Goal: Task Accomplishment & Management: Use online tool/utility

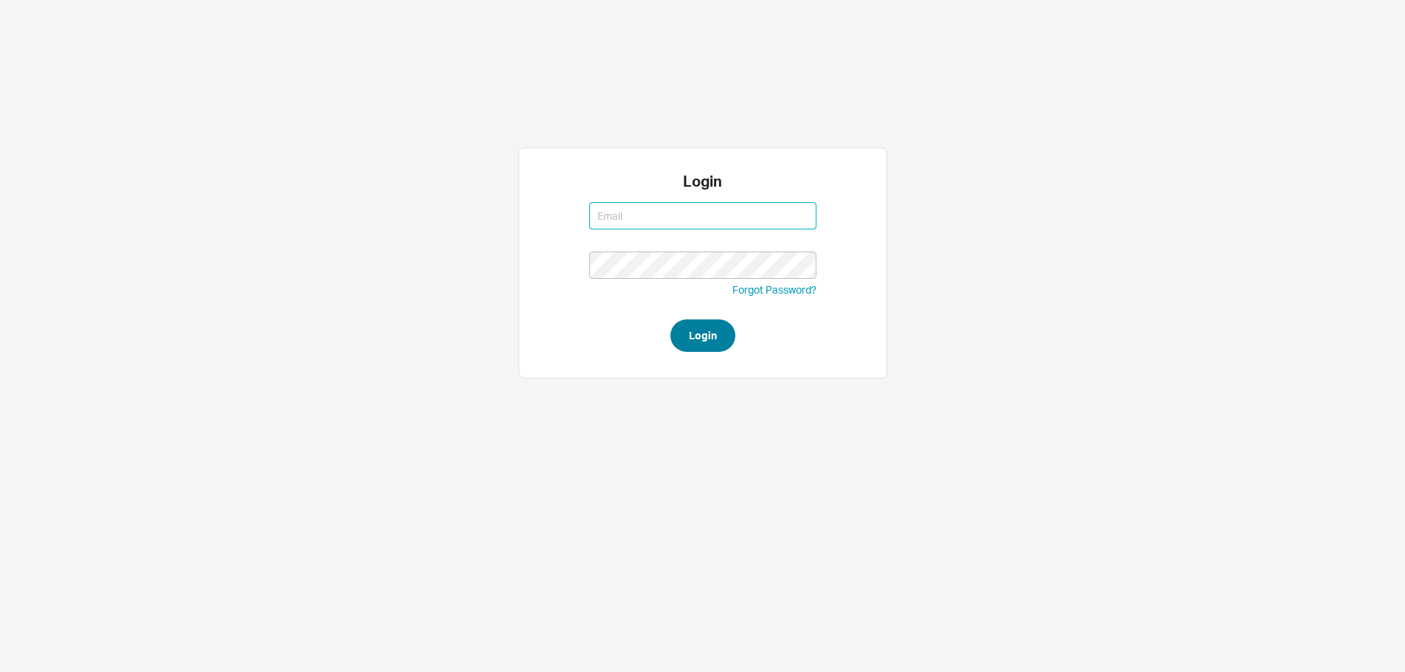
type input "mordy@qualitybath.com"
click at [684, 331] on button "Login" at bounding box center [702, 335] width 65 height 32
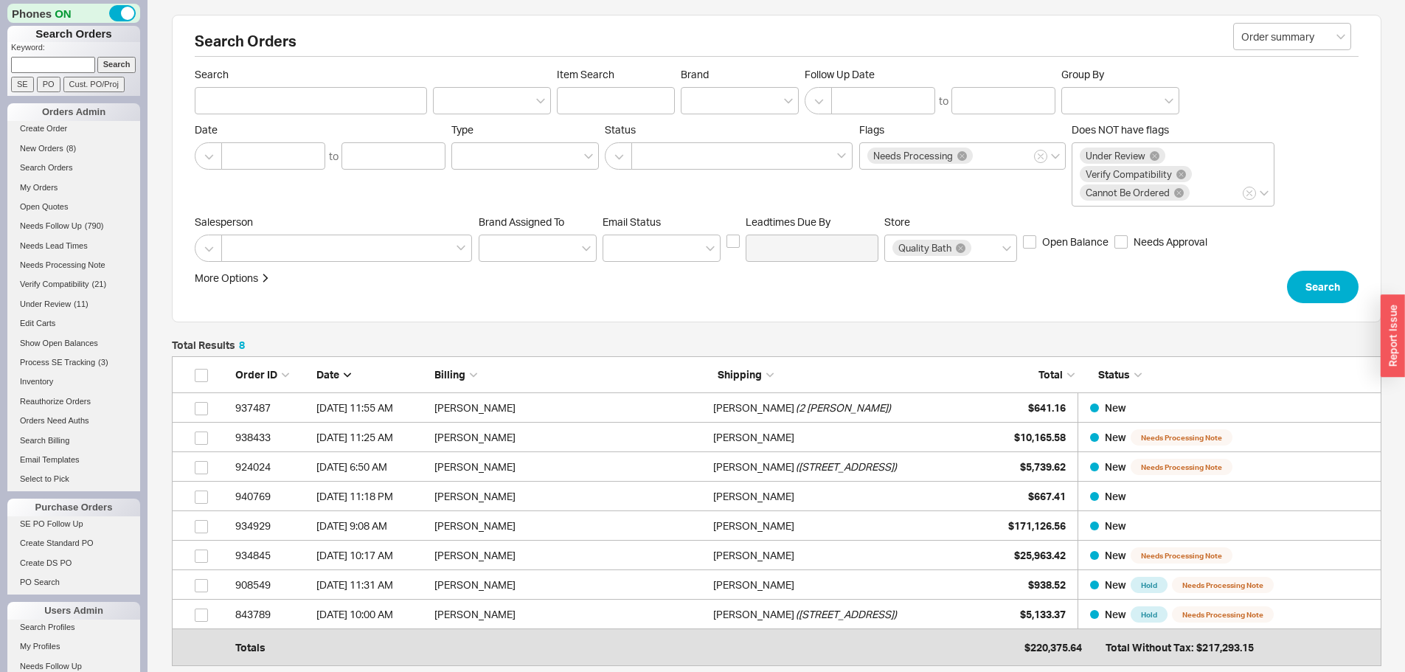
scroll to position [291, 1199]
click at [69, 62] on input at bounding box center [53, 64] width 84 height 15
type input "940854"
click at [97, 57] on input "Search" at bounding box center [116, 64] width 39 height 15
type input "940854"
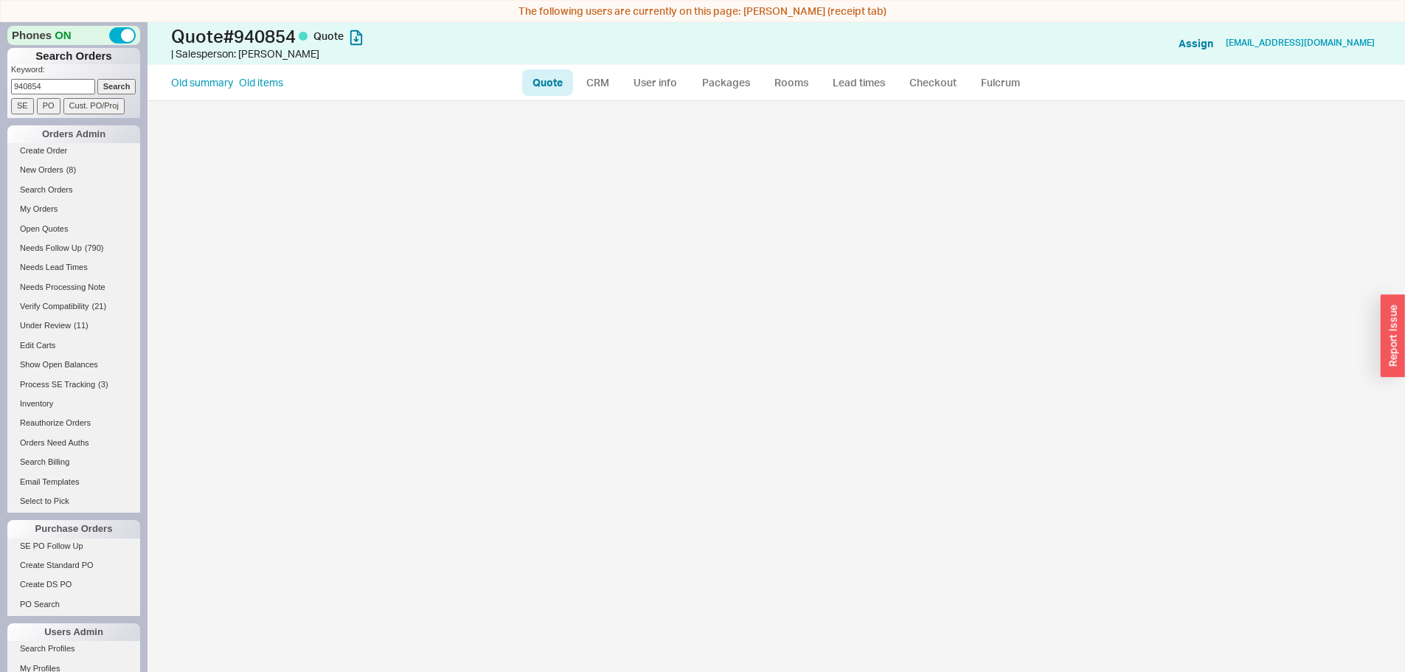
select select "LOW"
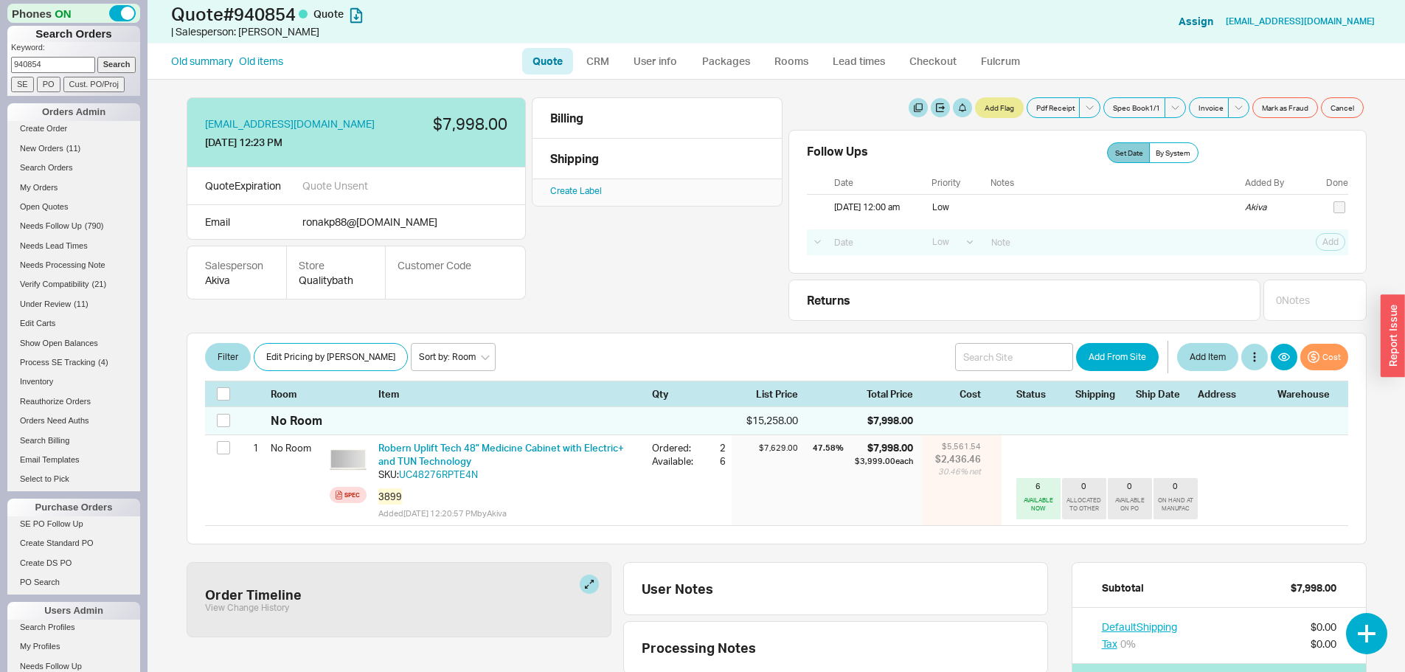
drag, startPoint x: 66, startPoint y: 69, endPoint x: 23, endPoint y: 101, distance: 53.3
click at [0, 89] on div "Phones ON Search Orders Keyword: 940854 Search SE PO Cust. PO/Proj Orders Admin…" at bounding box center [74, 336] width 148 height 672
type input "940834"
click at [97, 57] on input "Search" at bounding box center [116, 64] width 39 height 15
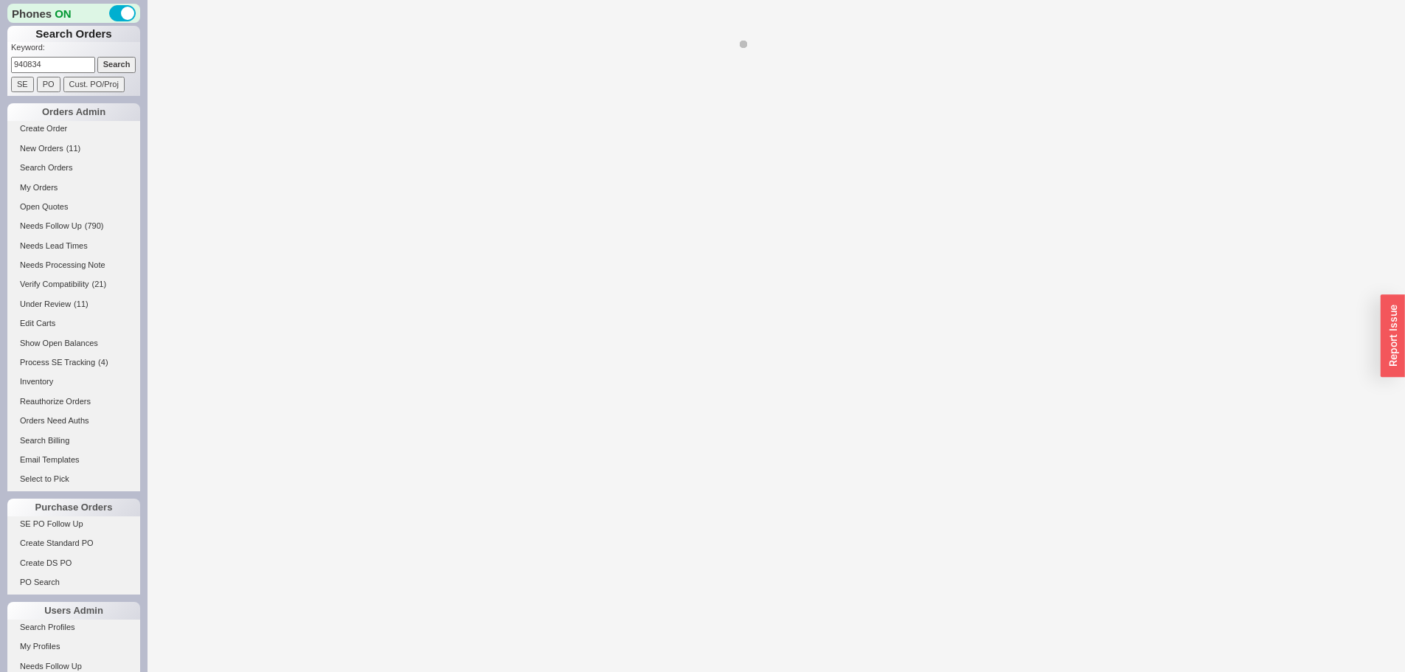
select select "LOW"
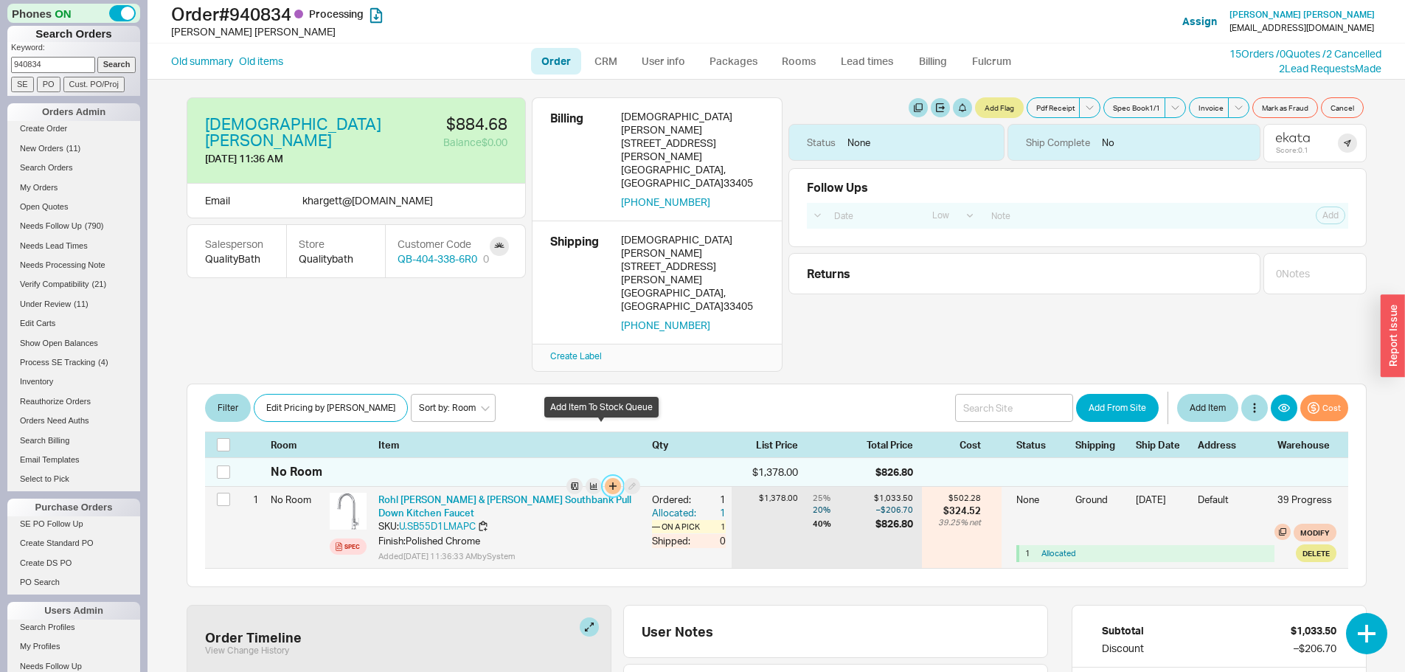
click at [605, 478] on button "button" at bounding box center [613, 486] width 16 height 16
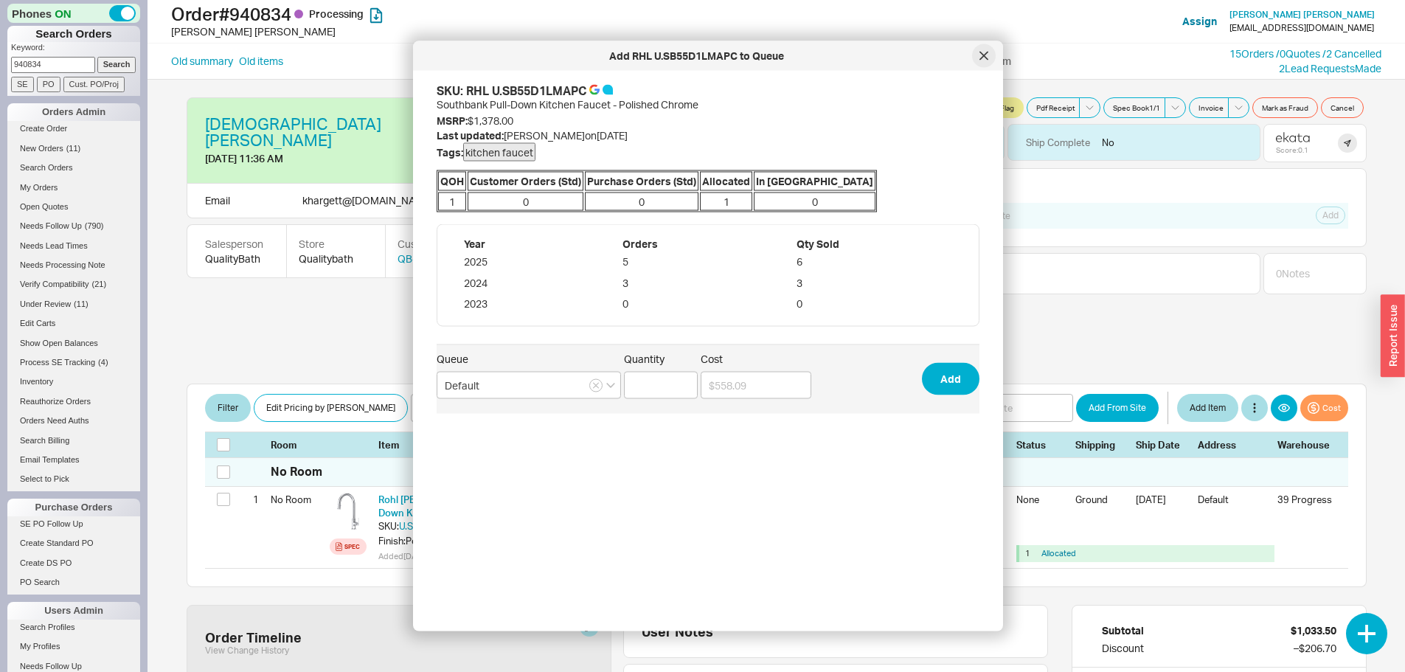
click at [979, 53] on div at bounding box center [984, 56] width 24 height 24
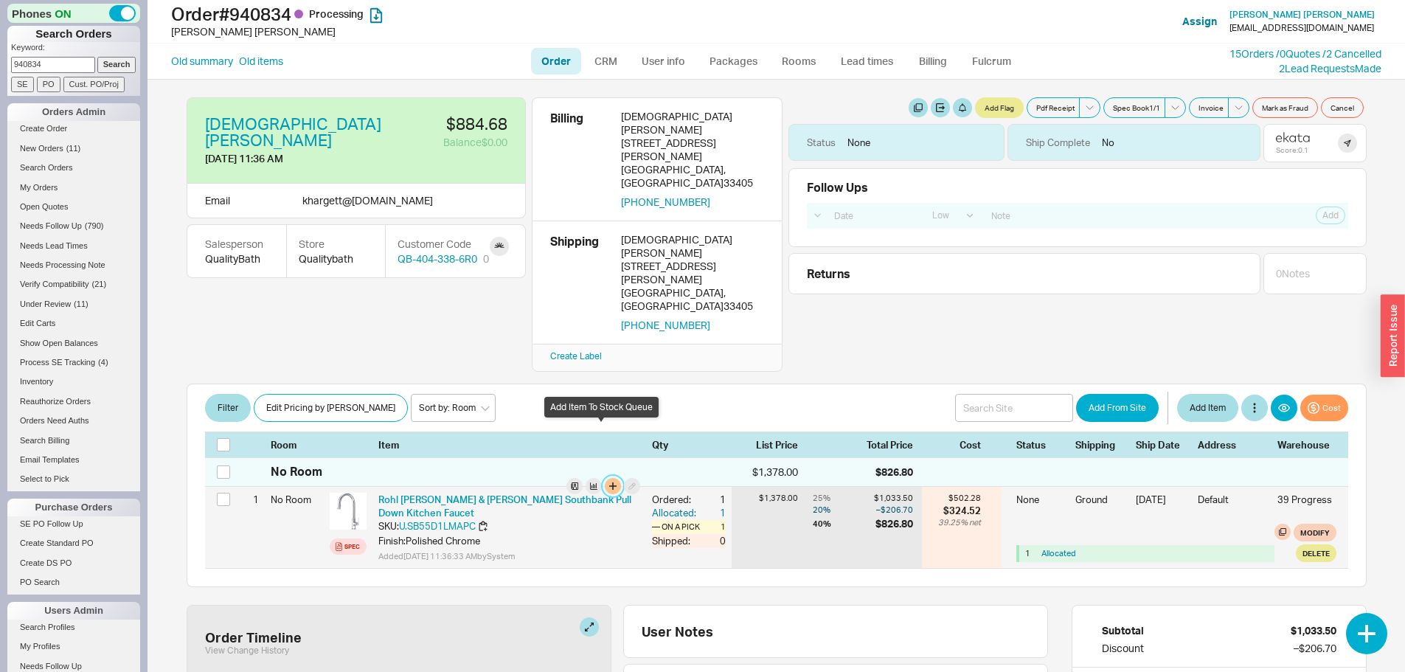
click at [605, 478] on button "button" at bounding box center [613, 486] width 16 height 16
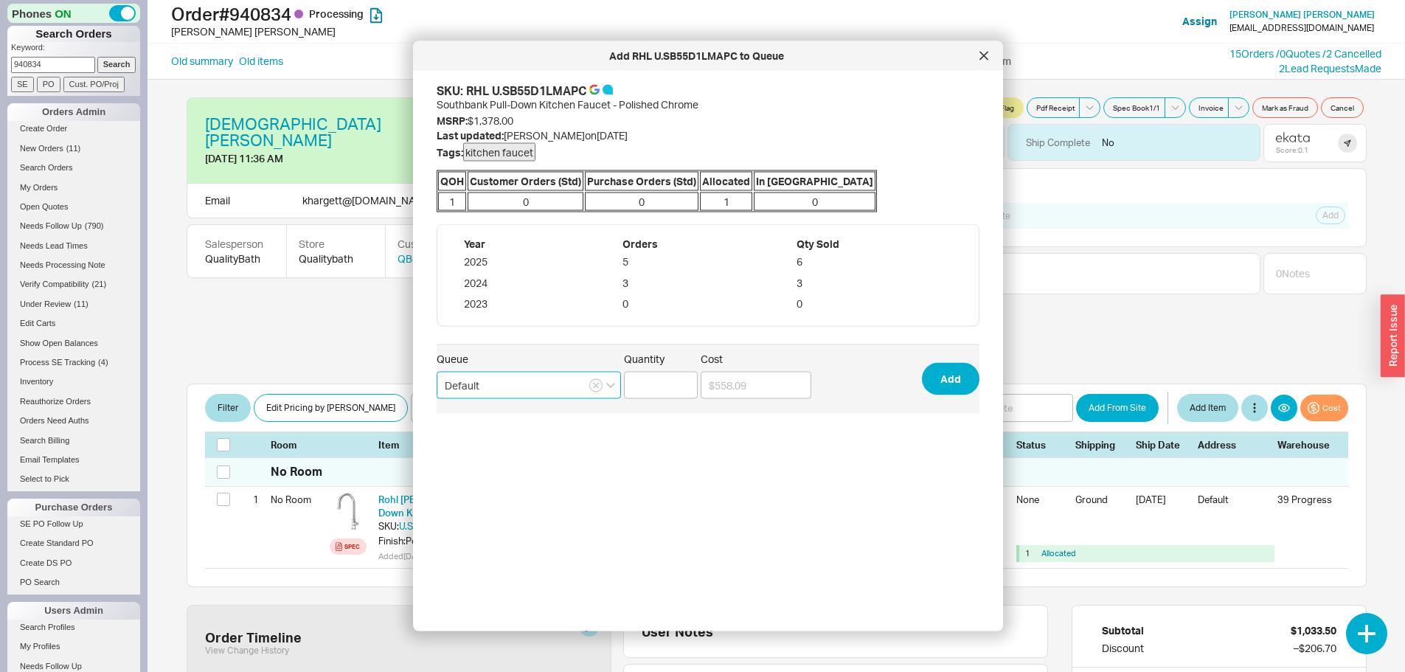
click at [521, 389] on input "Default" at bounding box center [529, 384] width 184 height 27
click at [493, 441] on div "mordys que" at bounding box center [528, 442] width 183 height 27
type input "mordys que"
click at [649, 386] on input "Quantity" at bounding box center [661, 384] width 74 height 27
type input "1"
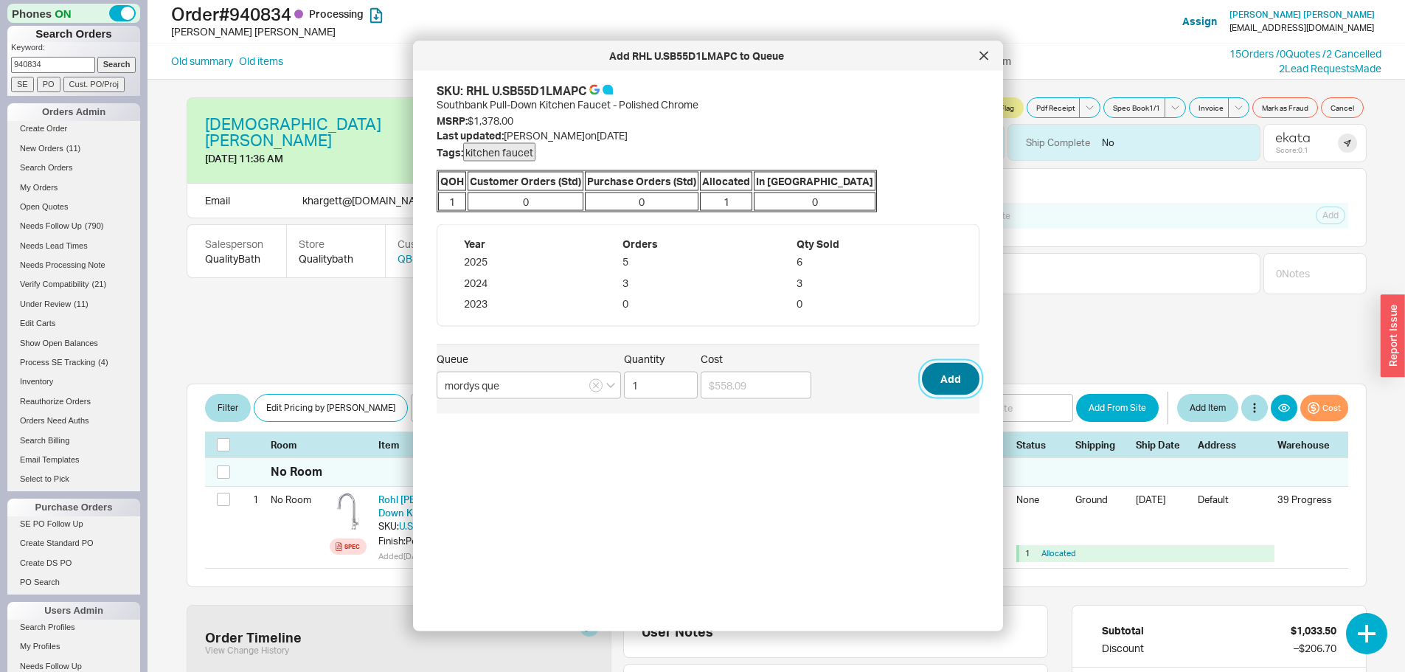
click at [940, 380] on button "Add" at bounding box center [951, 379] width 58 height 32
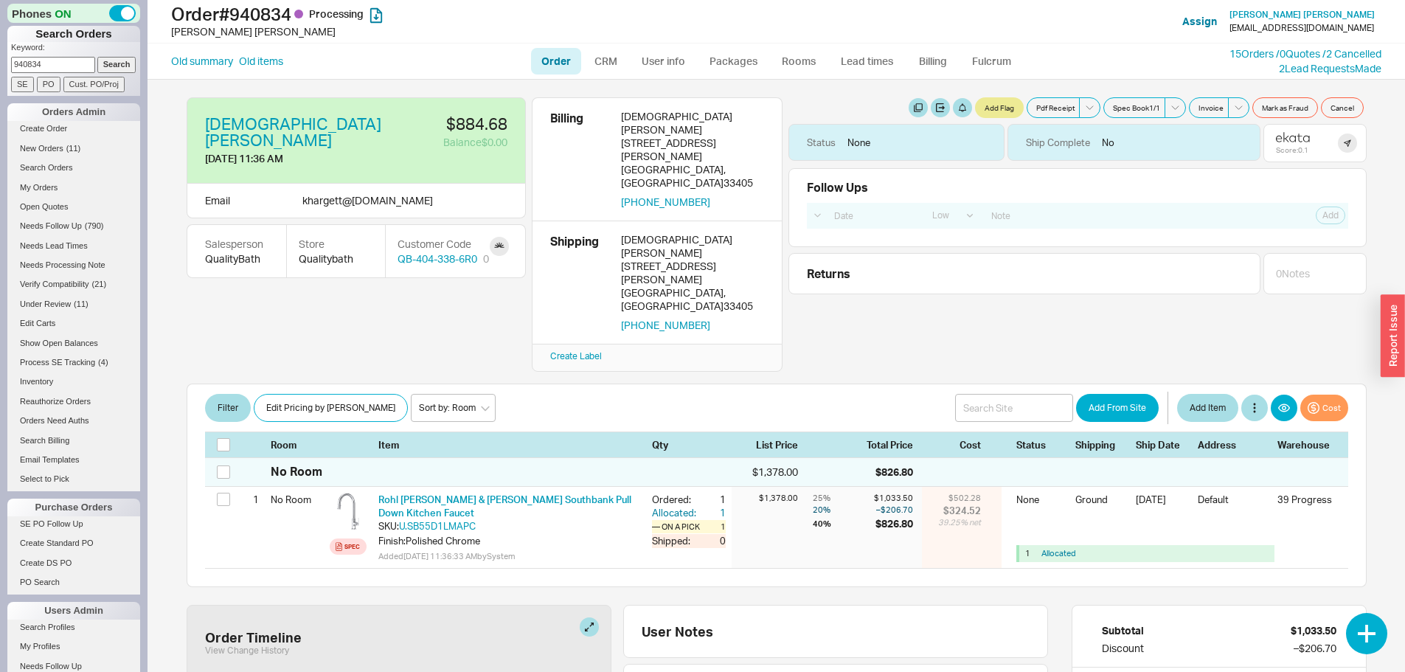
drag, startPoint x: 46, startPoint y: 63, endPoint x: 0, endPoint y: 57, distance: 46.2
click at [0, 57] on div "Phones ON Search Orders Keyword: 940834 Search SE PO Cust. PO/Proj Orders Admin…" at bounding box center [74, 336] width 148 height 672
type input "93487"
click at [97, 57] on input "Search" at bounding box center [116, 64] width 39 height 15
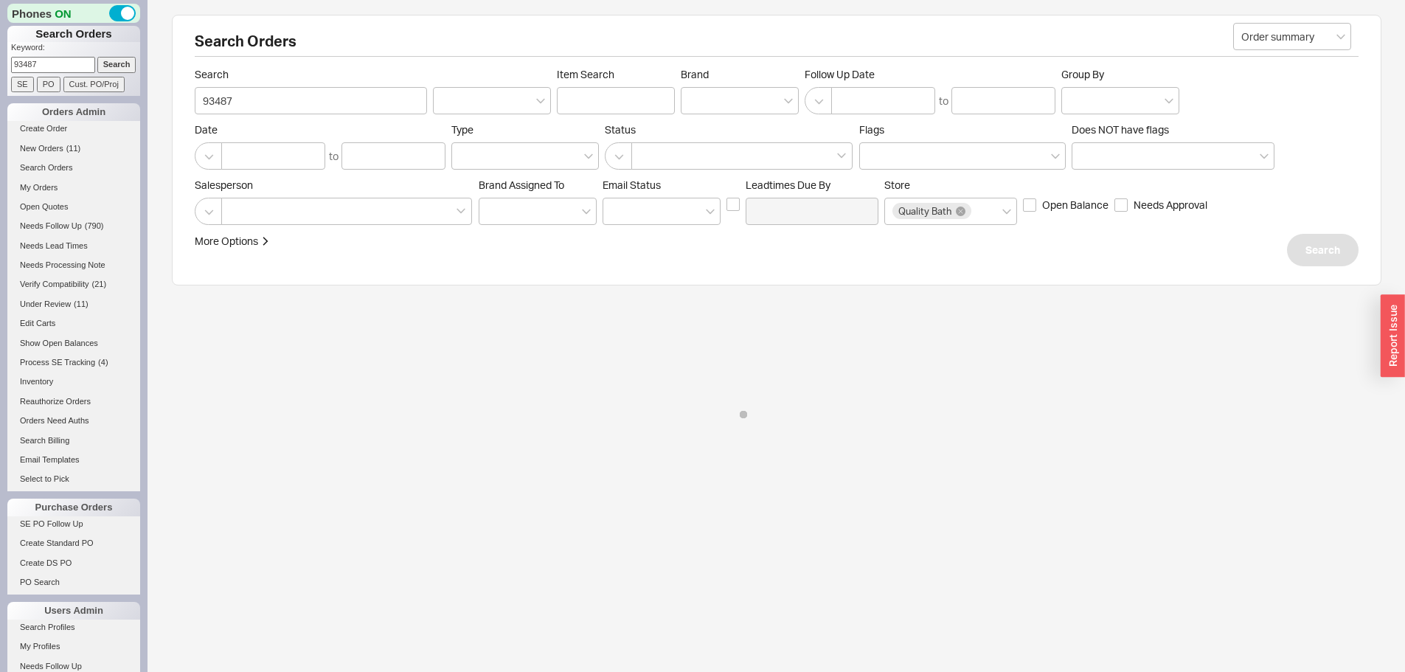
select select "LOW"
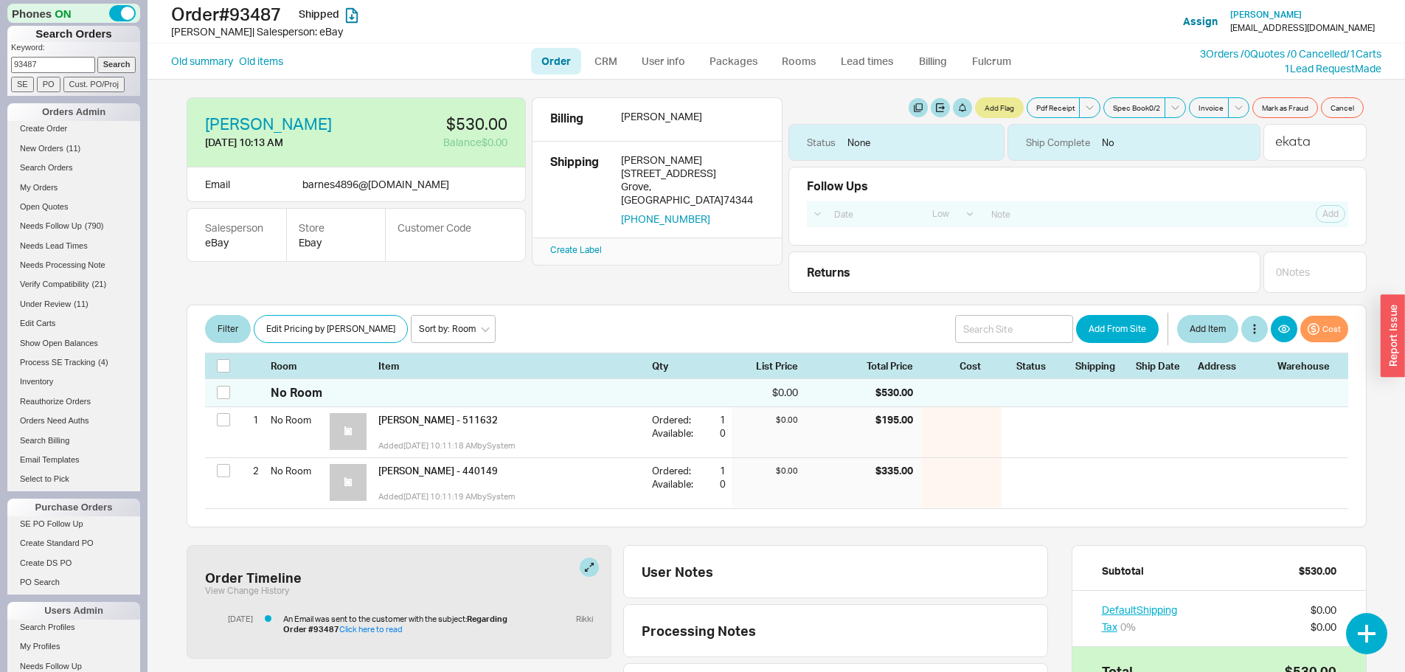
drag, startPoint x: 47, startPoint y: 64, endPoint x: 0, endPoint y: 66, distance: 47.3
click at [0, 66] on div "Phones ON Search Orders Keyword: 93487 Search SE PO Cust. PO/Proj Orders Admin …" at bounding box center [74, 336] width 148 height 672
type input "937487"
click at [97, 57] on input "Search" at bounding box center [116, 64] width 39 height 15
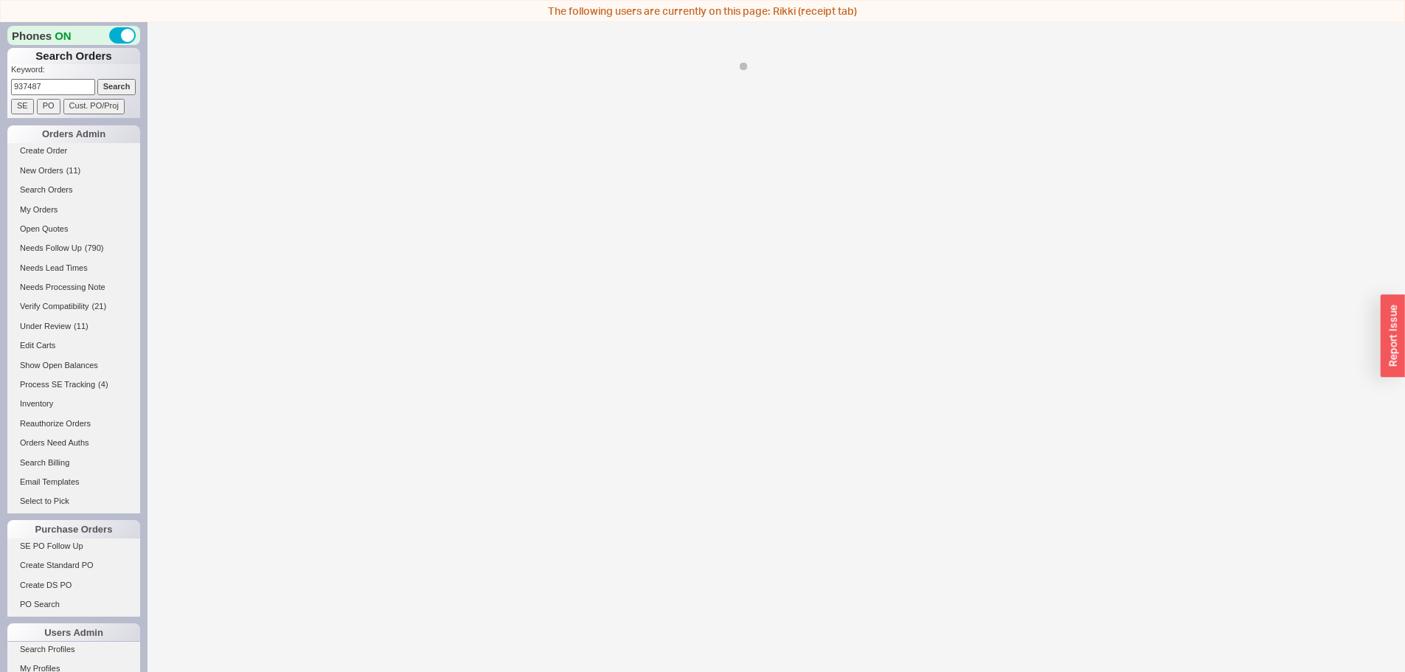
select select "LOW"
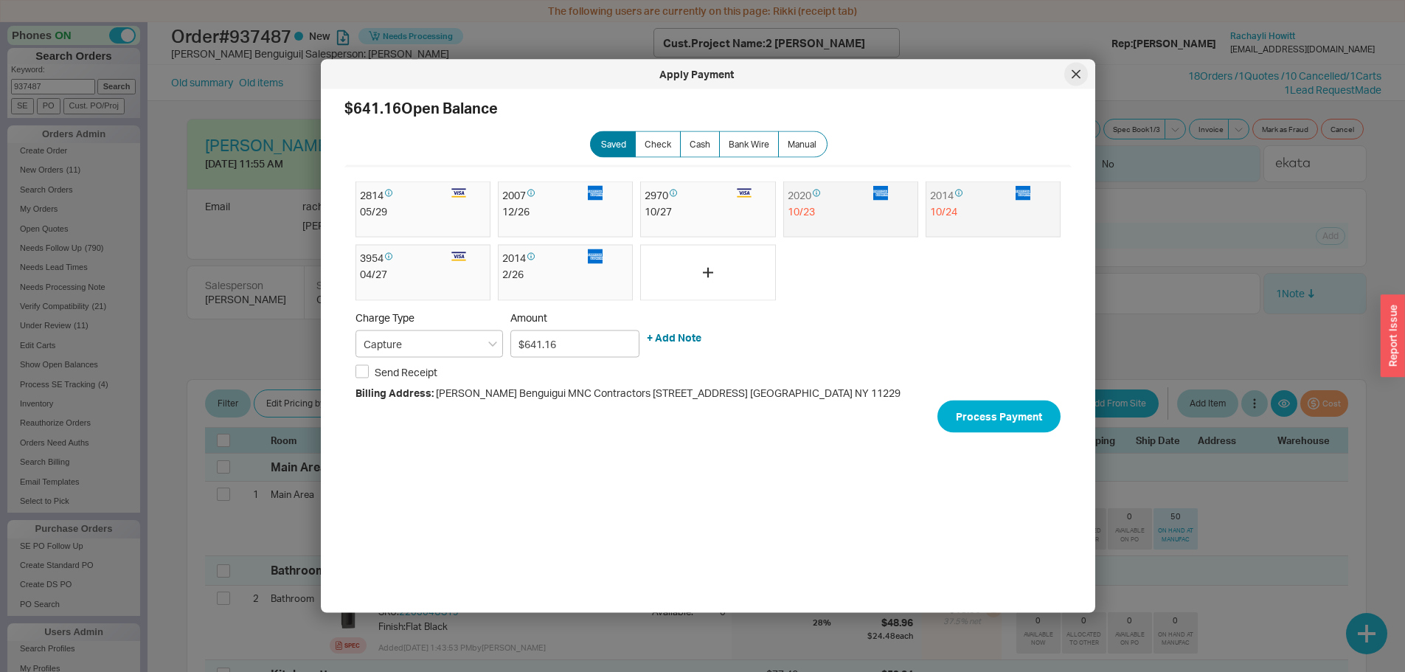
click at [1074, 77] on icon at bounding box center [1075, 73] width 7 height 7
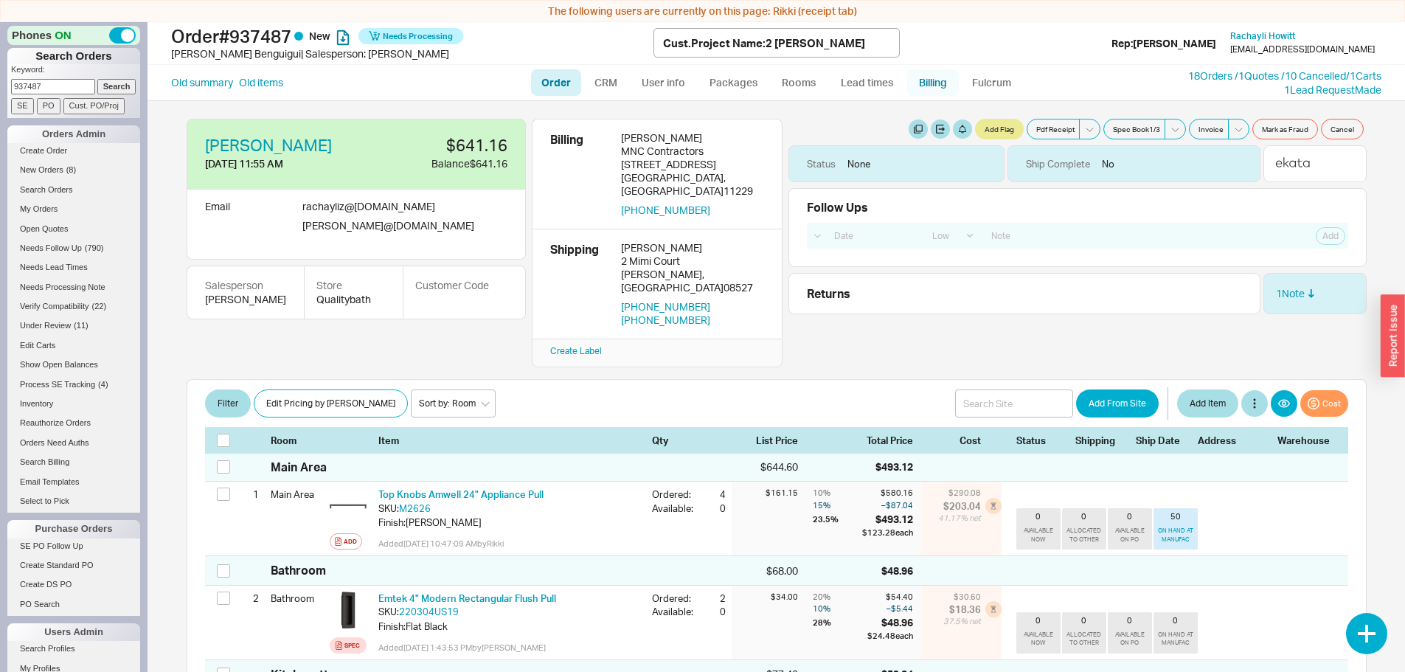
click at [932, 77] on link "Billing" at bounding box center [933, 82] width 52 height 27
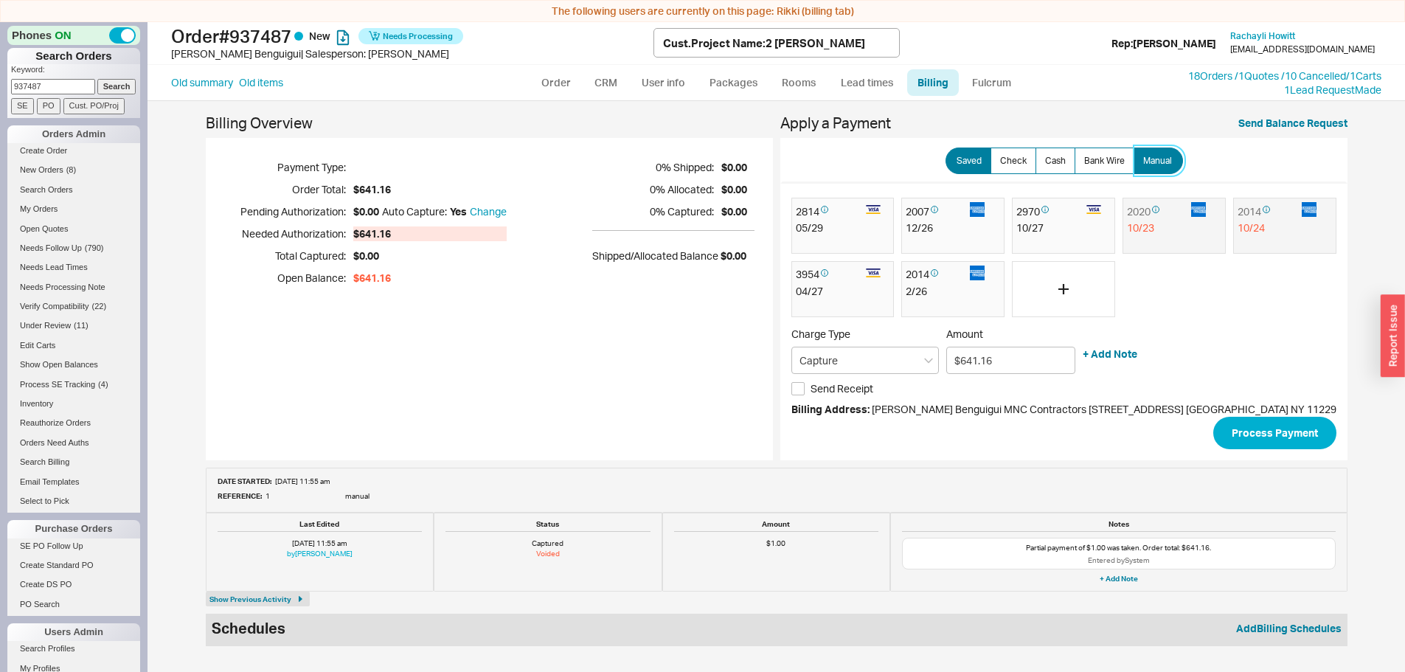
click at [1150, 161] on span "Manual" at bounding box center [1157, 161] width 29 height 12
click at [0, 0] on input "Manual" at bounding box center [0, 0] width 0 height 0
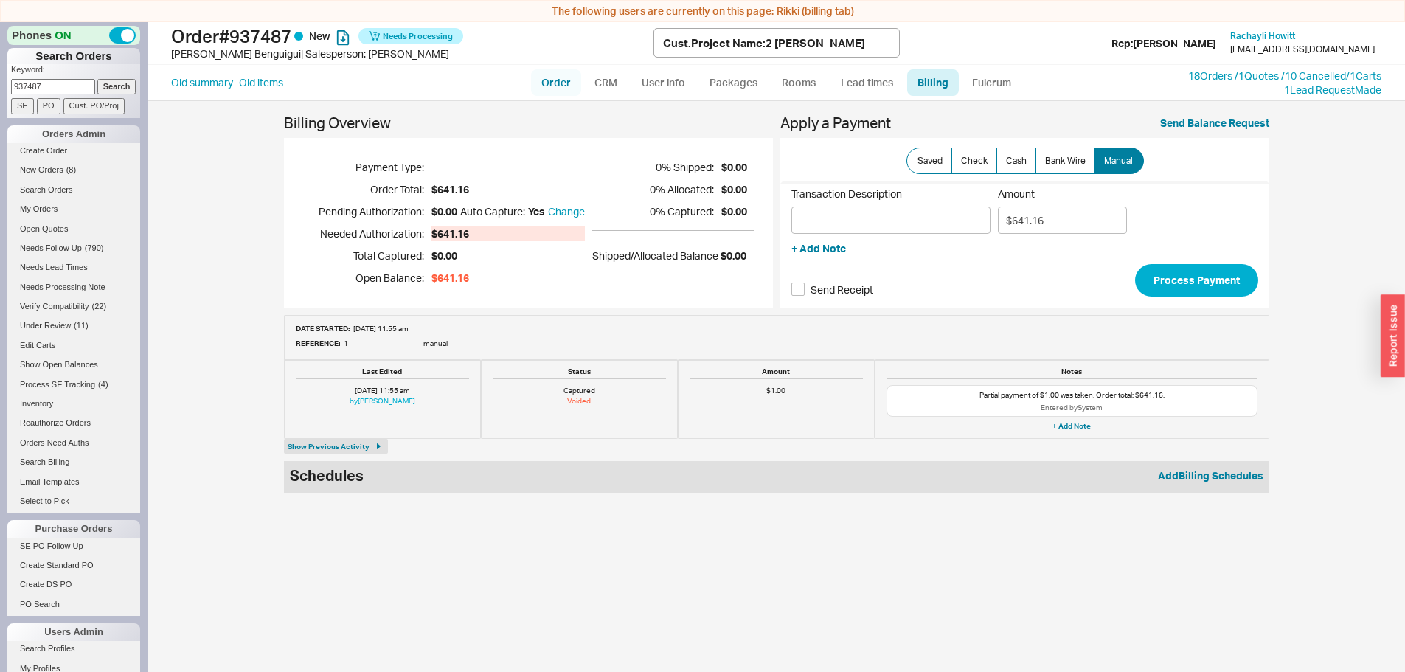
click at [562, 80] on link "Order" at bounding box center [556, 82] width 50 height 27
select select "LOW"
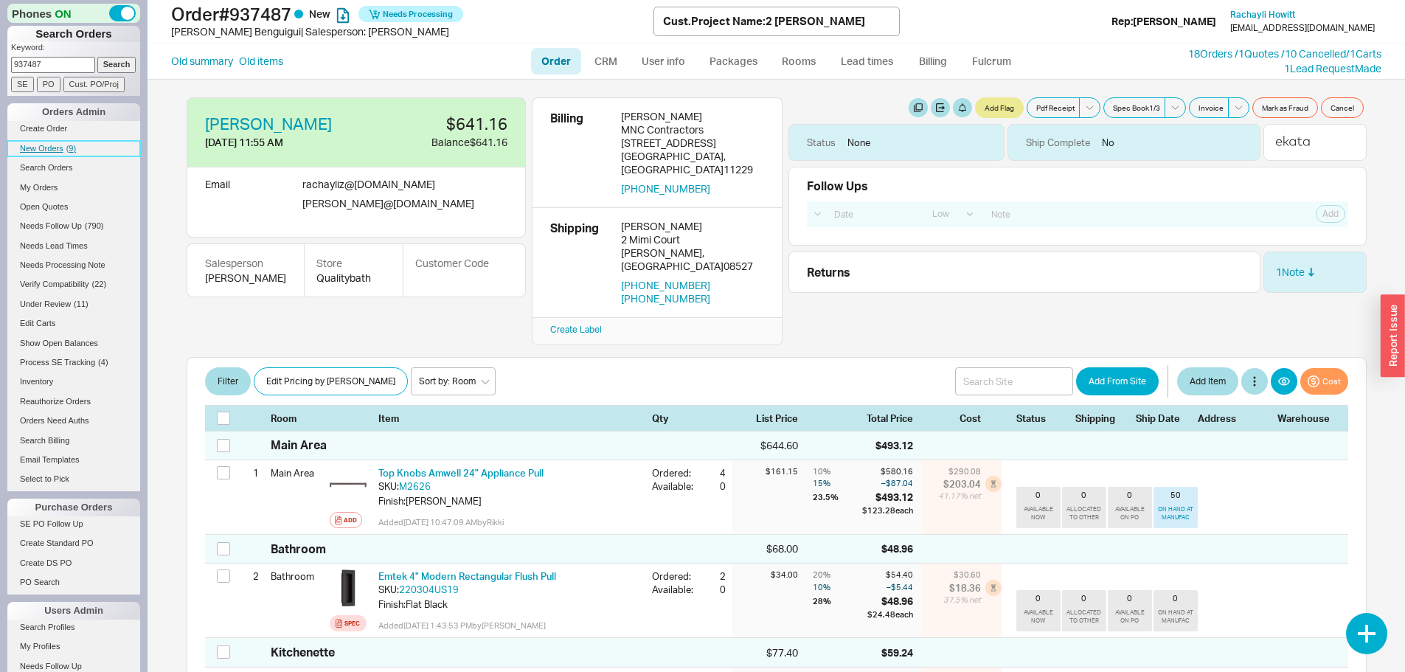
click at [43, 145] on span "New Orders" at bounding box center [42, 148] width 44 height 9
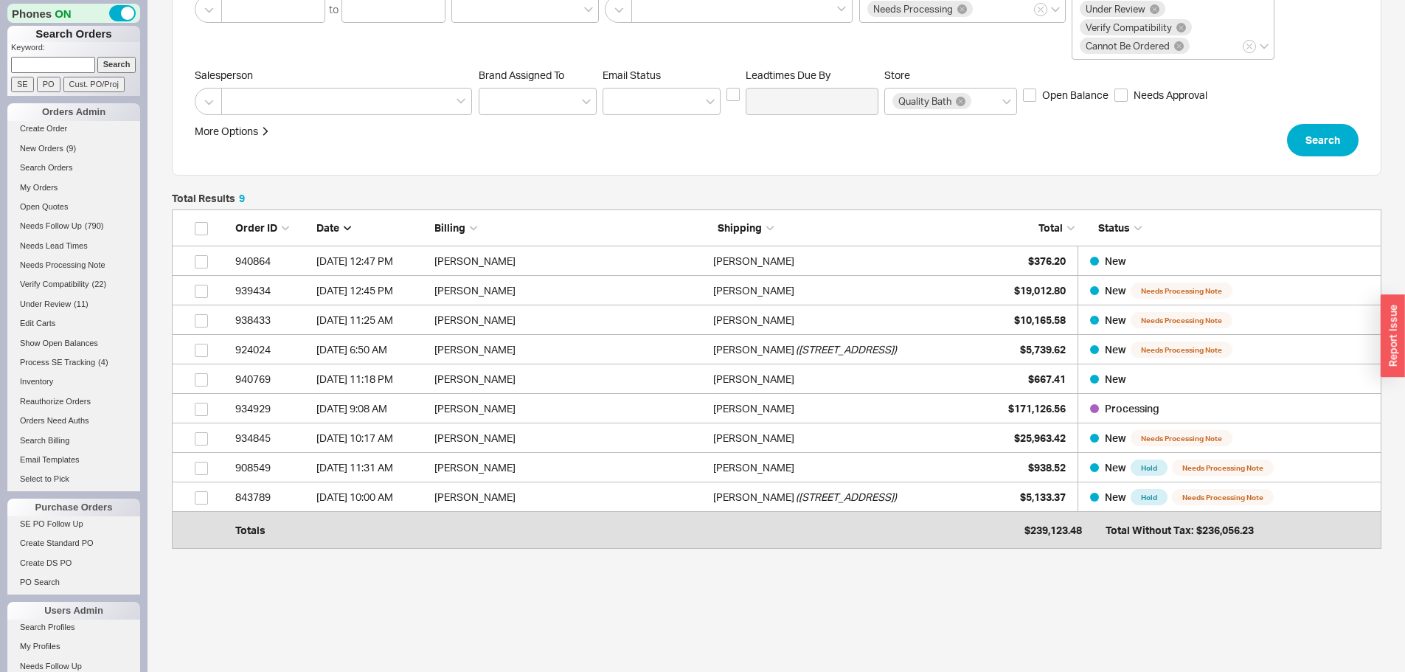
scroll to position [148, 0]
click at [43, 147] on span "New Orders" at bounding box center [42, 148] width 44 height 9
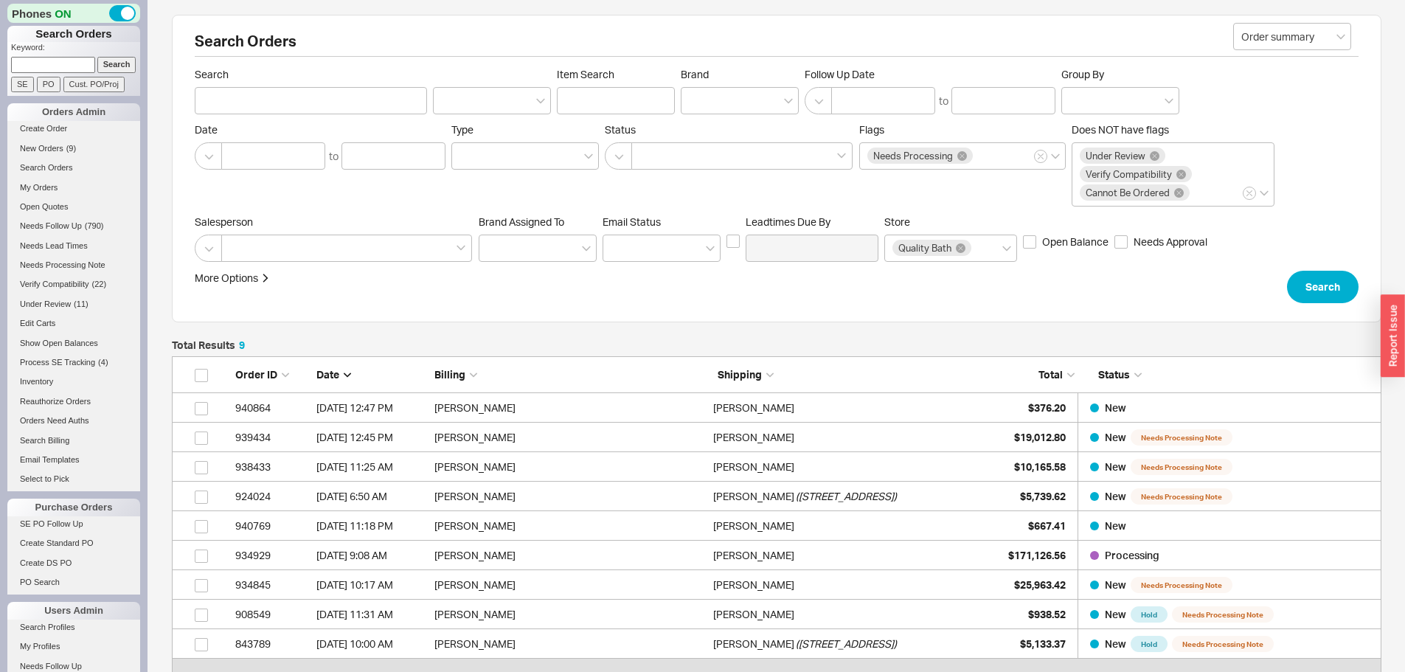
scroll to position [321, 1199]
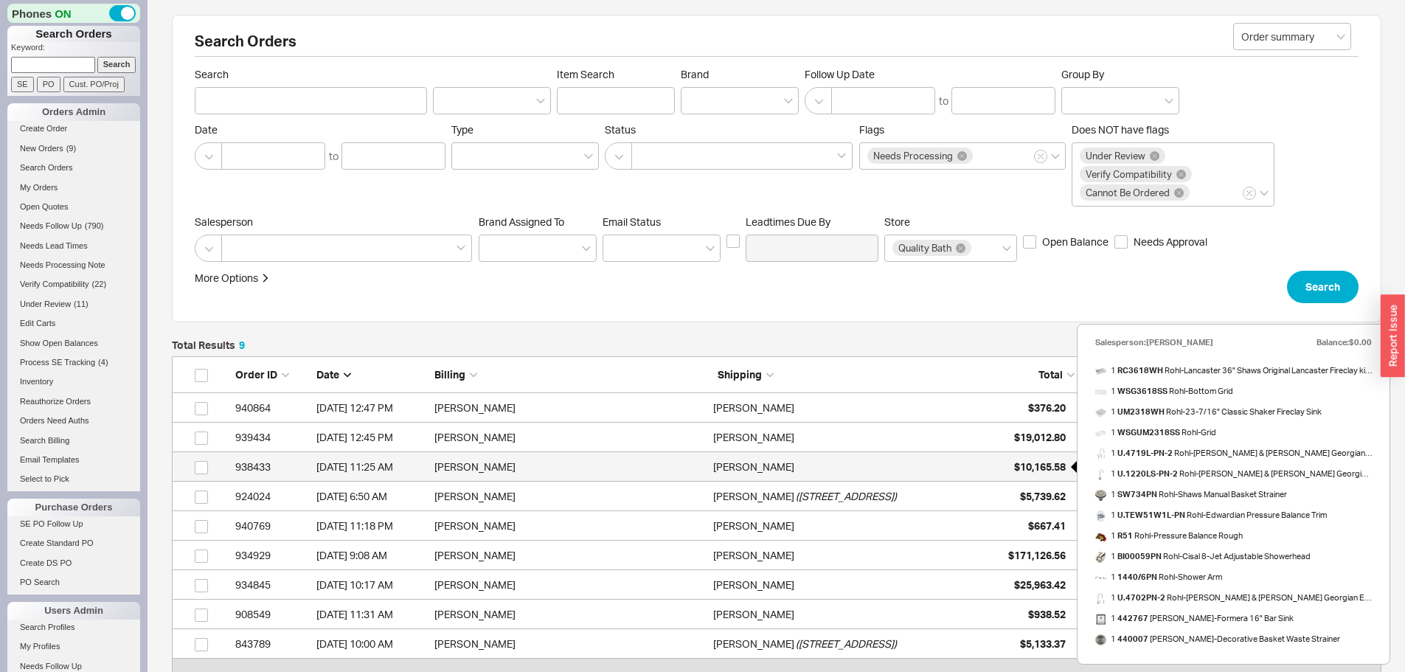
click at [1026, 463] on span "$10,165.58" at bounding box center [1040, 466] width 52 height 13
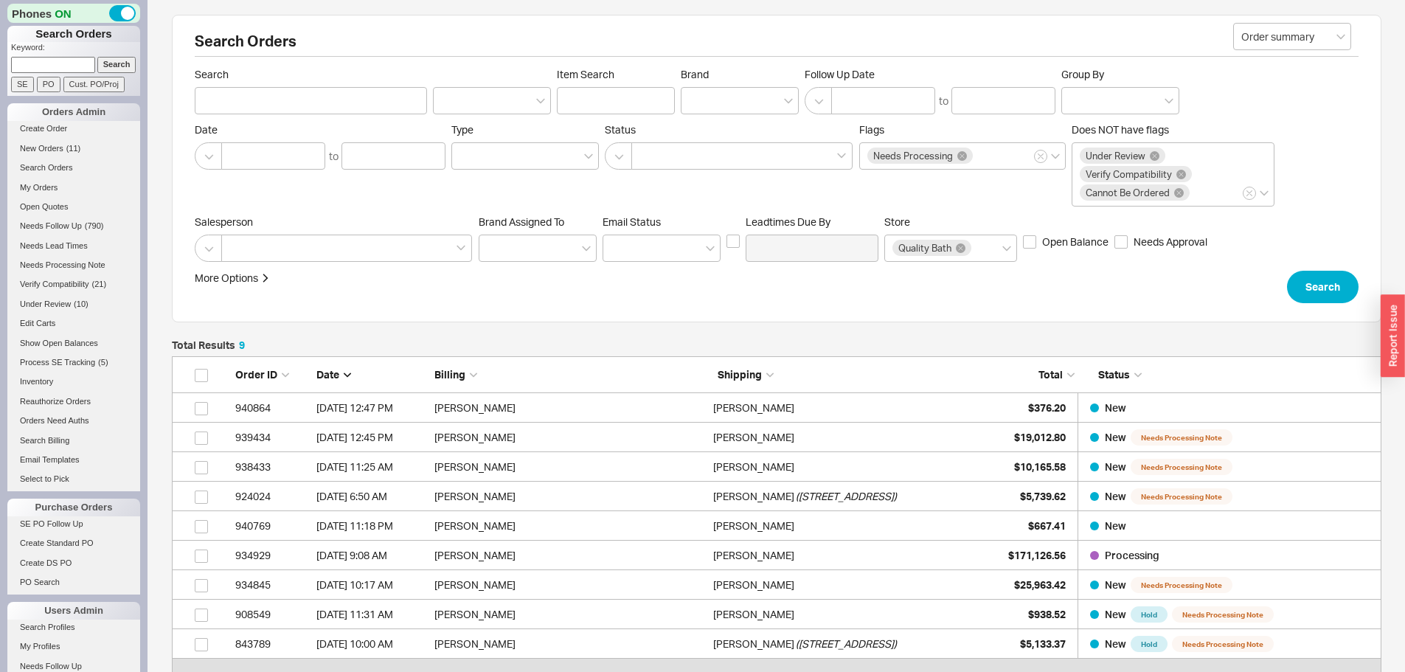
click at [77, 66] on input at bounding box center [53, 64] width 84 height 15
type input "939643"
click at [97, 57] on input "Search" at bounding box center [116, 64] width 39 height 15
type input "939643"
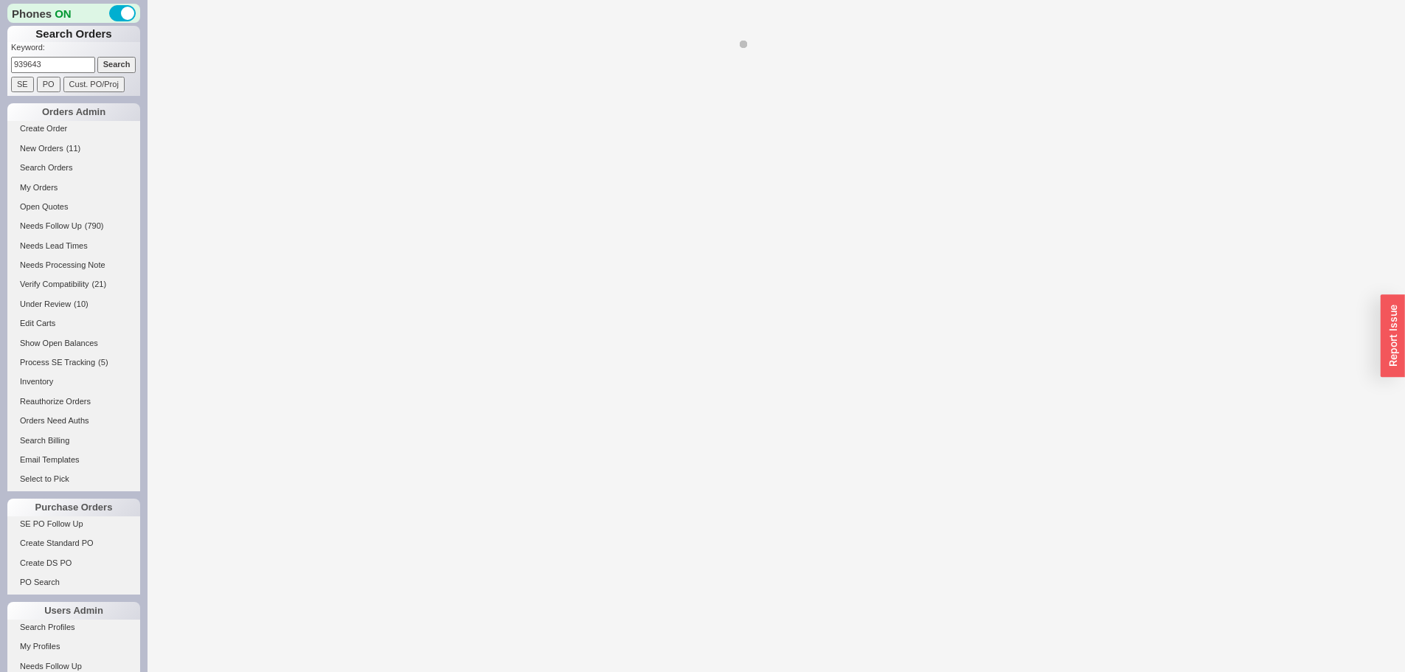
select select "LOW"
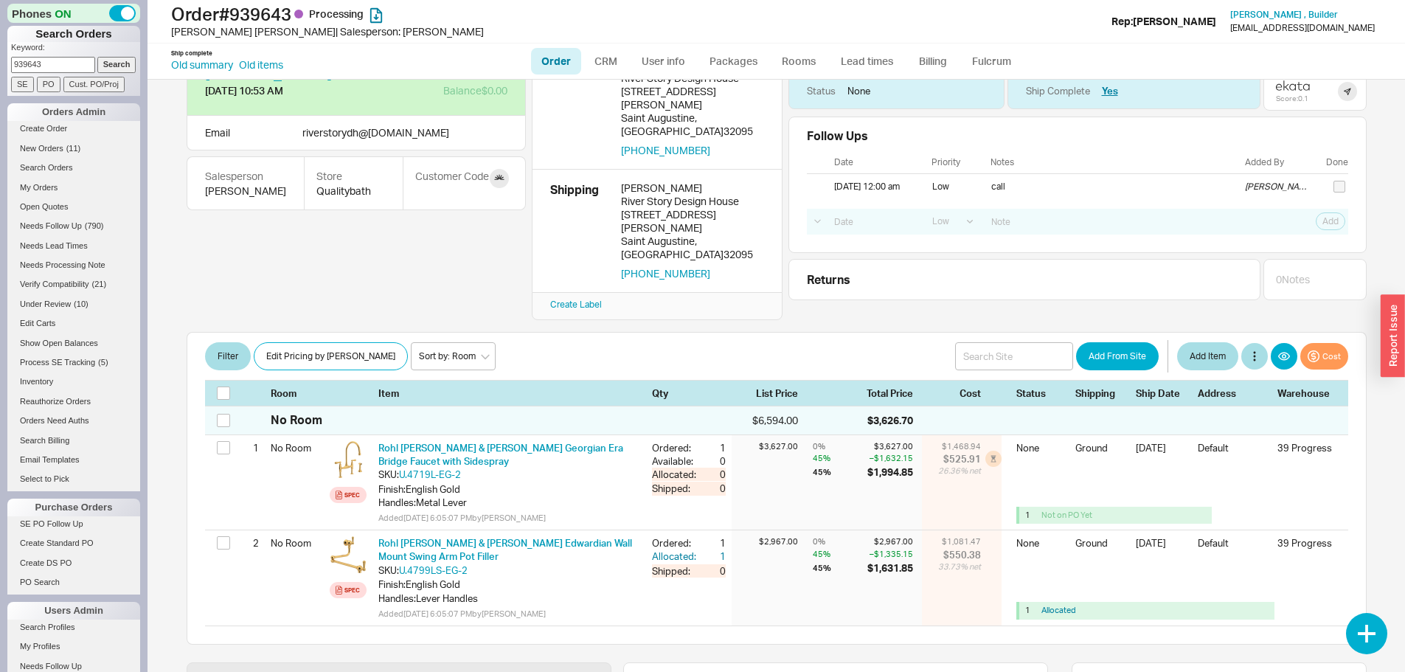
scroll to position [74, 0]
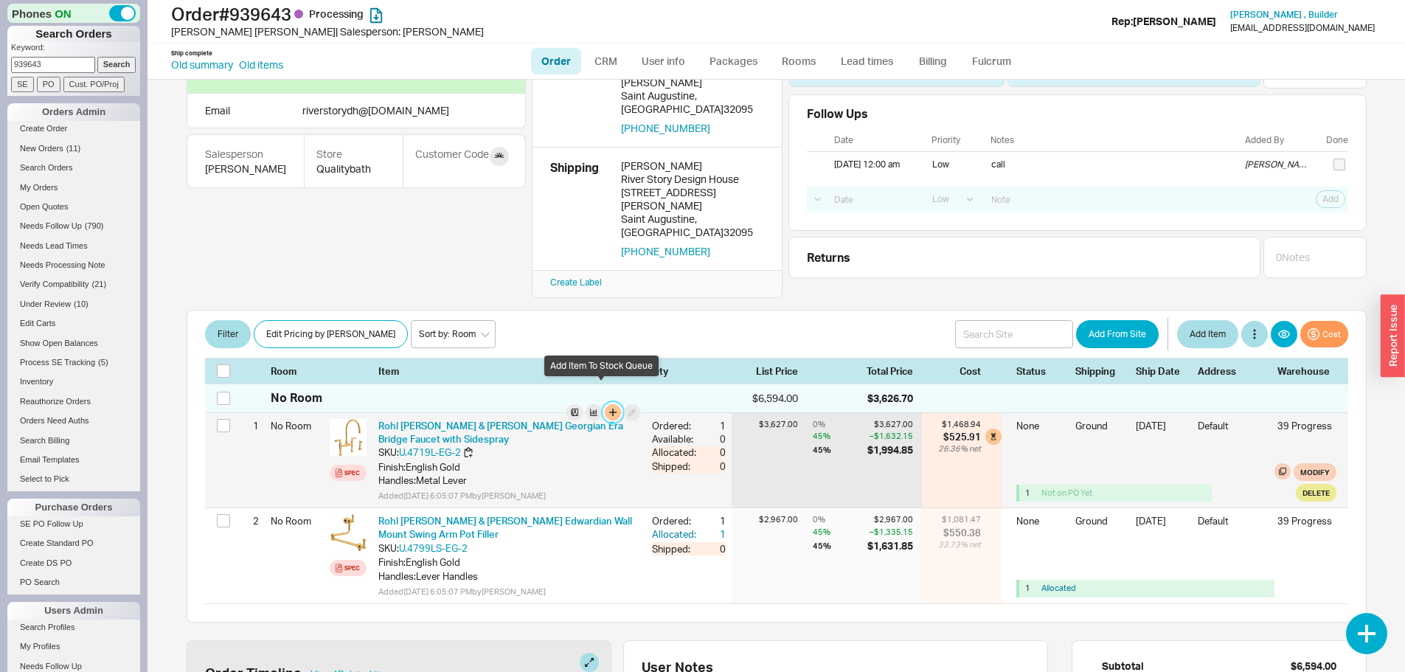
click at [605, 404] on button "button" at bounding box center [613, 412] width 16 height 16
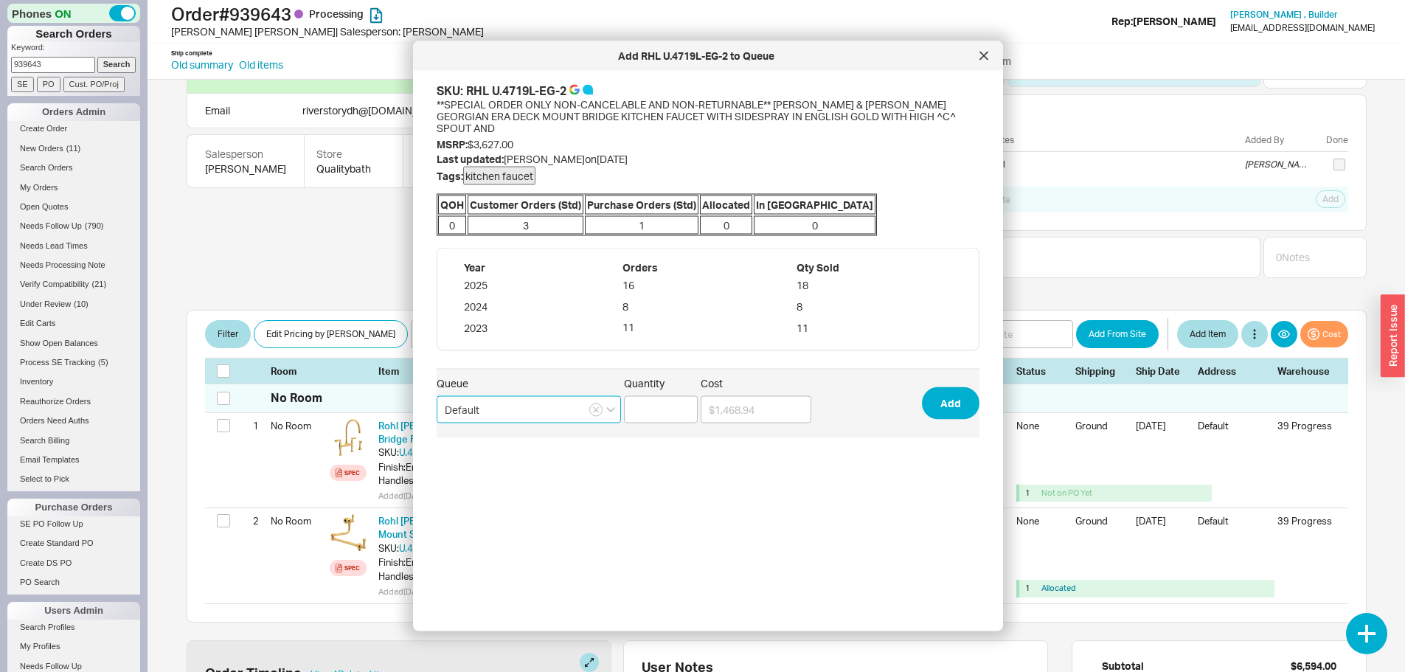
click at [552, 398] on input "Default" at bounding box center [529, 408] width 184 height 27
click at [498, 454] on div "mordys que" at bounding box center [528, 466] width 183 height 27
type input "mordys que"
click at [647, 399] on input "Quantity" at bounding box center [661, 408] width 74 height 27
type input "4"
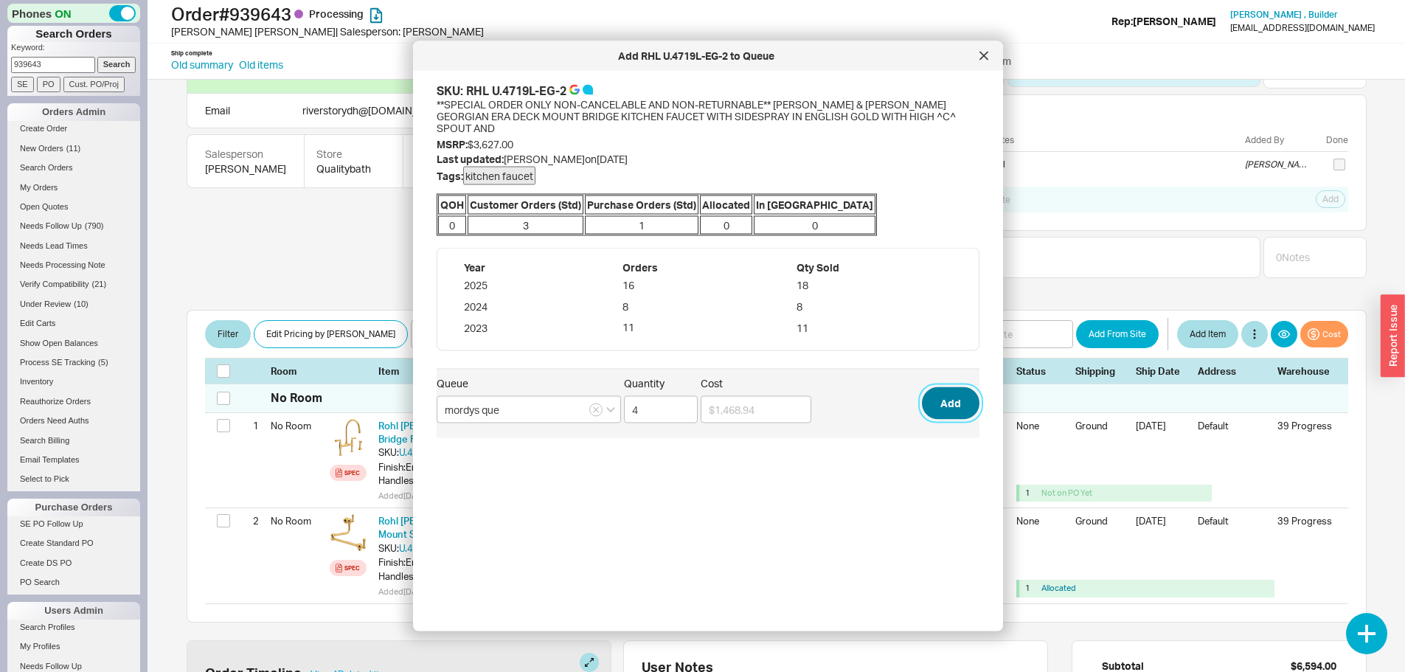
click at [943, 387] on button "Add" at bounding box center [951, 403] width 58 height 32
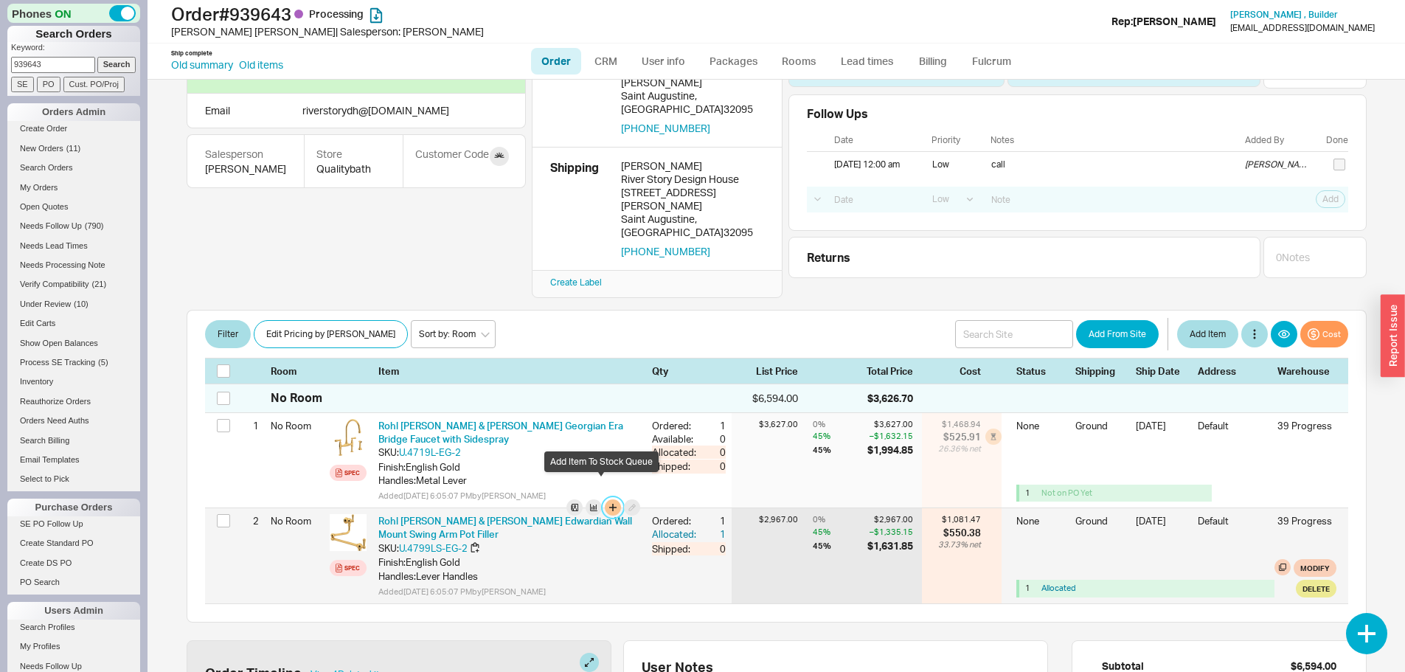
click at [605, 499] on button "button" at bounding box center [613, 507] width 16 height 16
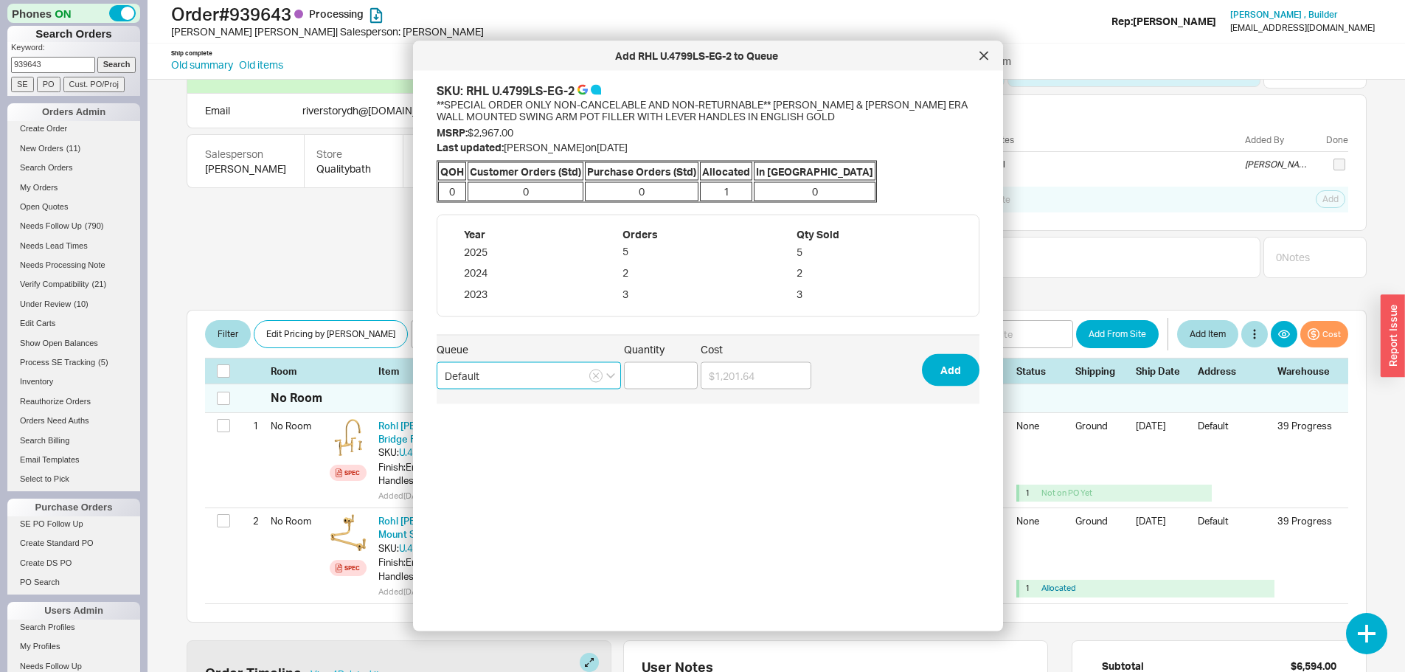
click at [554, 380] on input "Default" at bounding box center [529, 375] width 184 height 27
click at [502, 429] on div "mordys que" at bounding box center [528, 432] width 183 height 27
type input "mordys que"
click at [662, 377] on input "Quantity" at bounding box center [661, 375] width 74 height 27
type input "1"
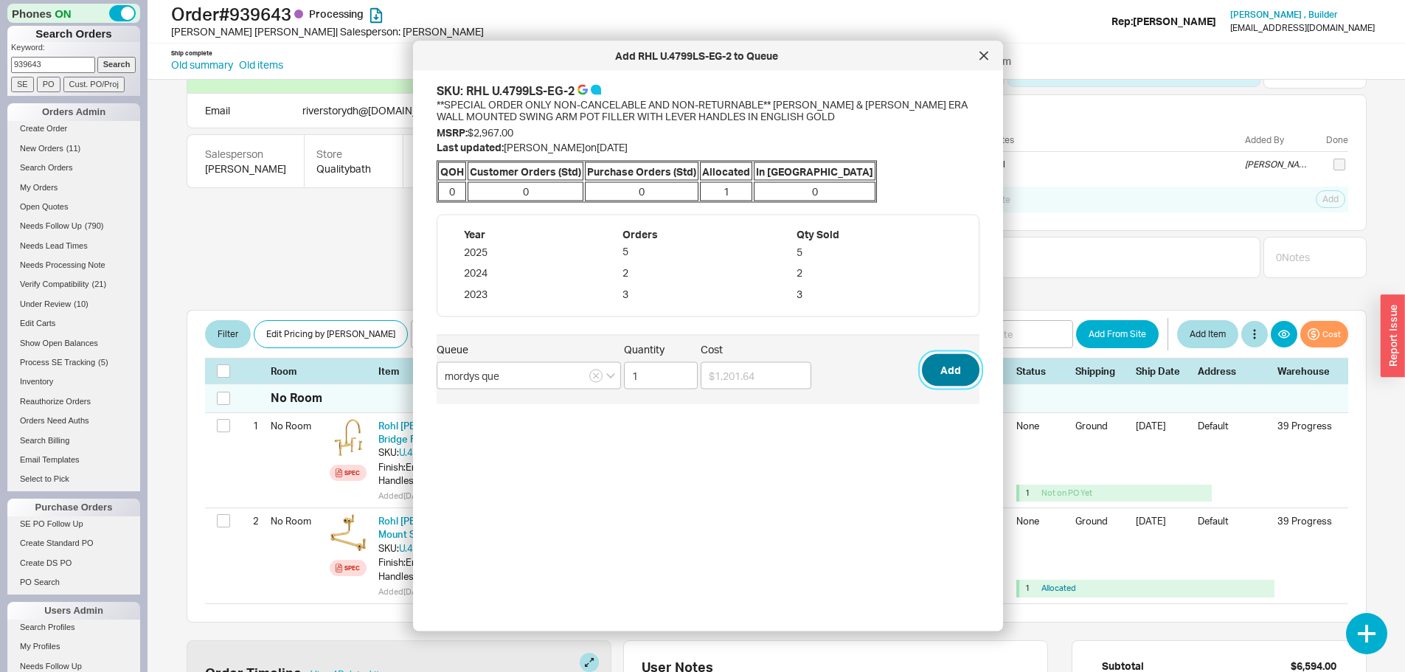
click at [935, 367] on button "Add" at bounding box center [951, 369] width 58 height 32
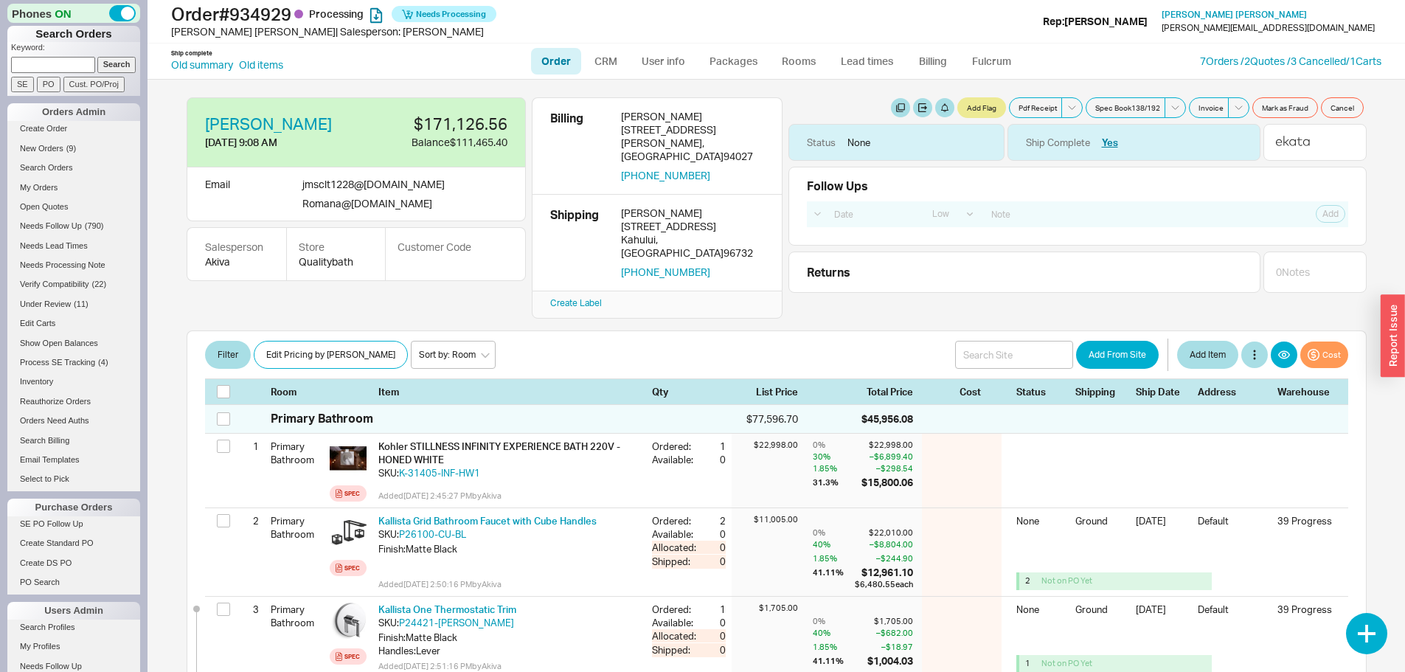
select select "LOW"
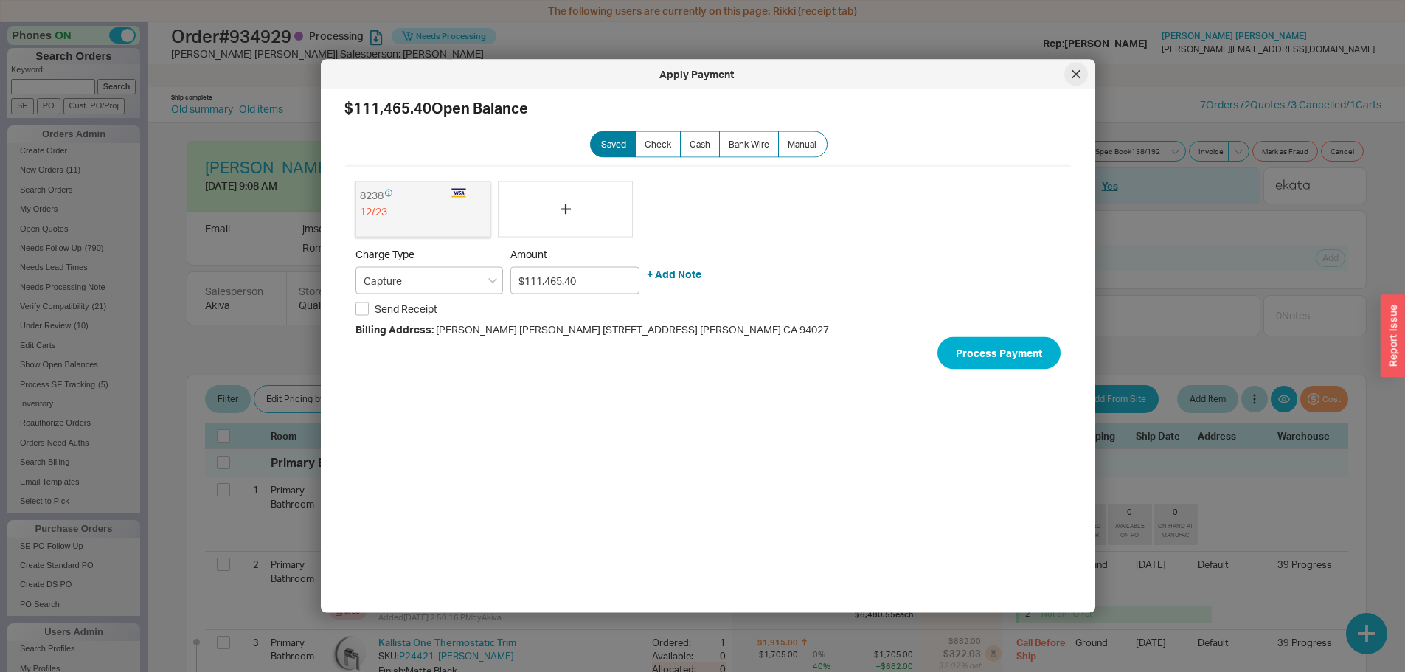
click at [1072, 70] on icon at bounding box center [1076, 74] width 9 height 9
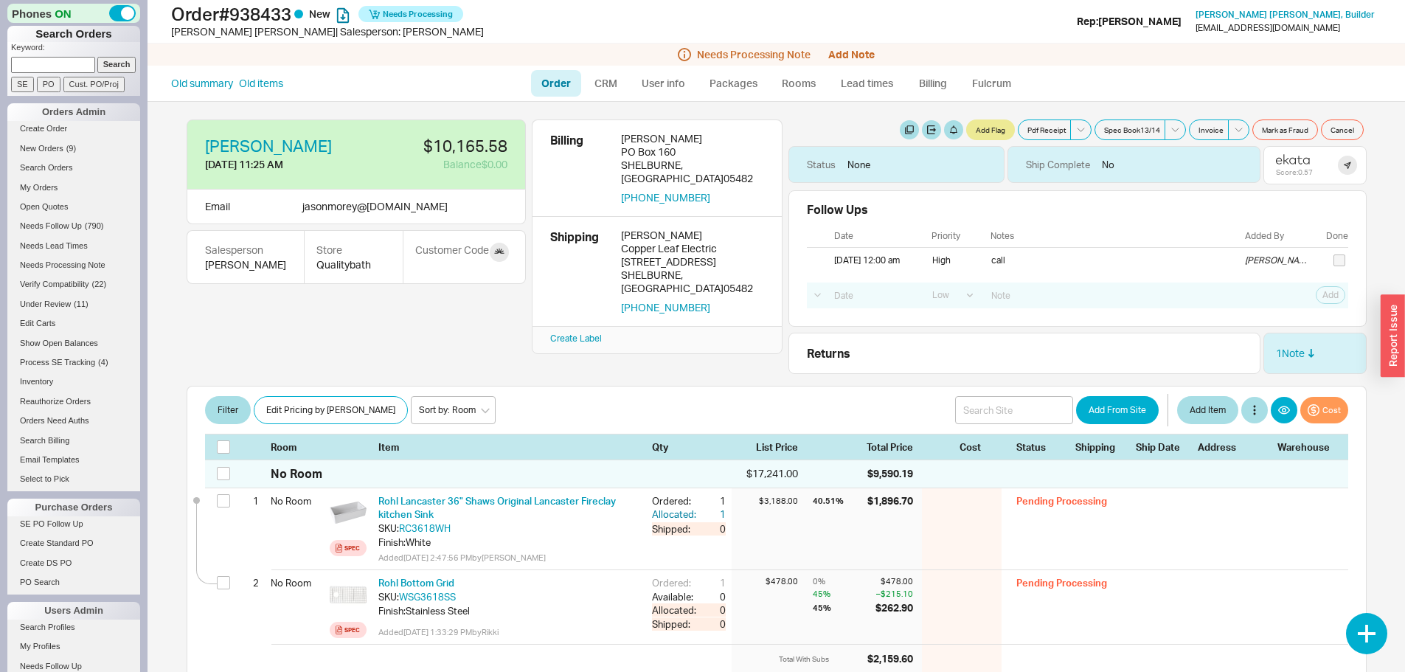
select select "LOW"
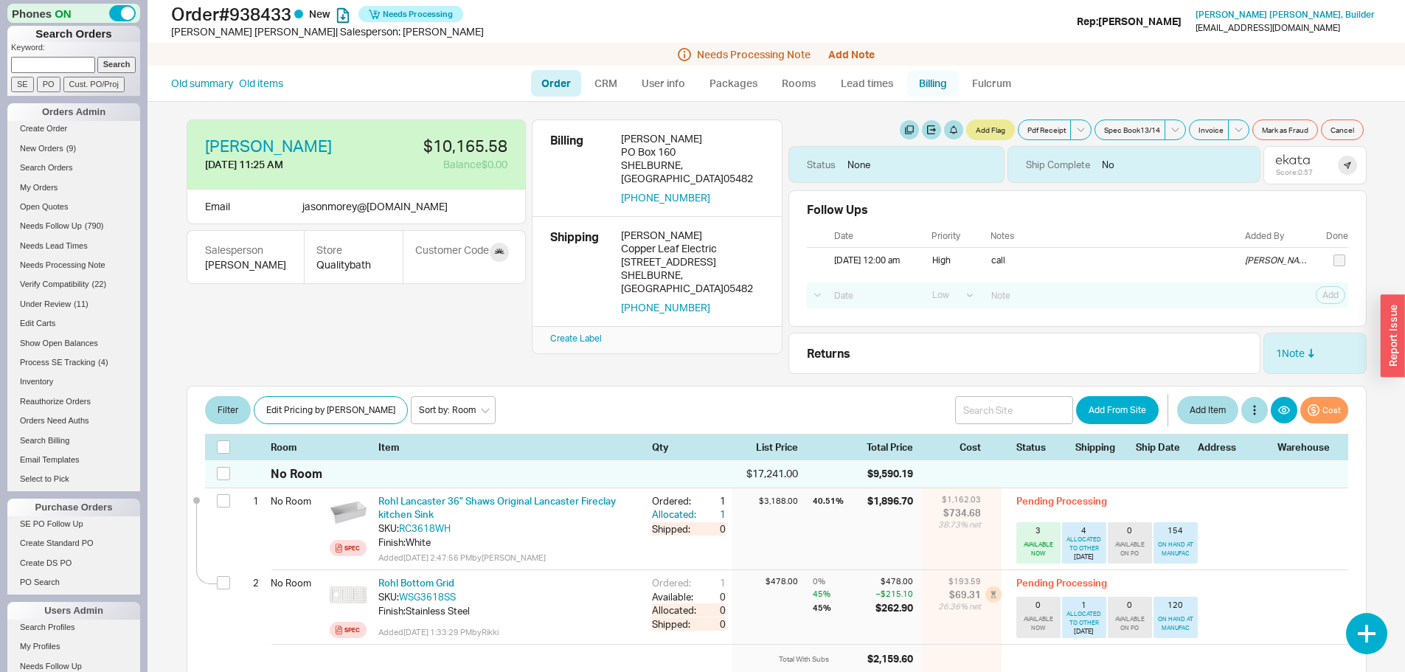
click at [926, 78] on link "Billing" at bounding box center [933, 83] width 52 height 27
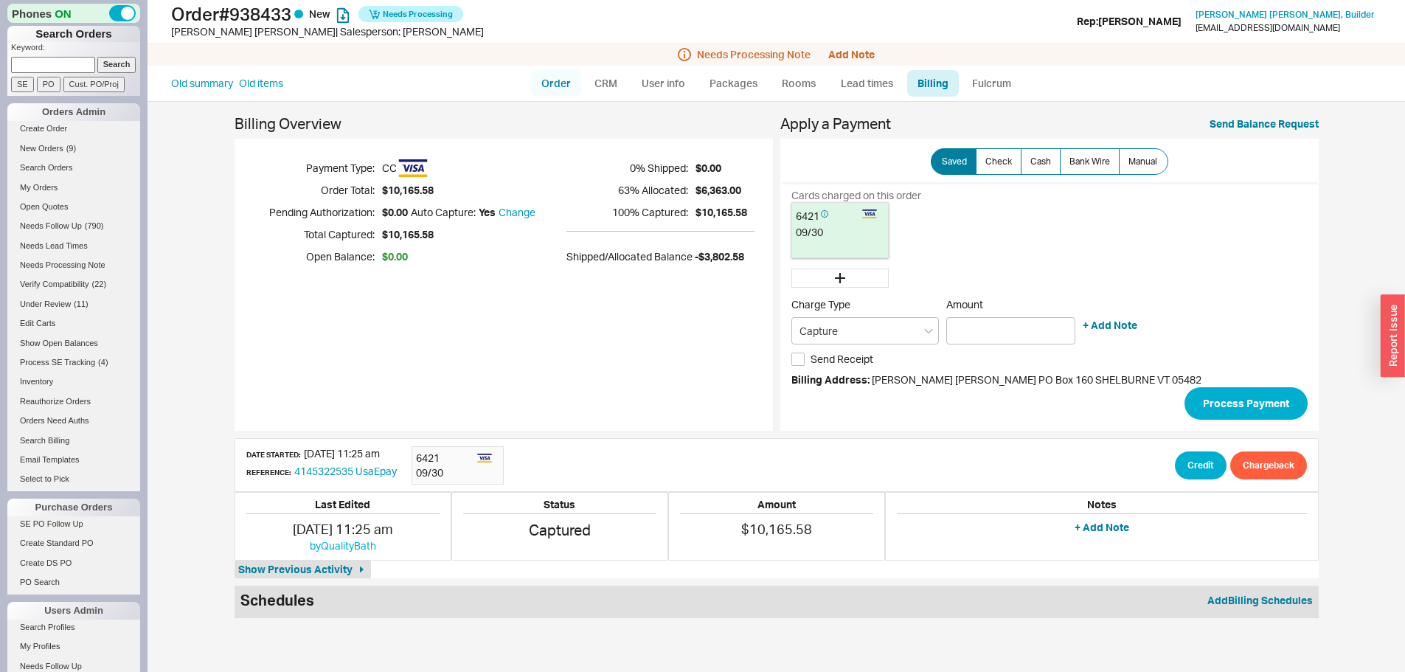
click at [560, 83] on link "Order" at bounding box center [556, 83] width 50 height 27
select select "LOW"
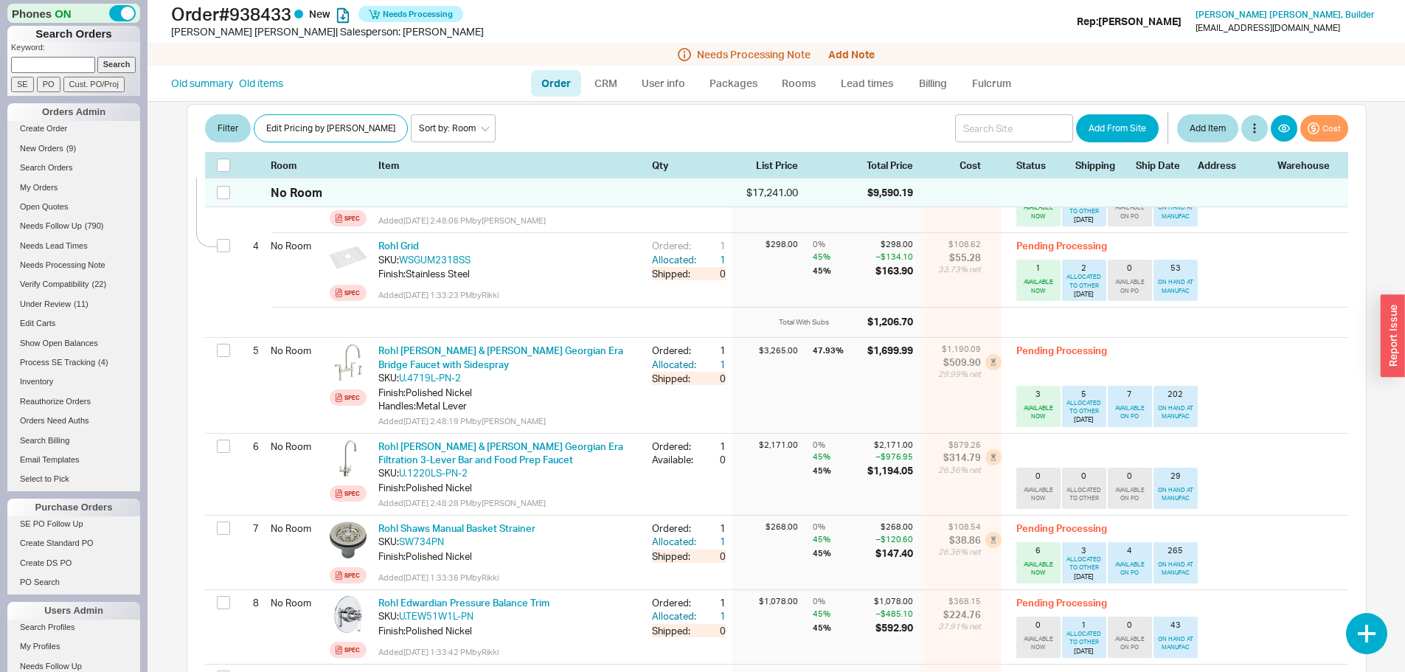
scroll to position [590, 0]
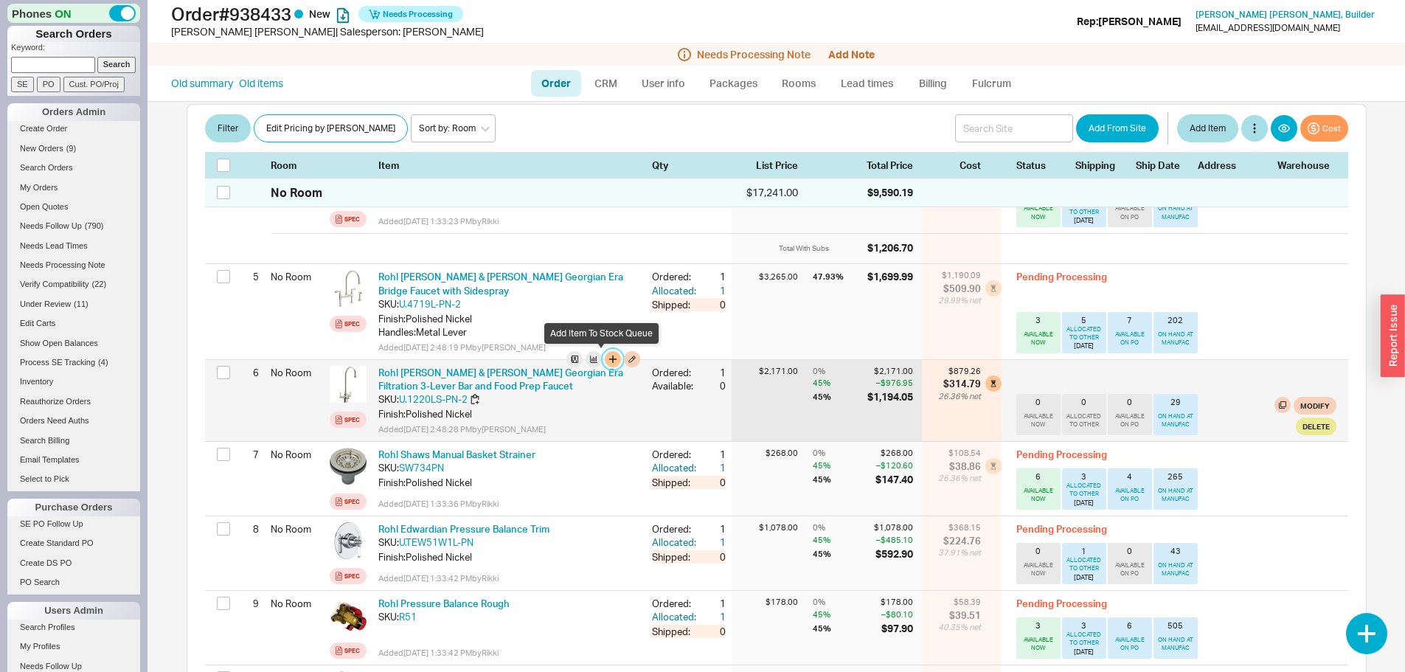
click at [605, 359] on button "button" at bounding box center [613, 359] width 16 height 16
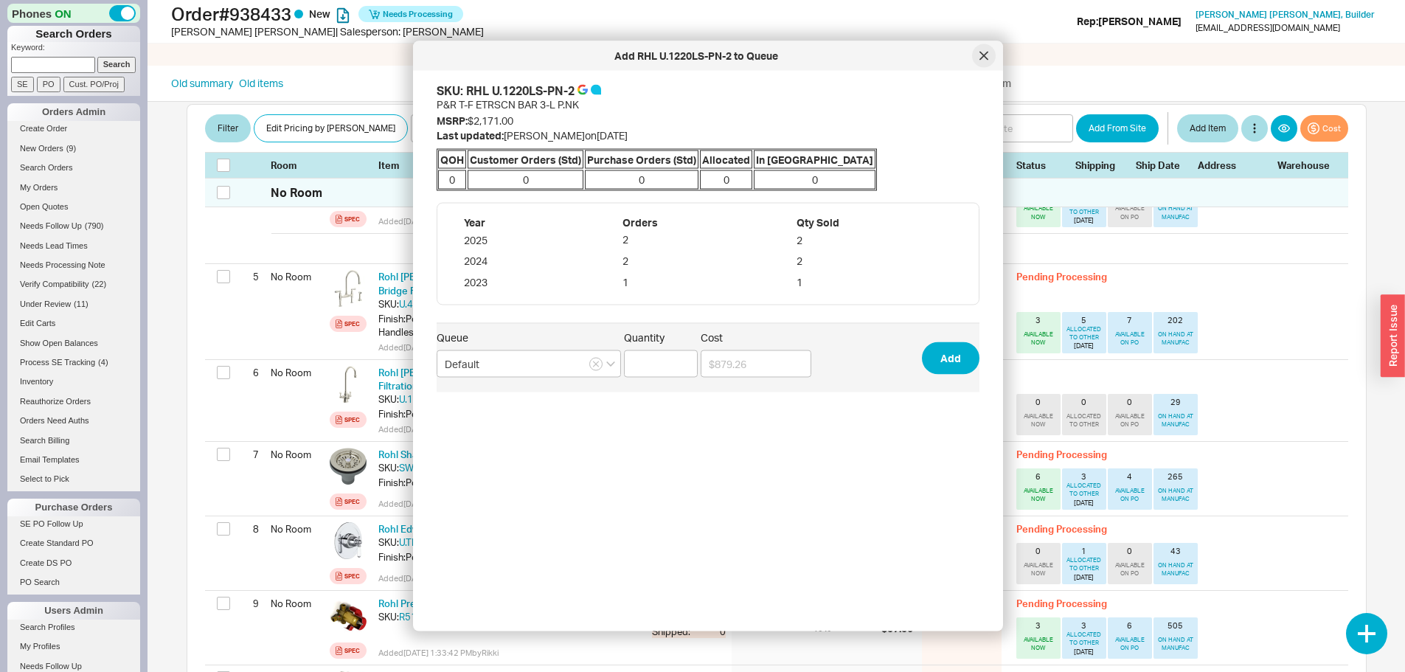
click at [985, 57] on icon at bounding box center [983, 55] width 7 height 7
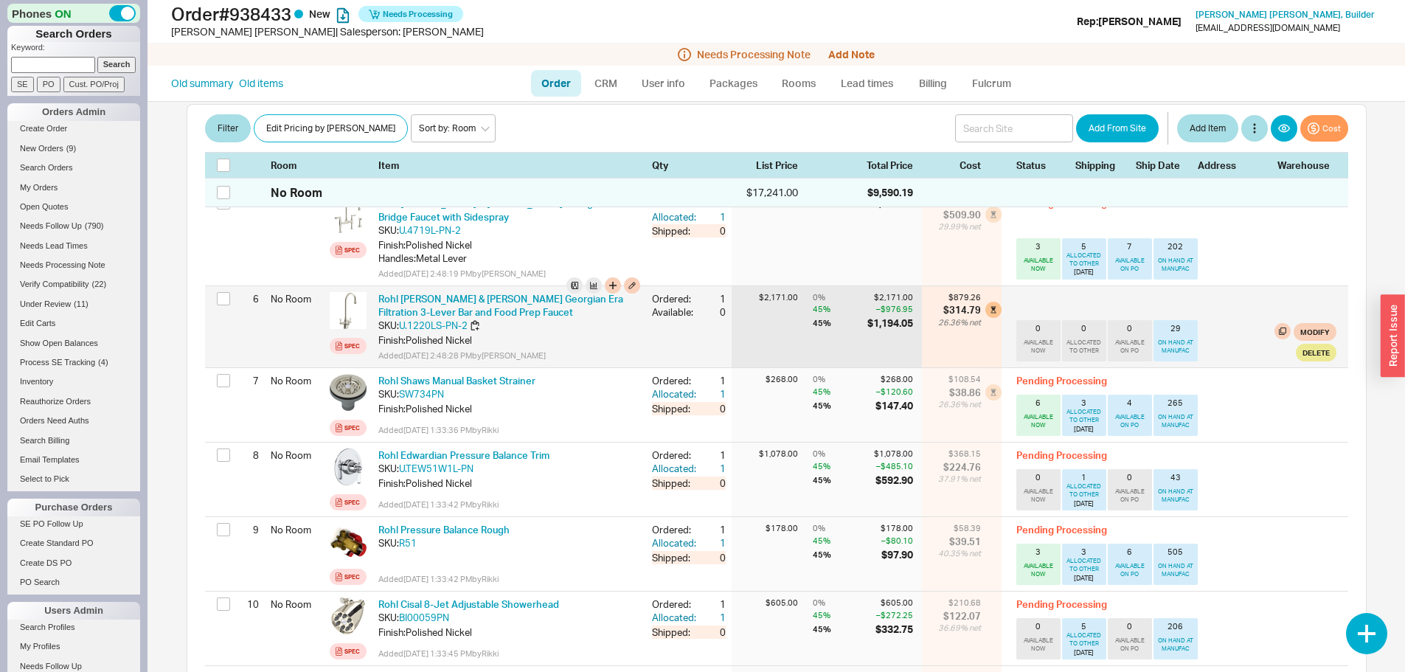
scroll to position [738, 0]
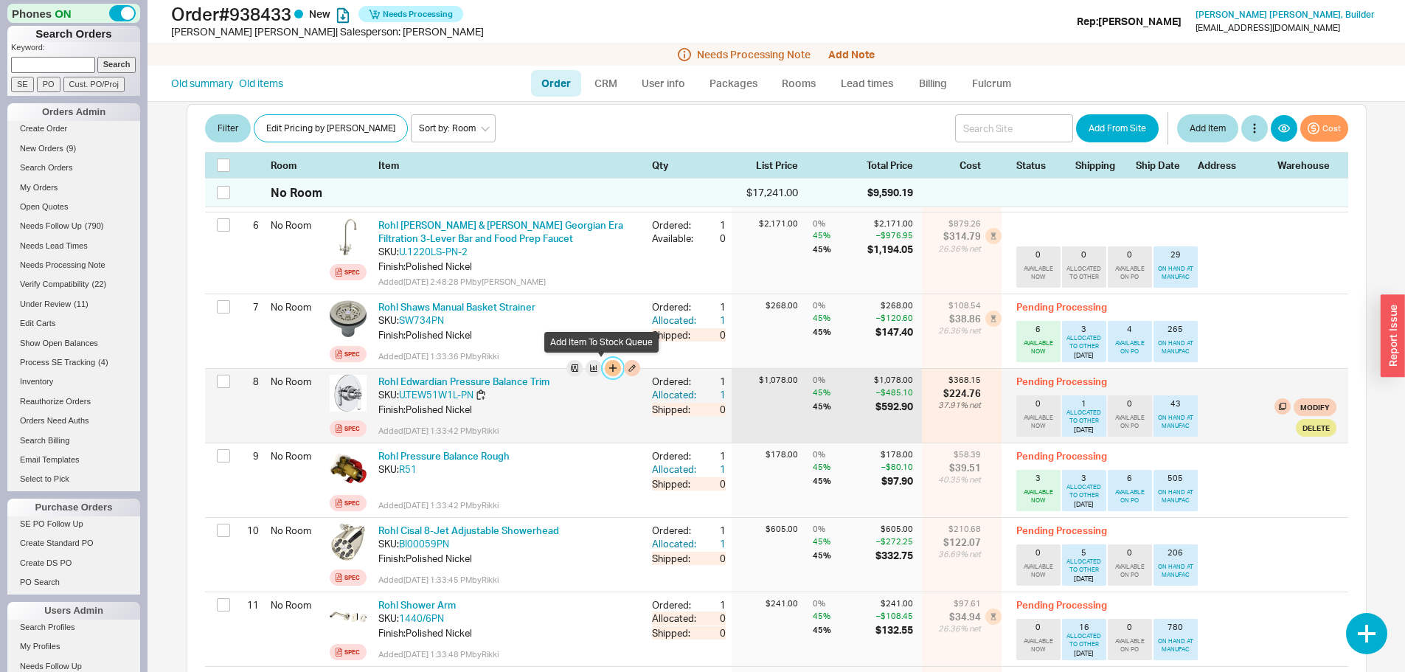
click at [605, 369] on button "button" at bounding box center [613, 368] width 16 height 16
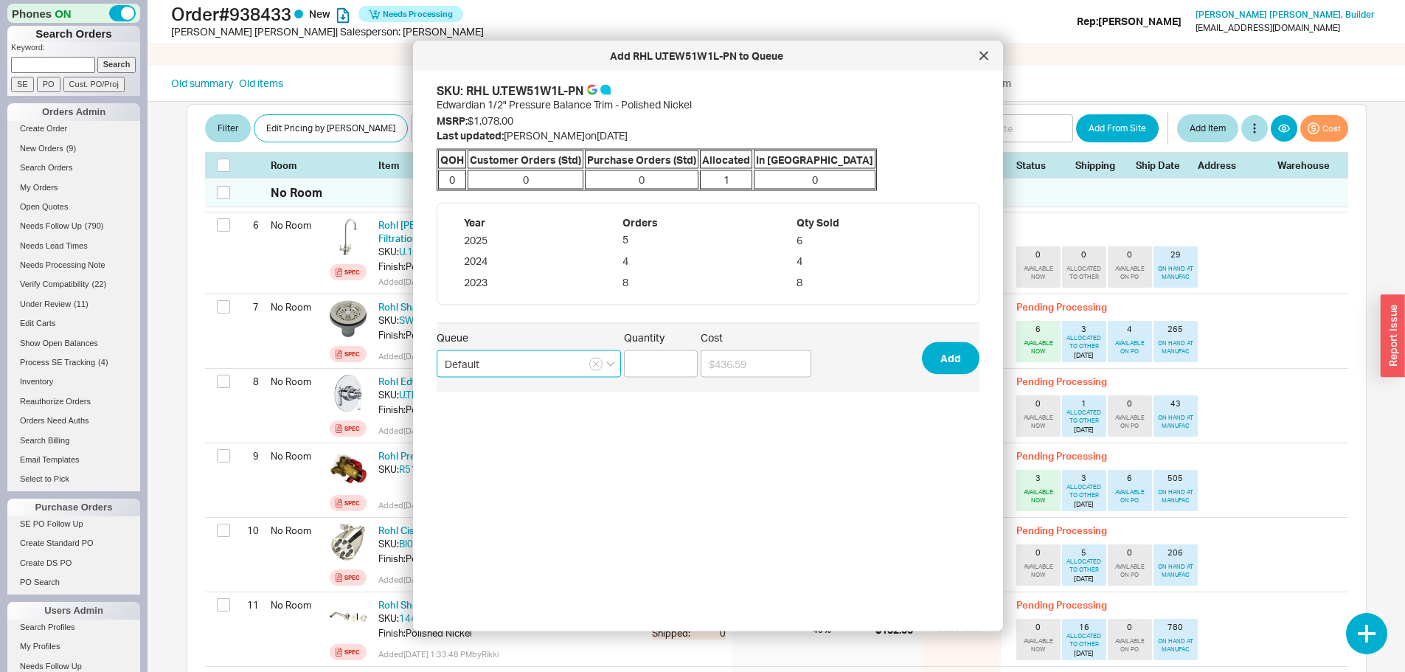
click at [538, 370] on input "Default" at bounding box center [529, 363] width 184 height 27
click at [501, 424] on div "mordys que" at bounding box center [528, 420] width 183 height 27
type input "mordys que"
click at [659, 361] on input "Quantity" at bounding box center [661, 363] width 74 height 27
type input "1"
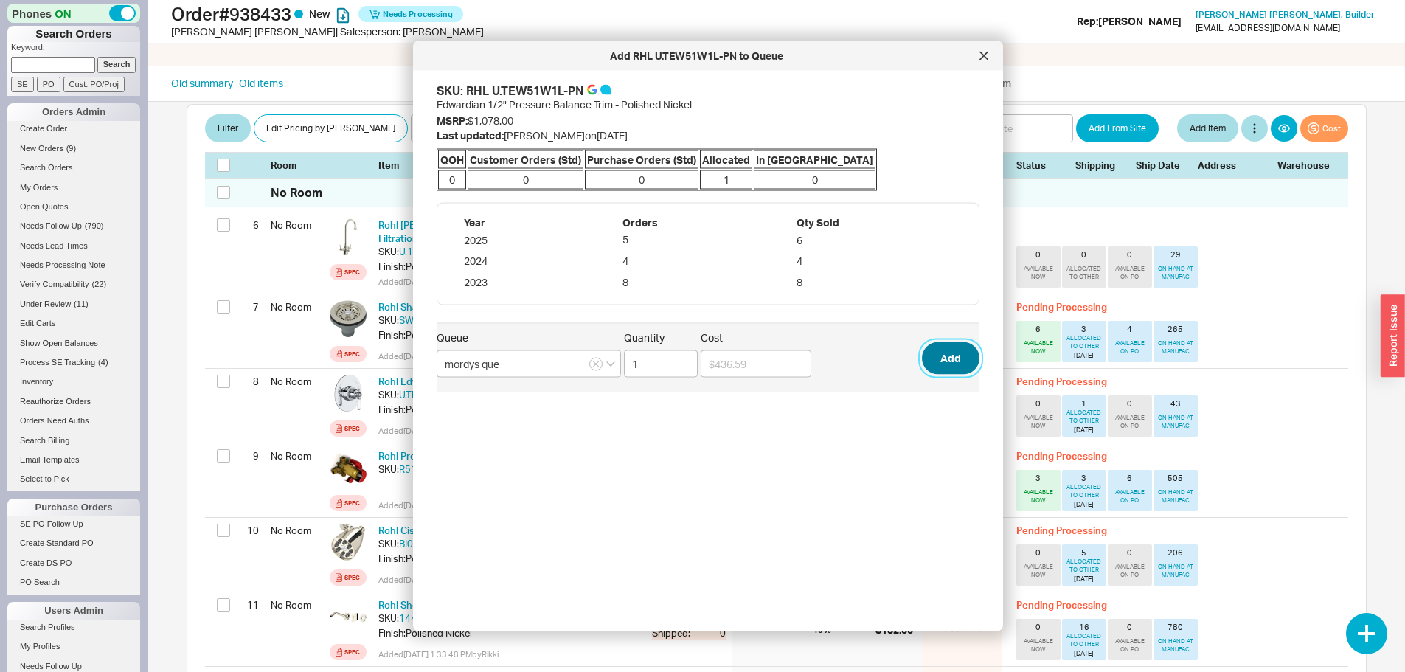
click at [925, 355] on button "Add" at bounding box center [951, 358] width 58 height 32
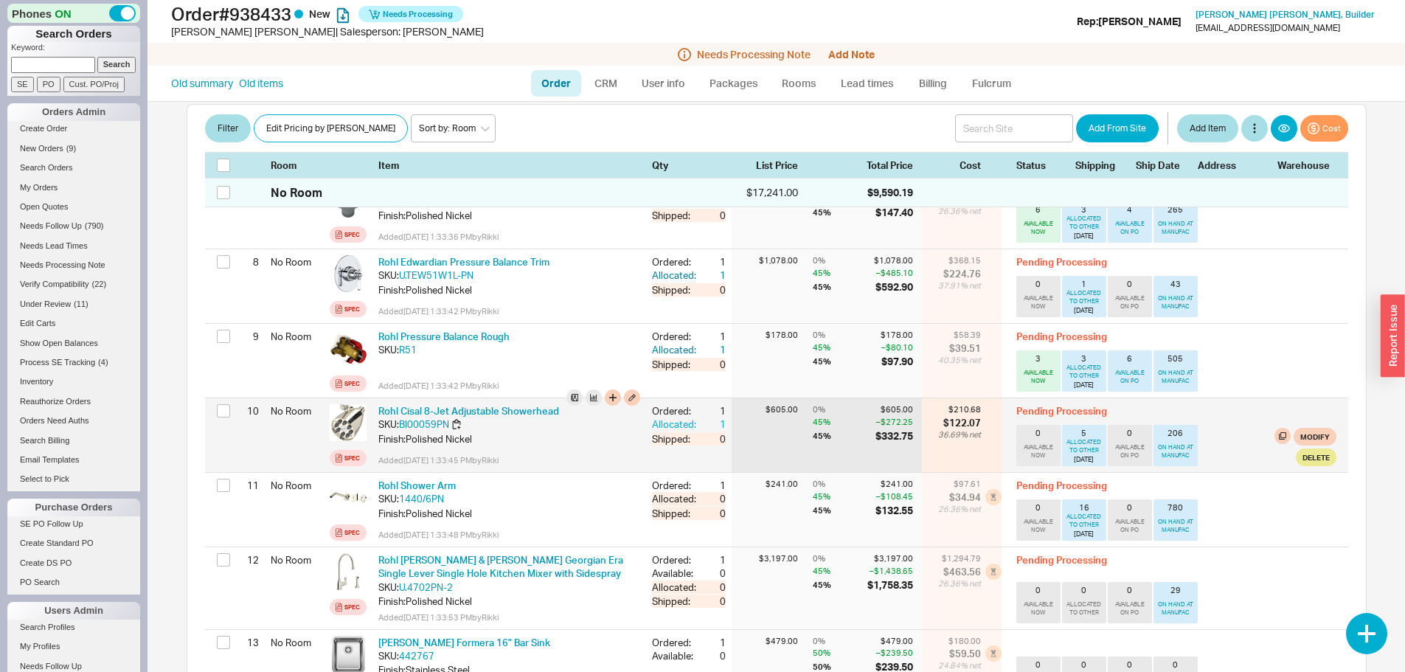
scroll to position [885, 0]
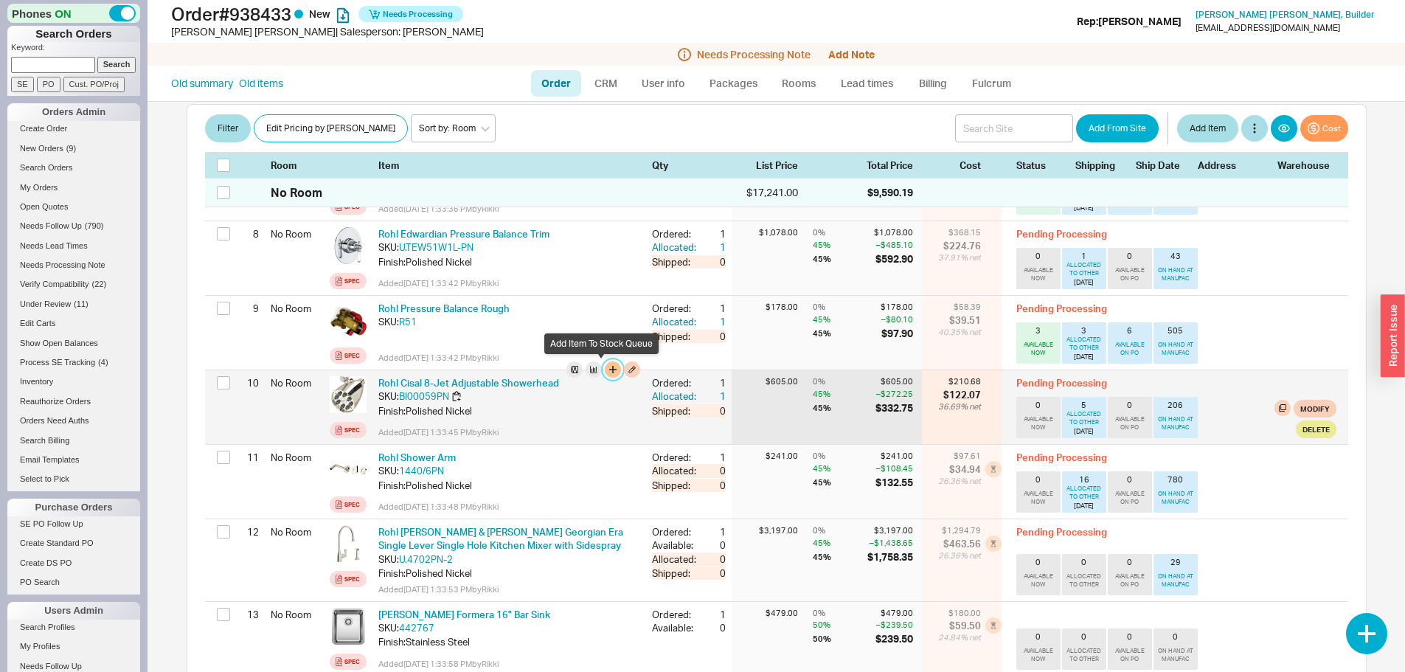
click at [605, 370] on button "button" at bounding box center [613, 369] width 16 height 16
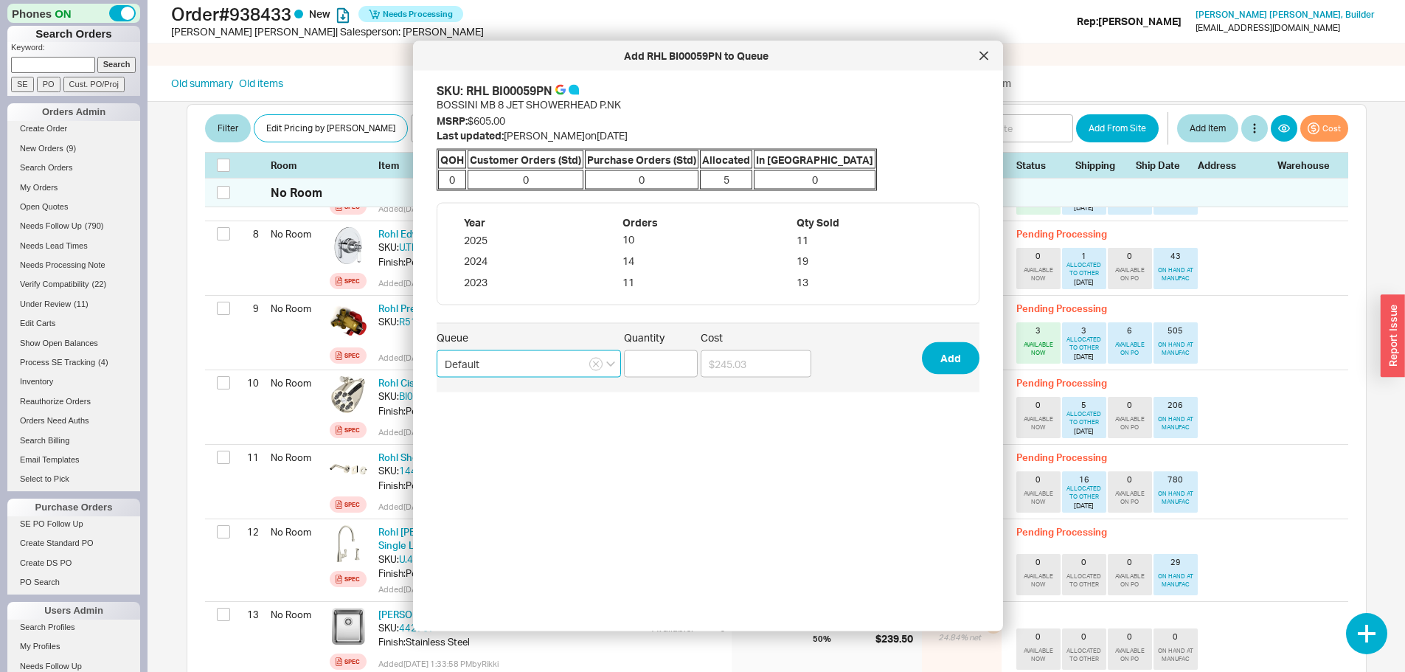
click at [545, 357] on input "Default" at bounding box center [529, 363] width 184 height 27
click at [483, 422] on div "mordys que" at bounding box center [528, 420] width 183 height 27
type input "mordys que"
click at [661, 367] on input "Quantity" at bounding box center [661, 363] width 74 height 27
type input "2"
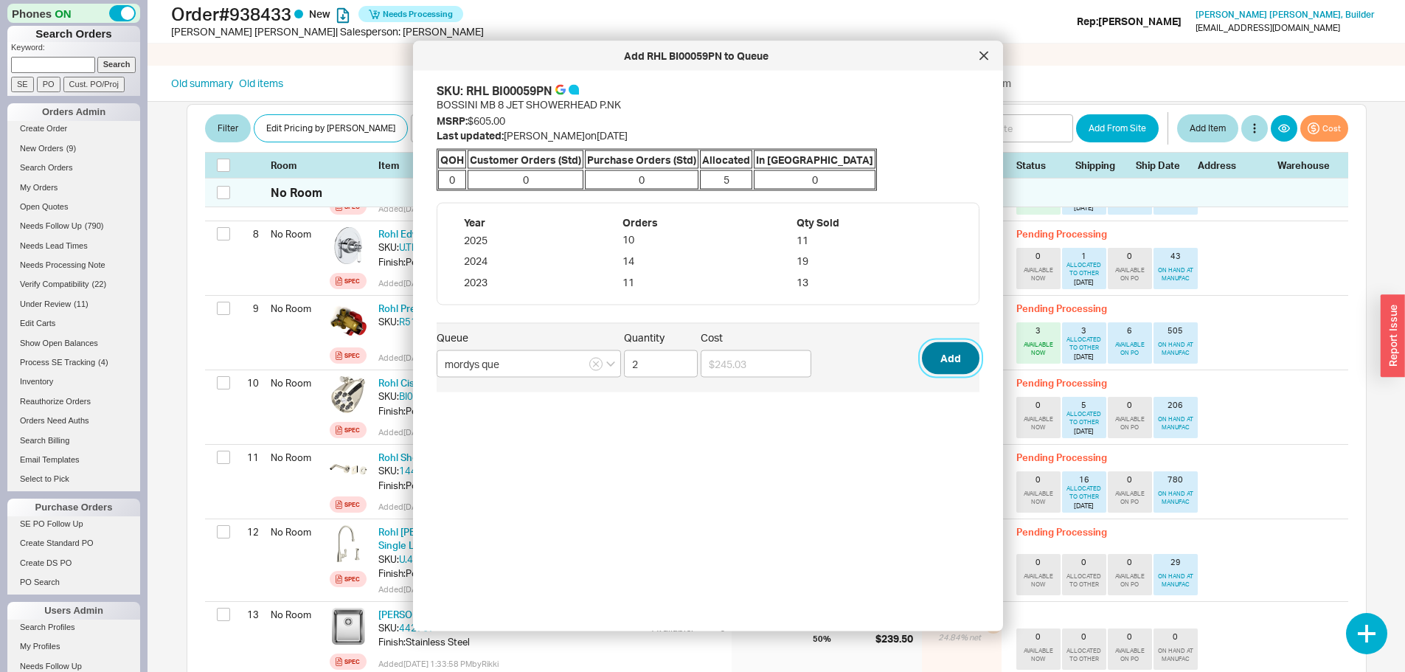
click at [939, 359] on button "Add" at bounding box center [951, 358] width 58 height 32
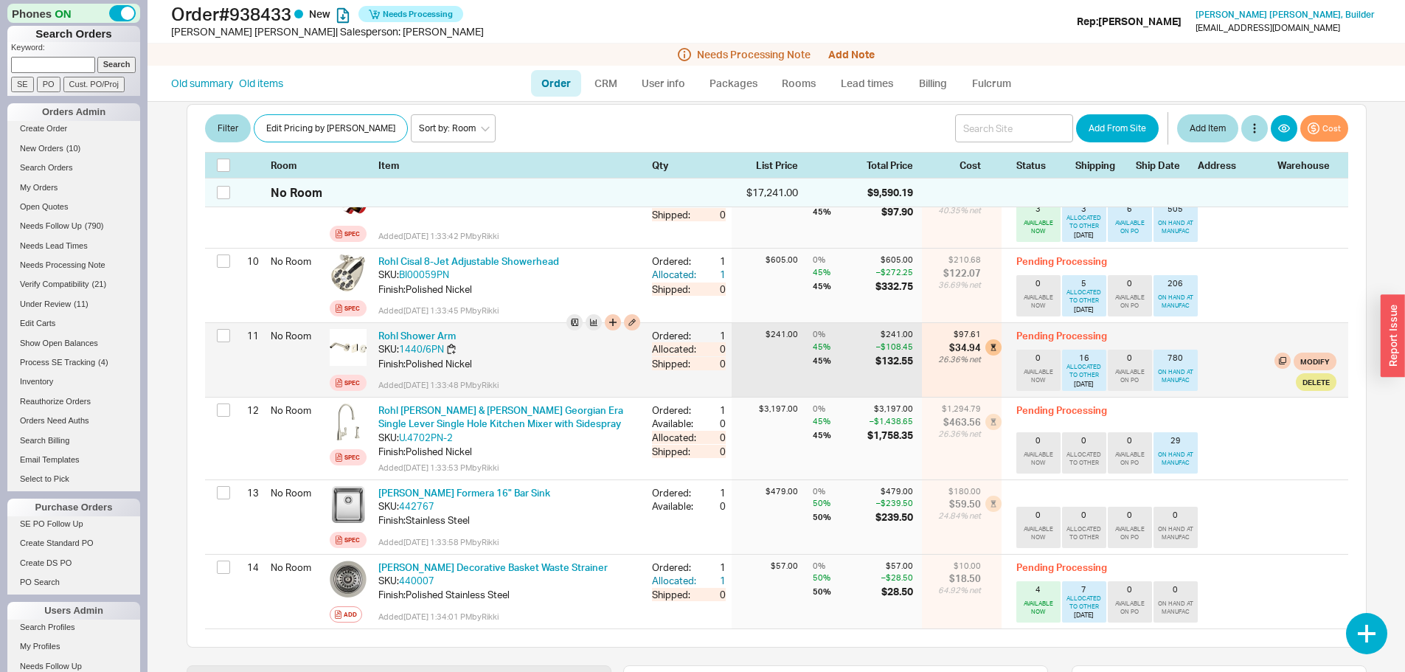
scroll to position [1033, 0]
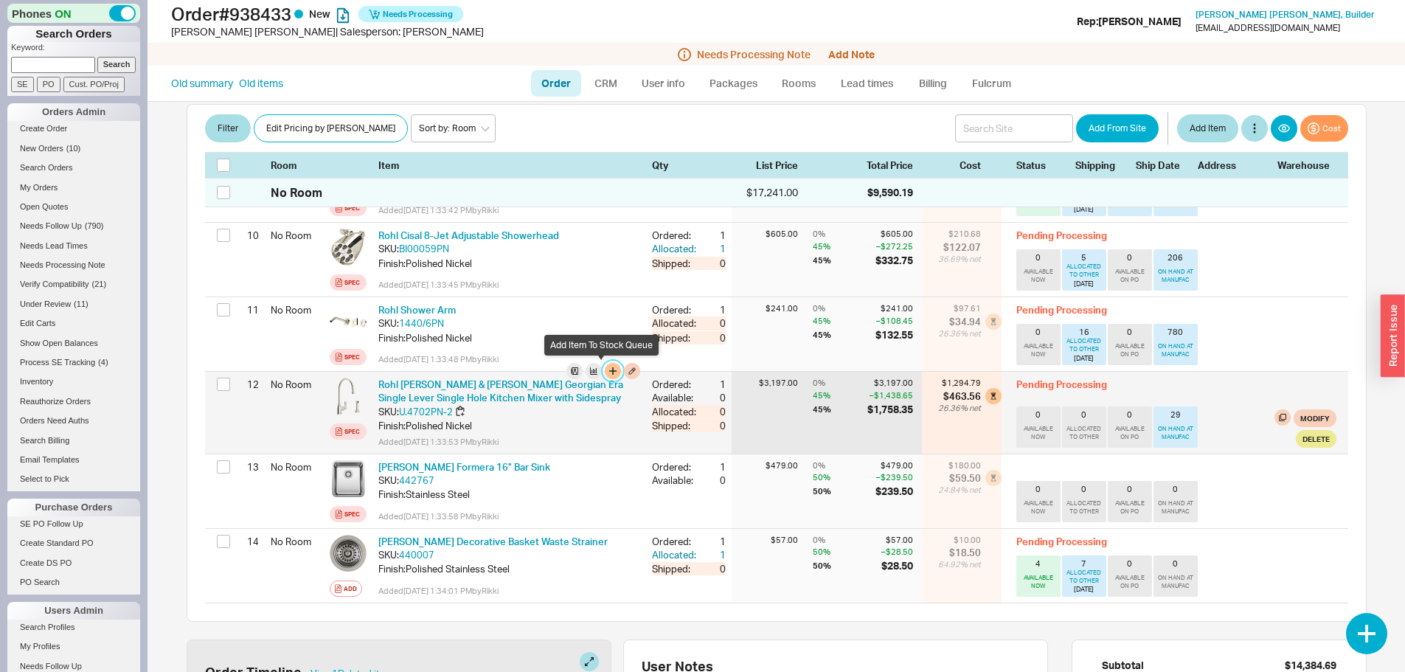
click at [605, 367] on button "button" at bounding box center [613, 371] width 16 height 16
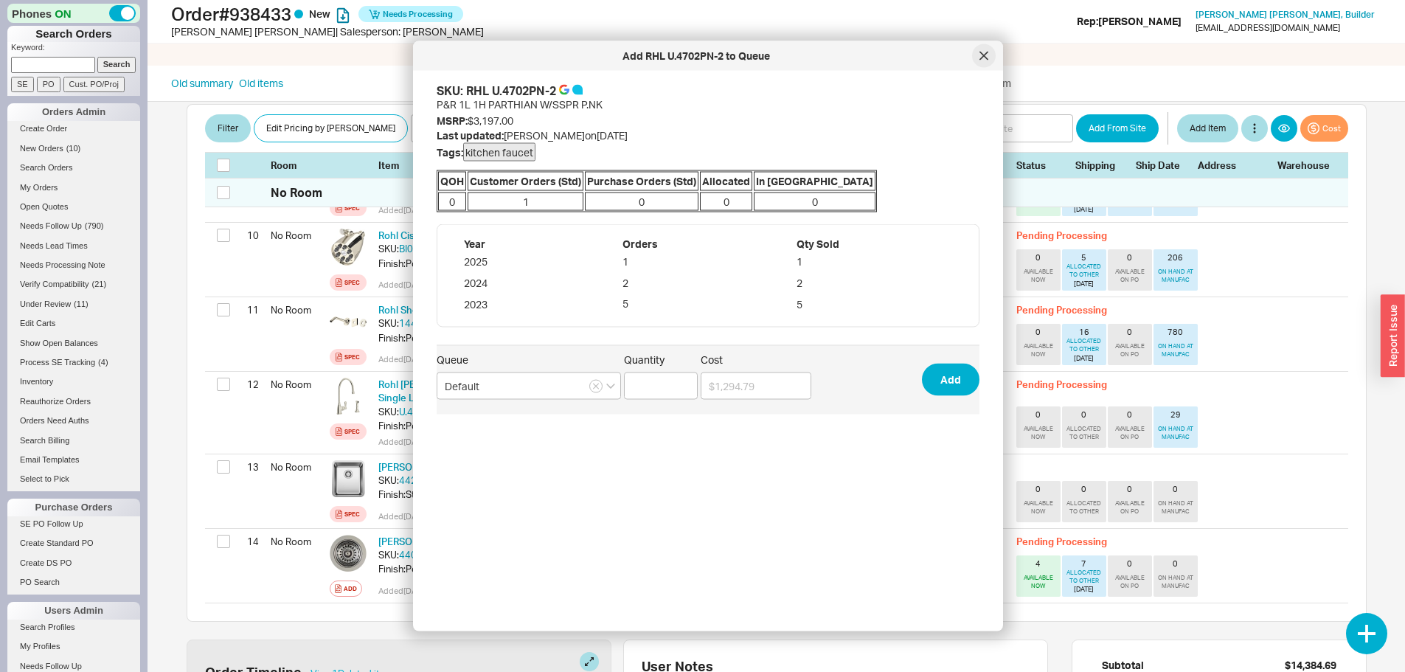
click at [985, 58] on icon at bounding box center [984, 56] width 9 height 9
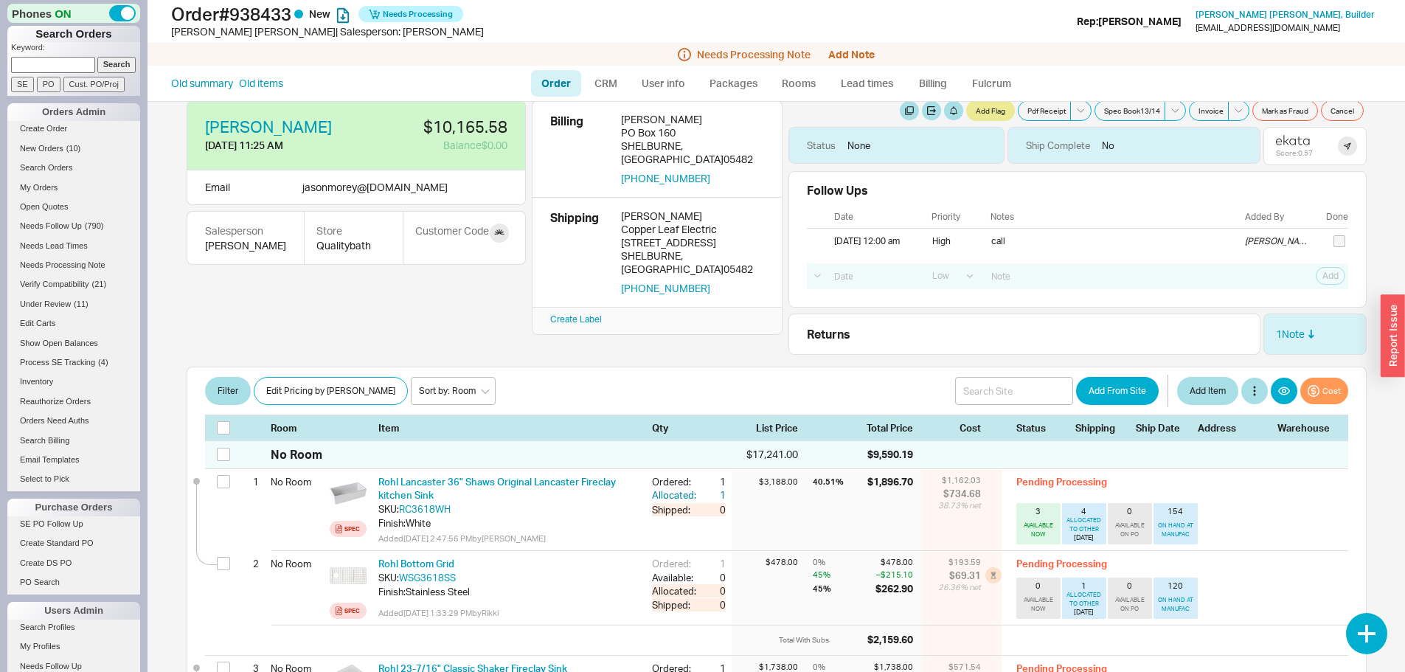
scroll to position [0, 0]
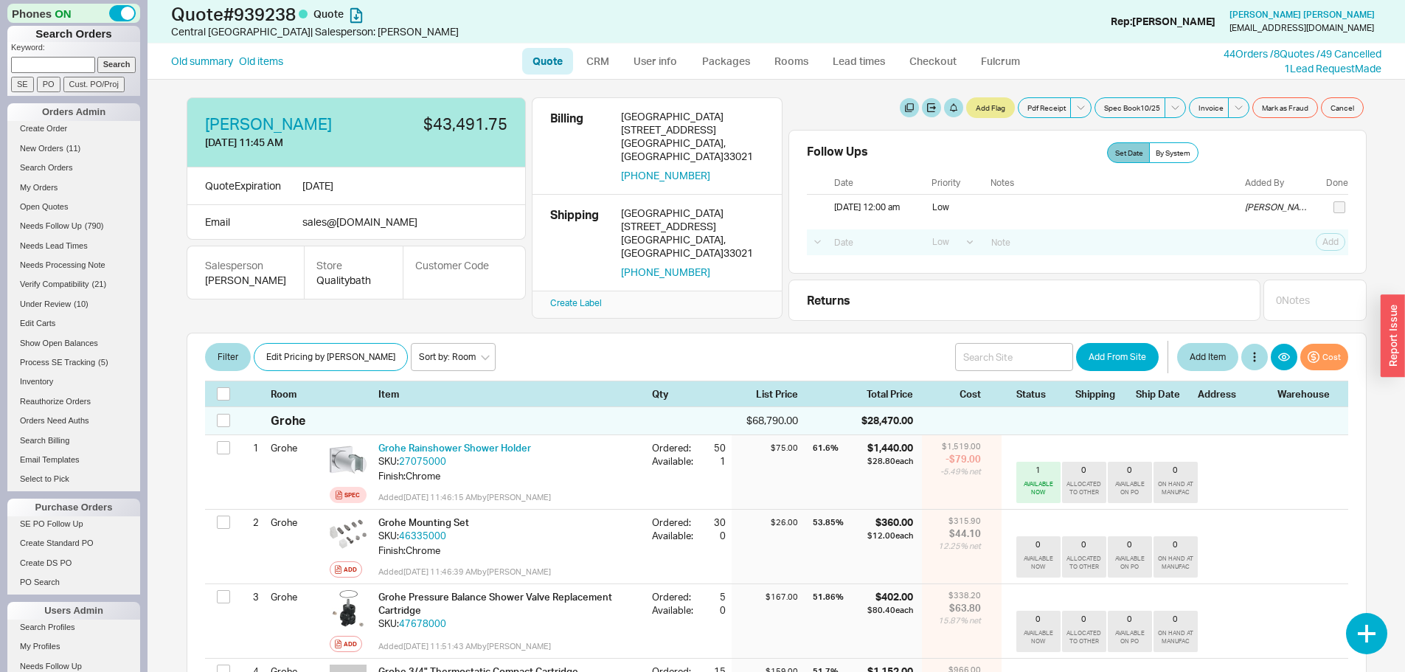
select select "LOW"
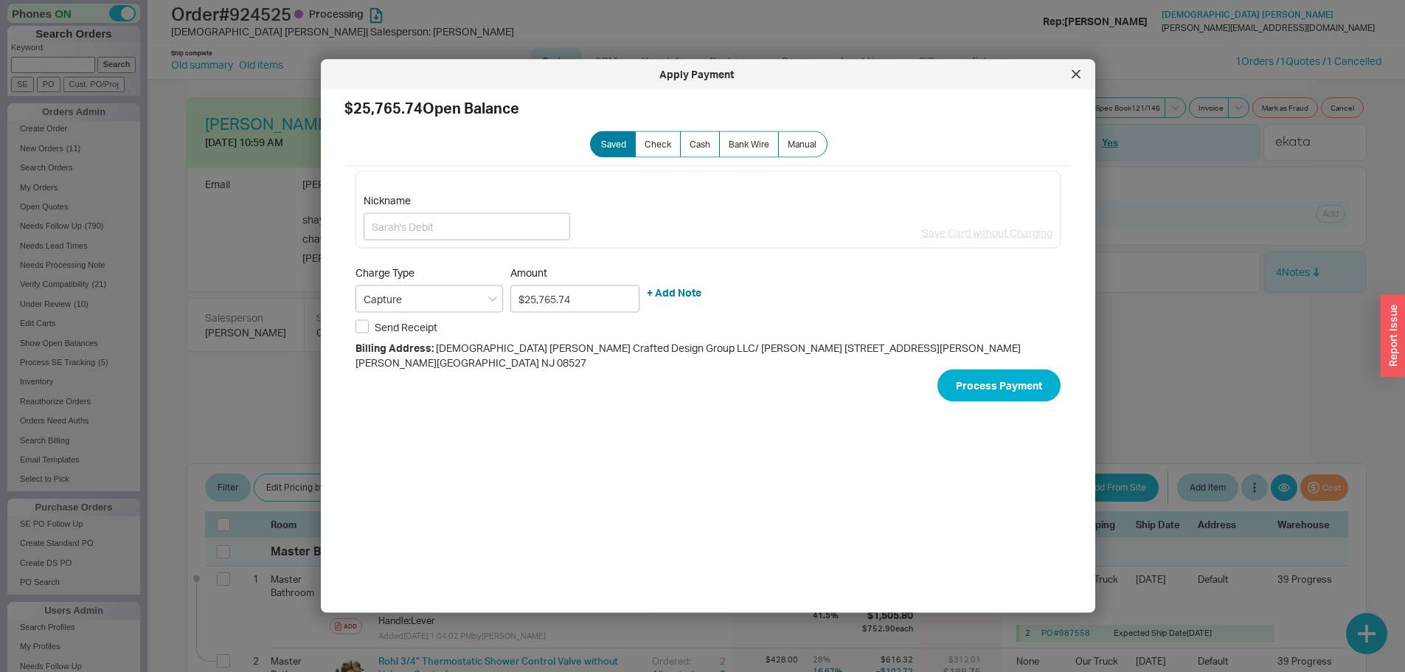
select select "LOW"
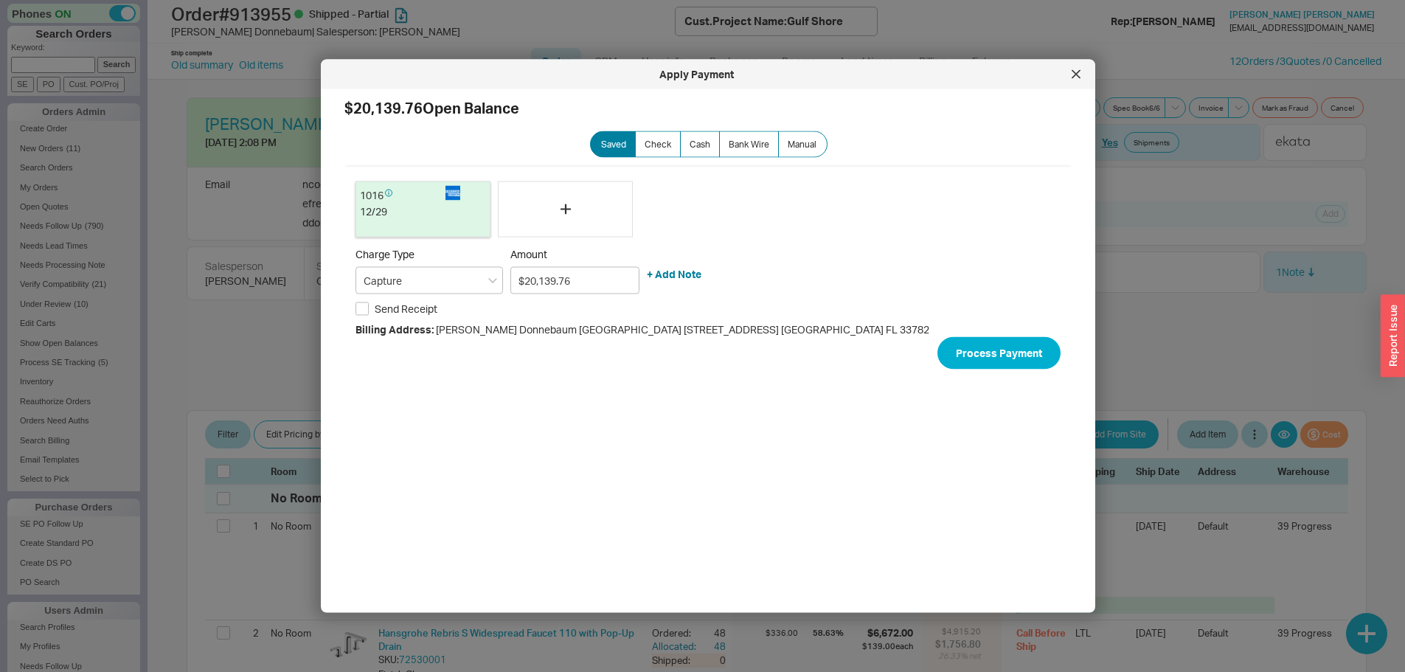
select select "LOW"
click at [1075, 71] on icon at bounding box center [1076, 74] width 9 height 9
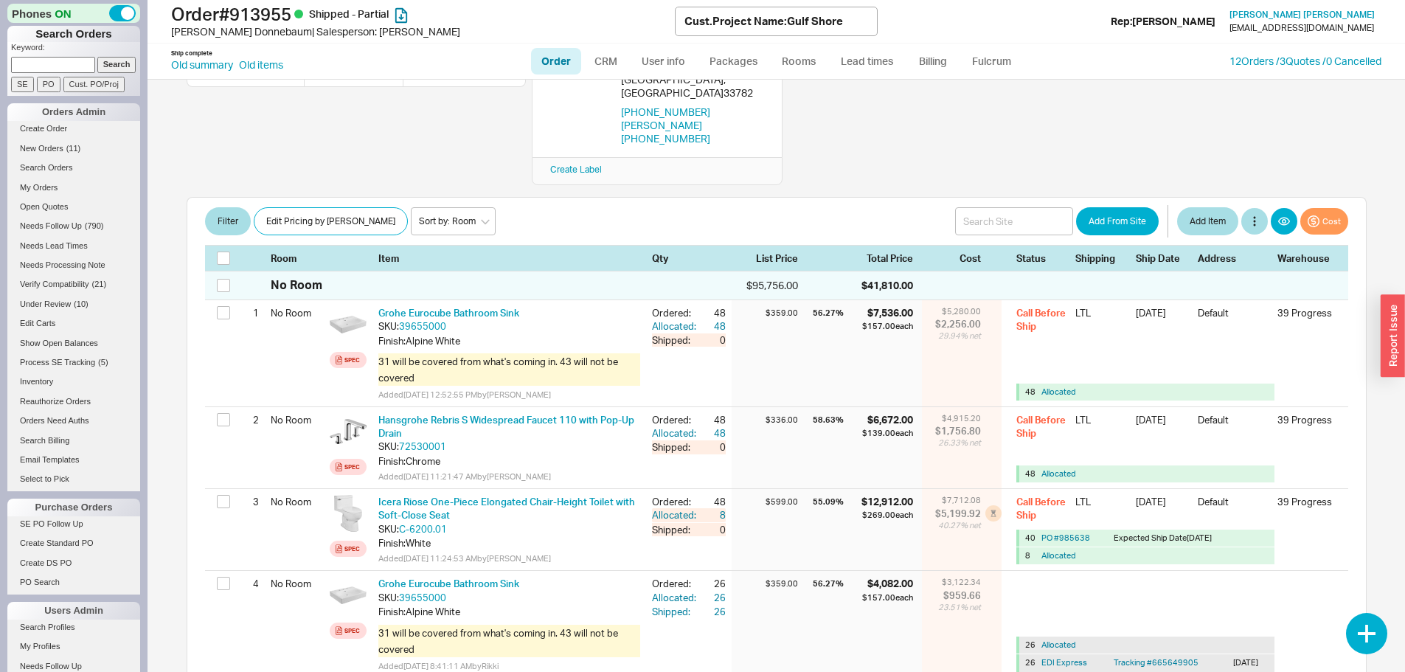
scroll to position [221, 0]
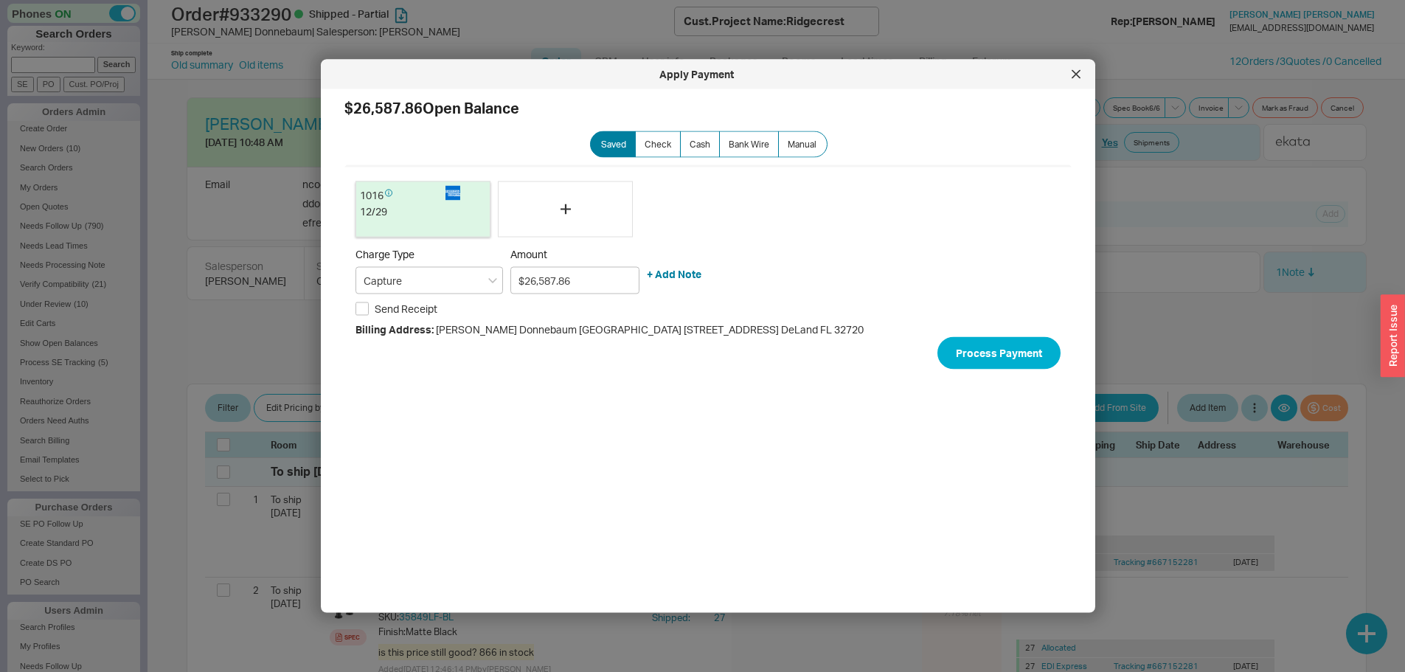
select select "LOW"
click at [1072, 66] on div at bounding box center [1076, 75] width 24 height 24
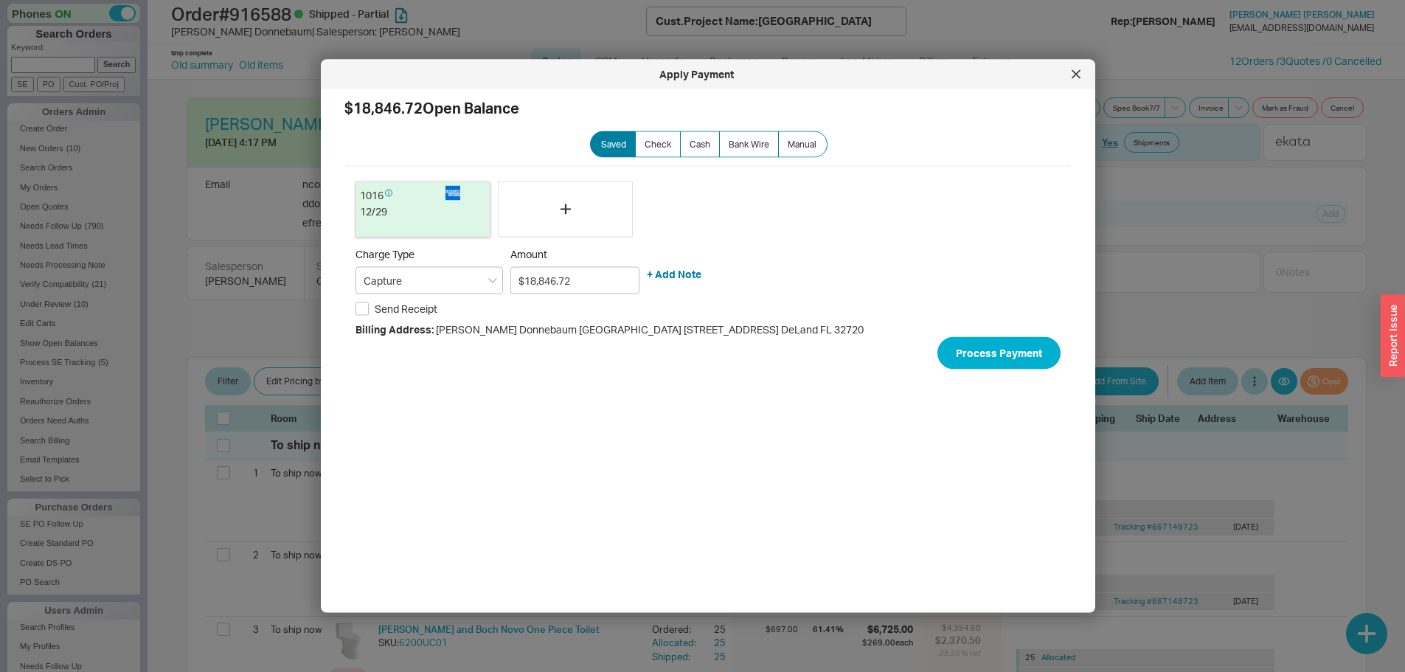
select select "LOW"
click at [1082, 69] on div at bounding box center [1076, 75] width 24 height 24
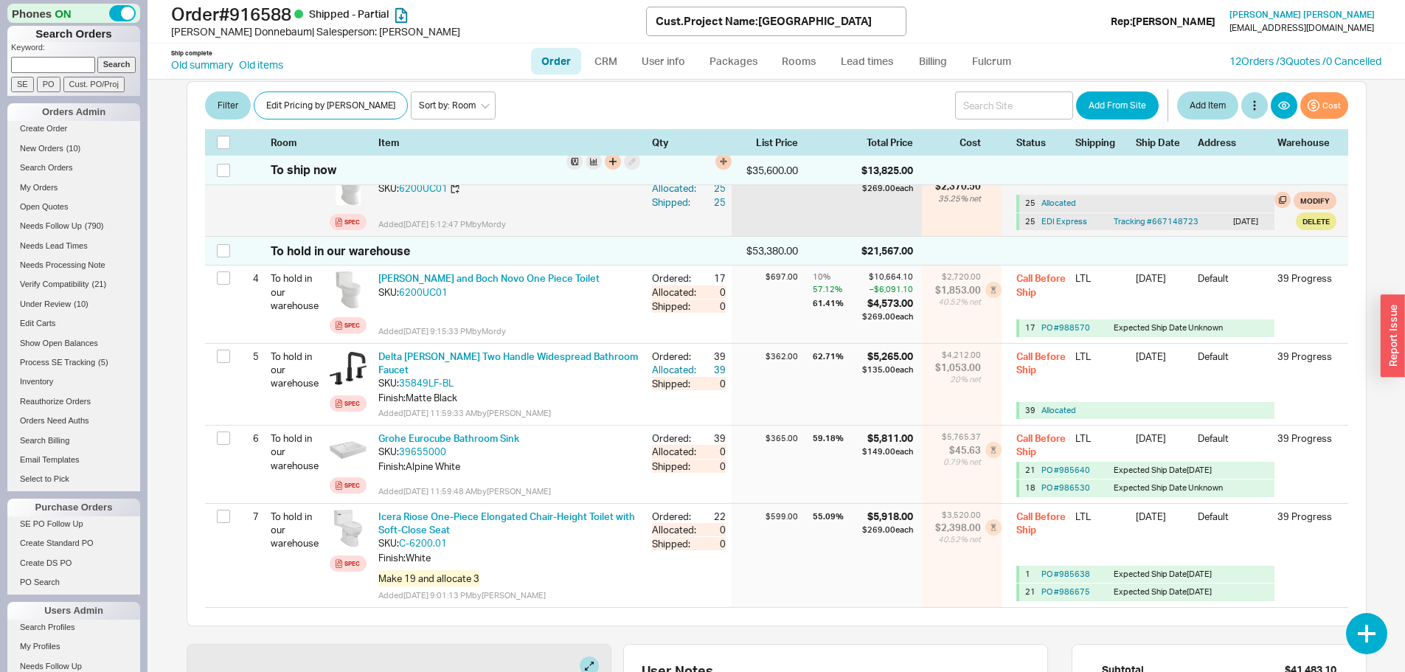
scroll to position [443, 0]
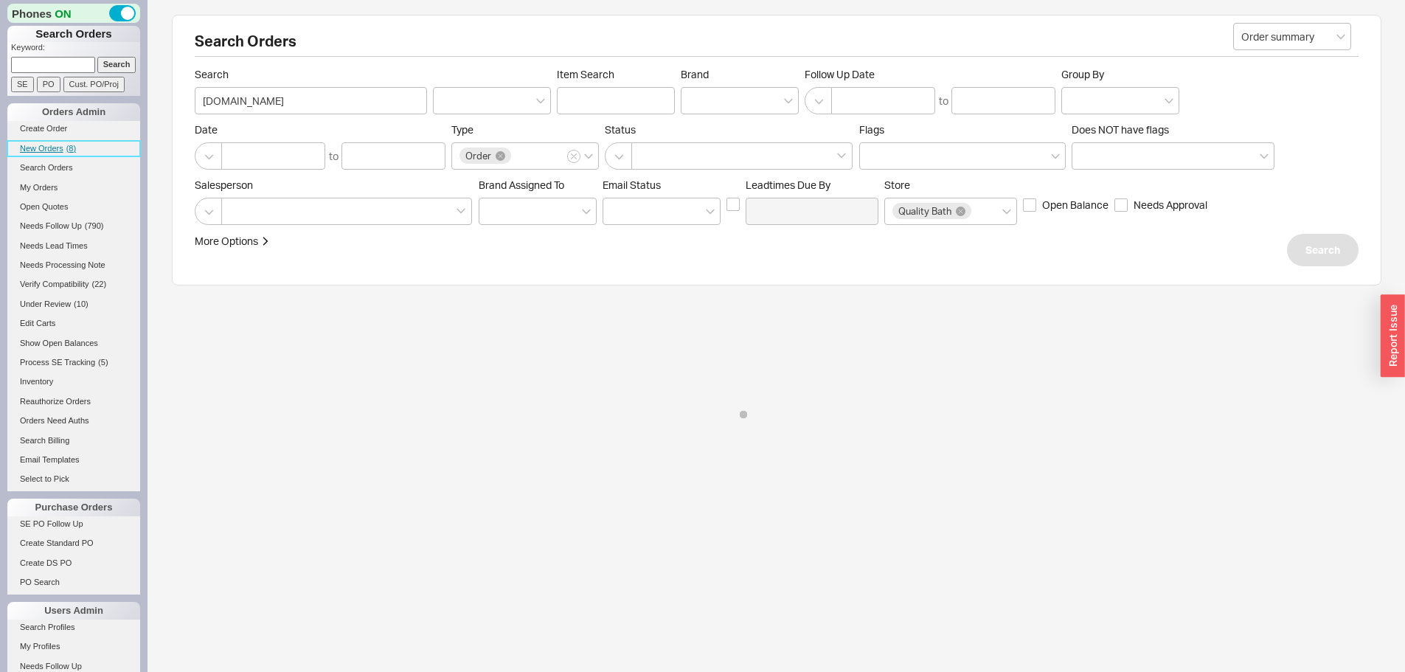
click at [43, 147] on span "New Orders" at bounding box center [42, 148] width 44 height 9
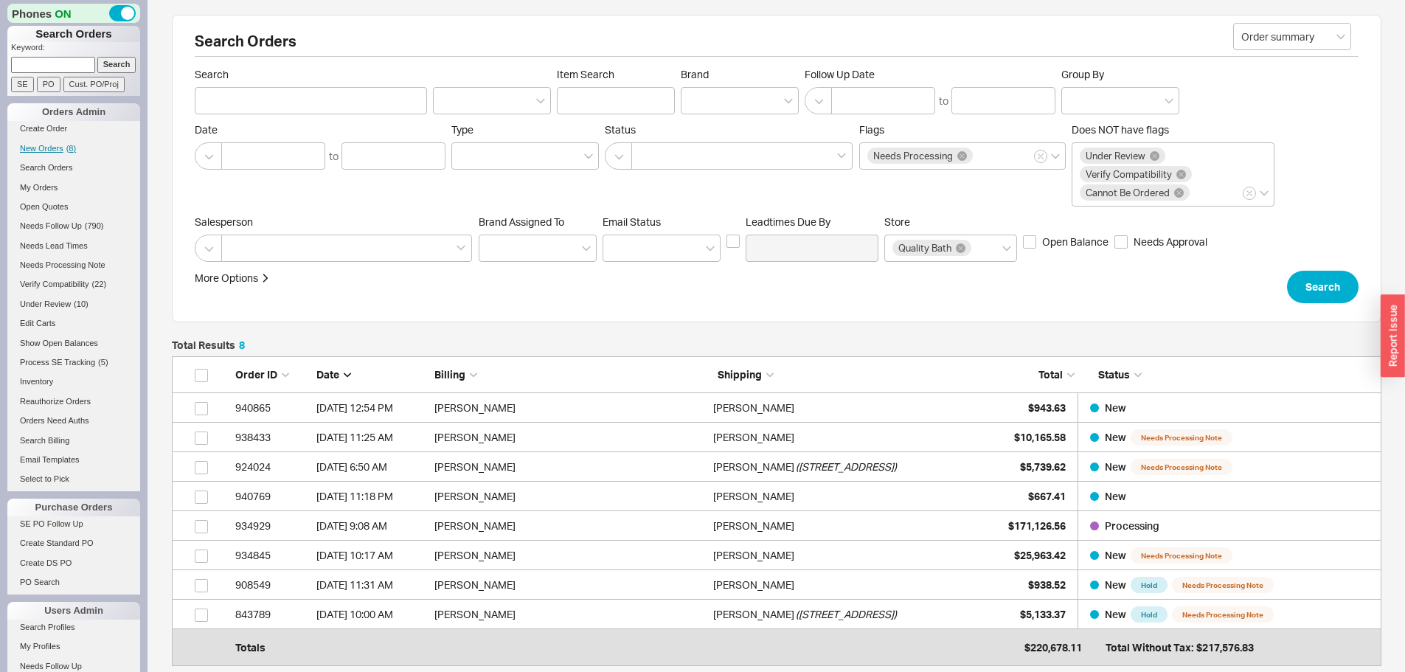
scroll to position [291, 1199]
click at [41, 147] on span "New Orders" at bounding box center [42, 148] width 44 height 9
click at [37, 141] on link "New Orders ( 8 )" at bounding box center [73, 148] width 133 height 15
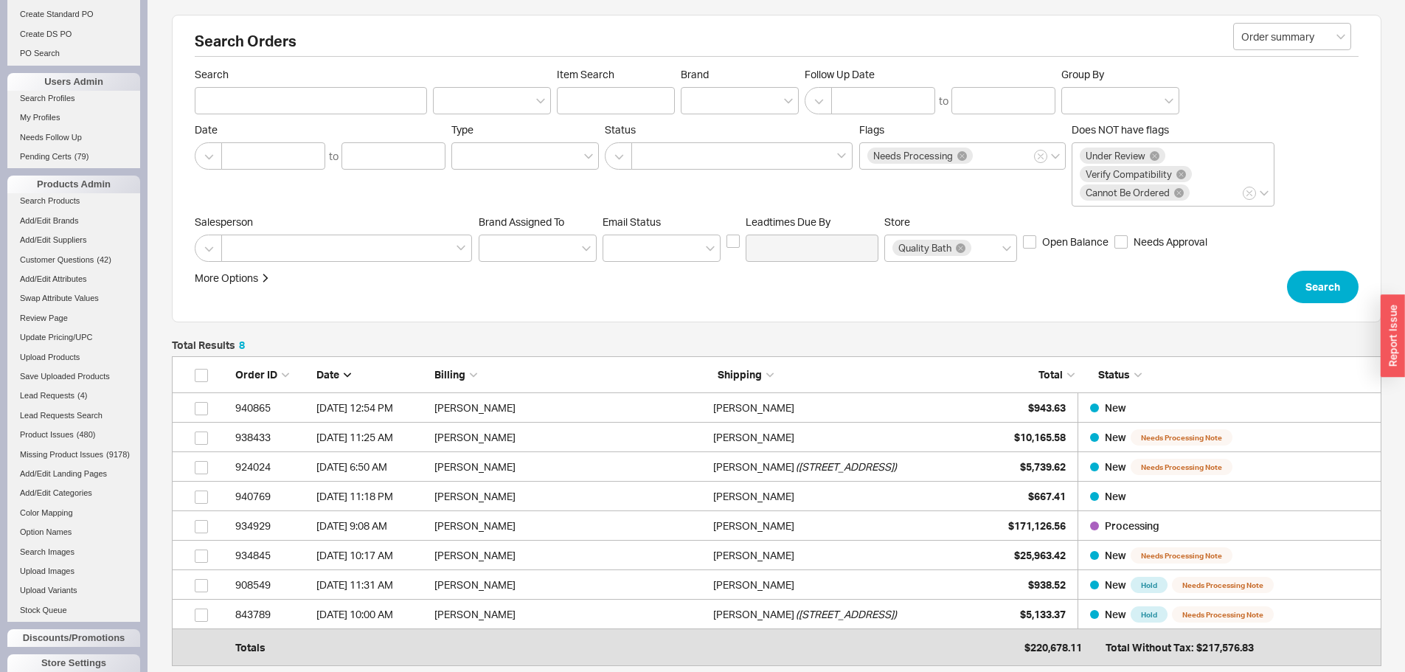
scroll to position [616, 0]
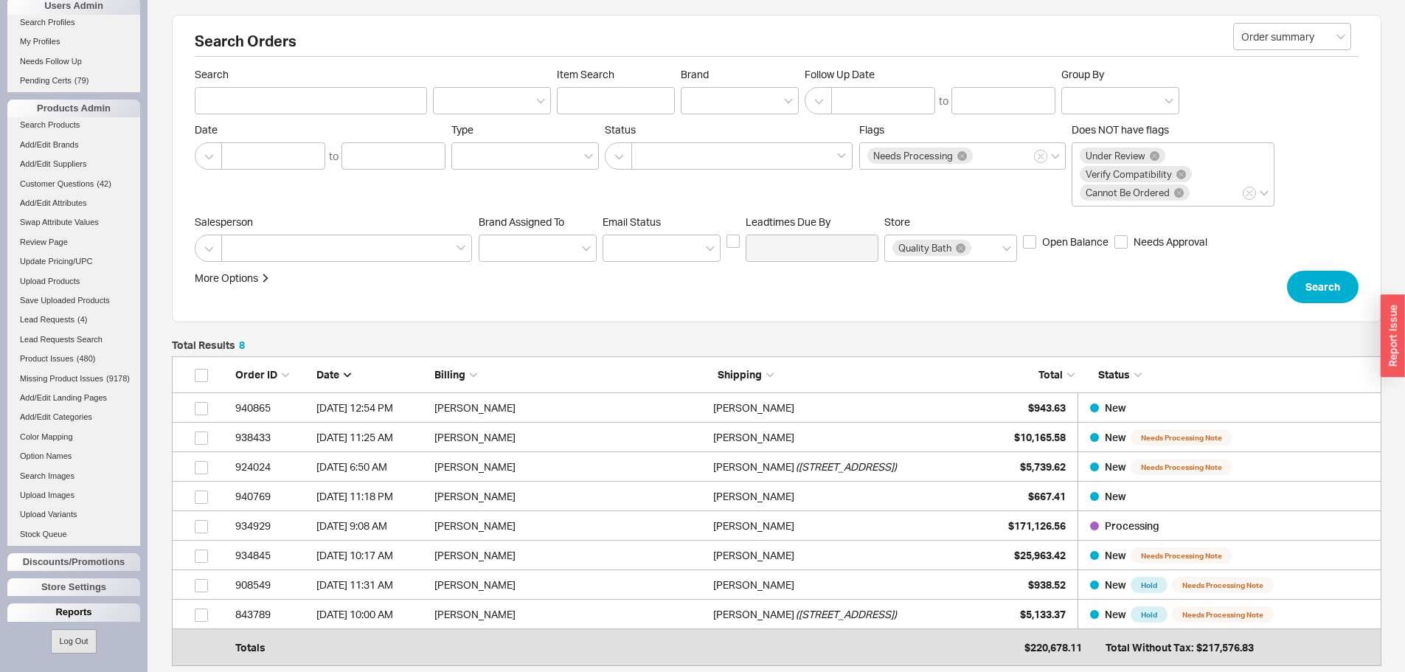
click at [80, 609] on div "Reports" at bounding box center [73, 612] width 133 height 18
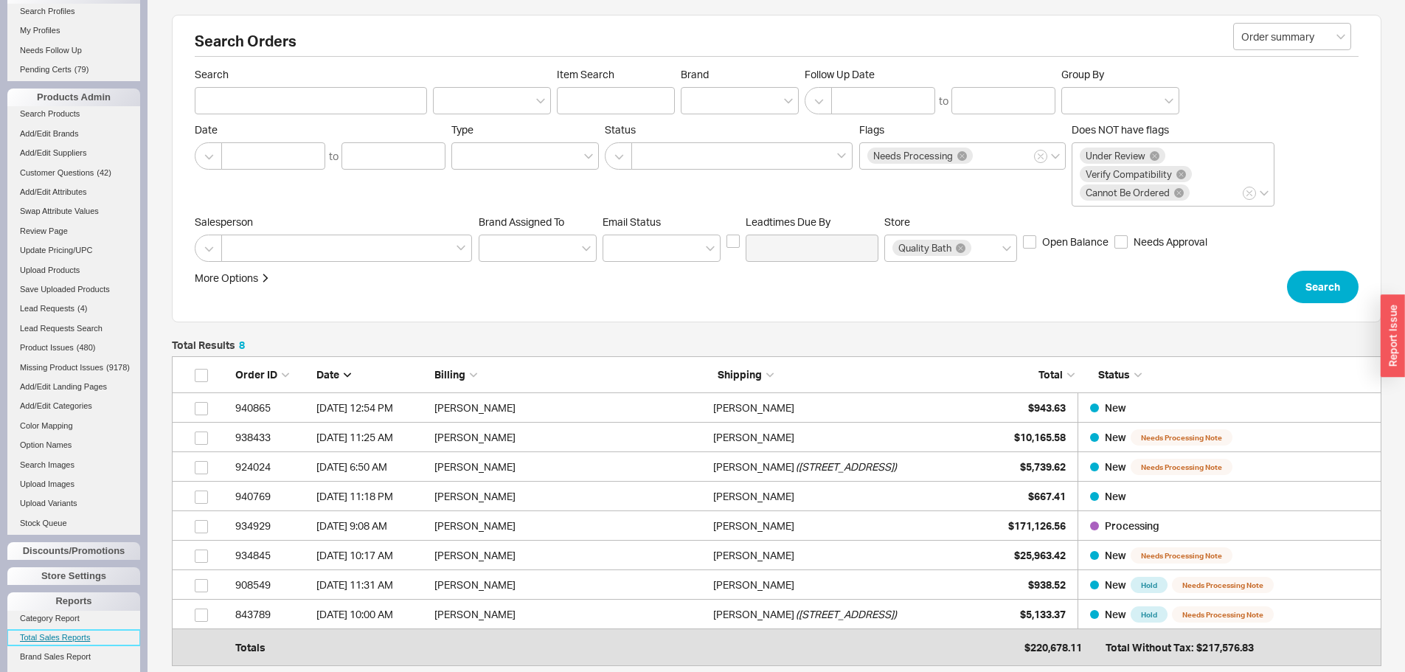
click at [67, 645] on link "Total Sales Reports" at bounding box center [73, 637] width 133 height 15
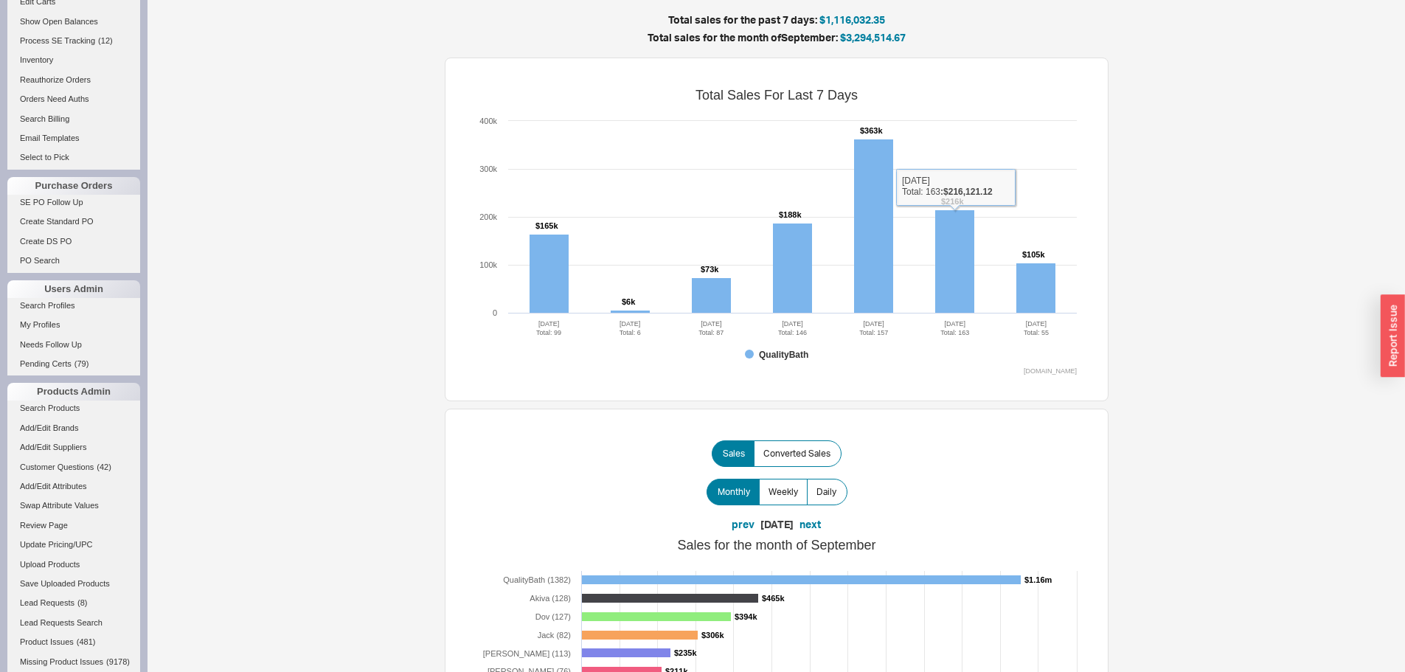
scroll to position [616, 0]
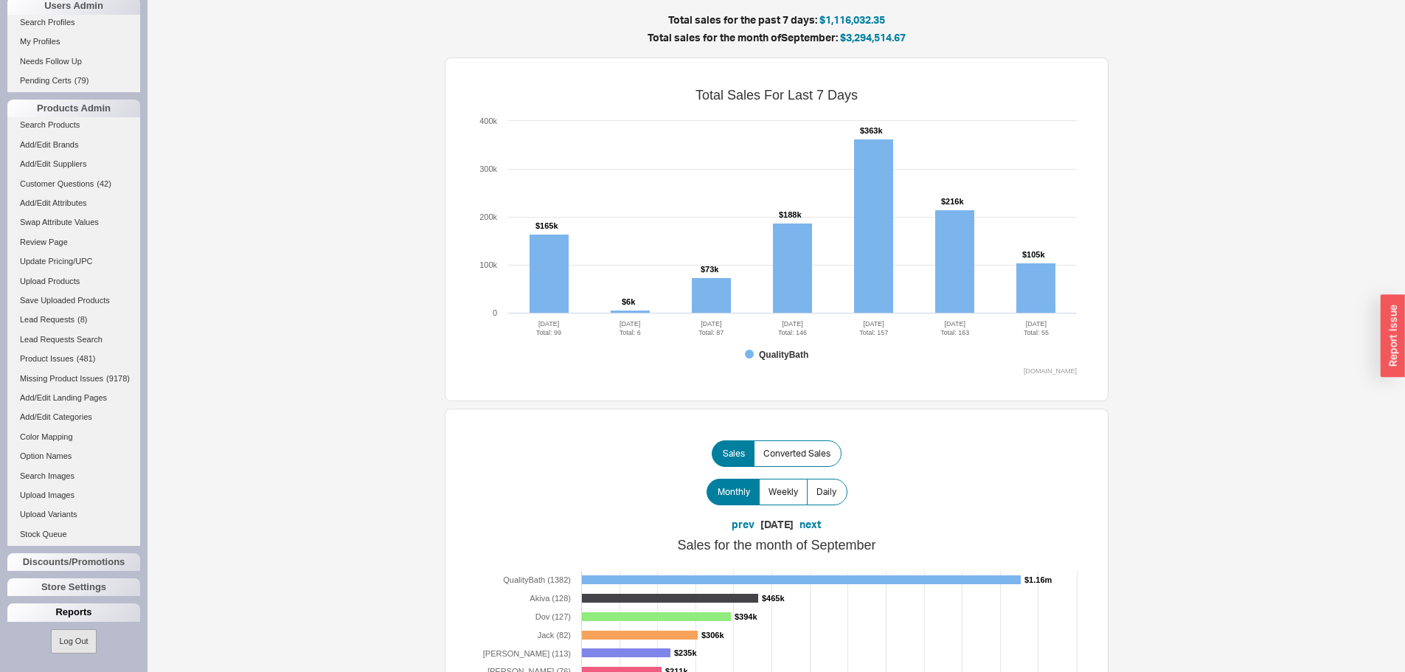
click at [81, 607] on div "Reports" at bounding box center [73, 612] width 133 height 18
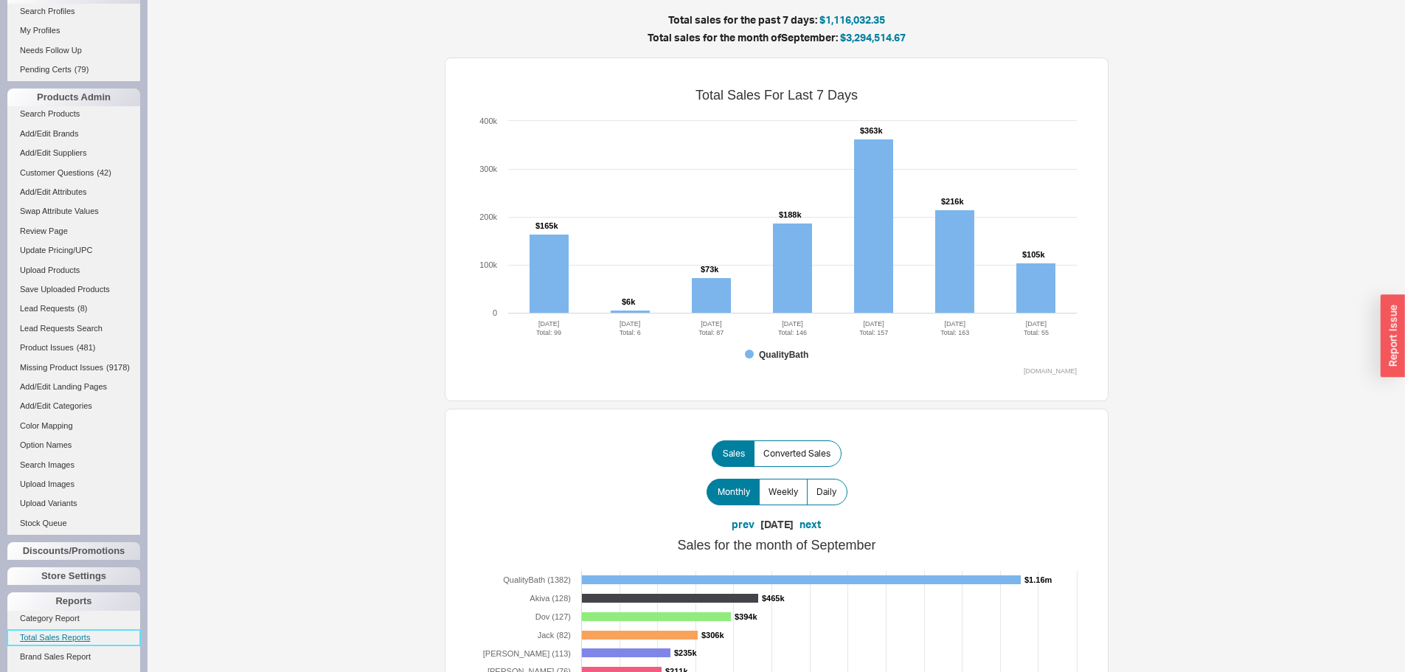
click at [79, 642] on link "Total Sales Reports" at bounding box center [73, 637] width 133 height 15
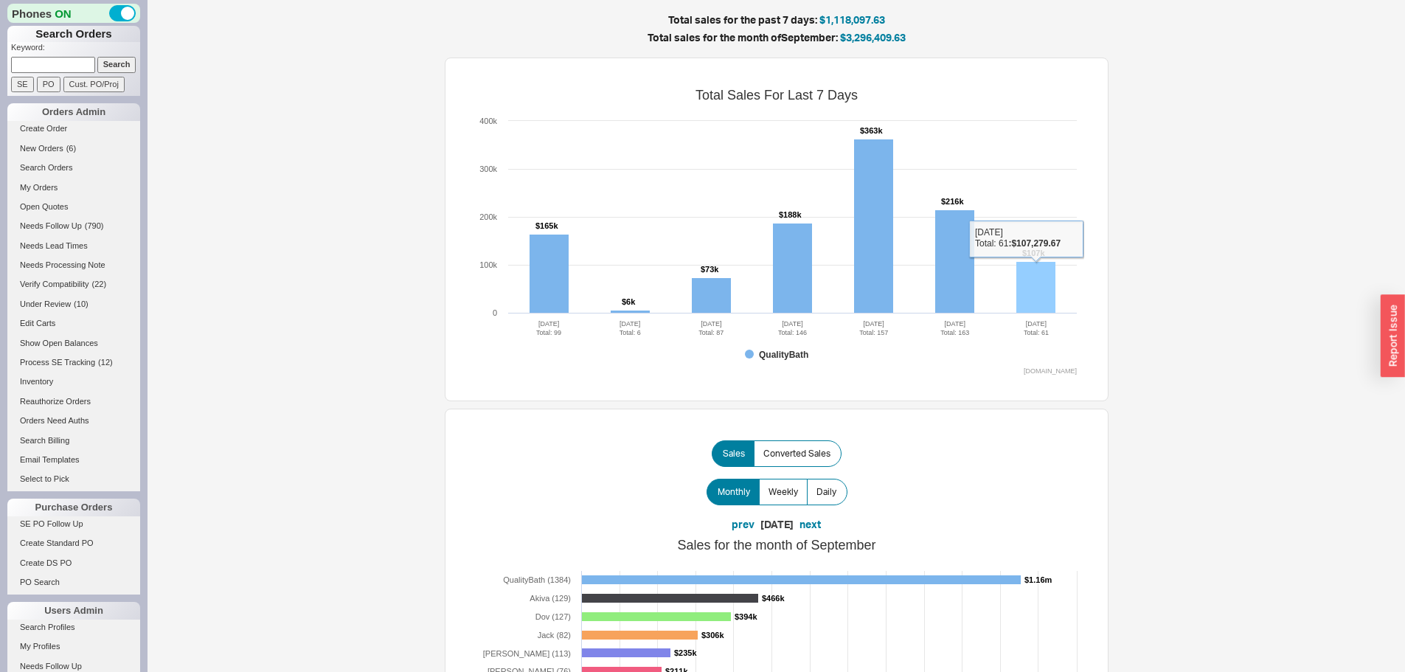
click at [1041, 279] on rect at bounding box center [1035, 288] width 39 height 52
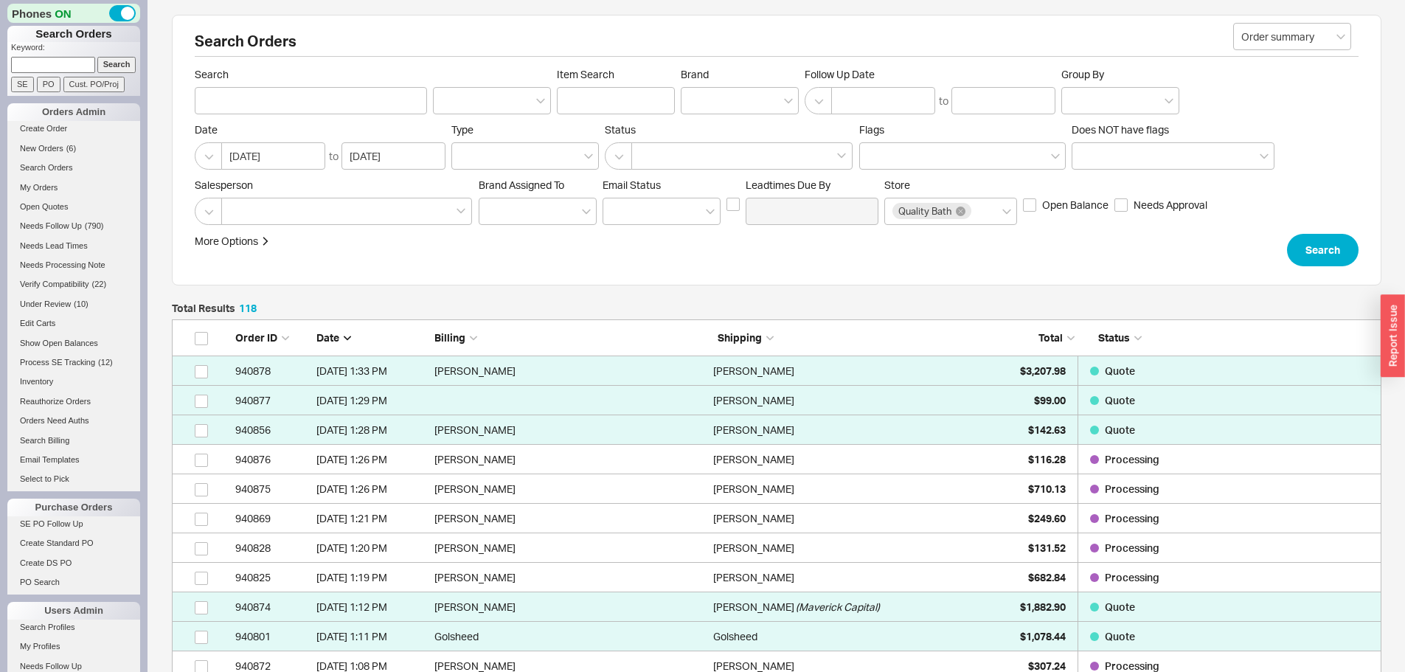
scroll to position [3537, 1199]
click at [59, 63] on input at bounding box center [53, 64] width 84 height 15
type input "937852"
click at [97, 57] on input "Search" at bounding box center [116, 64] width 39 height 15
type input "937852"
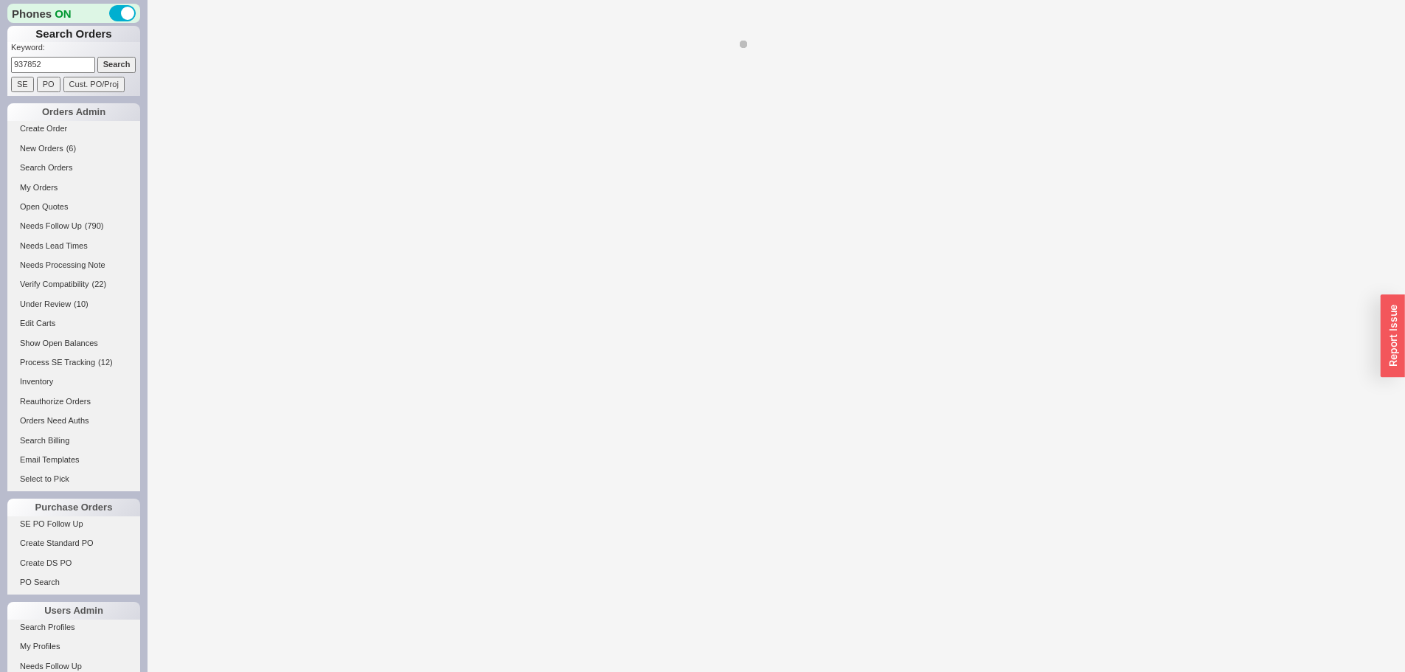
select select "LOW"
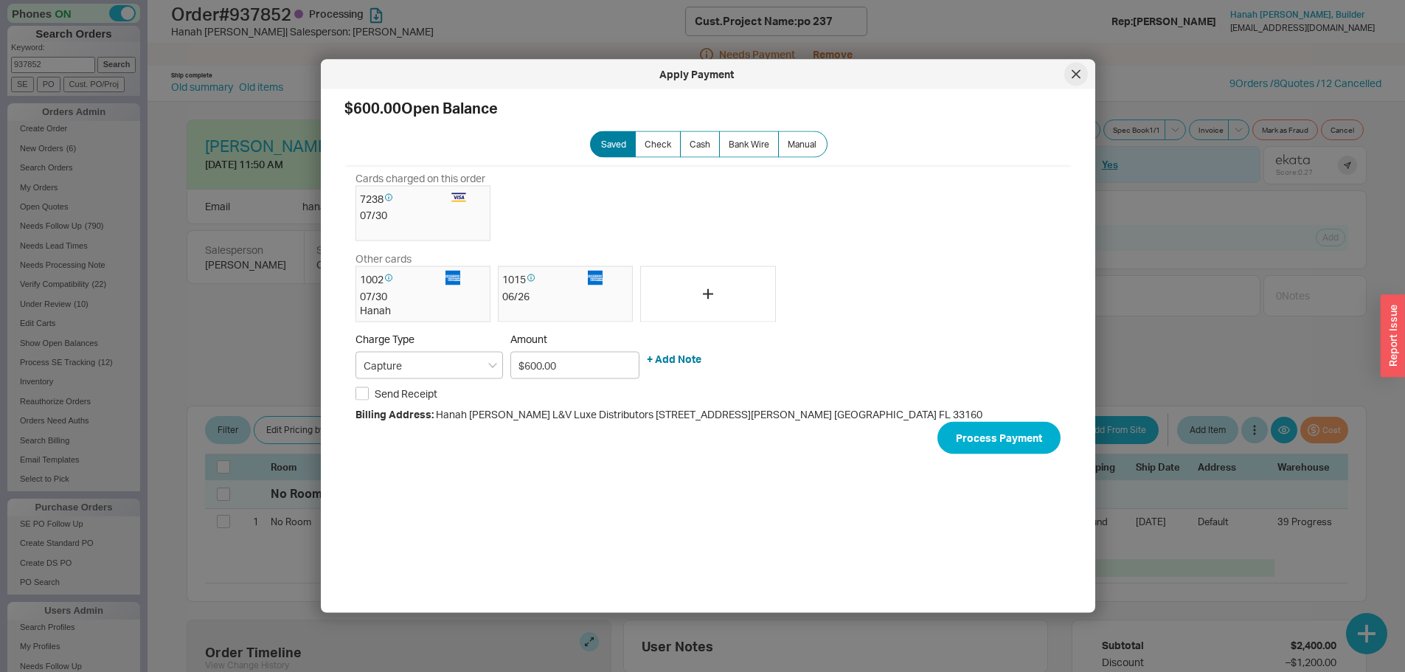
click at [1075, 75] on icon at bounding box center [1075, 73] width 7 height 7
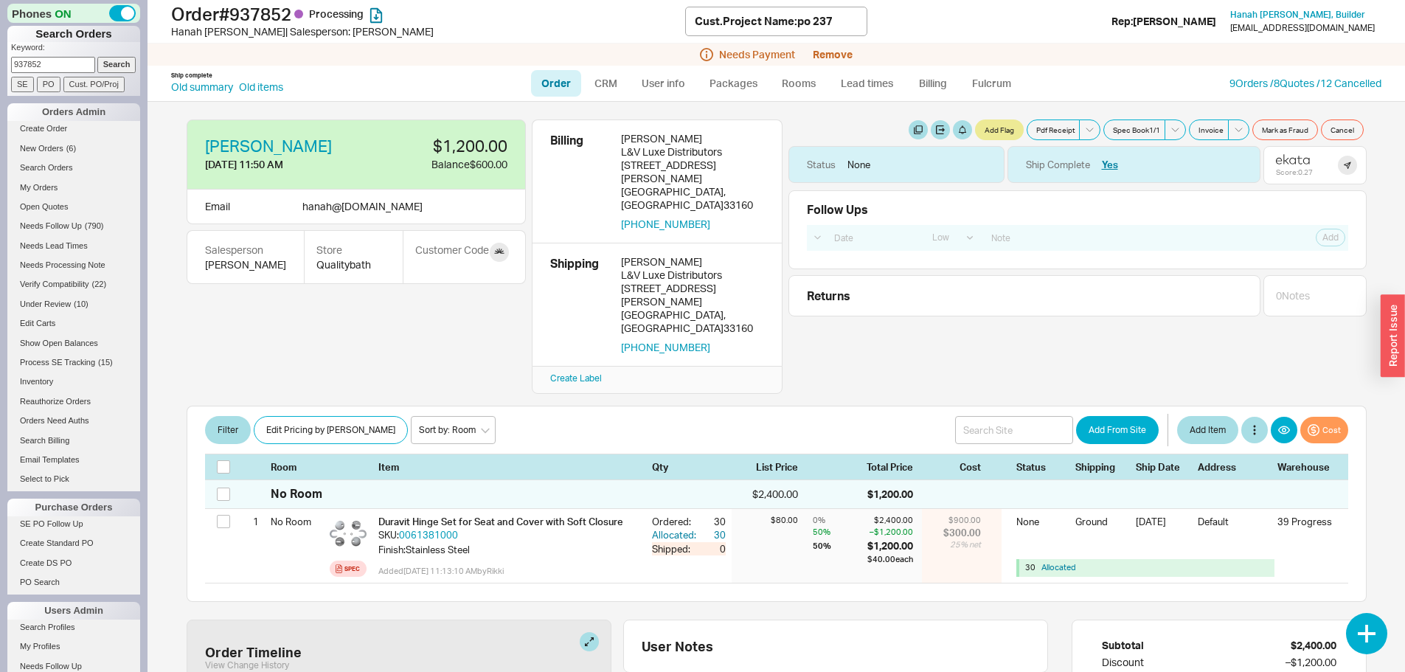
click at [558, 76] on link "Order" at bounding box center [556, 83] width 50 height 27
select select "LOW"
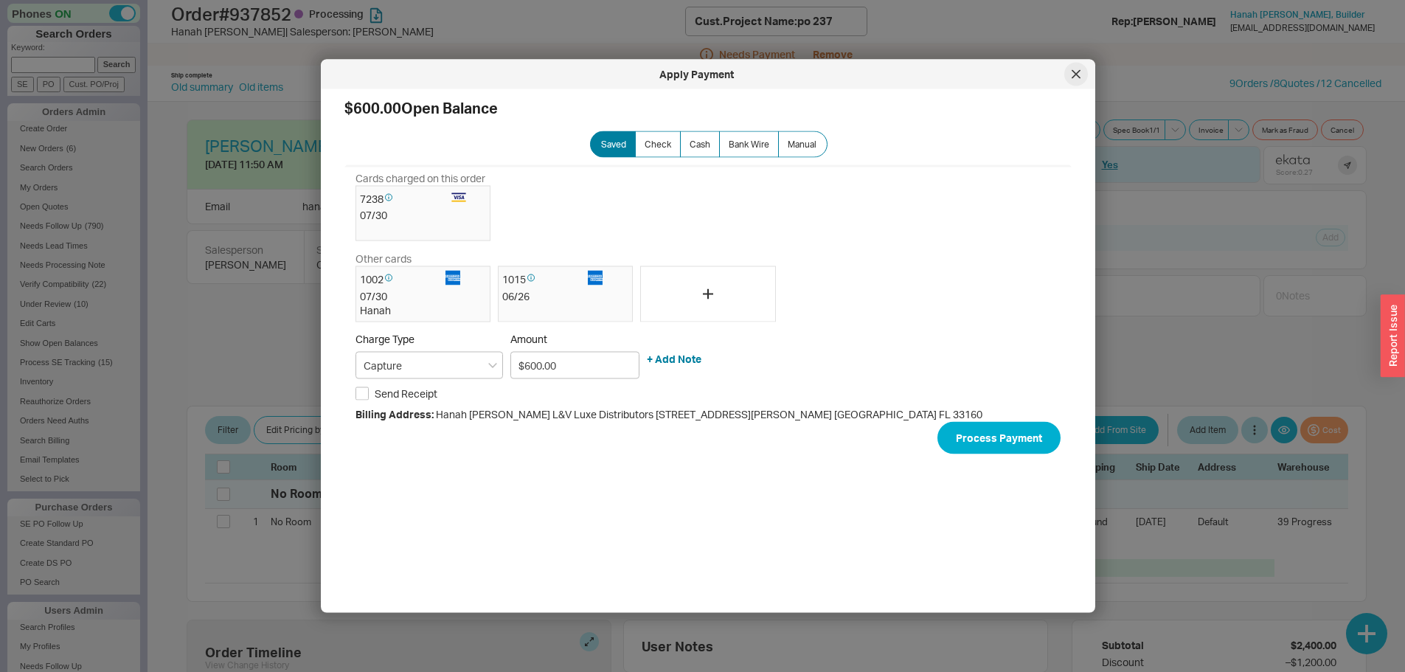
click at [1080, 73] on icon at bounding box center [1076, 74] width 9 height 9
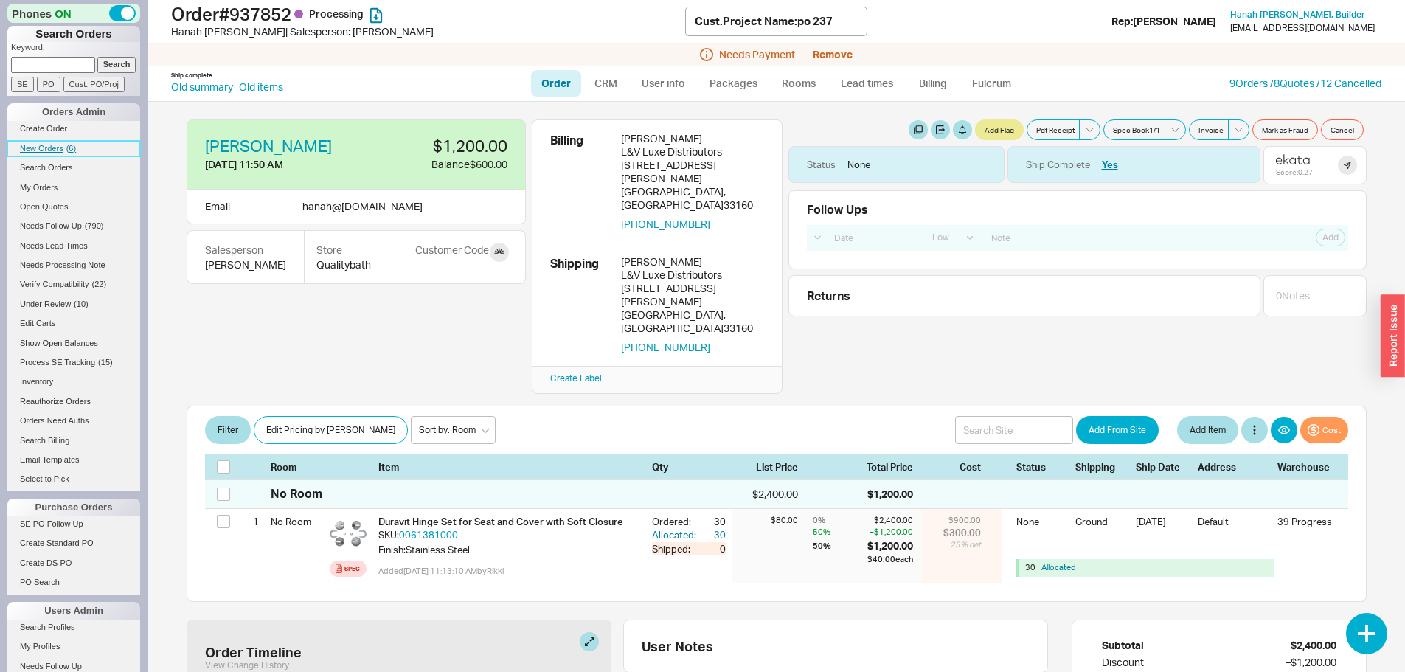
click at [49, 143] on link "New Orders ( 6 )" at bounding box center [73, 148] width 133 height 15
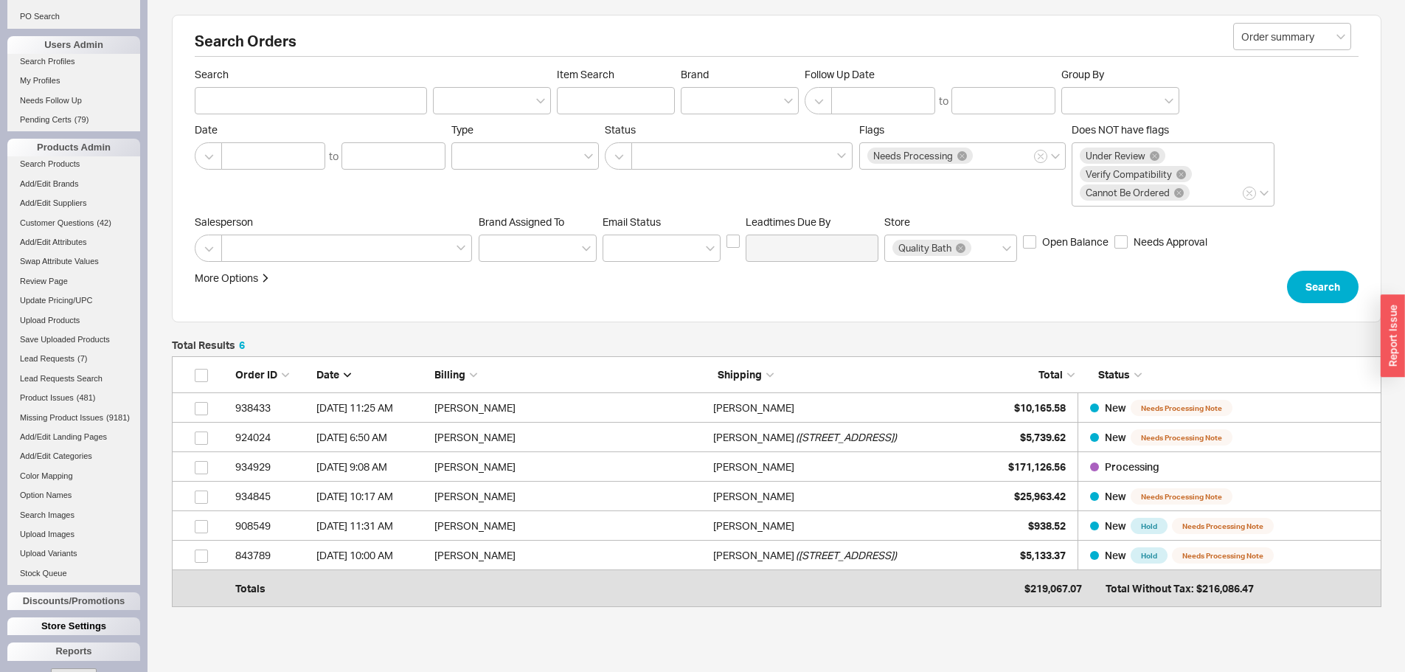
scroll to position [616, 0]
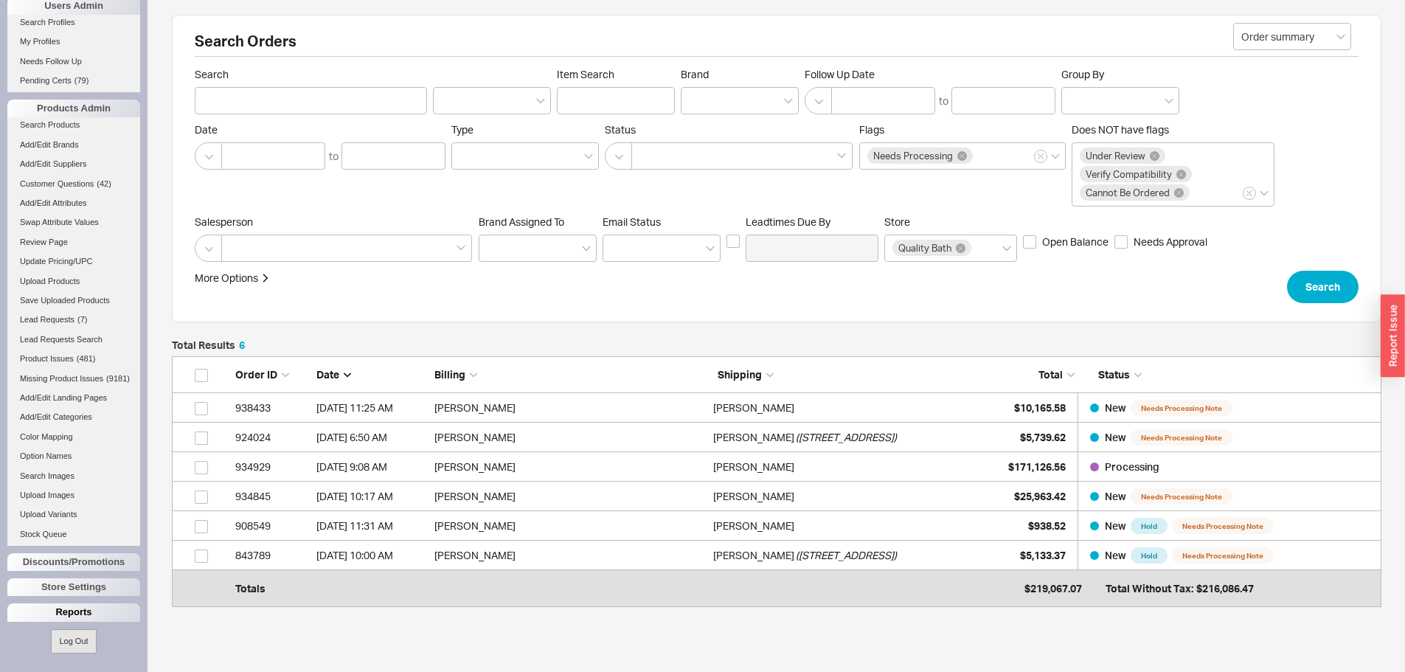
click at [75, 608] on div "Reports" at bounding box center [73, 612] width 133 height 18
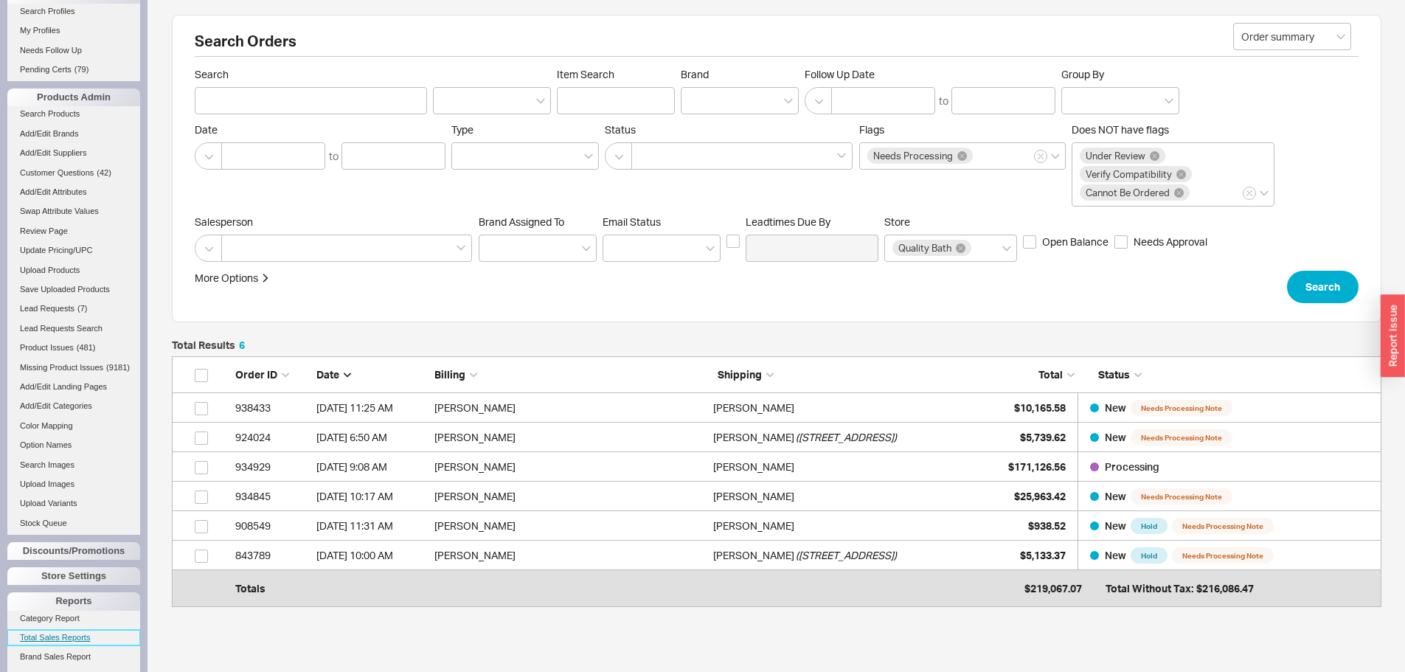
click at [74, 644] on link "Total Sales Reports" at bounding box center [73, 637] width 133 height 15
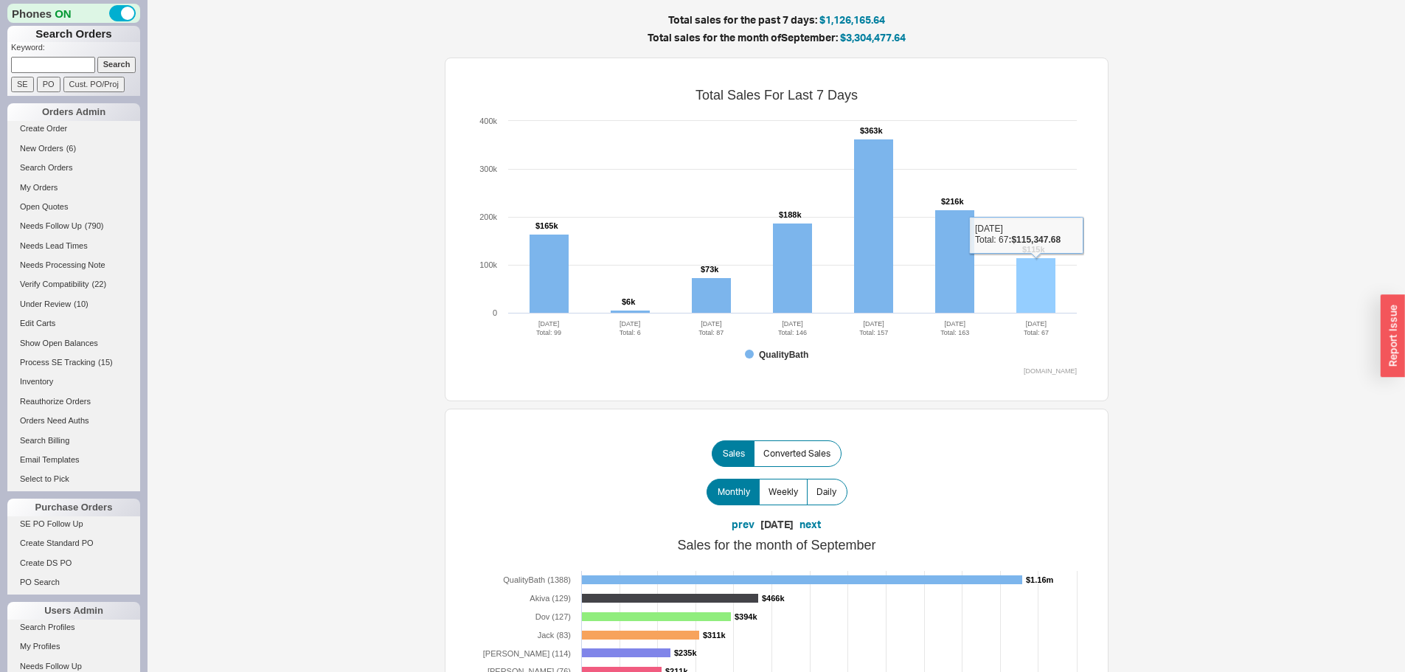
click at [1031, 270] on rect at bounding box center [1035, 285] width 39 height 55
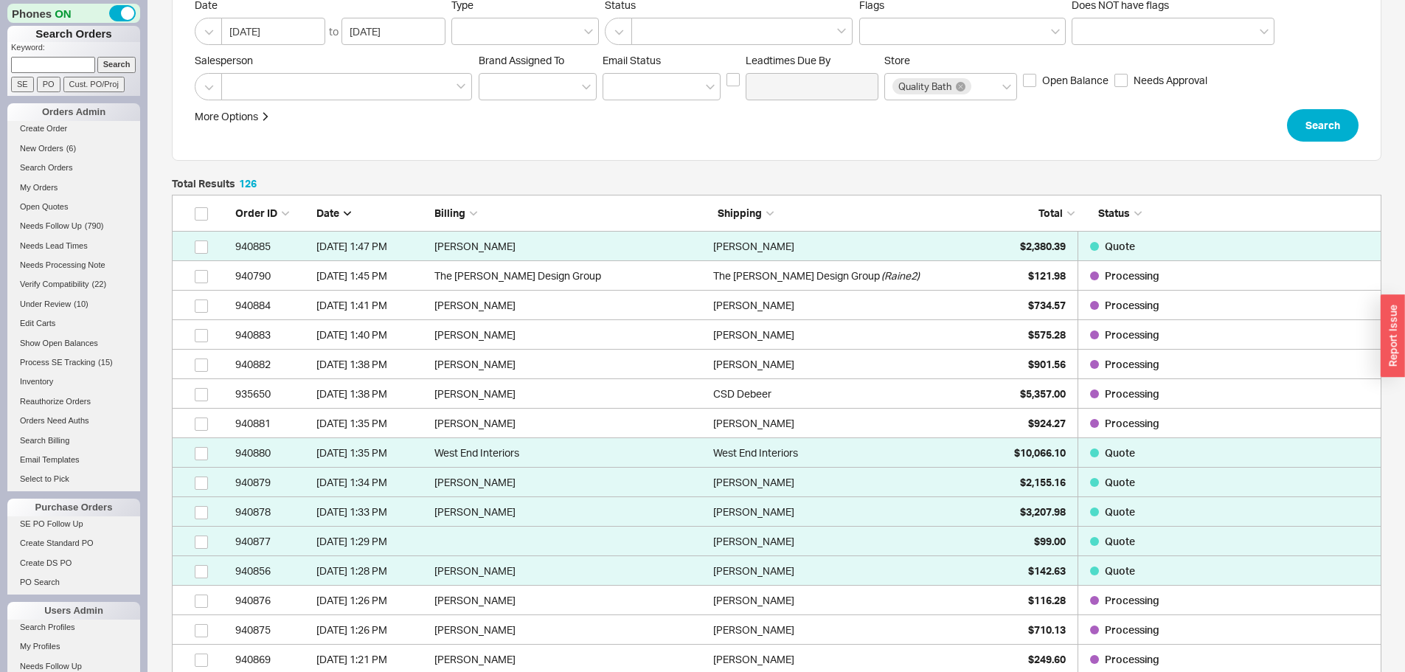
scroll to position [148, 0]
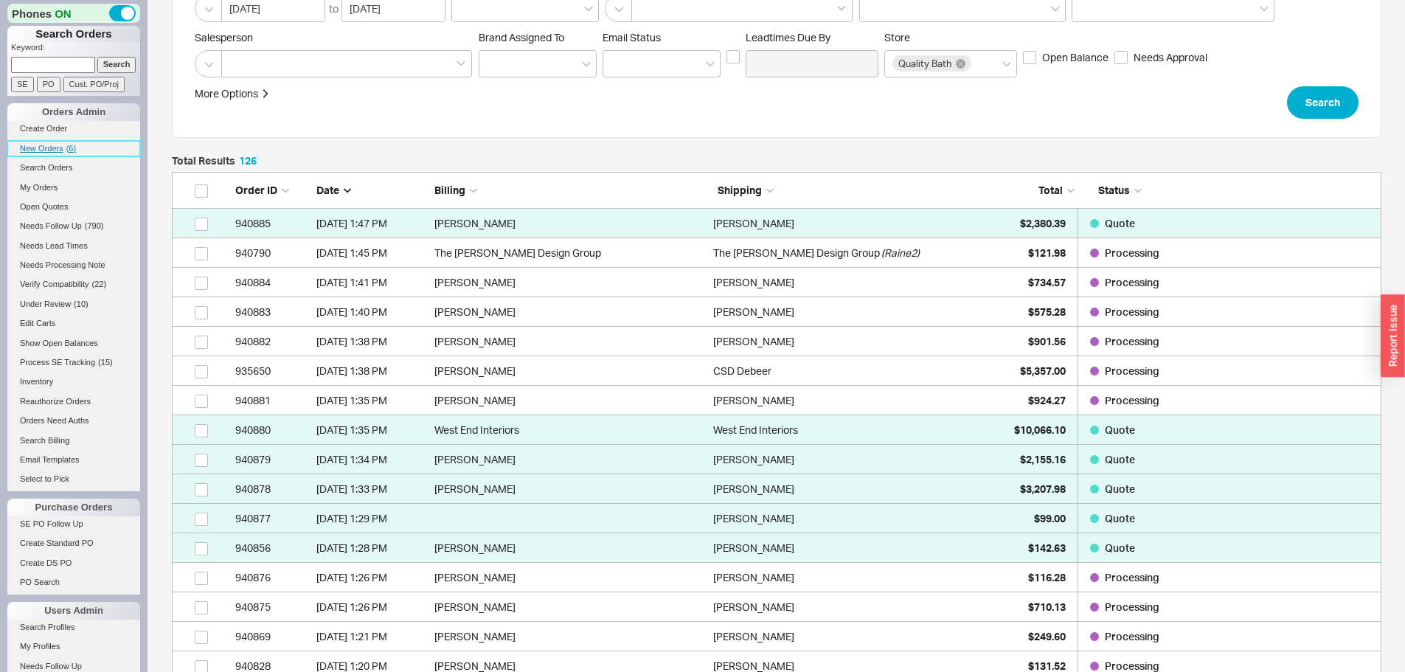
click at [47, 146] on span "New Orders" at bounding box center [42, 148] width 44 height 9
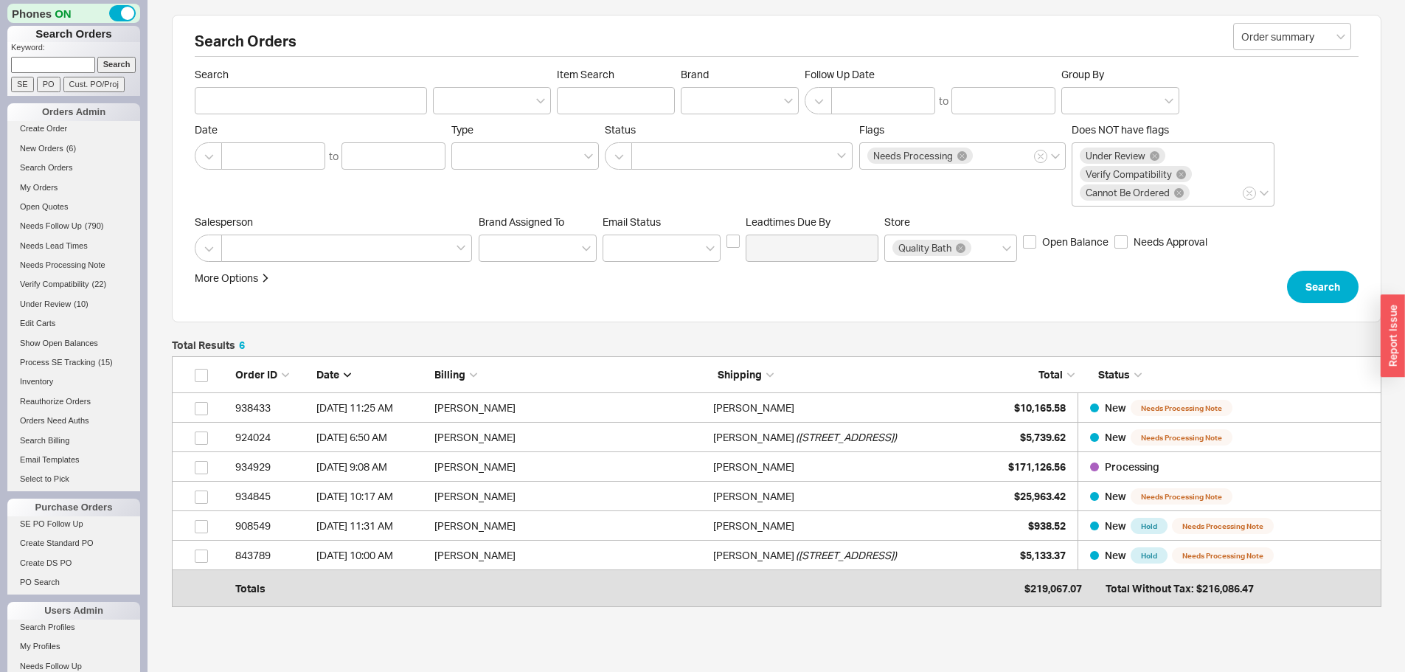
scroll to position [232, 1199]
click at [58, 62] on input at bounding box center [53, 64] width 84 height 15
type input "939218"
click at [97, 57] on input "Search" at bounding box center [116, 64] width 39 height 15
type input "939218"
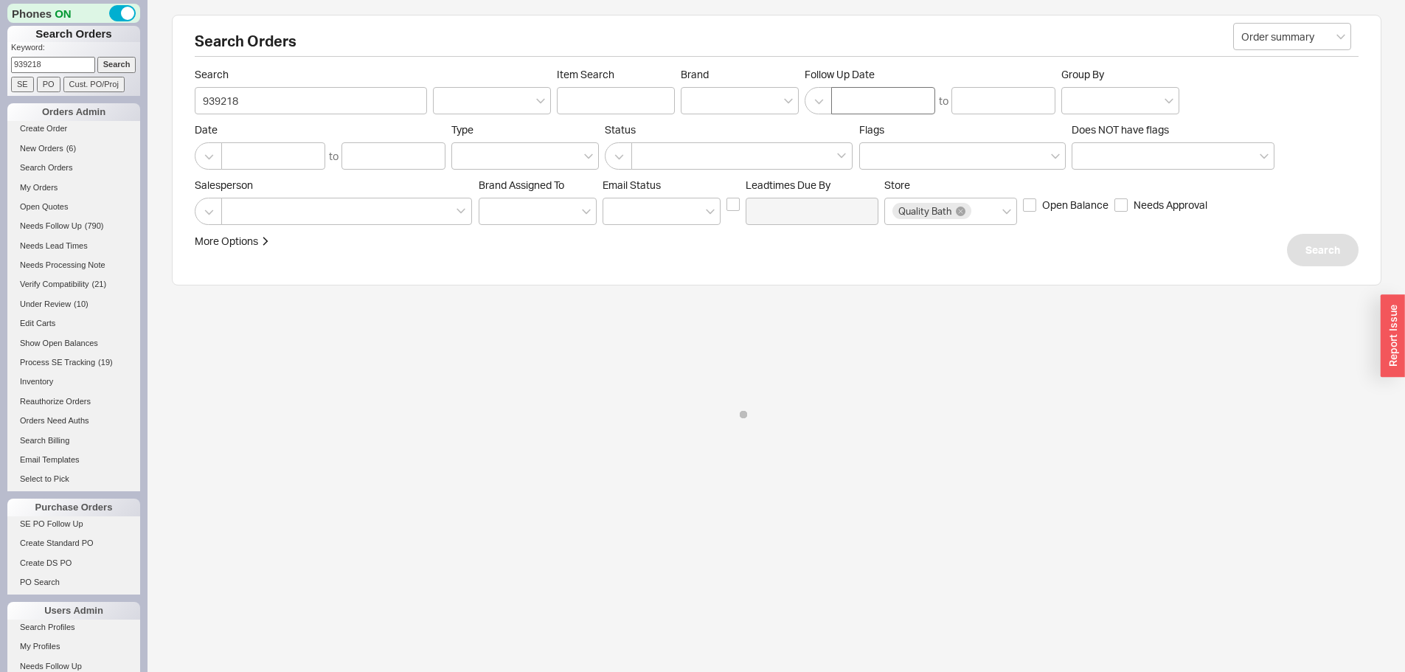
select select "LOW"
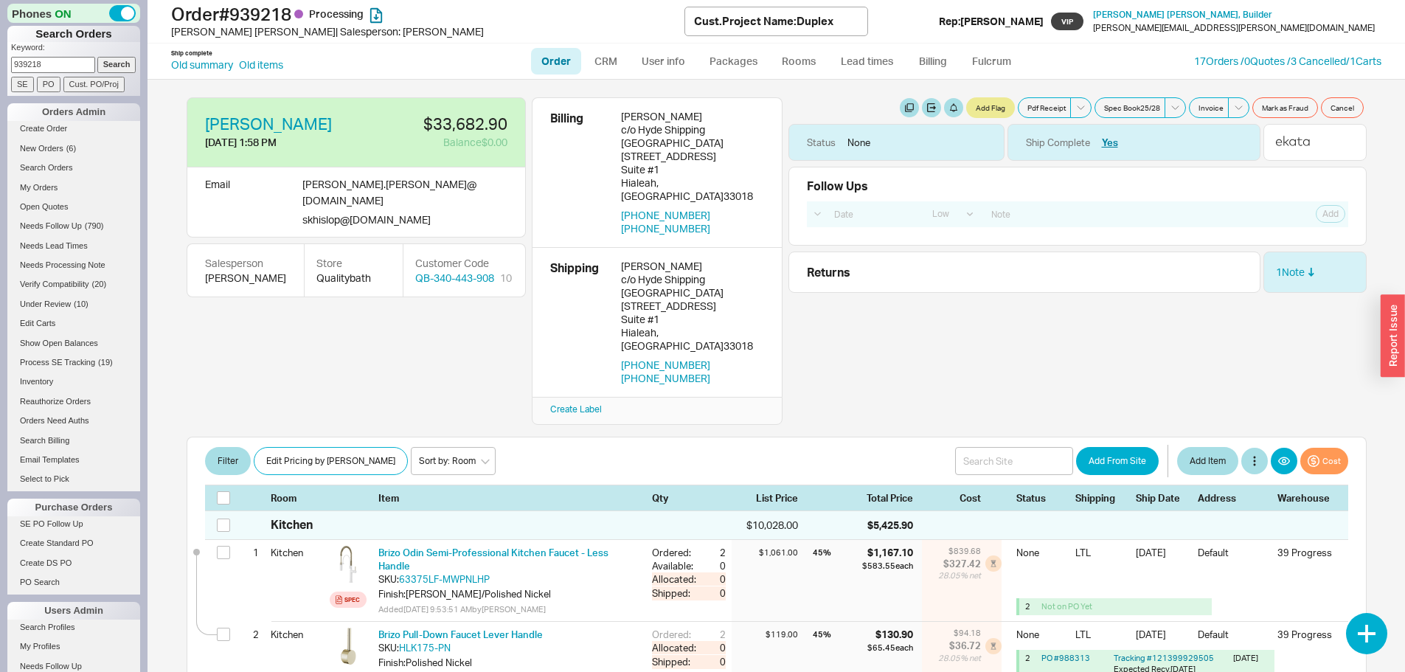
click at [556, 59] on link "Order" at bounding box center [556, 61] width 50 height 27
select select "LOW"
click at [42, 142] on link "New Orders ( 6 )" at bounding box center [73, 148] width 133 height 15
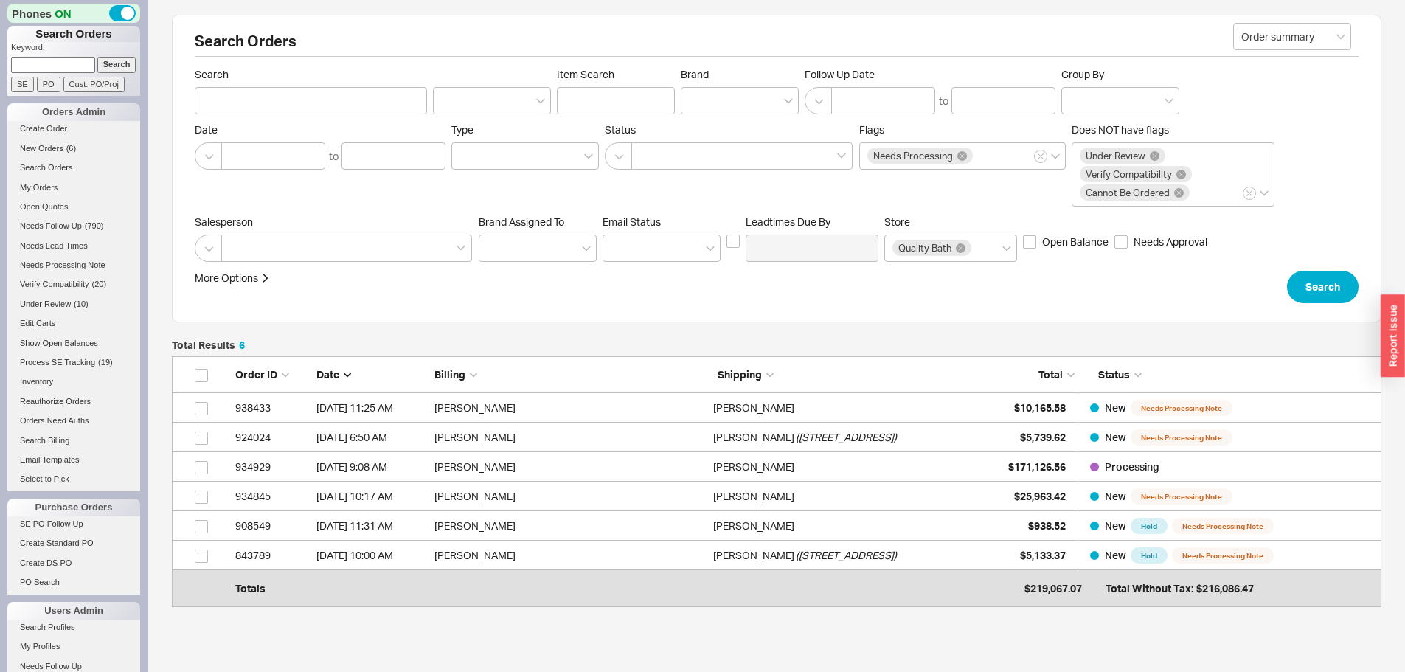
scroll to position [232, 1199]
click at [47, 145] on span "New Orders" at bounding box center [42, 148] width 44 height 9
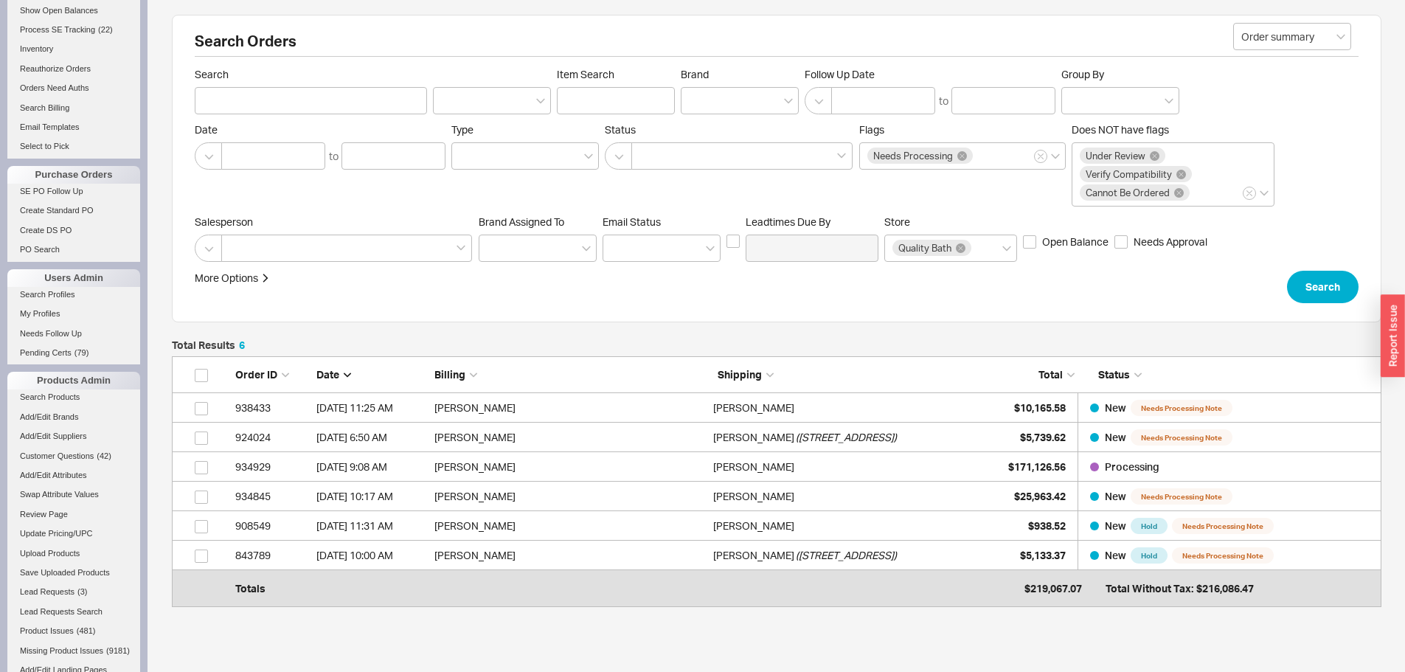
scroll to position [616, 0]
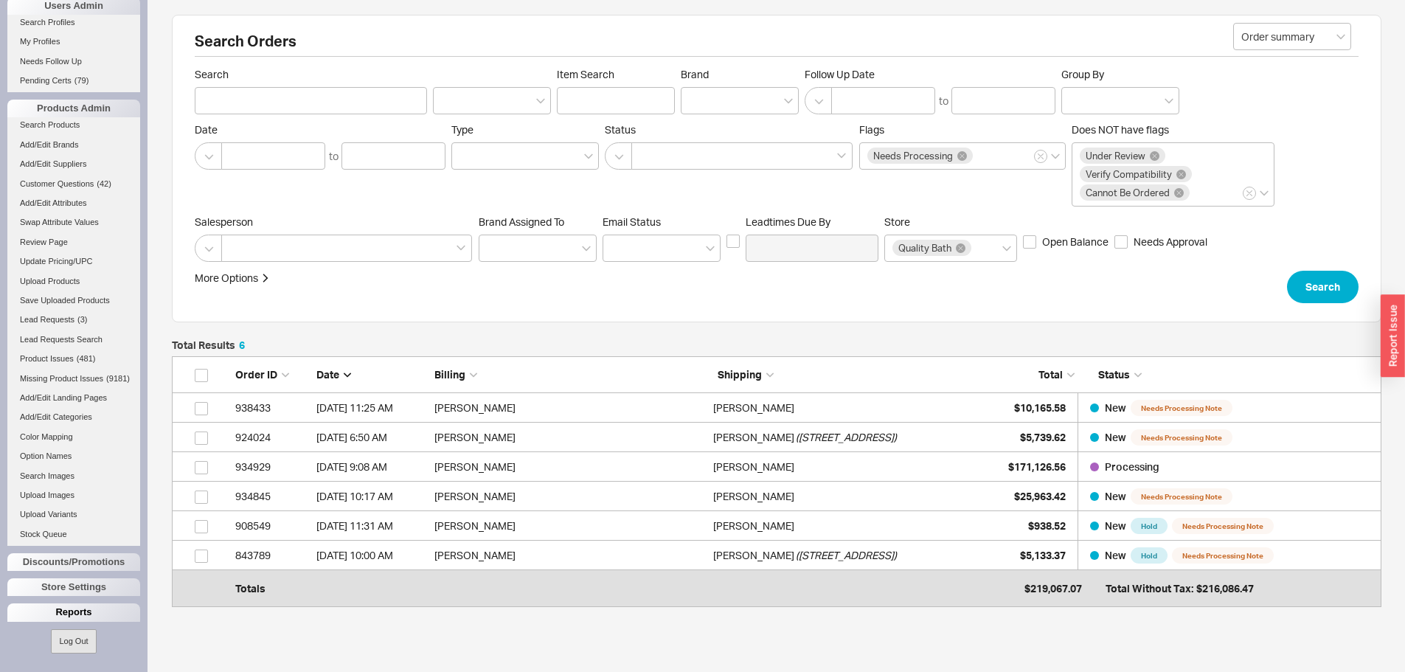
click at [81, 616] on div "Reports" at bounding box center [73, 612] width 133 height 18
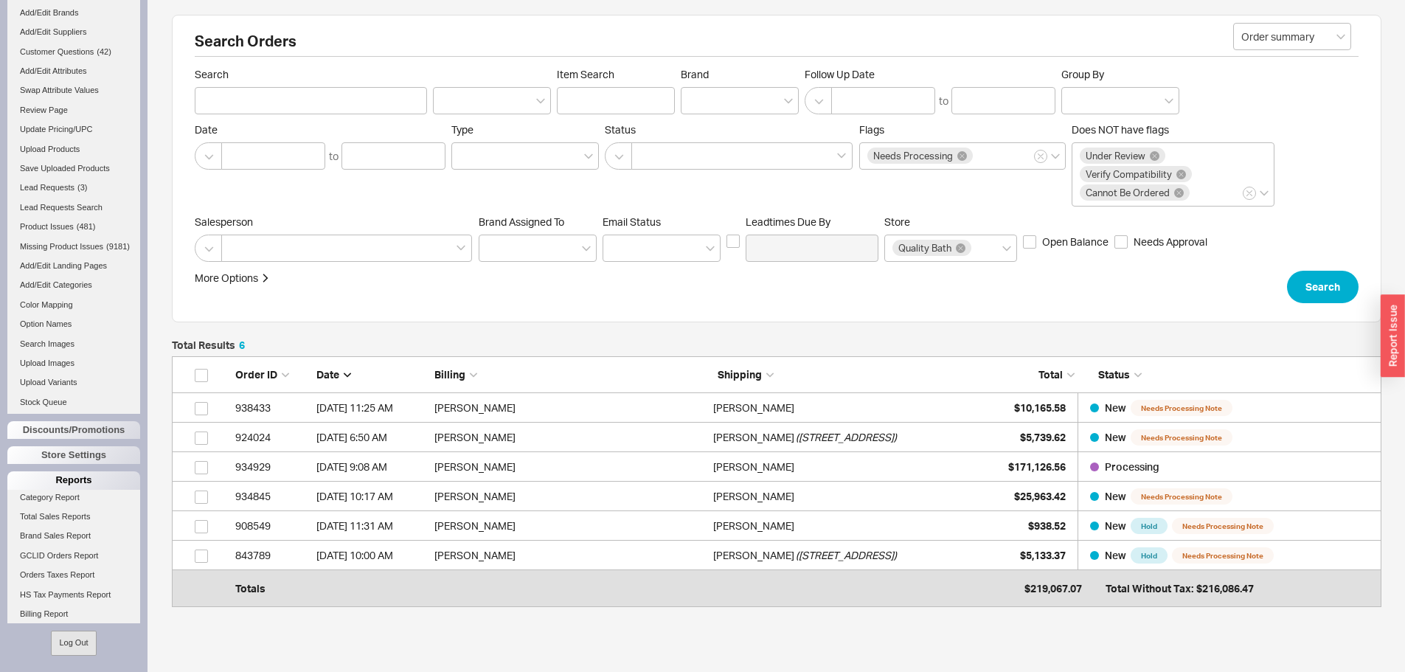
scroll to position [743, 0]
click at [62, 520] on link "Total Sales Reports" at bounding box center [73, 512] width 133 height 15
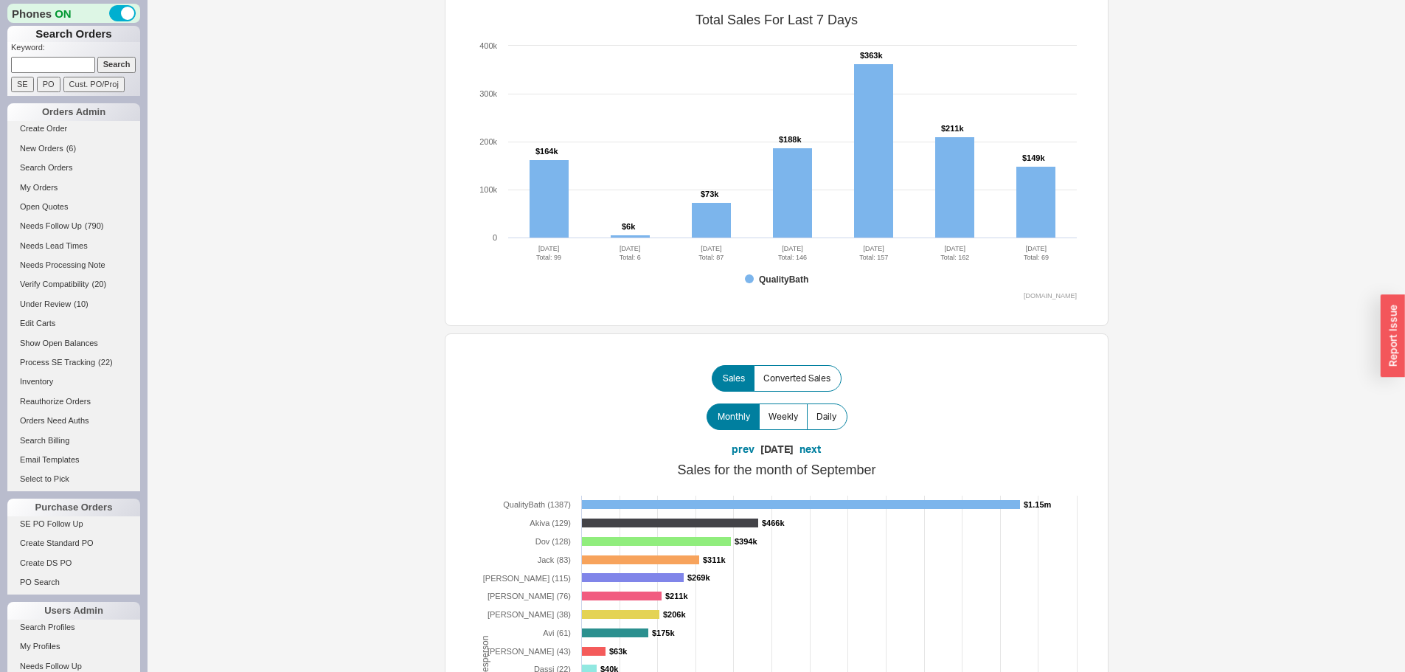
scroll to position [148, 0]
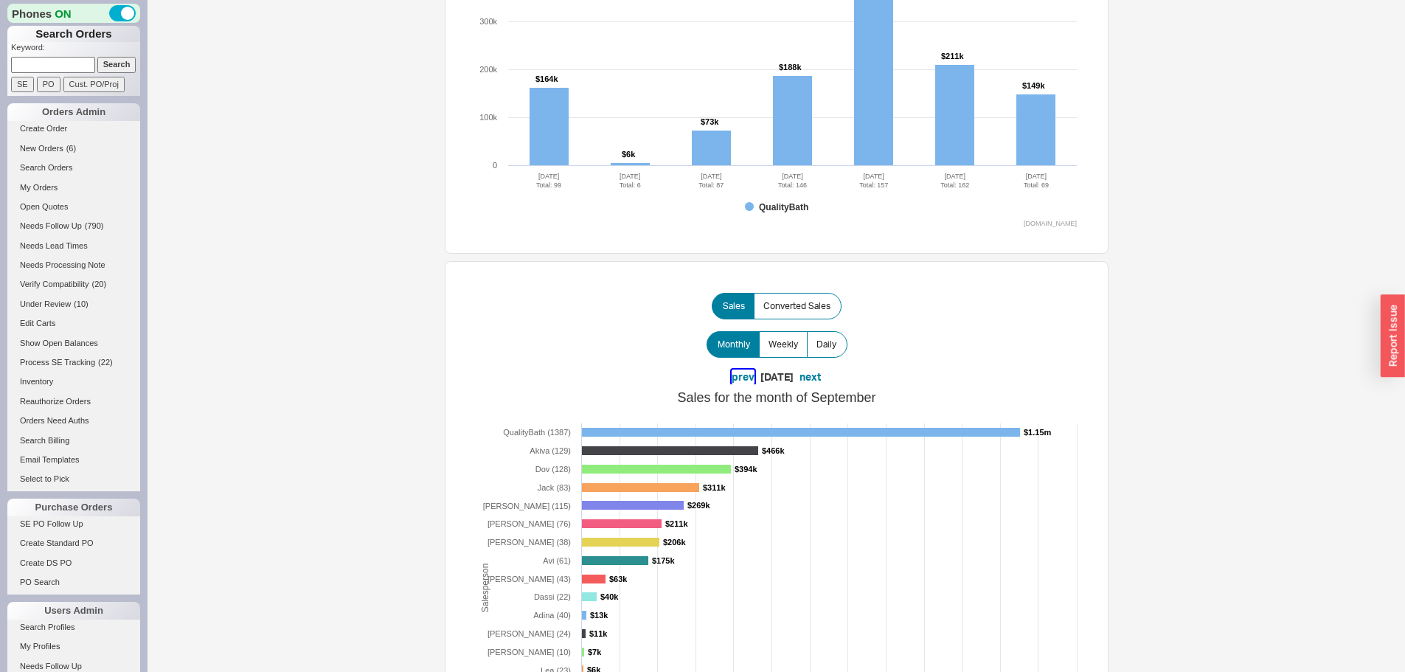
click at [732, 375] on button "prev" at bounding box center [743, 377] width 23 height 15
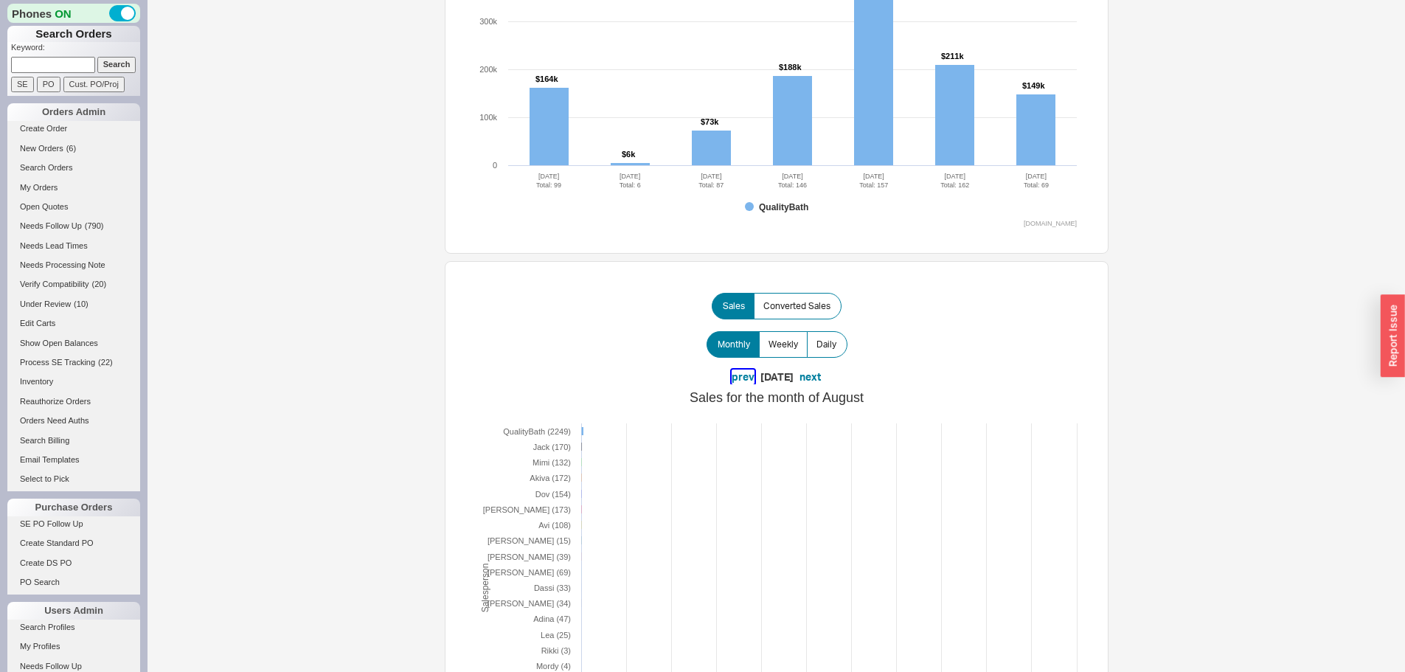
click at [732, 373] on button "prev" at bounding box center [743, 377] width 23 height 15
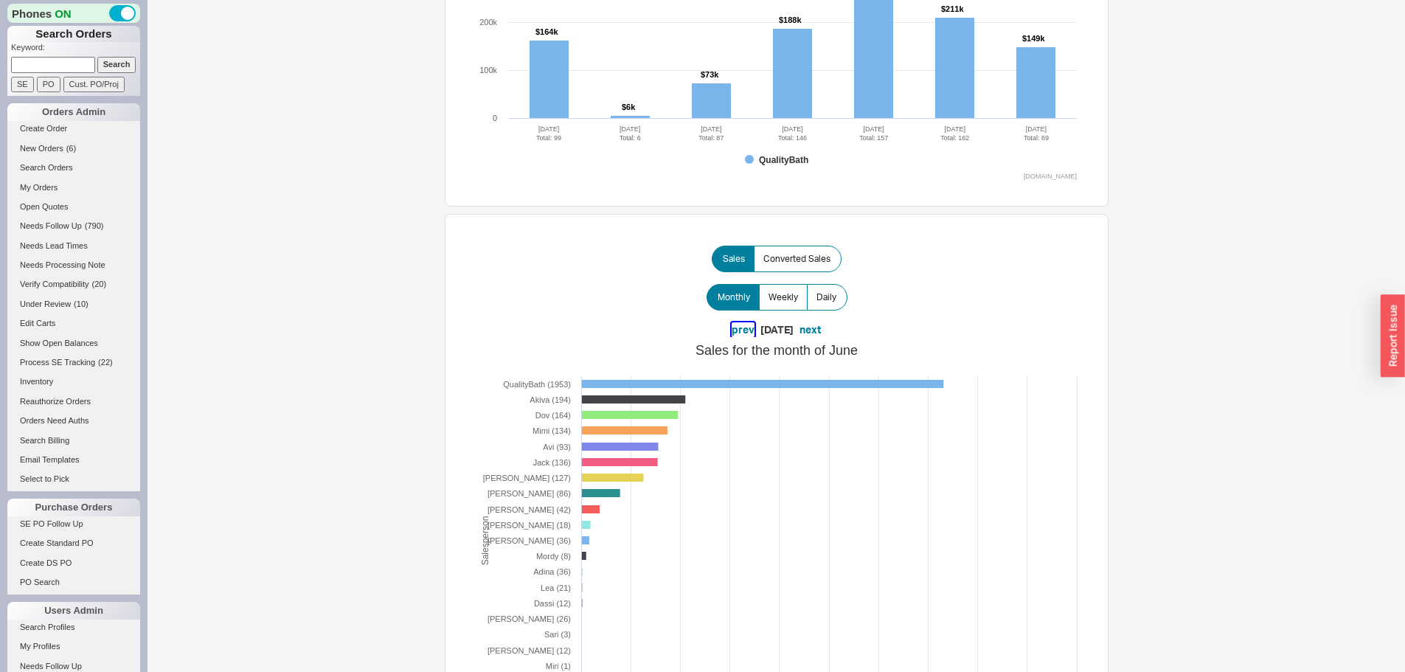
scroll to position [221, 0]
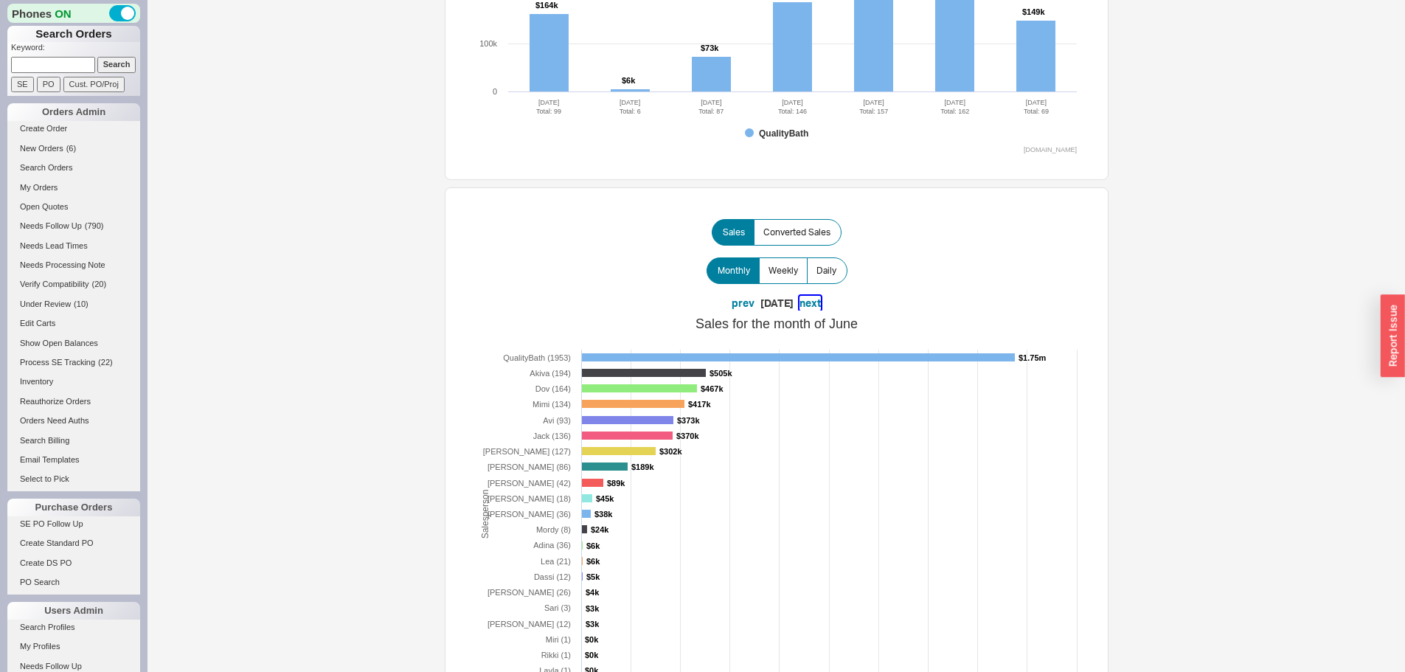
click at [821, 302] on button "next" at bounding box center [810, 303] width 21 height 15
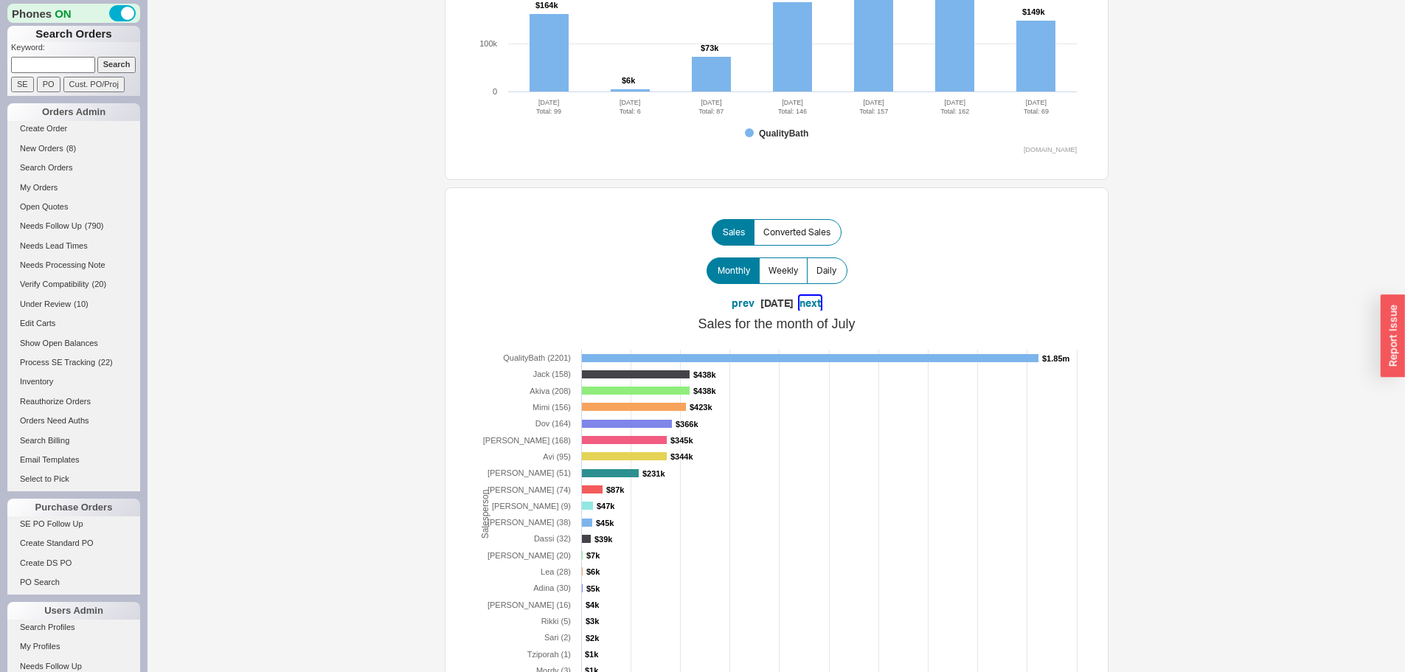
click at [821, 305] on button "next" at bounding box center [810, 303] width 21 height 15
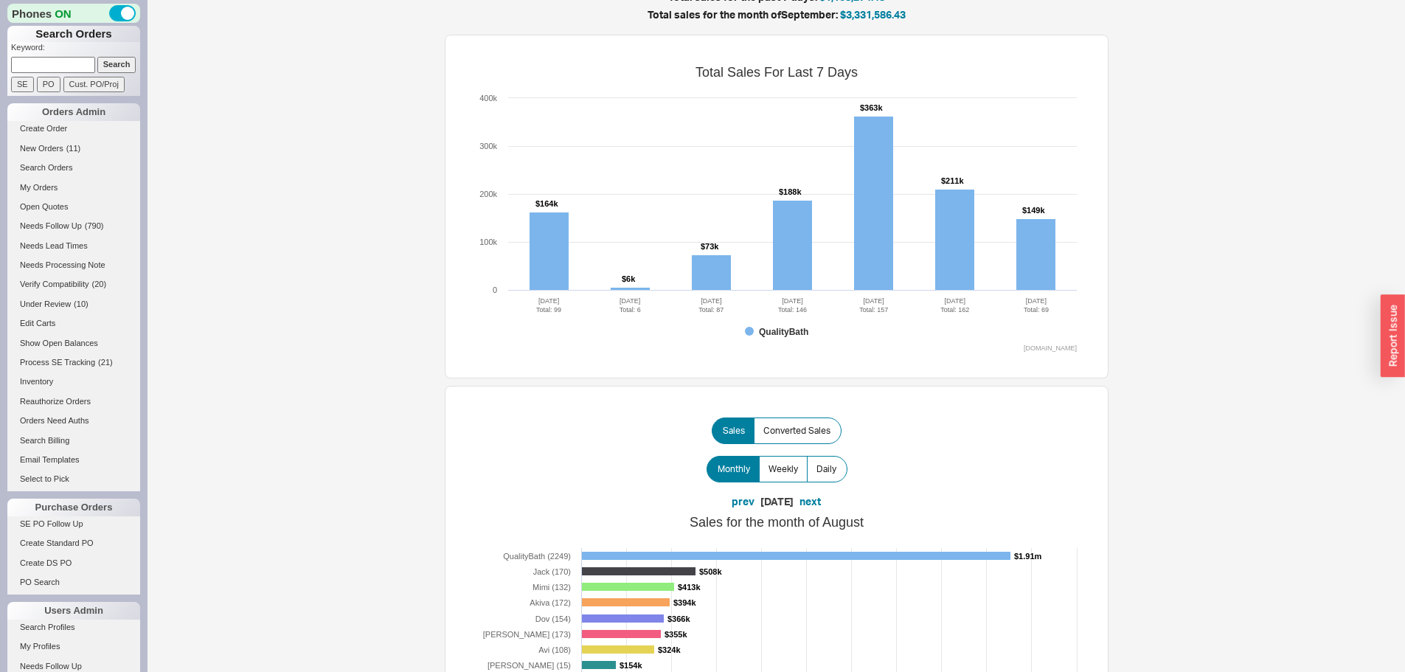
scroll to position [0, 0]
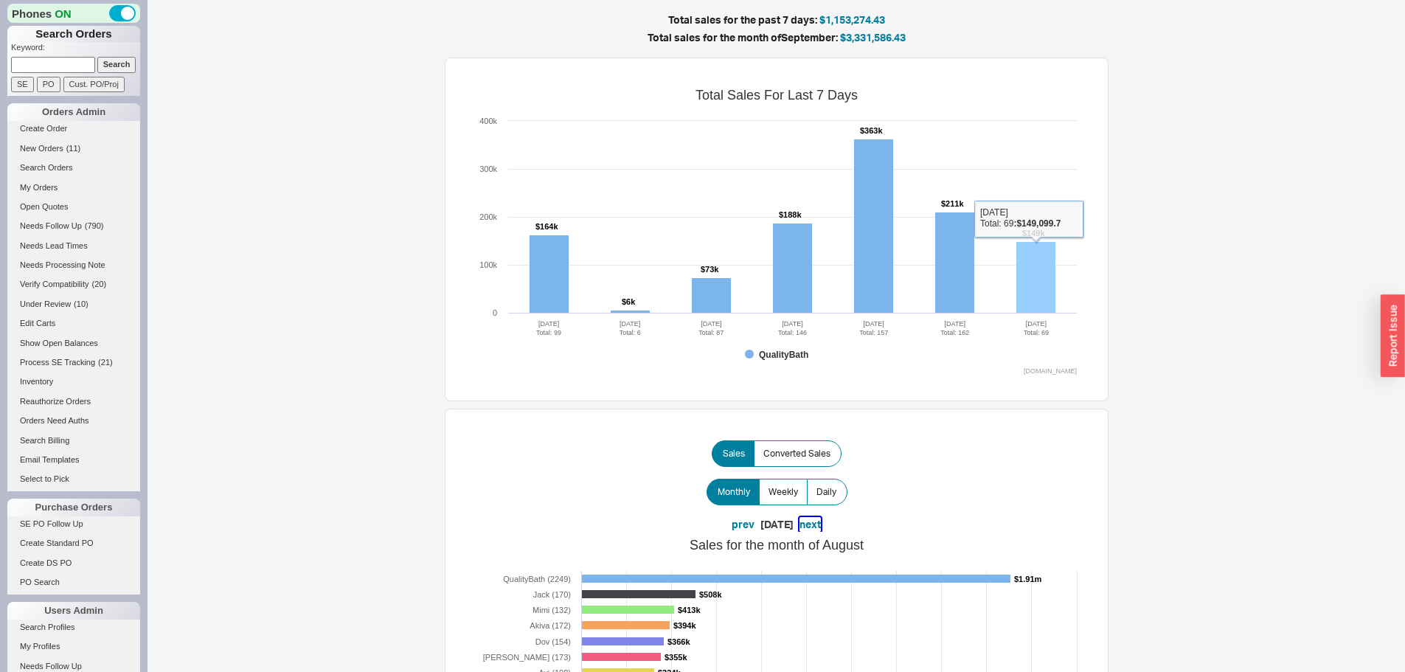
click at [1031, 276] on rect at bounding box center [1035, 278] width 39 height 72
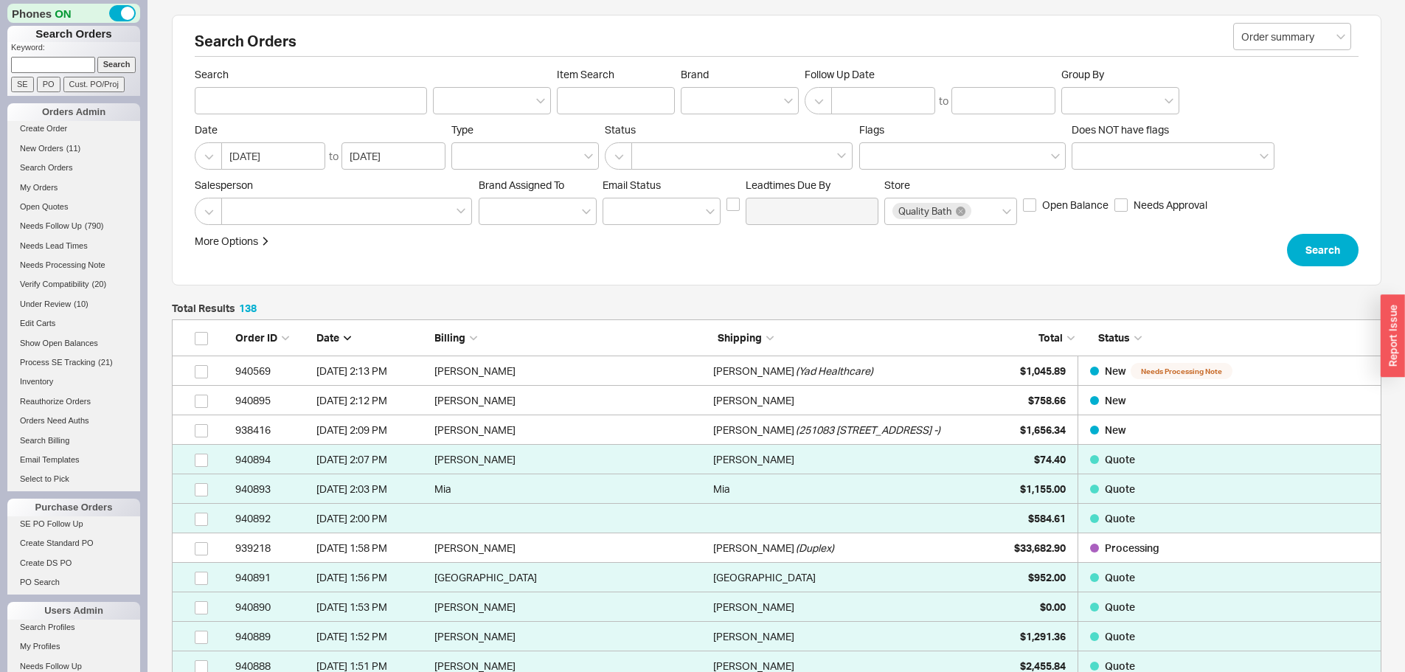
scroll to position [4127, 1199]
click at [63, 166] on link "Search Orders" at bounding box center [73, 167] width 133 height 15
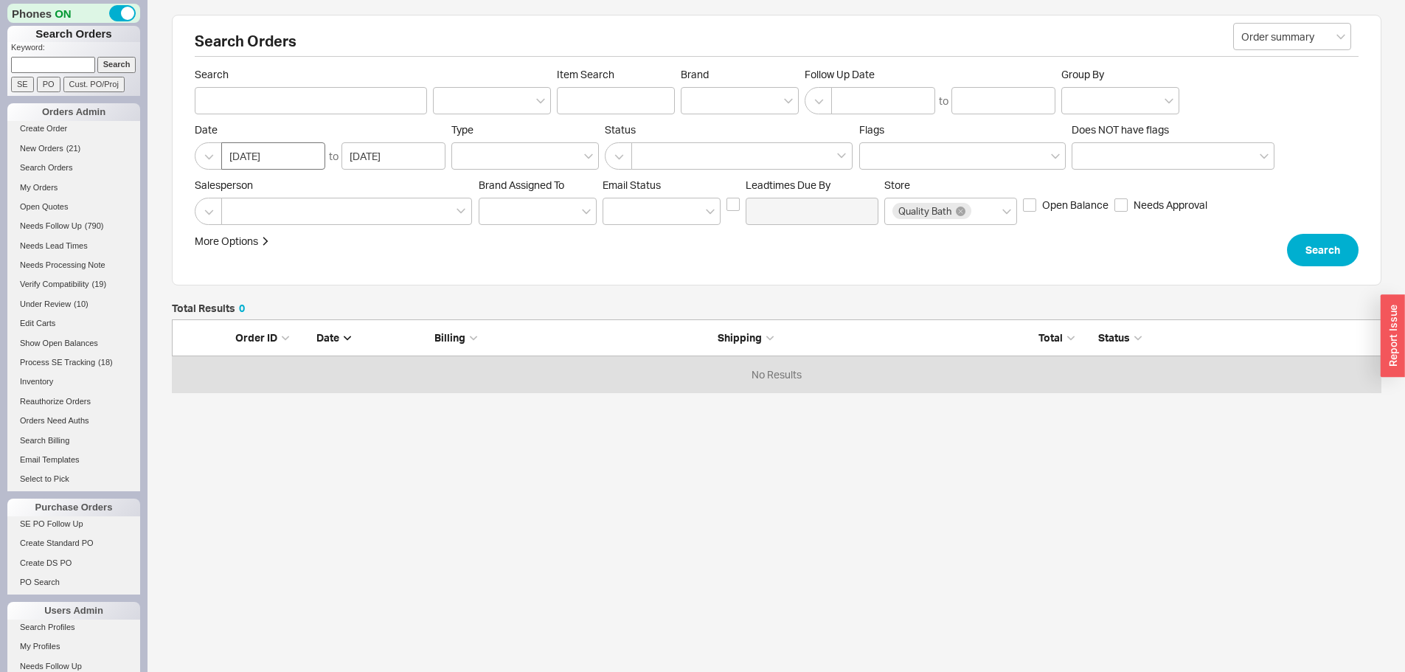
scroll to position [62, 1199]
click at [707, 100] on div at bounding box center [740, 100] width 118 height 27
click at [699, 100] on input "Brand" at bounding box center [694, 100] width 10 height 17
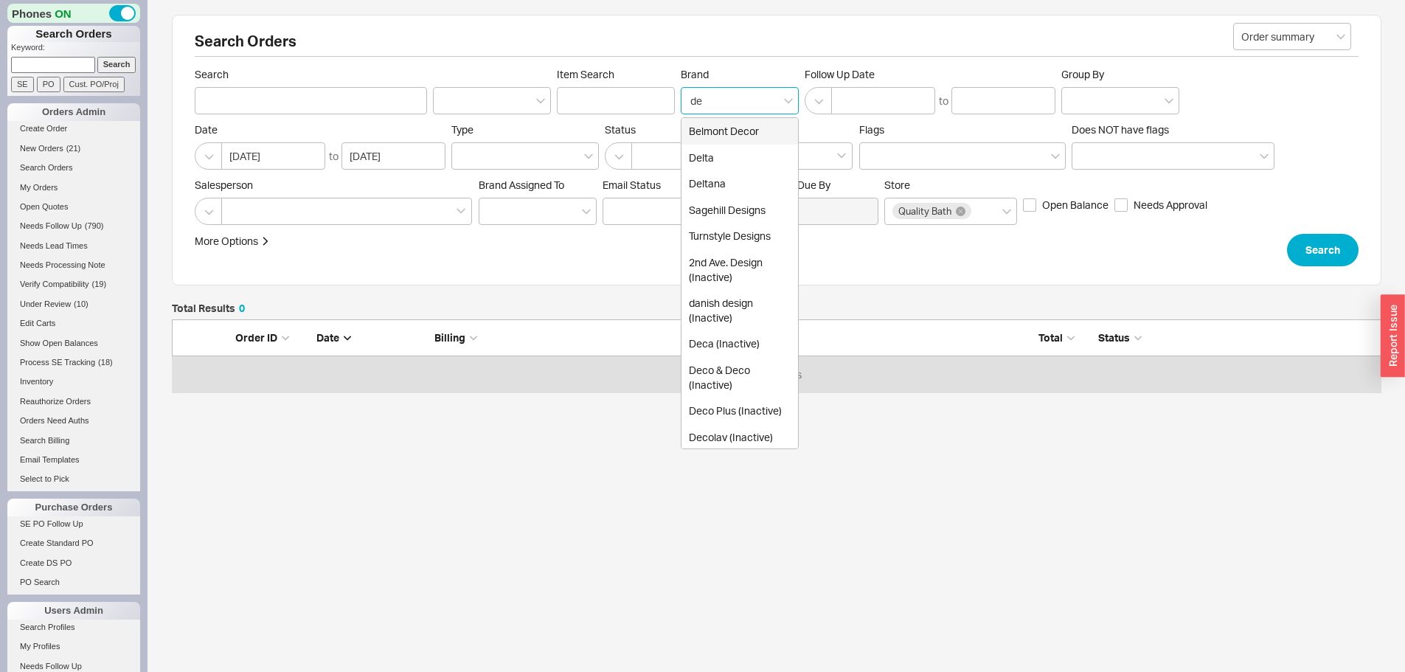
type input "del"
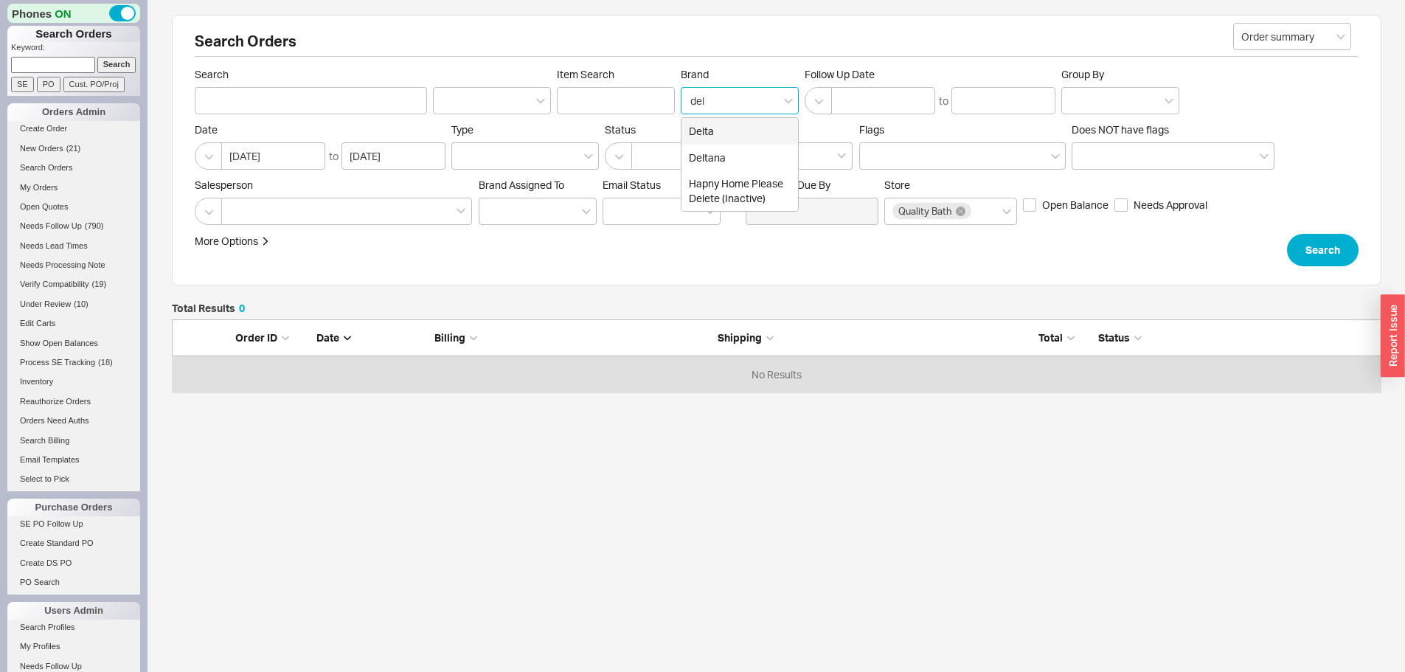
click at [729, 130] on div "Delta" at bounding box center [740, 131] width 117 height 27
type input "Brand"
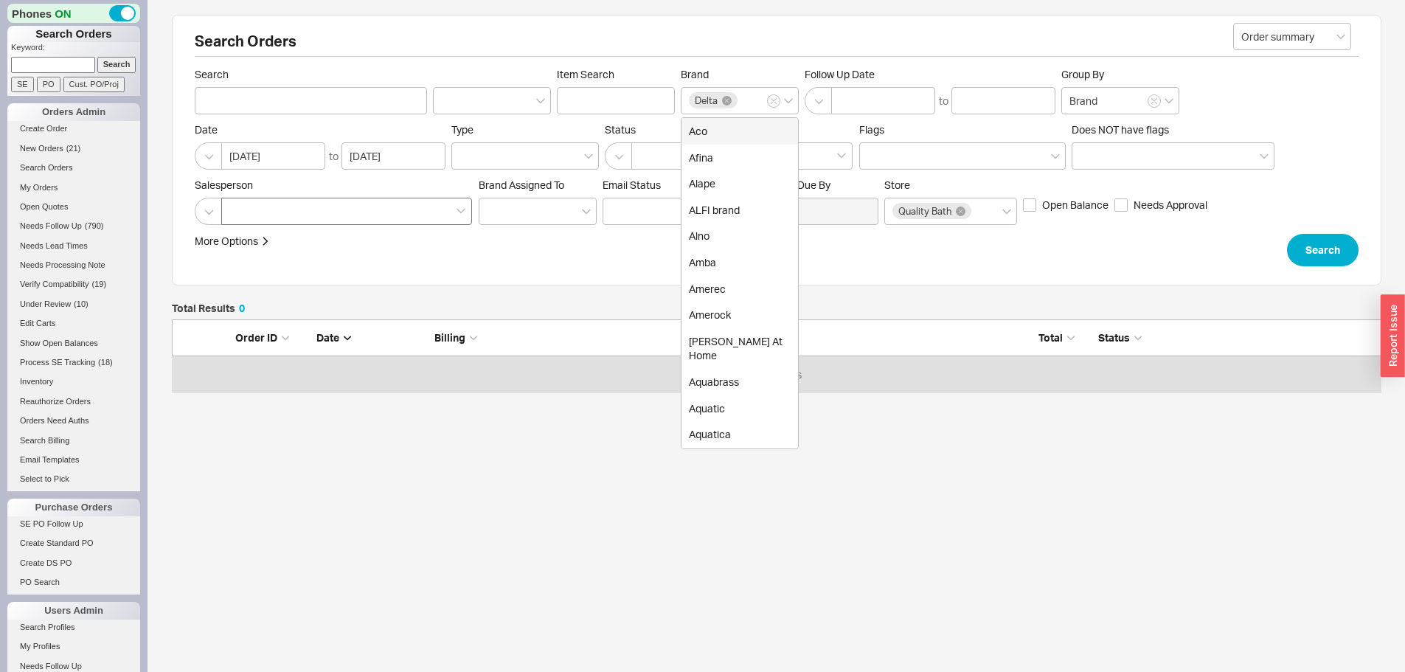
click at [404, 210] on div at bounding box center [346, 211] width 251 height 27
click at [240, 210] on input at bounding box center [234, 211] width 10 height 17
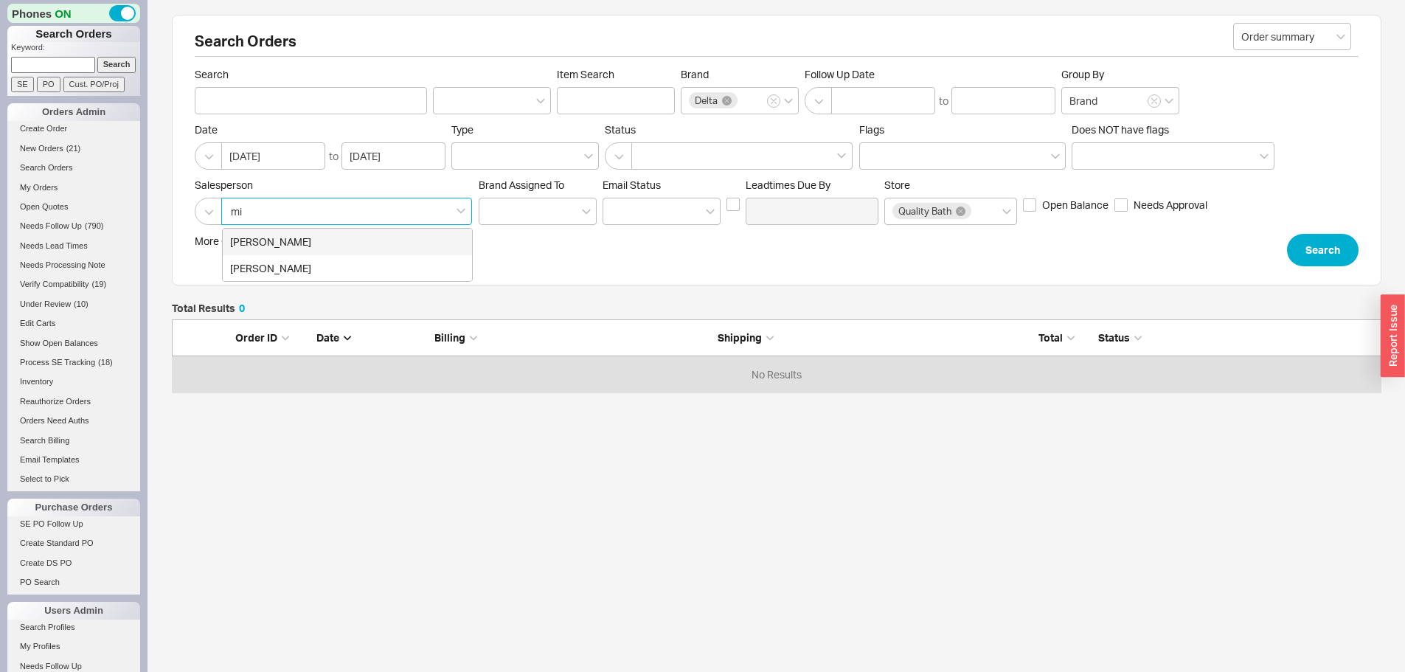
type input "mim"
click at [290, 241] on div "[PERSON_NAME]" at bounding box center [347, 242] width 249 height 27
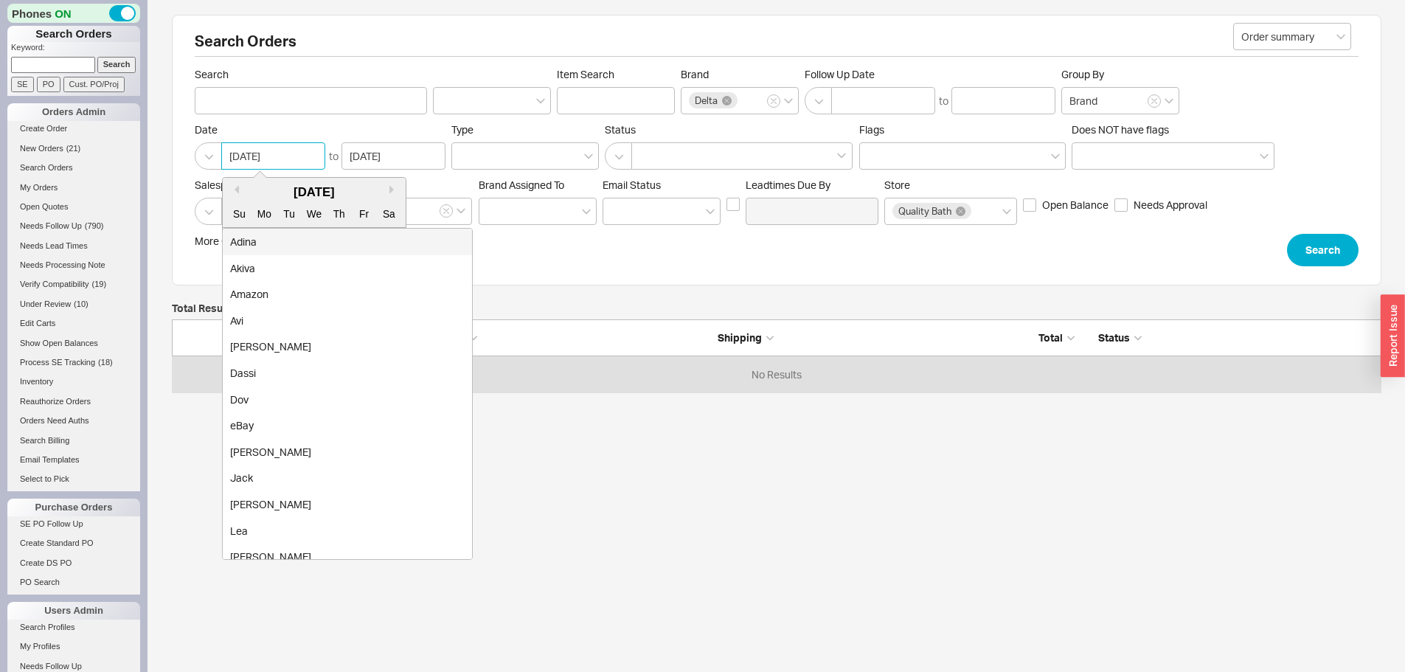
click at [265, 145] on input "08/18/2025" at bounding box center [273, 155] width 104 height 27
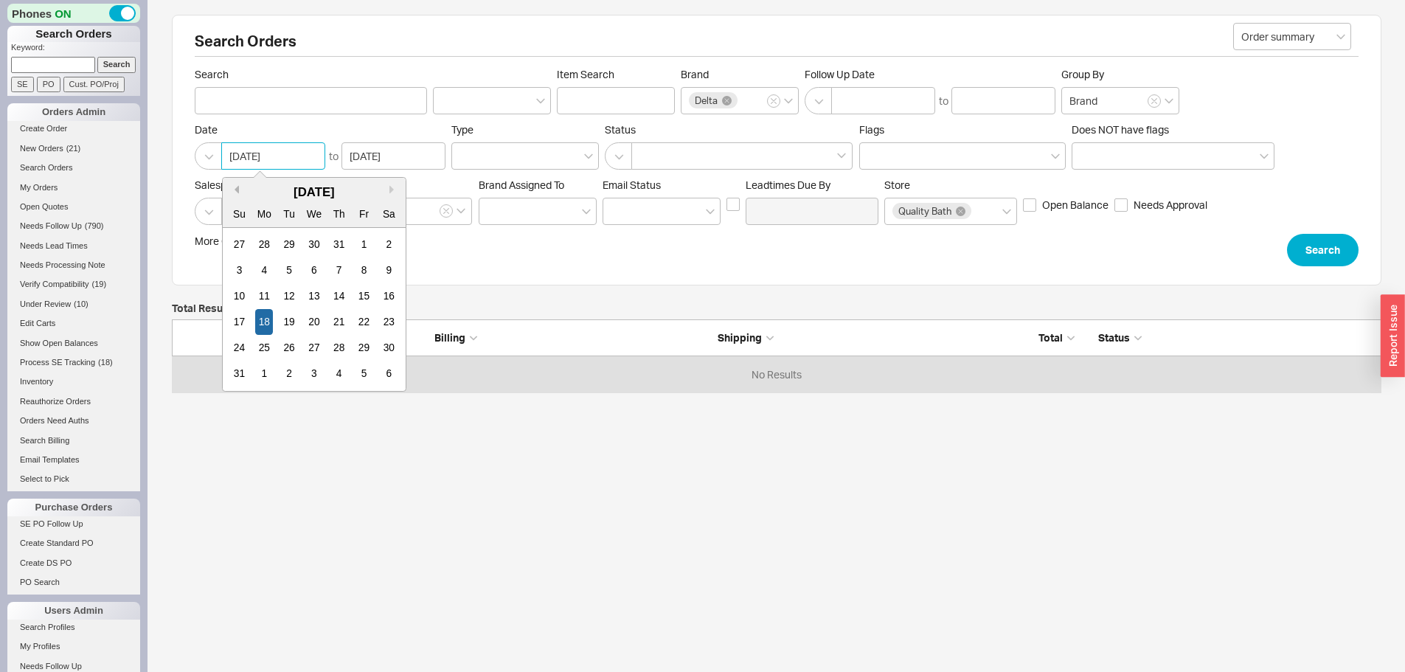
click at [232, 190] on button "Previous Month" at bounding box center [234, 189] width 9 height 9
click at [282, 242] on div "3" at bounding box center [289, 245] width 18 height 26
type input "[DATE]"
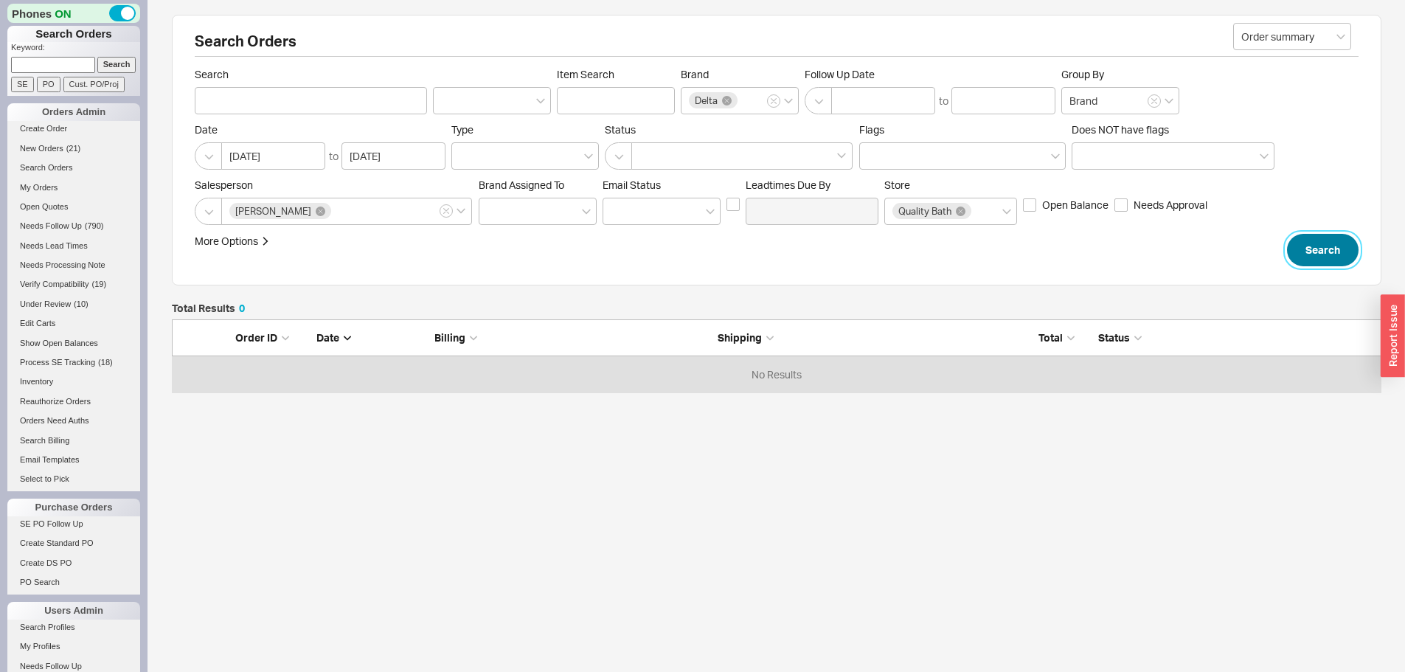
click at [1342, 243] on button "Search" at bounding box center [1323, 250] width 72 height 32
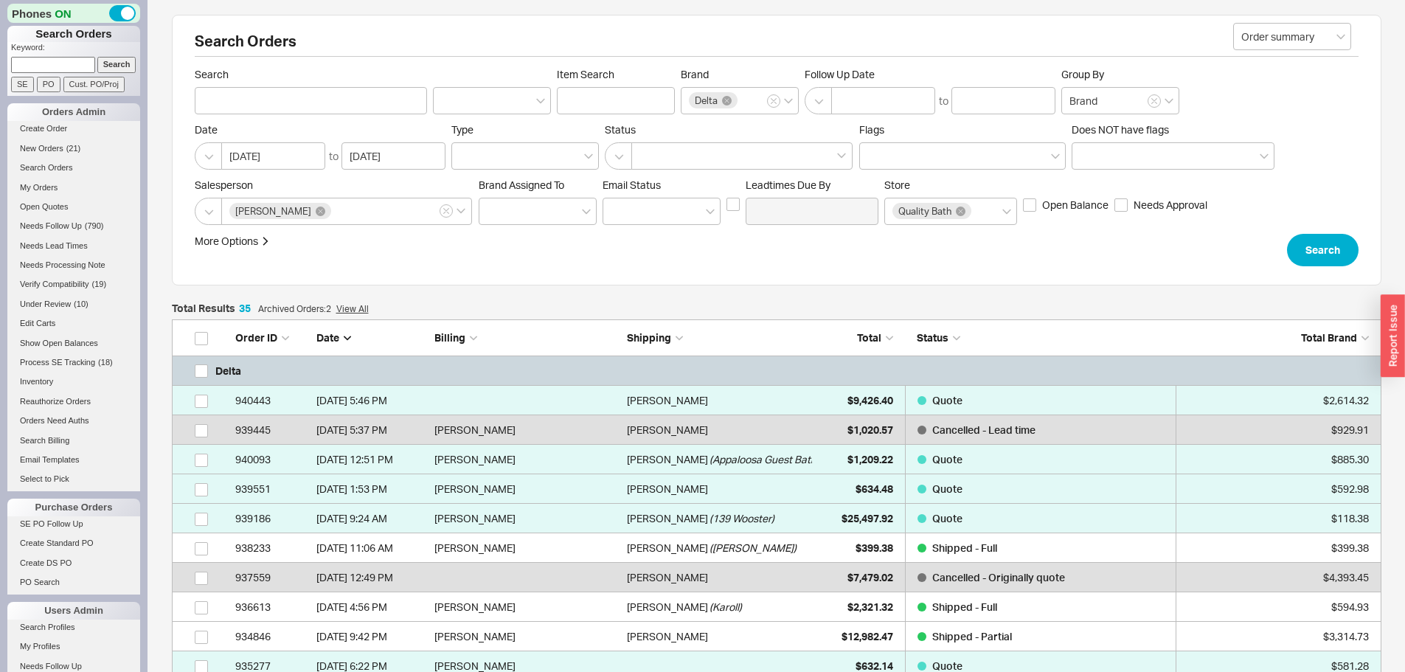
scroll to position [1117, 1199]
click at [878, 335] on span "Total" at bounding box center [869, 337] width 24 height 13
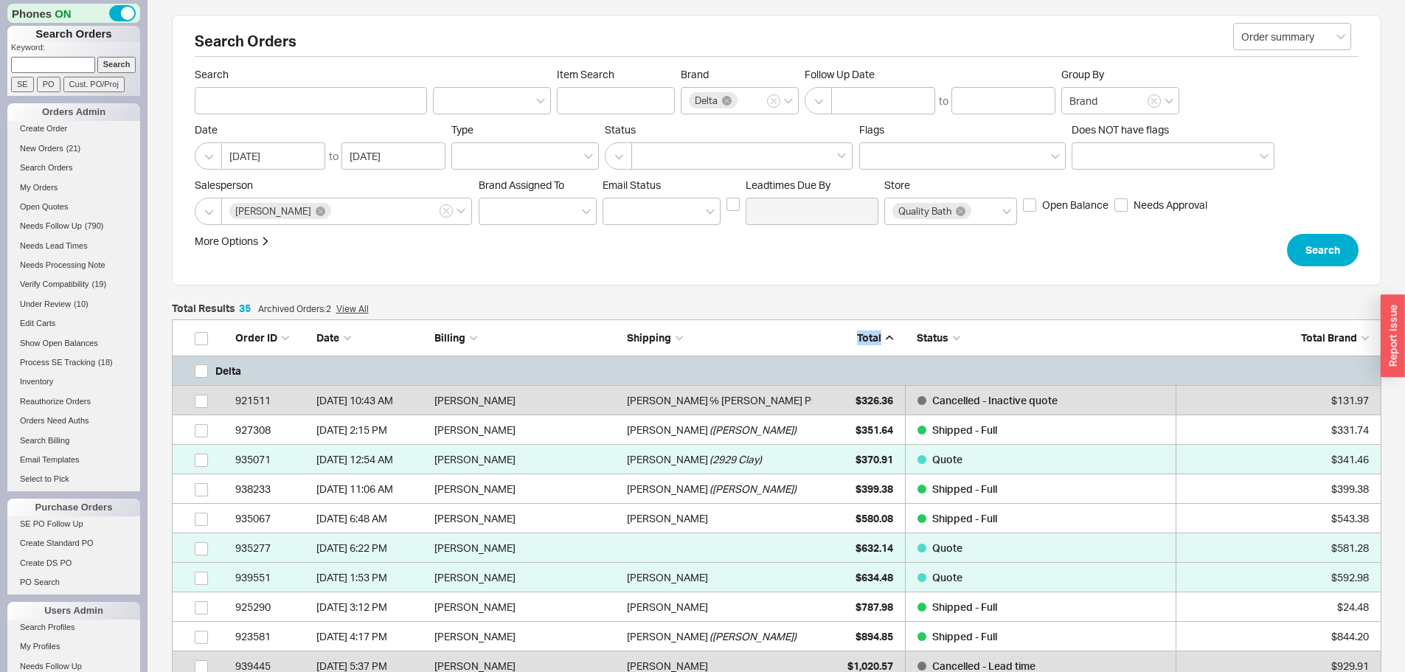
click at [878, 335] on span "Total" at bounding box center [869, 337] width 24 height 13
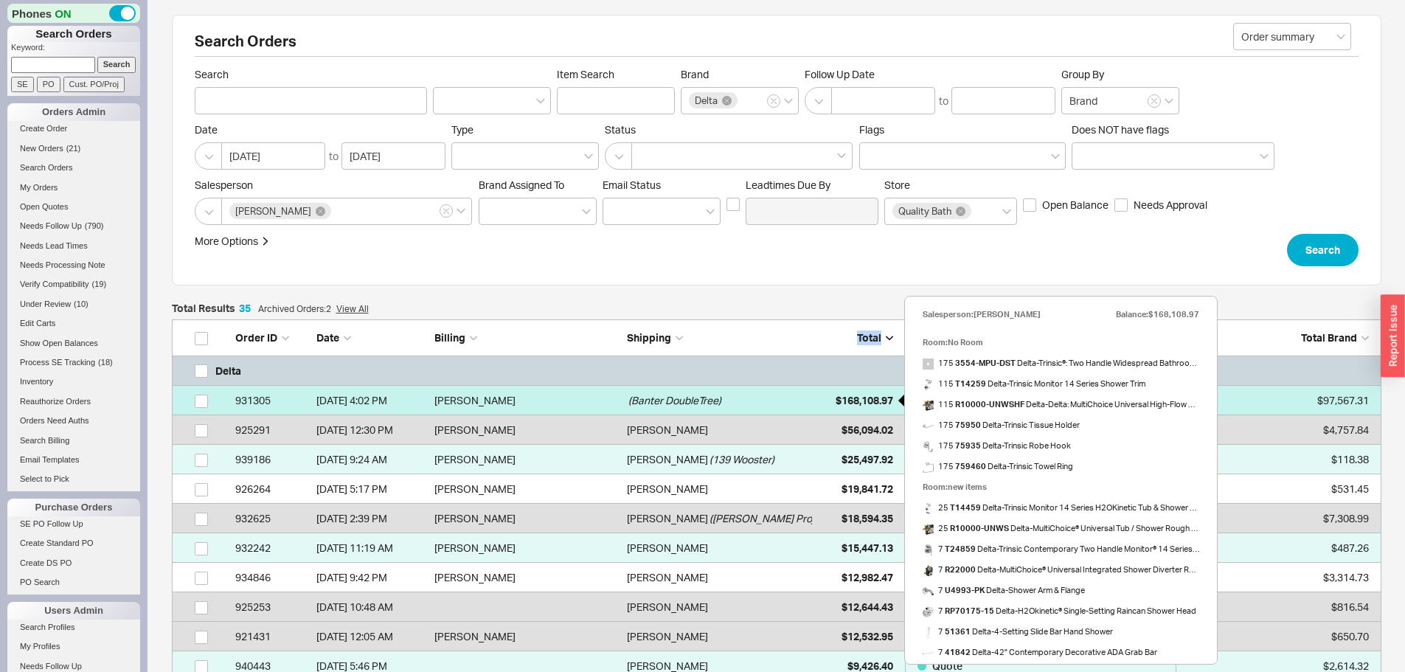
click at [867, 397] on span "$168,108.97" at bounding box center [865, 400] width 58 height 13
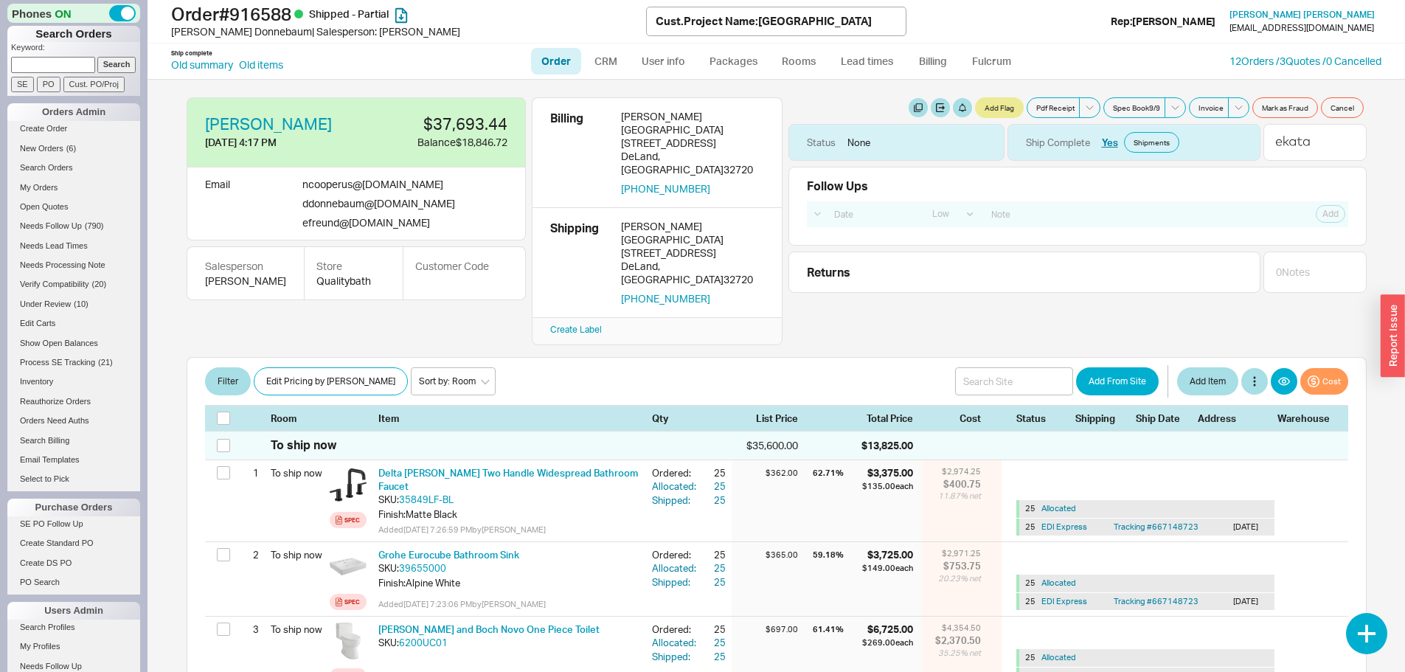
select select "LOW"
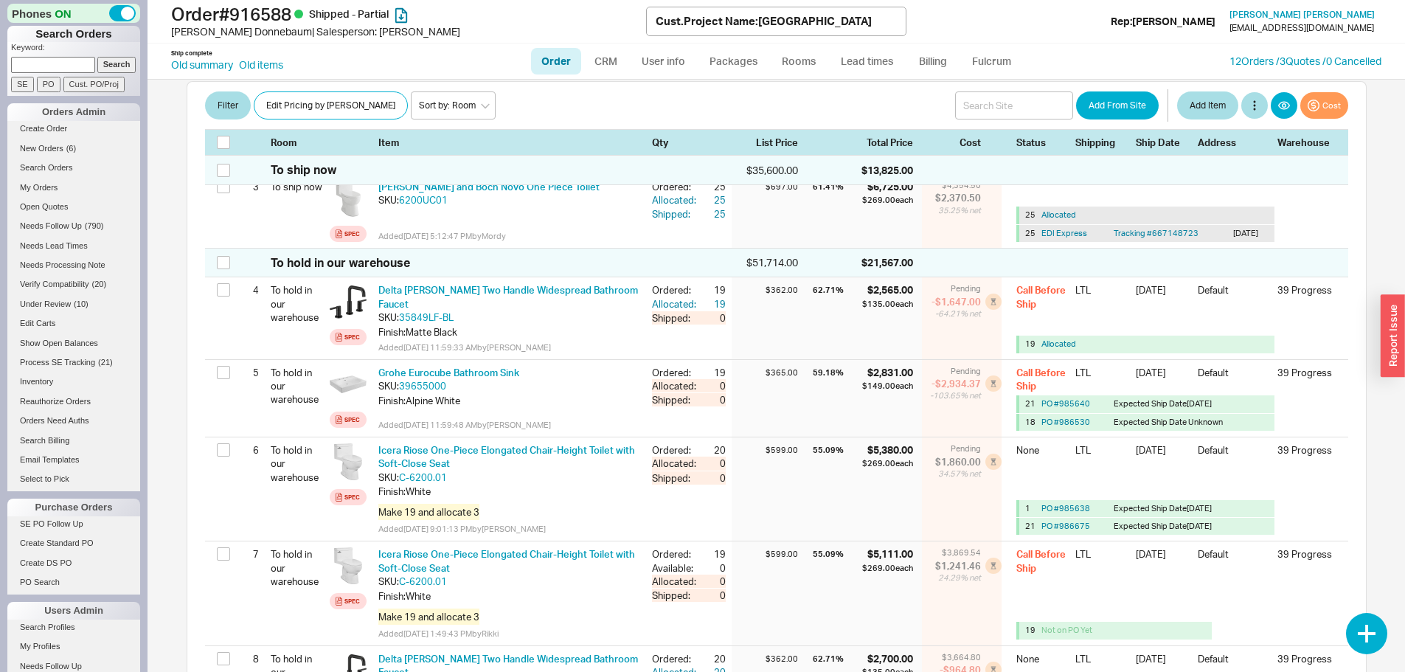
click at [541, 52] on link "Order" at bounding box center [556, 61] width 50 height 27
select select "LOW"
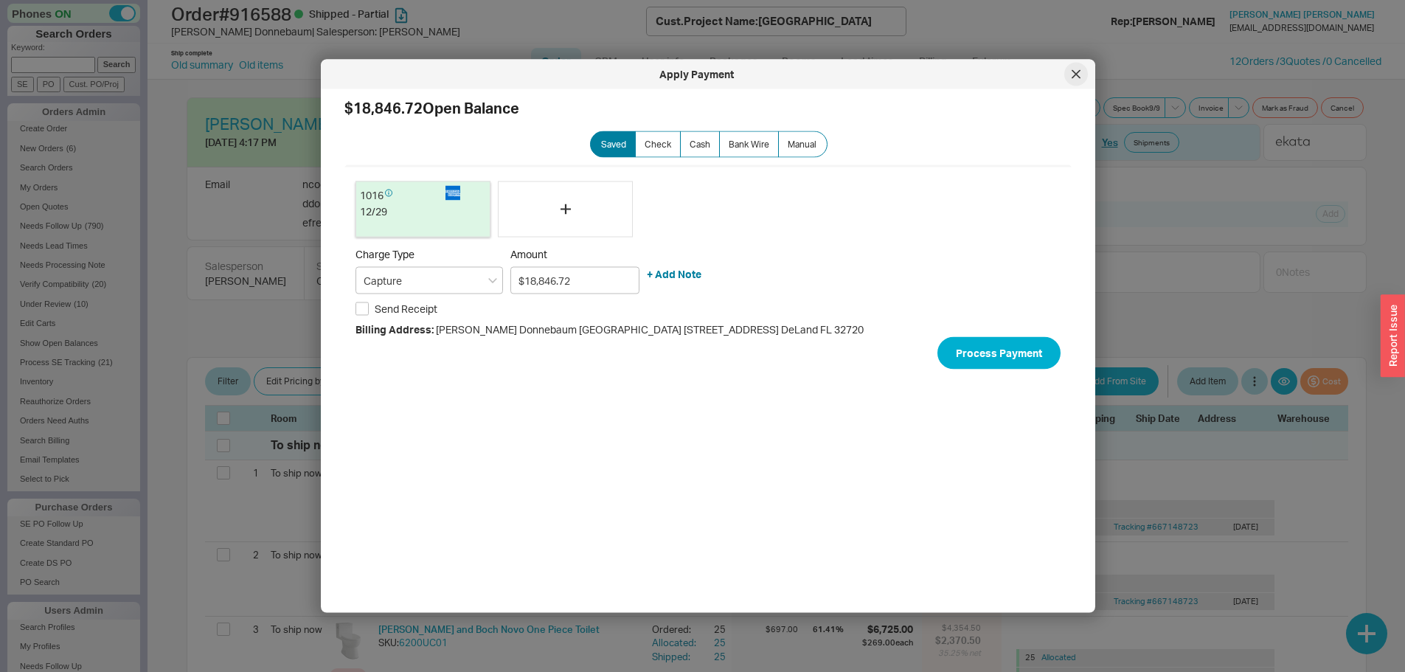
click at [1074, 80] on div at bounding box center [1076, 75] width 24 height 24
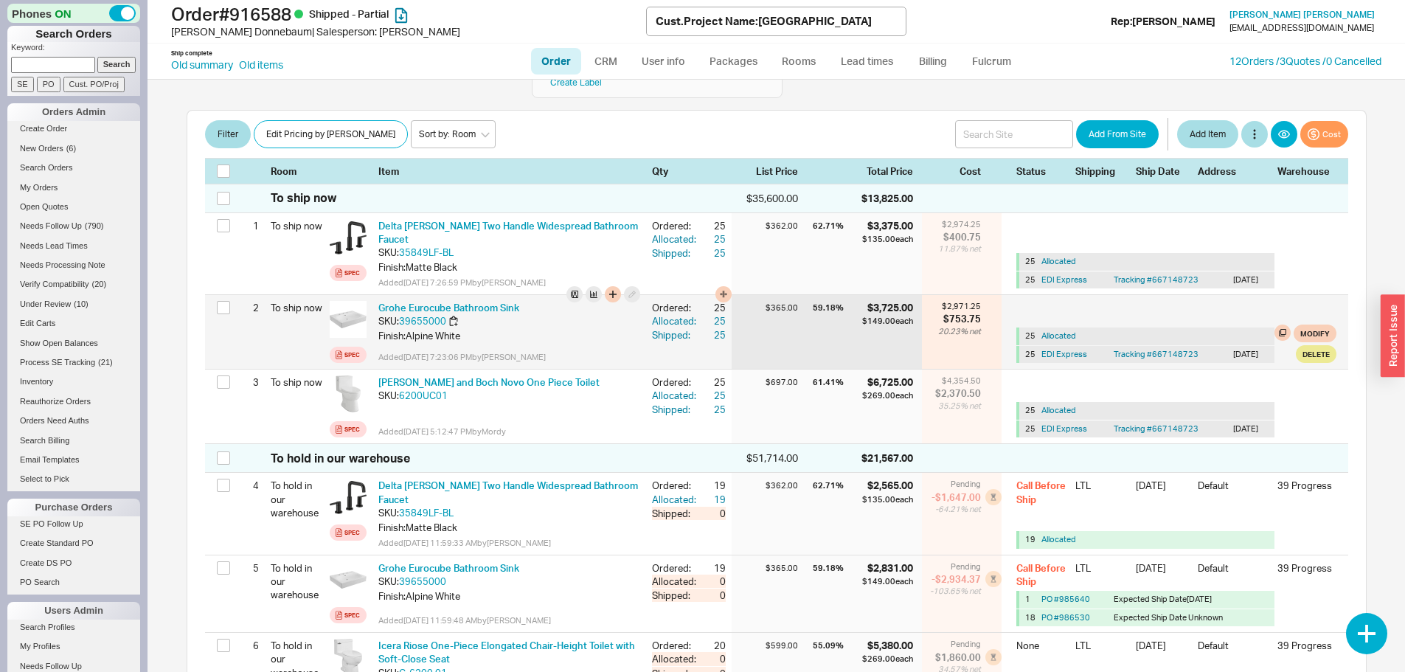
scroll to position [221, 0]
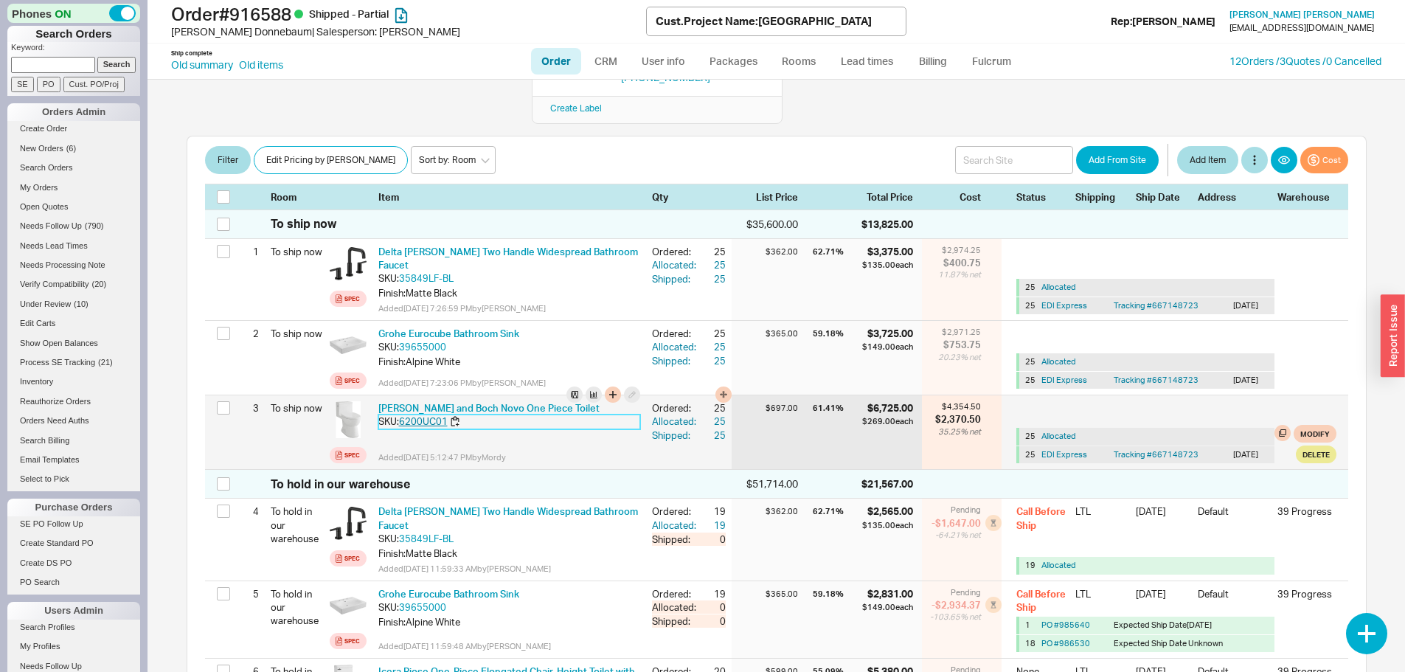
click at [420, 415] on link "6200UC01" at bounding box center [423, 421] width 49 height 12
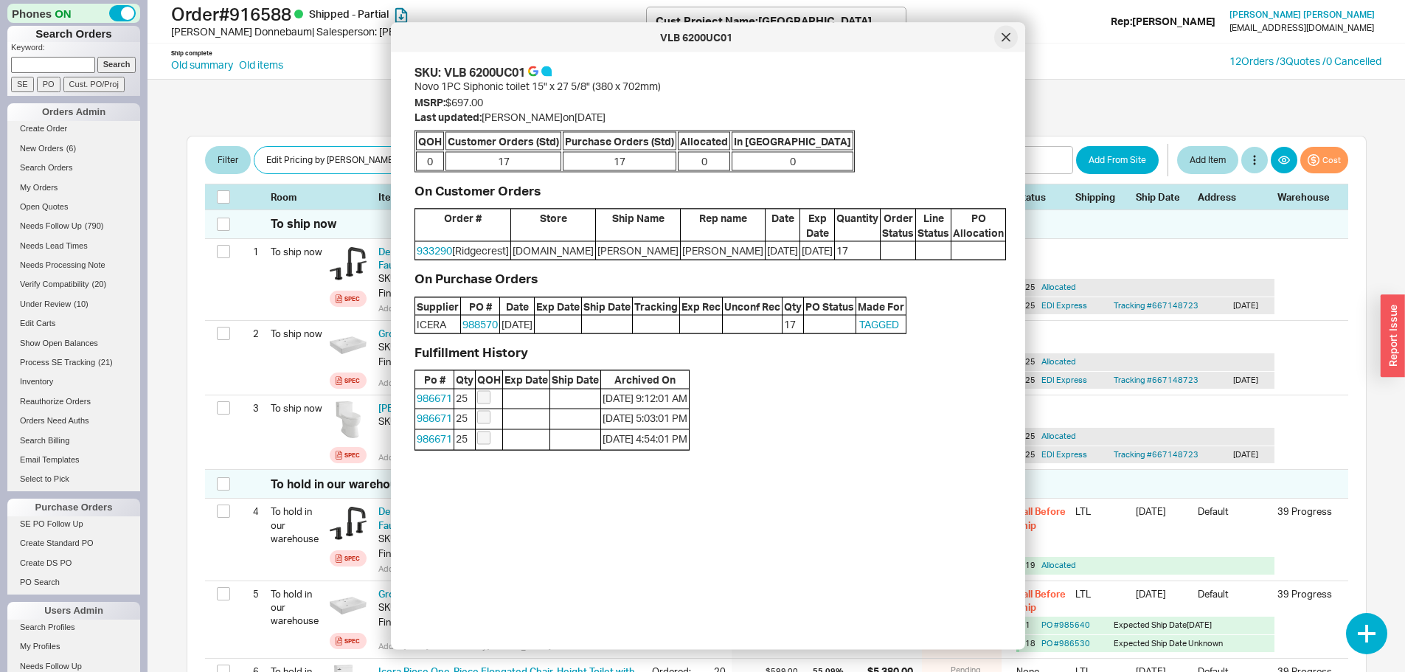
click at [1008, 35] on icon at bounding box center [1006, 37] width 9 height 9
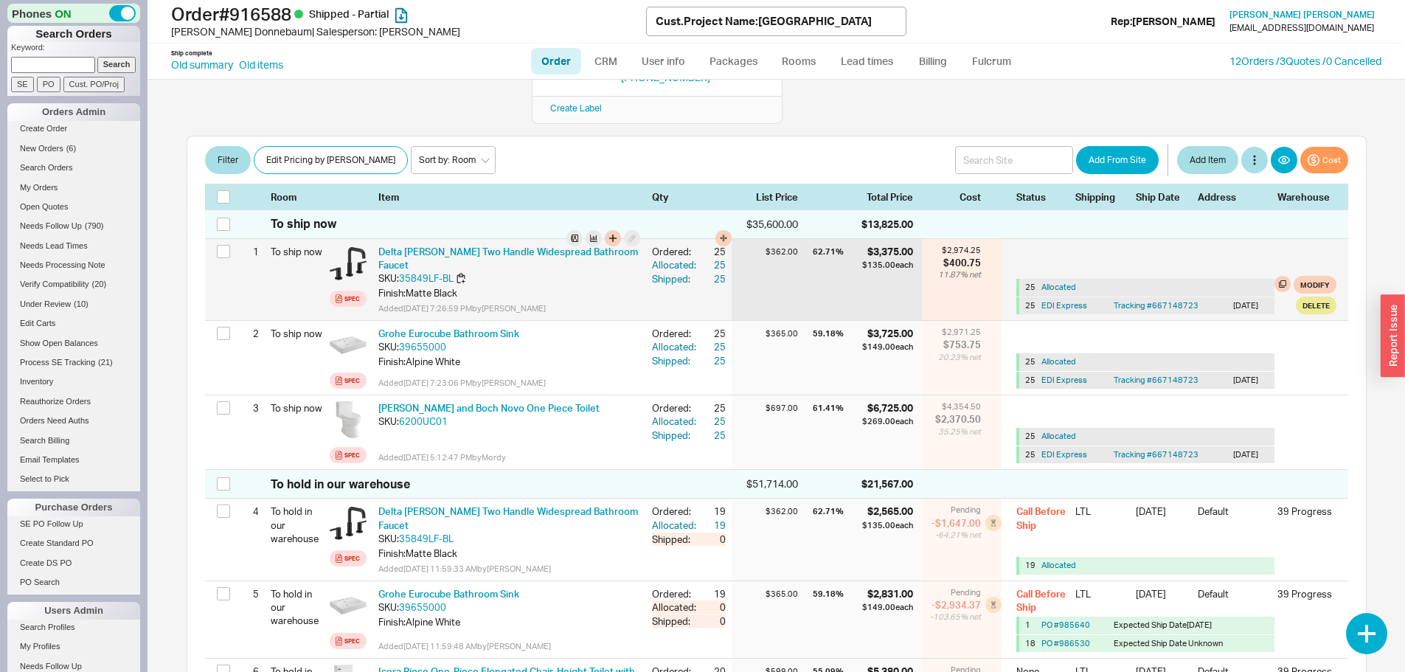
scroll to position [0, 0]
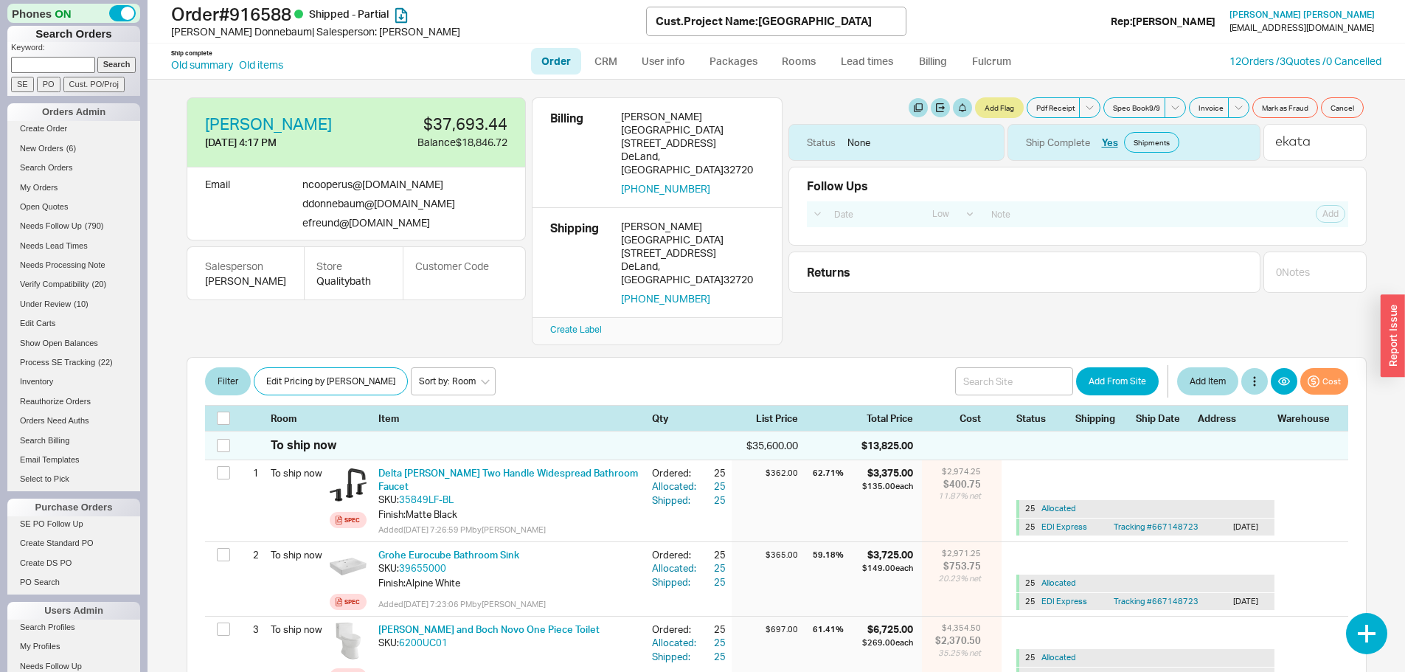
click at [566, 60] on link "Order" at bounding box center [556, 61] width 50 height 27
select select "LOW"
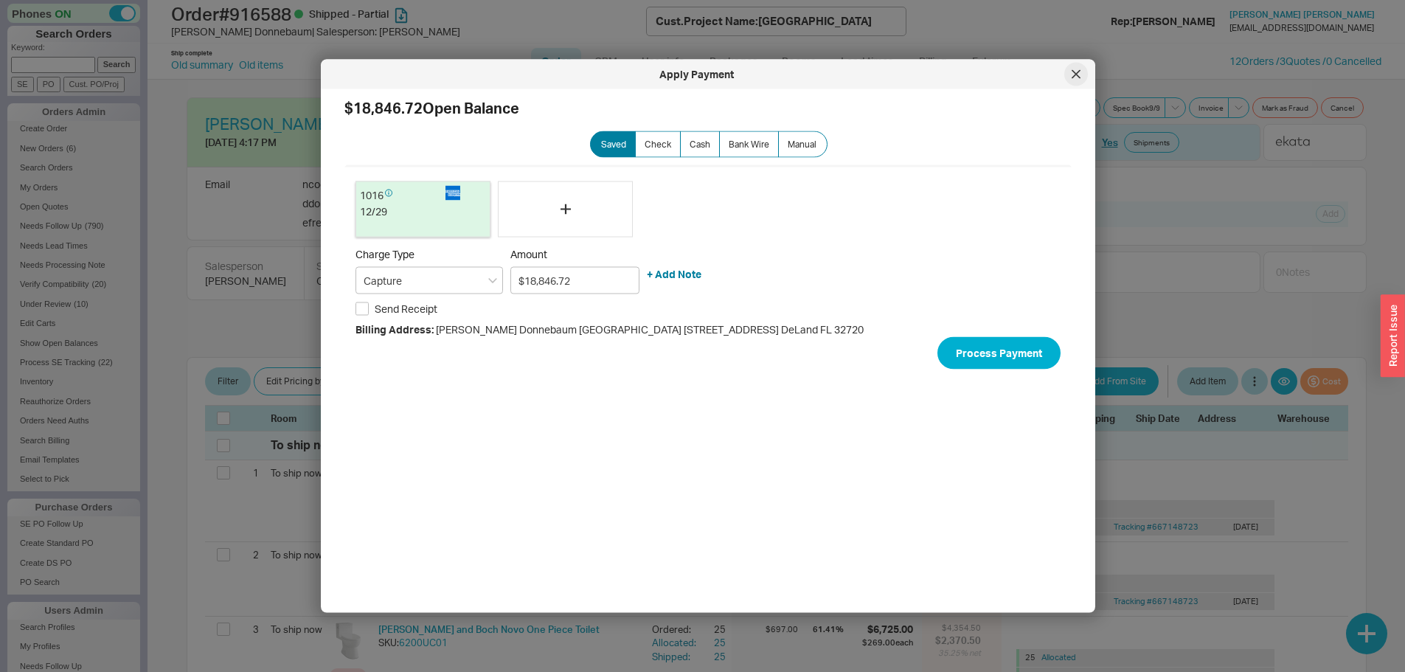
click at [1073, 72] on icon at bounding box center [1076, 74] width 9 height 9
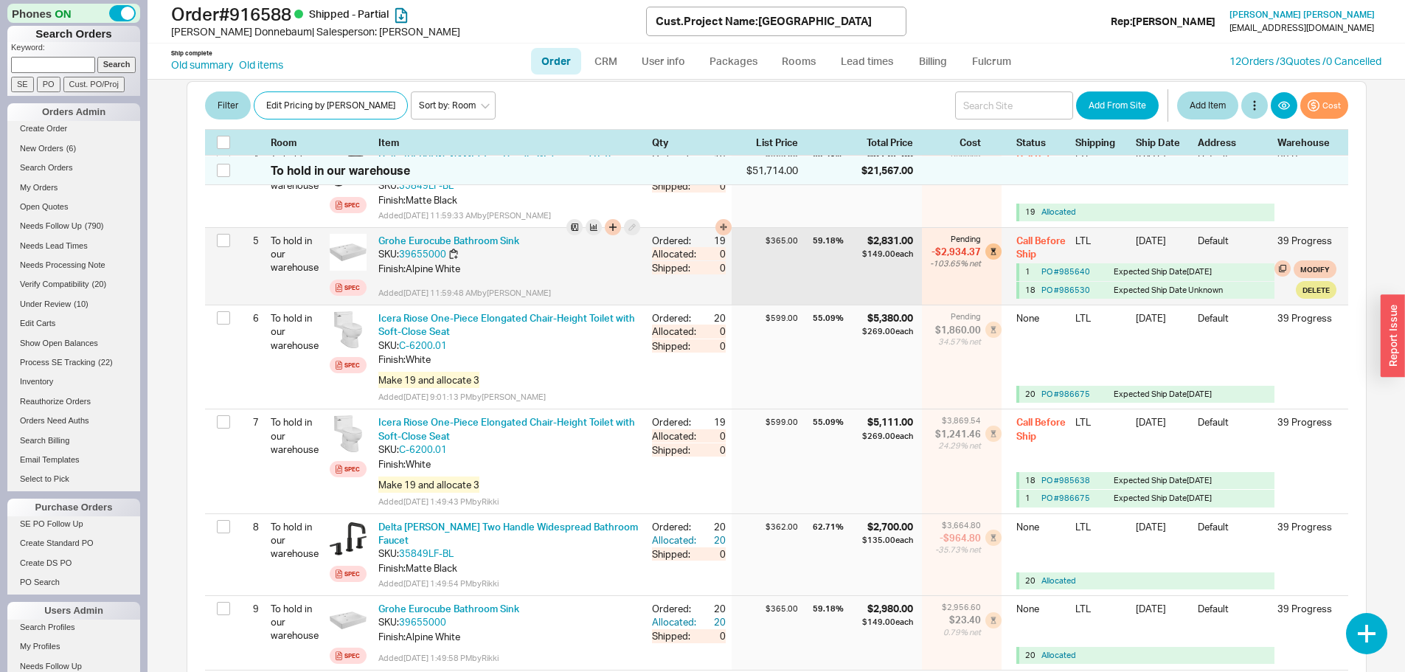
scroll to position [590, 0]
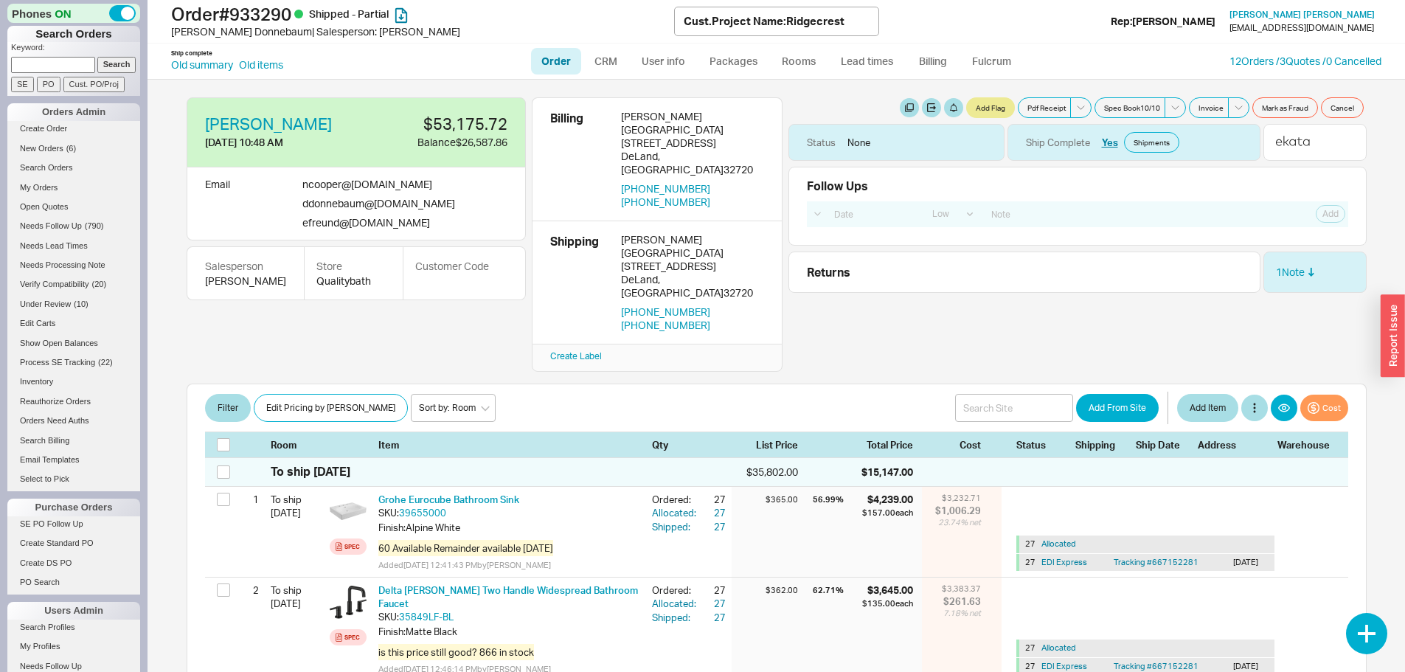
select select "LOW"
click at [565, 59] on link "Order" at bounding box center [556, 61] width 50 height 27
select select "LOW"
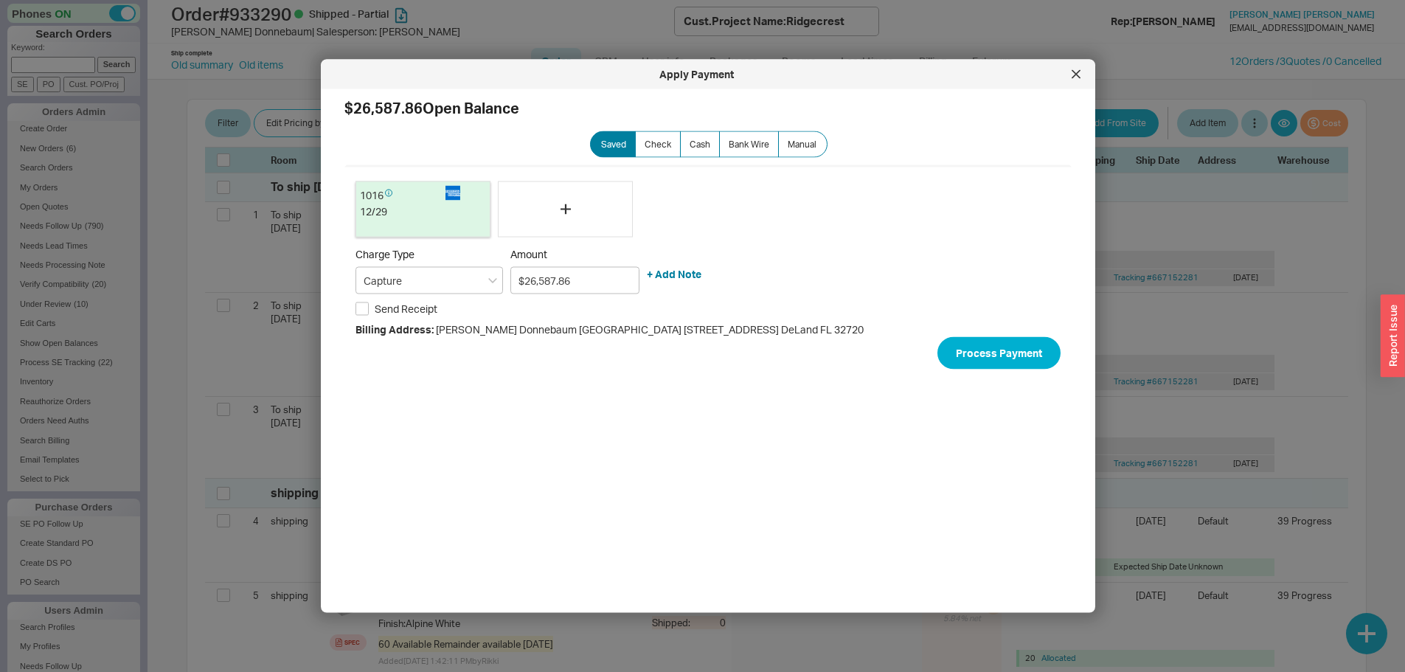
scroll to position [295, 0]
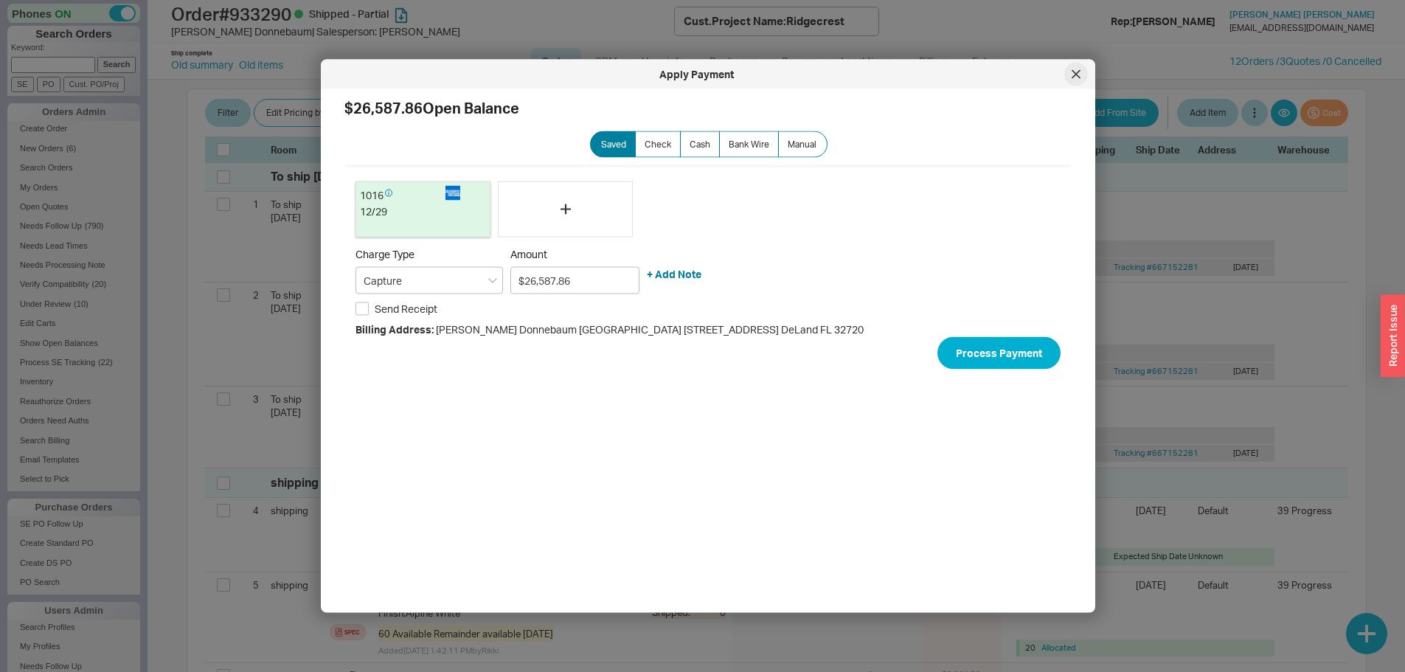
click at [1076, 73] on icon at bounding box center [1076, 74] width 9 height 9
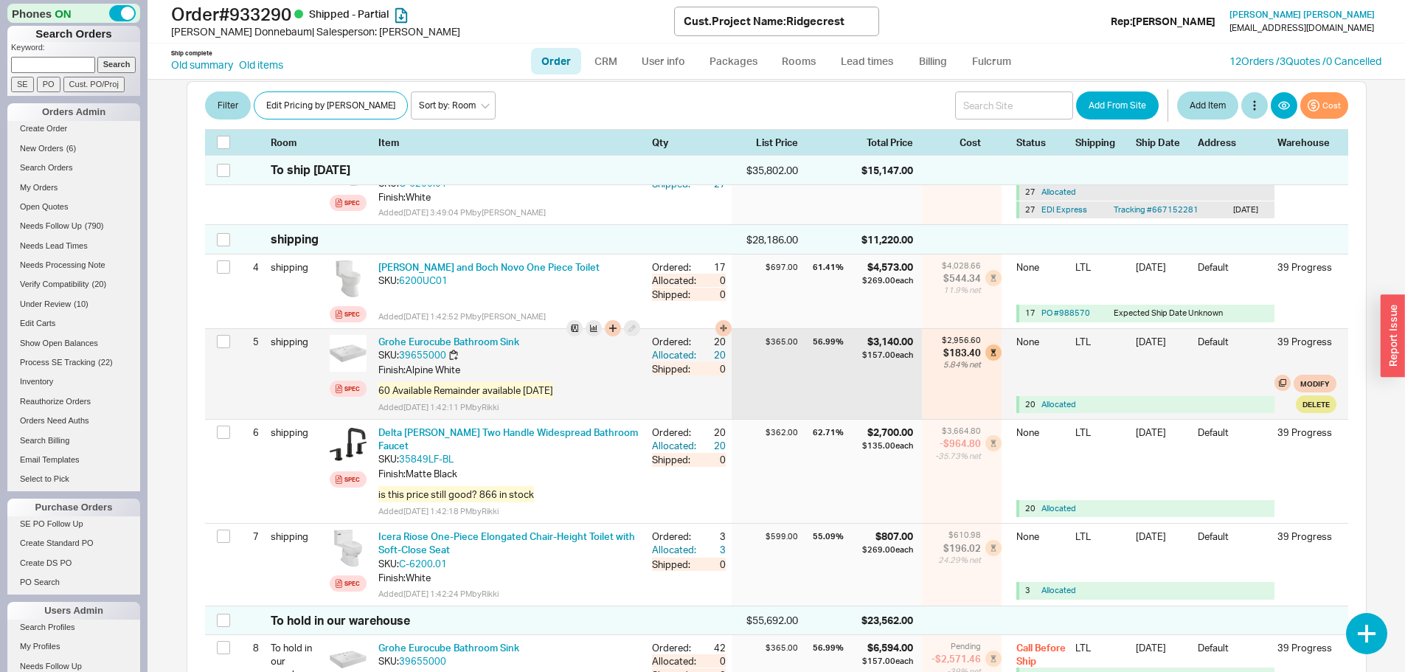
scroll to position [590, 0]
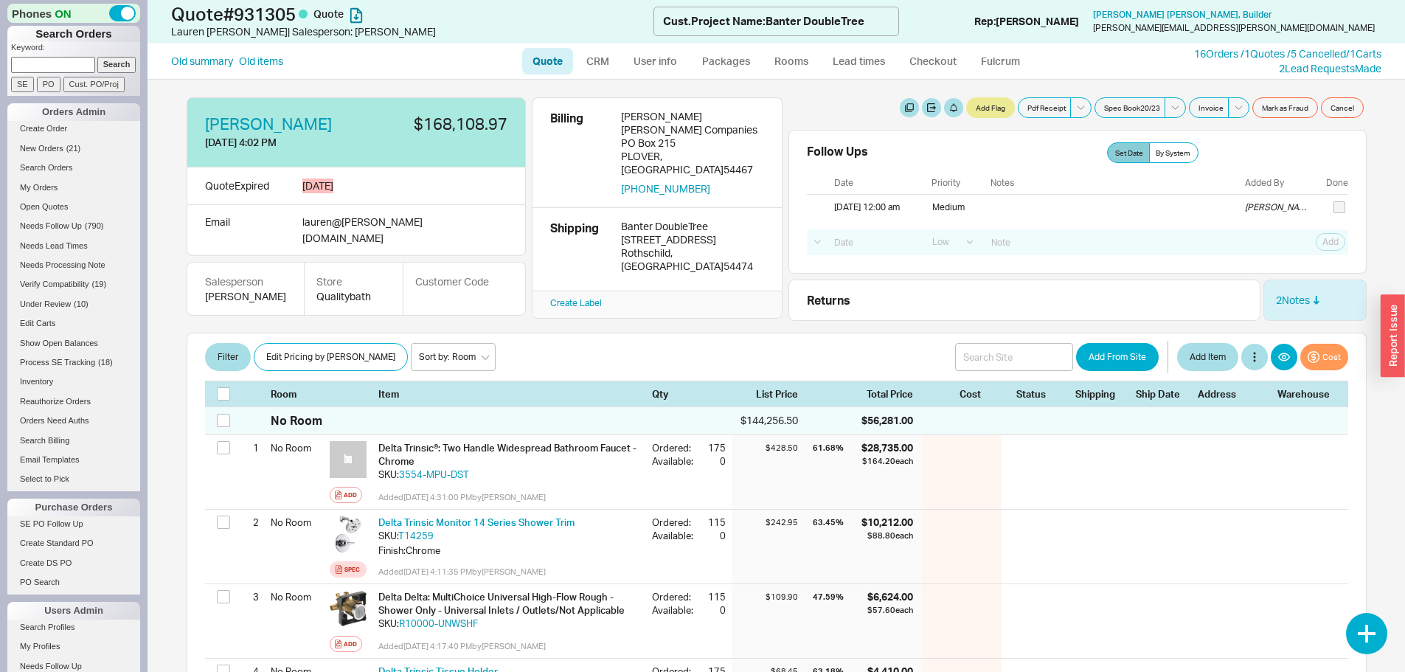
select select "LOW"
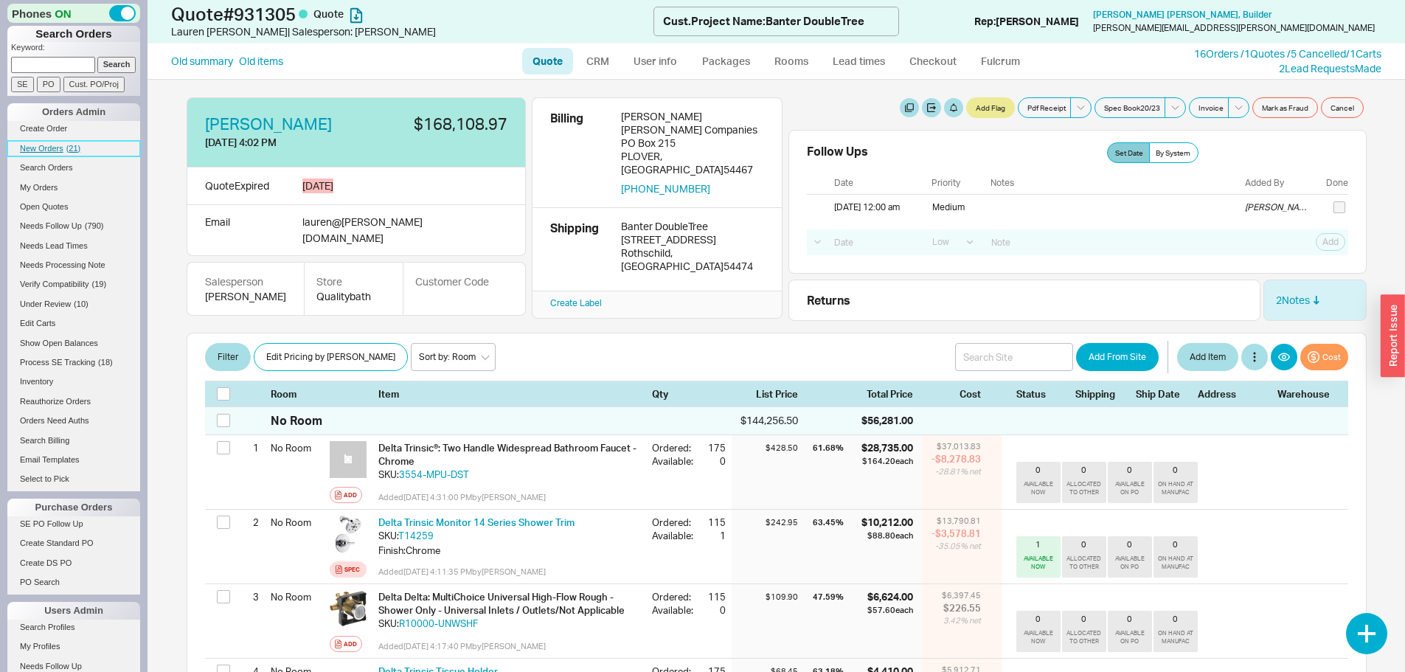
click at [46, 148] on span "New Orders" at bounding box center [42, 148] width 44 height 9
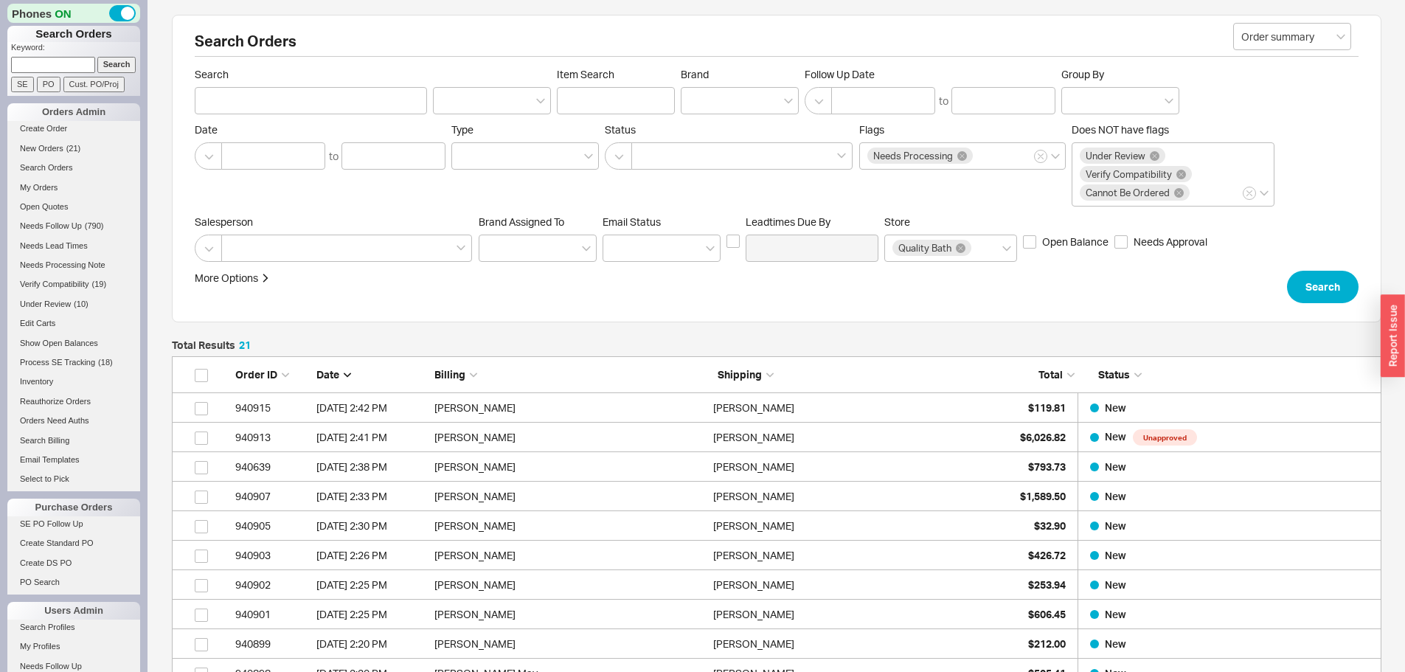
scroll to position [675, 1199]
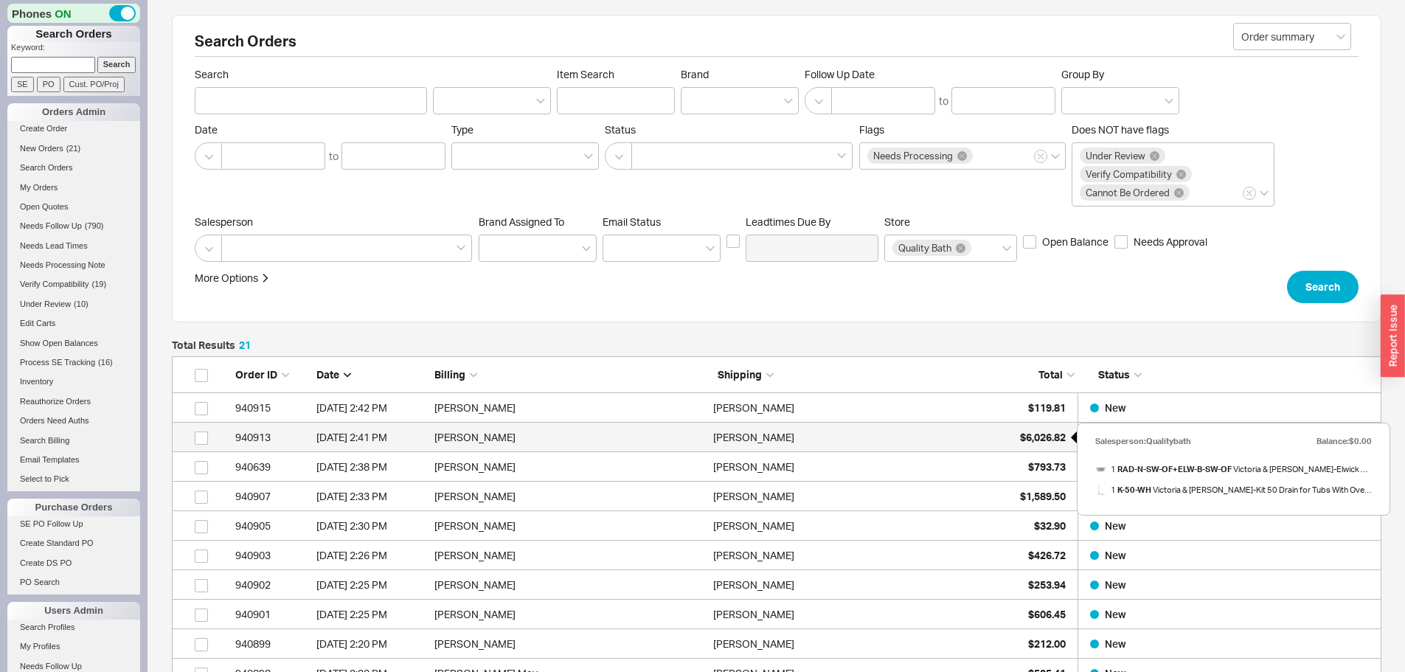
click at [1034, 432] on span "$6,026.82" at bounding box center [1043, 437] width 46 height 13
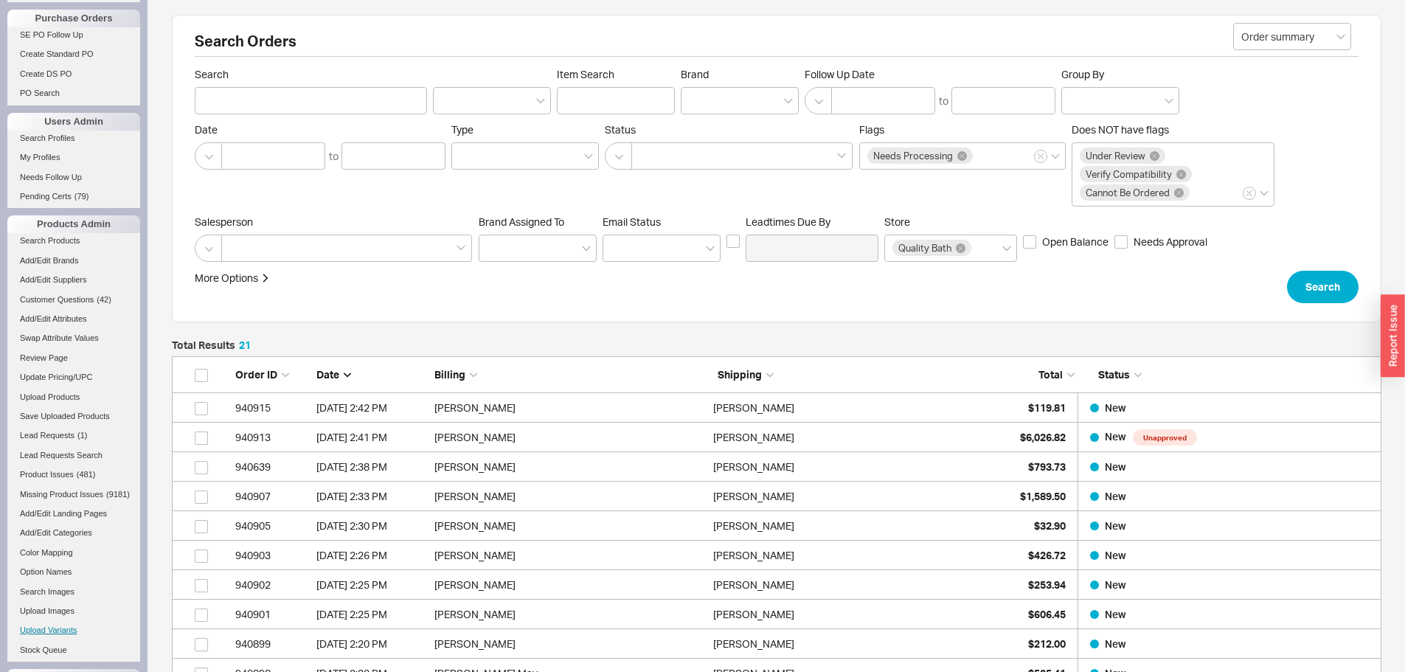
scroll to position [616, 0]
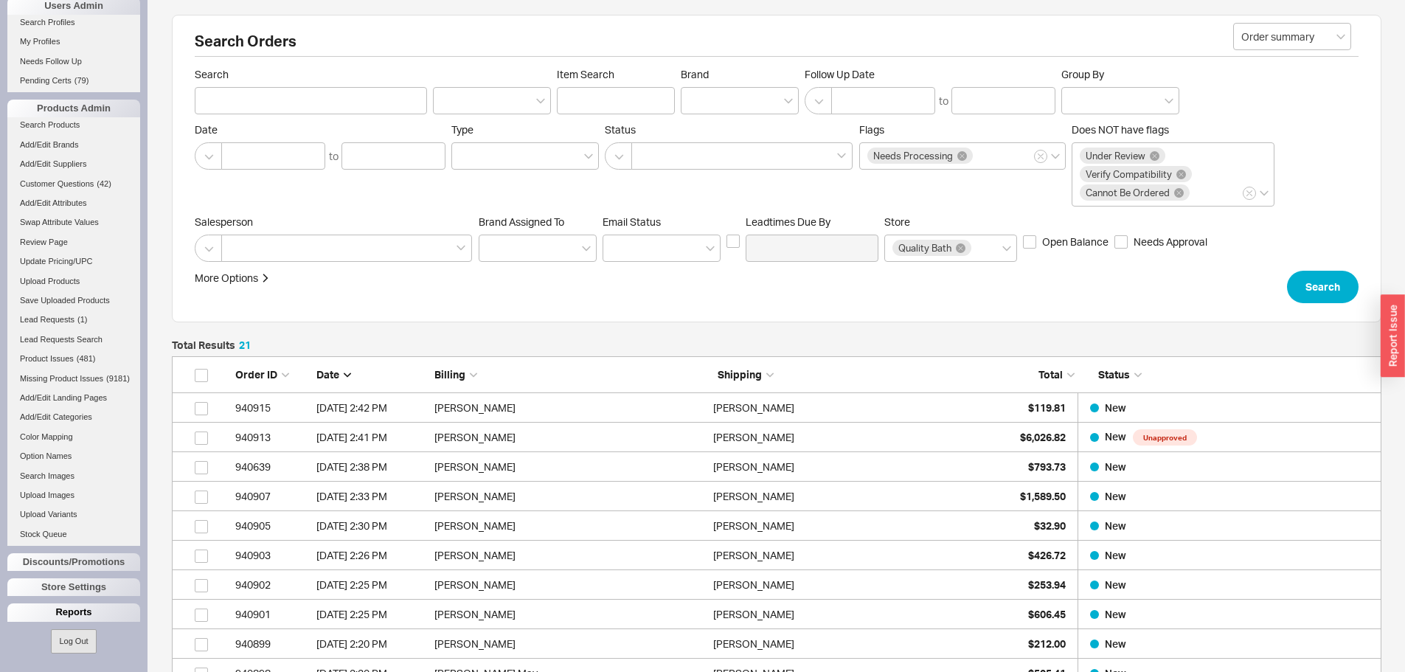
click at [75, 612] on div "Reports" at bounding box center [73, 612] width 133 height 18
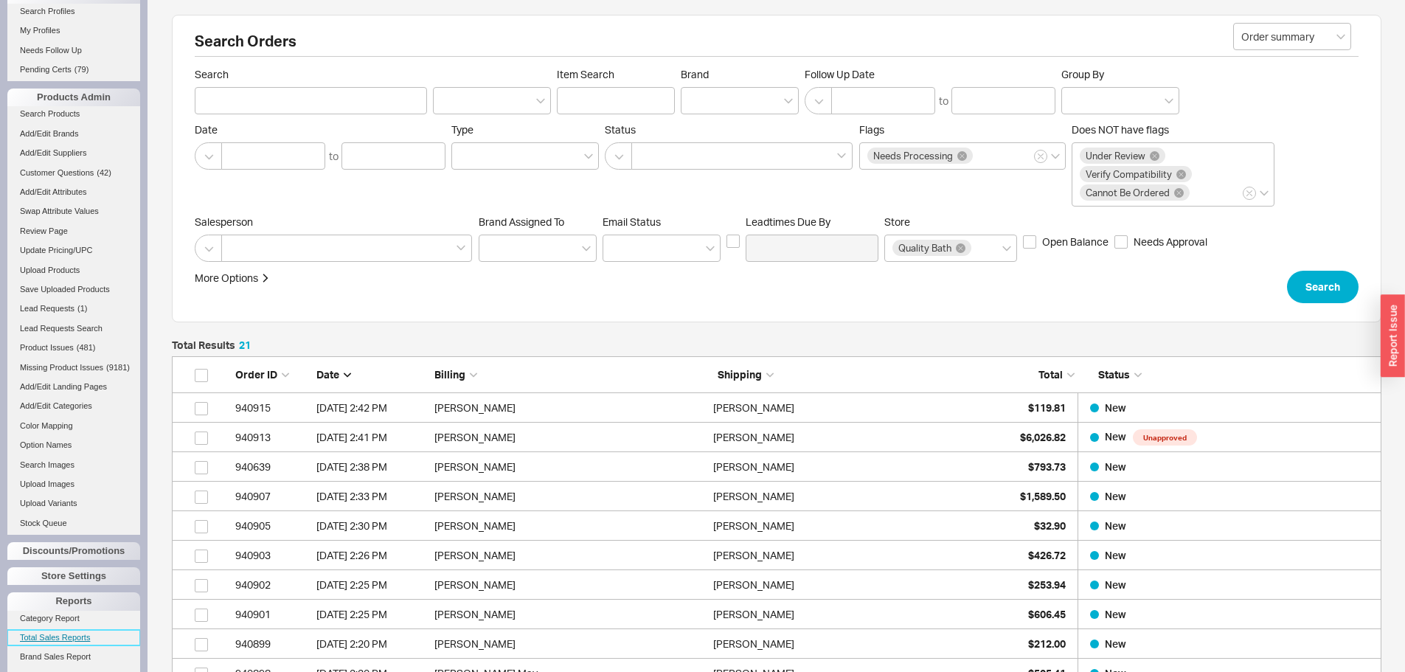
click at [73, 645] on link "Total Sales Reports" at bounding box center [73, 637] width 133 height 15
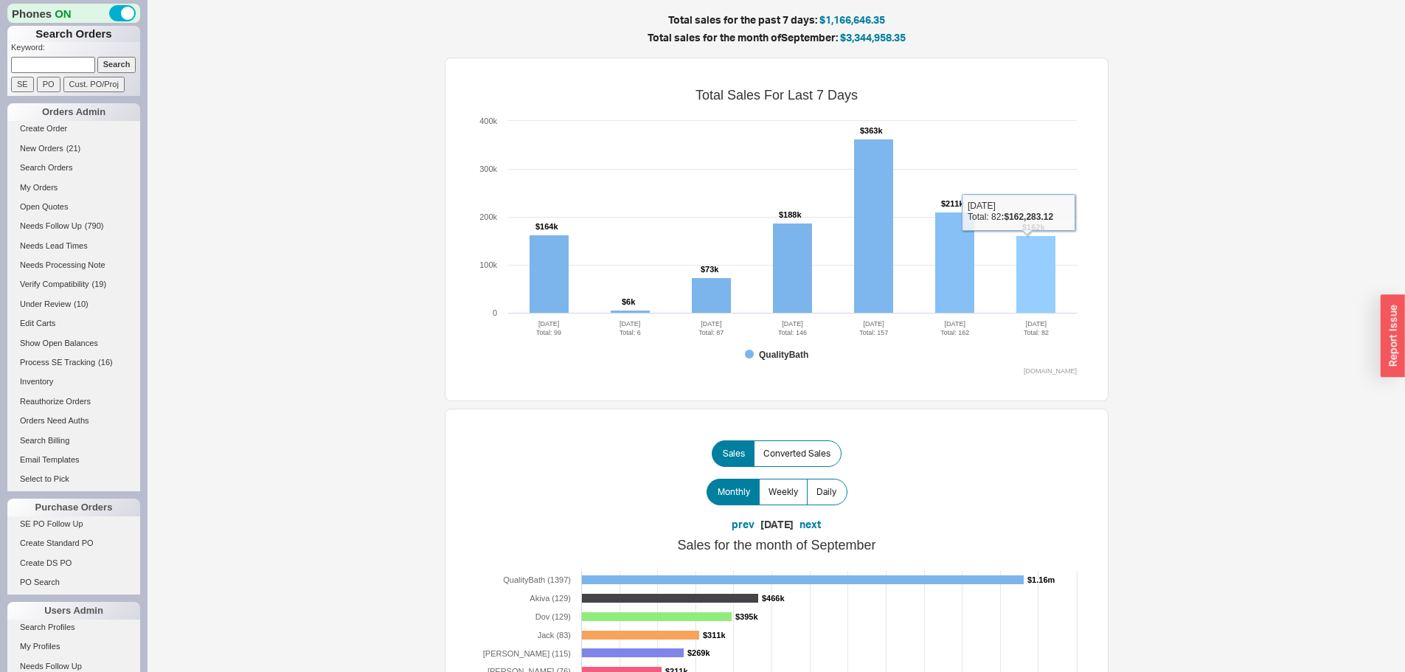
click at [1041, 257] on rect at bounding box center [1035, 274] width 39 height 77
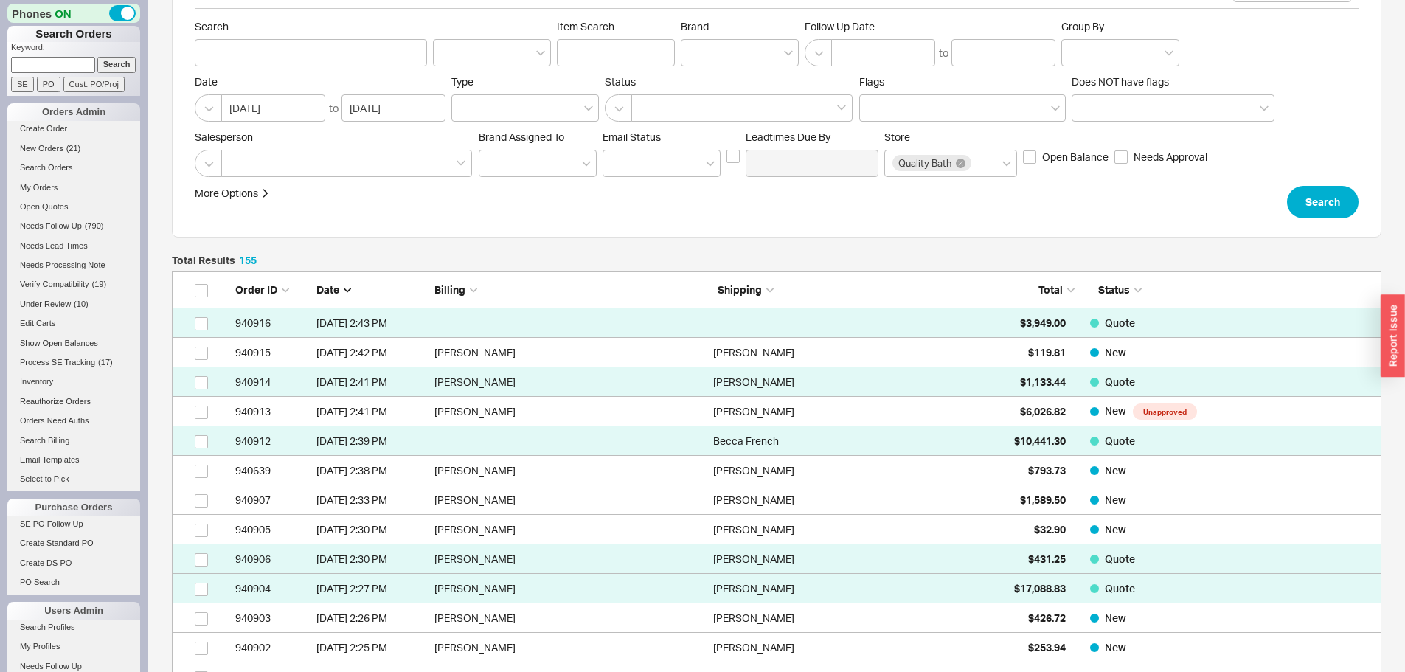
scroll to position [74, 0]
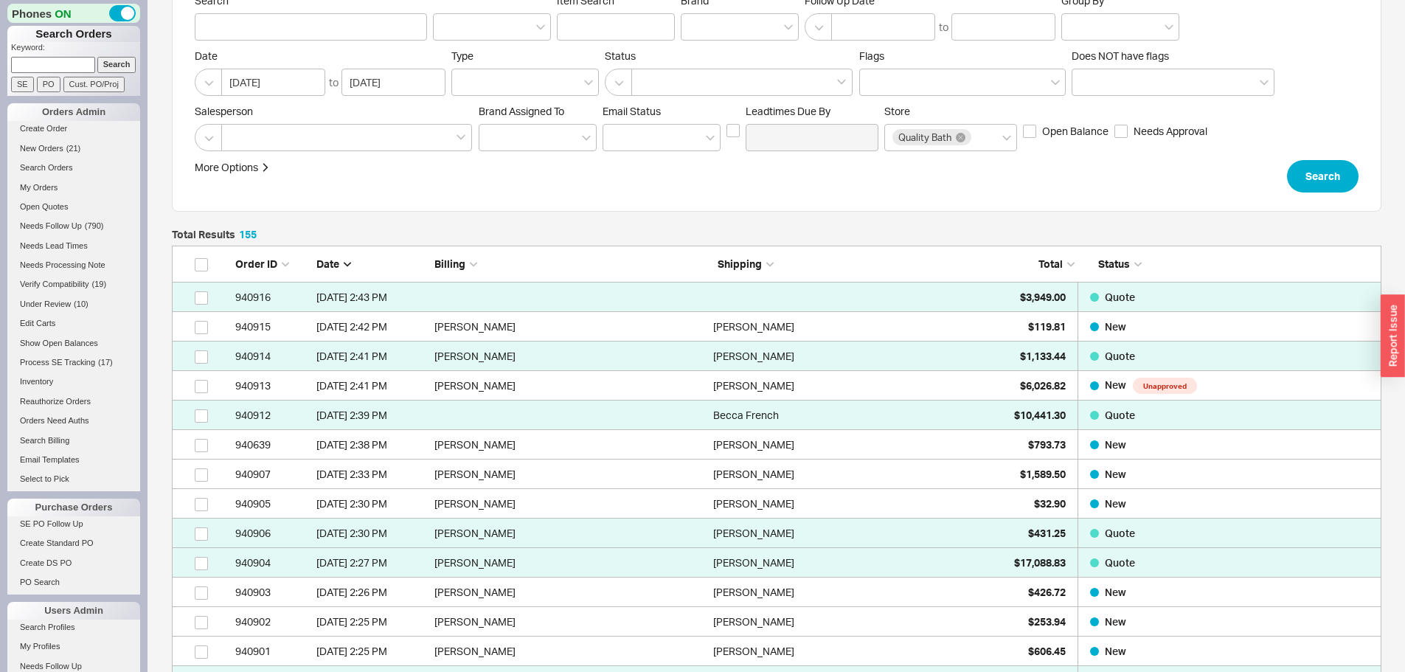
click at [1045, 267] on span "Total" at bounding box center [1051, 263] width 24 height 13
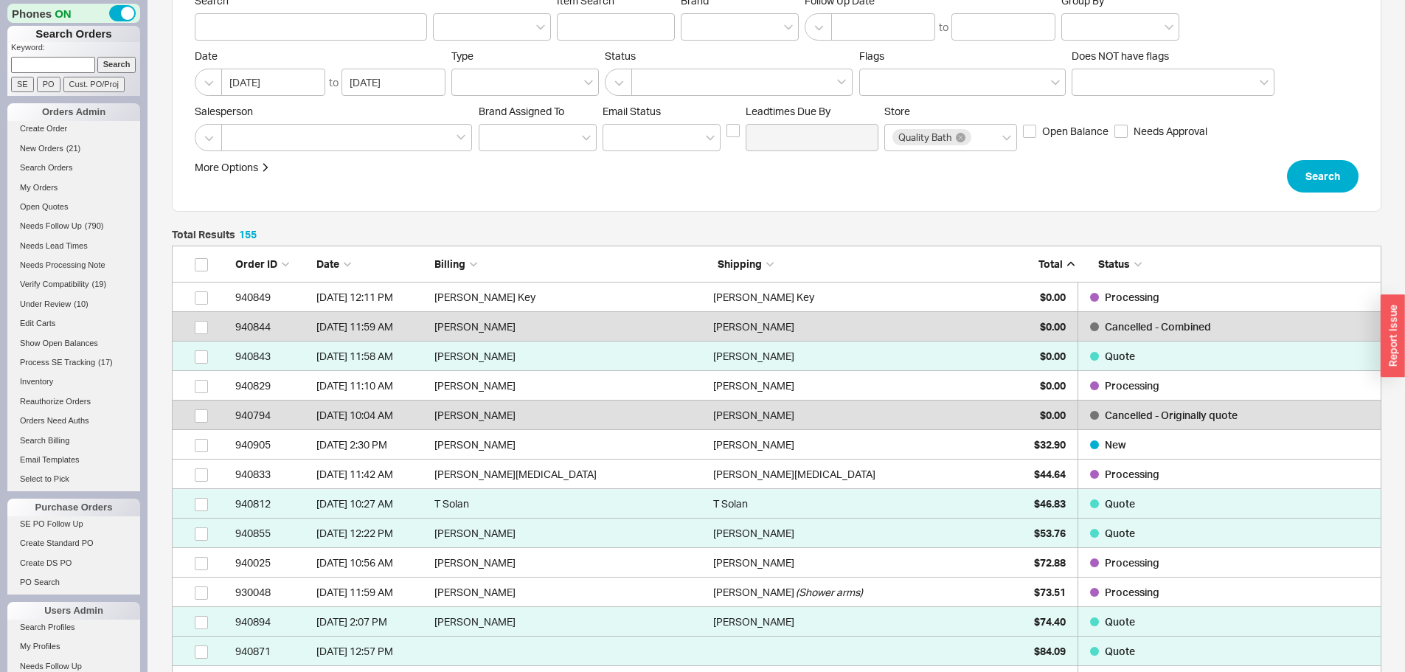
click at [1047, 265] on span "Total" at bounding box center [1051, 263] width 24 height 13
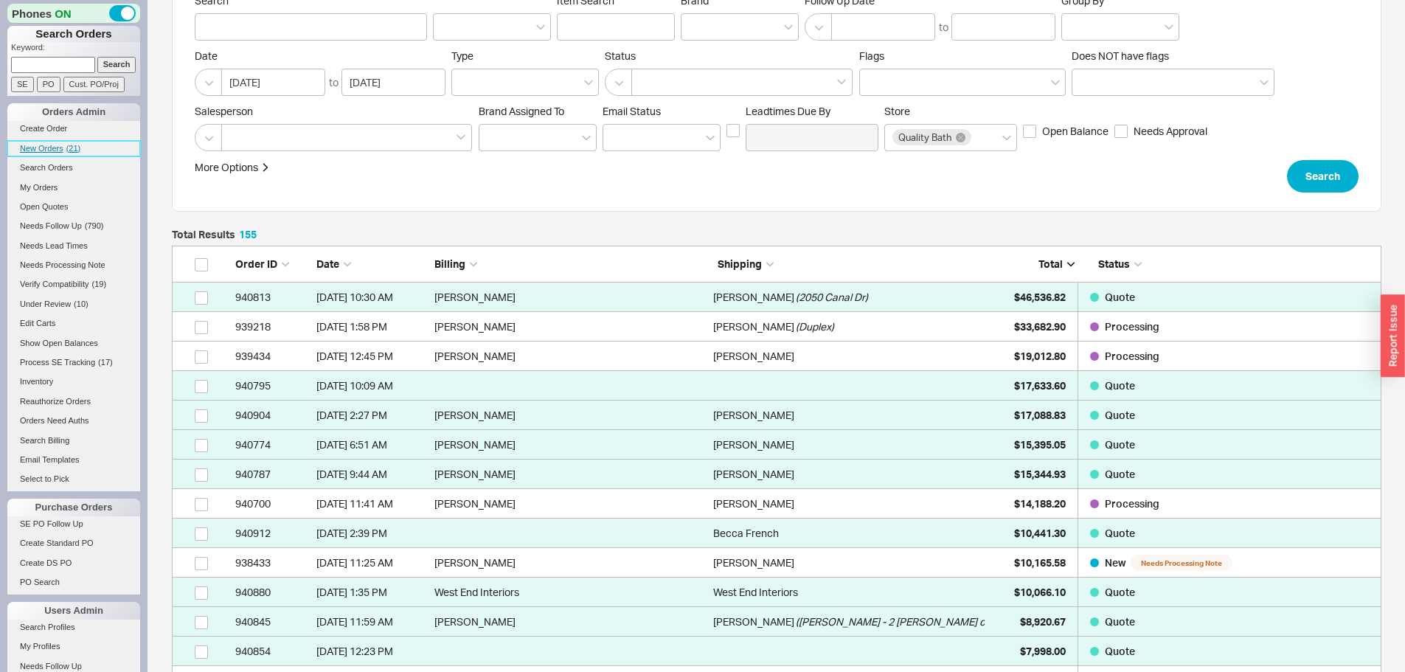
click at [52, 148] on span "New Orders" at bounding box center [42, 148] width 44 height 9
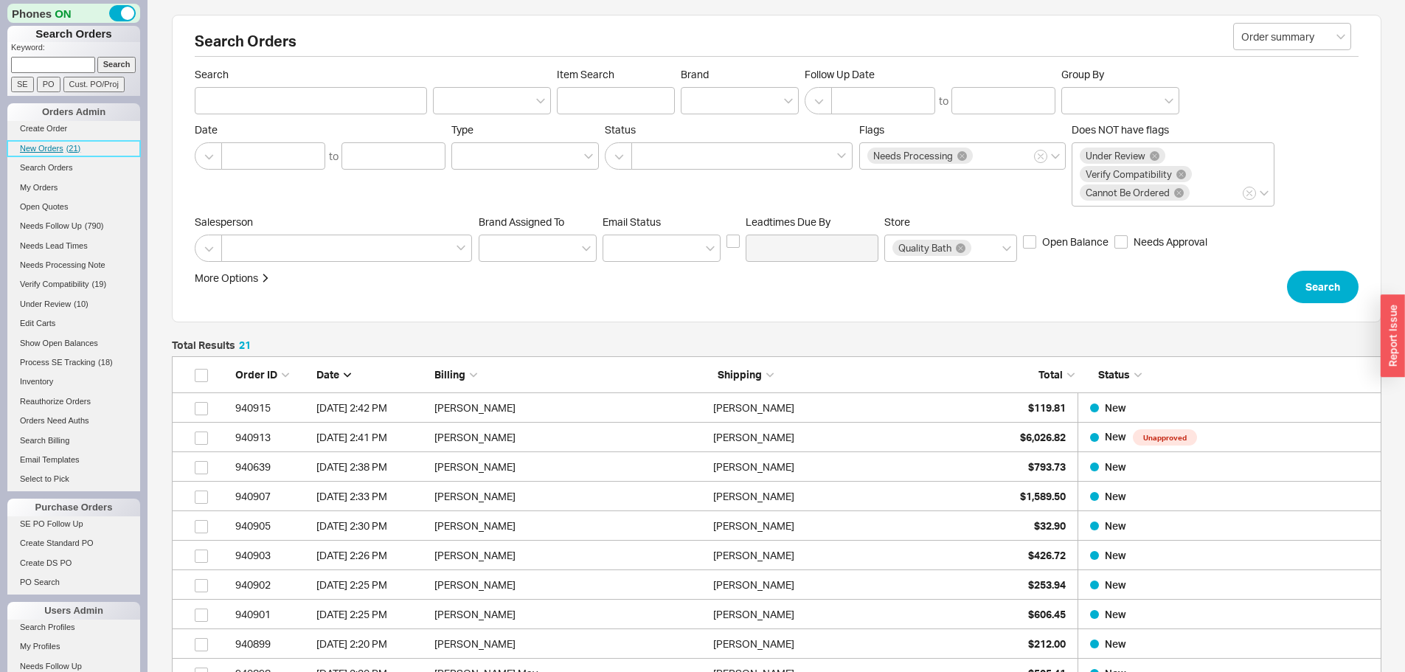
click at [44, 144] on span "New Orders" at bounding box center [42, 148] width 44 height 9
click at [49, 145] on span "New Orders" at bounding box center [42, 148] width 44 height 9
click at [74, 61] on input at bounding box center [53, 64] width 84 height 15
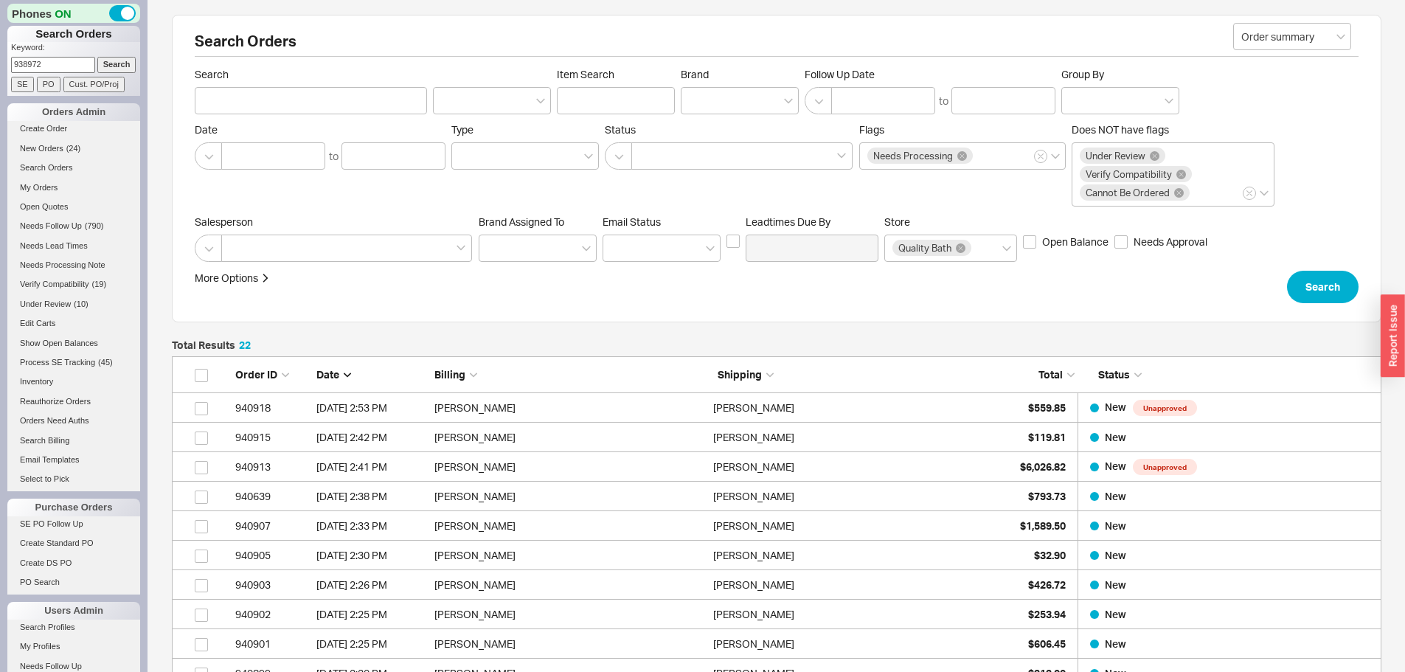
type input "938972"
click at [97, 57] on input "Search" at bounding box center [116, 64] width 39 height 15
type input "938972"
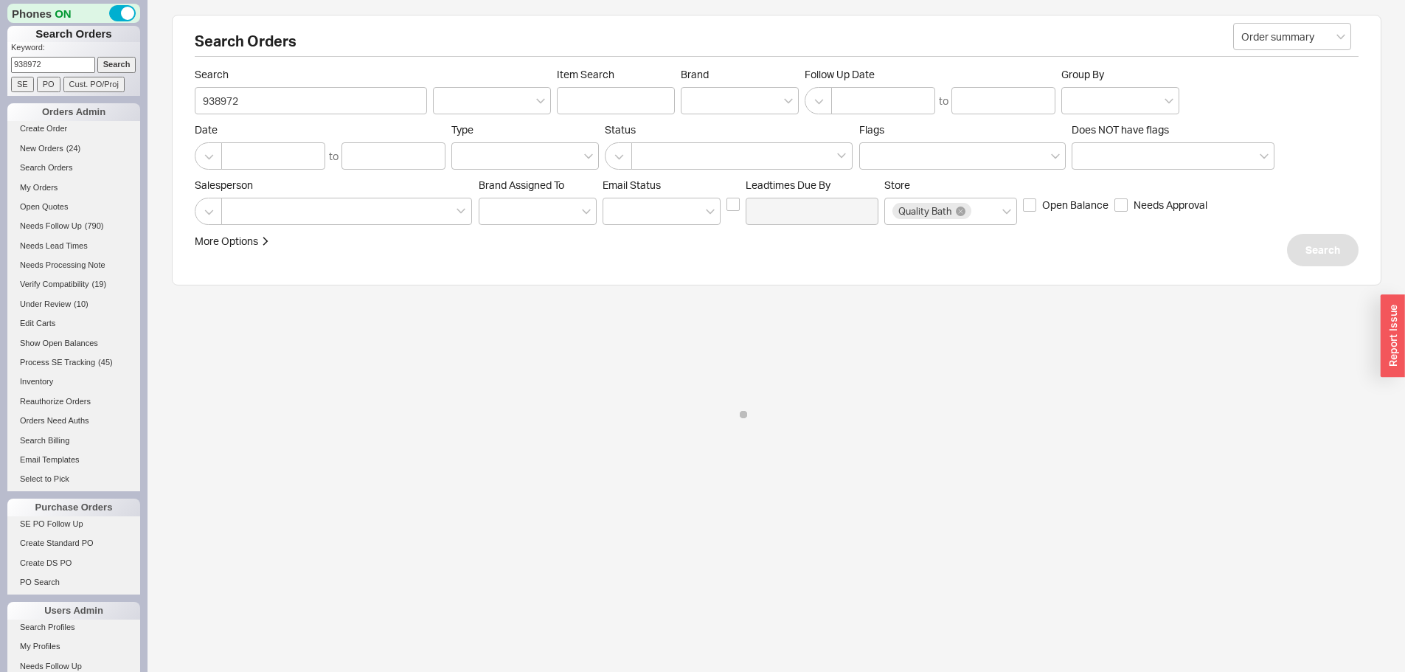
select select "LOW"
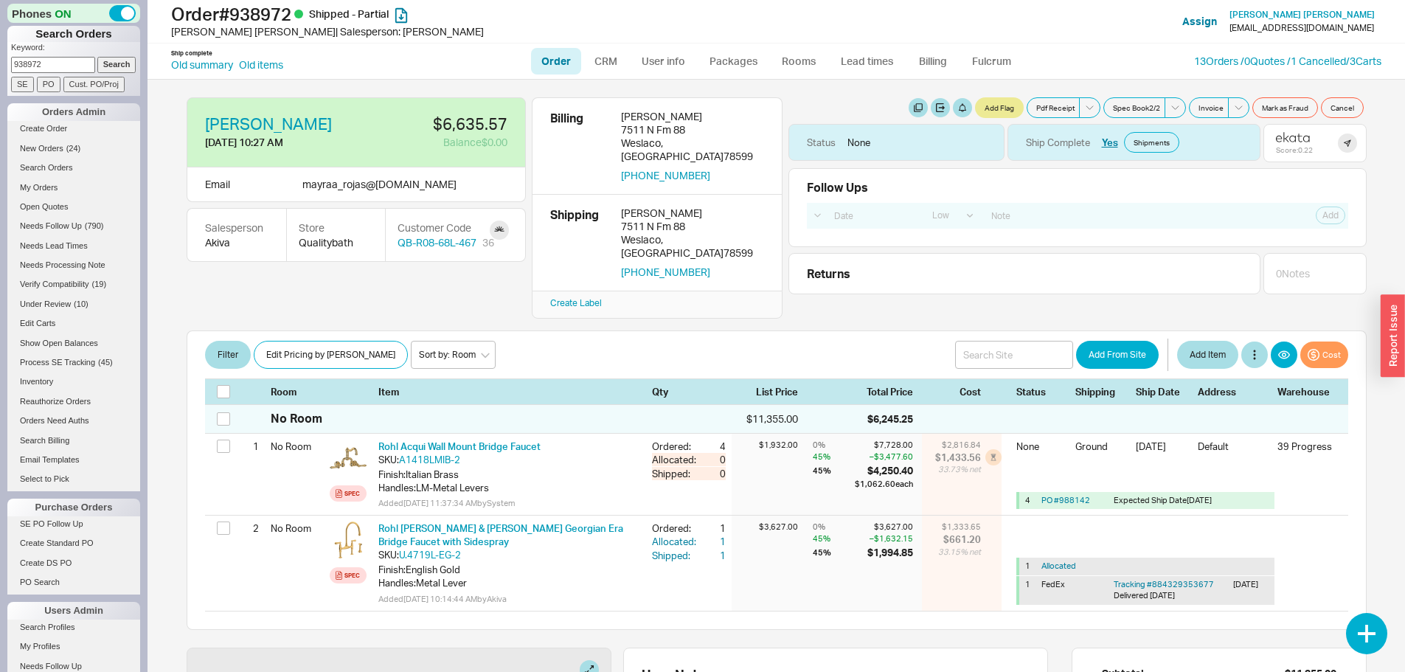
drag, startPoint x: 48, startPoint y: 64, endPoint x: 0, endPoint y: 68, distance: 48.1
click at [0, 68] on div "Phones ON Search Orders Keyword: 938972 Search SE PO Cust. PO/Proj Orders Admin…" at bounding box center [74, 336] width 148 height 672
type input "983972"
click at [42, 82] on input "PO" at bounding box center [49, 84] width 24 height 15
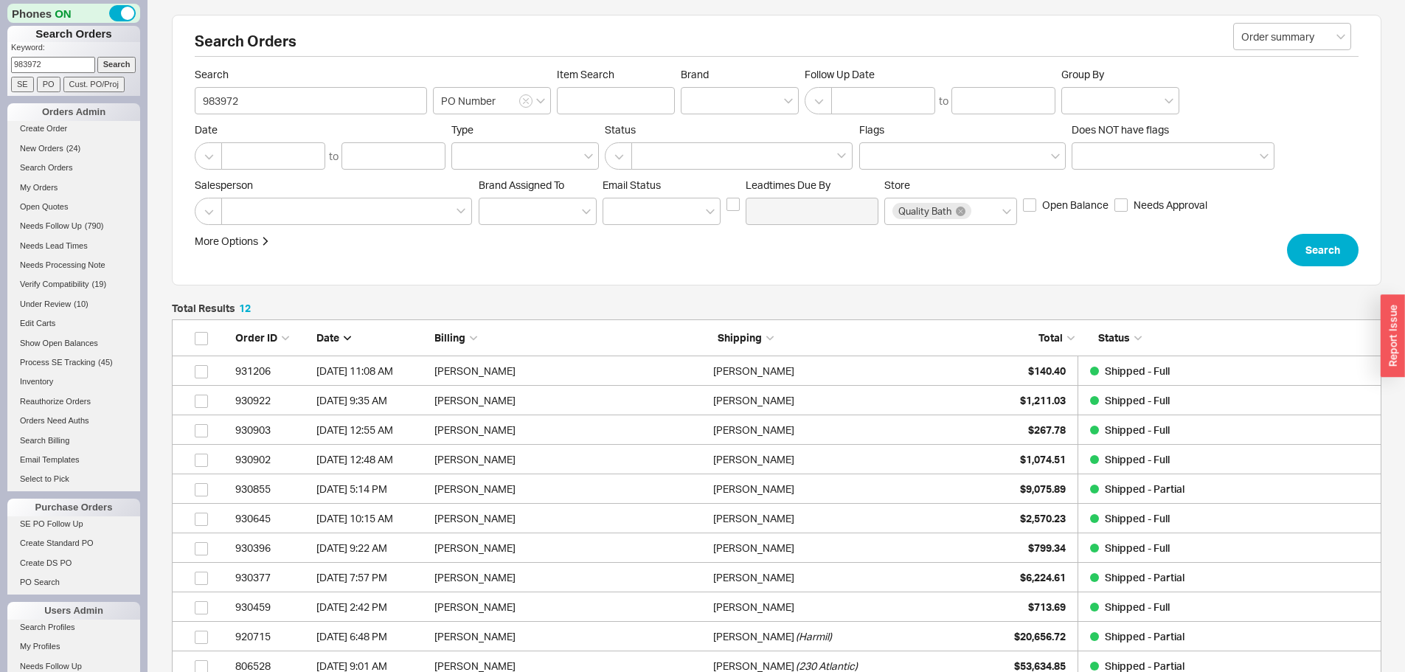
scroll to position [409, 1199]
click at [625, 97] on input "Item Search" at bounding box center [616, 100] width 118 height 27
type input "260512431"
click at [725, 98] on div at bounding box center [740, 100] width 118 height 27
click at [699, 98] on input "Brand" at bounding box center [694, 100] width 10 height 17
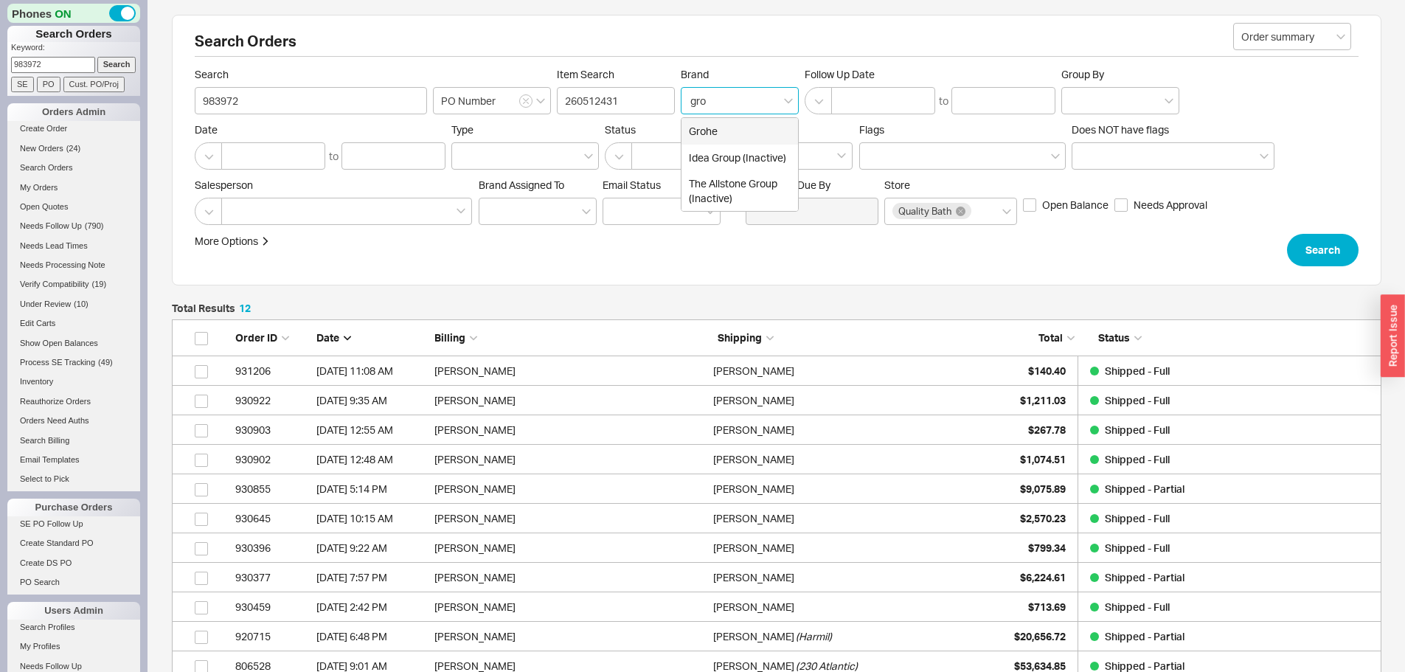
type input "groh"
click at [721, 126] on div "Grohe" at bounding box center [740, 131] width 117 height 27
type input "Brand"
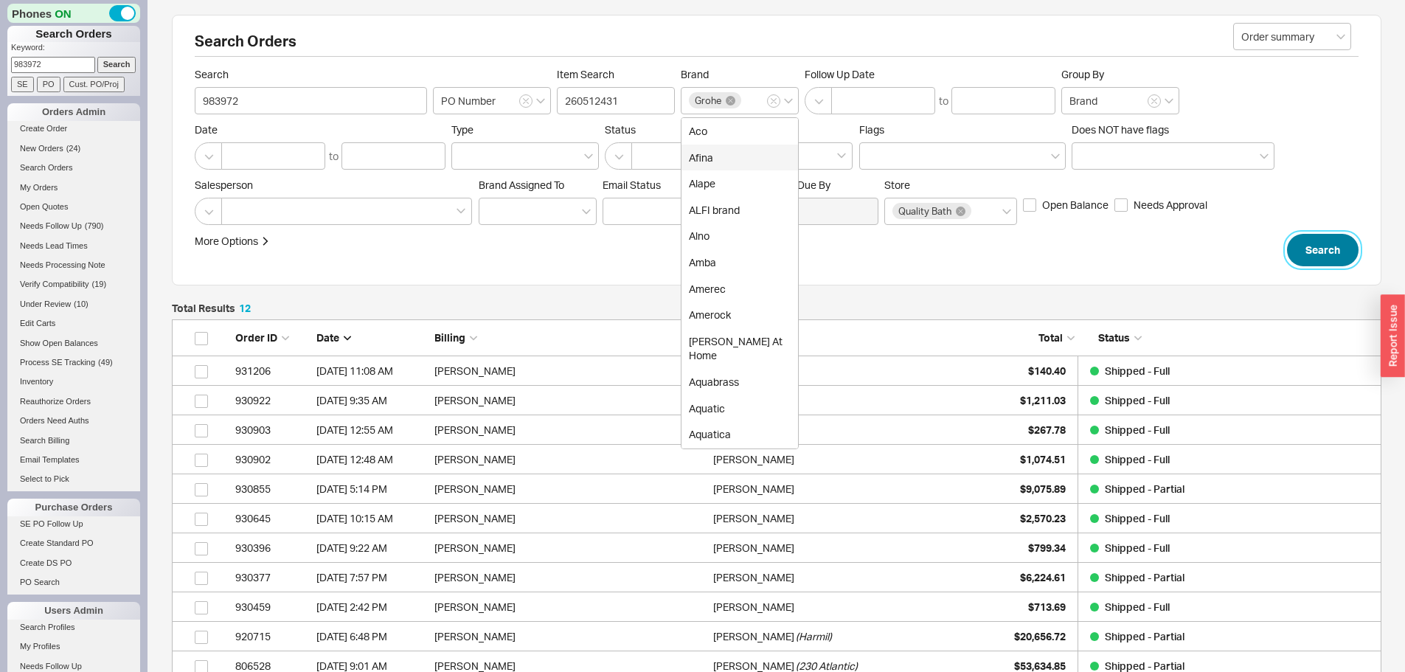
click at [1322, 249] on button "Search" at bounding box center [1323, 250] width 72 height 32
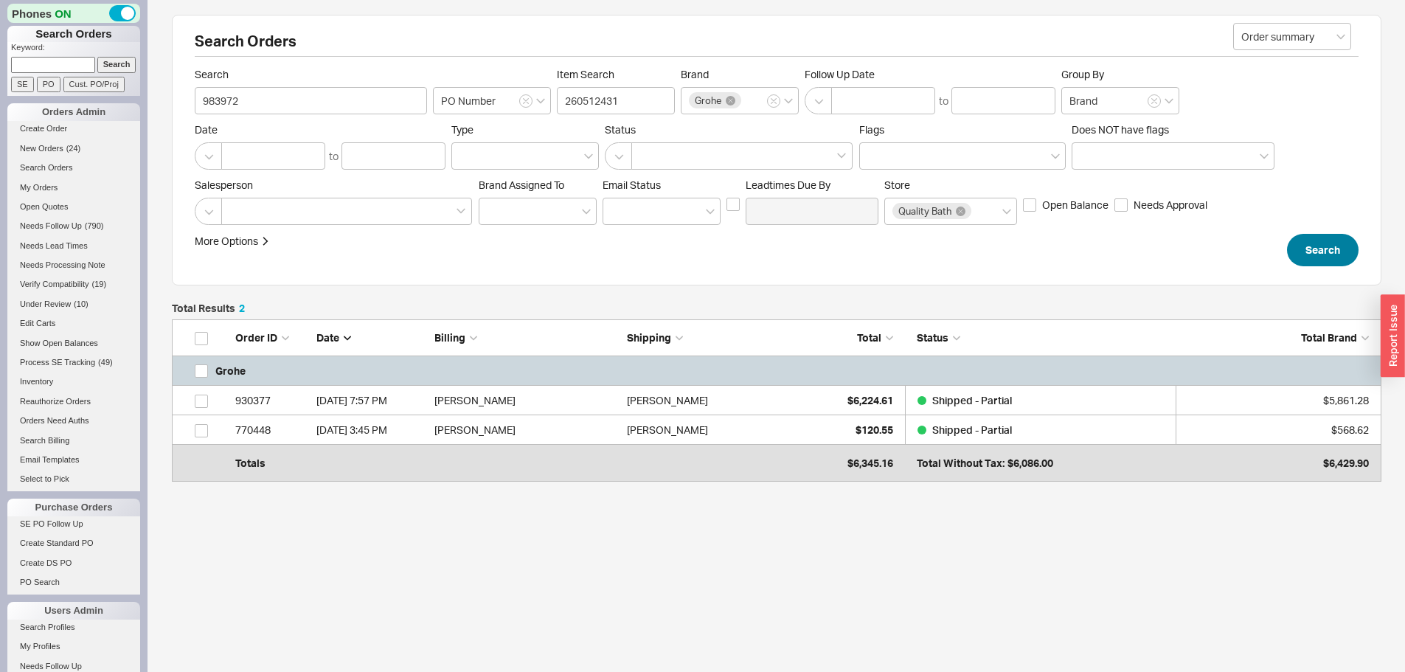
scroll to position [144, 1199]
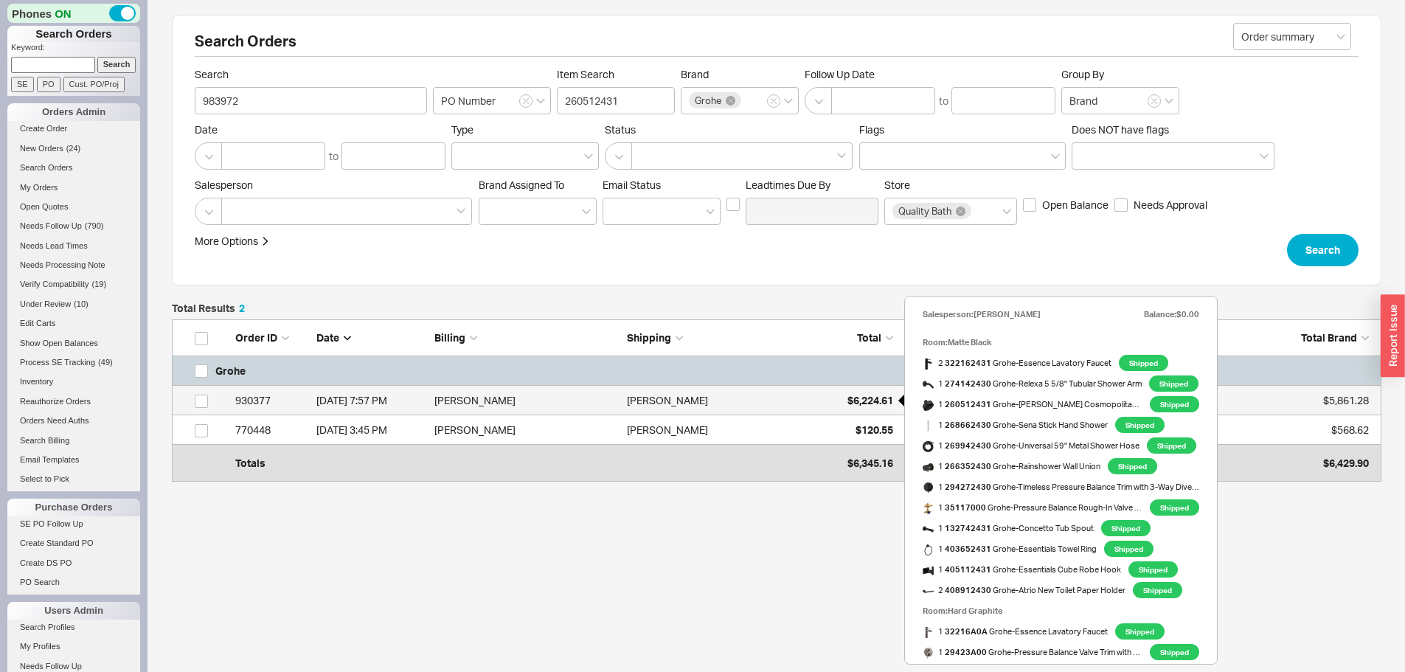
click at [867, 398] on span "$6,224.61" at bounding box center [870, 400] width 46 height 13
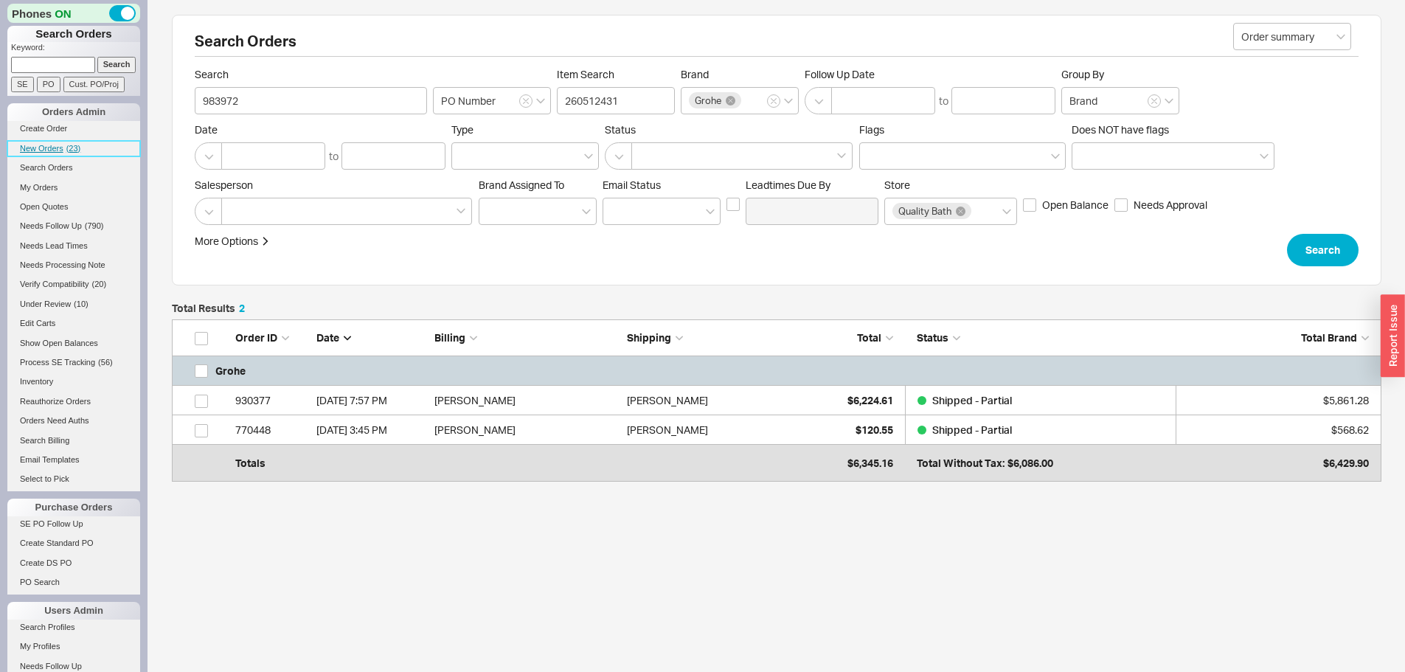
click at [48, 145] on span "New Orders" at bounding box center [42, 148] width 44 height 9
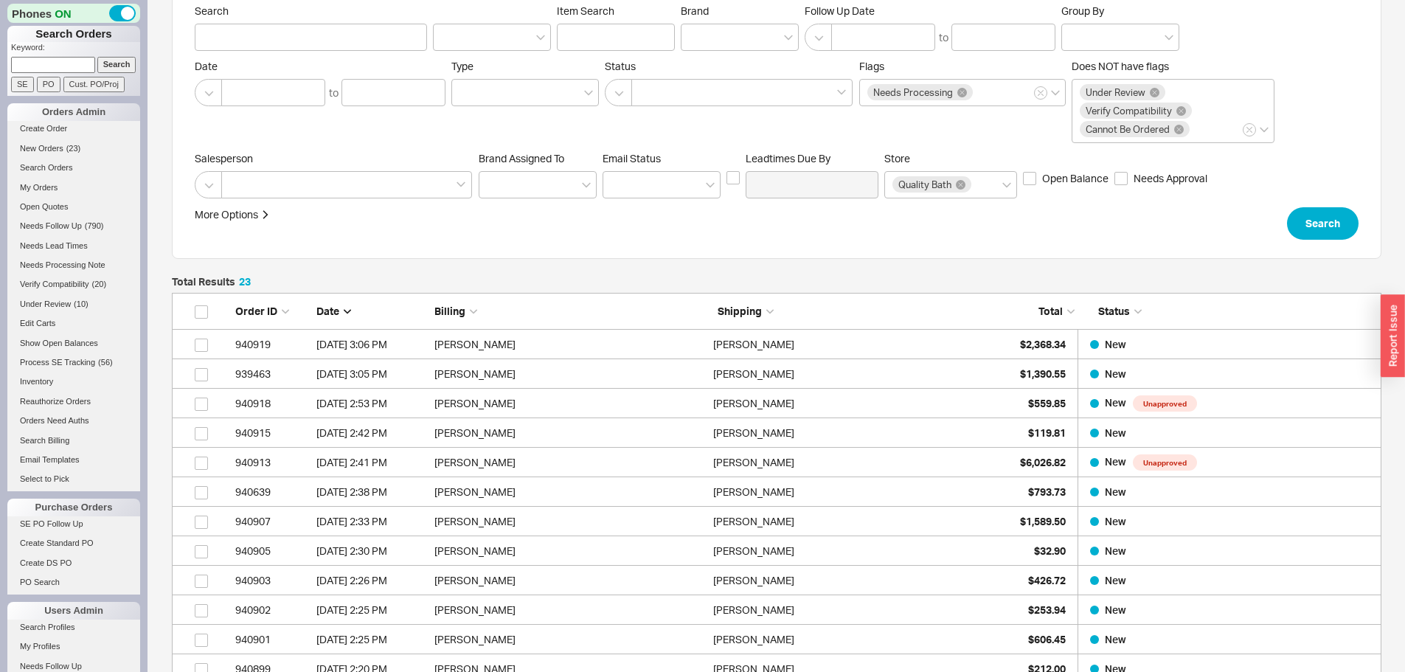
scroll to position [148, 0]
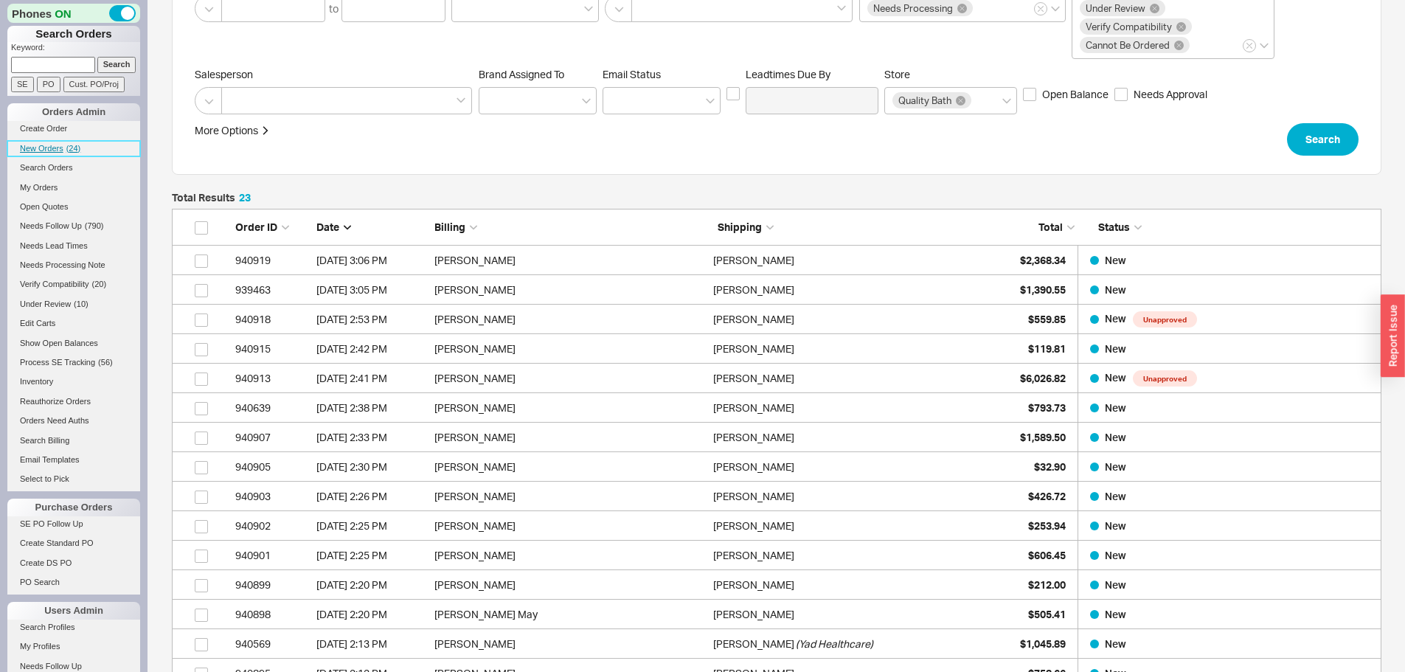
click at [50, 144] on span "New Orders" at bounding box center [42, 148] width 44 height 9
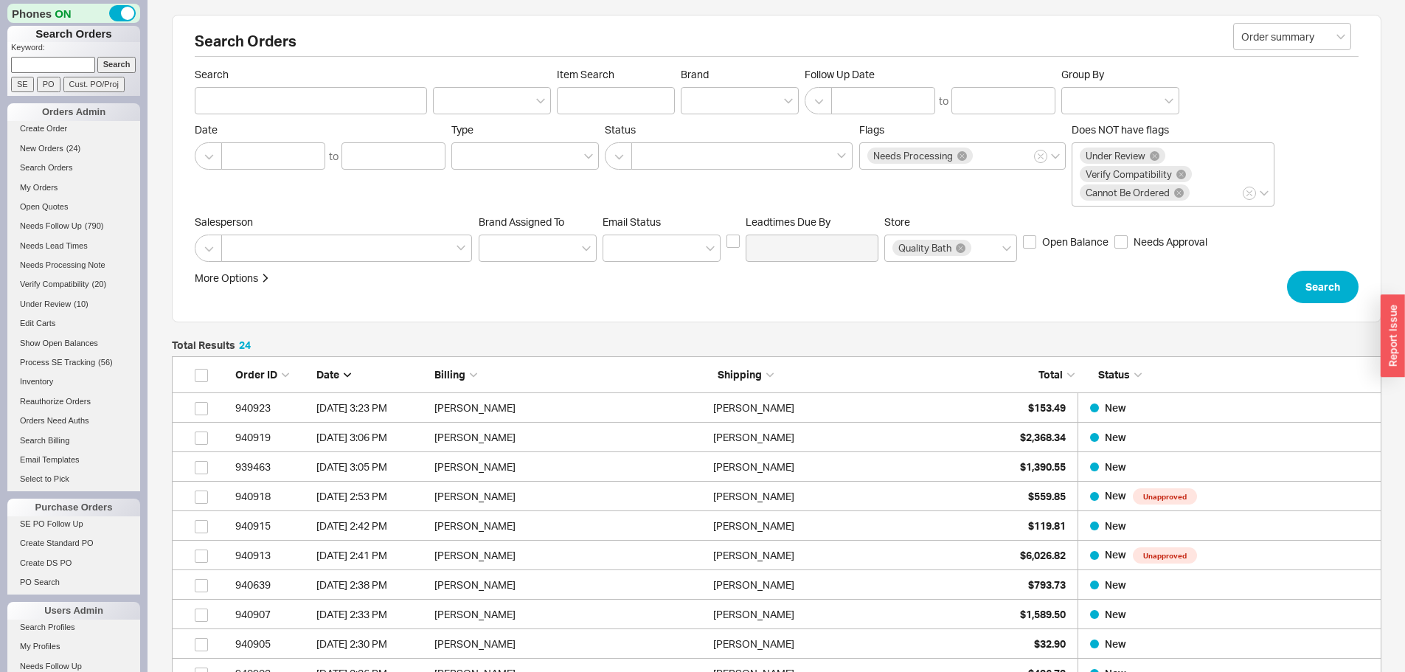
scroll to position [763, 1199]
click at [32, 144] on span "New Orders" at bounding box center [42, 148] width 44 height 9
click at [69, 64] on input at bounding box center [53, 64] width 84 height 15
type input "lercher"
click at [106, 63] on input "Search" at bounding box center [116, 64] width 39 height 15
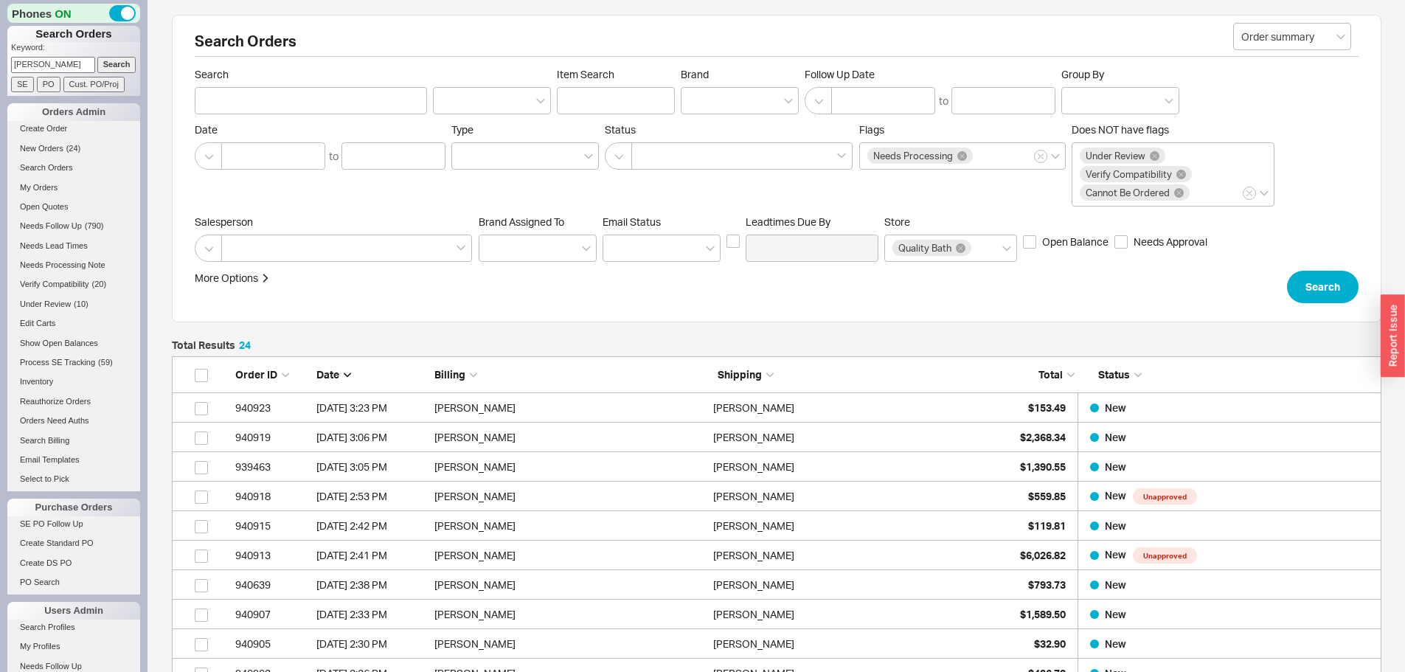
type input "lercher"
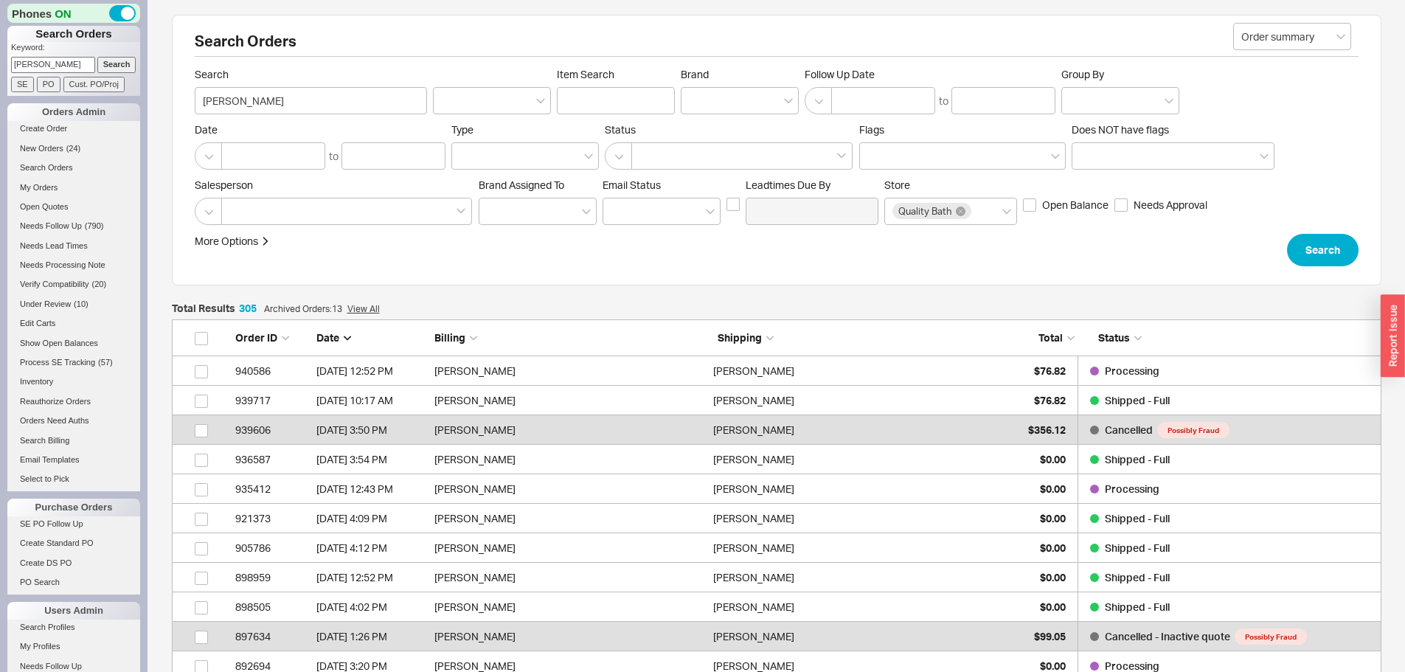
drag, startPoint x: 60, startPoint y: 63, endPoint x: 0, endPoint y: 72, distance: 61.1
click at [0, 72] on div "Phones ON Search Orders Keyword: lercher Search SE PO Cust. PO/Proj Orders Admi…" at bounding box center [74, 336] width 148 height 672
type input "winehouse"
click at [107, 67] on input "Search" at bounding box center [116, 64] width 39 height 15
type input "winehouse"
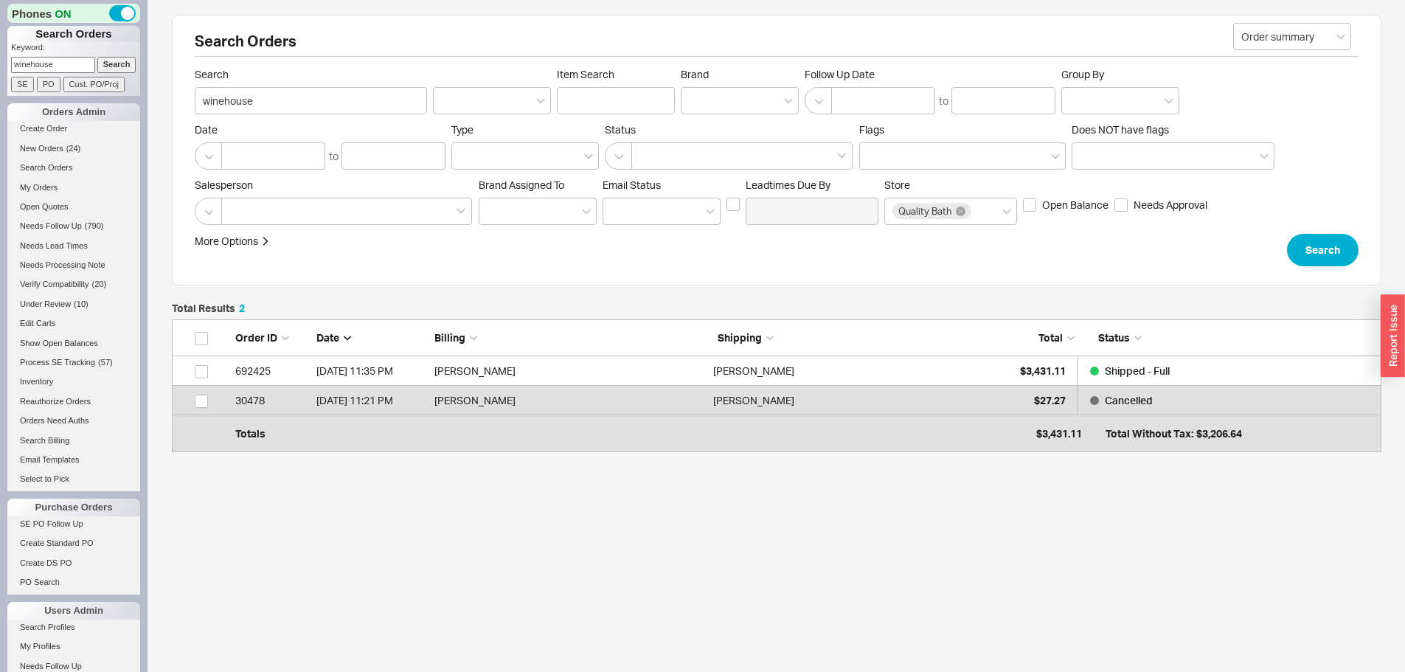
scroll to position [114, 1199]
drag, startPoint x: 61, startPoint y: 62, endPoint x: 0, endPoint y: 66, distance: 61.4
click at [0, 66] on div "Phones ON Search Orders Keyword: winehouse Search SE PO Cust. PO/Proj Orders Ad…" at bounding box center [74, 336] width 148 height 672
type input "sammy wine"
click at [109, 66] on input "Search" at bounding box center [116, 64] width 39 height 15
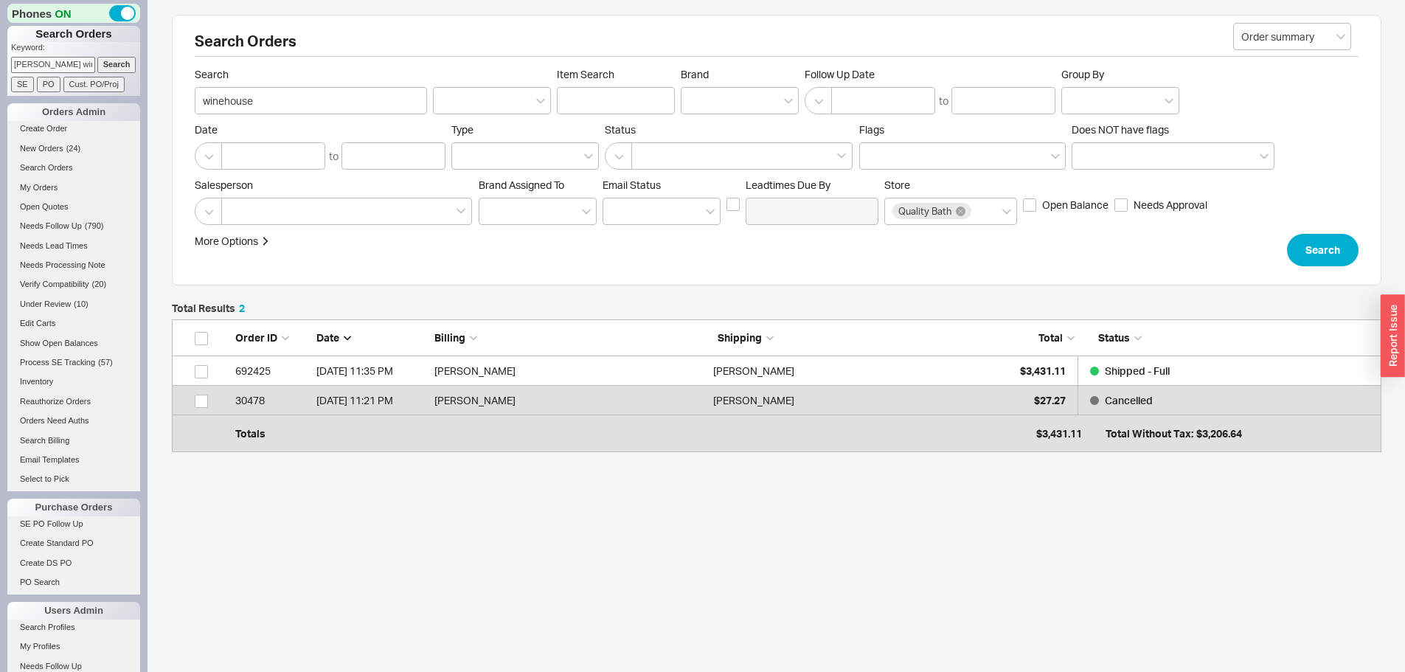
type input "sammy wine"
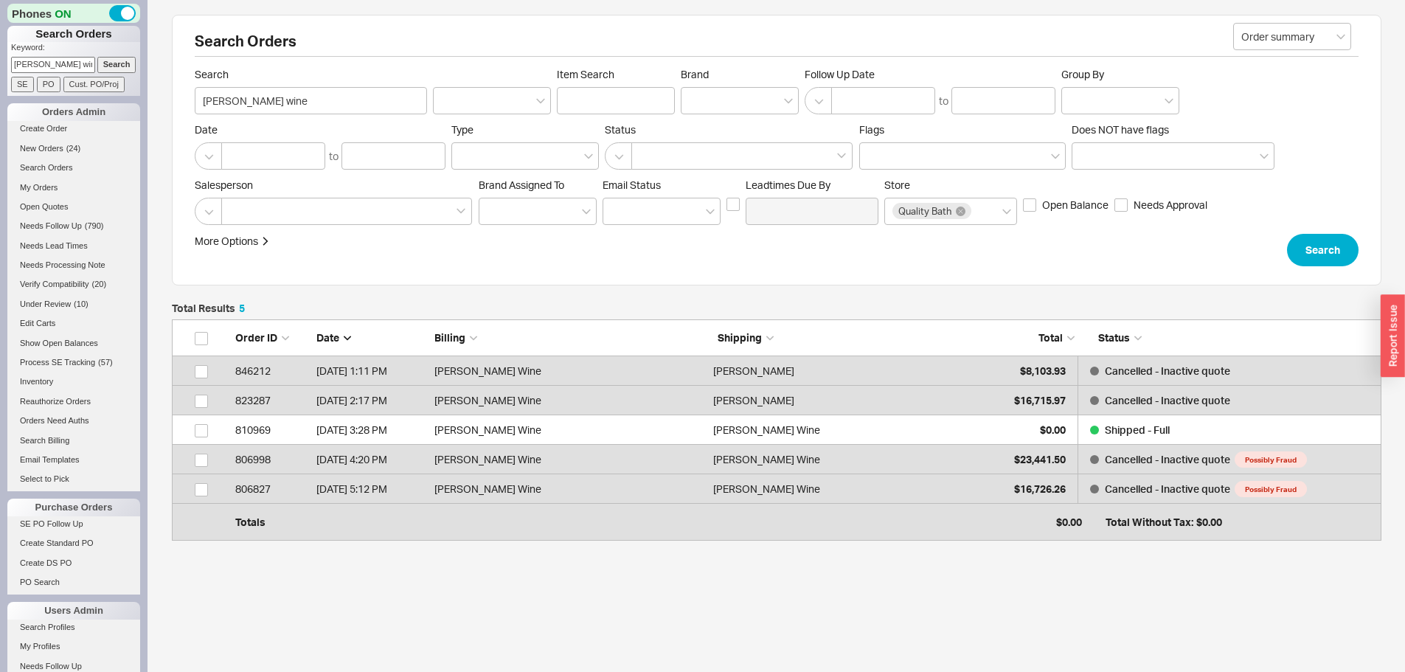
scroll to position [203, 1199]
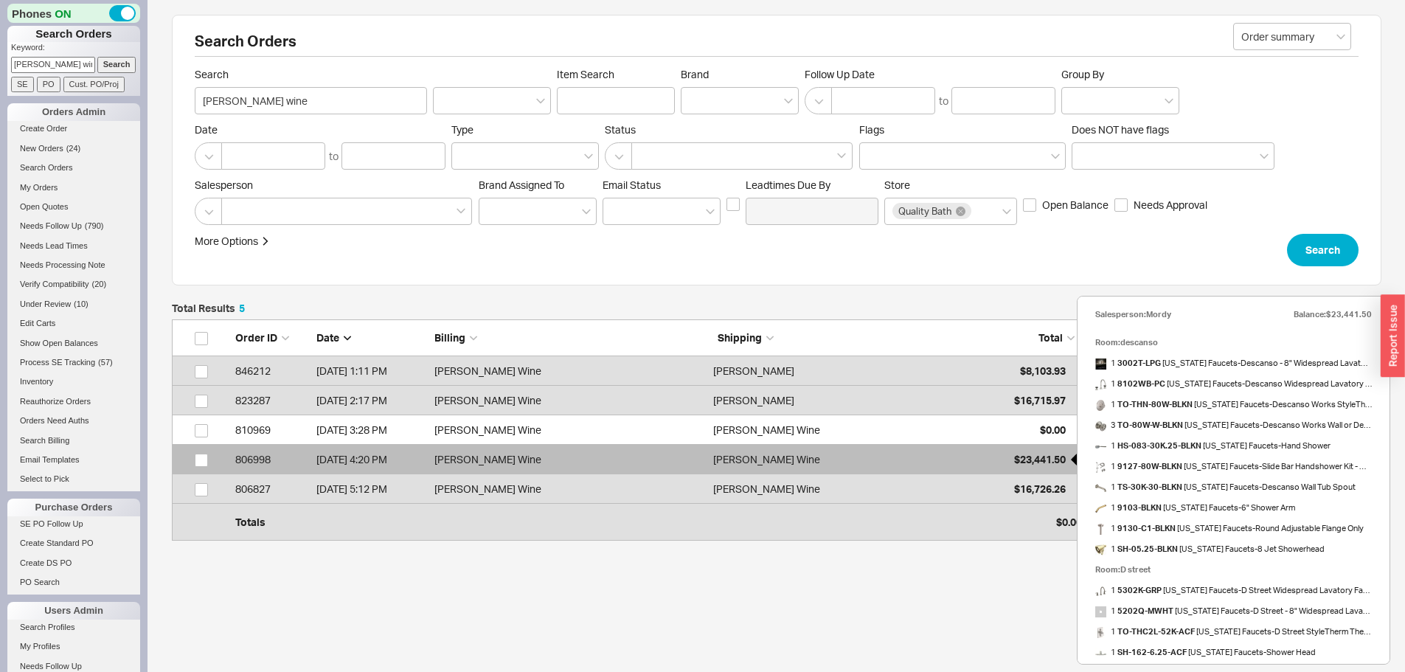
click at [1029, 457] on span "$23,441.50" at bounding box center [1040, 459] width 52 height 13
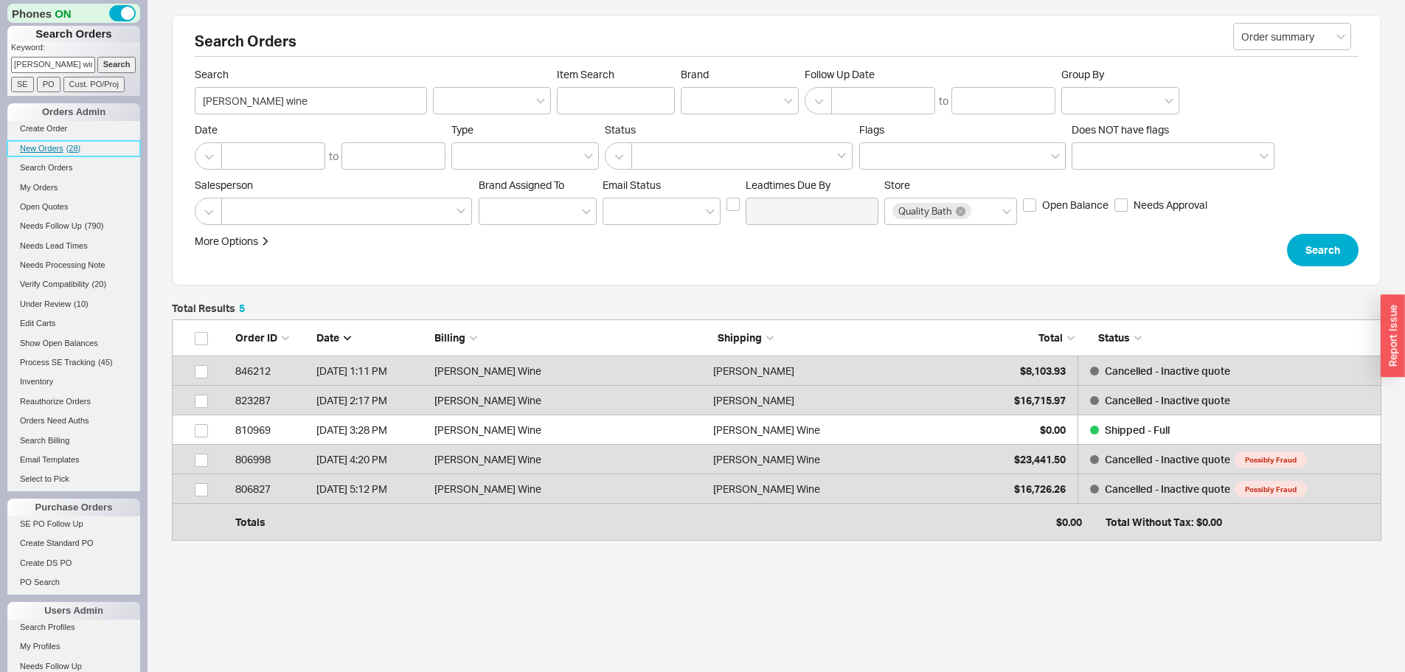
click at [52, 143] on link "New Orders ( 28 )" at bounding box center [73, 148] width 133 height 15
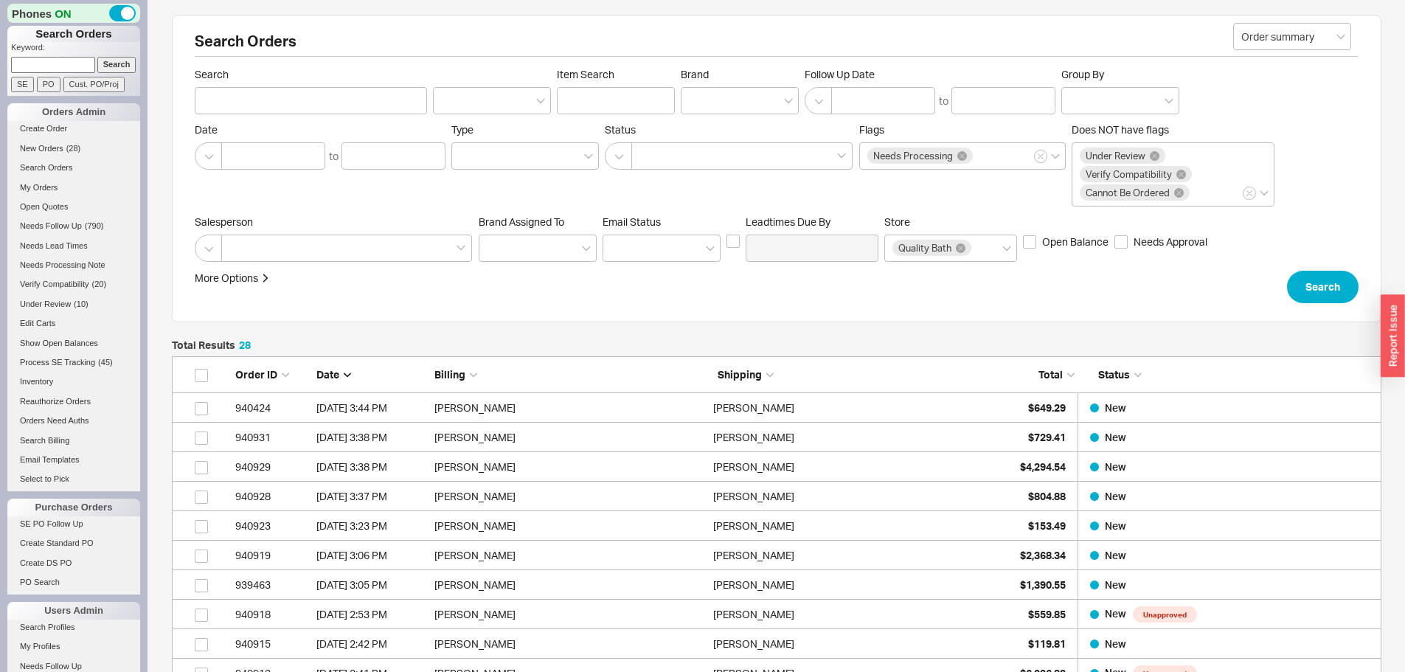
scroll to position [881, 1199]
click at [47, 145] on span "New Orders" at bounding box center [42, 148] width 44 height 9
click at [54, 147] on span "New Orders" at bounding box center [42, 148] width 44 height 9
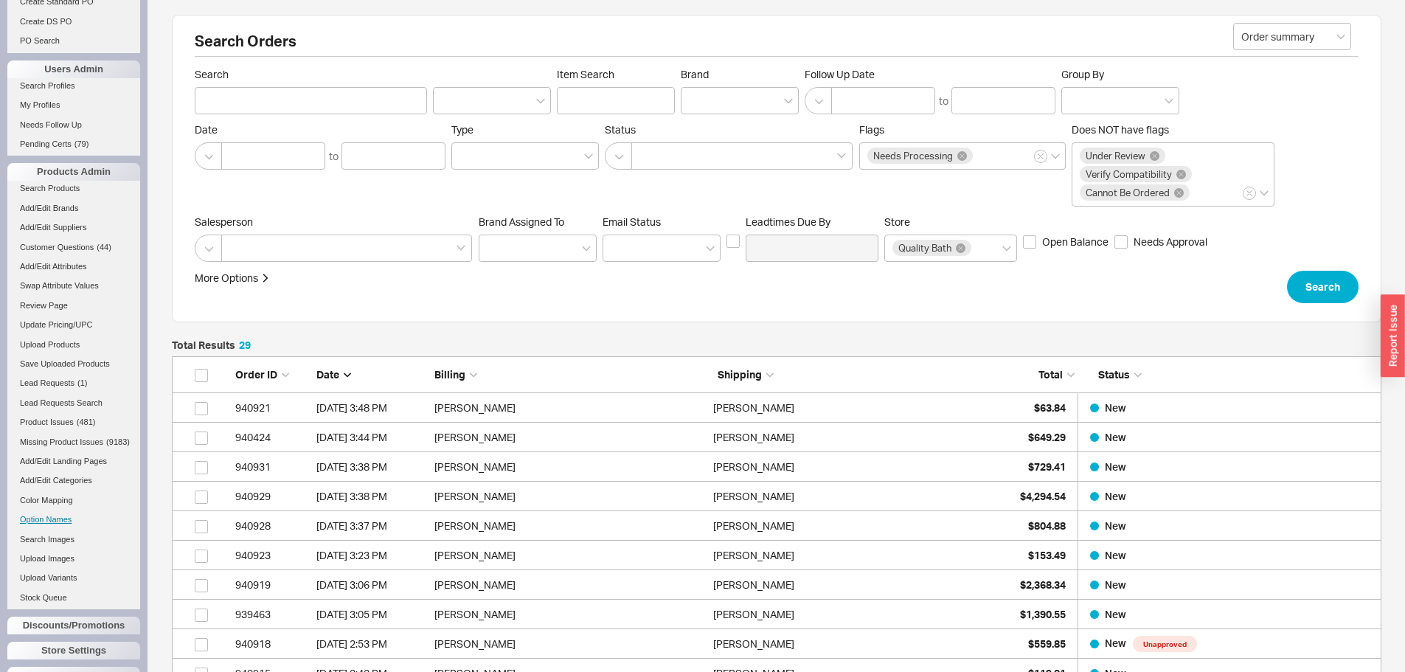
scroll to position [616, 0]
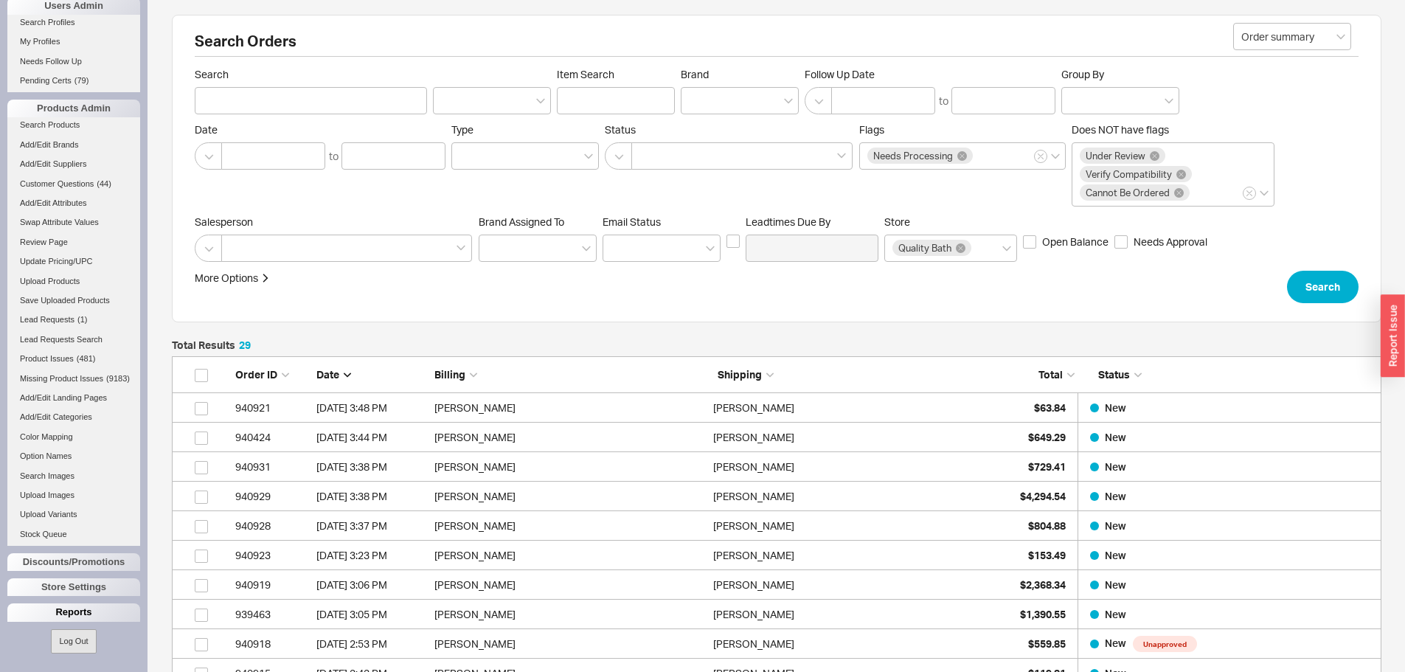
click at [79, 607] on div "Reports" at bounding box center [73, 612] width 133 height 18
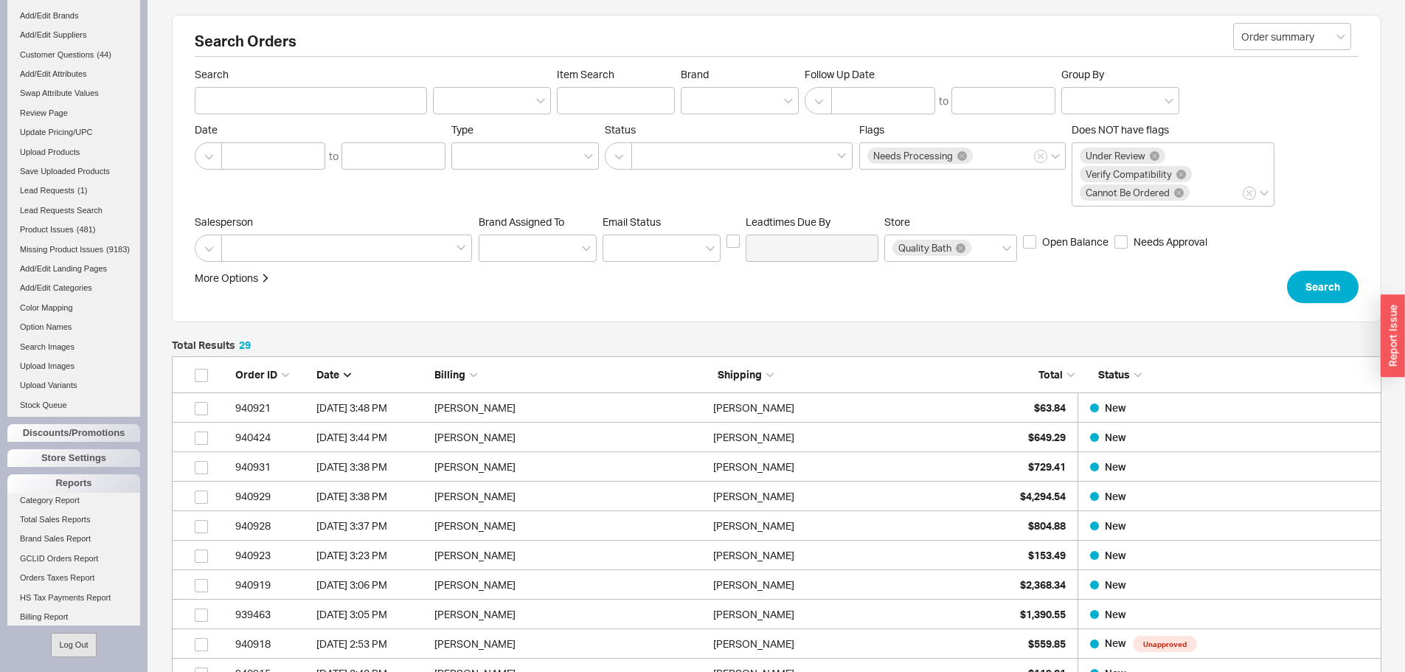
scroll to position [738, 0]
click at [58, 542] on link "Brand Sales Report" at bounding box center [73, 534] width 133 height 15
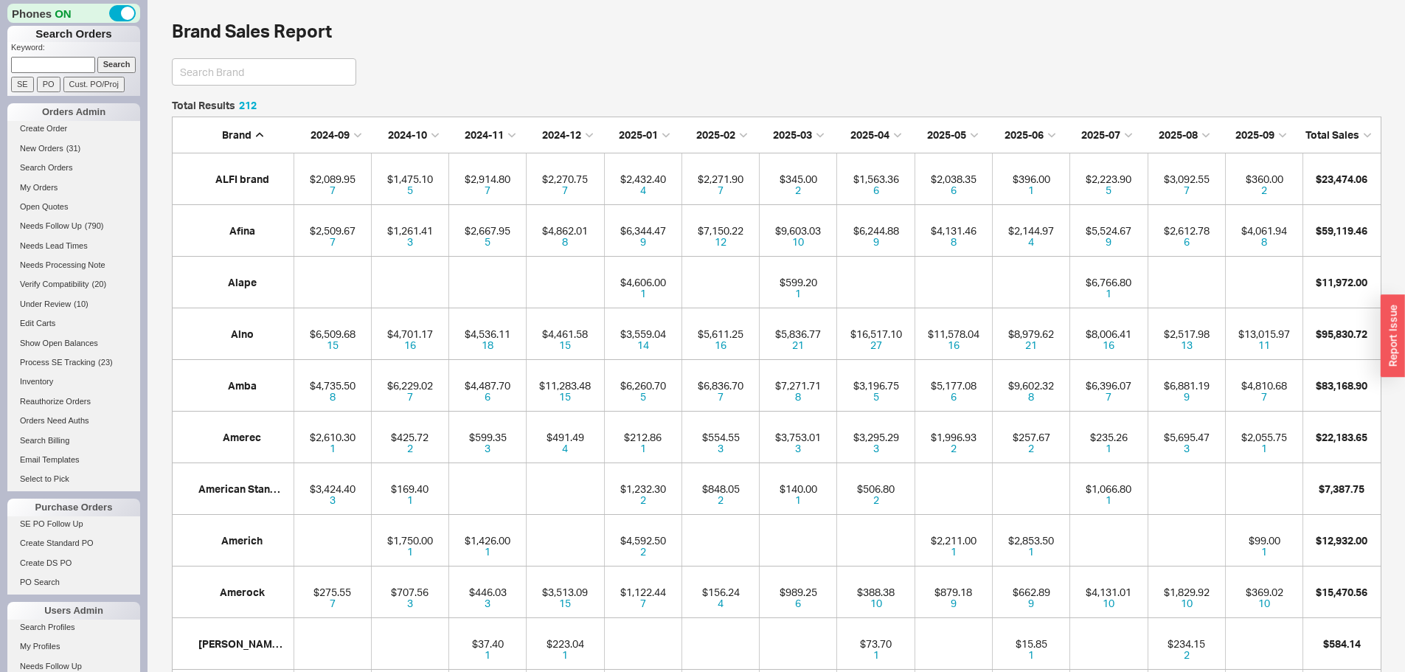
click at [1259, 131] on span "2025-09" at bounding box center [1254, 134] width 39 height 13
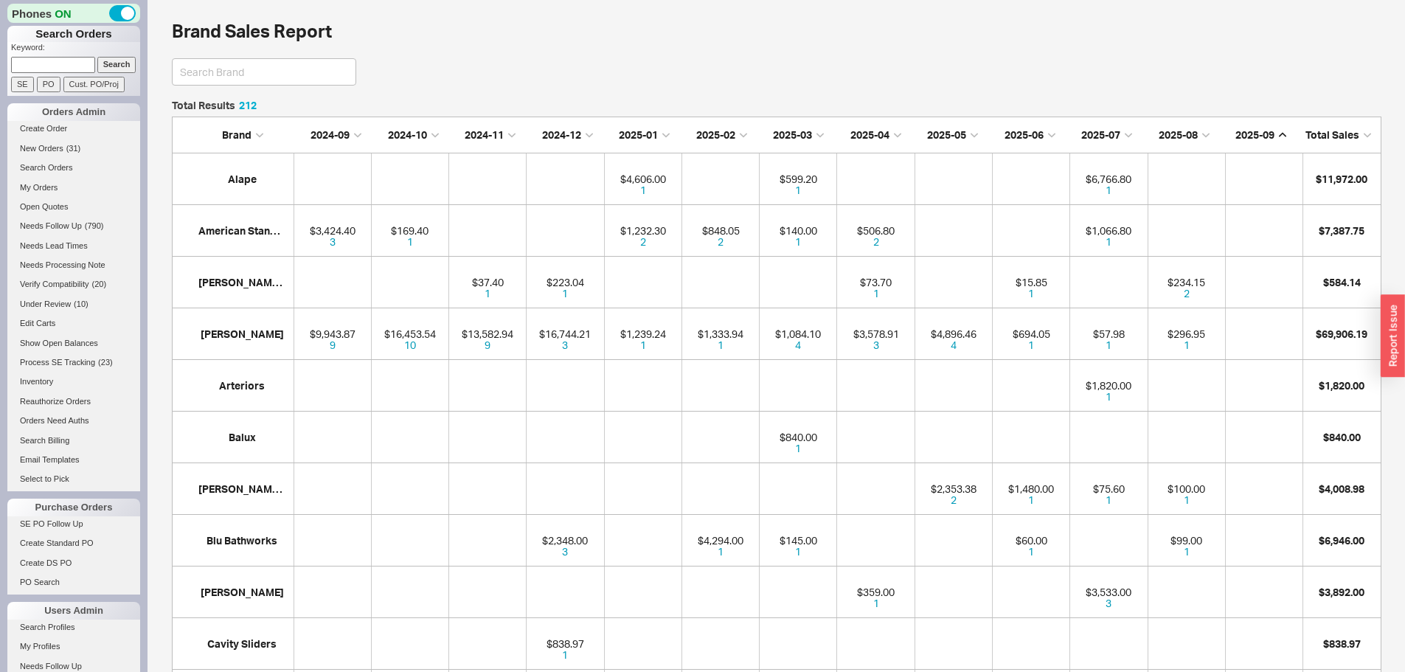
click at [1259, 131] on span "2025-09" at bounding box center [1254, 134] width 39 height 13
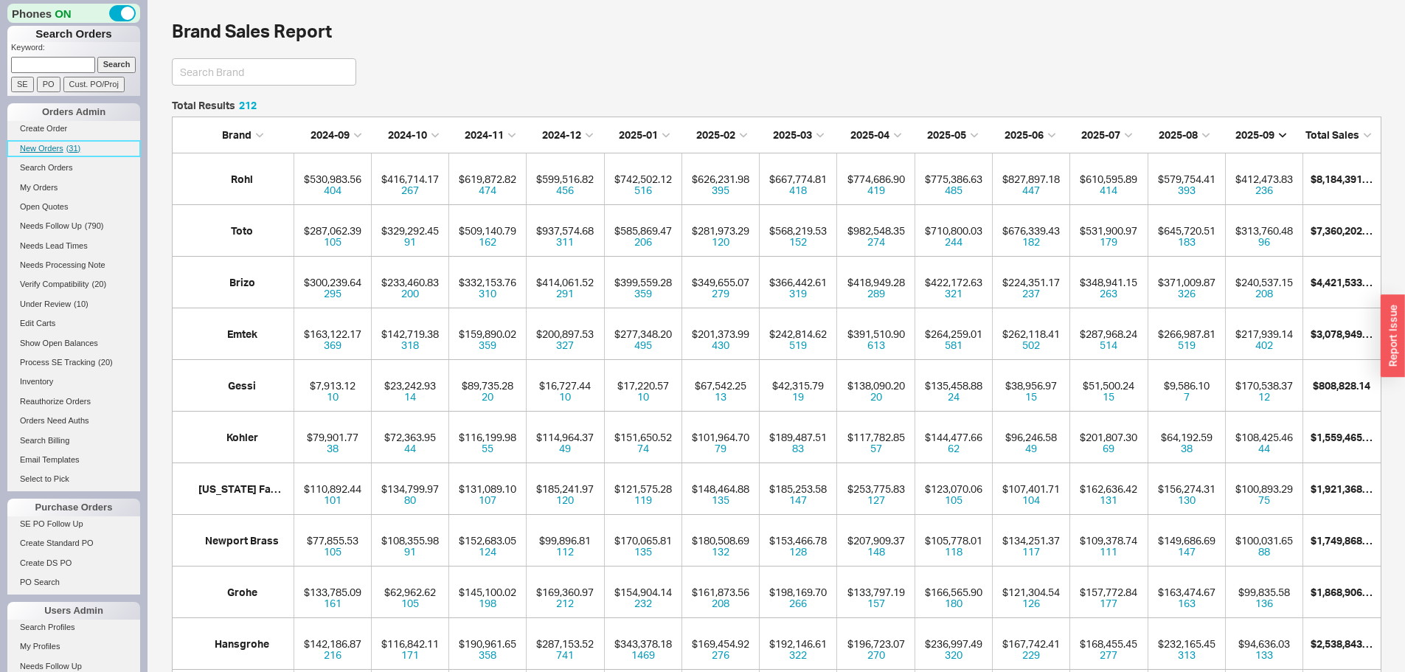
click at [50, 144] on span "New Orders" at bounding box center [42, 148] width 44 height 9
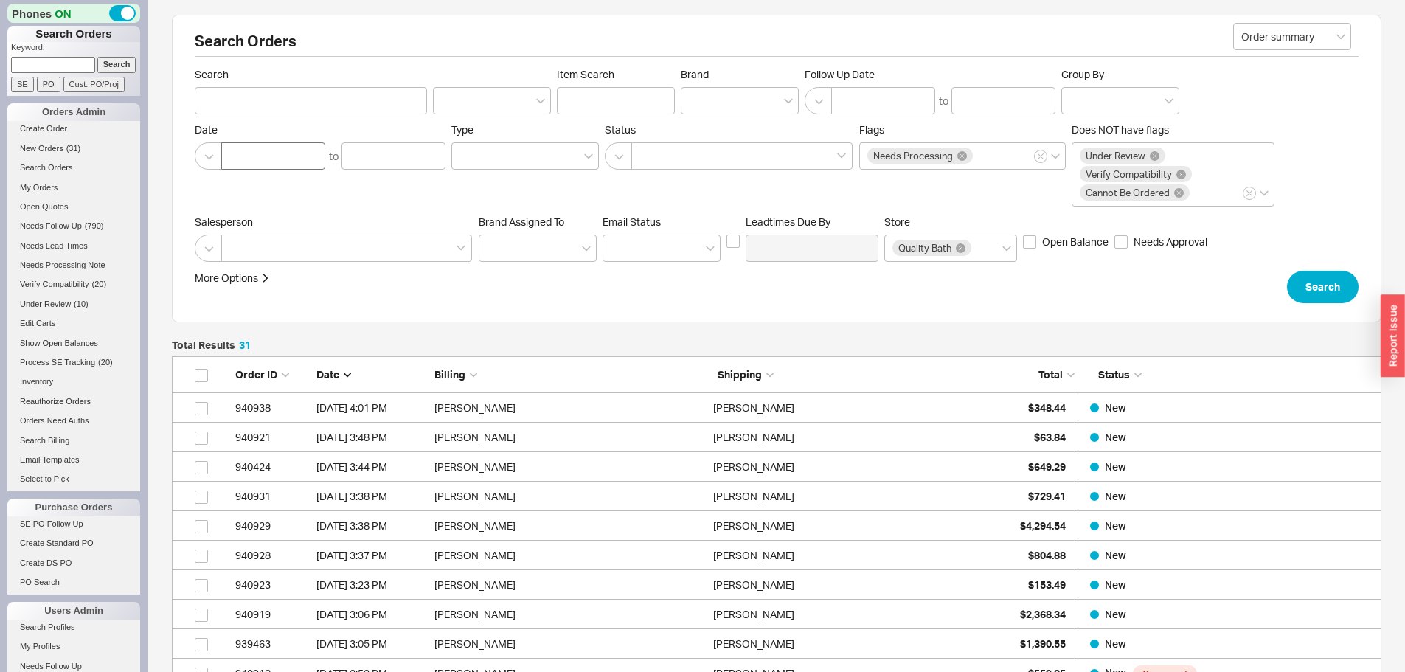
scroll to position [970, 1199]
click at [71, 64] on input at bounding box center [53, 64] width 84 height 15
type input "933547"
click at [97, 57] on input "Search" at bounding box center [116, 64] width 39 height 15
type input "933547"
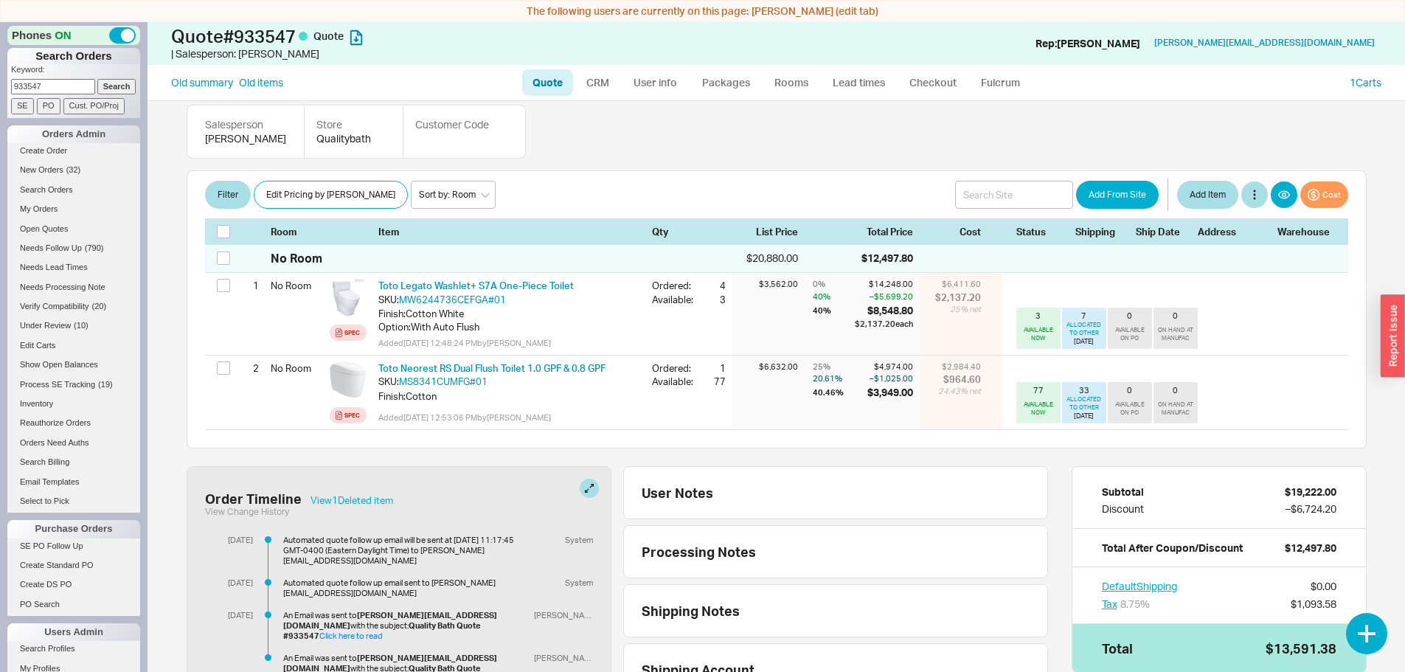
scroll to position [221, 0]
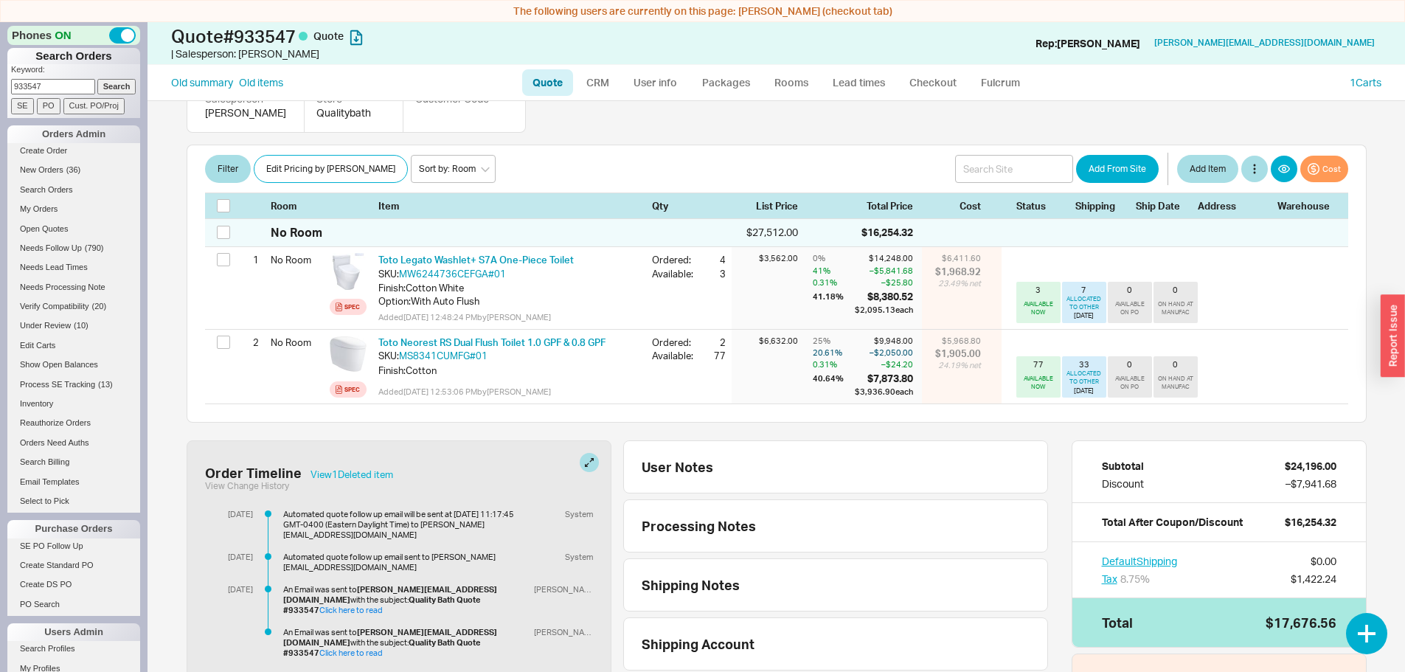
click at [543, 77] on link "Quote" at bounding box center [547, 82] width 51 height 27
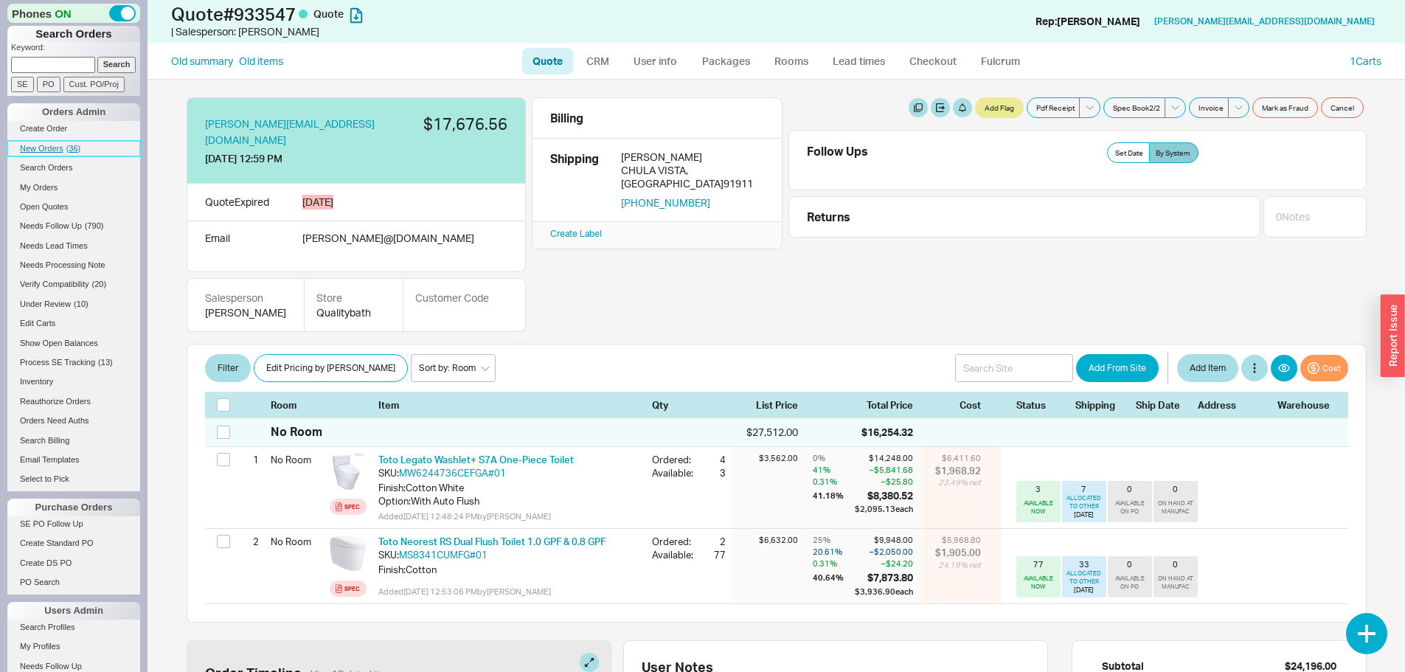
click at [45, 145] on span "New Orders" at bounding box center [42, 148] width 44 height 9
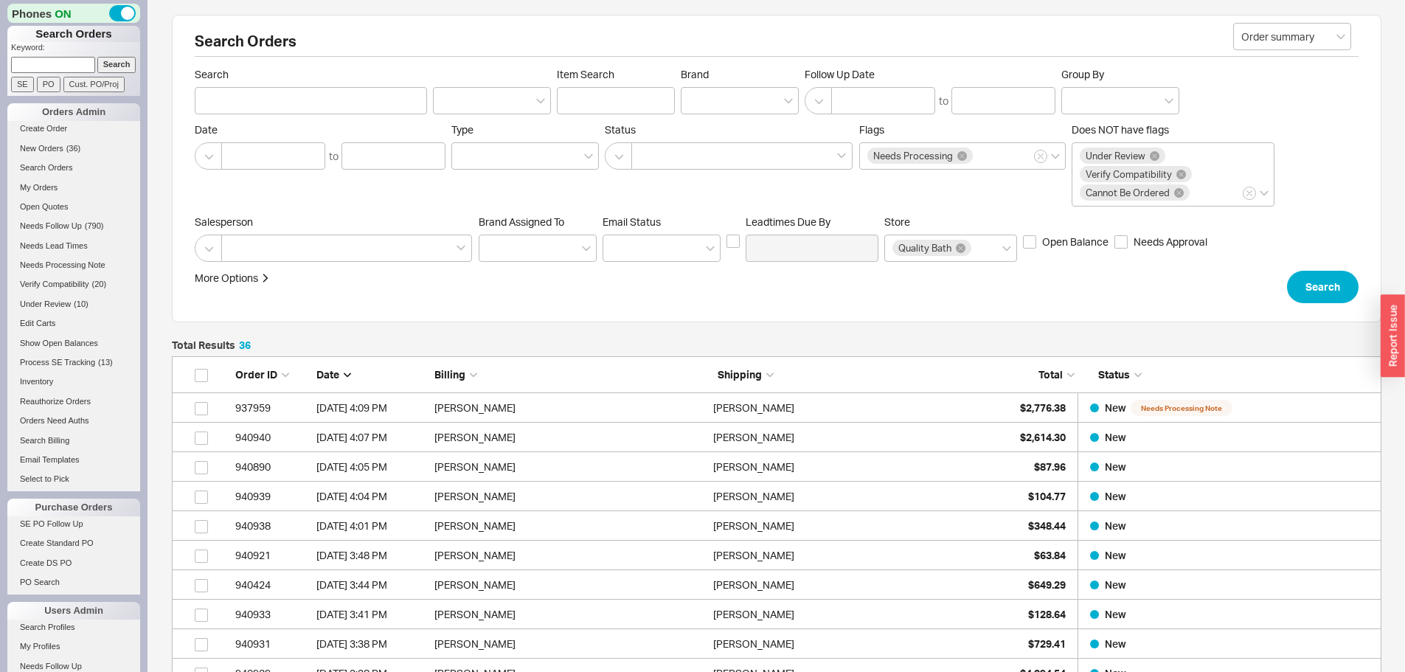
scroll to position [1117, 1199]
click at [45, 66] on input at bounding box center [53, 64] width 84 height 15
click at [45, 148] on span "New Orders" at bounding box center [42, 148] width 44 height 9
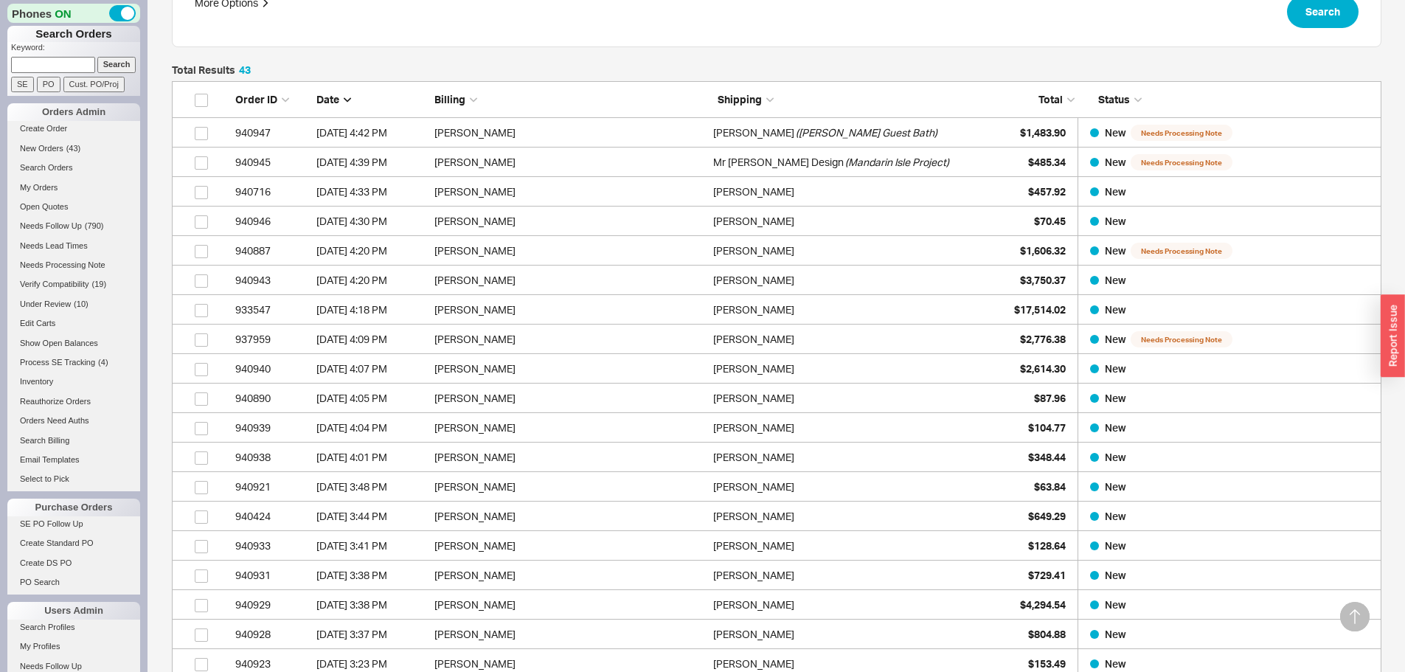
scroll to position [295, 0]
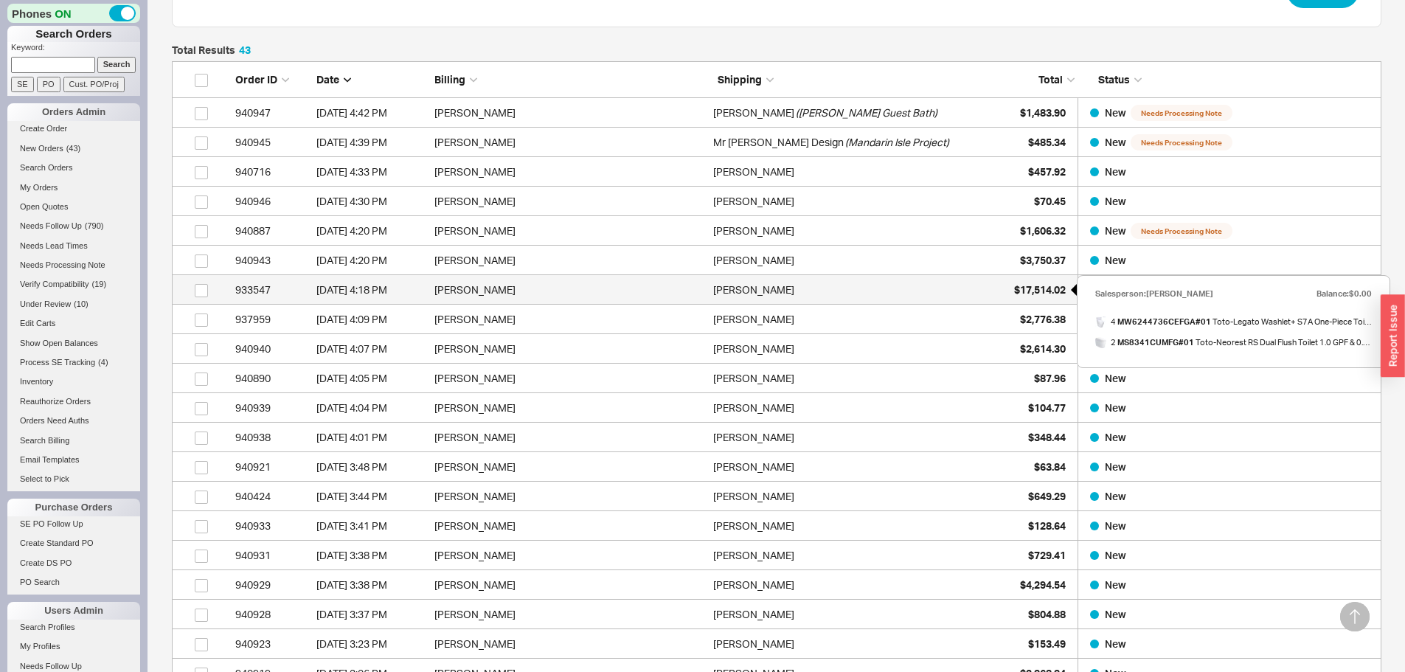
click at [1030, 288] on span "$17,514.02" at bounding box center [1040, 289] width 52 height 13
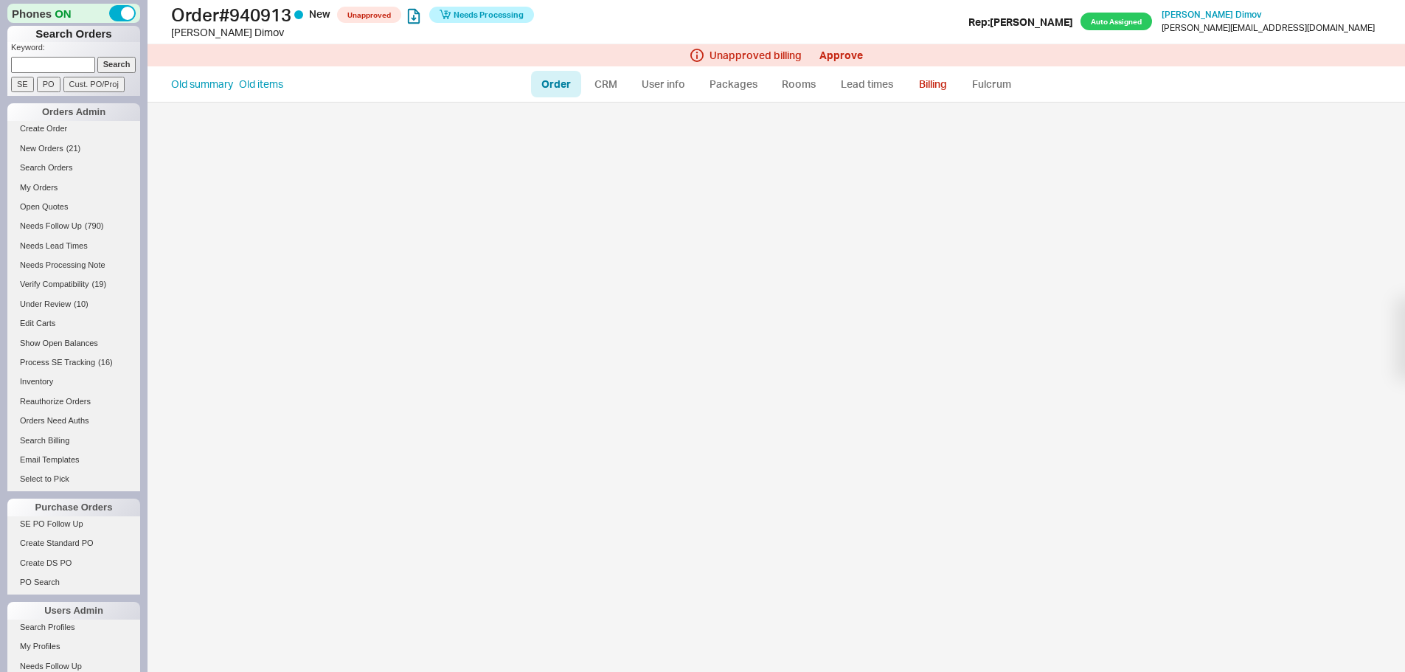
select select "LOW"
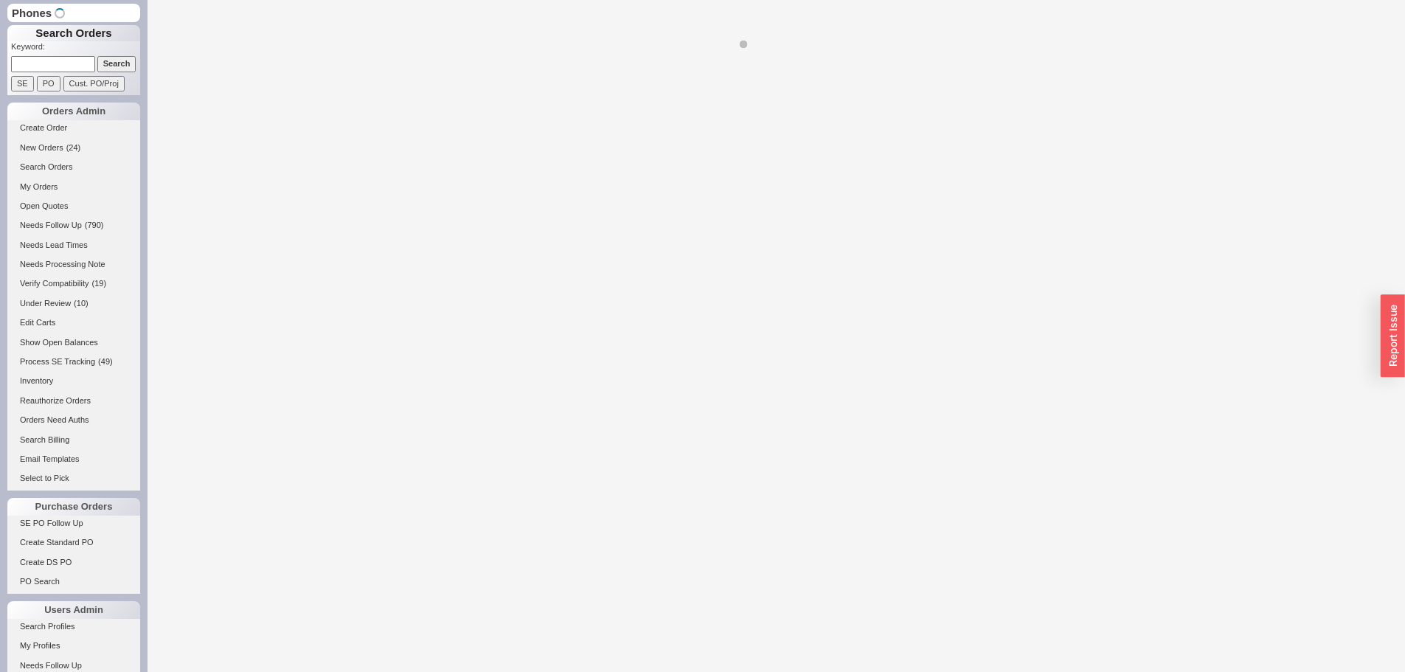
select select "LOW"
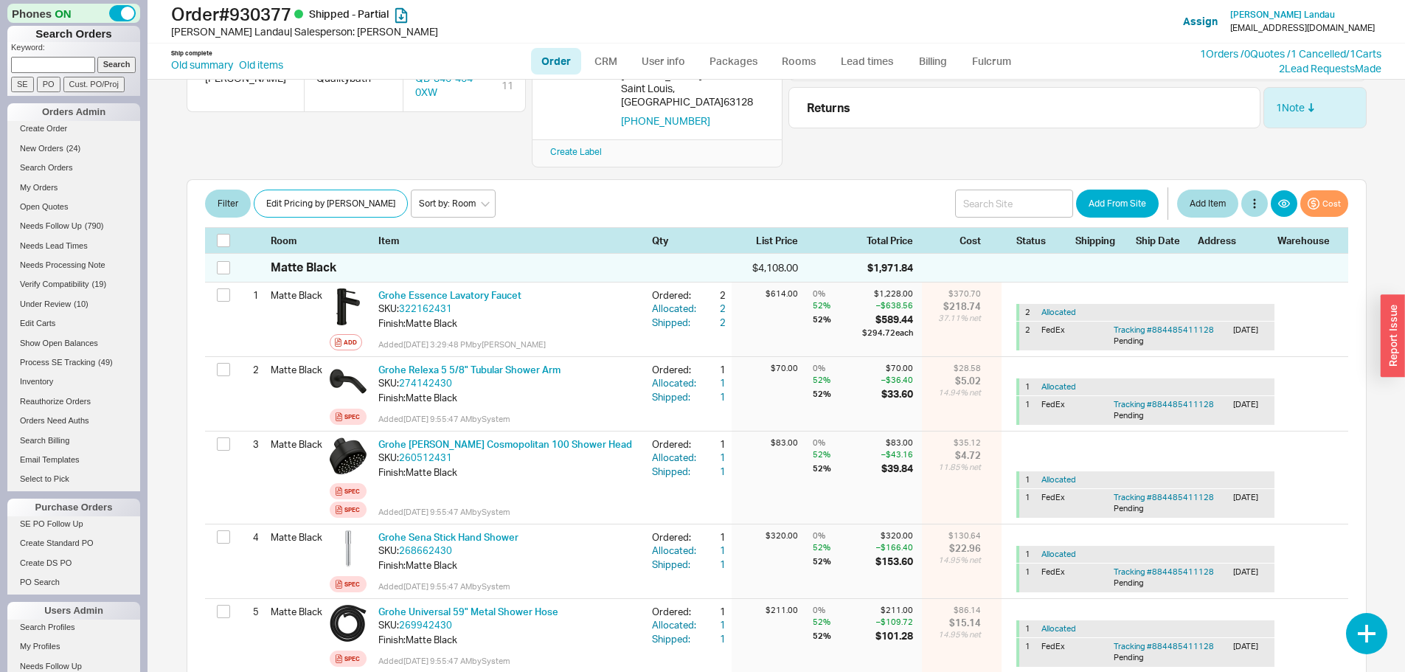
scroll to position [221, 0]
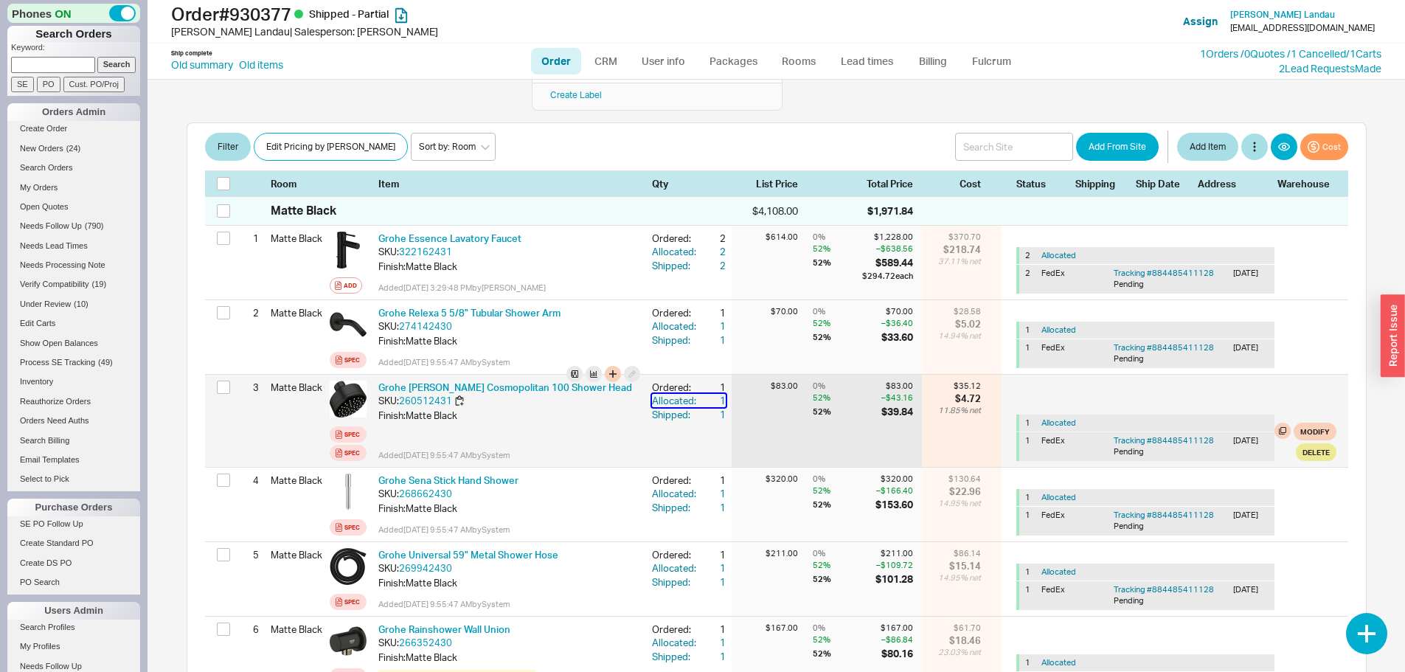
click at [711, 394] on div "1" at bounding box center [712, 400] width 27 height 13
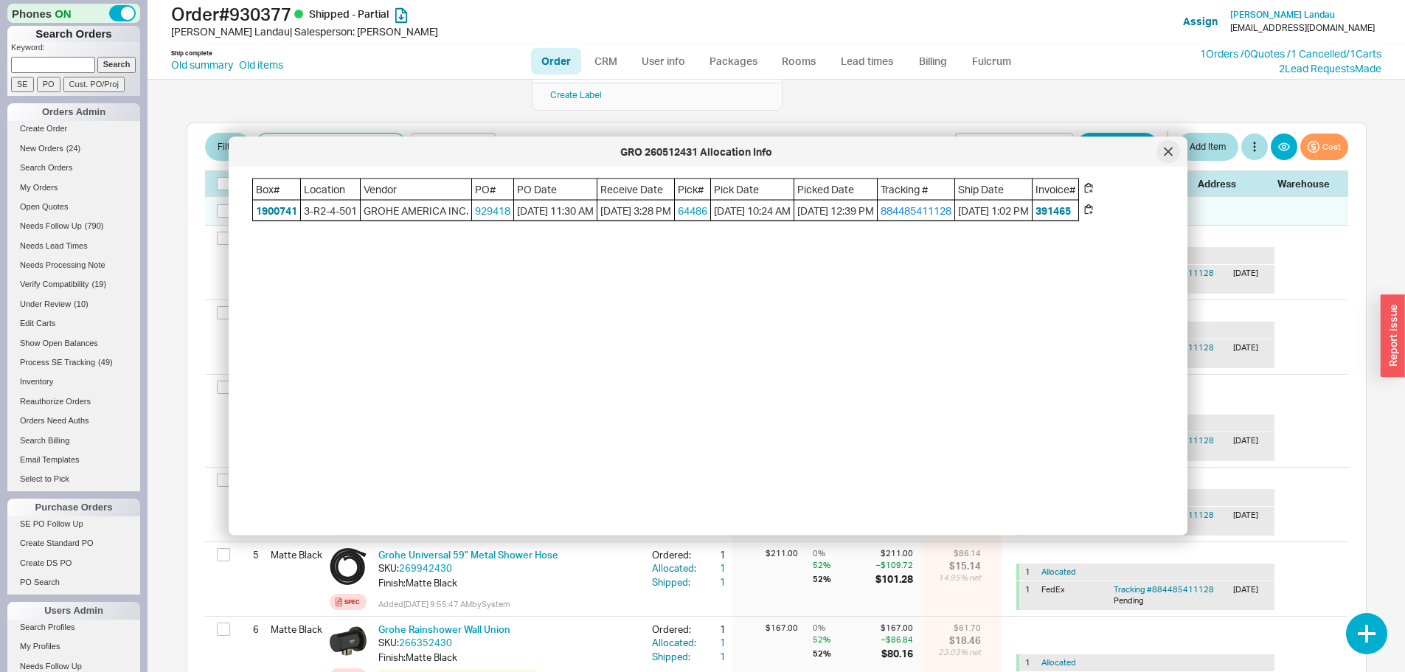
click at [1166, 148] on icon at bounding box center [1168, 152] width 9 height 9
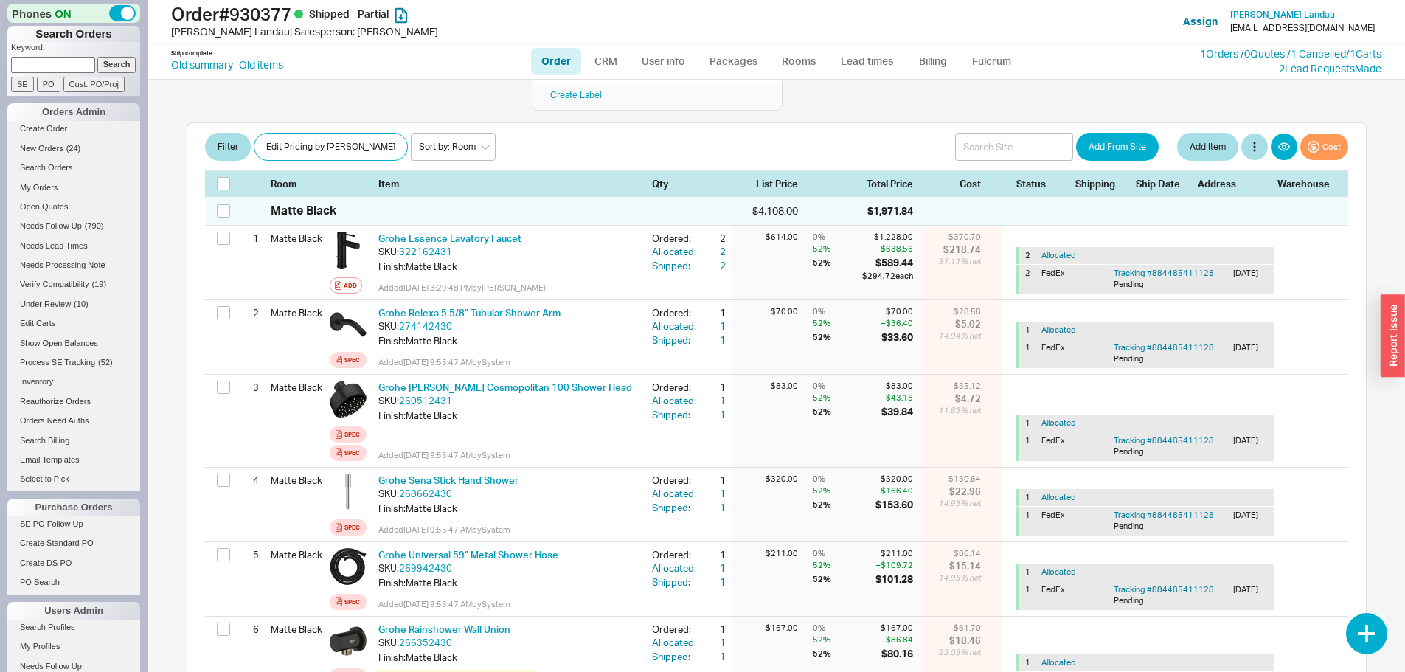
click at [47, 60] on input at bounding box center [53, 64] width 84 height 15
type input "939965"
click at [97, 57] on input "Search" at bounding box center [116, 64] width 39 height 15
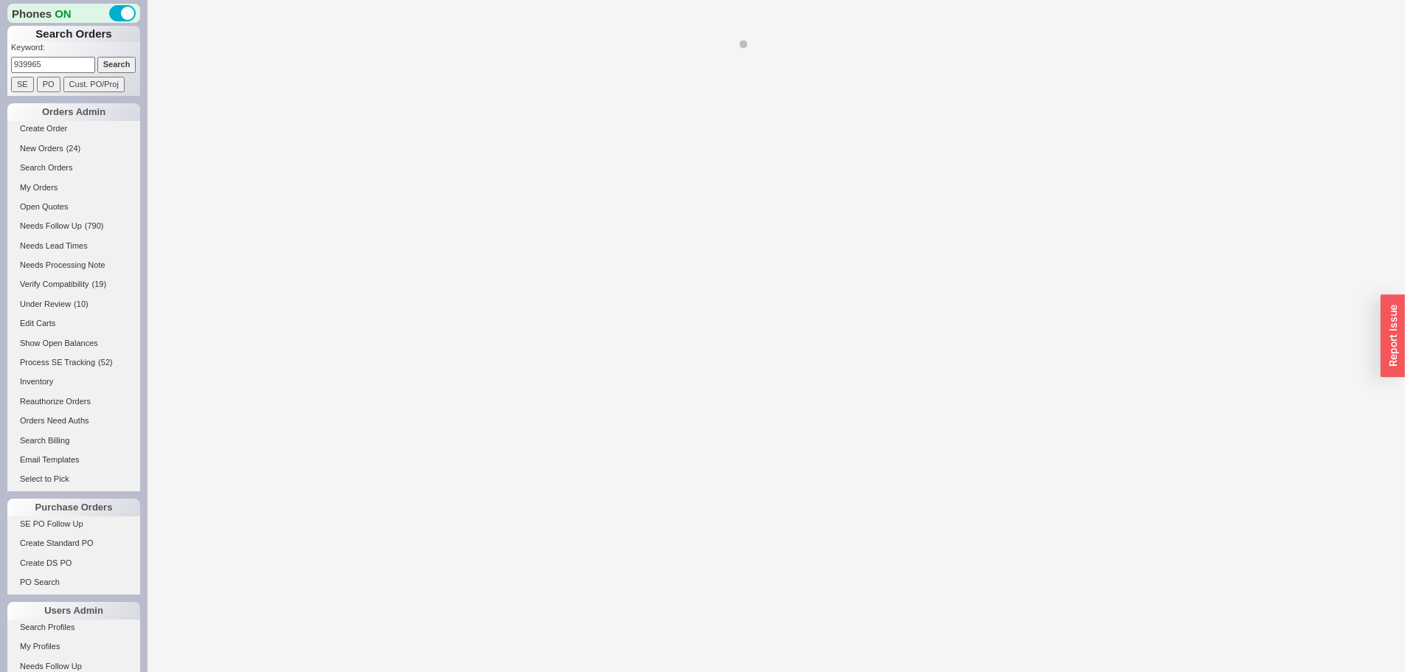
select select "LOW"
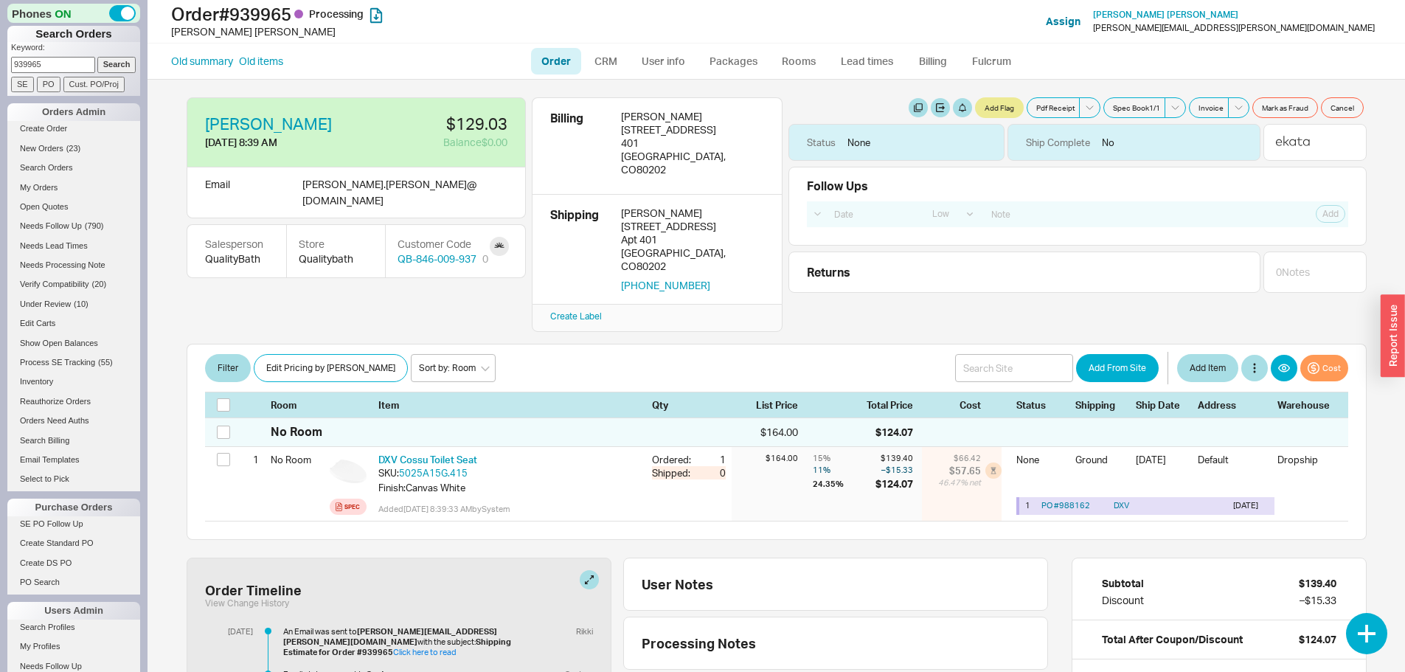
drag, startPoint x: 72, startPoint y: 62, endPoint x: 0, endPoint y: 62, distance: 72.3
click at [0, 62] on div "Phones ON Search Orders Keyword: 939965 Search SE PO Cust. PO/Proj Orders Admin…" at bounding box center [74, 336] width 148 height 672
type input "937852"
click at [97, 57] on input "Search" at bounding box center [116, 64] width 39 height 15
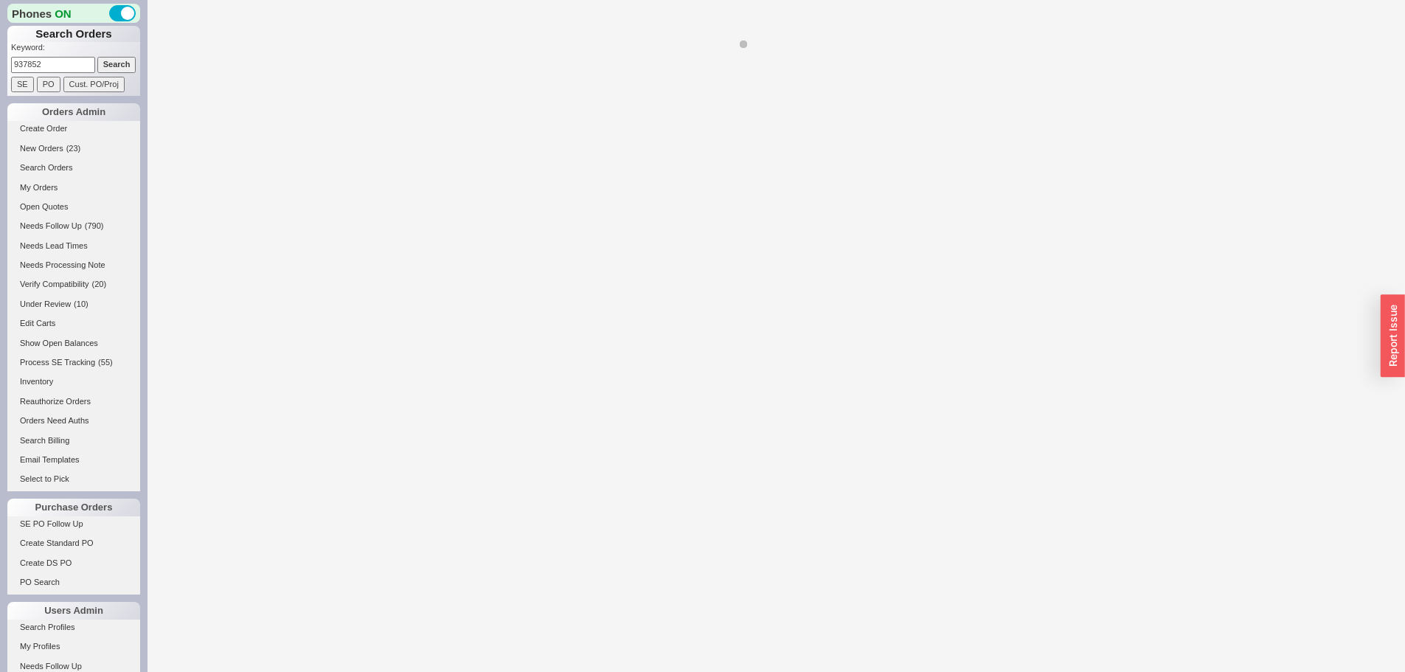
select select "LOW"
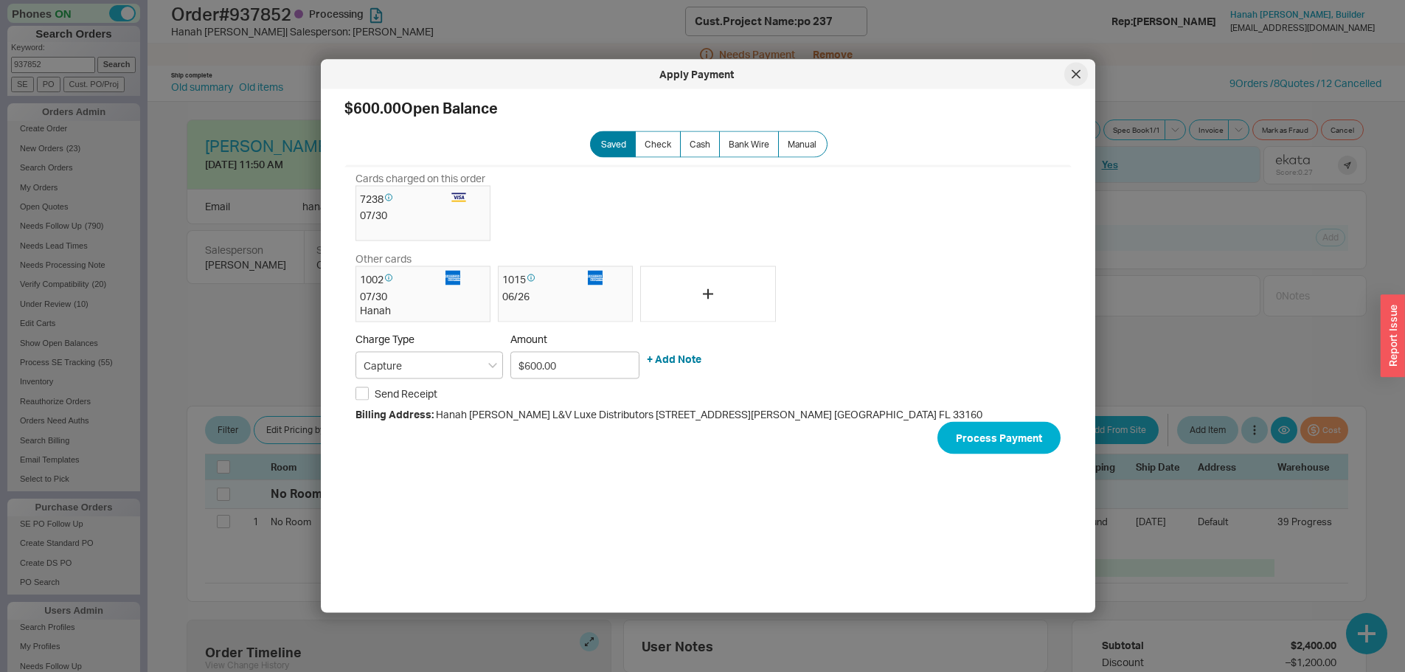
click at [1074, 70] on icon at bounding box center [1076, 74] width 9 height 9
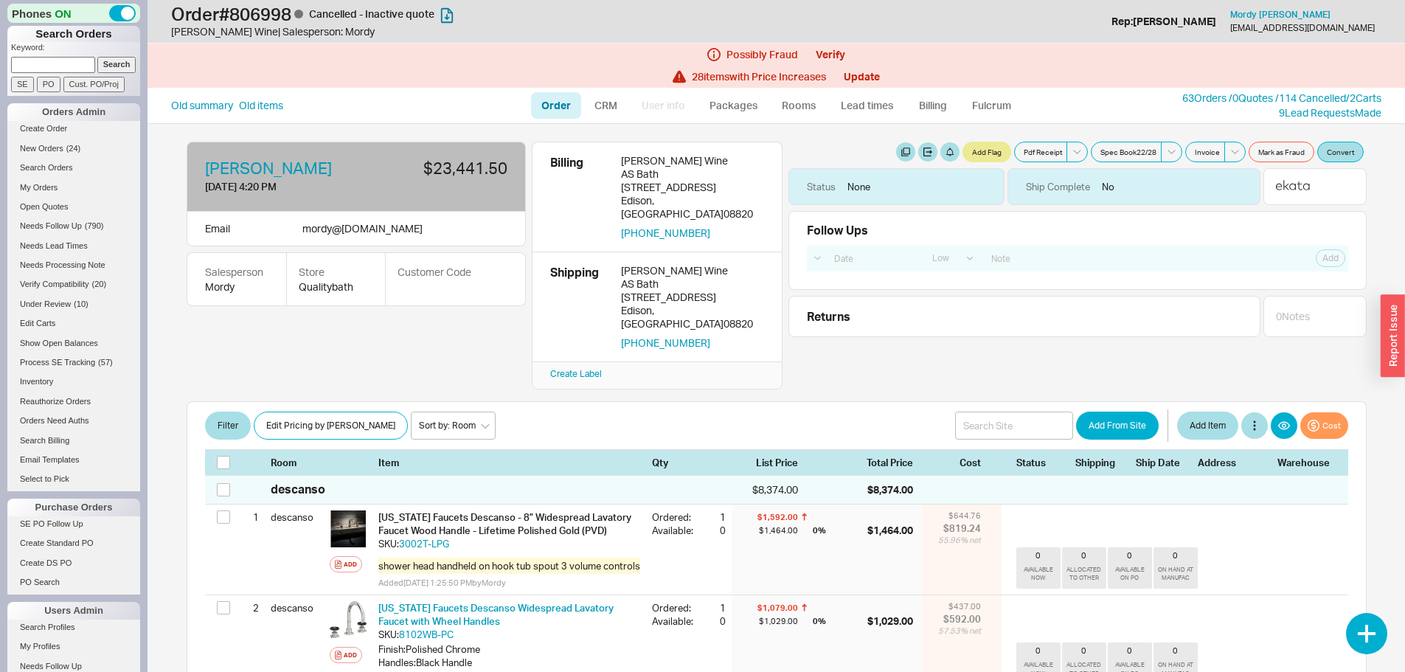
select select "LOW"
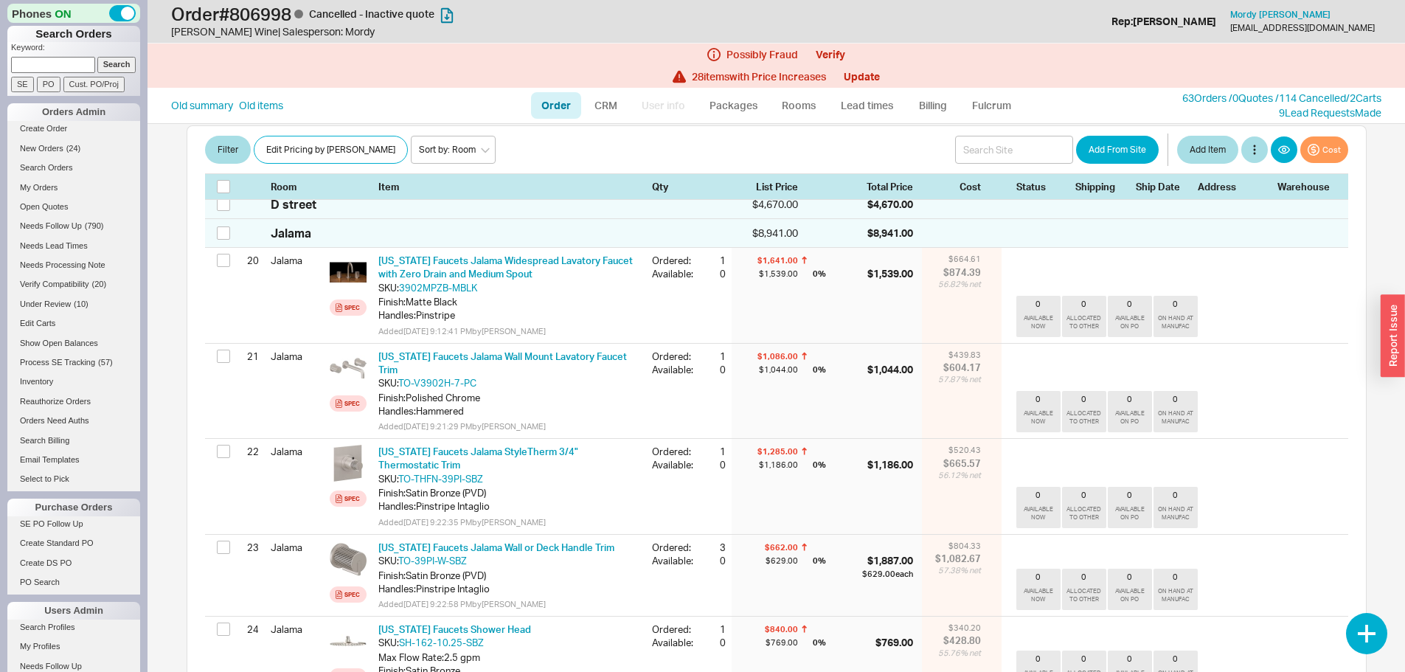
scroll to position [1992, 0]
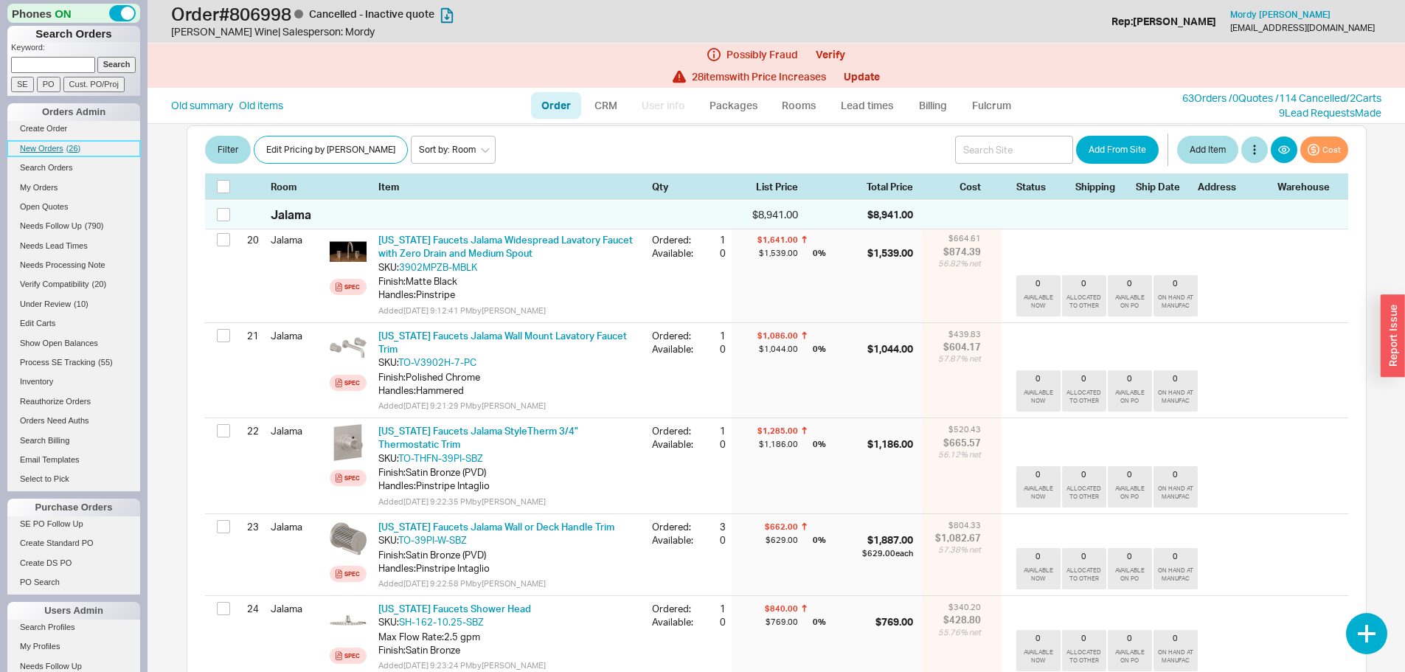
click at [45, 144] on span "New Orders" at bounding box center [42, 148] width 44 height 9
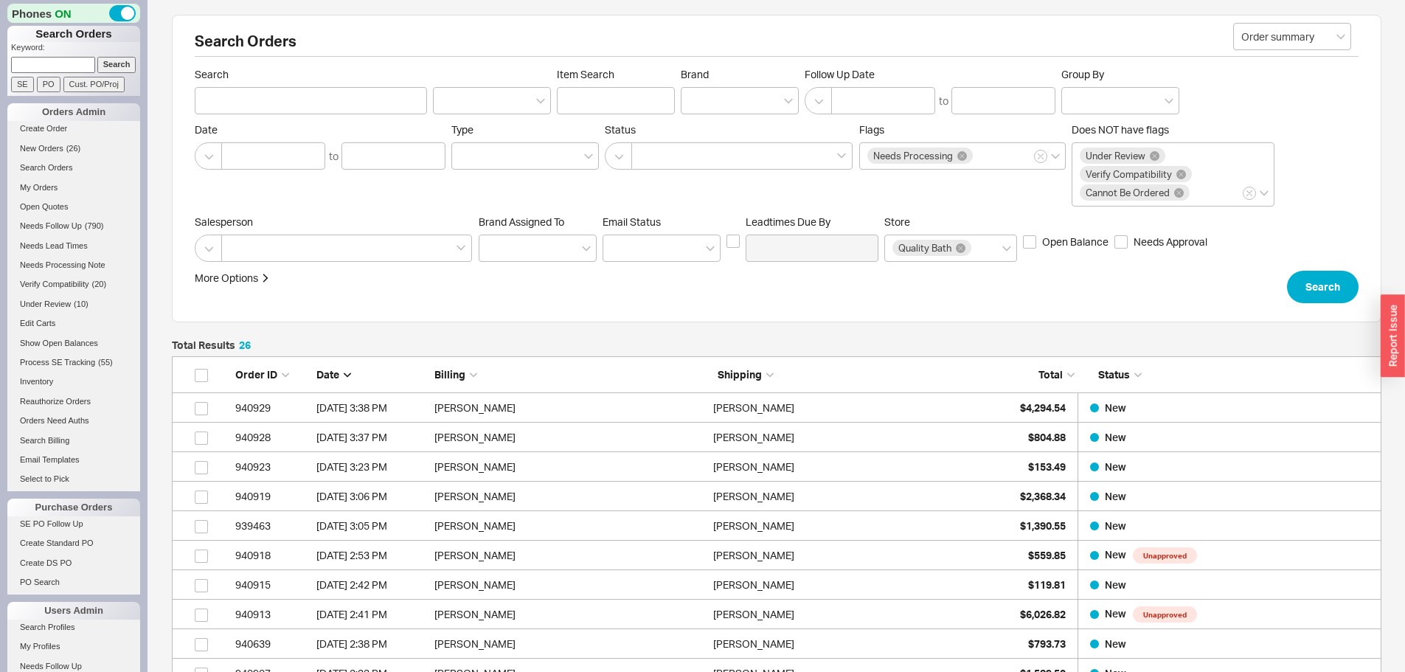
scroll to position [822, 1199]
click at [66, 60] on input at bounding box center [53, 64] width 84 height 15
type input "936596"
click at [97, 57] on input "Search" at bounding box center [116, 64] width 39 height 15
type input "936596"
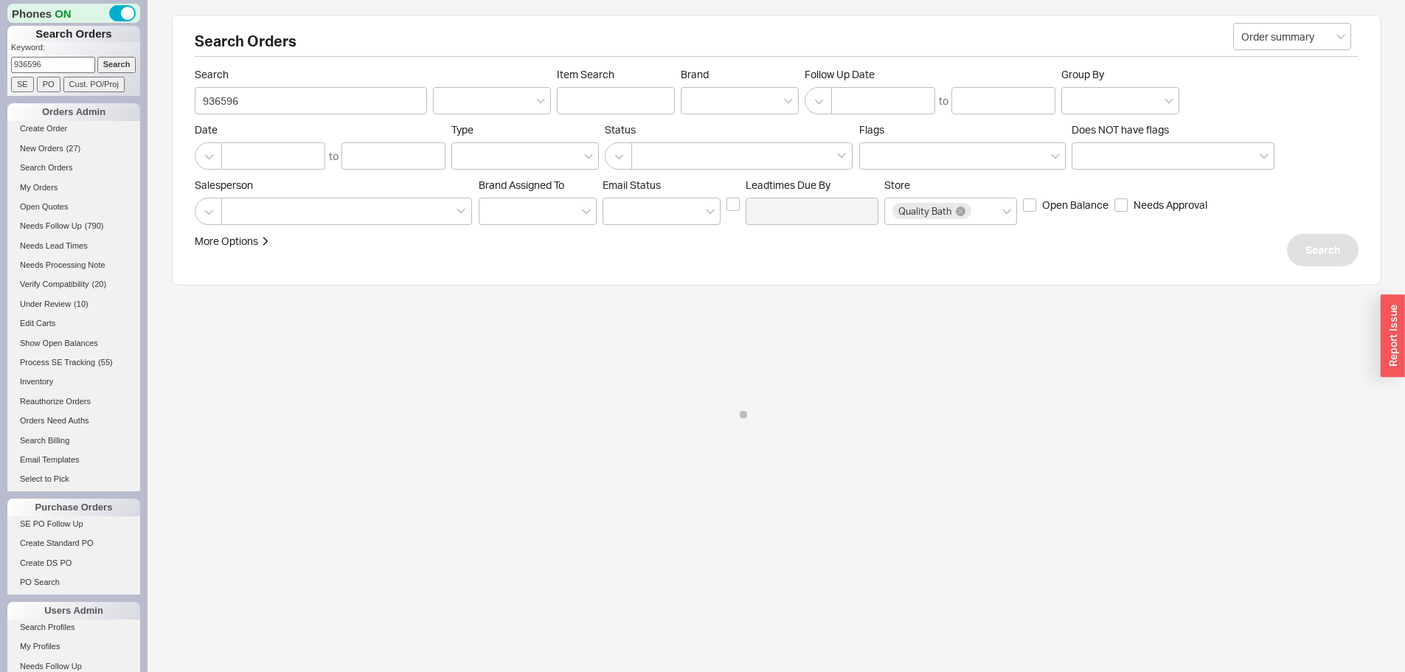
select select "LOW"
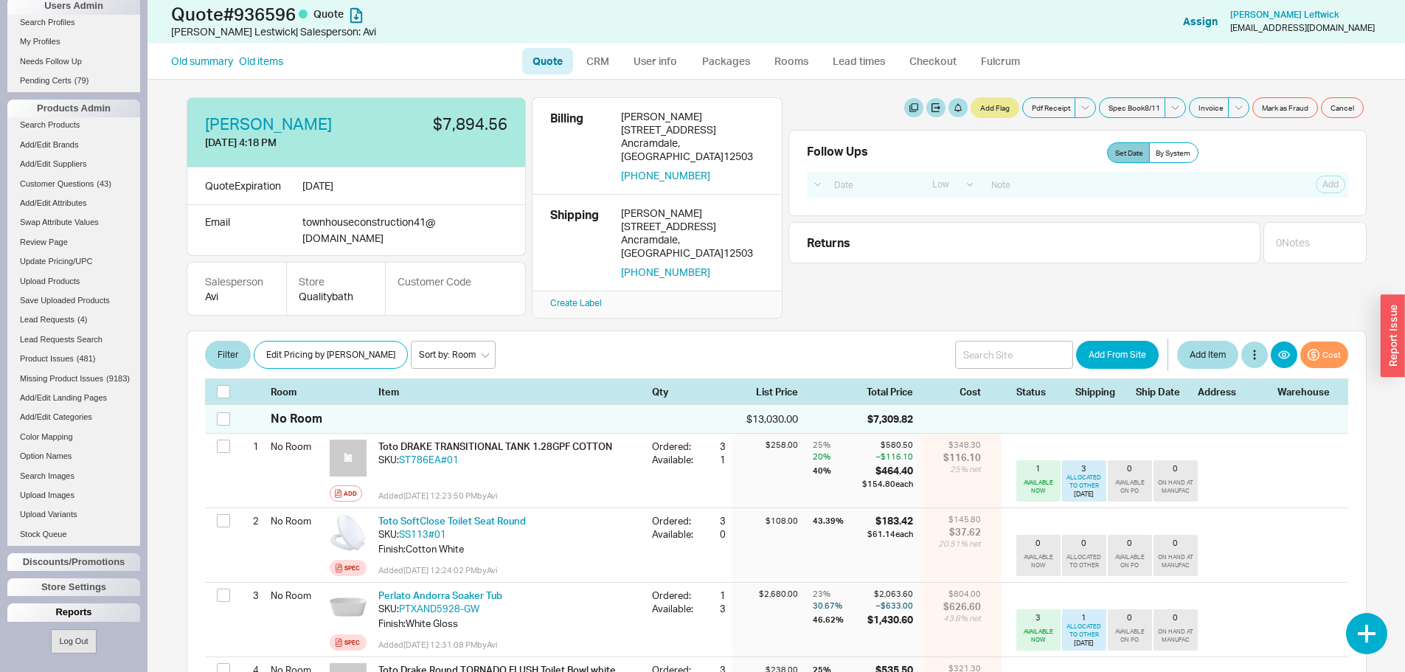
click at [68, 607] on div "Reports" at bounding box center [73, 612] width 133 height 18
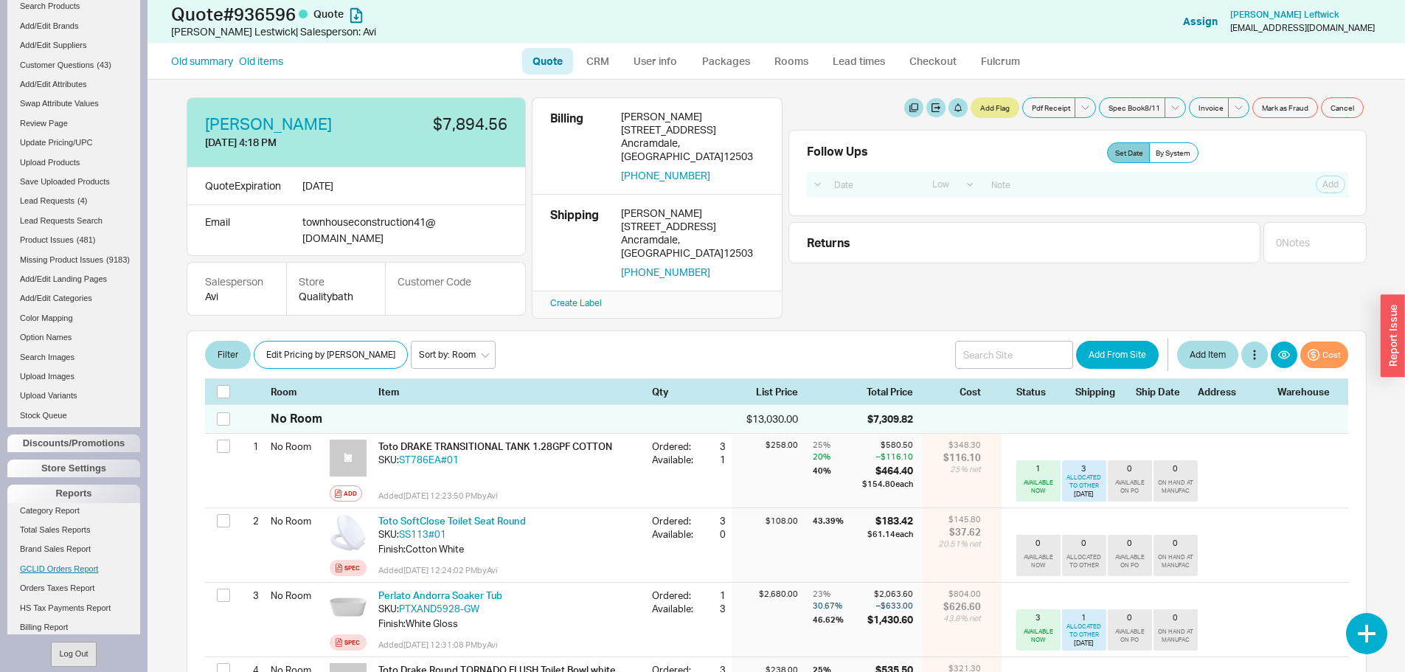
scroll to position [741, 0]
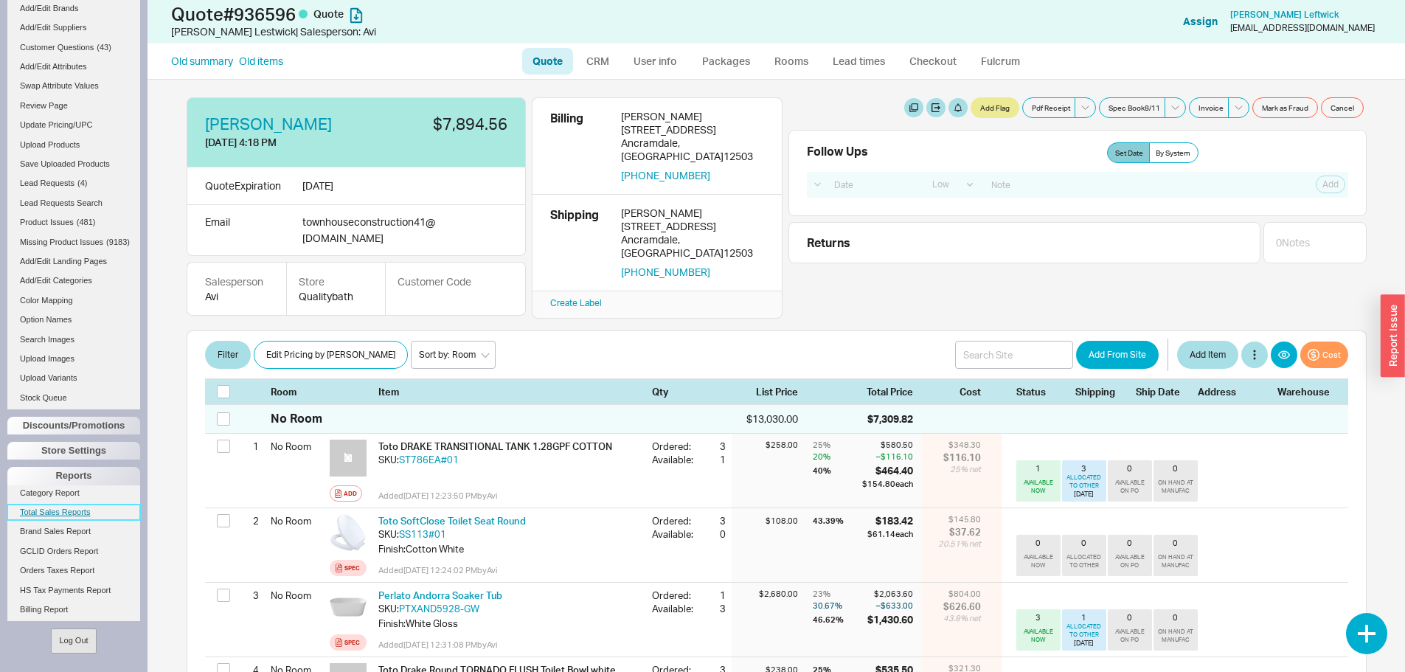
click at [69, 518] on link "Total Sales Reports" at bounding box center [73, 512] width 133 height 15
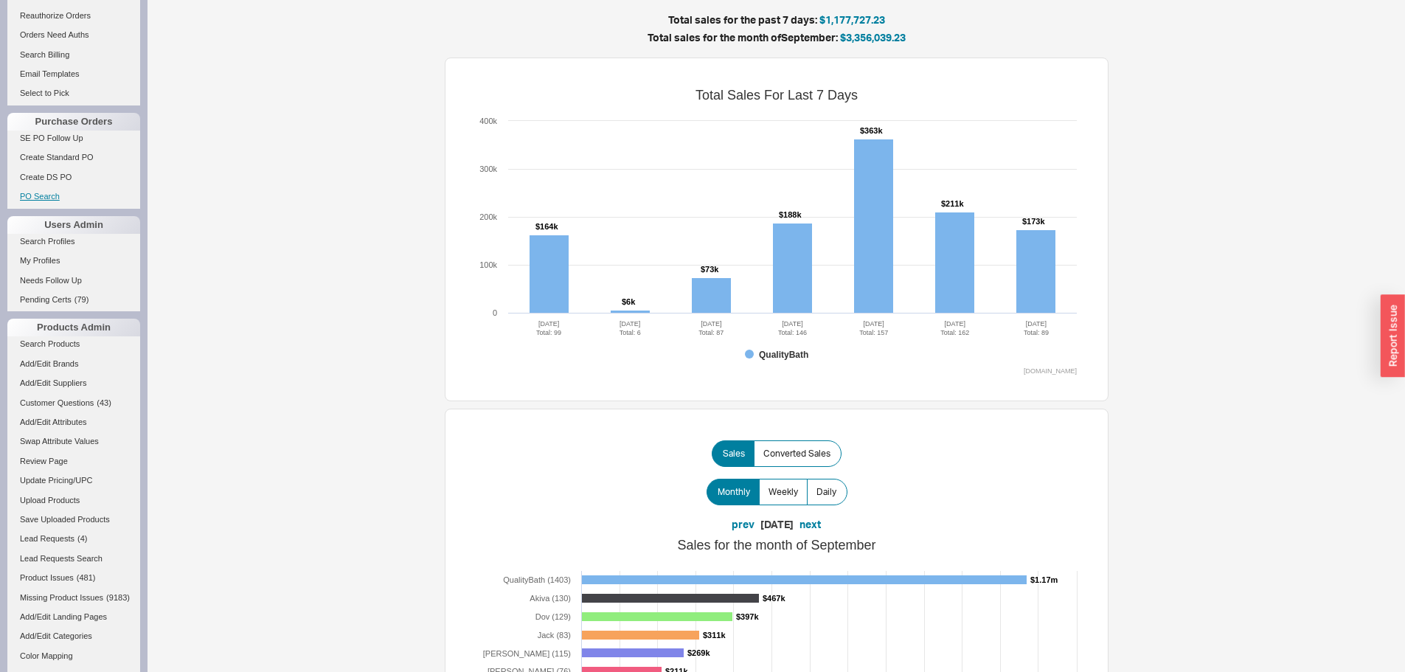
scroll to position [616, 0]
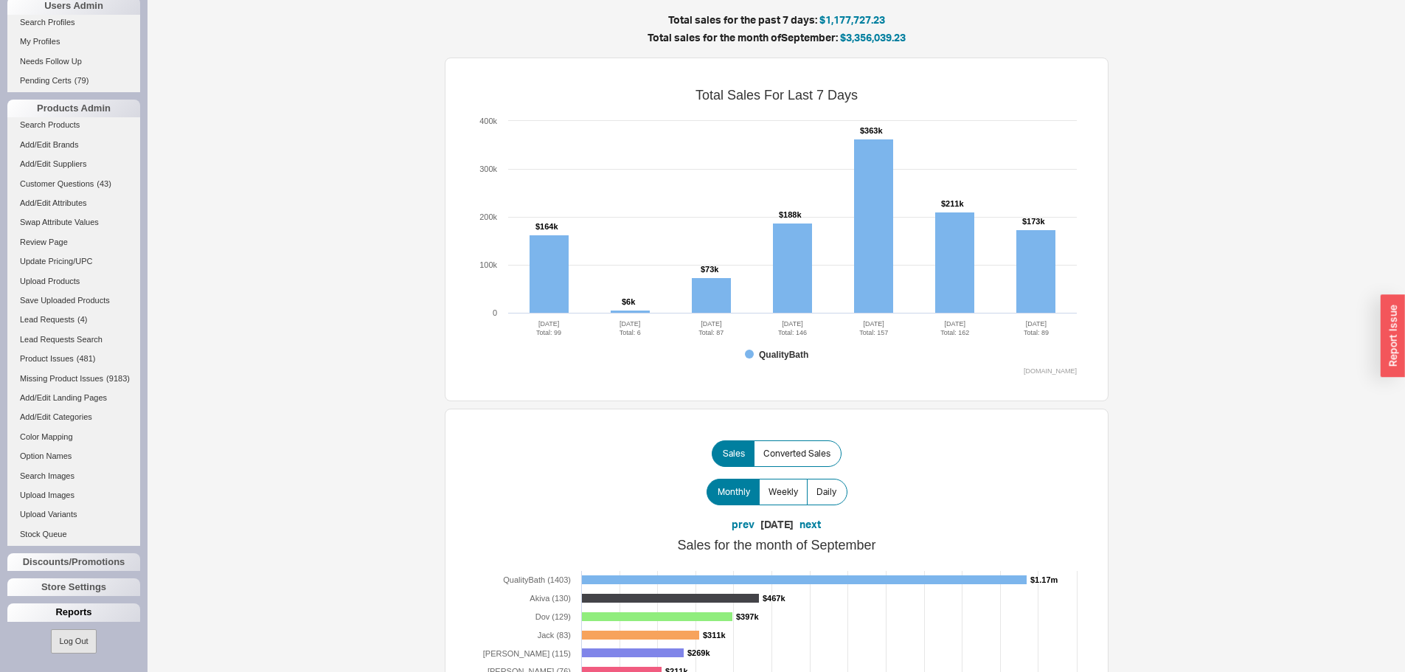
click at [77, 614] on div "Reports" at bounding box center [73, 612] width 133 height 18
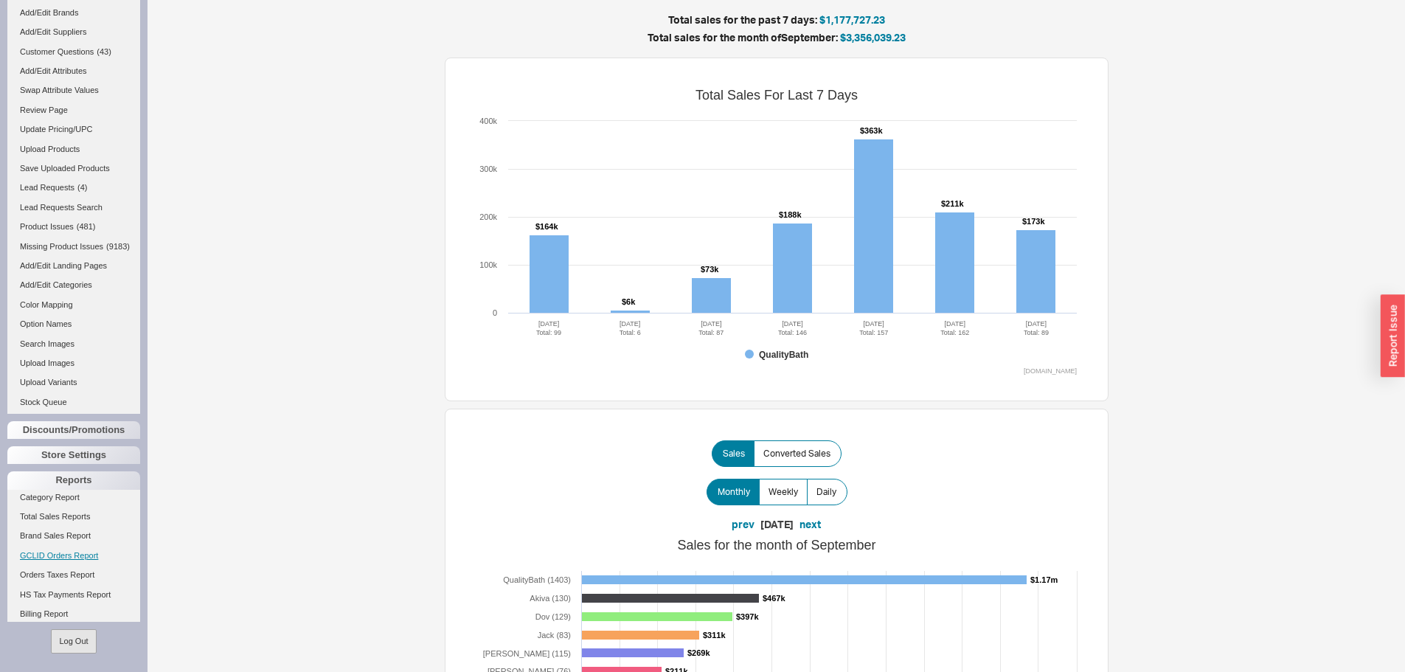
scroll to position [745, 0]
click at [74, 535] on link "Brand Sales Report" at bounding box center [73, 531] width 133 height 15
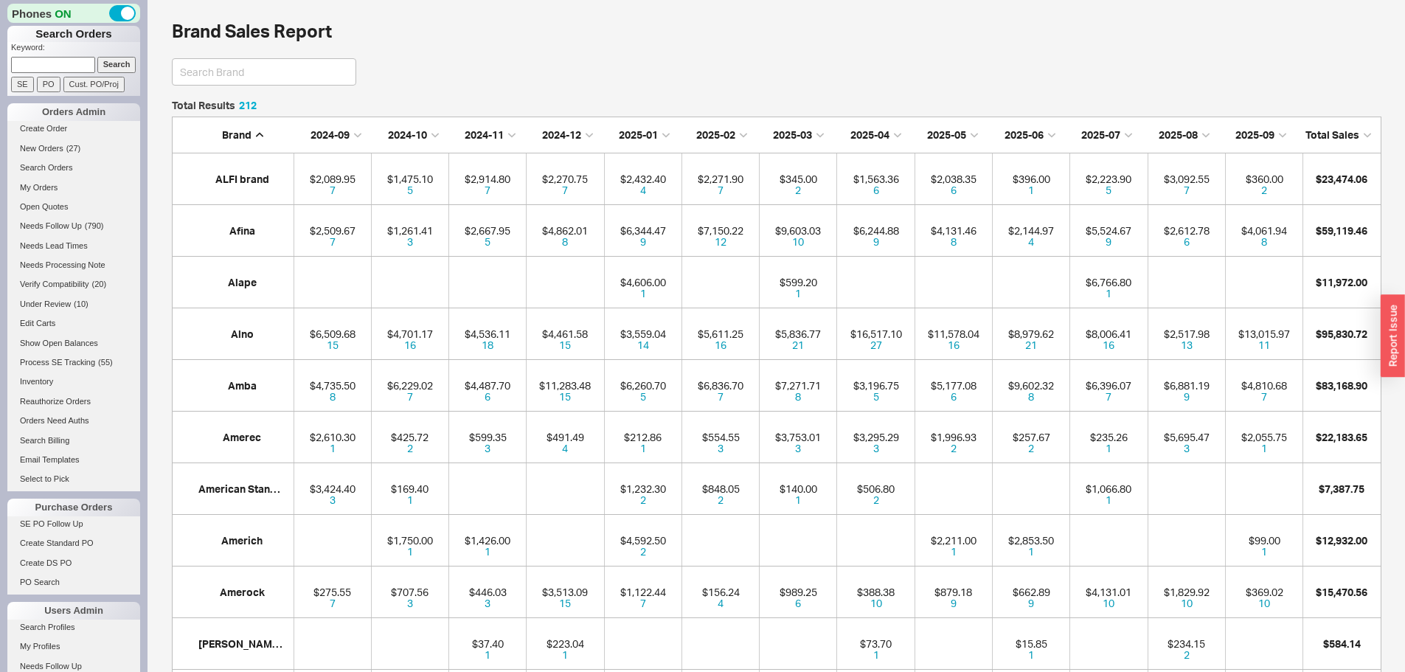
scroll to position [10988, 1199]
click at [66, 60] on input at bounding box center [53, 64] width 84 height 15
type input "940924"
click at [97, 57] on input "Search" at bounding box center [116, 64] width 39 height 15
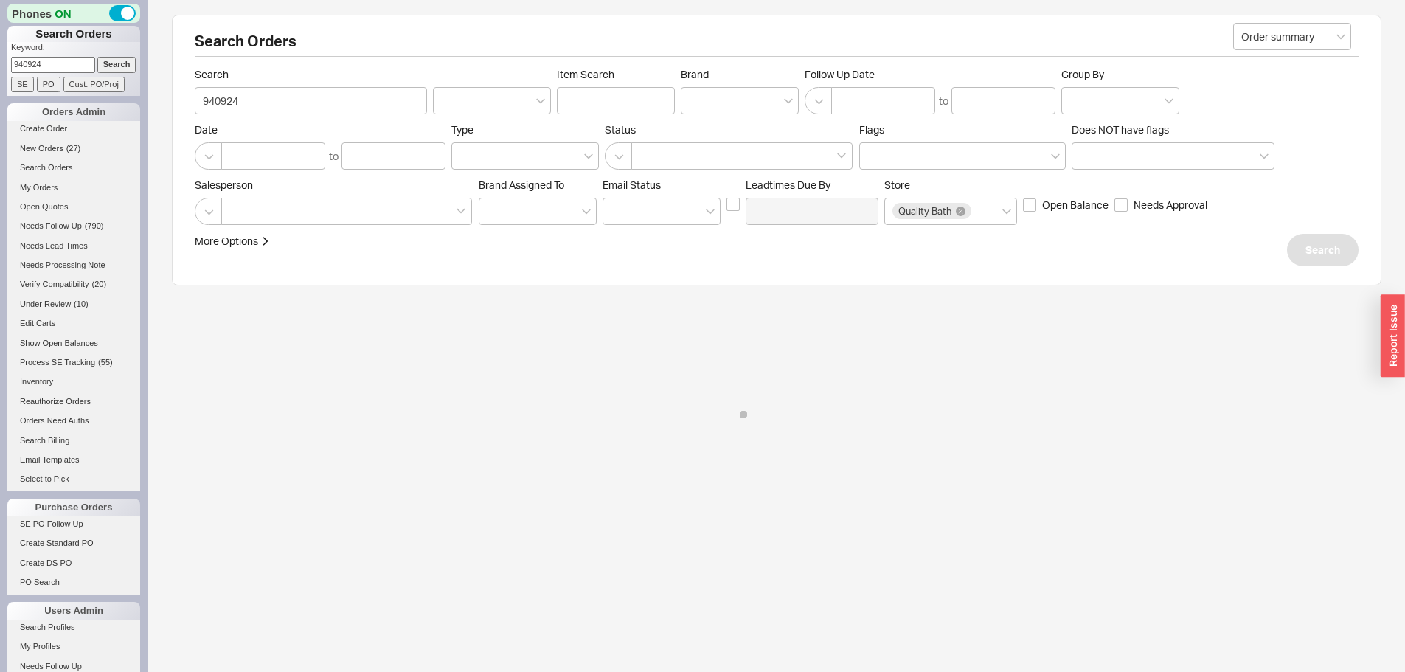
select select "LOW"
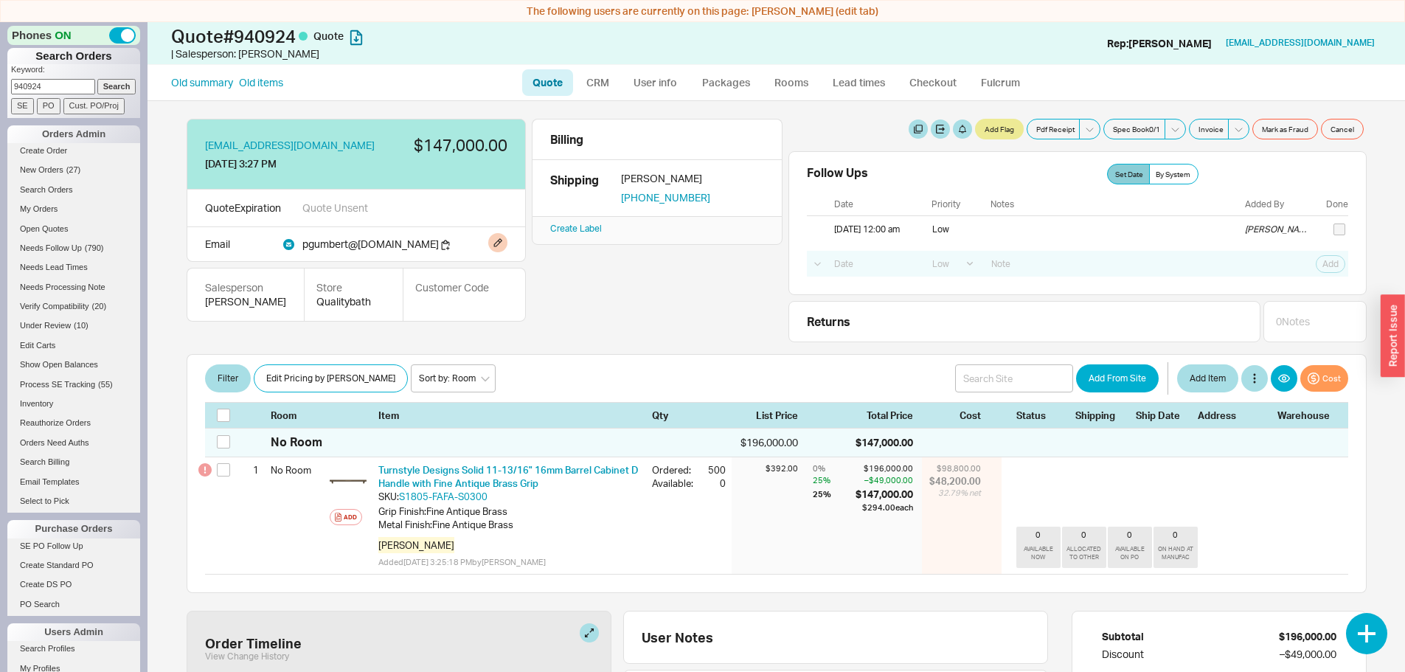
drag, startPoint x: 357, startPoint y: 244, endPoint x: 436, endPoint y: 243, distance: 78.9
click at [436, 243] on span "pgumbert @ gbi-interiors.com" at bounding box center [370, 244] width 136 height 13
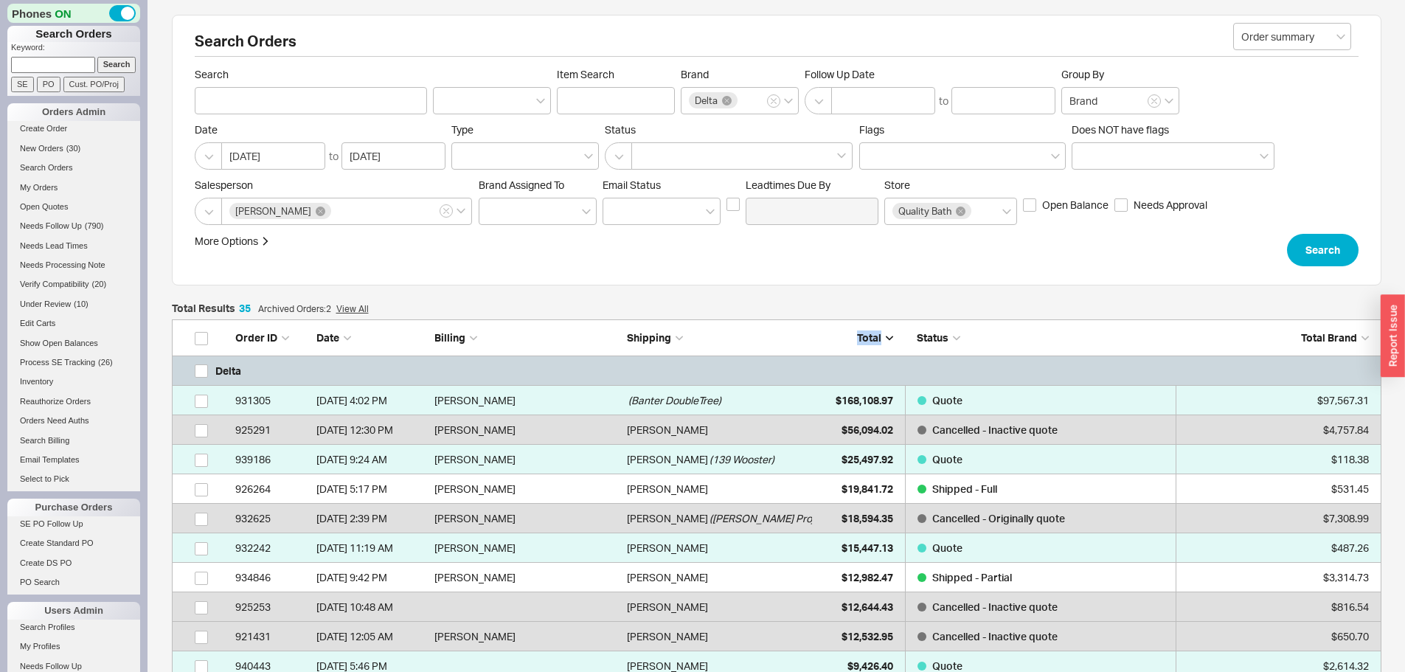
scroll to position [1117, 1199]
click at [44, 143] on link "New Orders ( 30 )" at bounding box center [73, 148] width 133 height 15
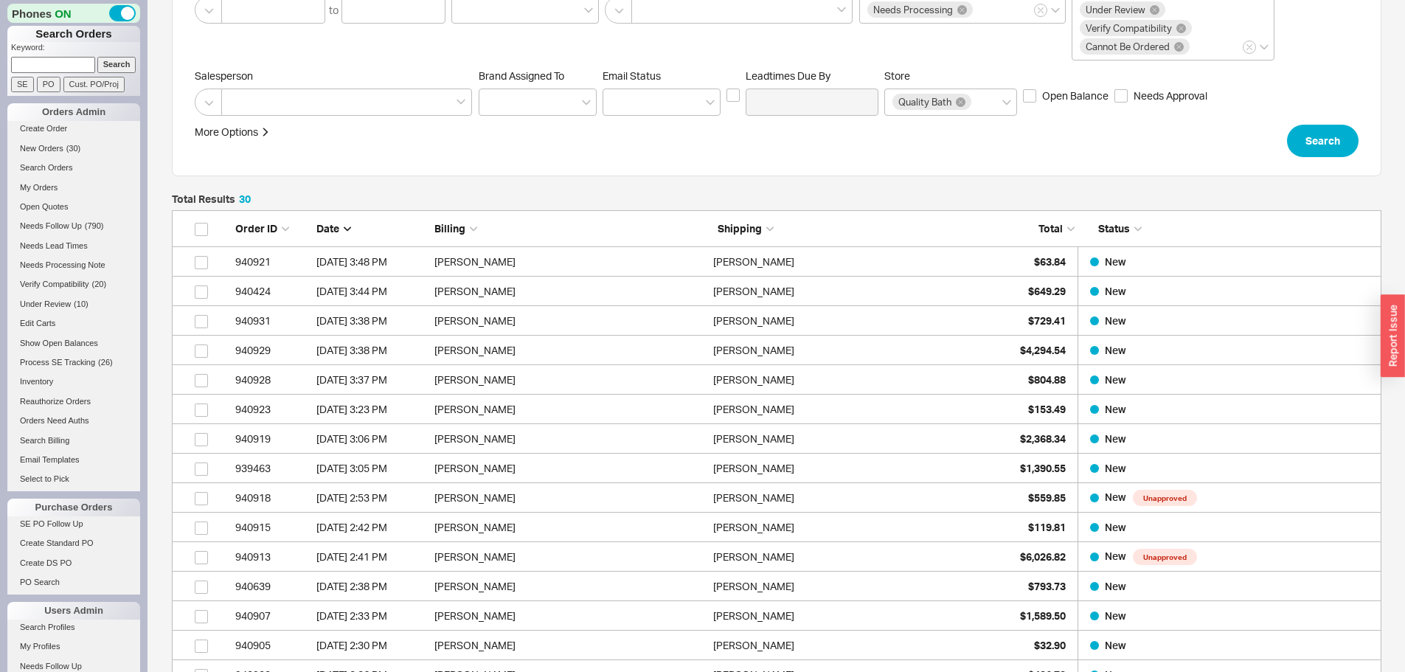
scroll to position [148, 0]
click at [66, 65] on input at bounding box center [53, 64] width 84 height 15
type input "940795"
click at [97, 57] on input "Search" at bounding box center [116, 64] width 39 height 15
type input "940795"
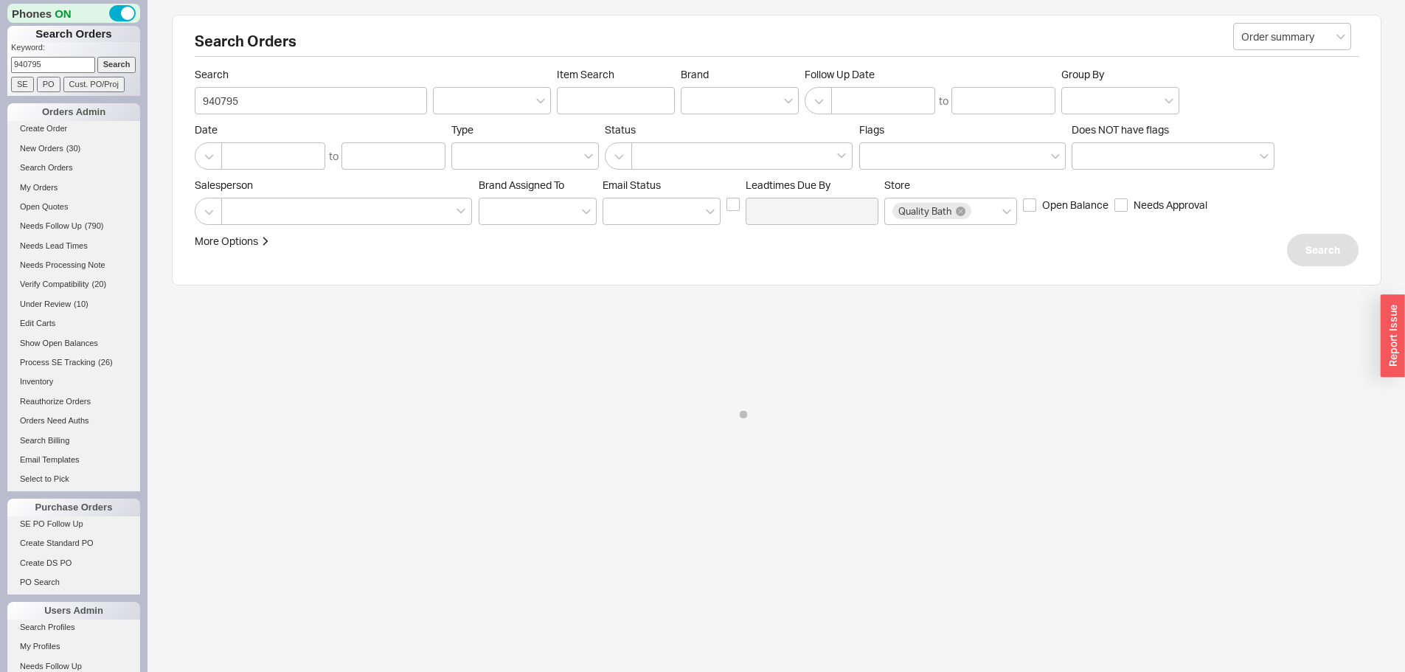
select select "LOW"
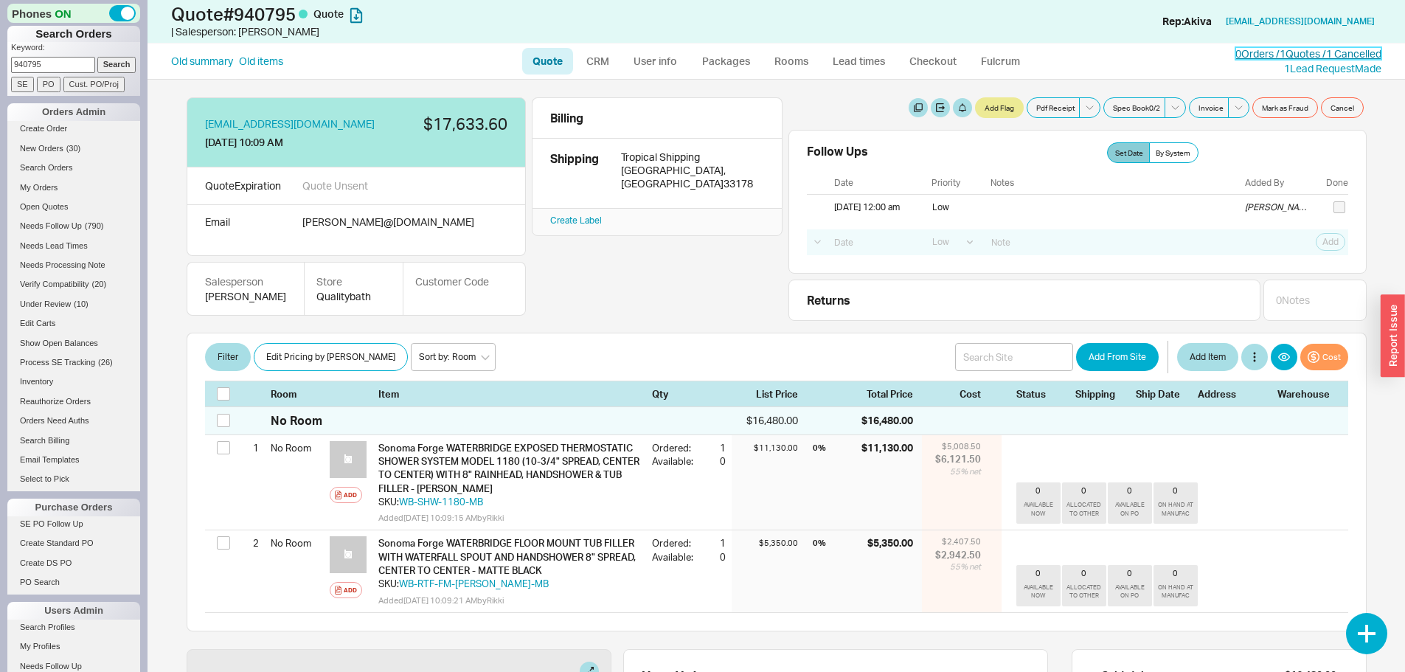
click at [1303, 52] on link "0 Orders / 1 Quotes / 1 Cancelled" at bounding box center [1308, 53] width 146 height 13
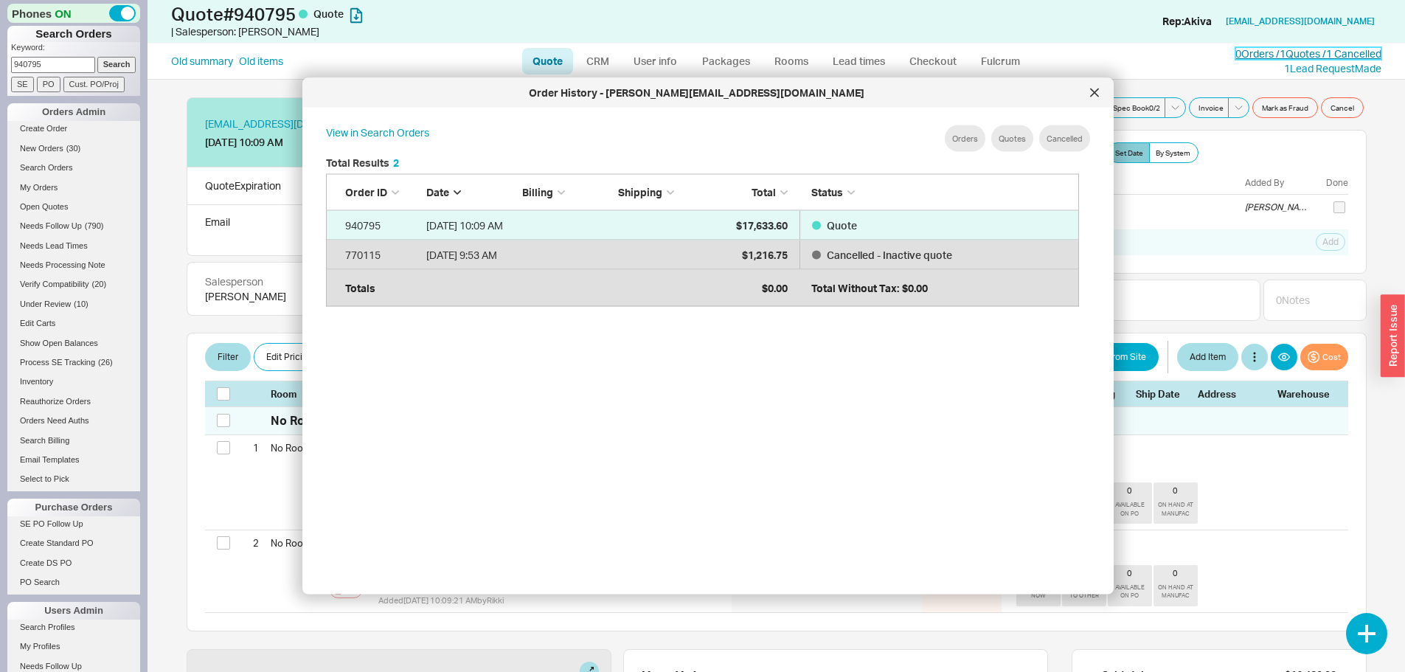
scroll to position [440, 766]
click at [1090, 94] on icon at bounding box center [1094, 93] width 9 height 9
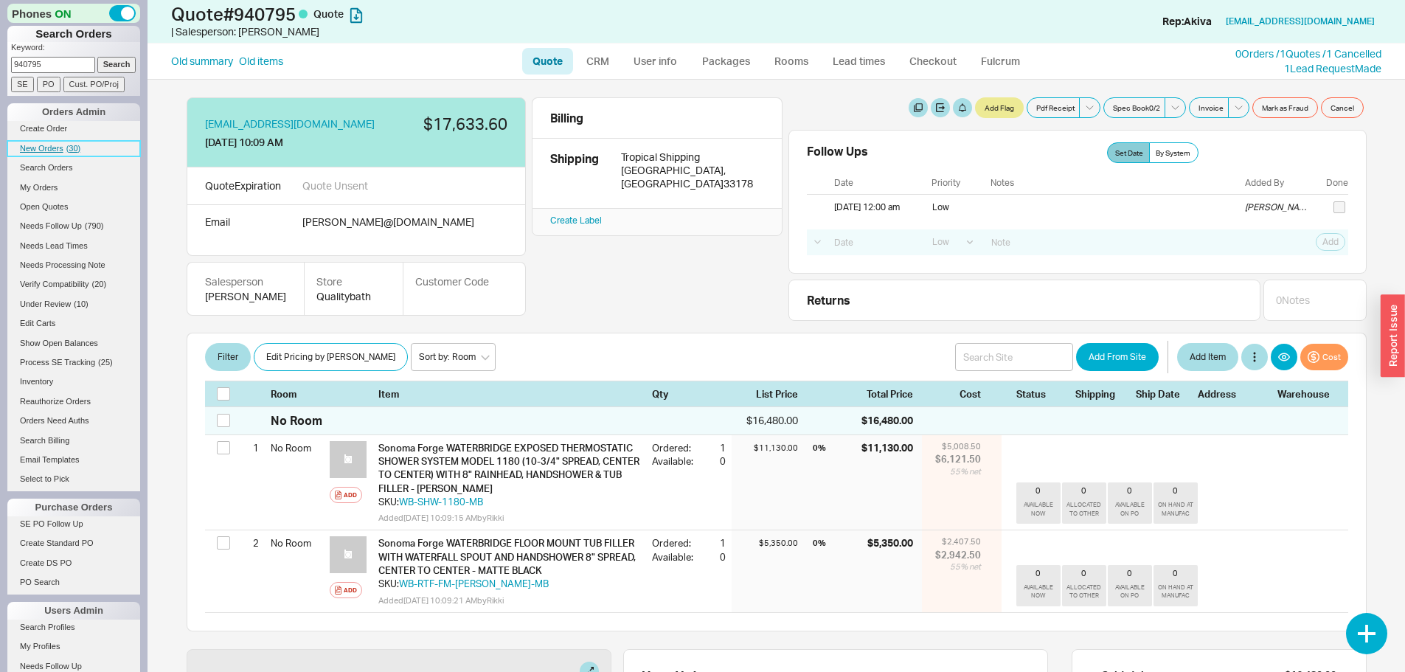
click at [55, 143] on link "New Orders ( 30 )" at bounding box center [73, 148] width 133 height 15
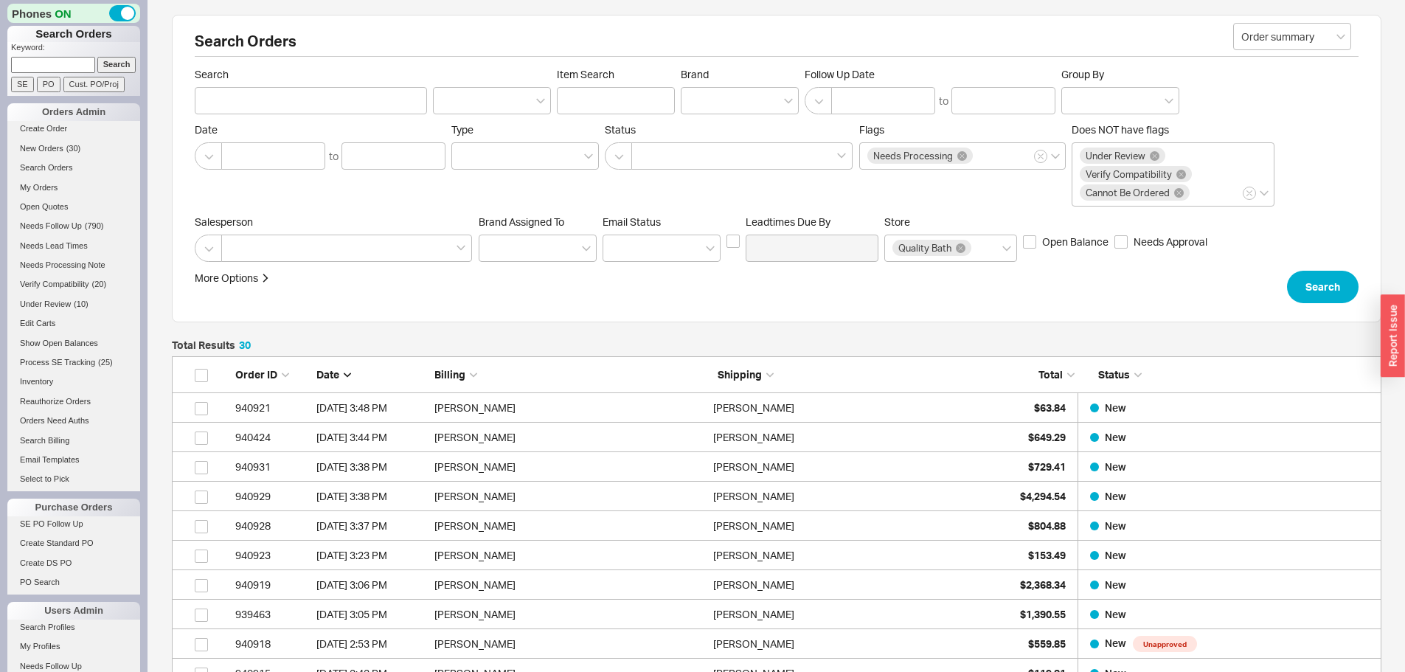
scroll to position [940, 1199]
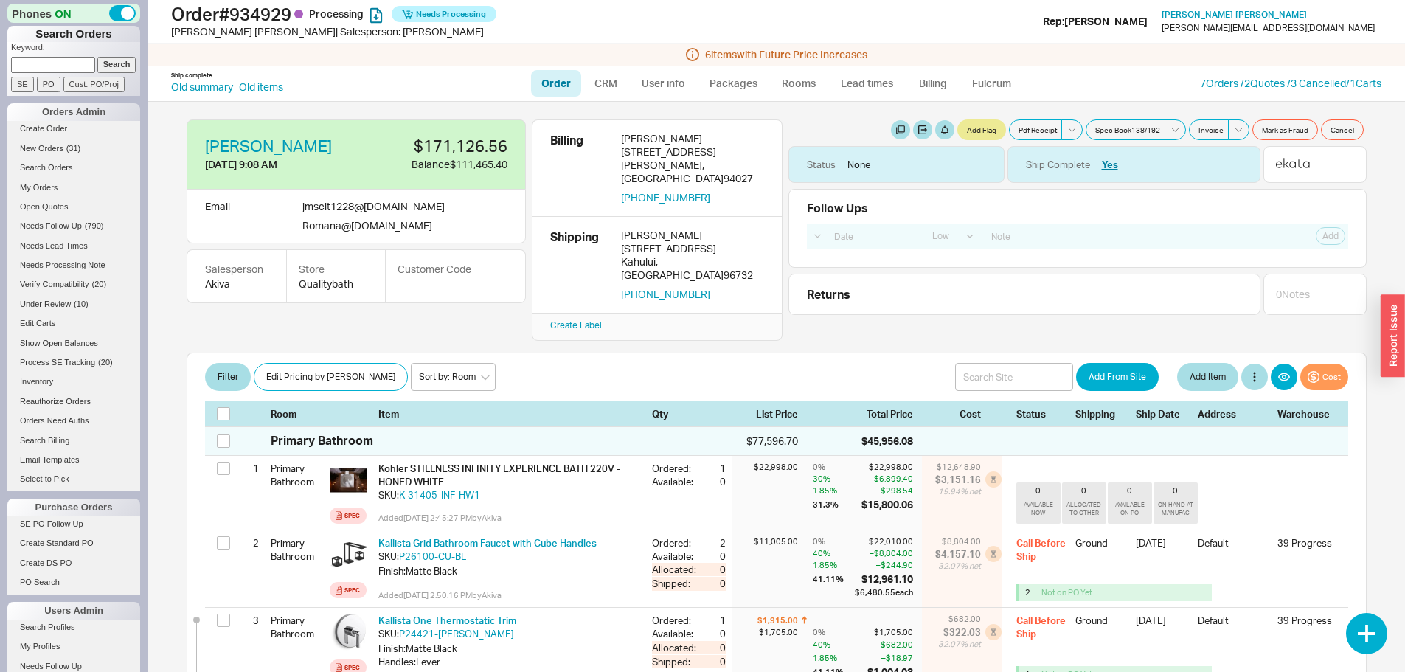
select select "LOW"
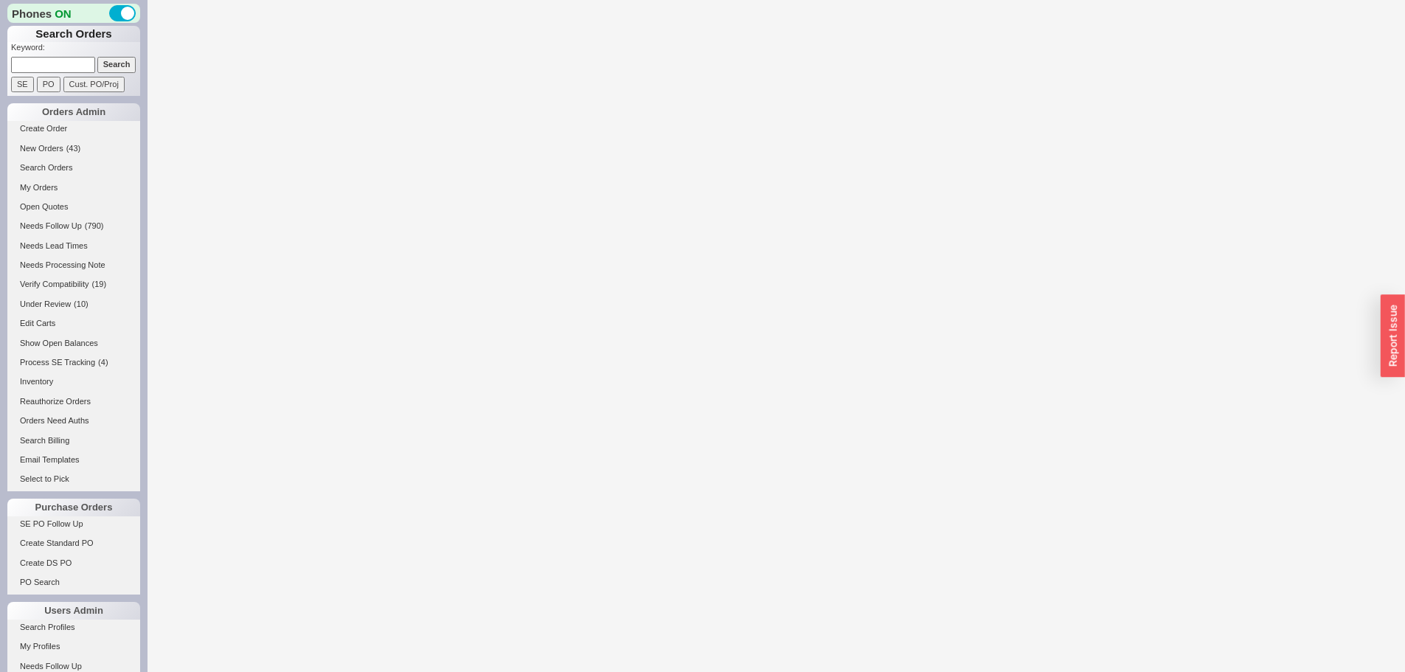
select select "LOW"
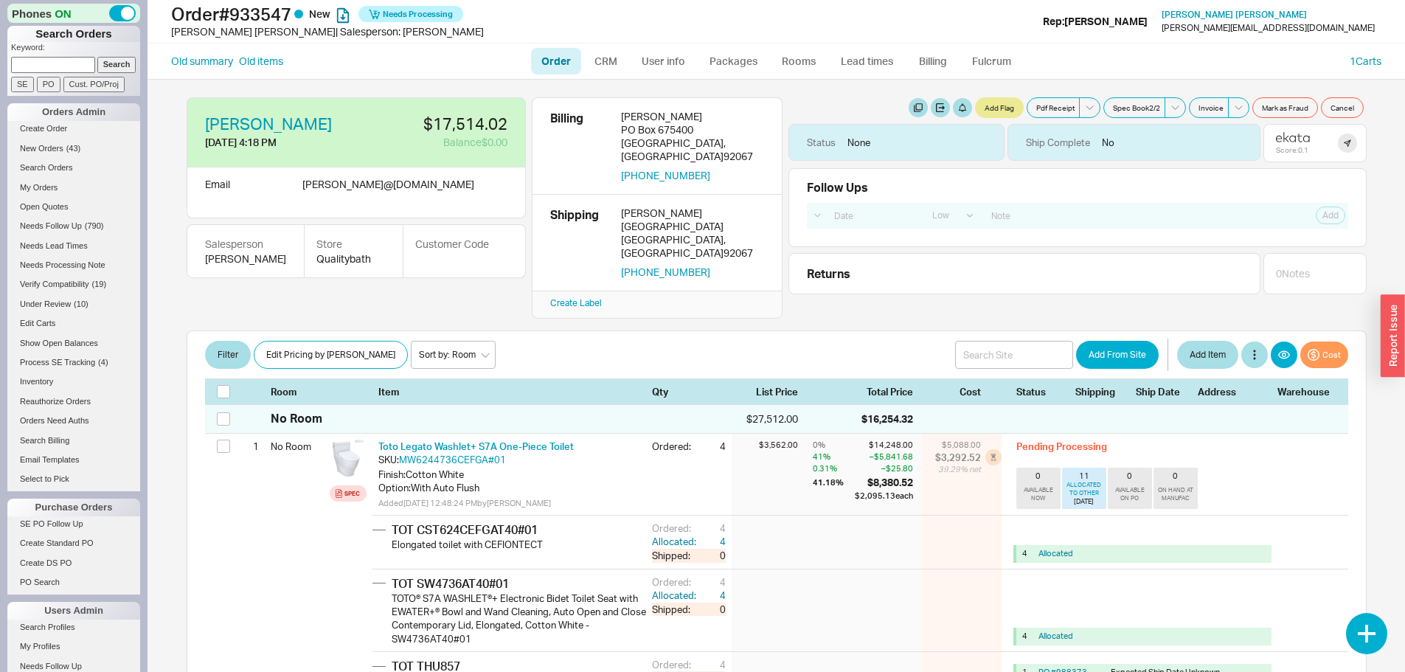
click at [69, 65] on input at bounding box center [53, 64] width 84 height 15
type input "940383"
click at [97, 57] on input "Search" at bounding box center [116, 64] width 39 height 15
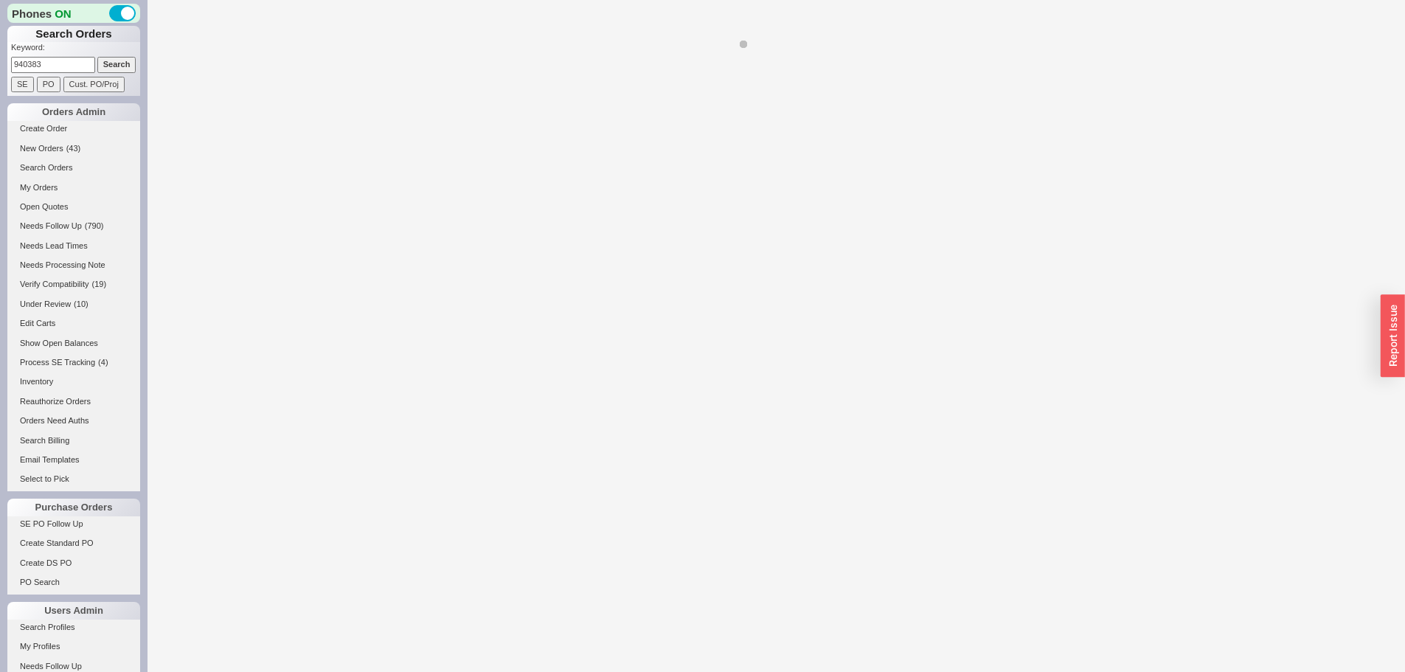
select select "LOW"
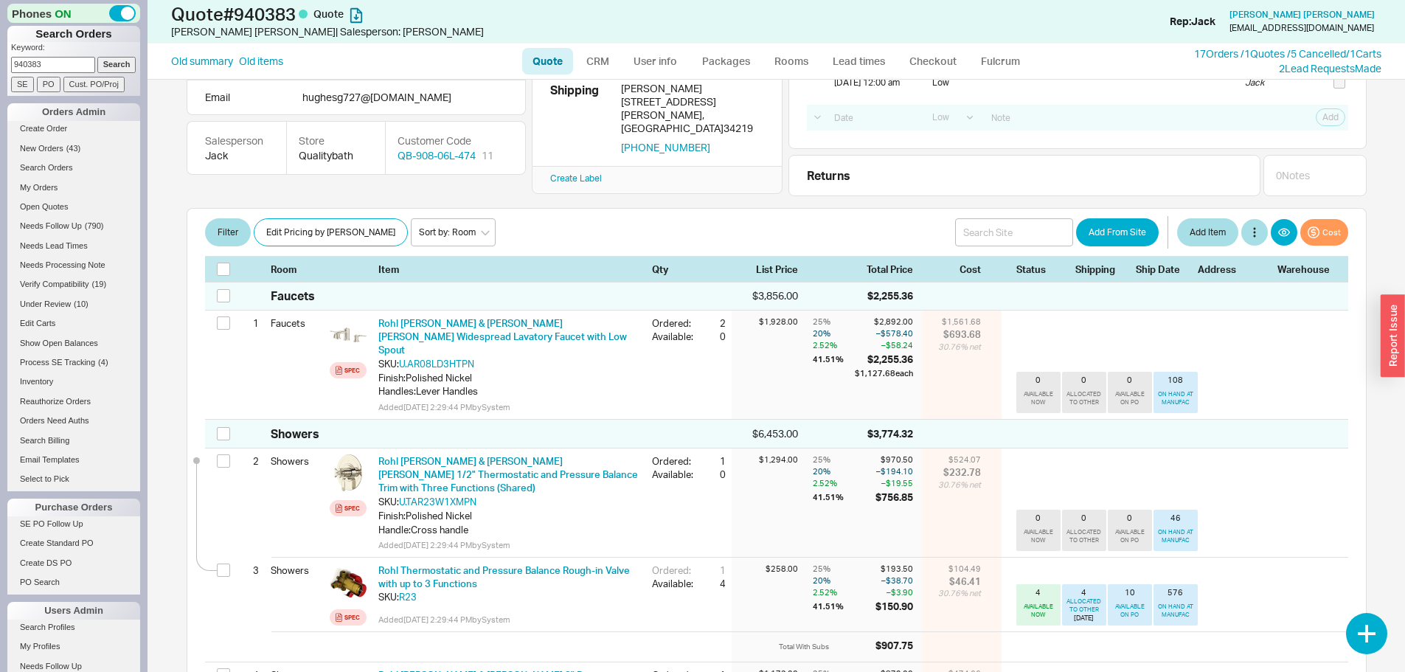
scroll to position [148, 0]
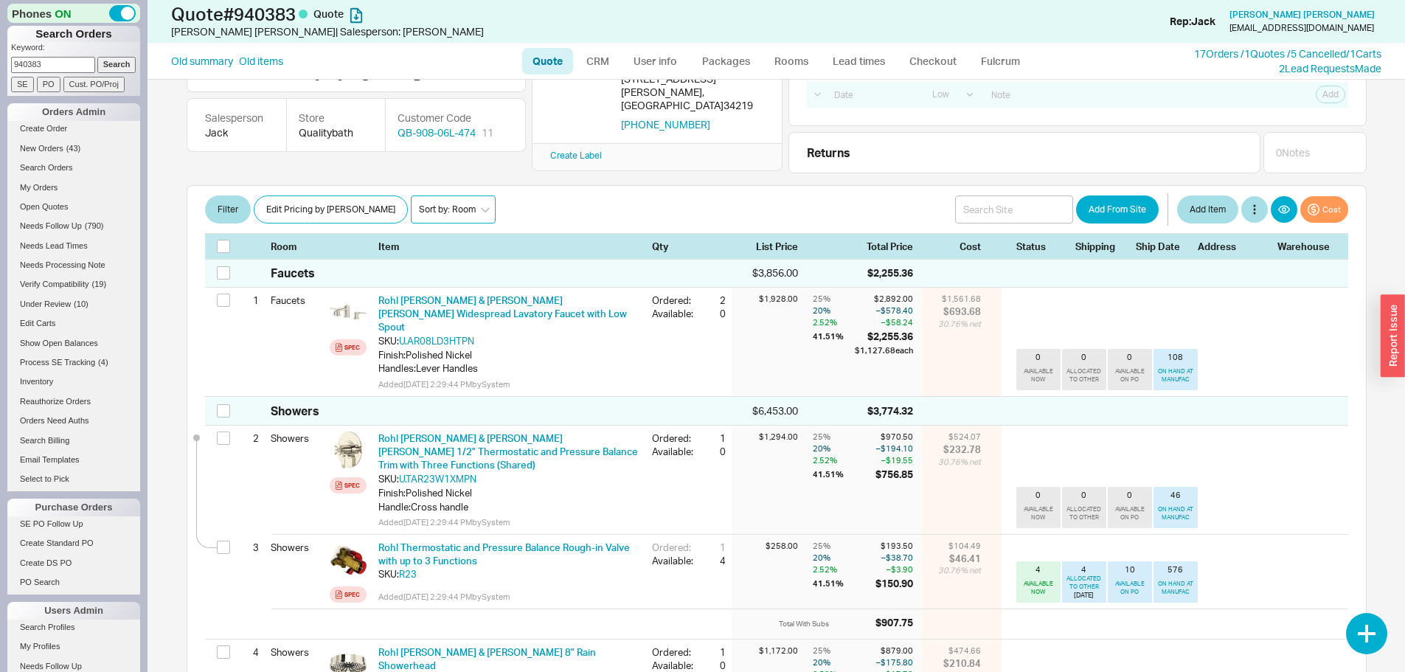
click at [411, 202] on select "Sort by: Room Sort by: Brand Sort by: Date" at bounding box center [453, 209] width 85 height 28
select select "2"
click at [411, 195] on select "Sort by: Room Sort by: Brand Sort by: Date" at bounding box center [453, 209] width 85 height 28
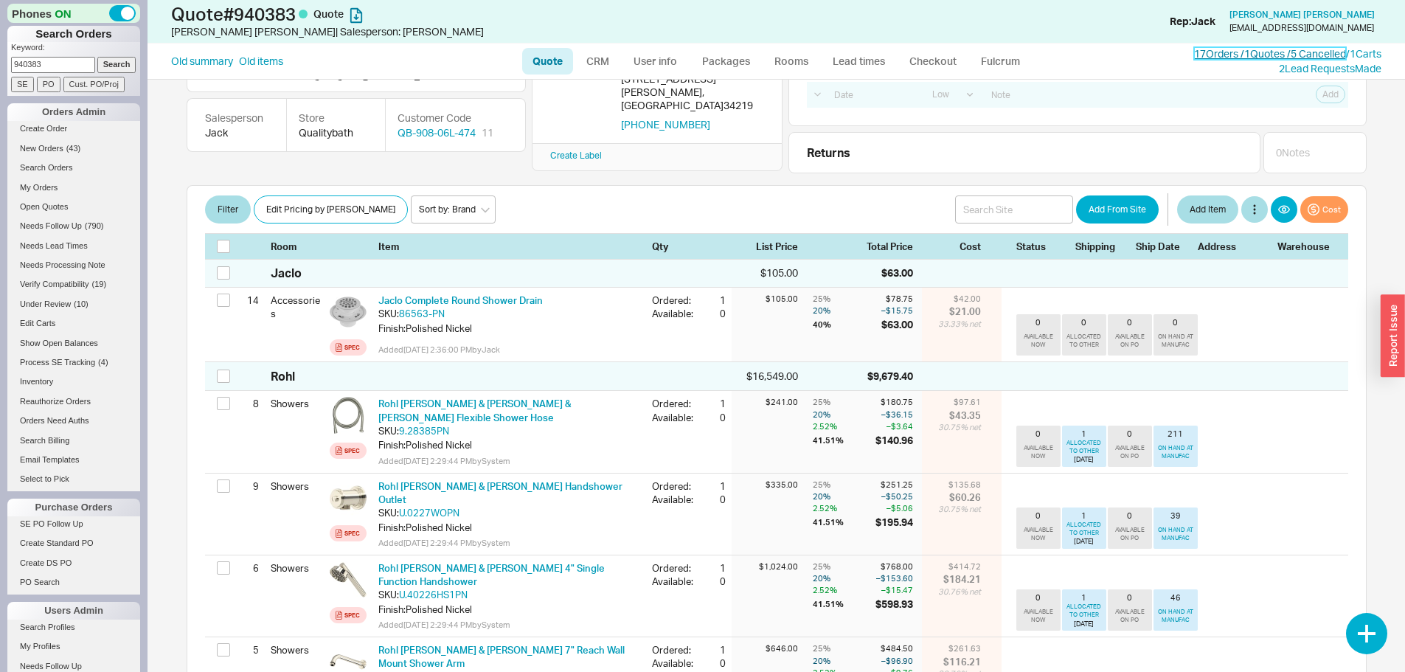
click at [1224, 52] on link "17 Orders / 1 Quotes / 5 Cancelled" at bounding box center [1270, 53] width 152 height 13
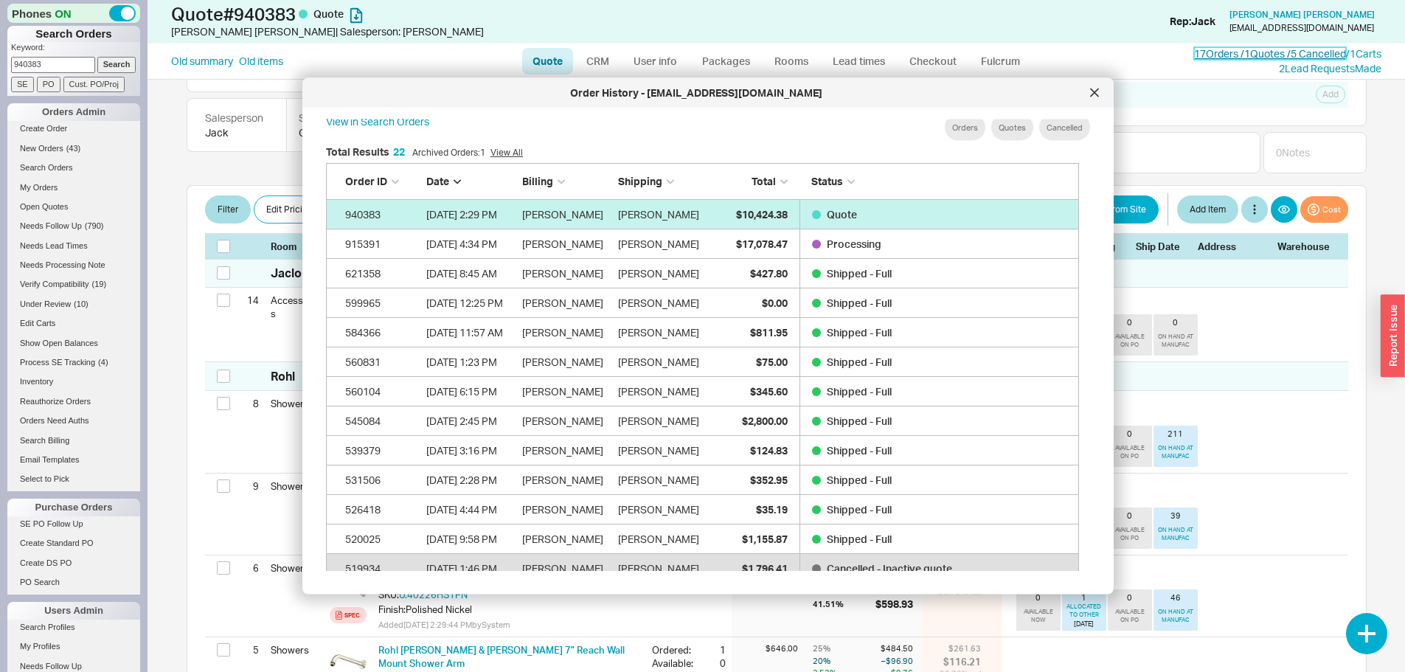
scroll to position [0, 0]
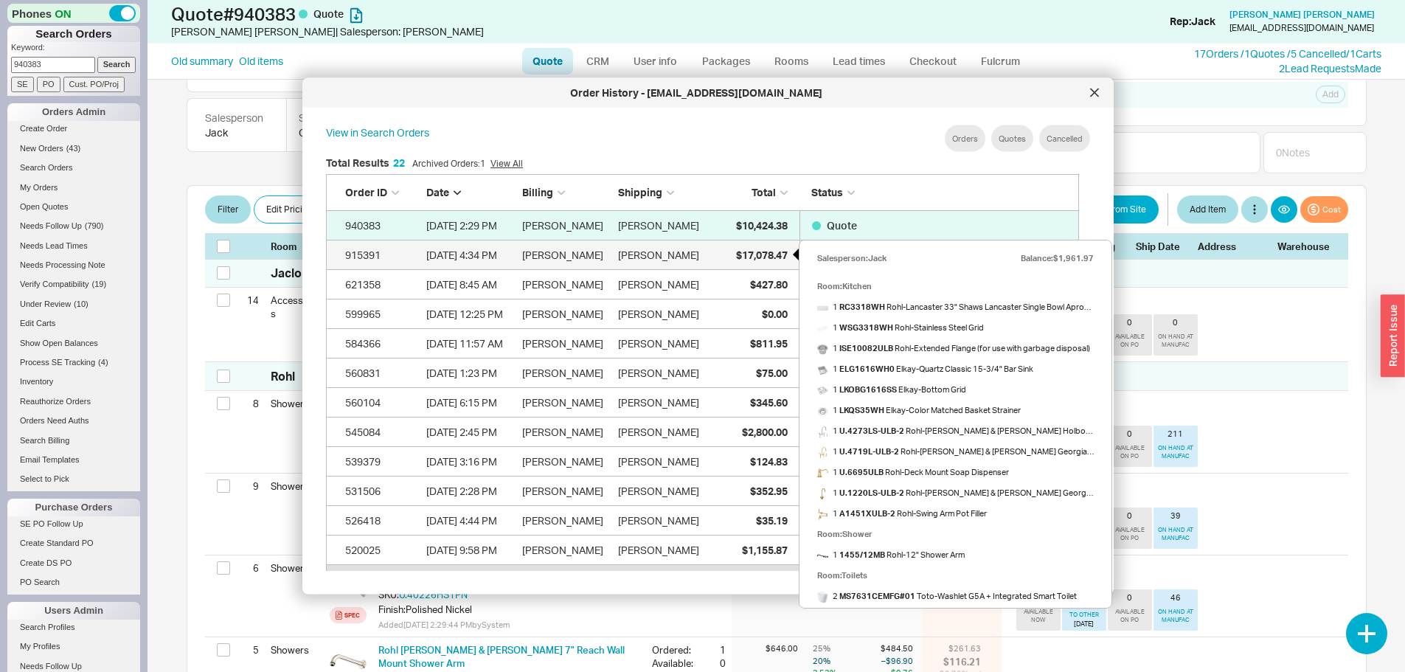
click at [756, 252] on span "$17,078.47" at bounding box center [762, 254] width 52 height 13
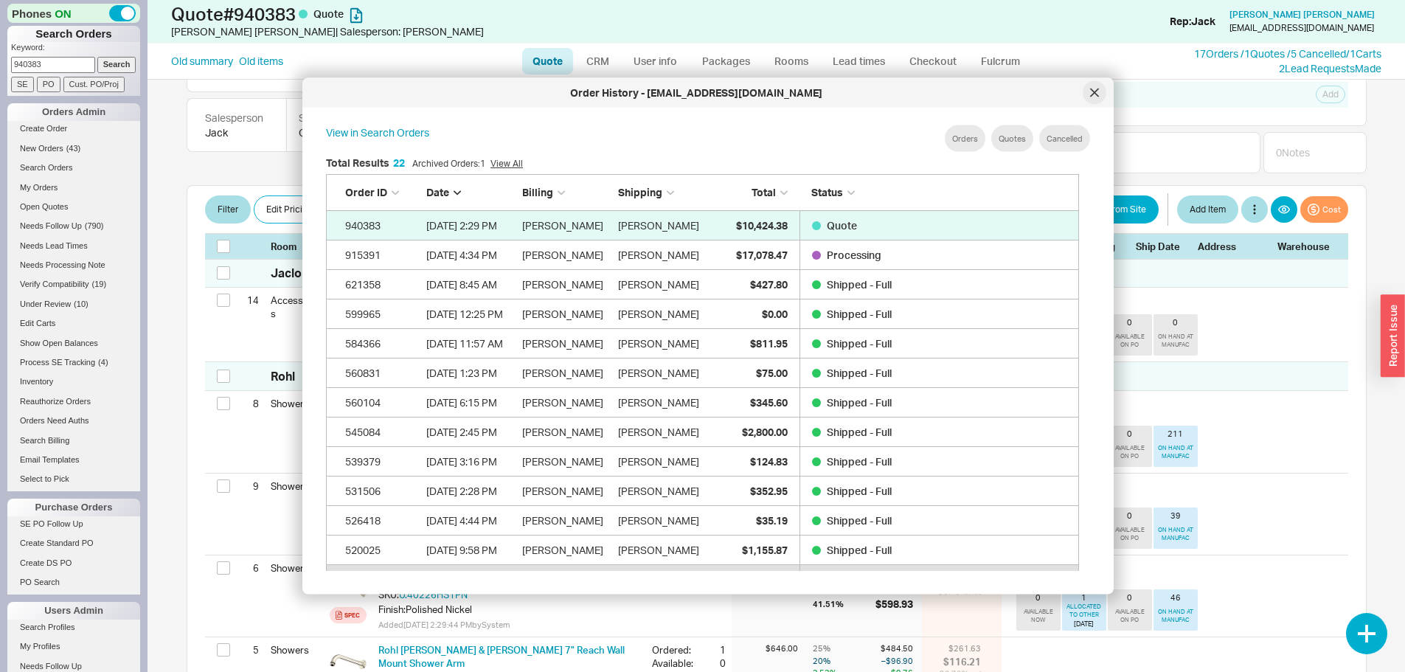
click at [1093, 91] on icon at bounding box center [1094, 92] width 7 height 7
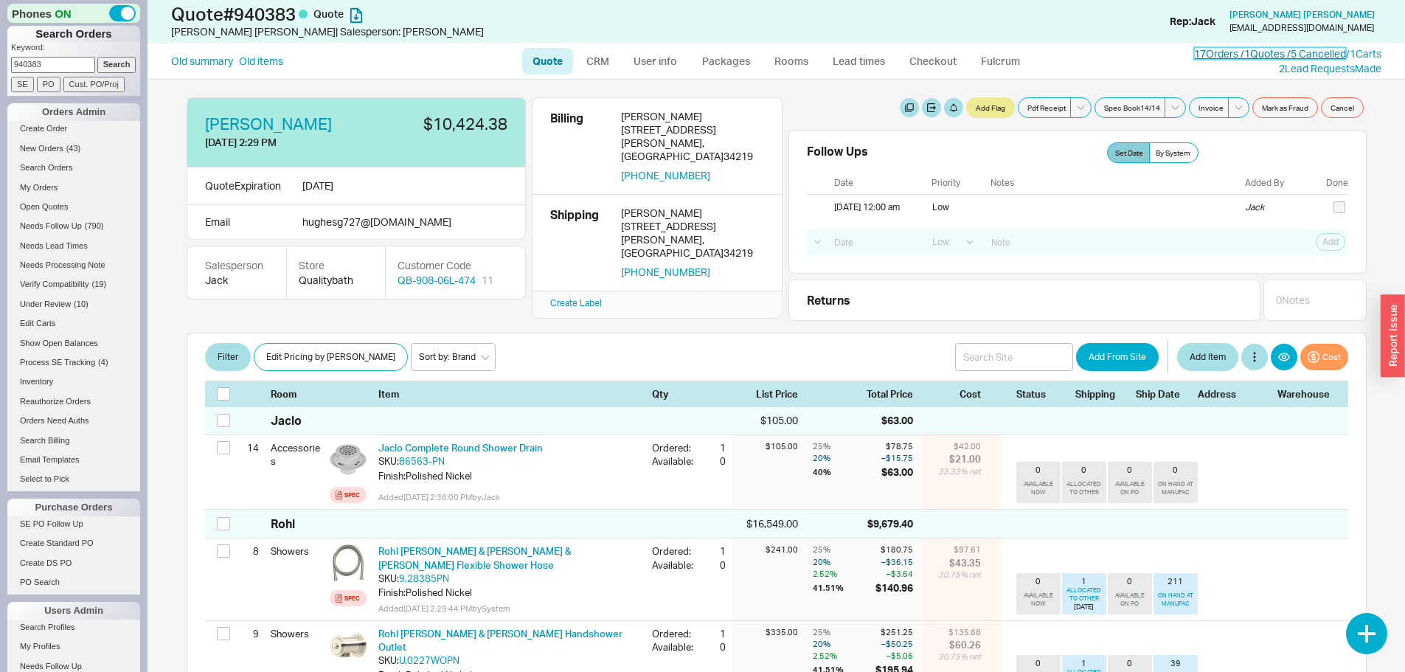
click at [1237, 49] on link "17 Orders / 1 Quotes / 5 Cancelled" at bounding box center [1270, 53] width 152 height 13
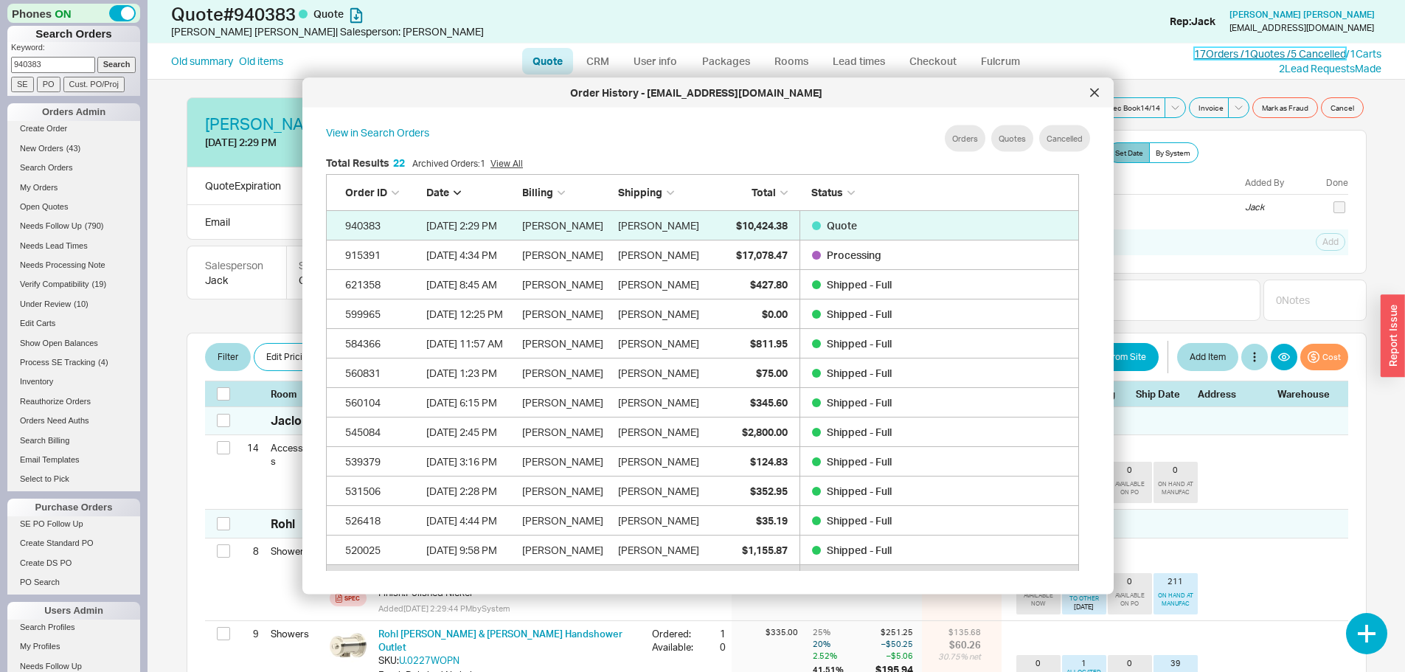
scroll to position [440, 766]
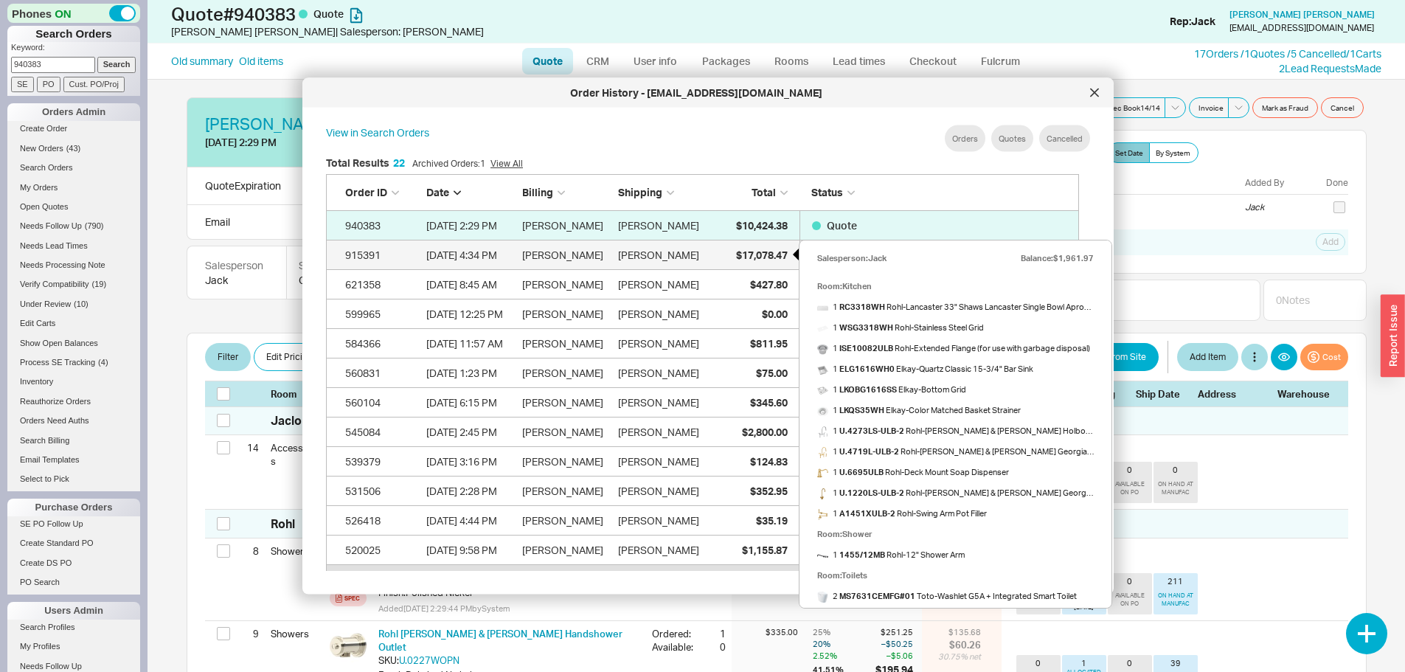
click at [774, 256] on span "$17,078.47" at bounding box center [762, 254] width 52 height 13
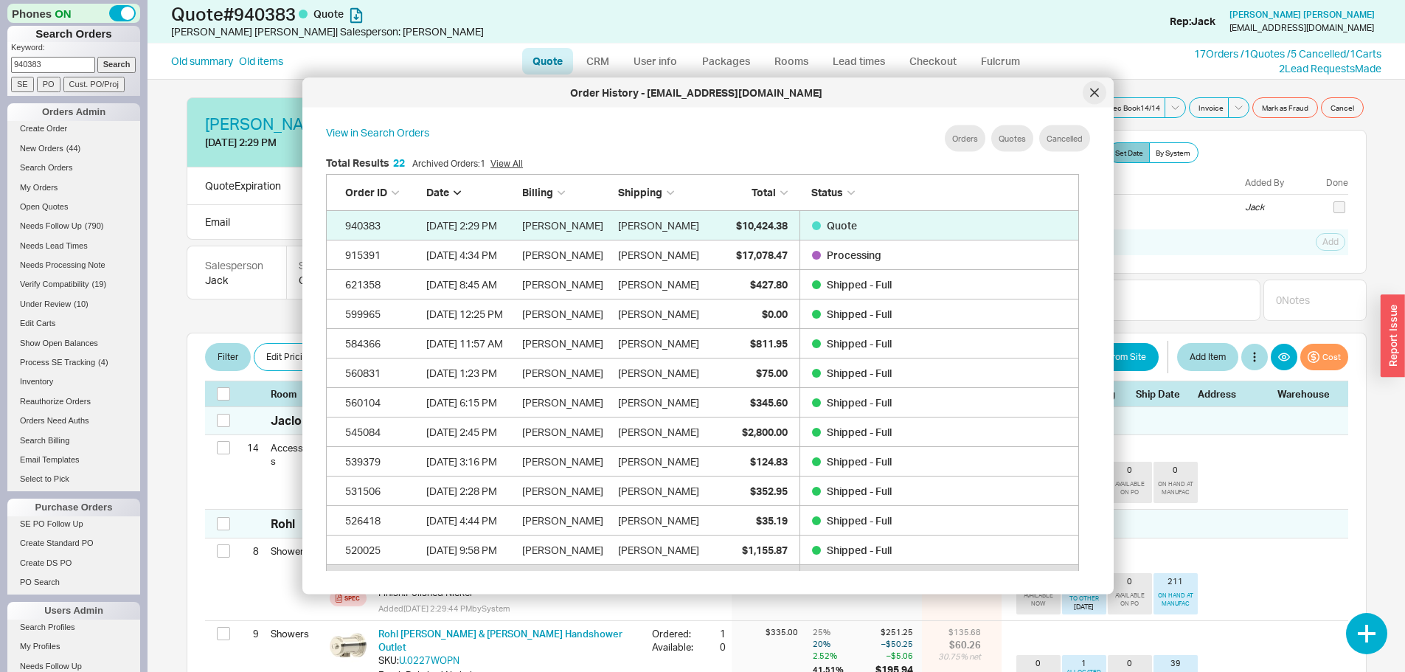
click at [1095, 86] on div at bounding box center [1095, 93] width 24 height 24
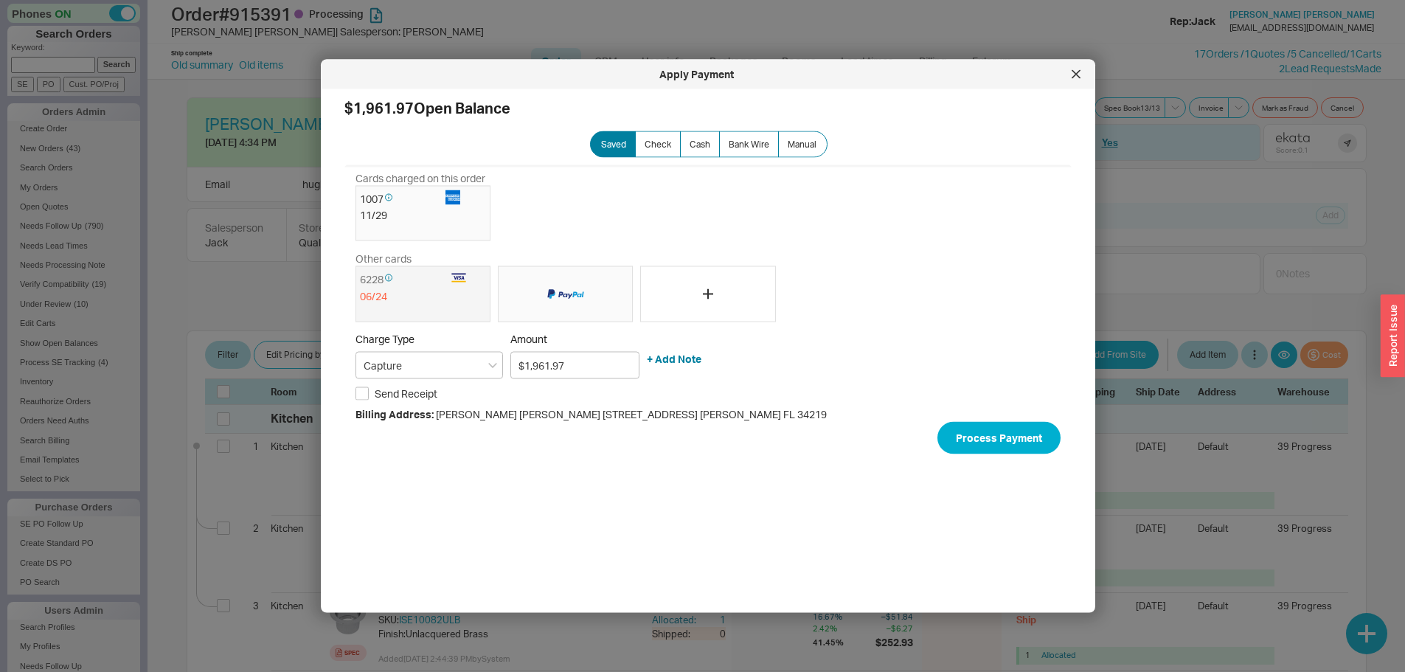
select select "LOW"
click at [1077, 65] on div at bounding box center [1076, 75] width 24 height 24
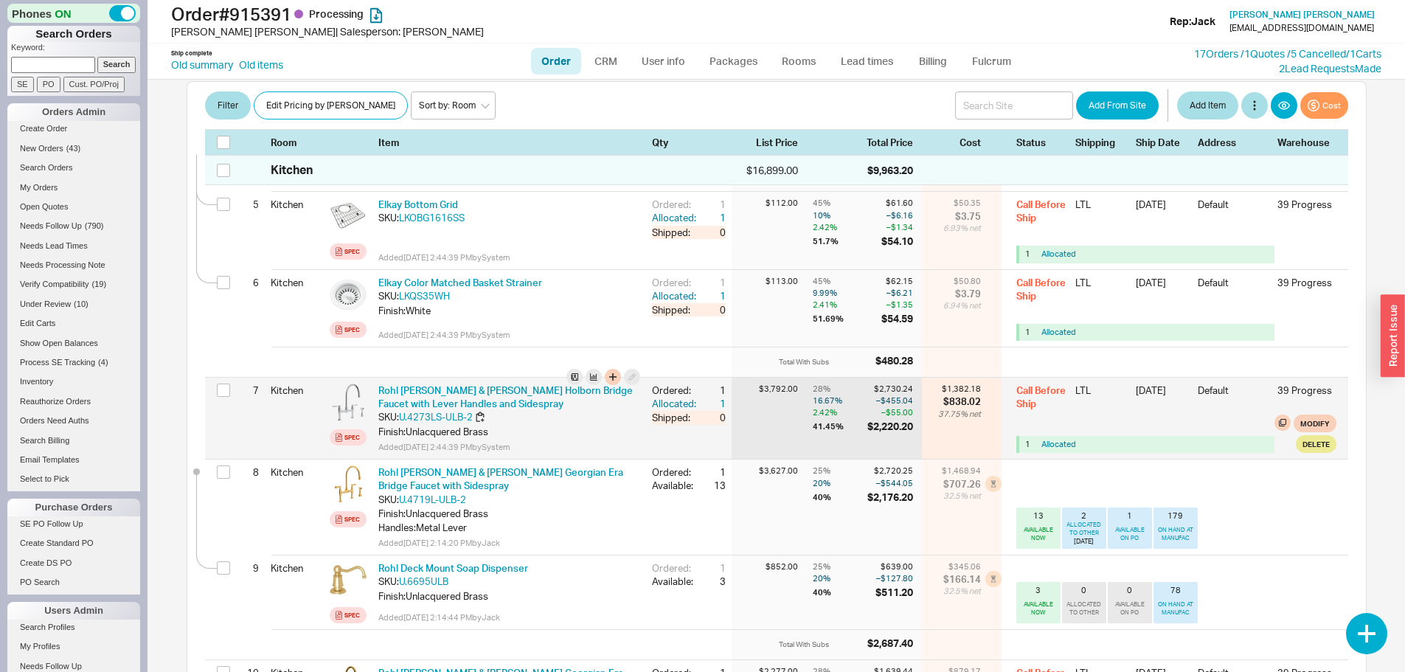
scroll to position [590, 0]
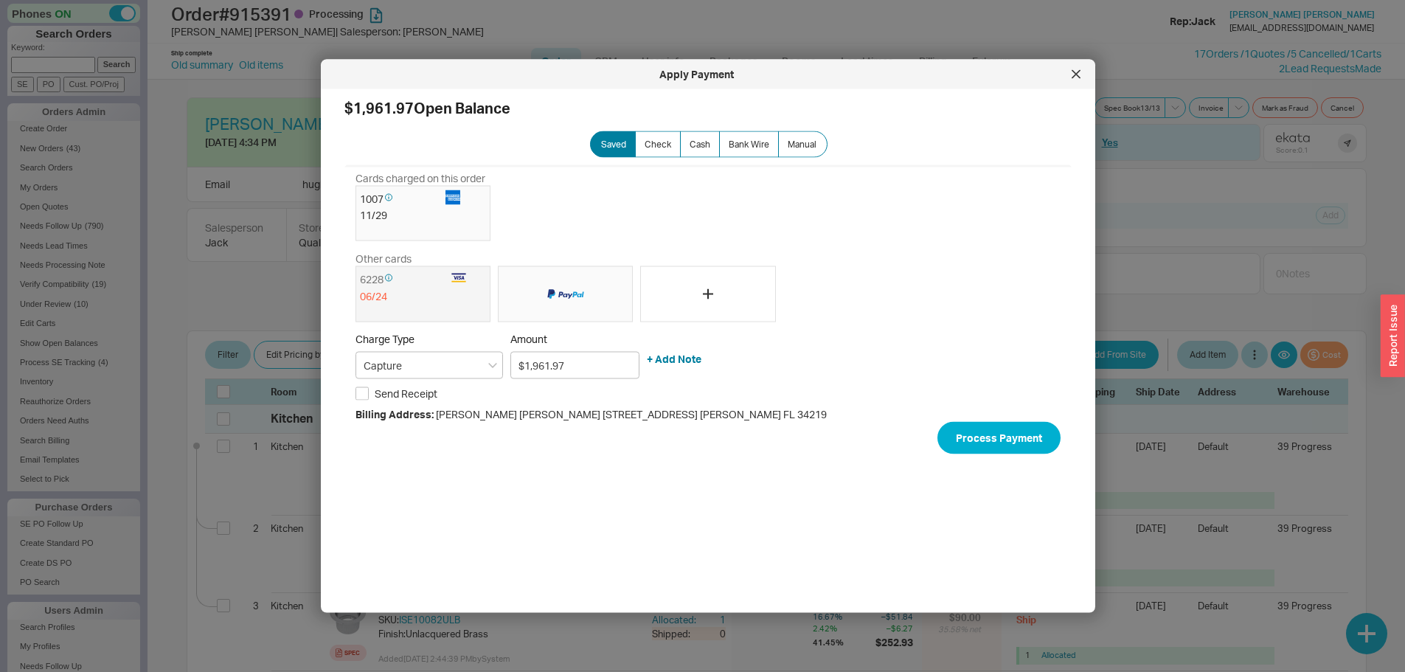
select select "LOW"
click at [1078, 77] on icon at bounding box center [1076, 74] width 9 height 9
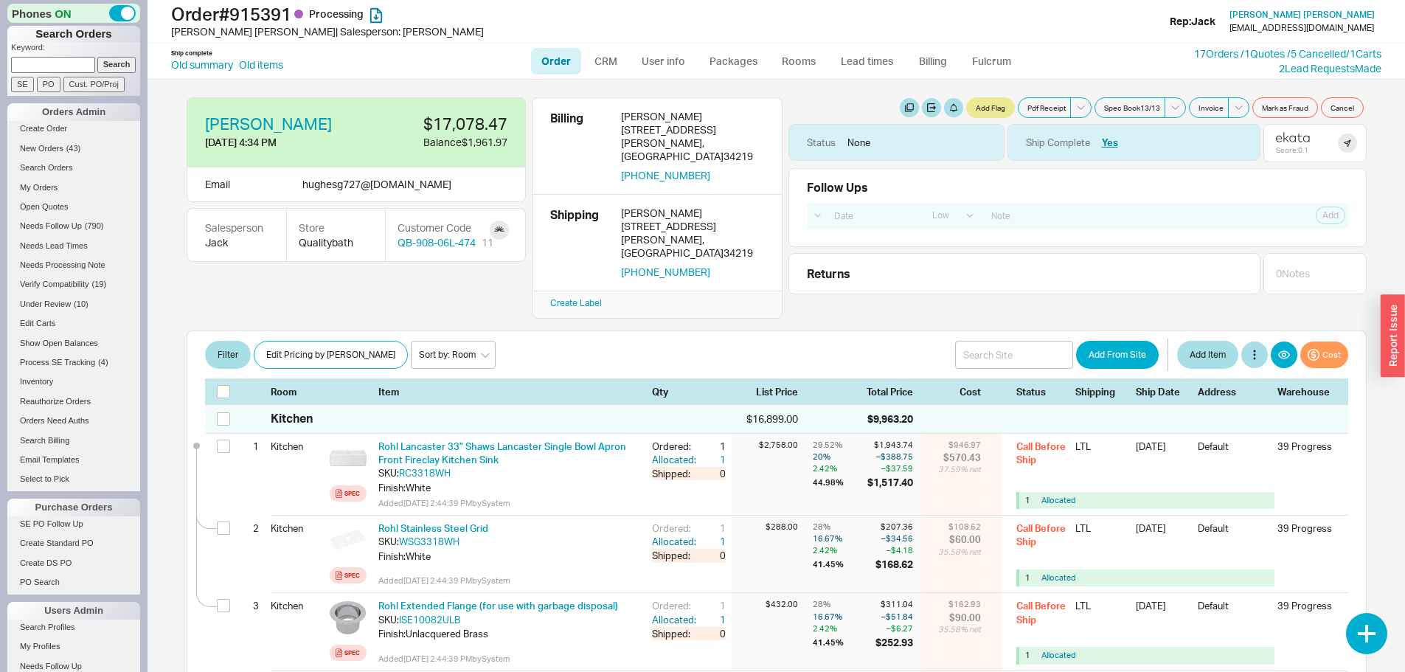
click at [73, 60] on input at bounding box center [53, 64] width 84 height 15
type input "939487"
click at [97, 57] on input "Search" at bounding box center [116, 64] width 39 height 15
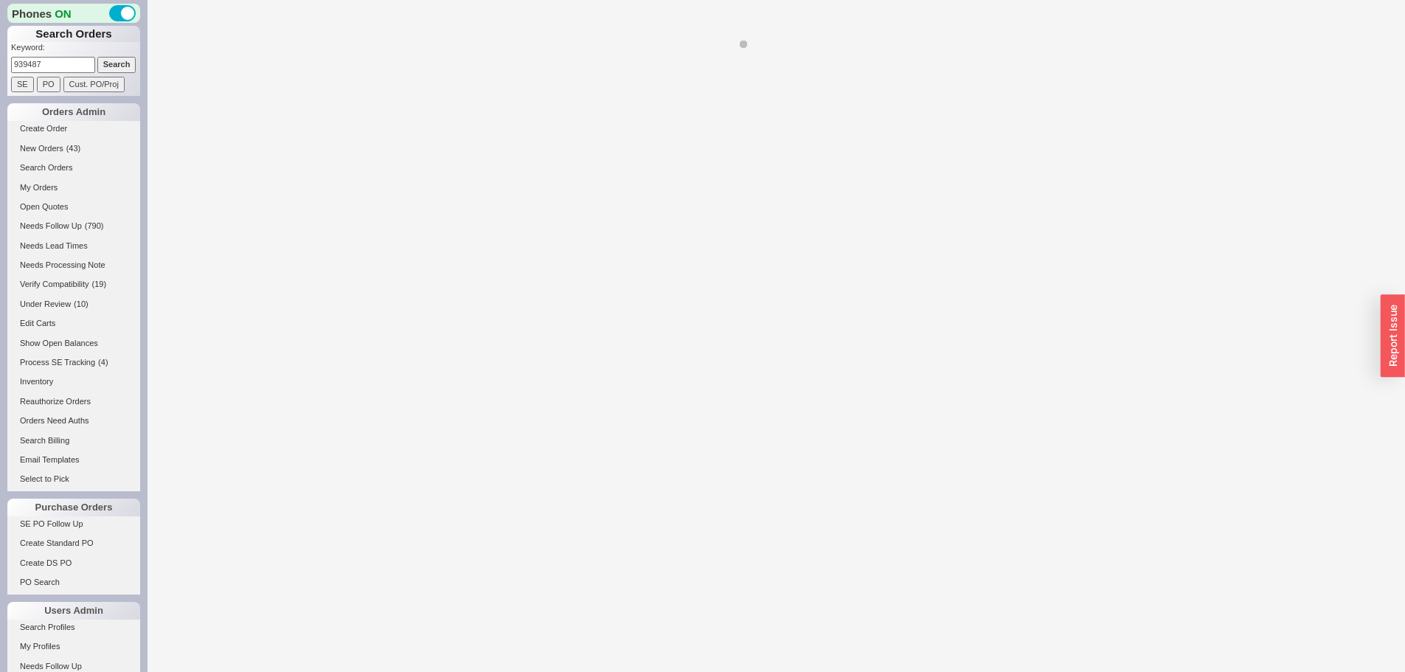
select select "LOW"
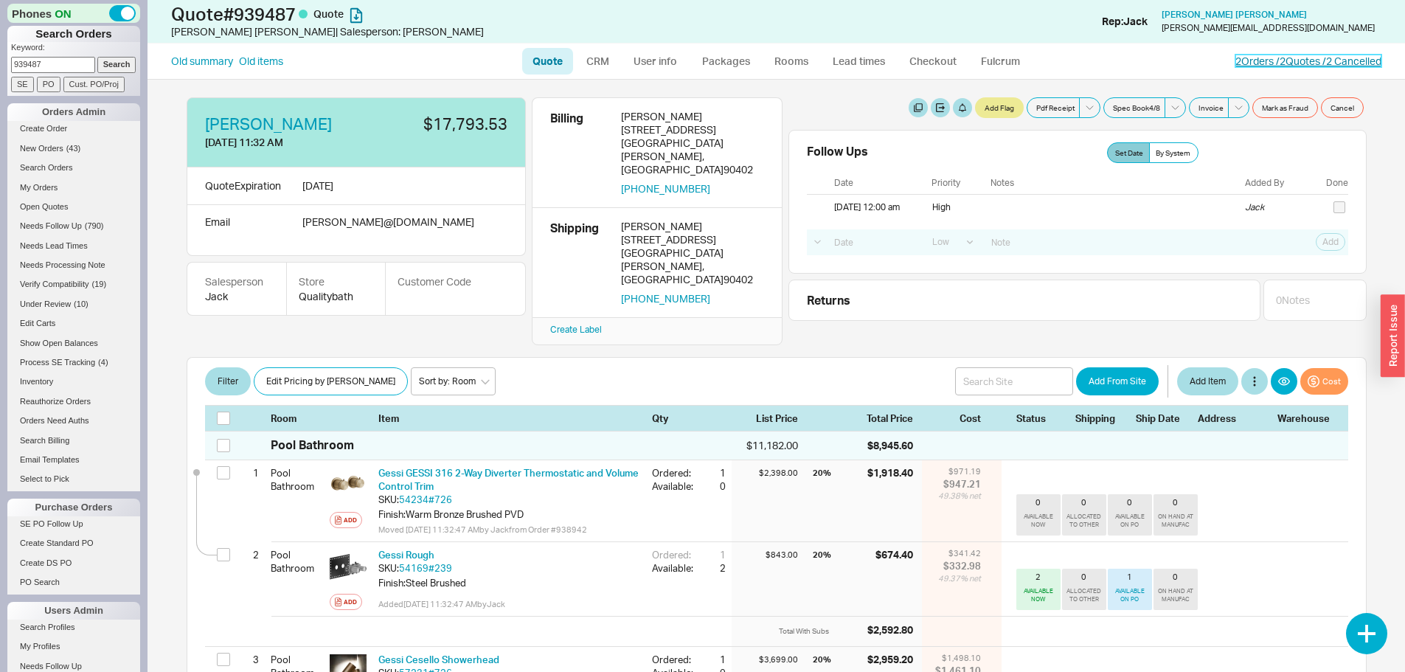
click at [1283, 57] on link "2 Orders / 2 Quotes / 2 Cancelled" at bounding box center [1308, 61] width 146 height 13
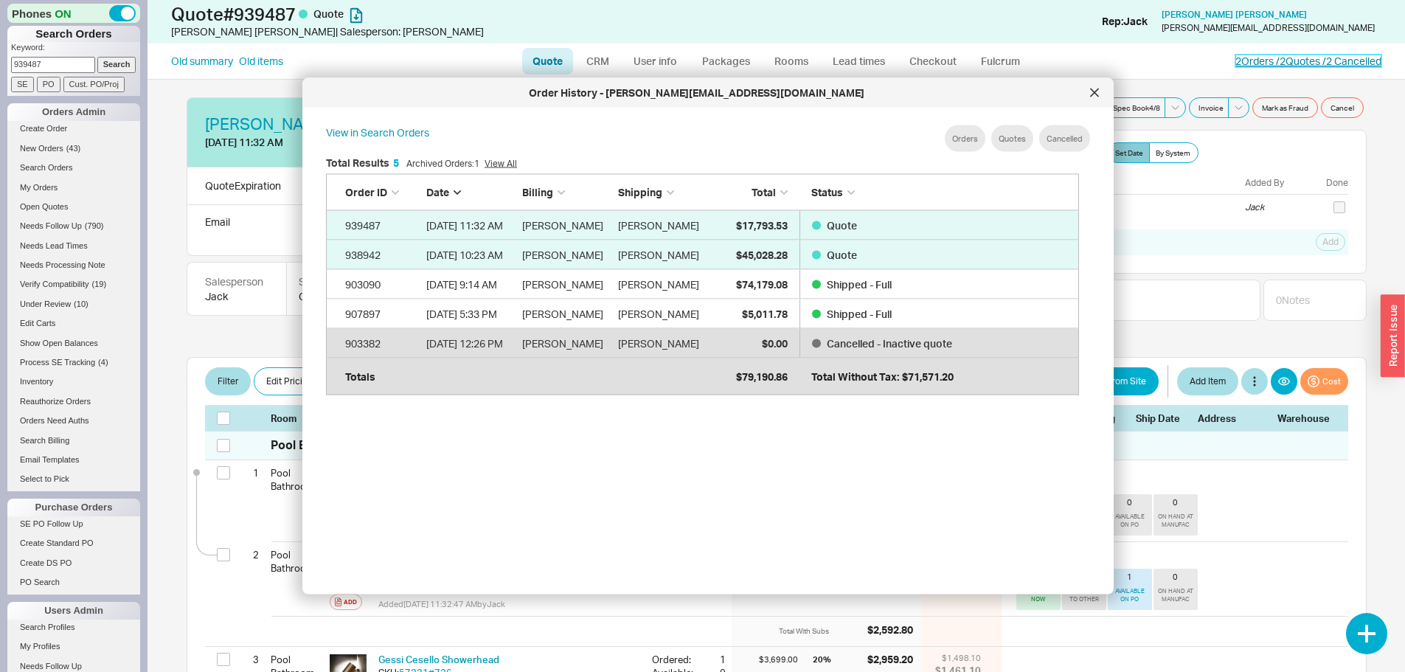
scroll to position [440, 766]
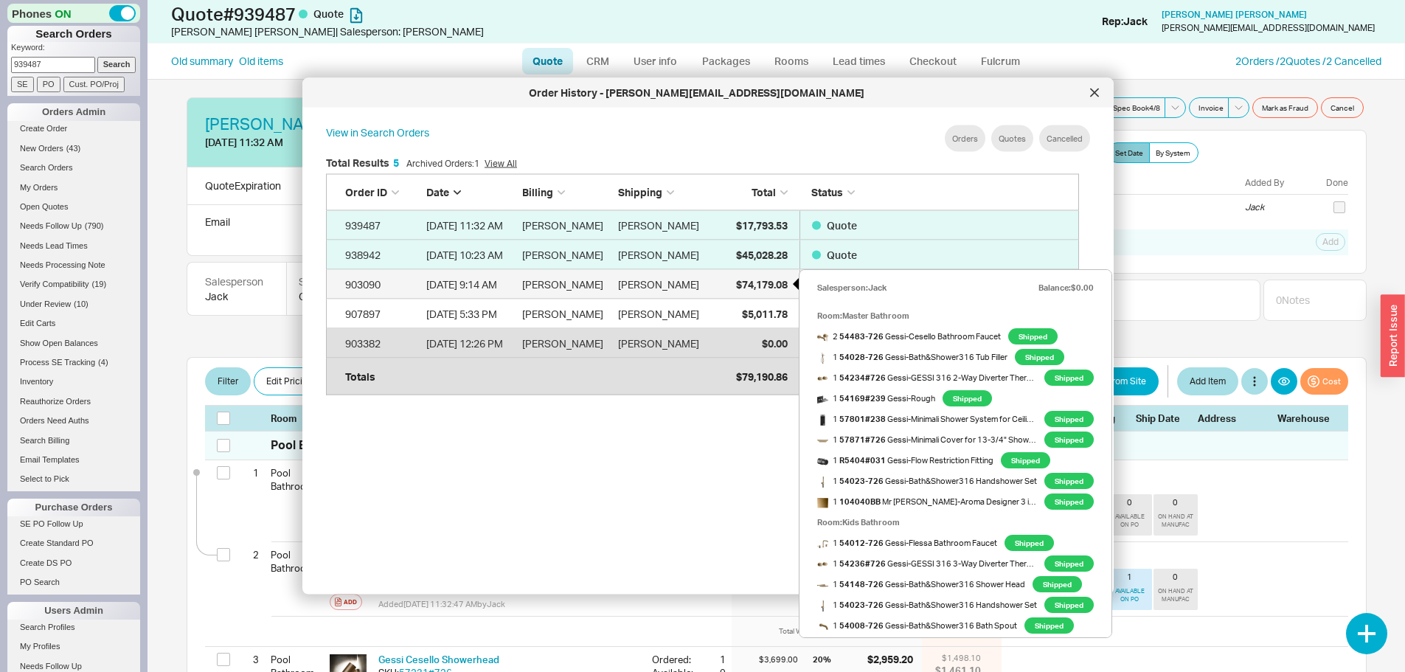
click at [764, 278] on span "$74,179.08" at bounding box center [762, 283] width 52 height 13
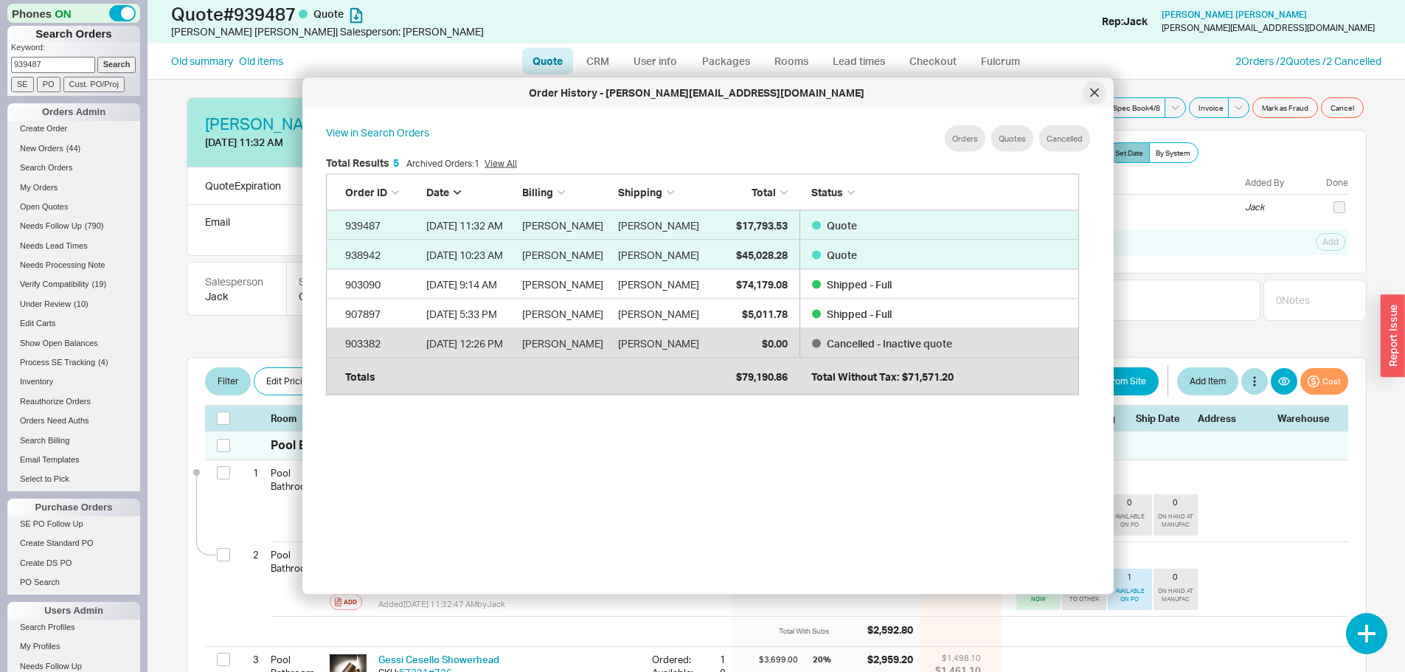
click at [1092, 93] on icon at bounding box center [1094, 93] width 9 height 9
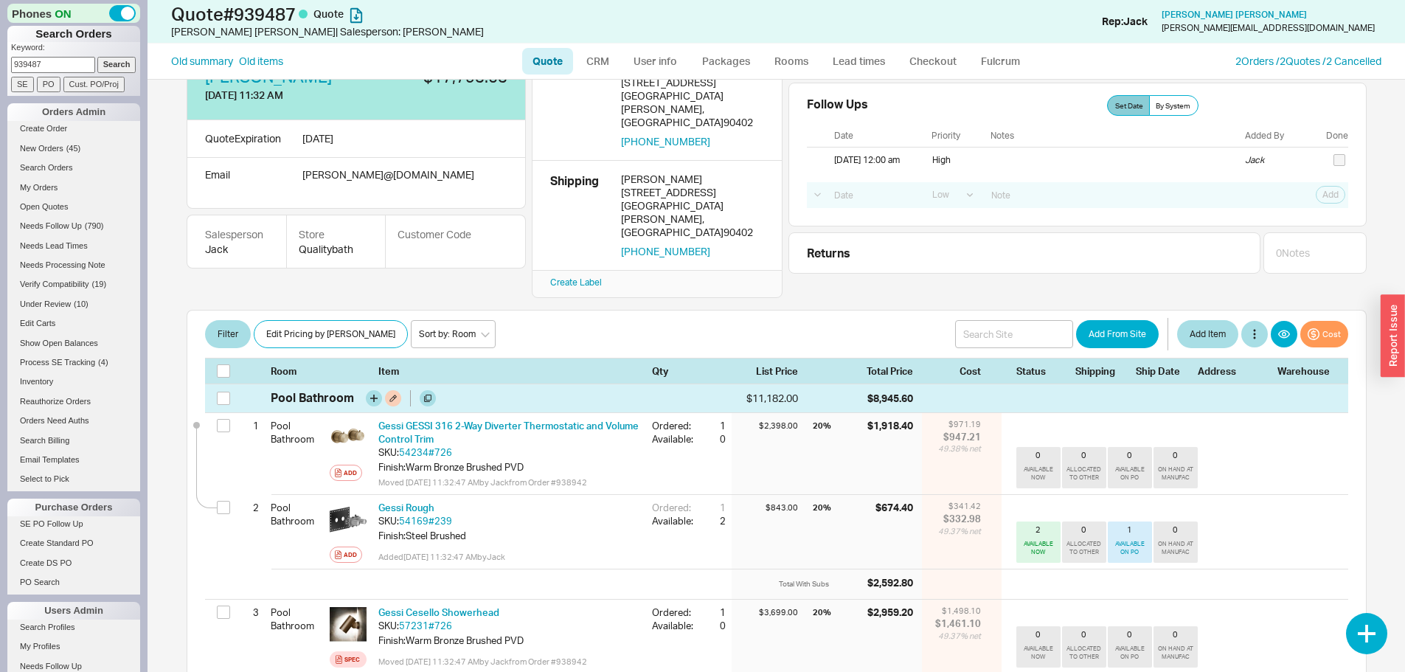
scroll to position [0, 0]
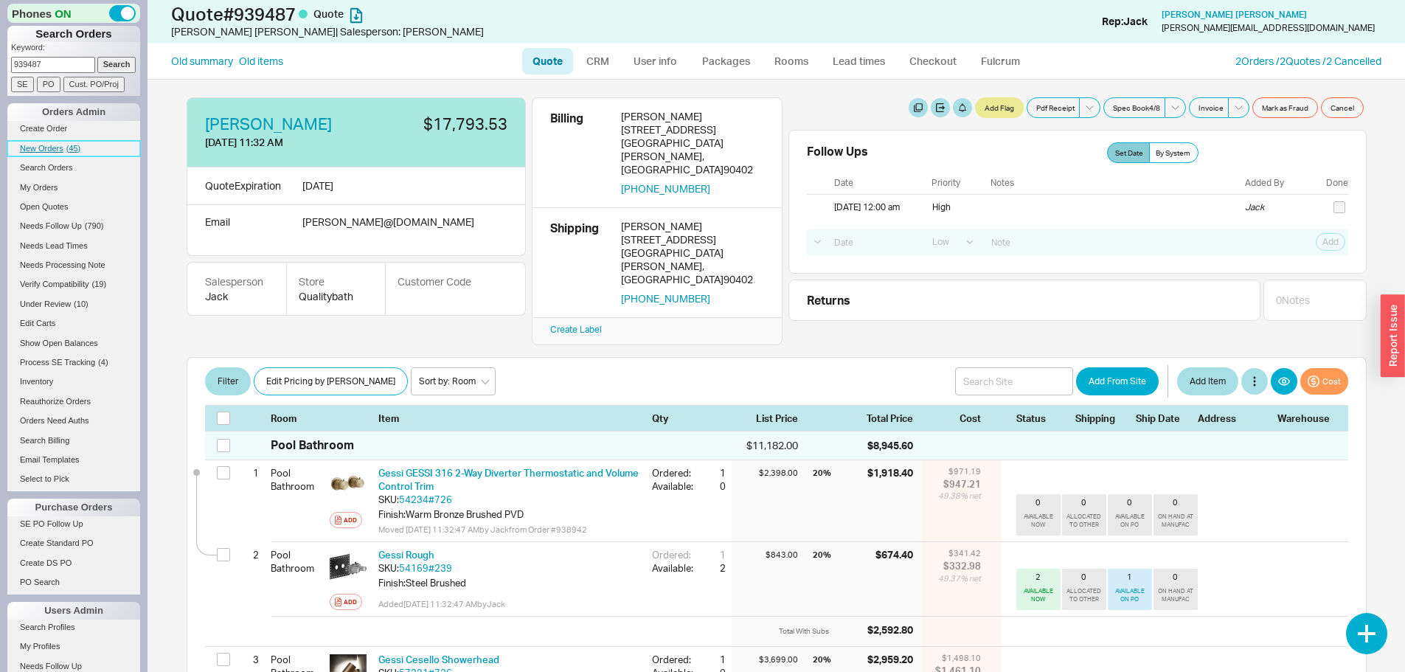
click at [54, 142] on link "New Orders ( 45 )" at bounding box center [73, 148] width 133 height 15
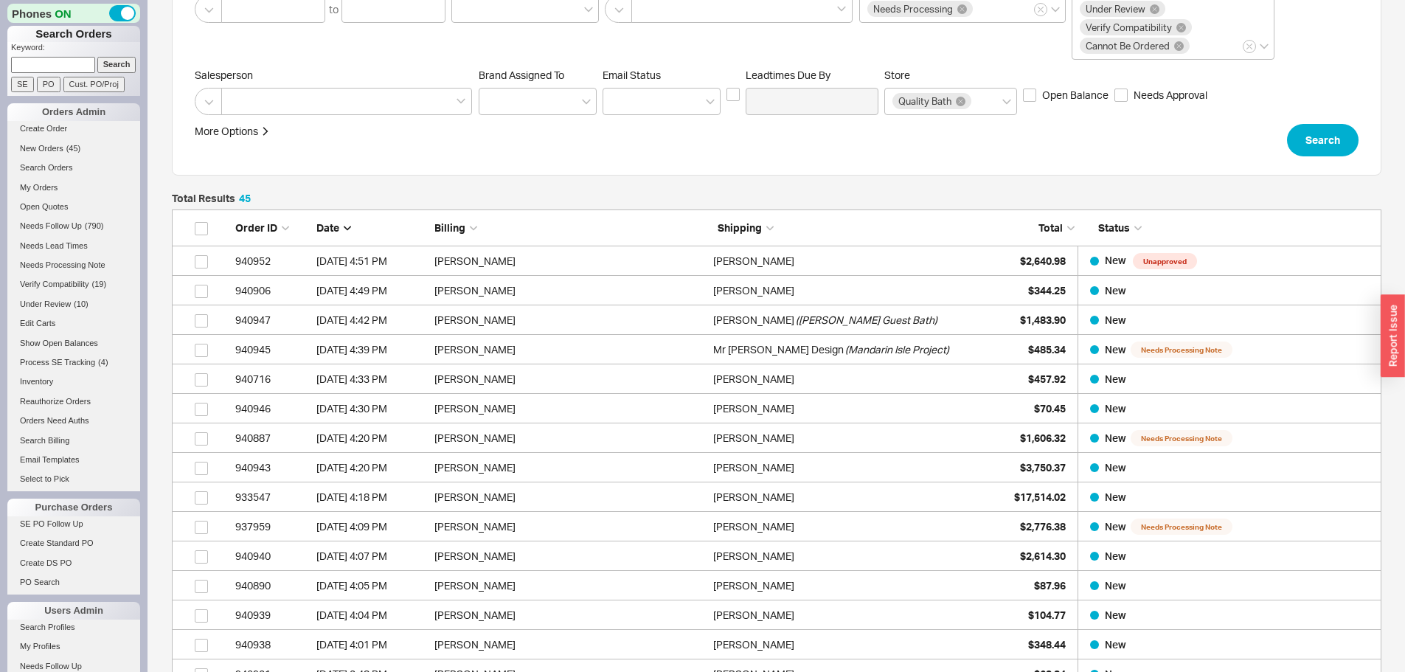
scroll to position [148, 0]
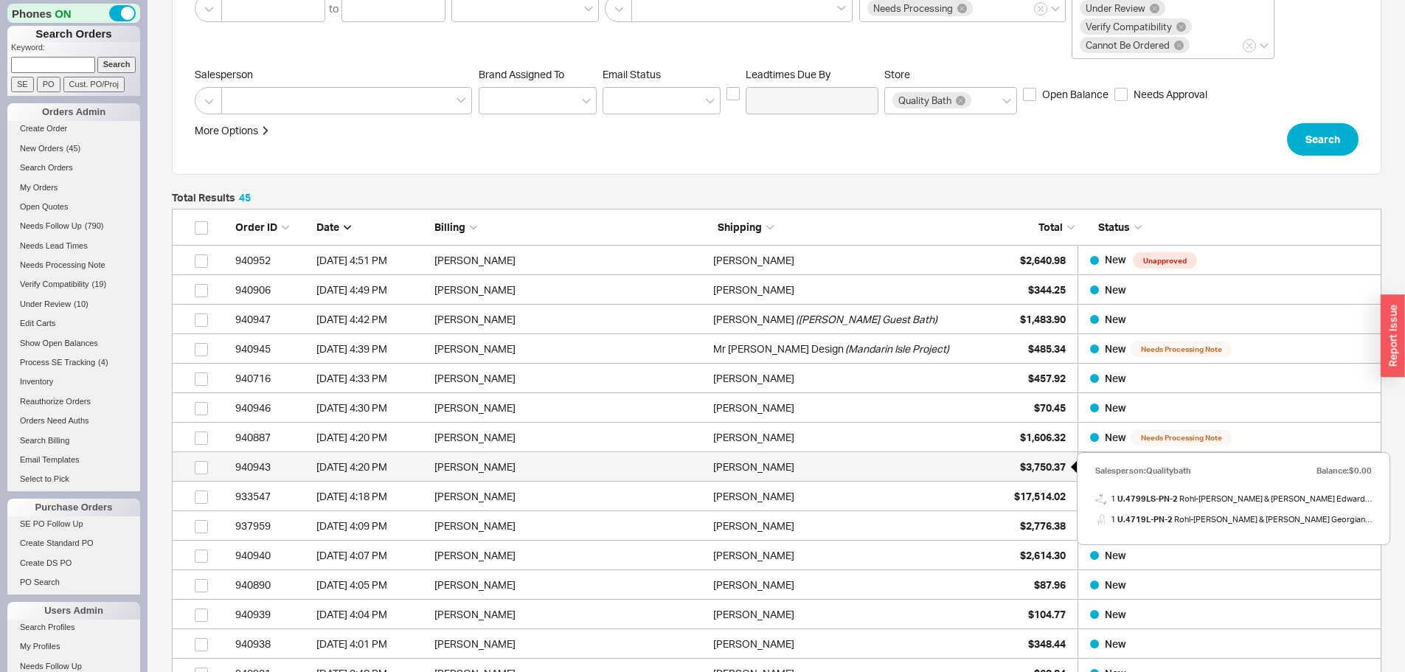
click at [1023, 465] on span "$3,750.37" at bounding box center [1043, 466] width 46 height 13
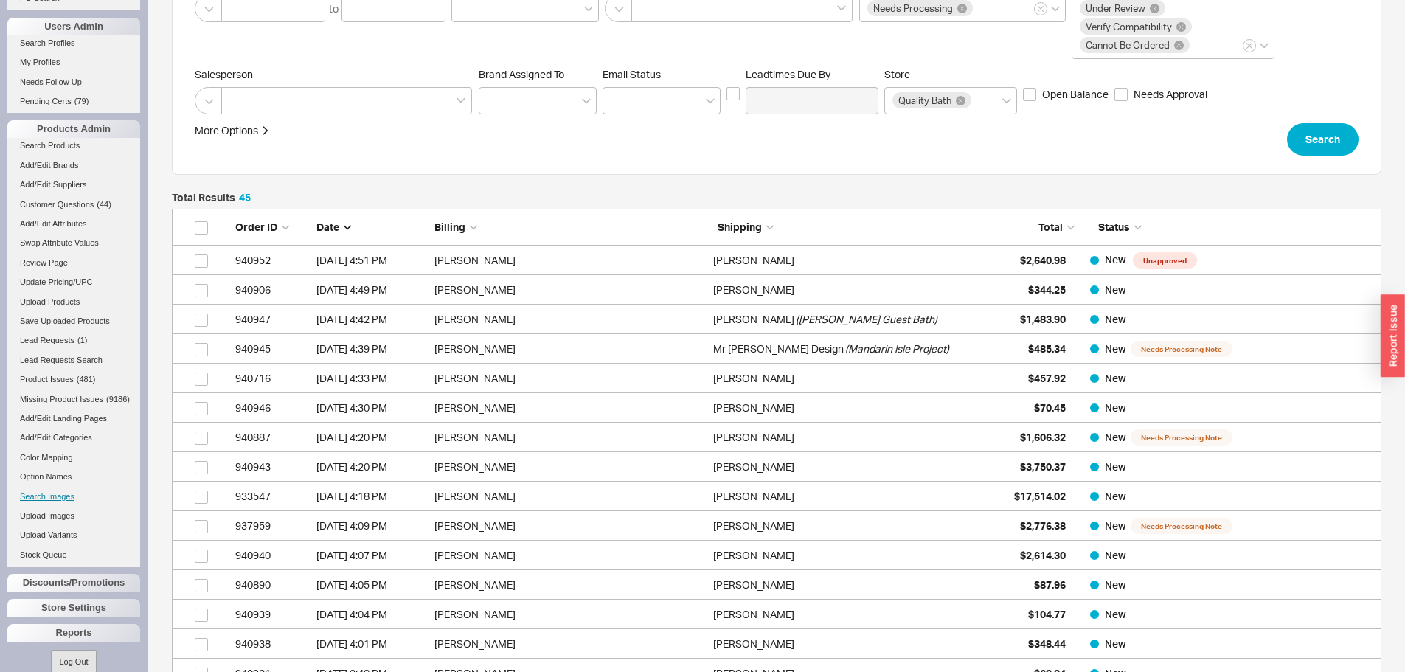
scroll to position [590, 0]
click at [55, 557] on link "Stock Queue" at bounding box center [73, 548] width 133 height 15
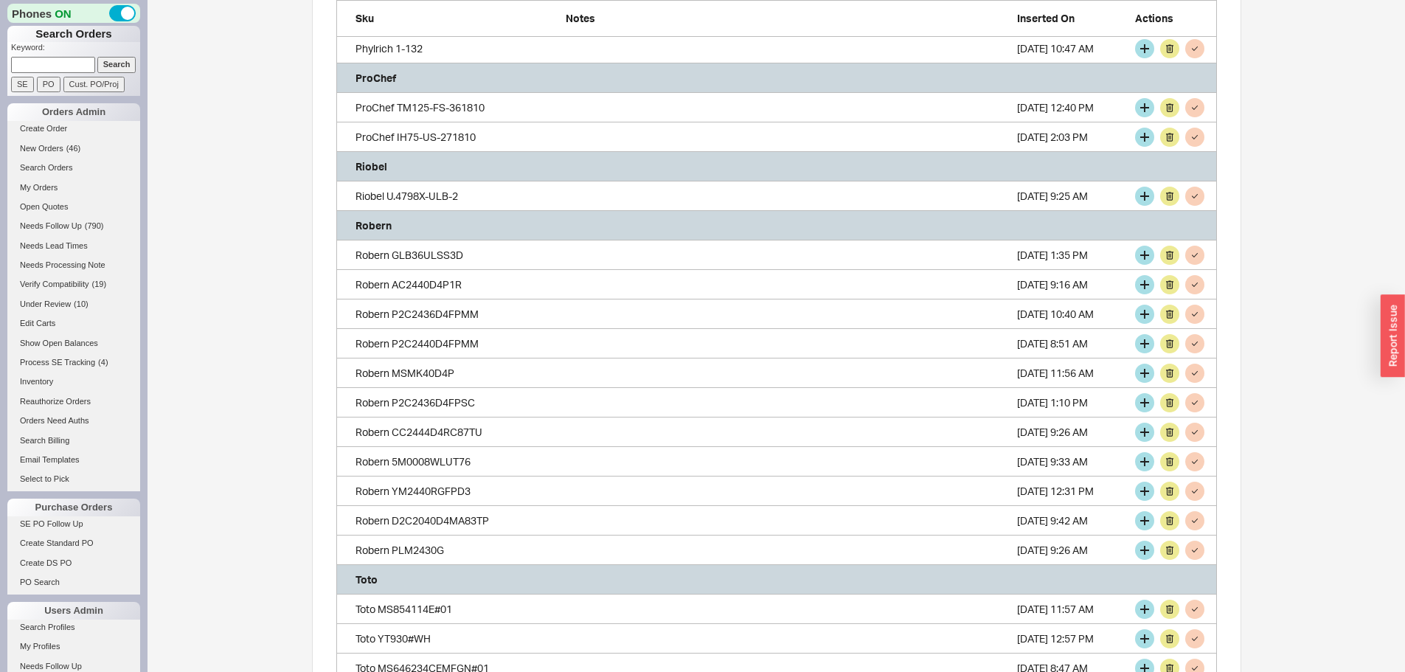
scroll to position [2309, 0]
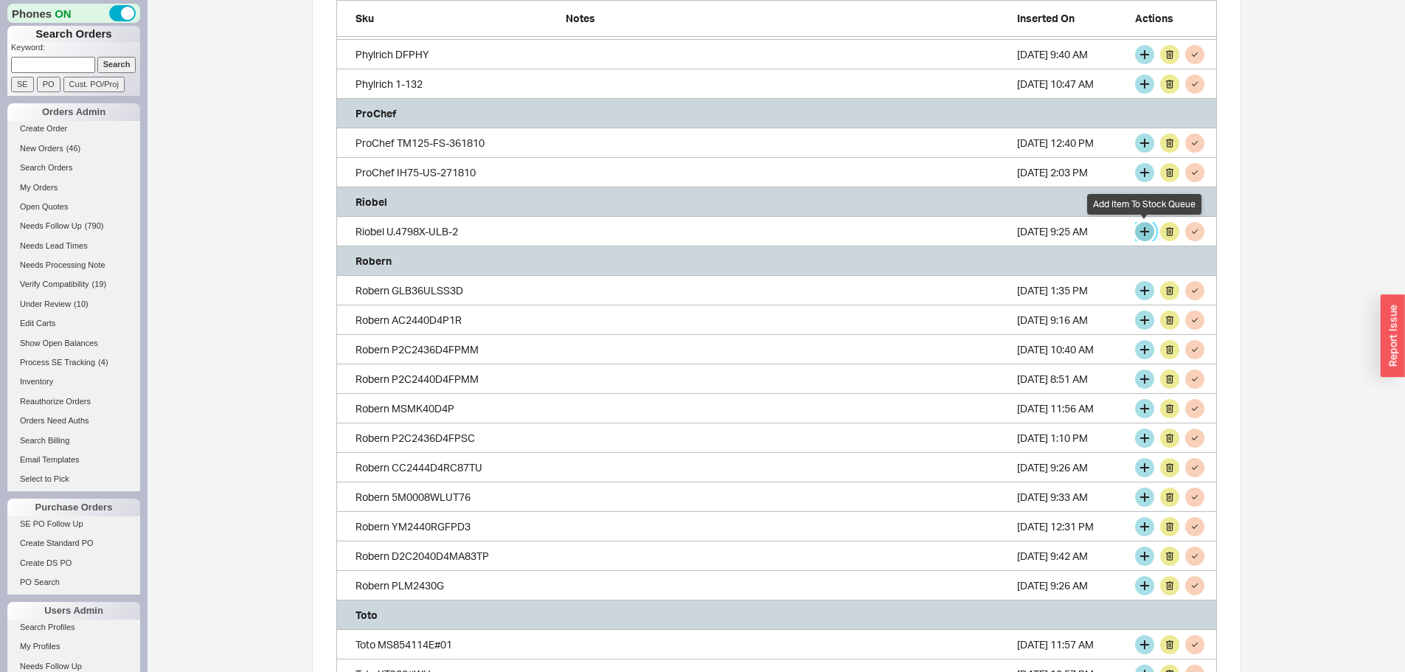
click at [1140, 233] on button "grid" at bounding box center [1144, 231] width 19 height 19
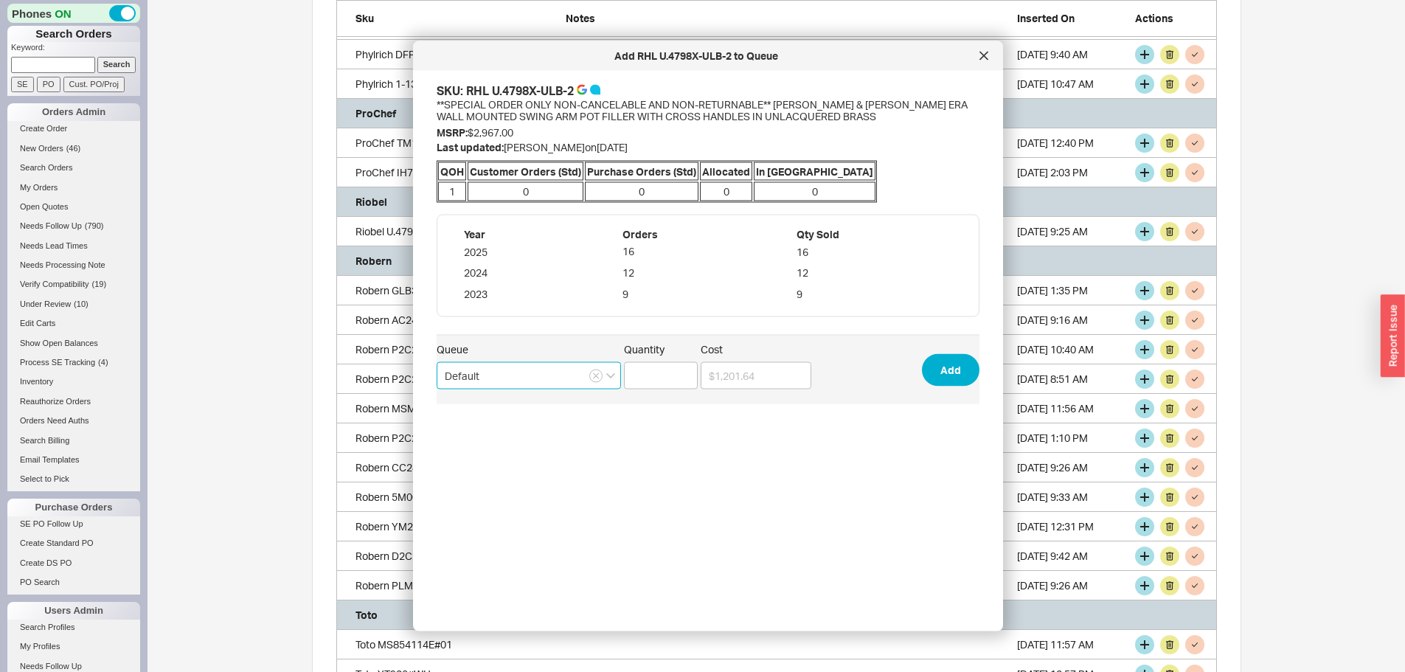
click at [550, 375] on input "Default" at bounding box center [529, 375] width 184 height 27
click at [482, 431] on div "mordys que" at bounding box center [528, 432] width 183 height 27
type input "mordys que"
click at [671, 378] on input "Quantity" at bounding box center [661, 375] width 74 height 27
type input "1"
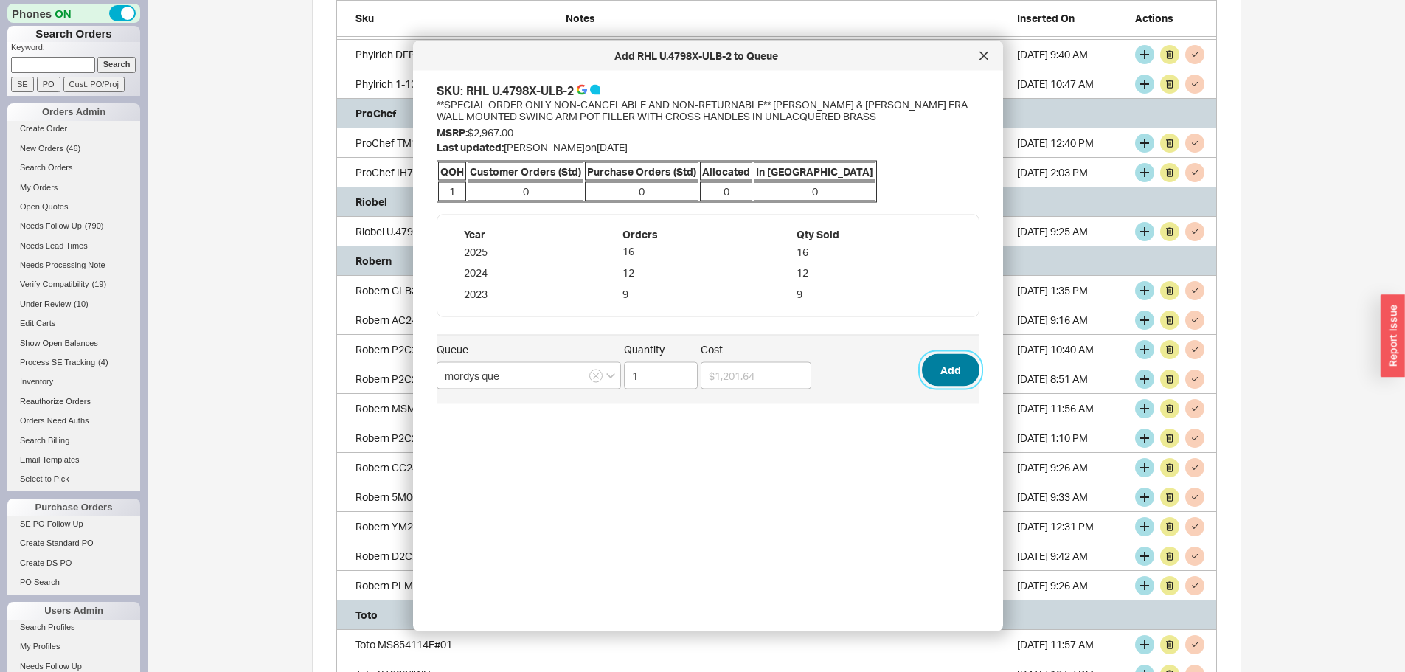
click at [941, 366] on button "Add" at bounding box center [951, 369] width 58 height 32
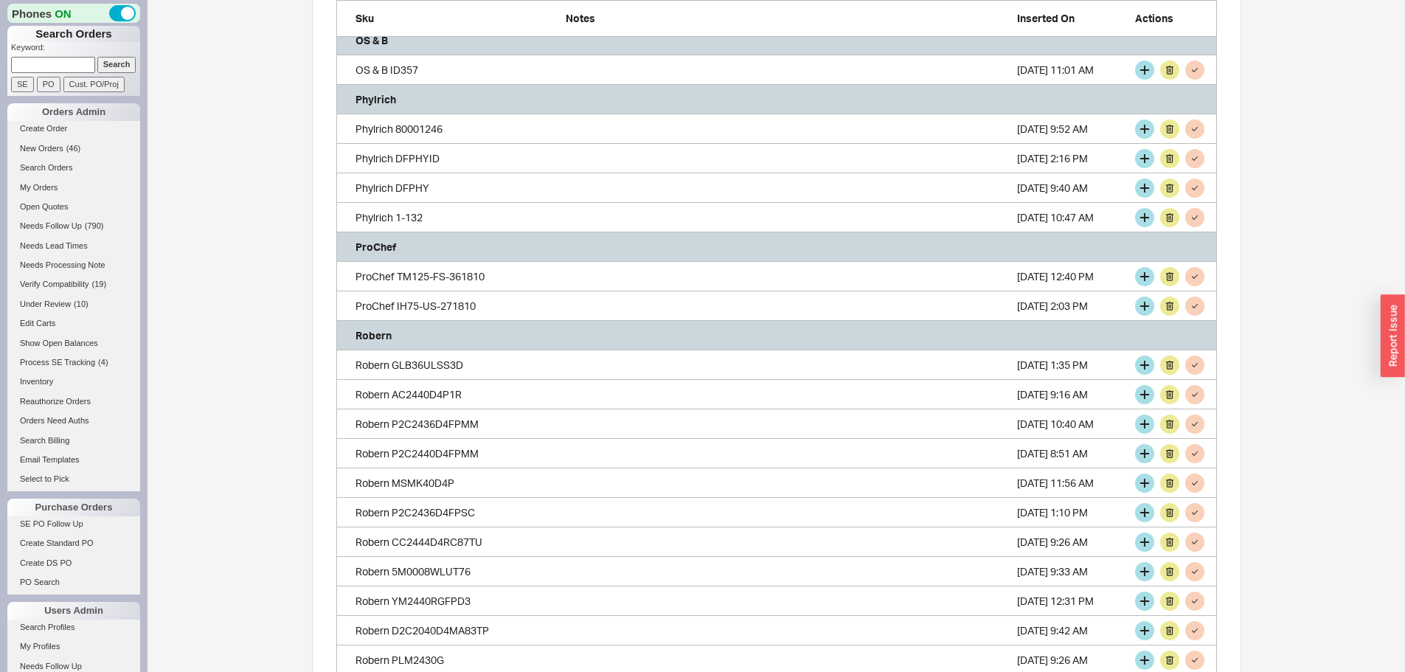
scroll to position [2087, 0]
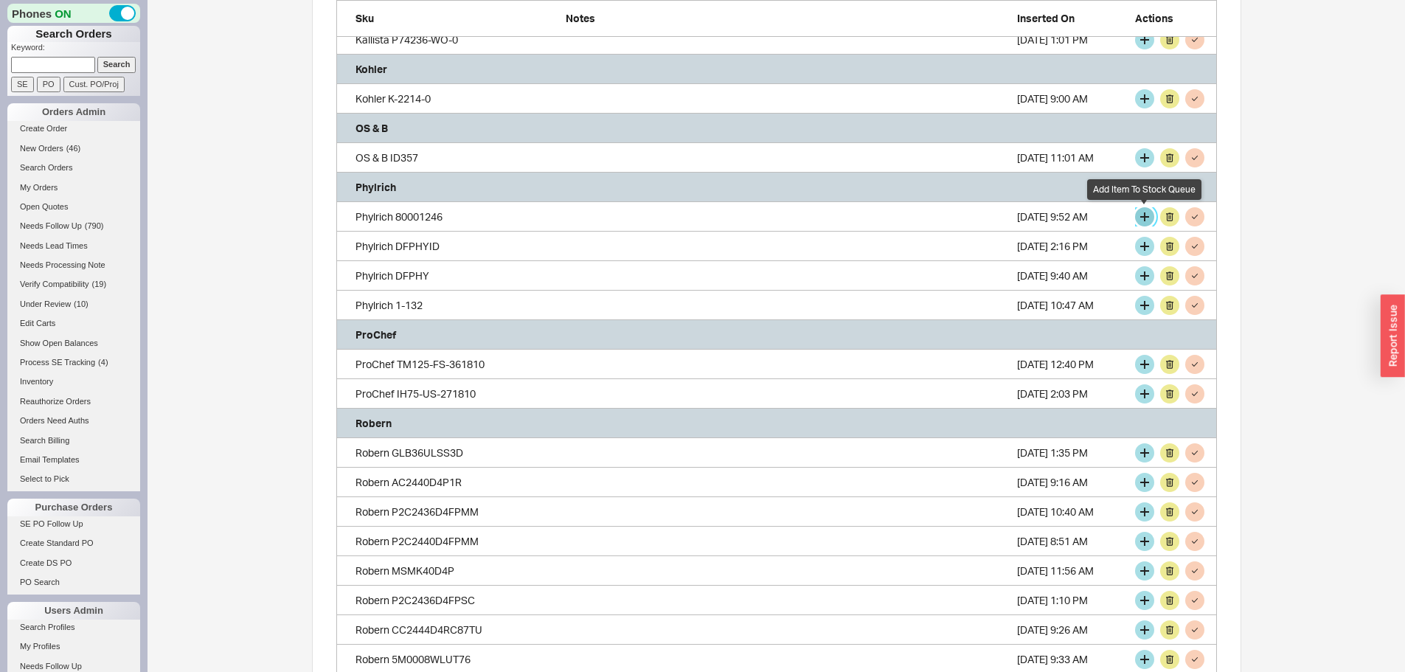
click at [1143, 214] on button "grid" at bounding box center [1144, 216] width 19 height 19
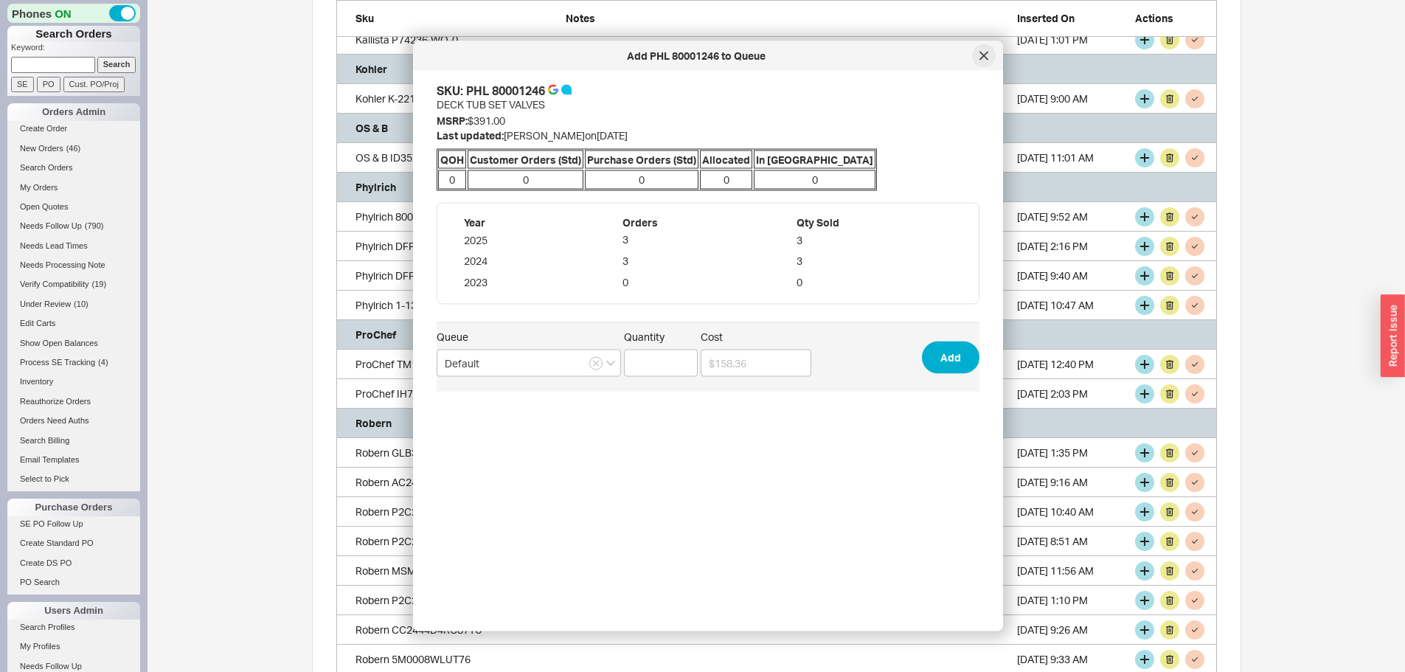
click at [982, 53] on icon at bounding box center [984, 56] width 9 height 9
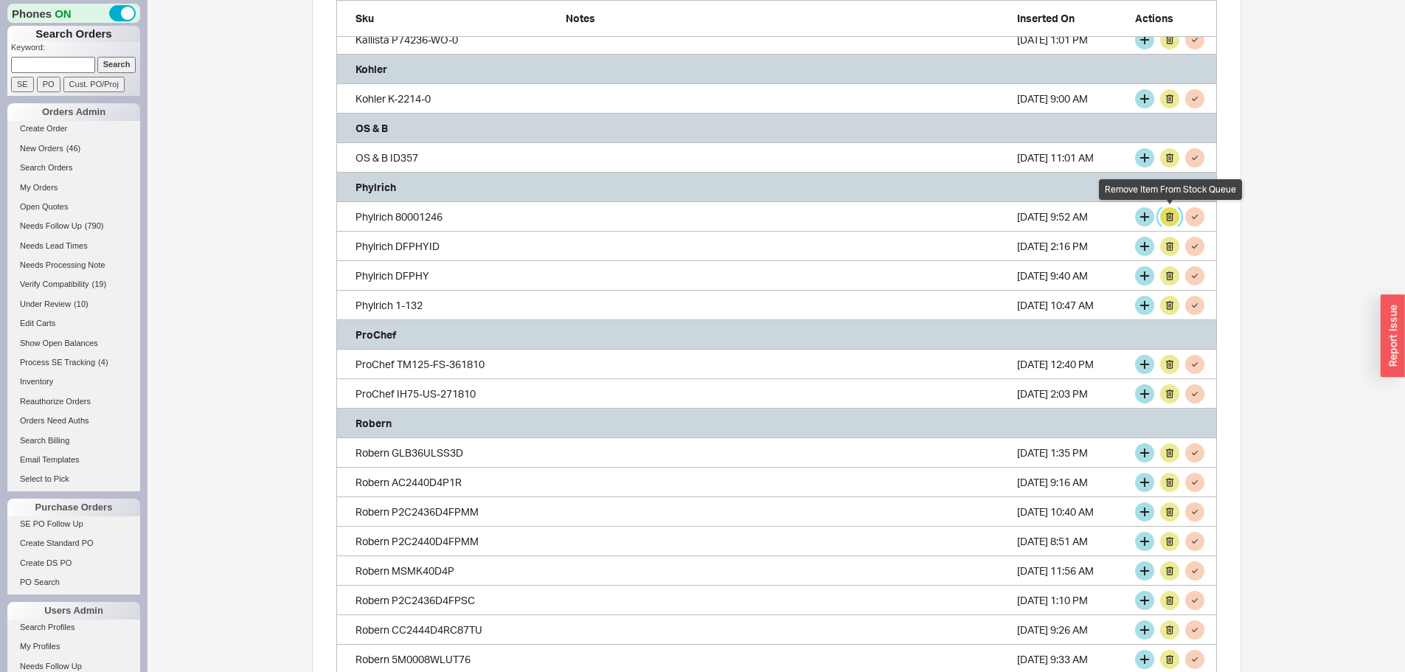
click at [1169, 215] on button "grid" at bounding box center [1169, 216] width 19 height 19
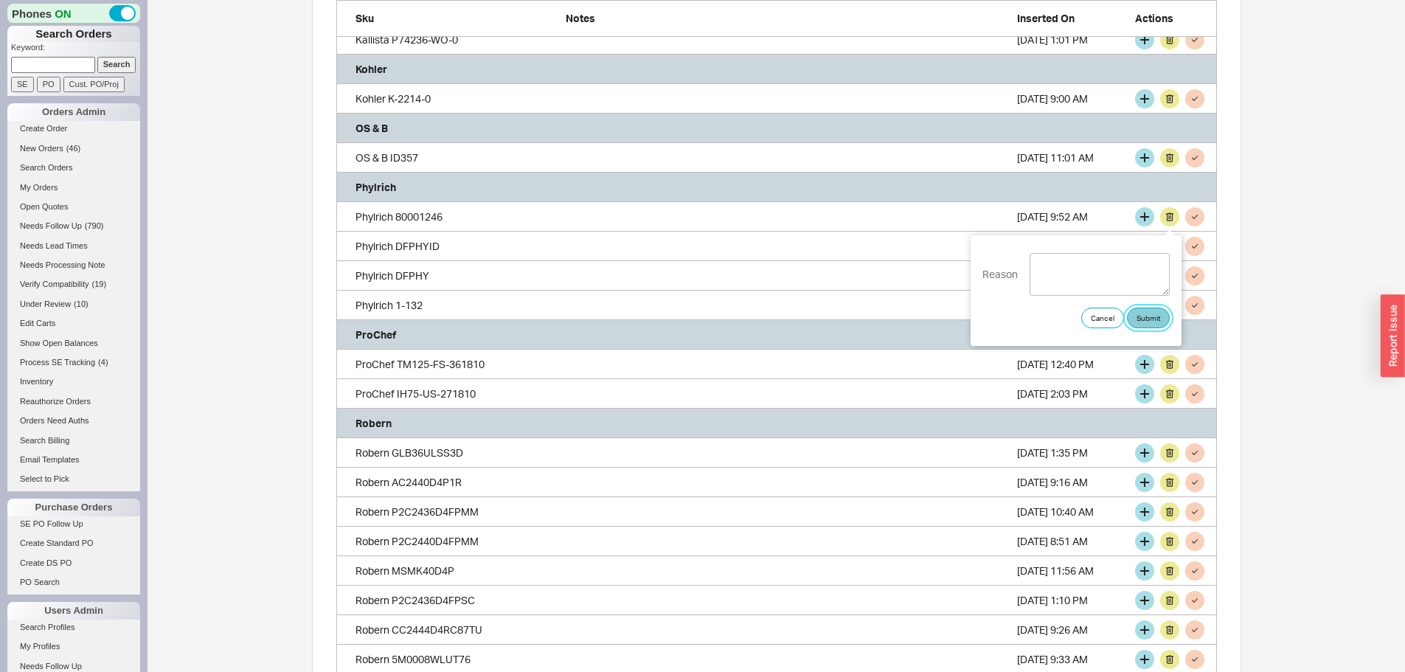
click at [1146, 315] on button "Submit" at bounding box center [1148, 318] width 43 height 21
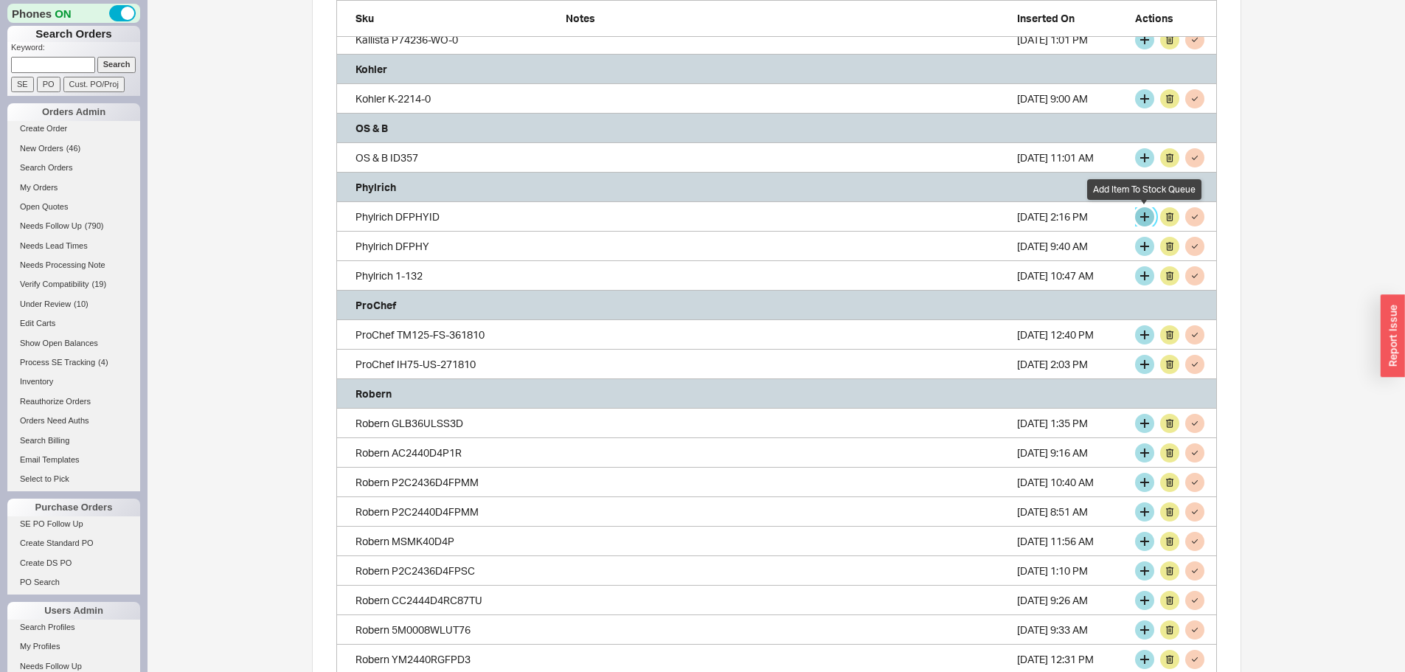
click at [1145, 219] on button "grid" at bounding box center [1144, 216] width 19 height 19
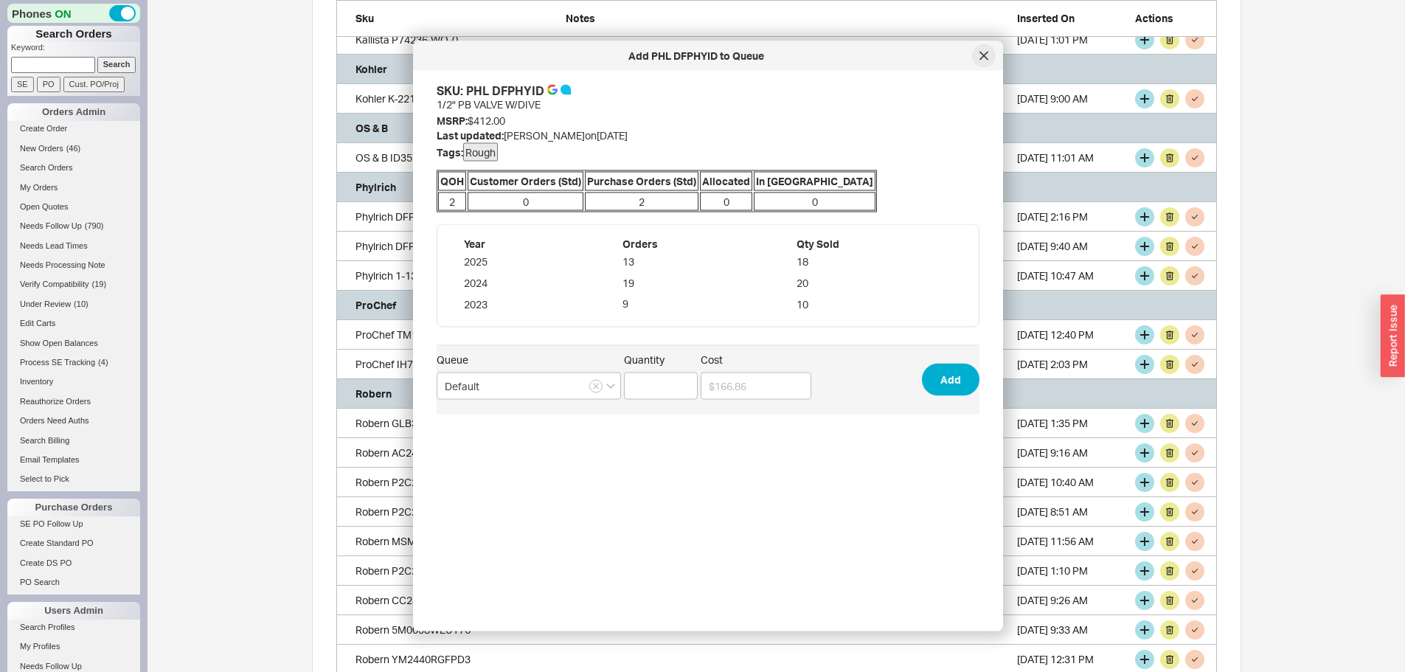
click at [982, 53] on icon at bounding box center [983, 55] width 7 height 7
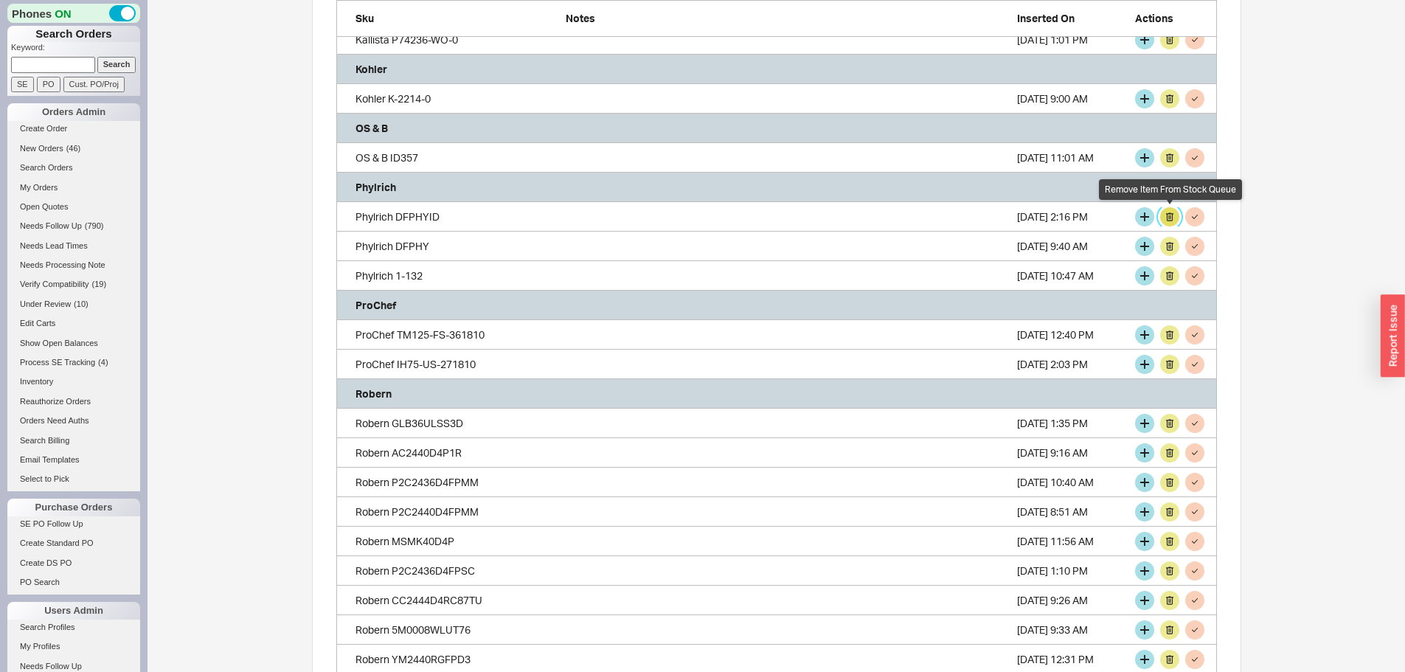
click at [1168, 213] on button "grid" at bounding box center [1169, 216] width 19 height 19
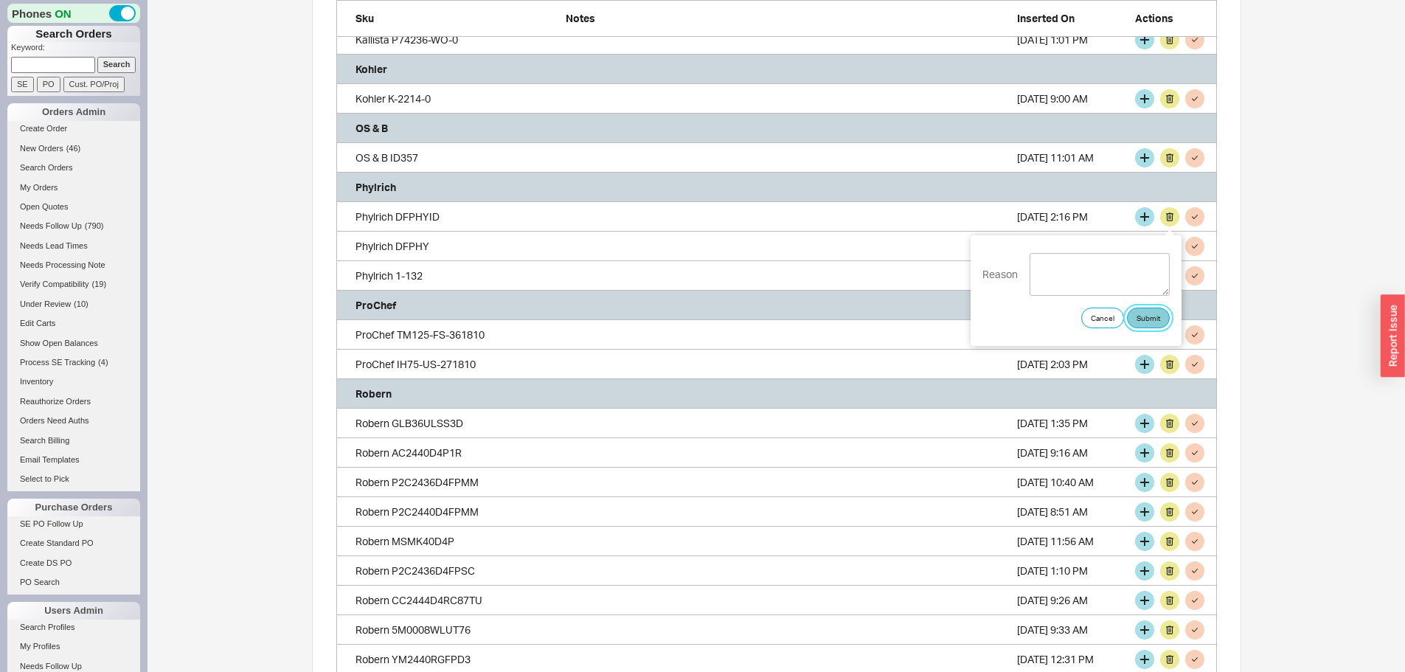
click at [1154, 315] on button "Submit" at bounding box center [1148, 318] width 43 height 21
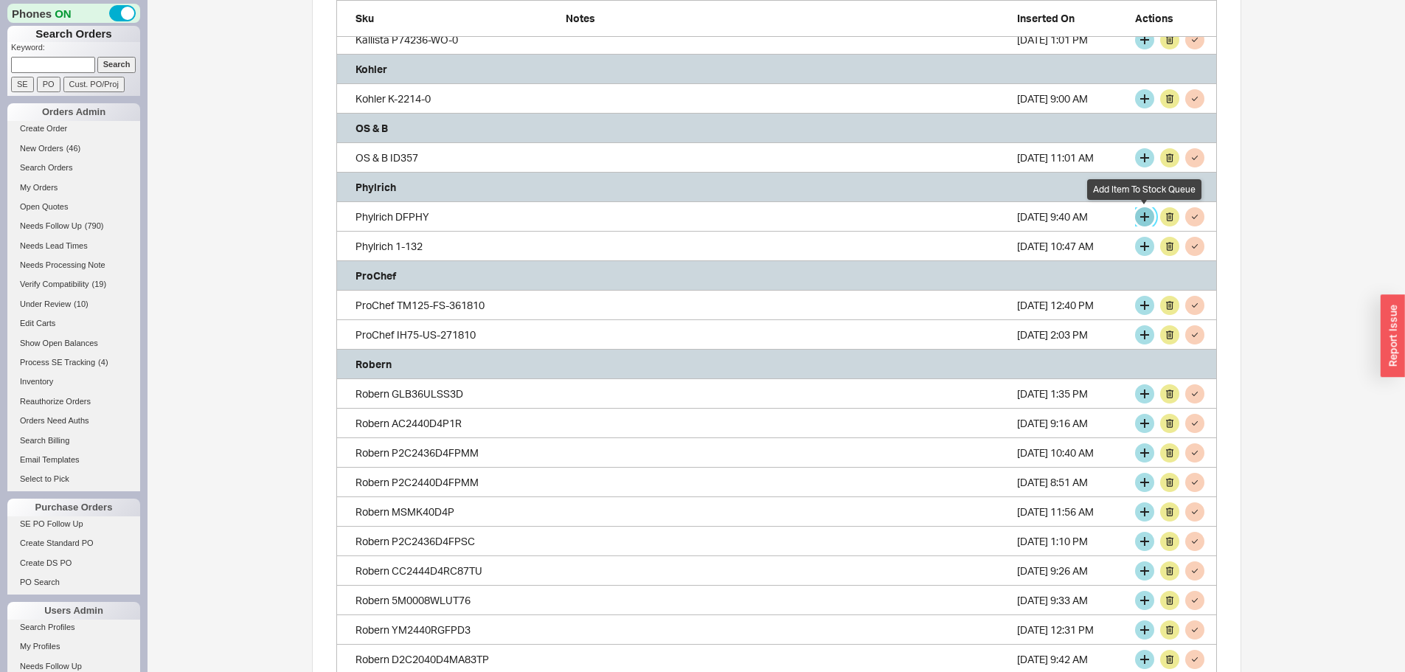
click at [1141, 219] on button "grid" at bounding box center [1144, 216] width 19 height 19
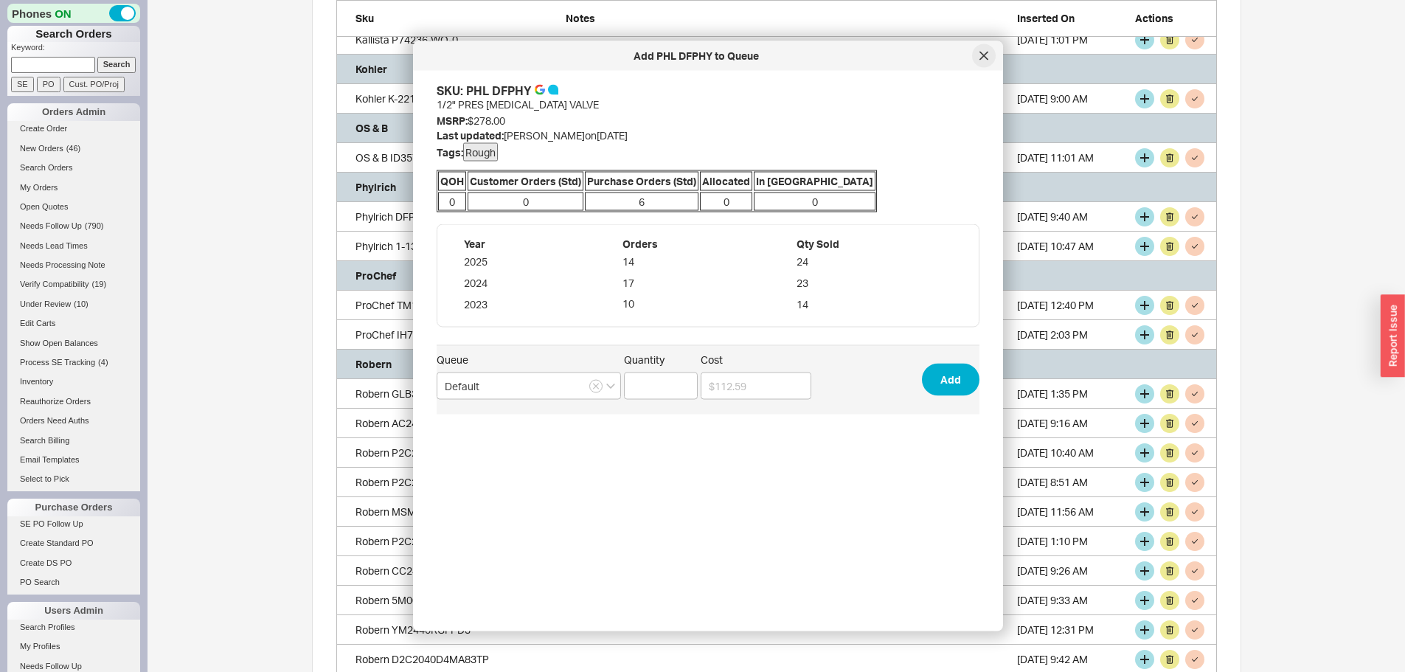
click at [980, 57] on icon at bounding box center [984, 56] width 9 height 9
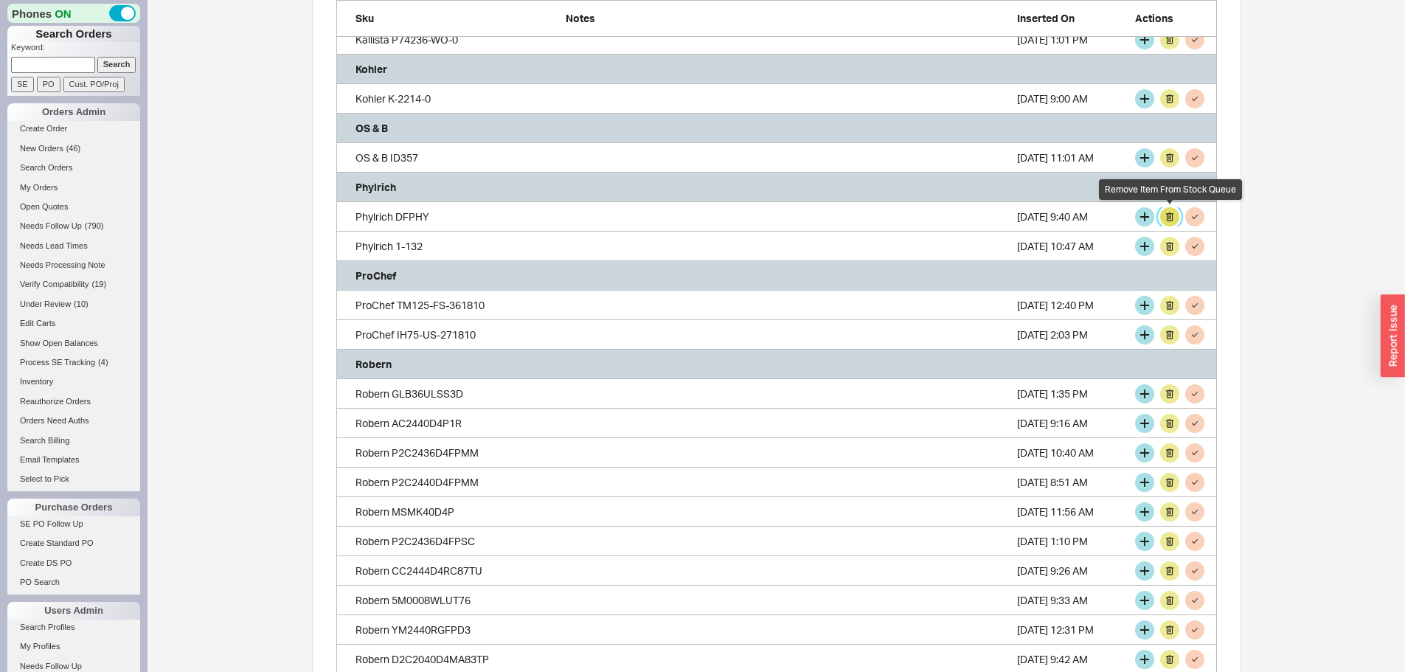
click at [1169, 217] on button "grid" at bounding box center [1169, 216] width 19 height 19
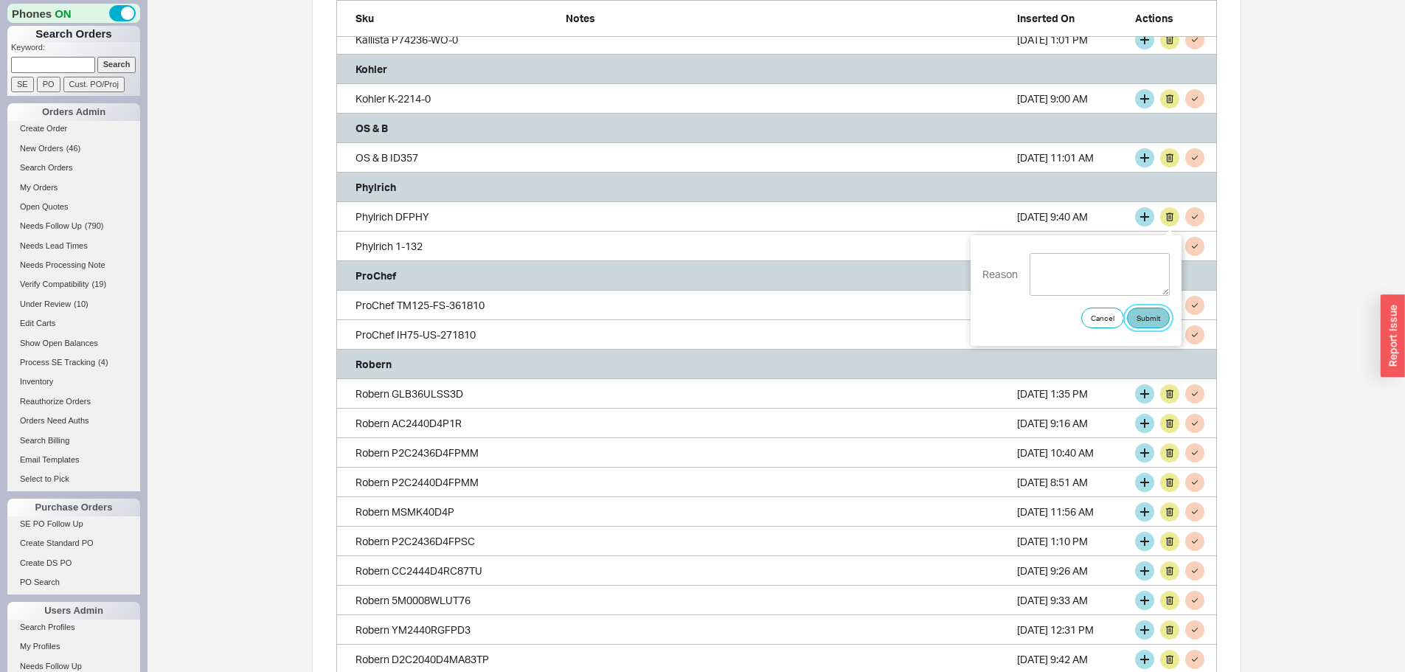
click at [1148, 311] on button "Submit" at bounding box center [1148, 318] width 43 height 21
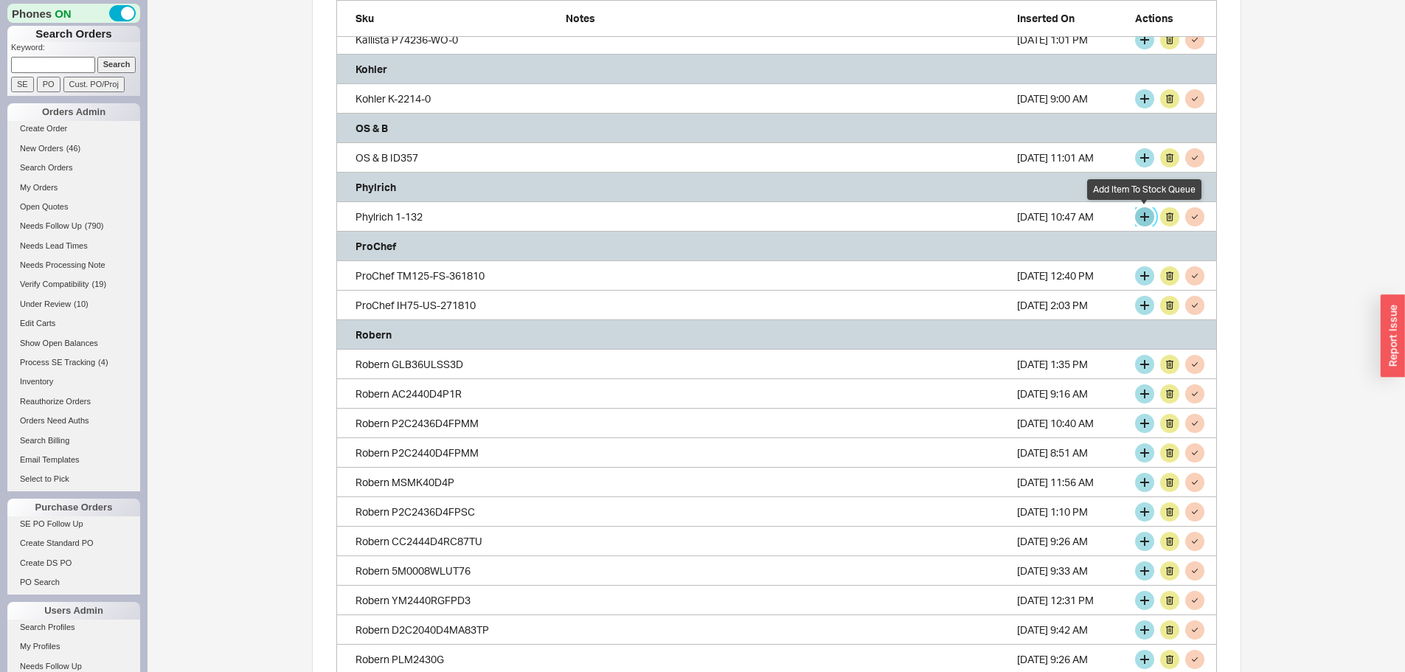
click at [1143, 218] on button "grid" at bounding box center [1144, 216] width 19 height 19
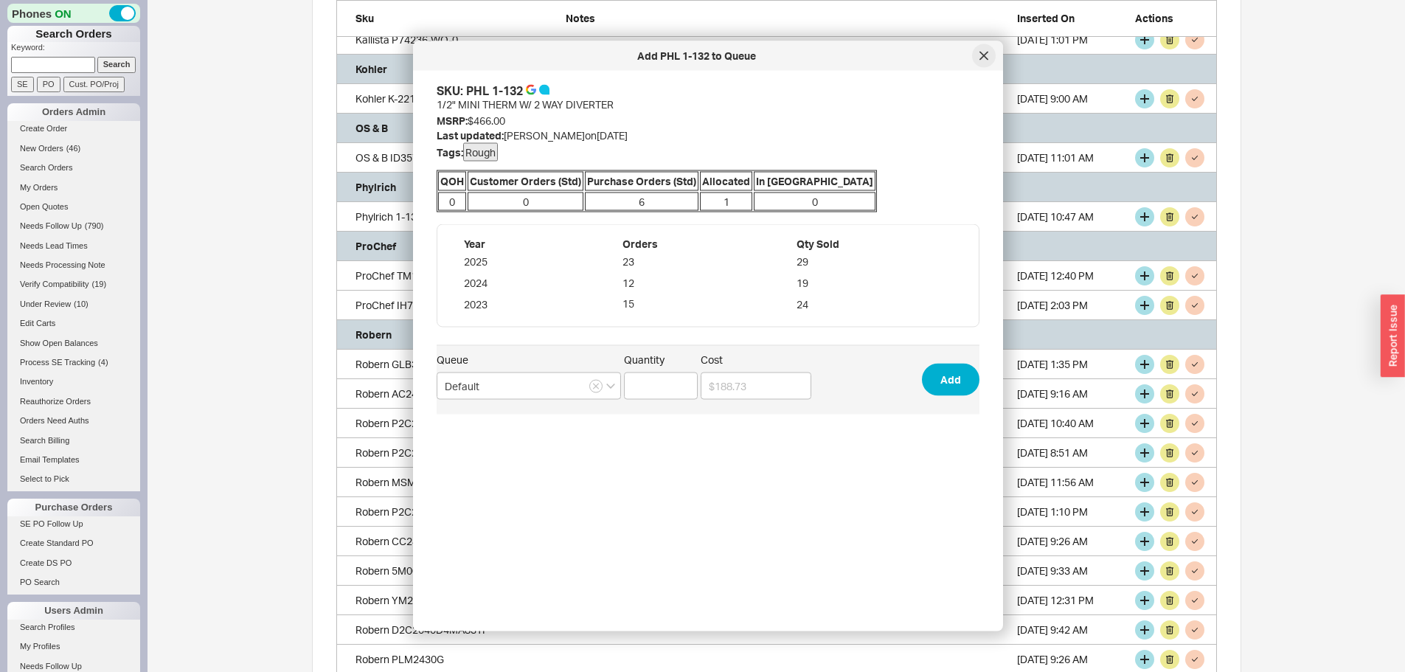
click at [979, 55] on div at bounding box center [984, 56] width 24 height 24
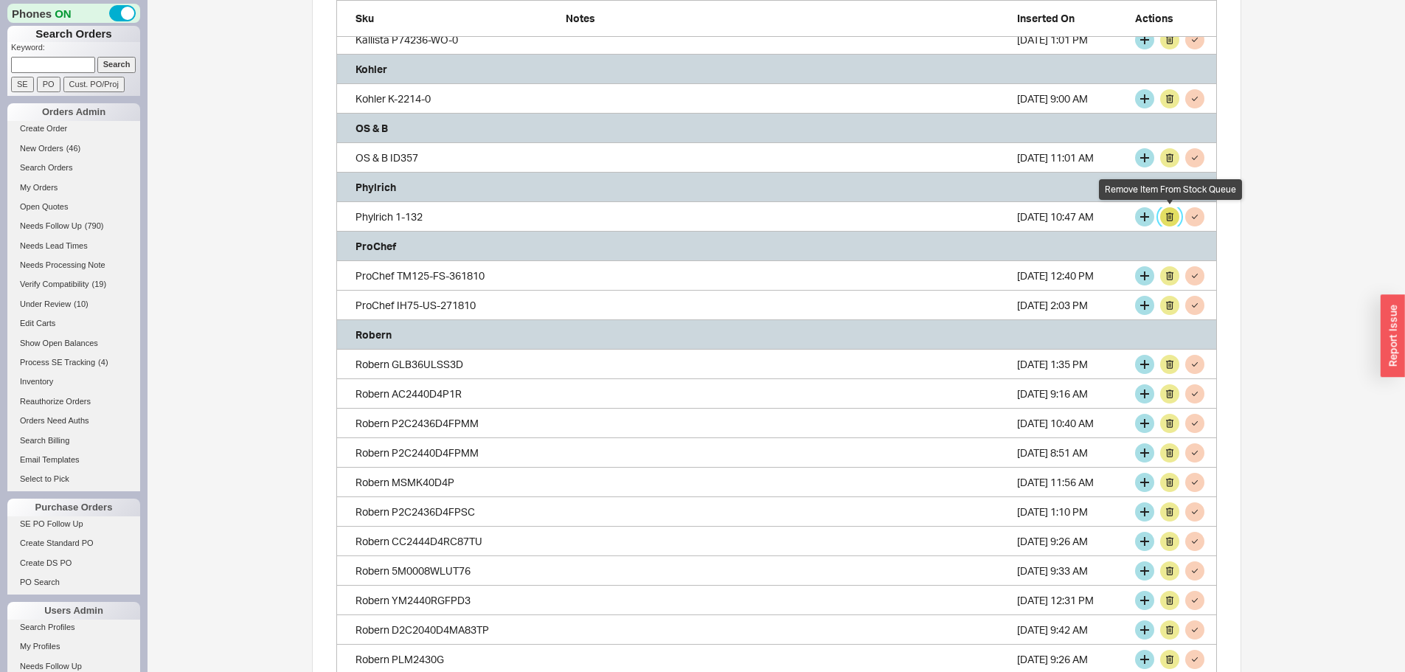
click at [1171, 218] on button "grid" at bounding box center [1169, 216] width 19 height 19
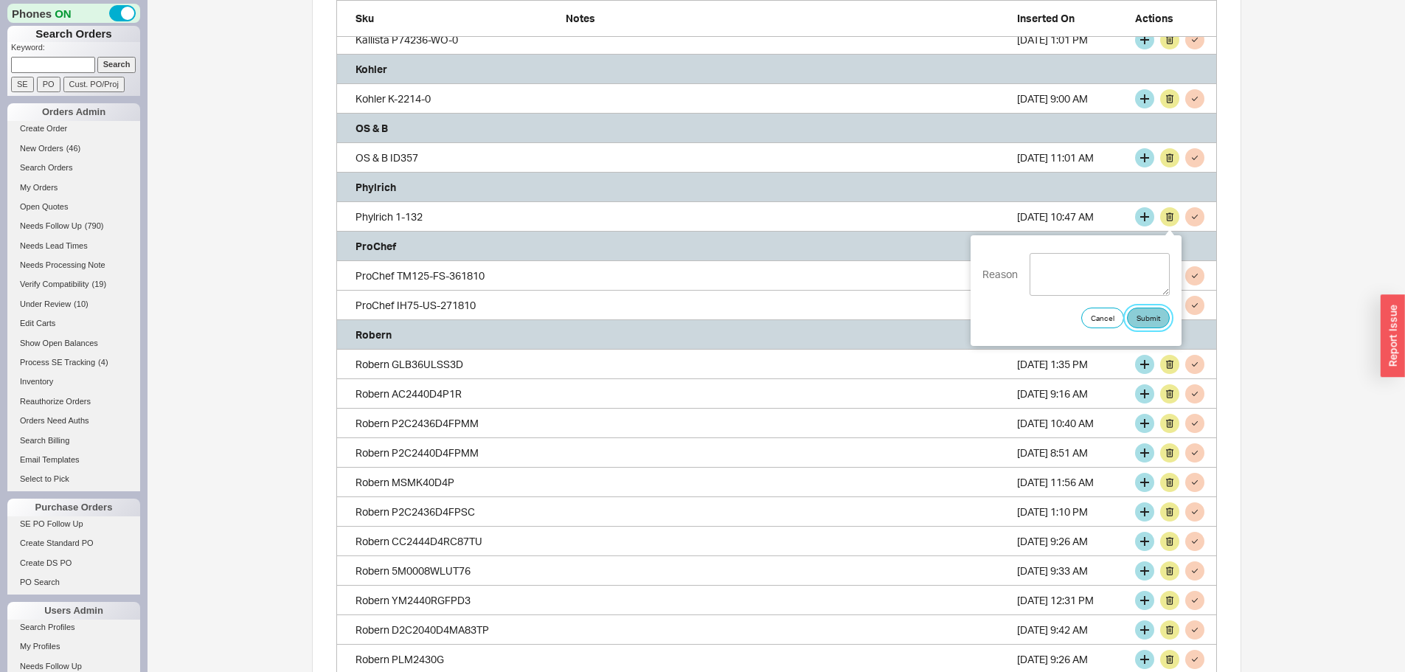
click at [1150, 314] on button "Submit" at bounding box center [1148, 318] width 43 height 21
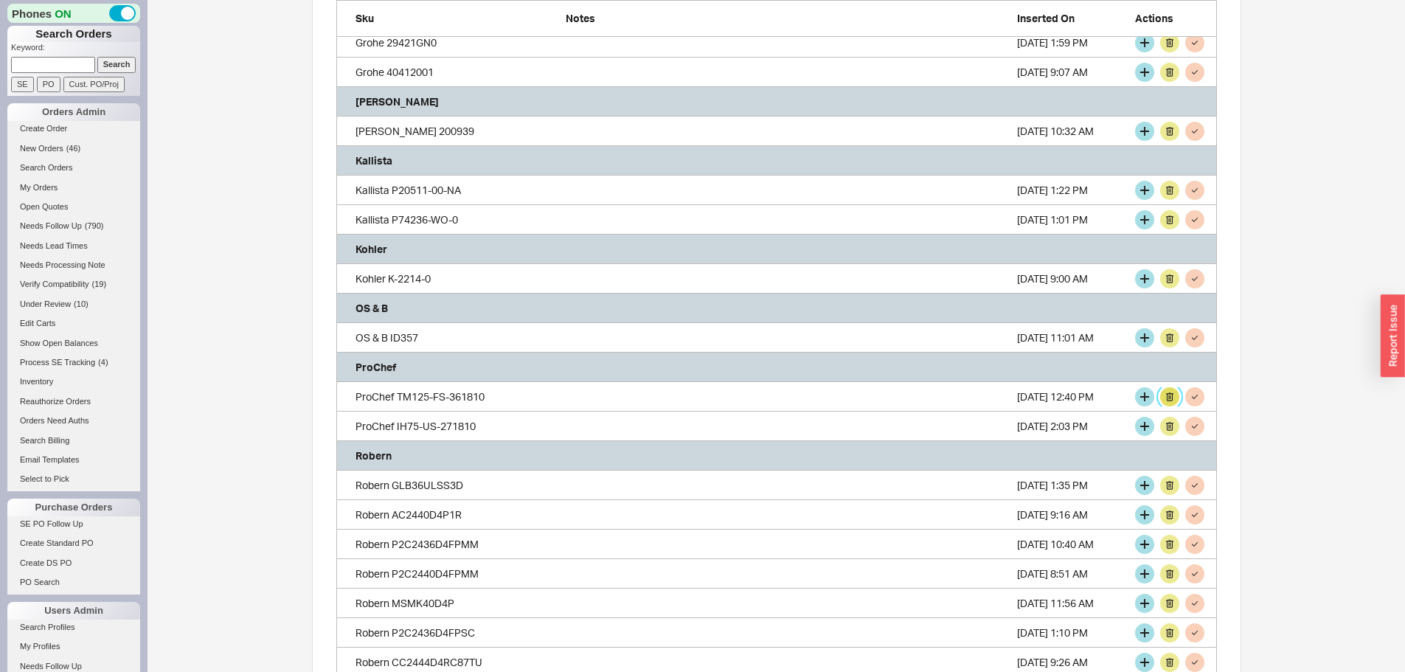
scroll to position [1866, 0]
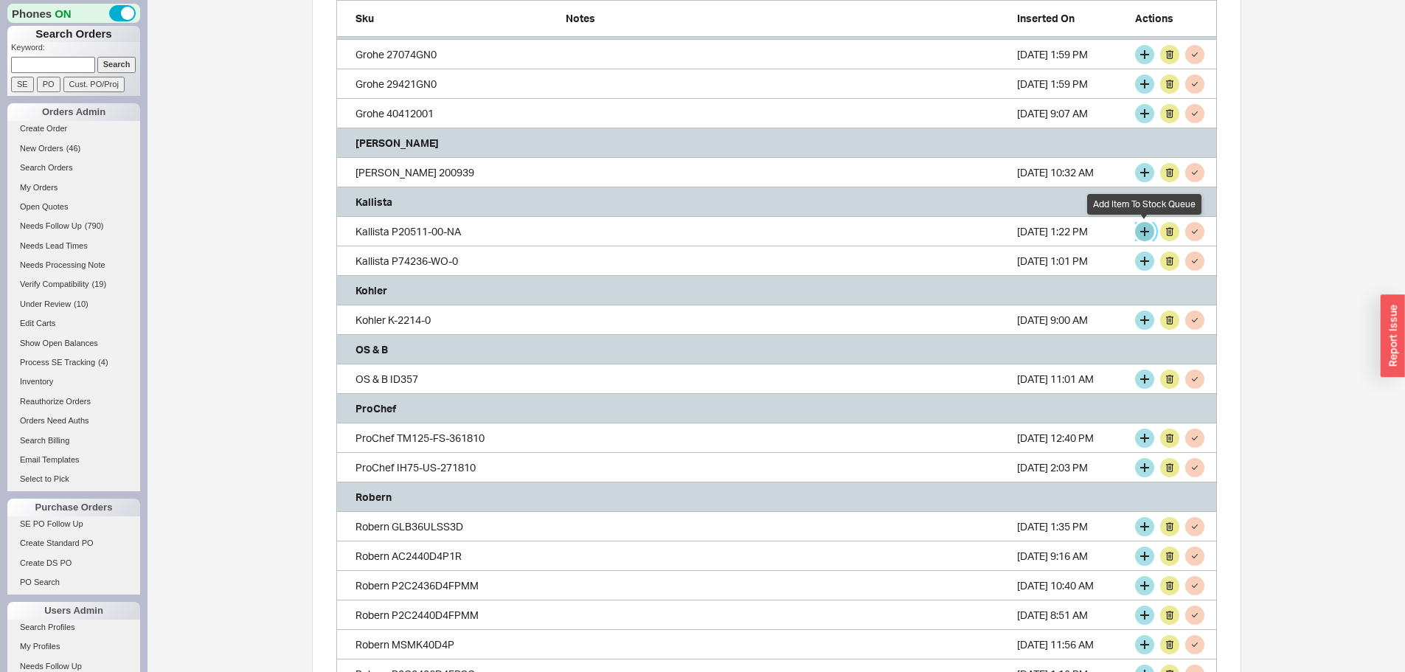
click at [1143, 232] on button "grid" at bounding box center [1144, 231] width 19 height 19
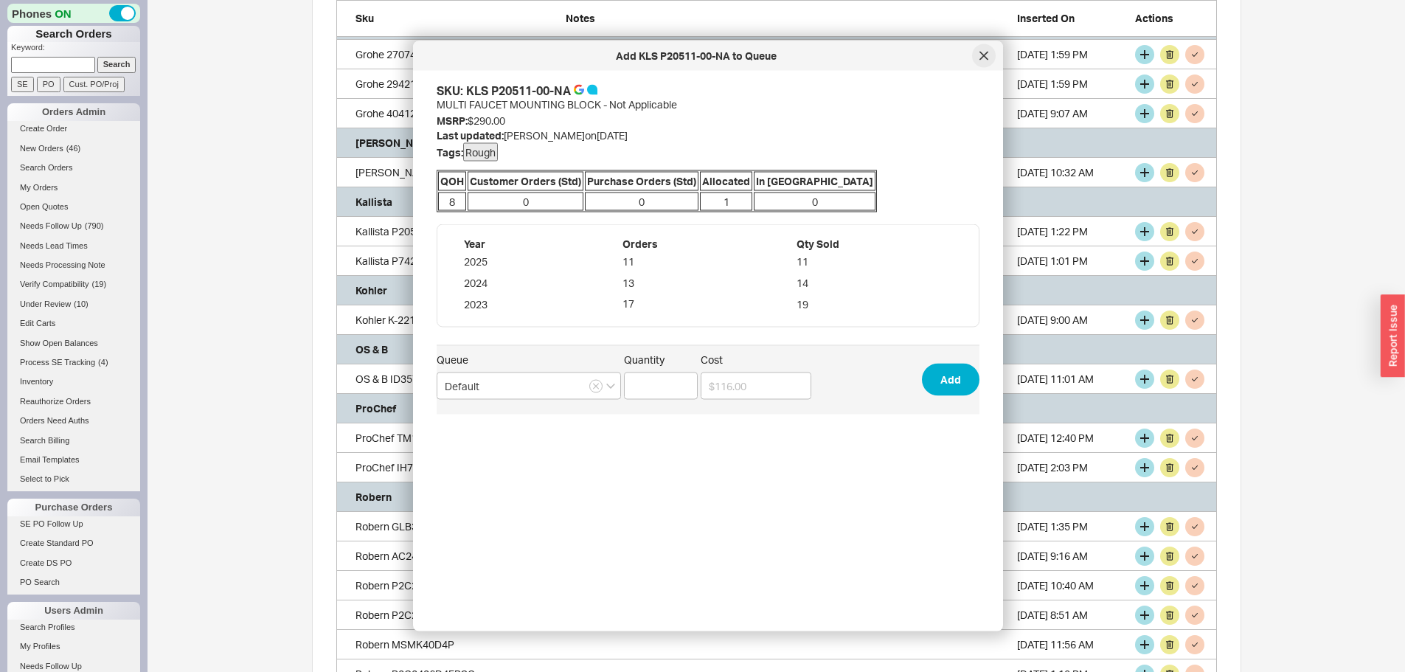
click at [982, 60] on icon at bounding box center [984, 56] width 9 height 9
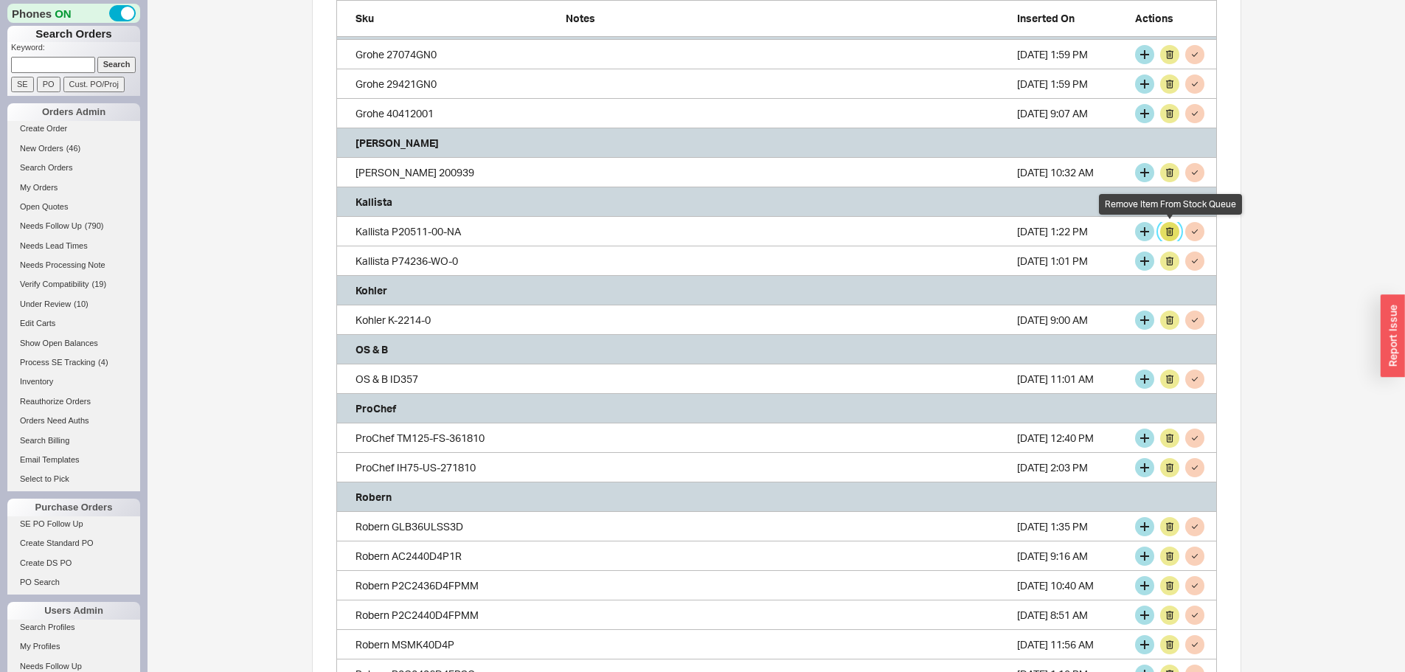
click at [1167, 228] on button "grid" at bounding box center [1169, 231] width 19 height 19
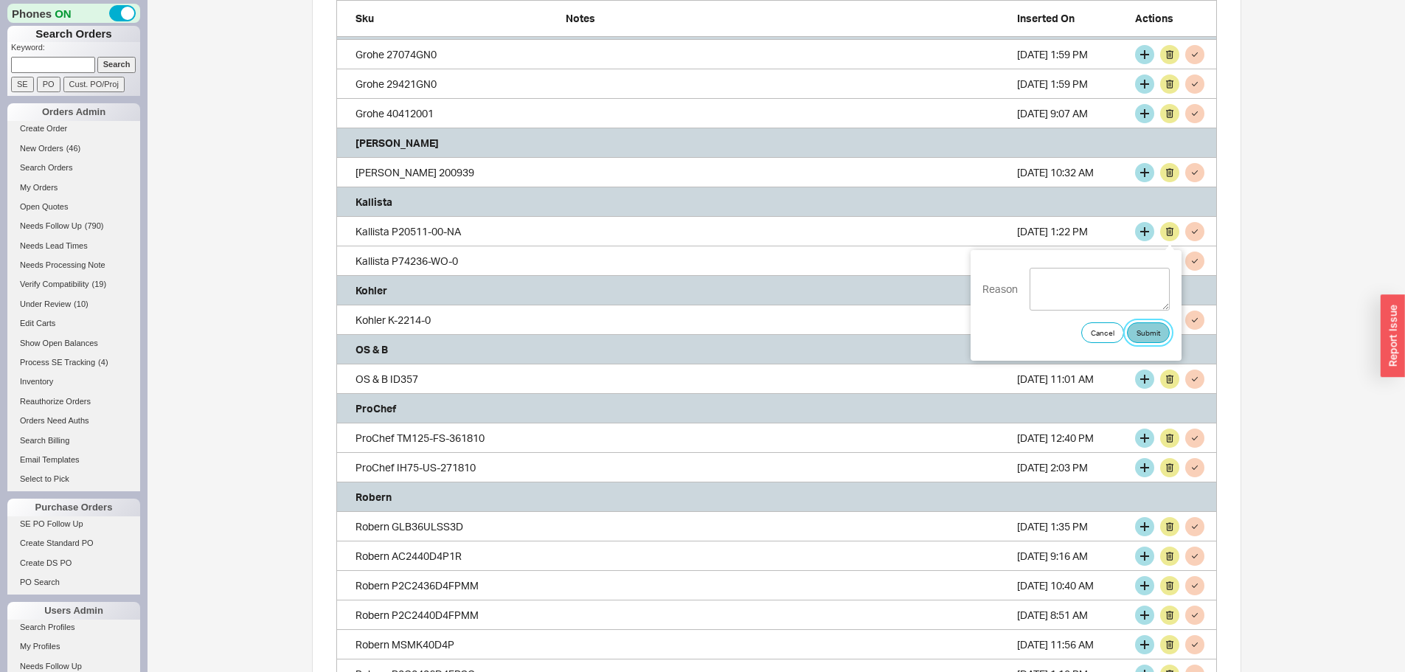
click at [1157, 336] on button "Submit" at bounding box center [1148, 332] width 43 height 21
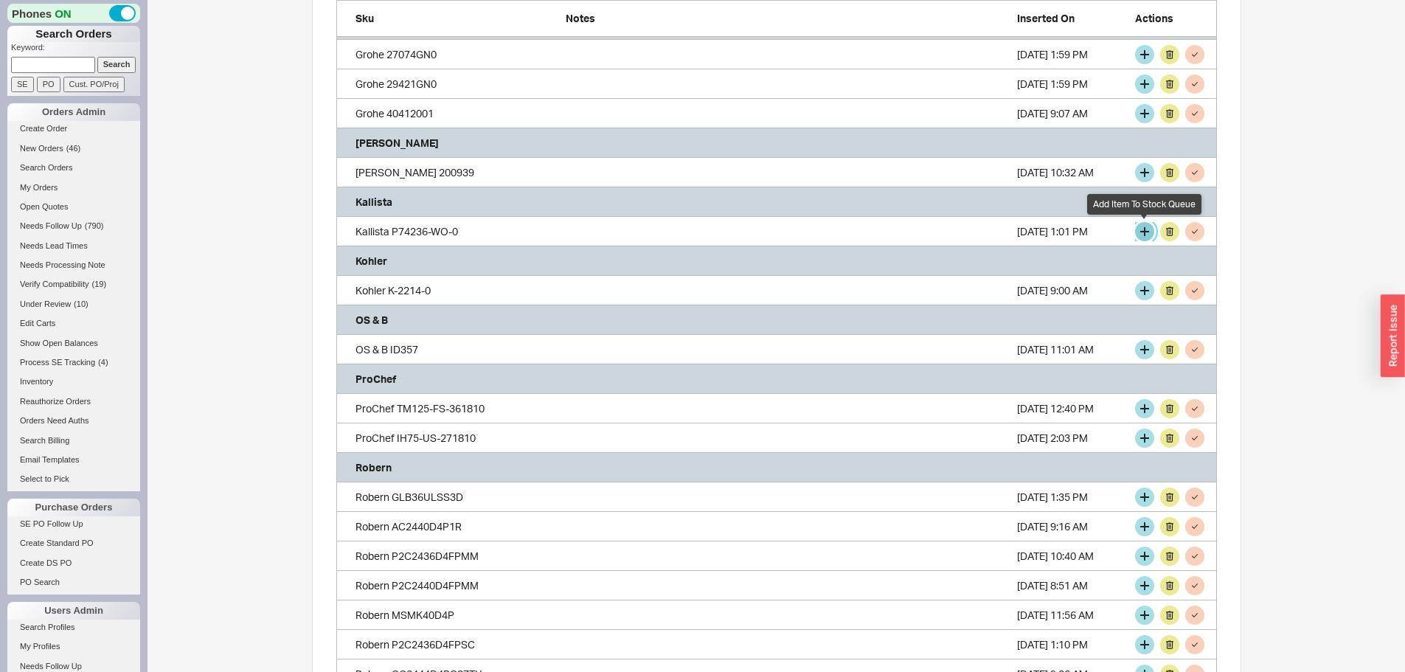
click at [1143, 232] on button "grid" at bounding box center [1144, 231] width 19 height 19
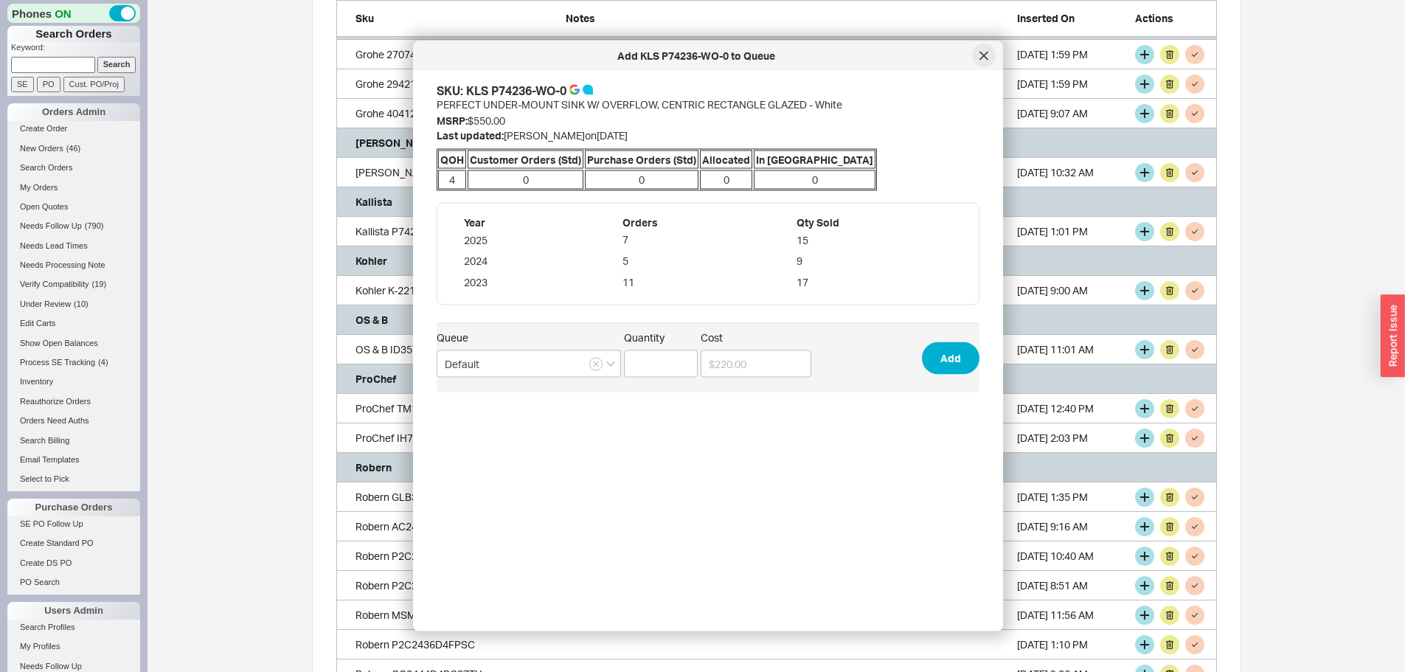
click at [978, 51] on div at bounding box center [984, 56] width 24 height 24
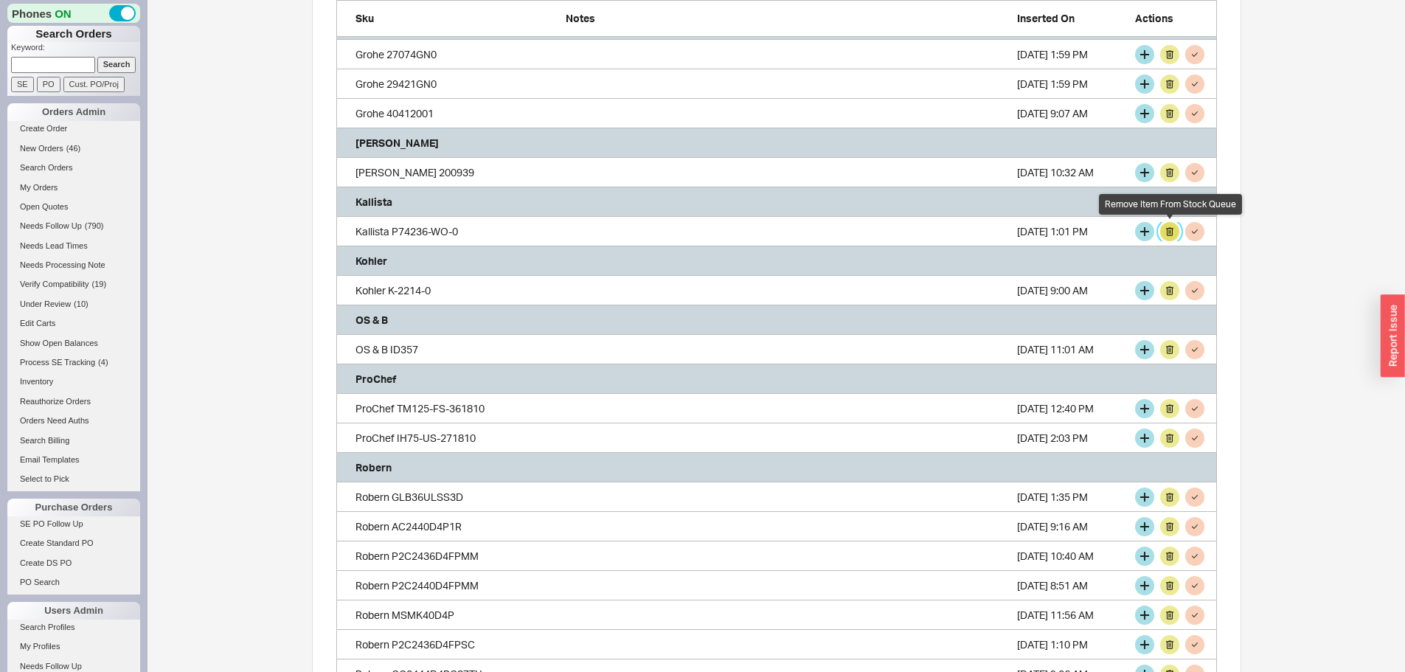
click at [1168, 231] on button "grid" at bounding box center [1169, 231] width 19 height 19
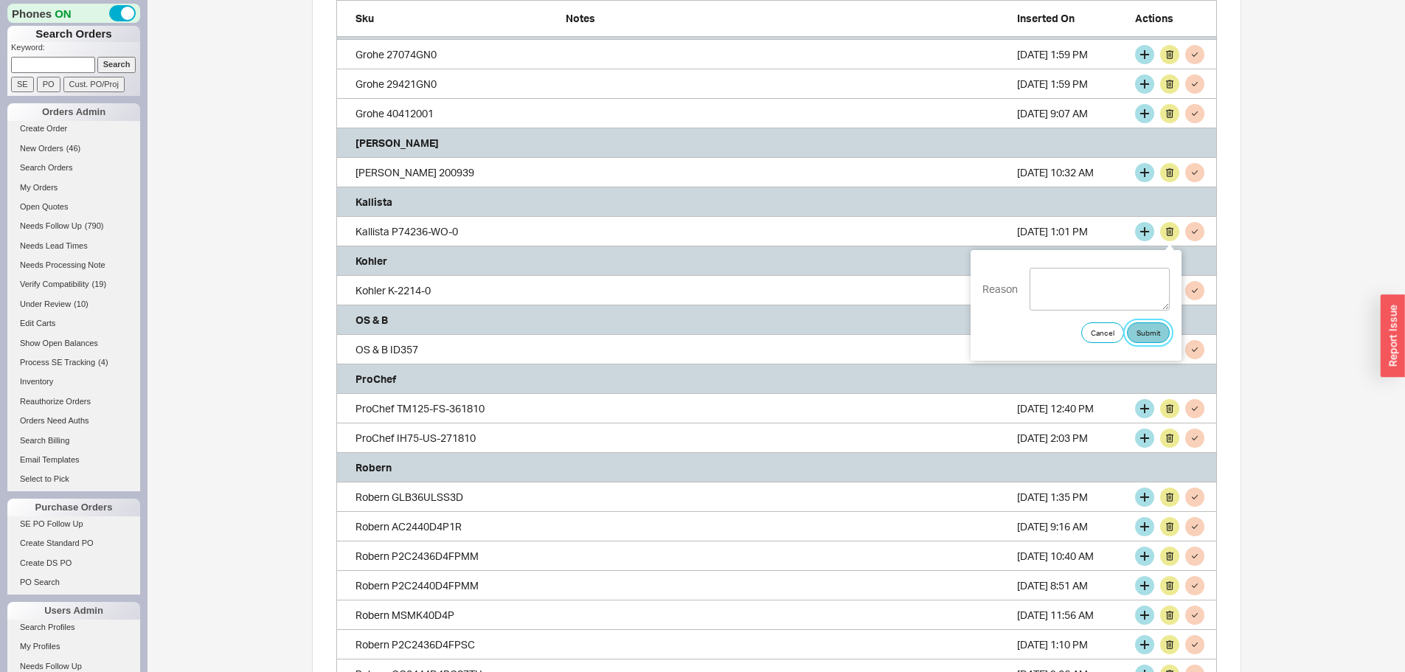
click at [1162, 332] on button "Submit" at bounding box center [1148, 332] width 43 height 21
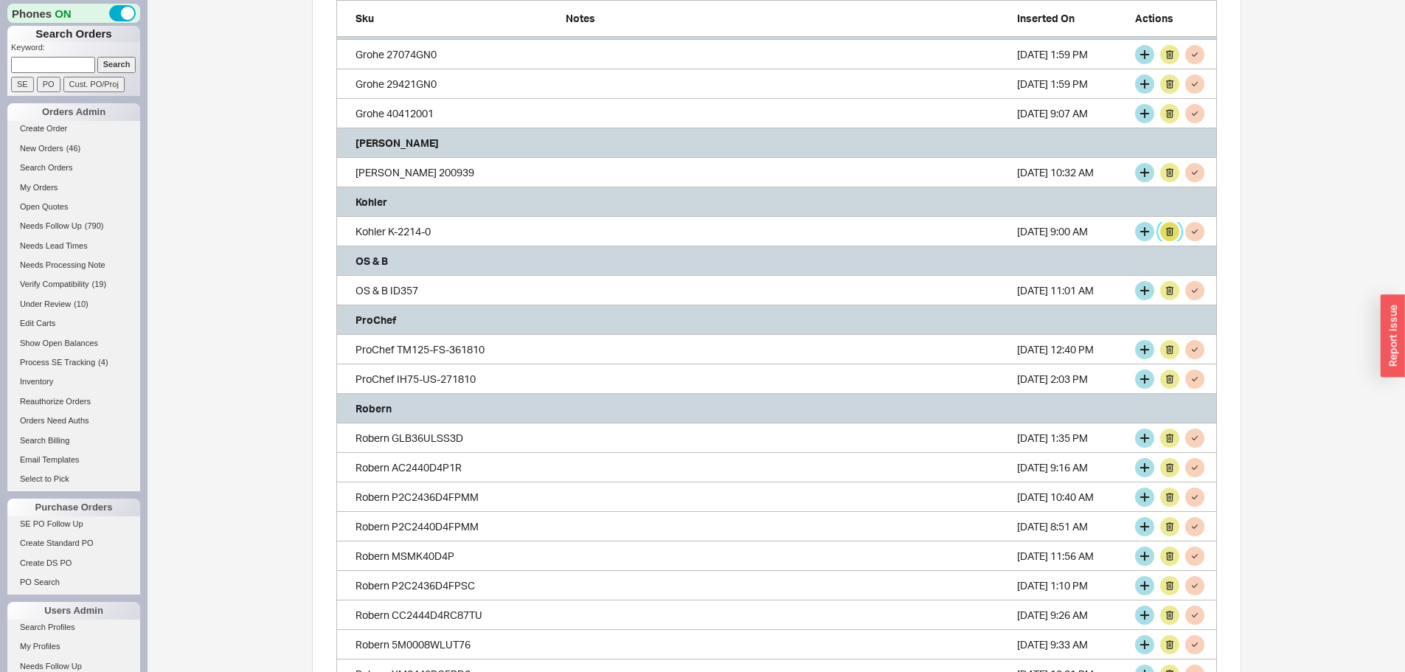
scroll to position [2992, 870]
click at [1141, 170] on button "grid" at bounding box center [1144, 172] width 19 height 19
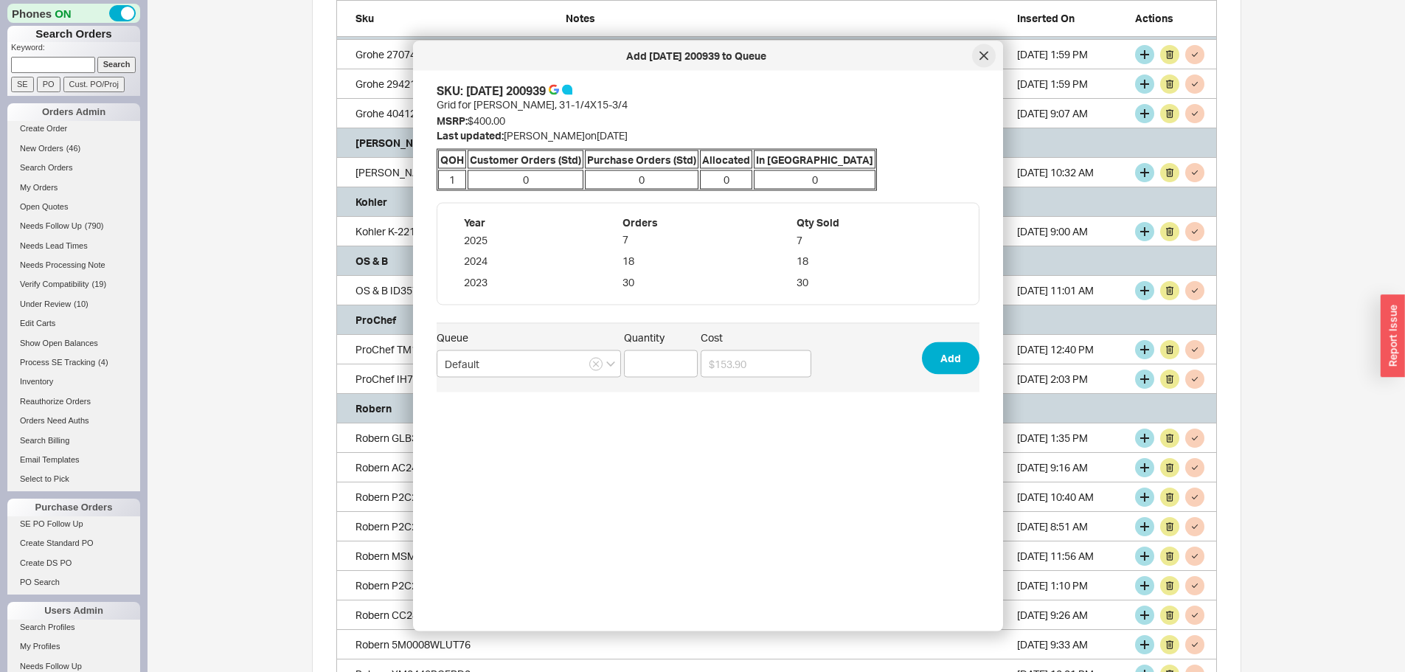
click at [986, 53] on icon at bounding box center [983, 55] width 7 height 7
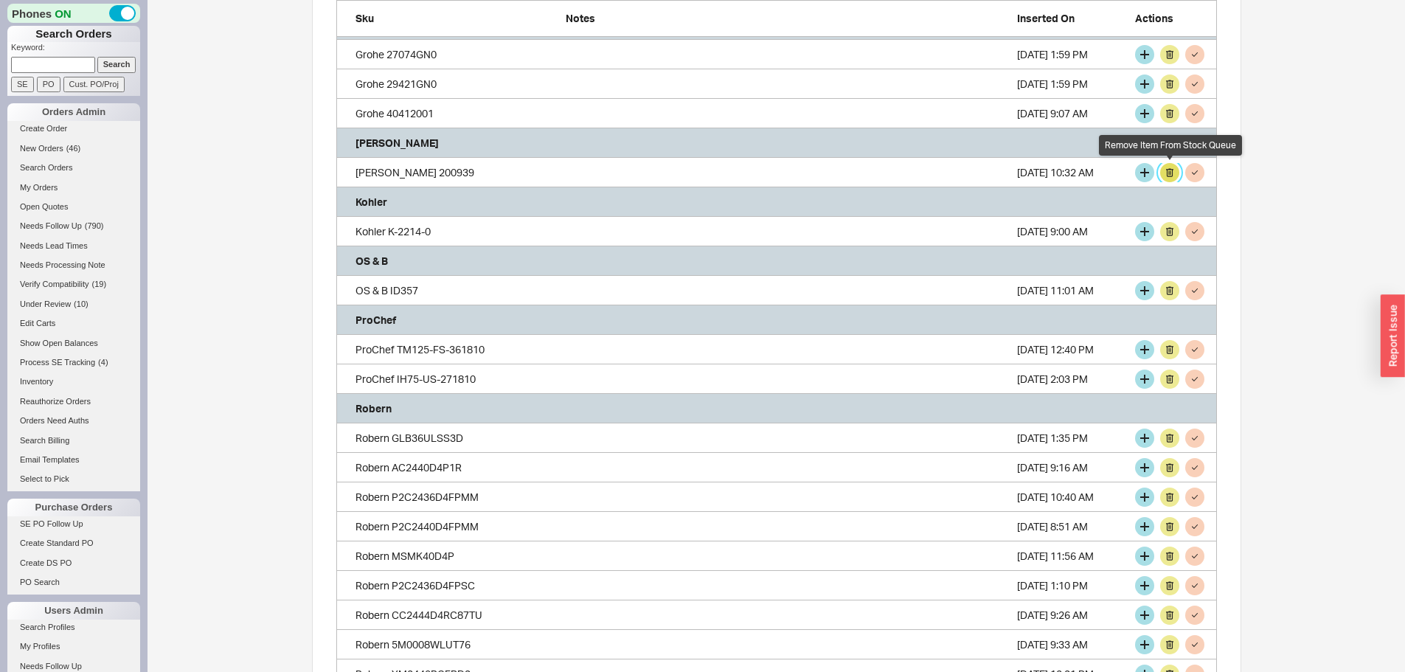
click at [1169, 169] on button "grid" at bounding box center [1169, 172] width 19 height 19
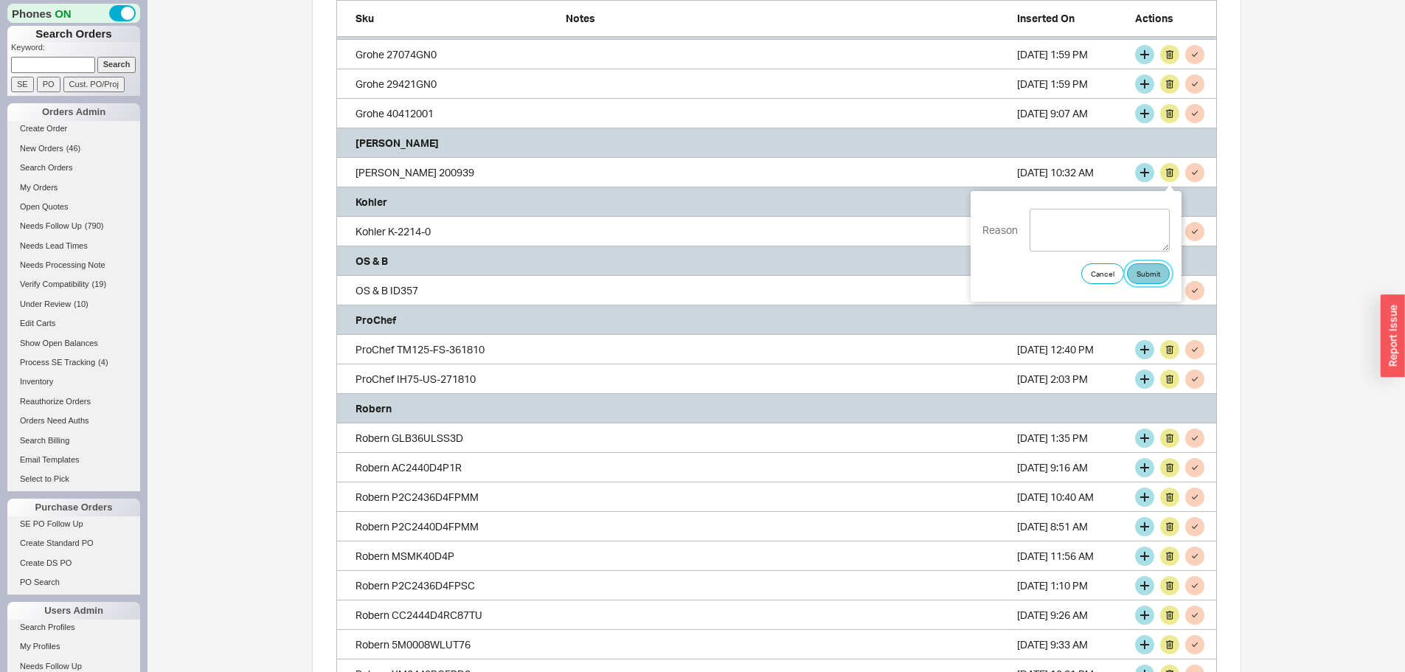
click at [1155, 273] on button "Submit" at bounding box center [1148, 273] width 43 height 21
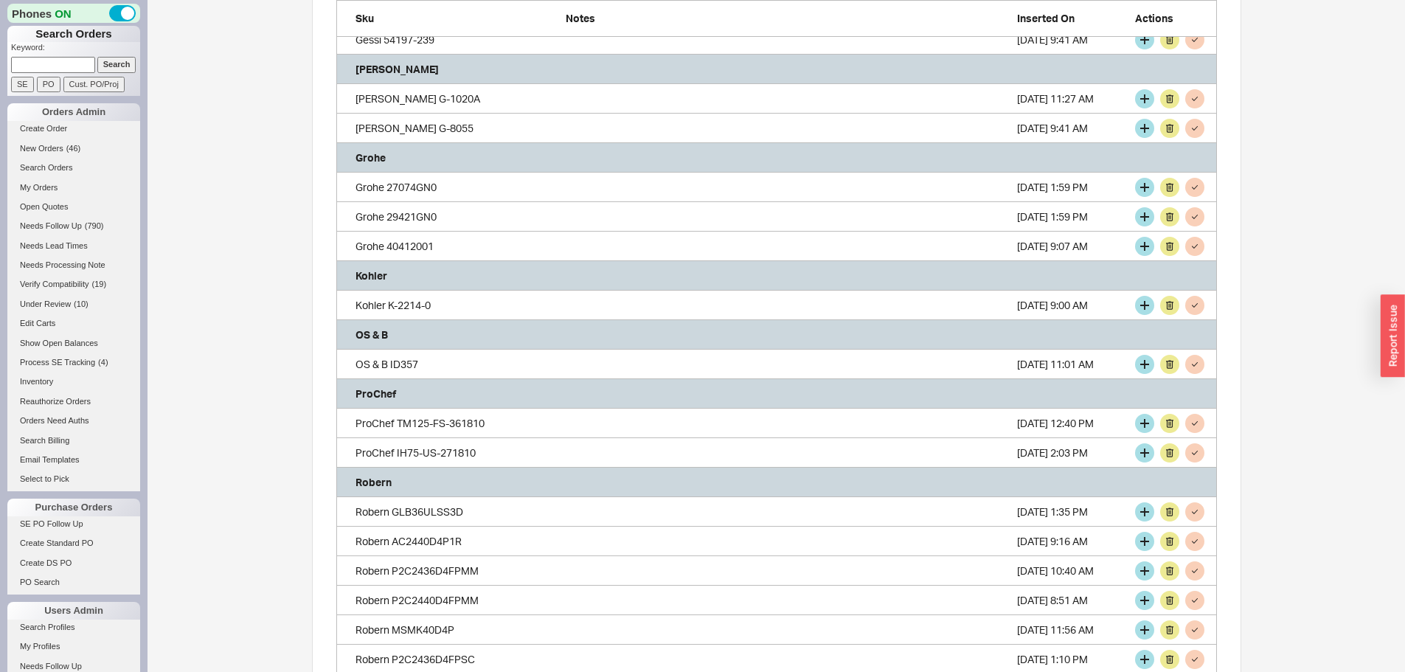
scroll to position [1660, 0]
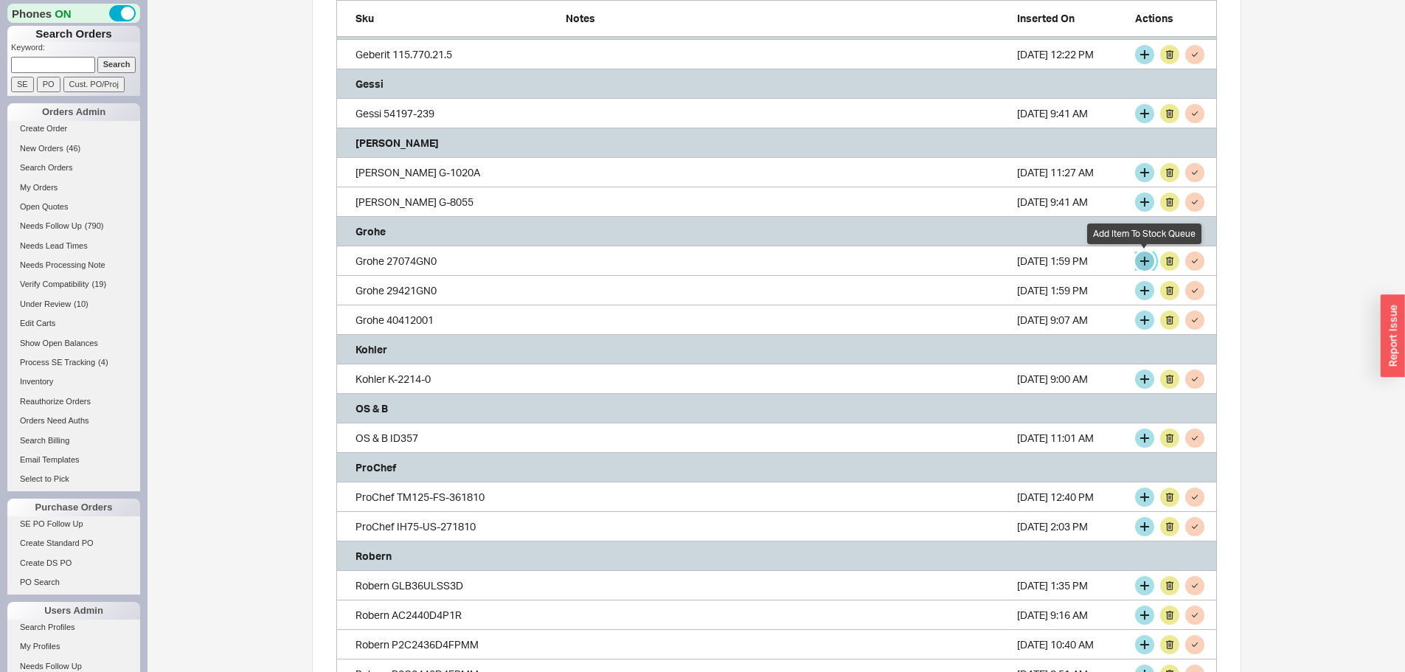
click at [1144, 257] on button "grid" at bounding box center [1144, 261] width 19 height 19
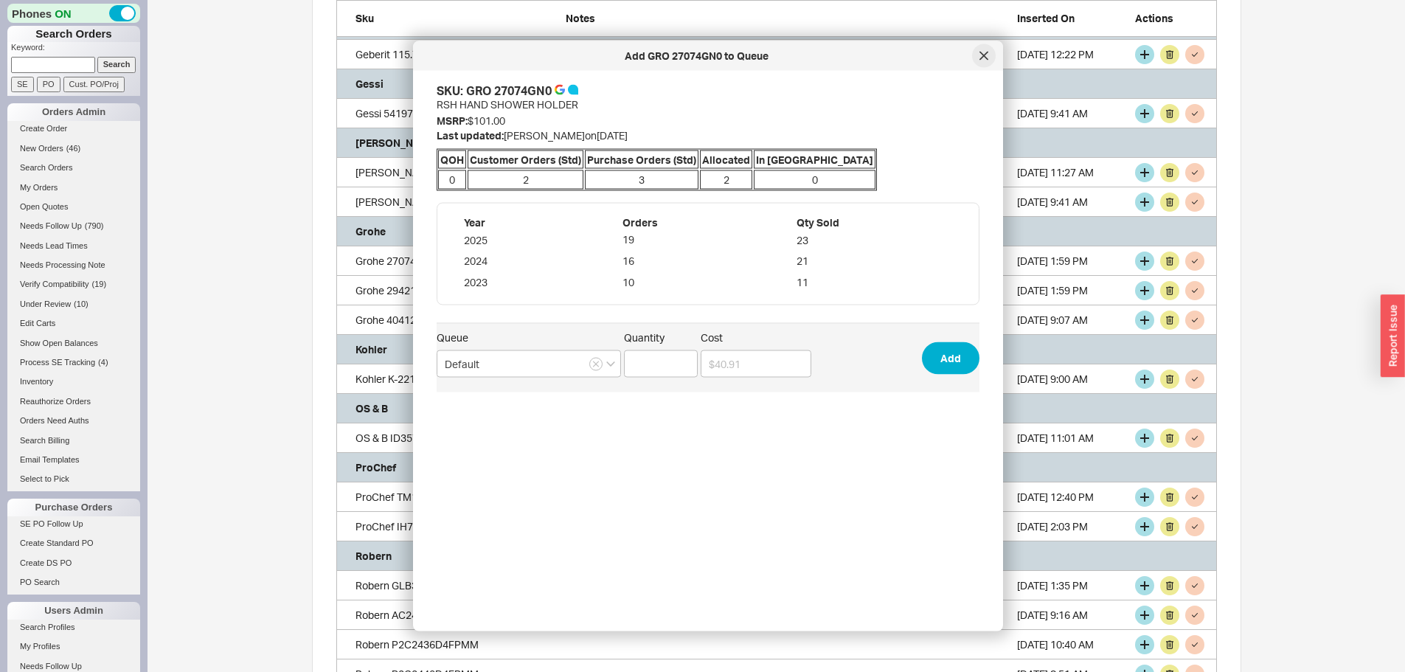
click at [981, 59] on icon at bounding box center [983, 55] width 7 height 7
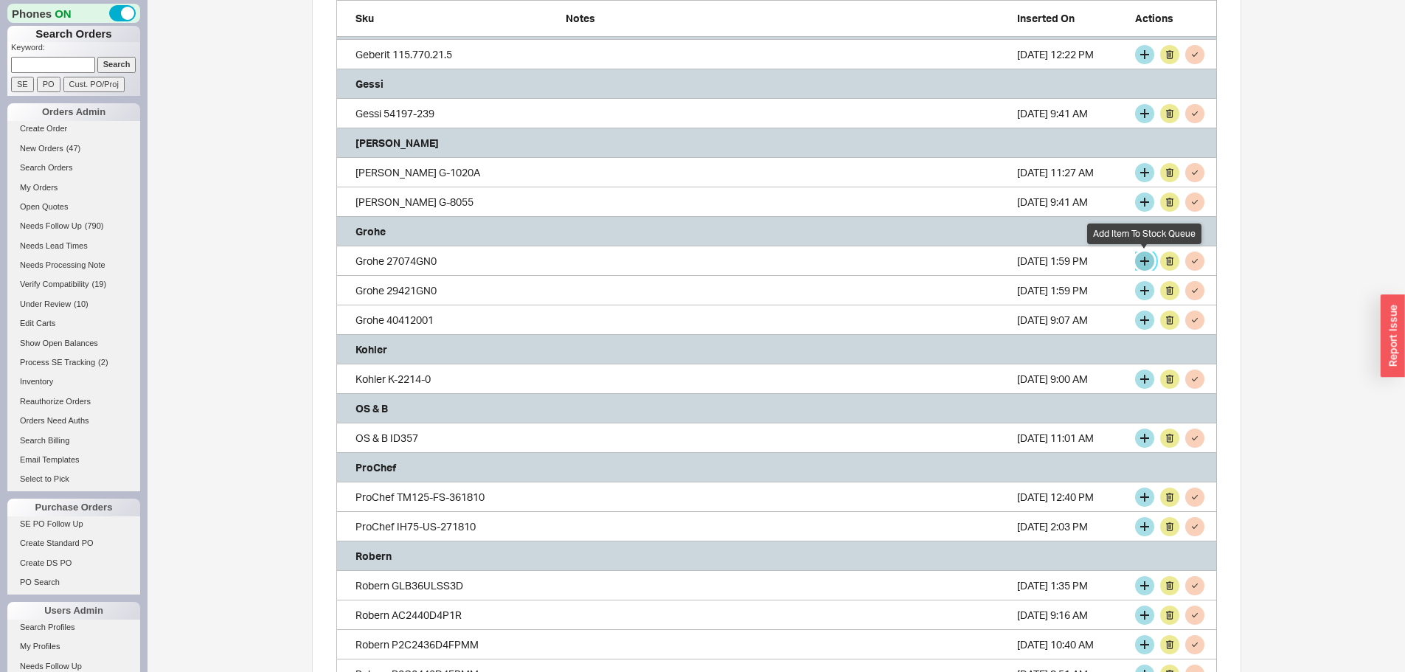
click at [1140, 255] on button "grid" at bounding box center [1144, 261] width 19 height 19
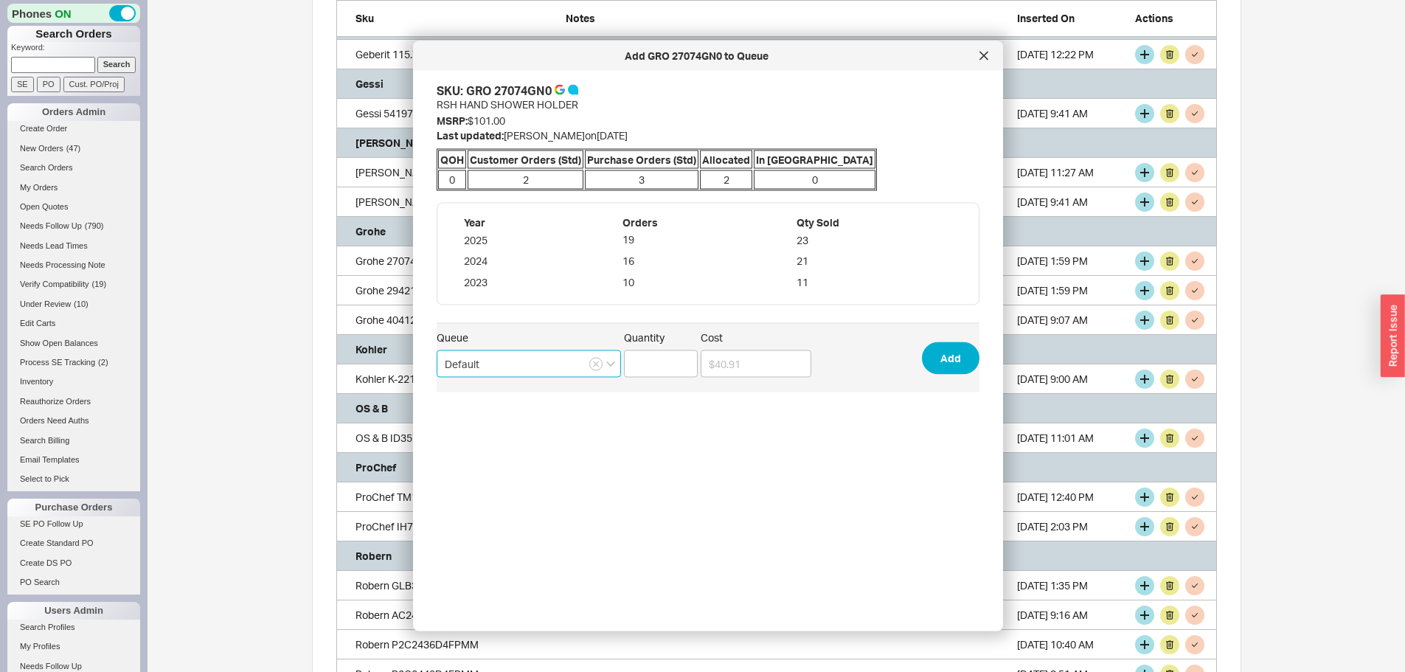
click at [521, 367] on input "Default" at bounding box center [529, 363] width 184 height 27
click at [524, 369] on input "Default" at bounding box center [529, 363] width 184 height 27
click at [655, 364] on input "Quantity" at bounding box center [661, 363] width 74 height 27
type input "3"
click at [938, 355] on button "Add" at bounding box center [951, 358] width 58 height 32
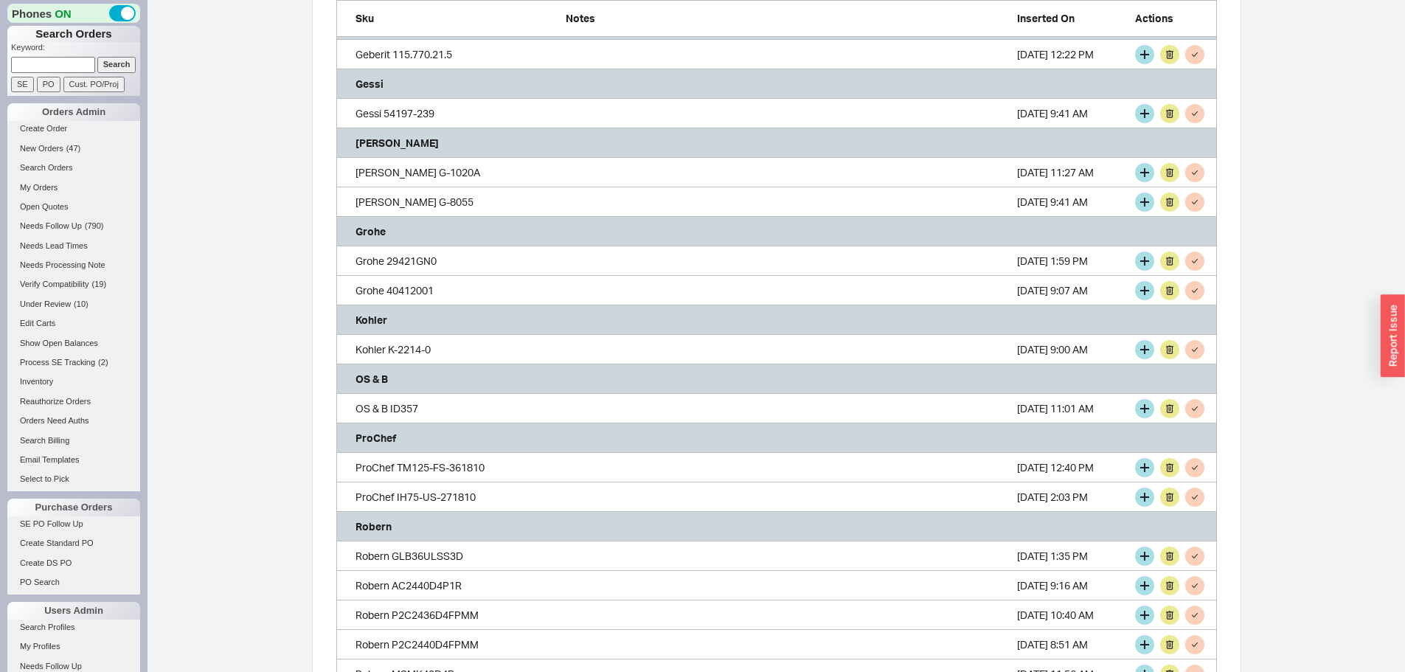
scroll to position [2904, 870]
click at [1145, 261] on button "grid" at bounding box center [1144, 261] width 19 height 19
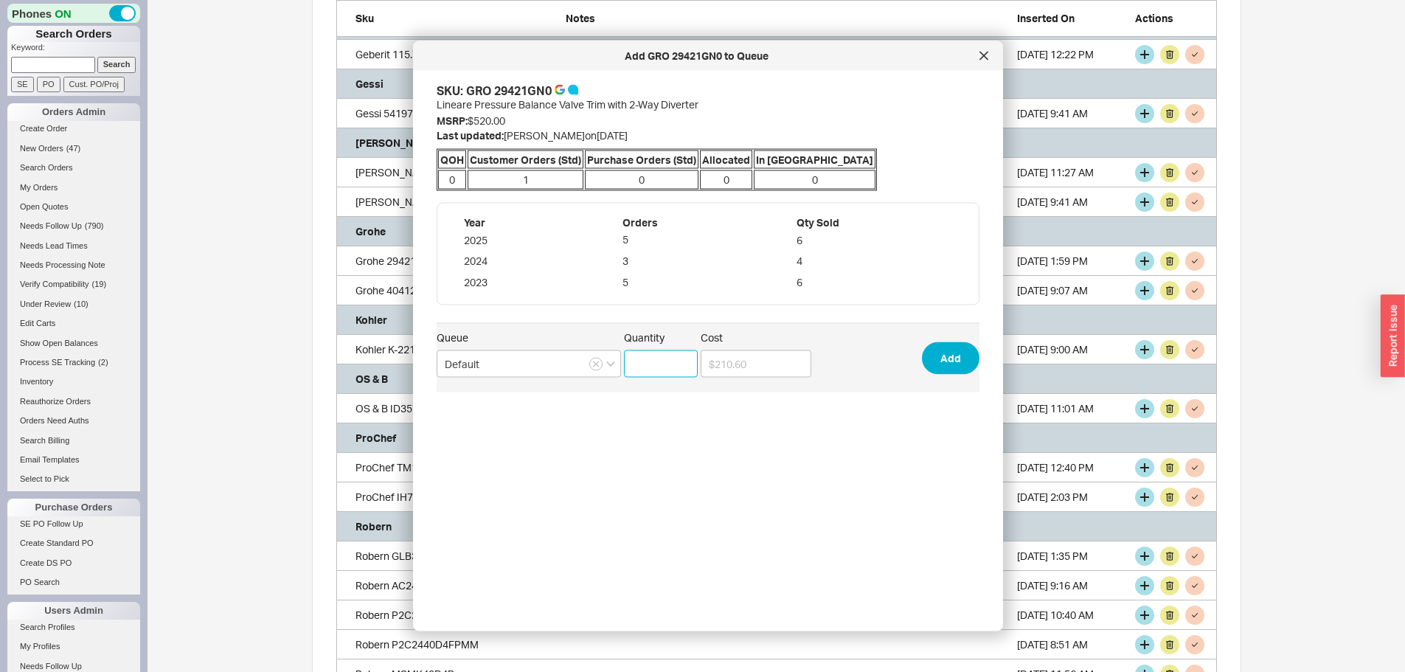
click at [681, 364] on input "Quantity" at bounding box center [661, 363] width 74 height 27
type input "1"
click at [935, 354] on button "Add" at bounding box center [951, 358] width 58 height 32
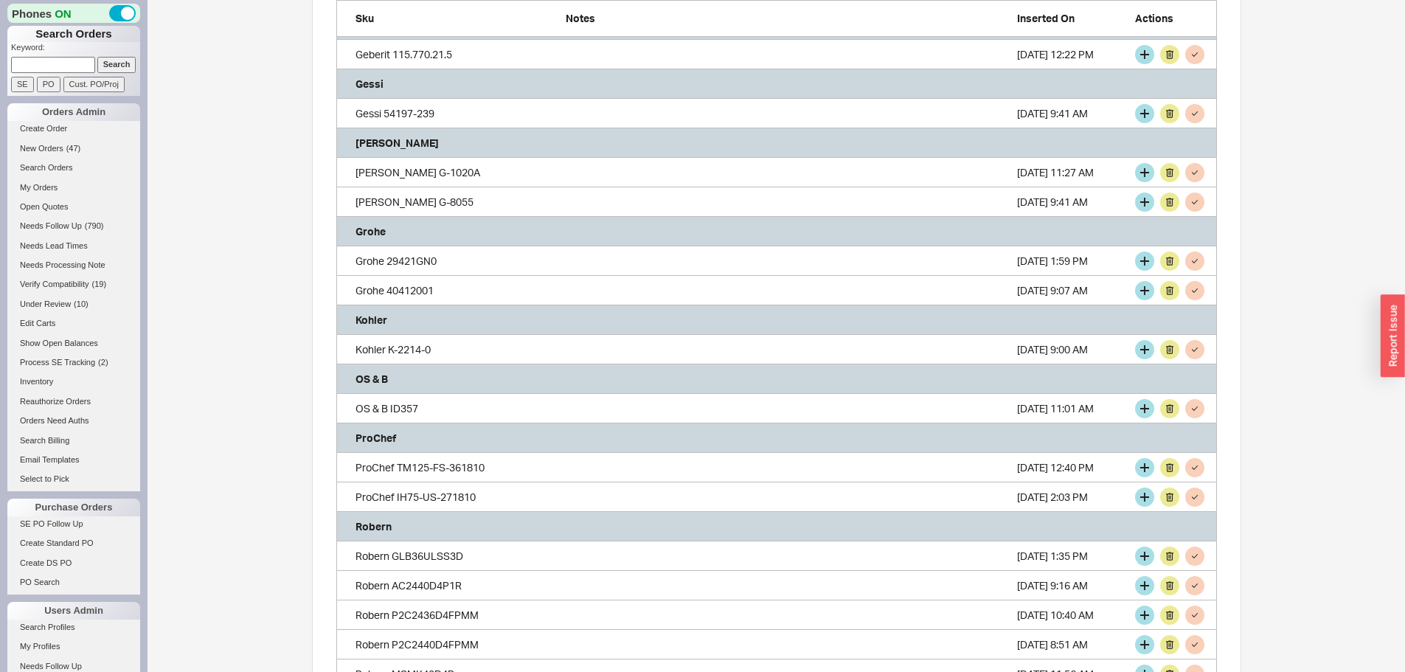
scroll to position [2874, 870]
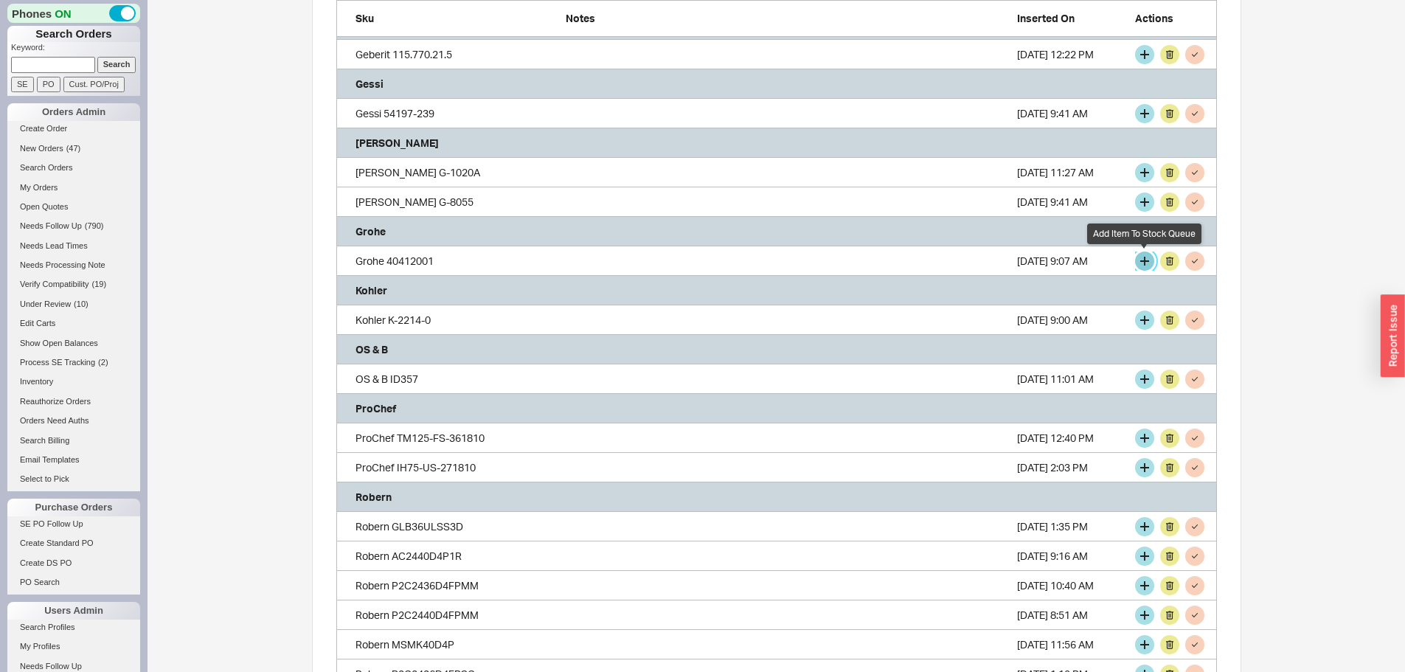
click at [1143, 257] on button "grid" at bounding box center [1144, 261] width 19 height 19
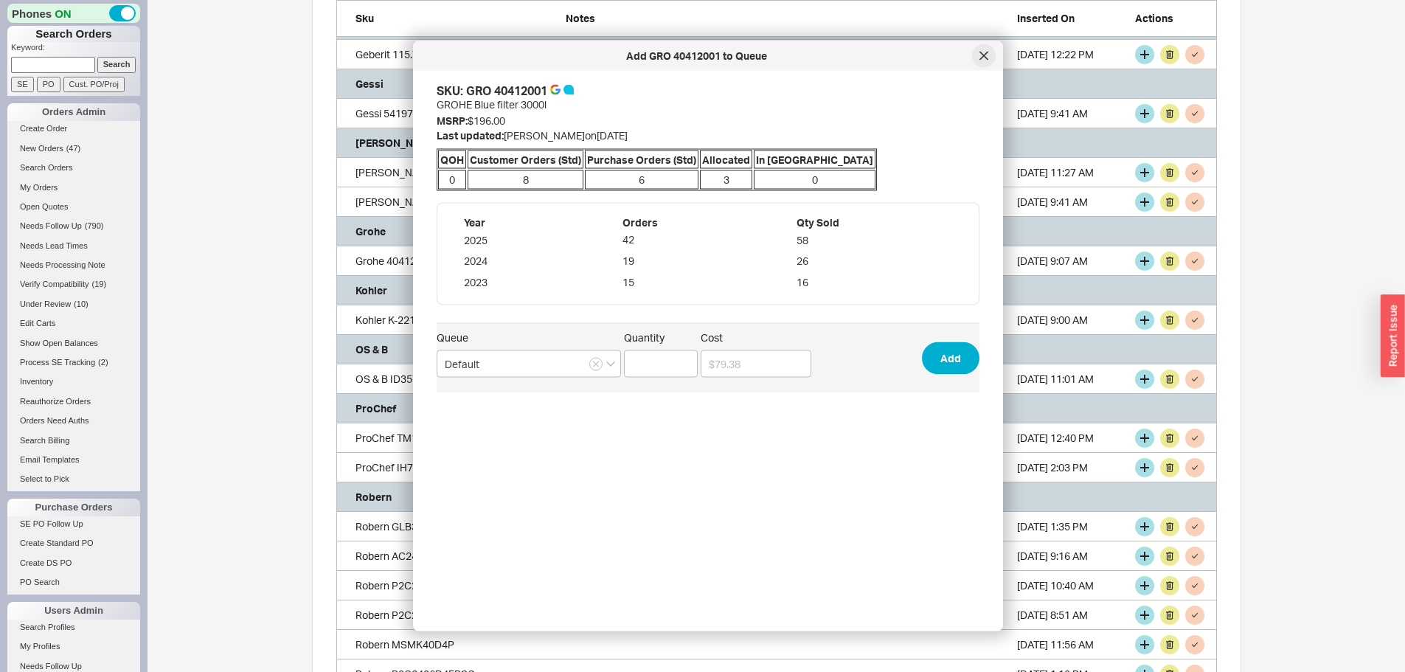
click at [979, 55] on div at bounding box center [984, 56] width 24 height 24
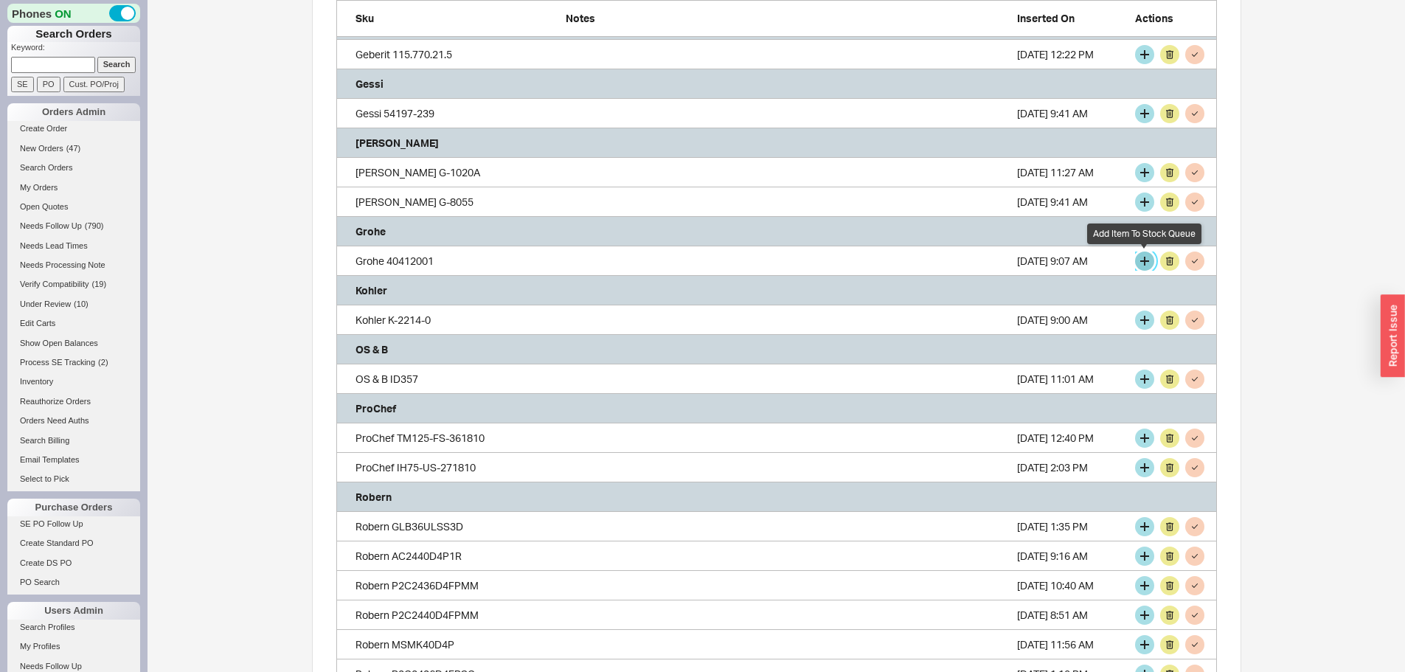
click at [1144, 260] on button "grid" at bounding box center [1144, 261] width 19 height 19
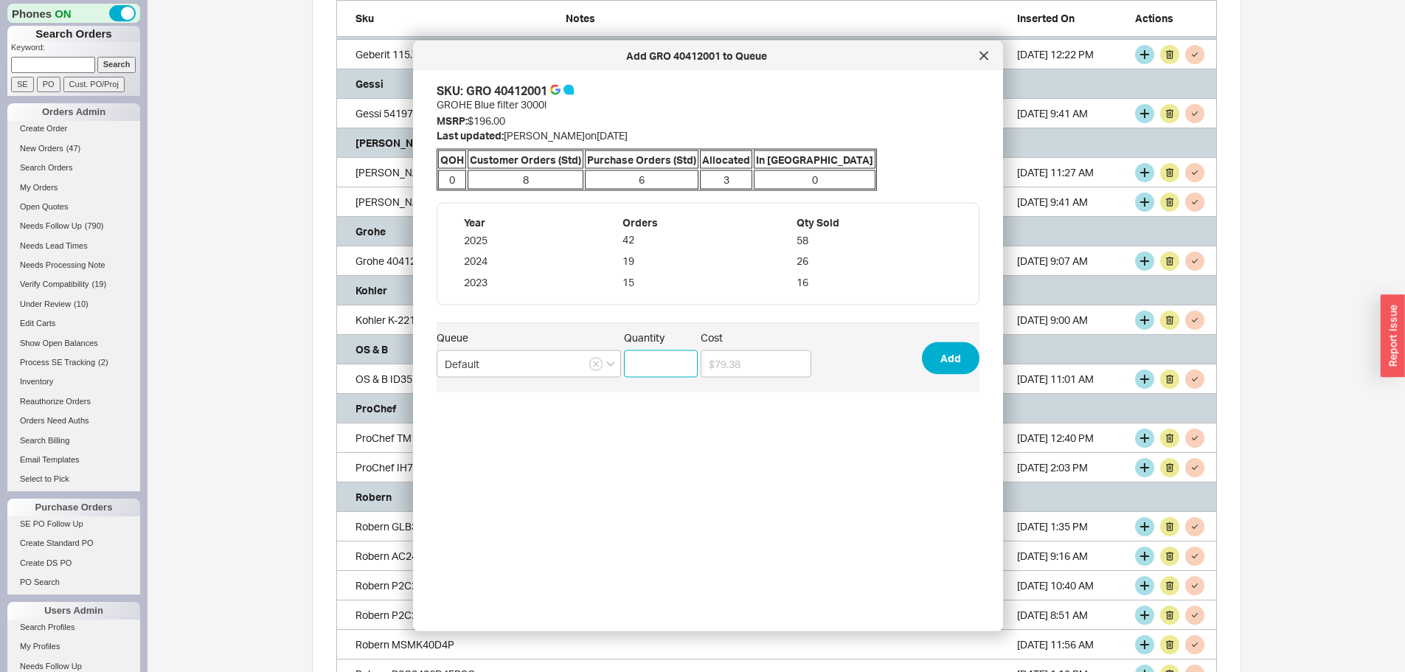
click at [659, 361] on input "Quantity" at bounding box center [661, 363] width 74 height 27
type input "8"
click at [937, 349] on button "Add" at bounding box center [951, 358] width 58 height 32
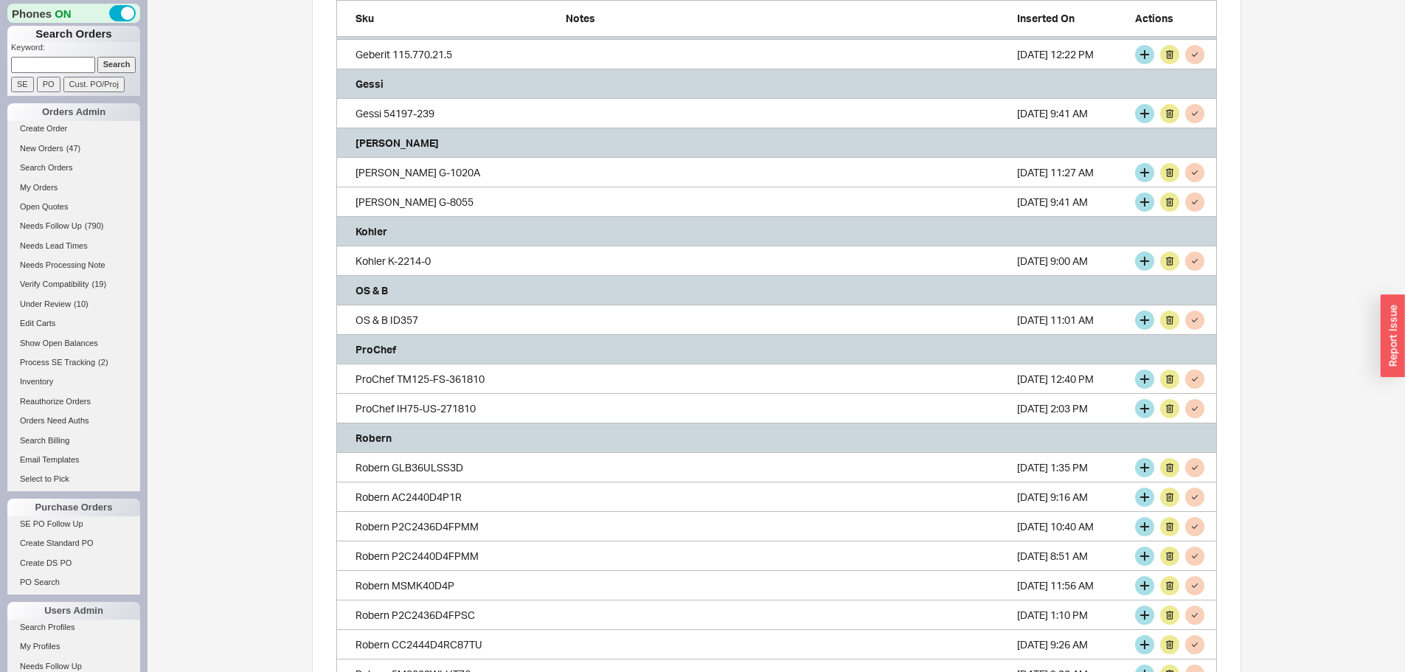
scroll to position [2815, 870]
click at [44, 146] on span "New Orders" at bounding box center [42, 148] width 44 height 9
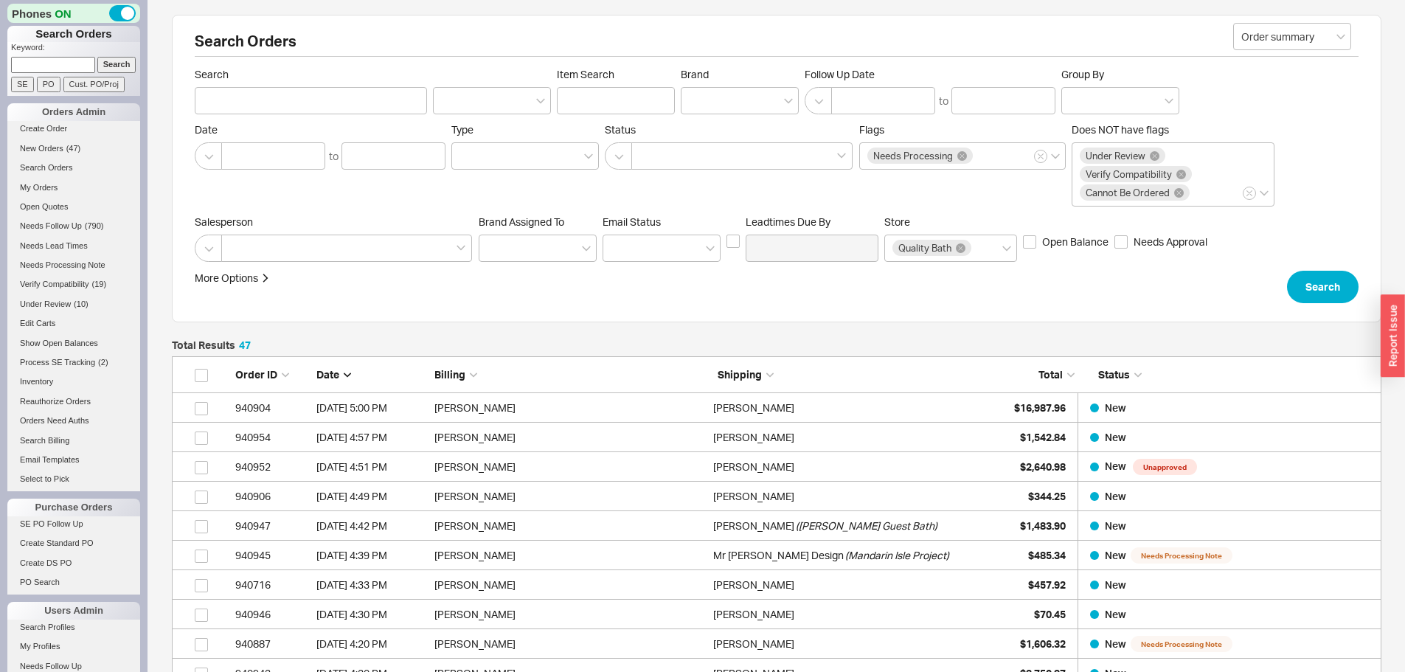
scroll to position [1442, 1199]
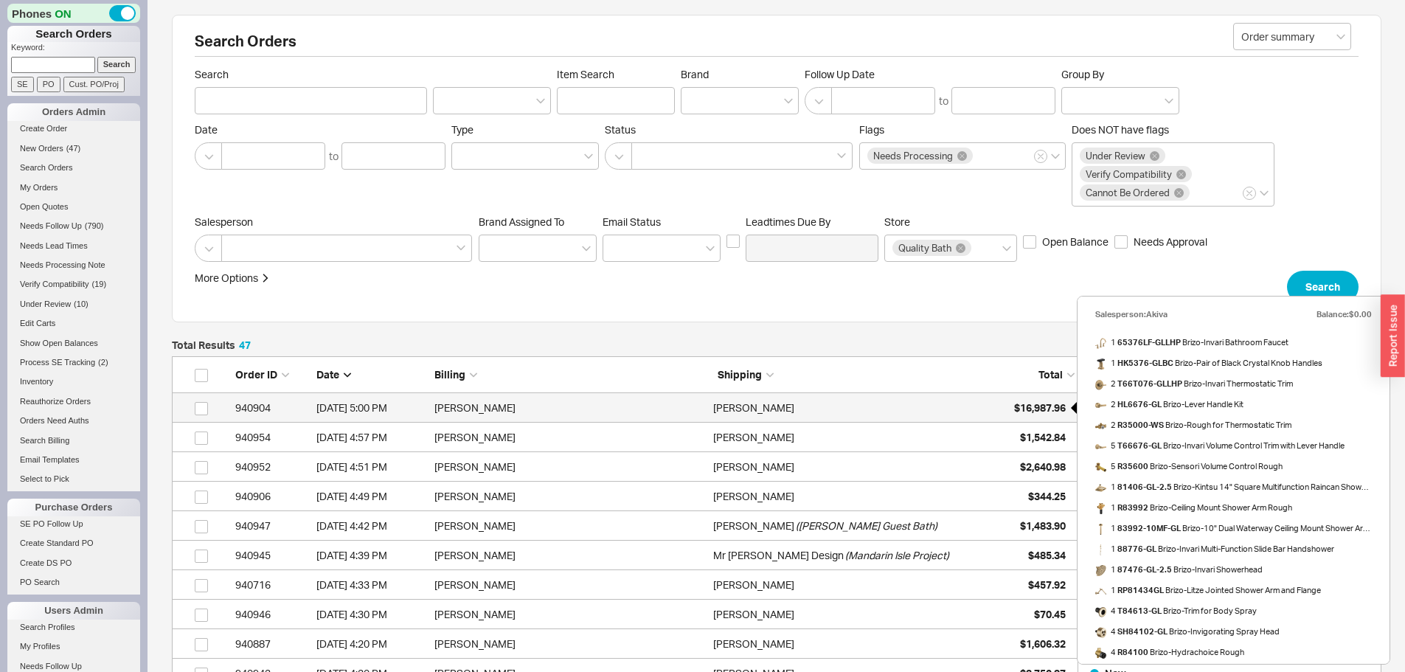
click at [1034, 404] on span "$16,987.96" at bounding box center [1040, 407] width 52 height 13
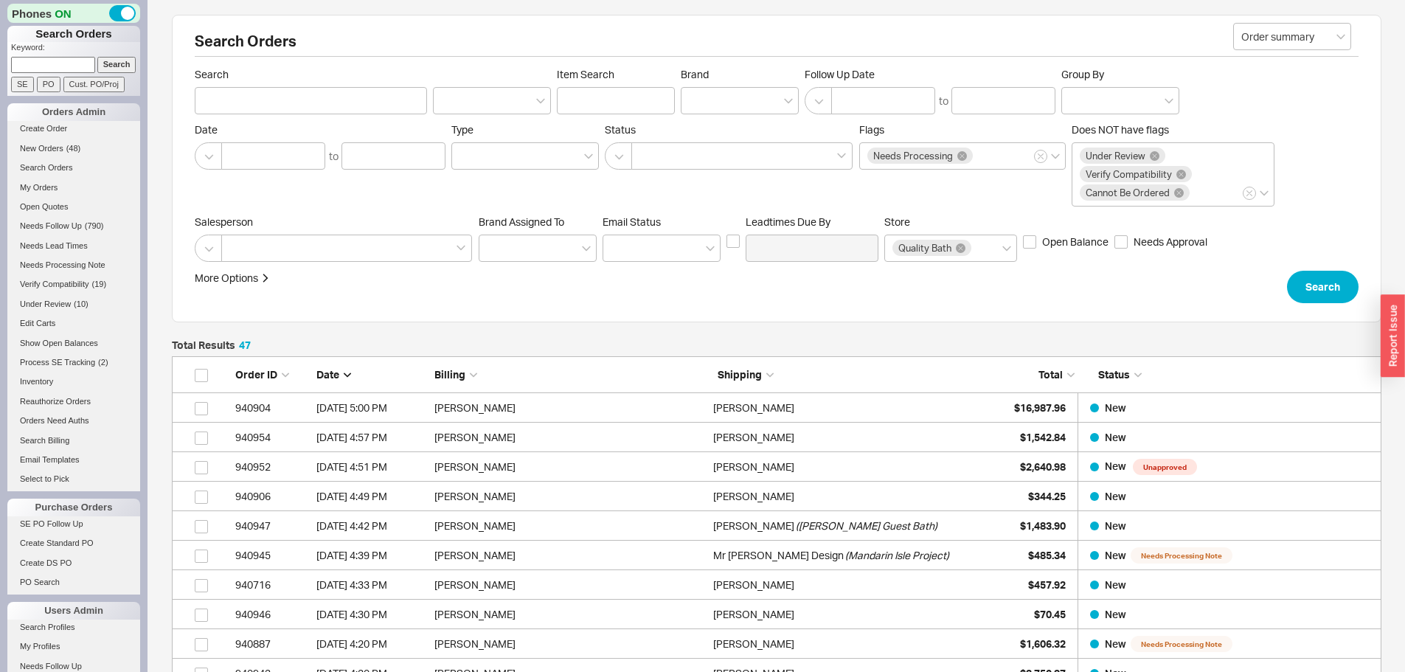
click at [55, 59] on input at bounding box center [53, 64] width 84 height 15
type input "erlanger"
click at [113, 58] on input "Search" at bounding box center [116, 64] width 39 height 15
type input "erlanger"
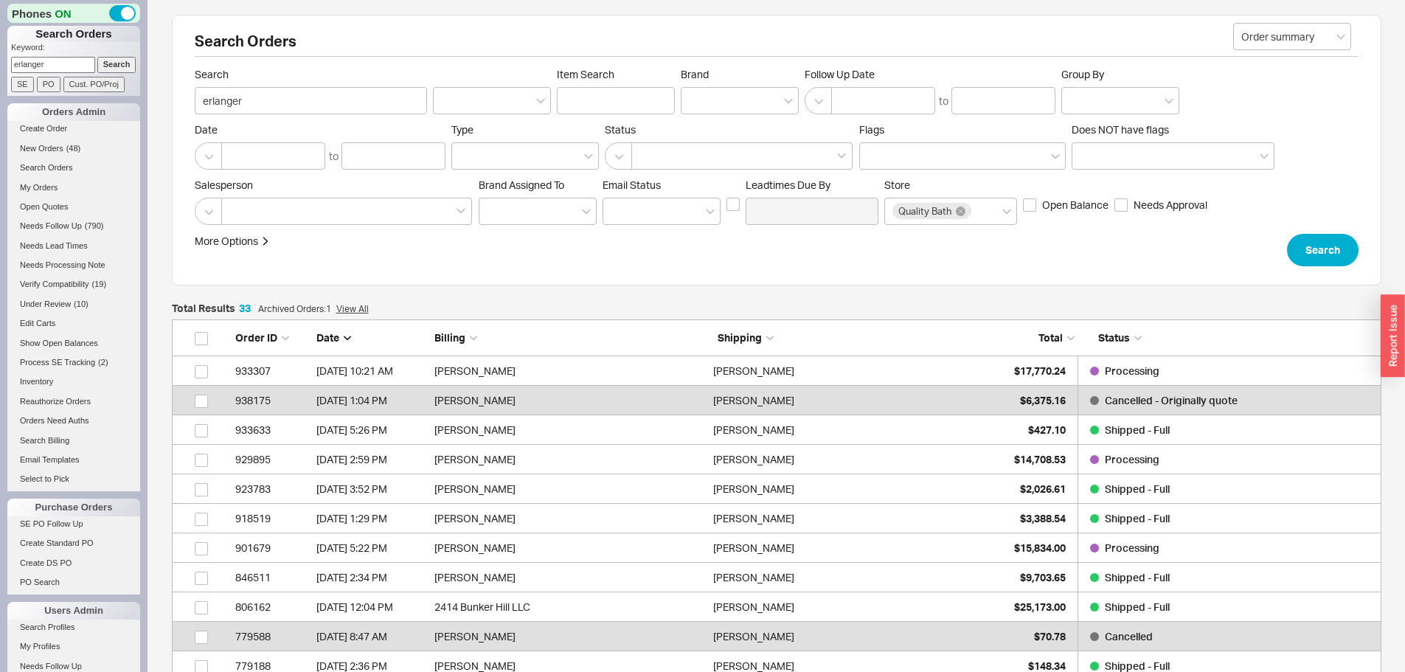
scroll to position [1029, 1199]
drag, startPoint x: 70, startPoint y: 62, endPoint x: 0, endPoint y: 60, distance: 70.1
click at [0, 60] on div "Phones ON Search Orders Keyword: erlanger Search SE PO Cust. PO/Proj Orders Adm…" at bounding box center [74, 336] width 148 height 672
type input "924814"
click at [97, 57] on input "Search" at bounding box center [116, 64] width 39 height 15
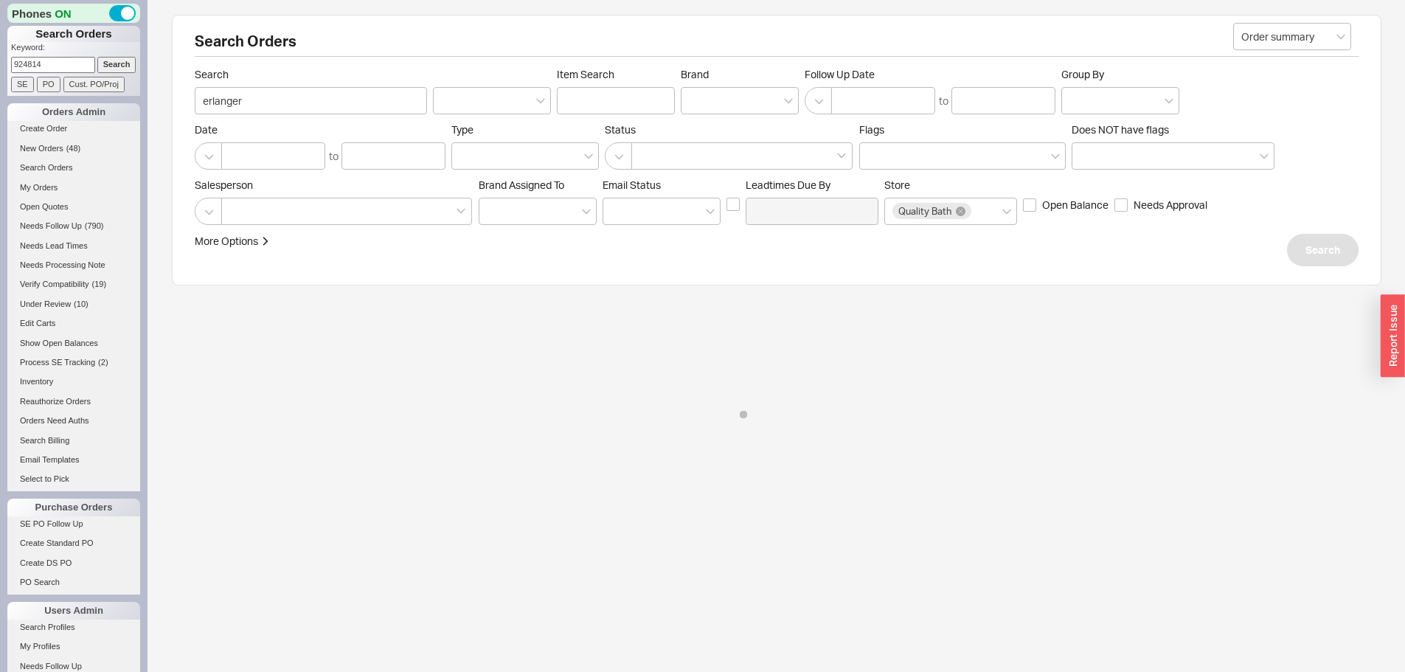
type input "924814"
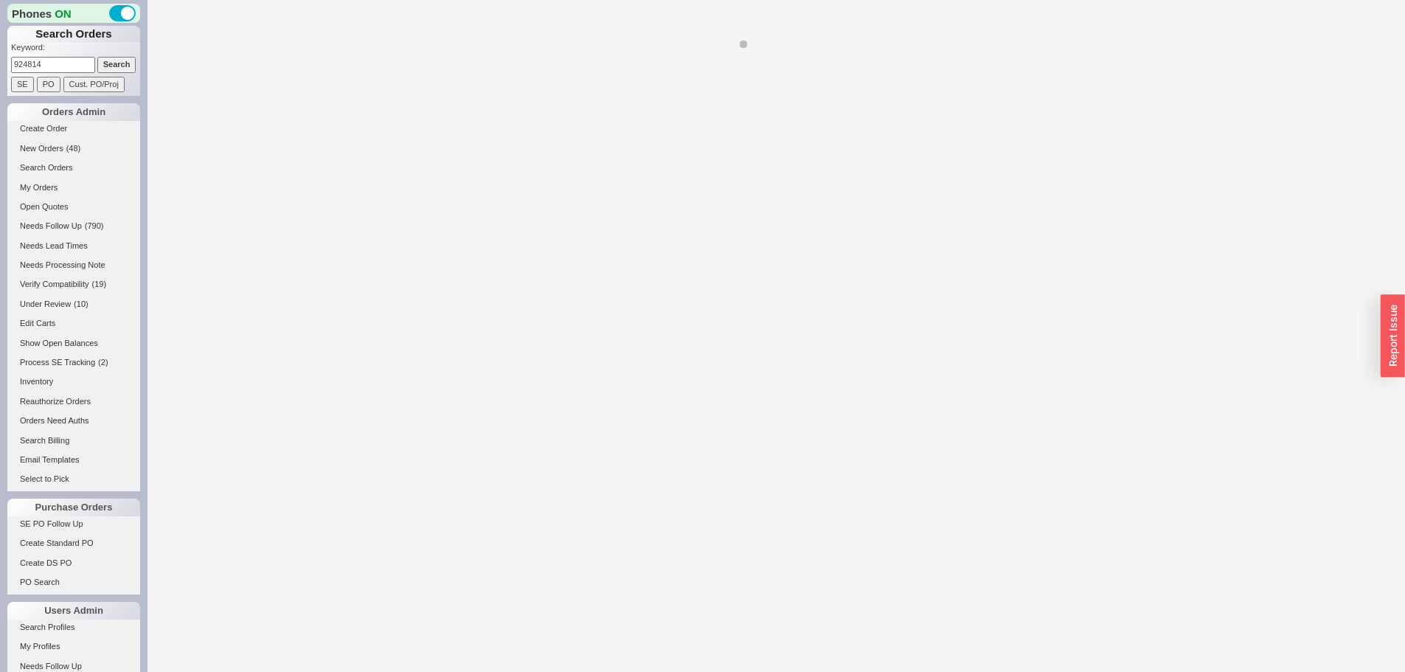
select select "LOW"
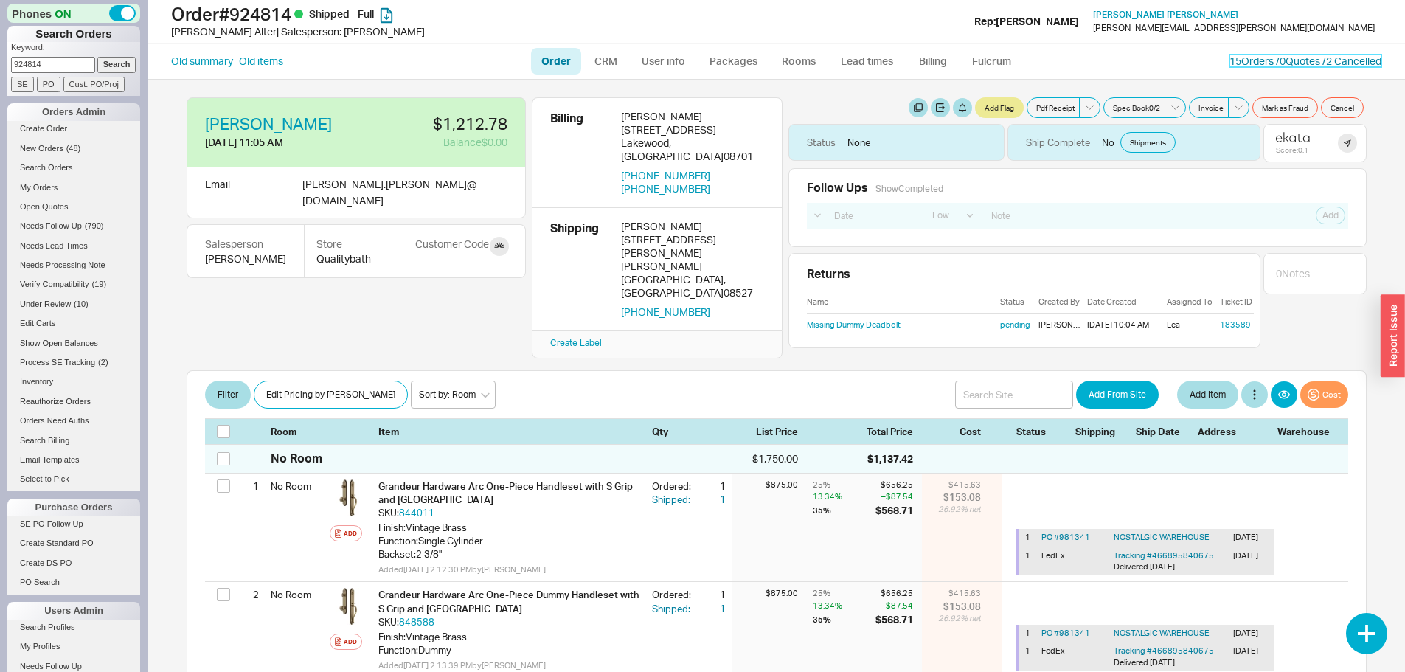
click at [1272, 55] on link "15 Orders / 0 Quotes / 2 Cancelled" at bounding box center [1306, 61] width 152 height 13
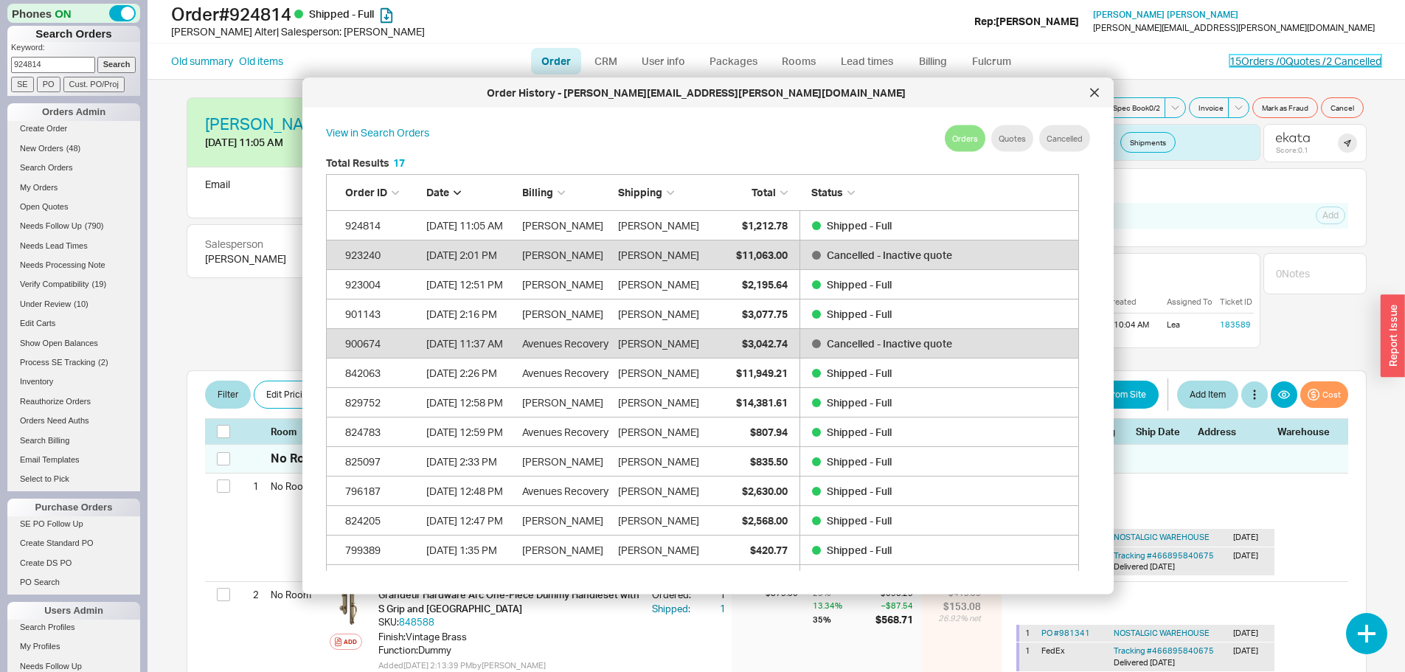
scroll to position [440, 766]
click at [1092, 89] on icon at bounding box center [1094, 92] width 7 height 7
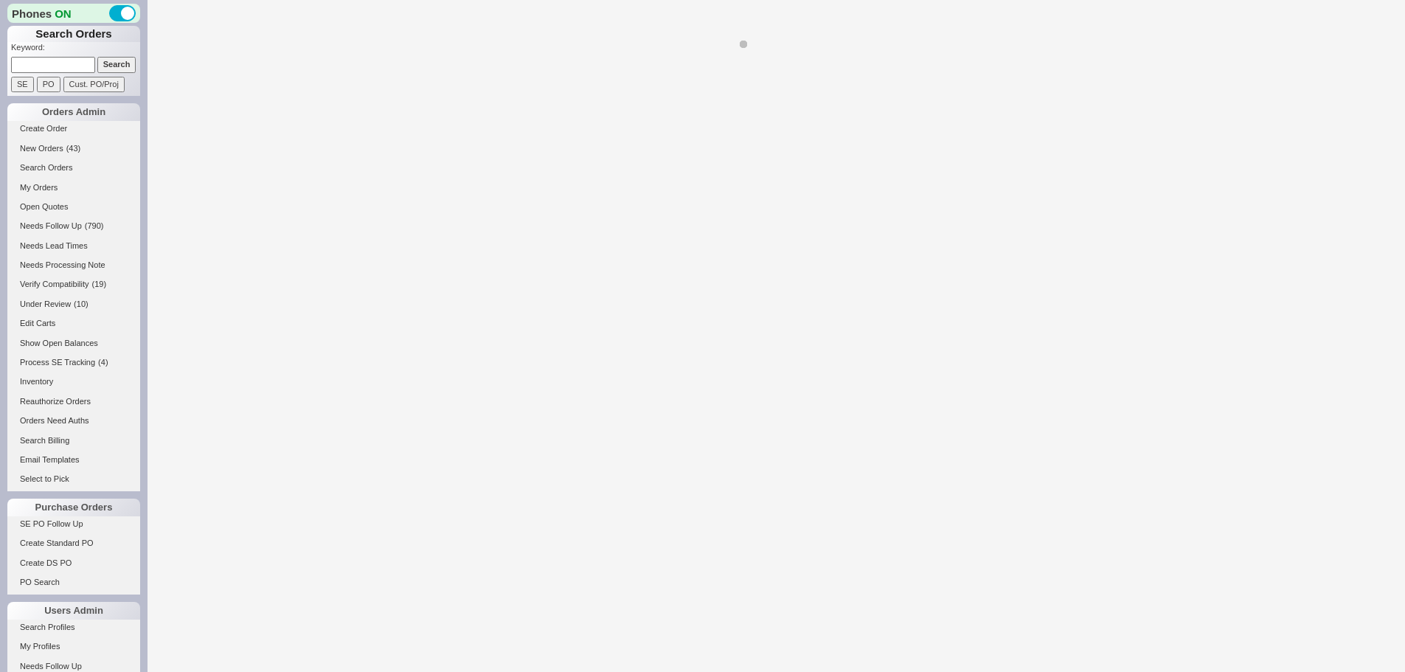
select select "LOW"
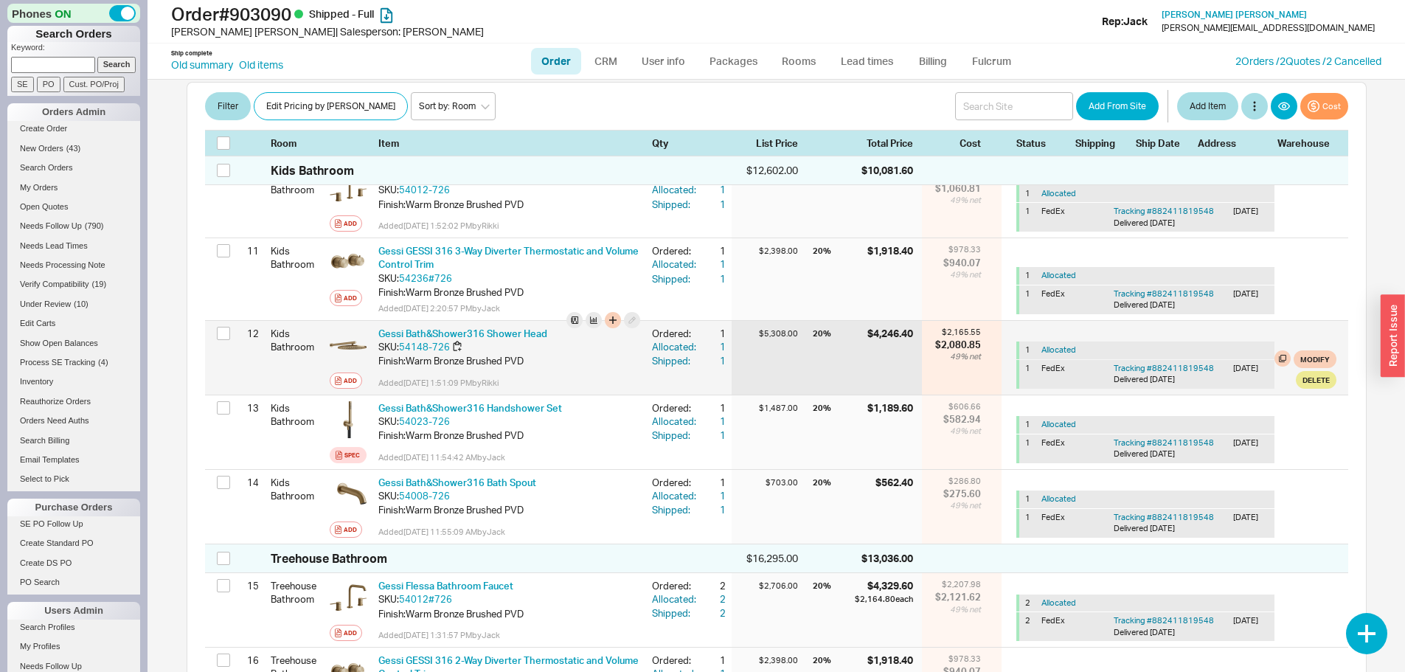
scroll to position [1180, 0]
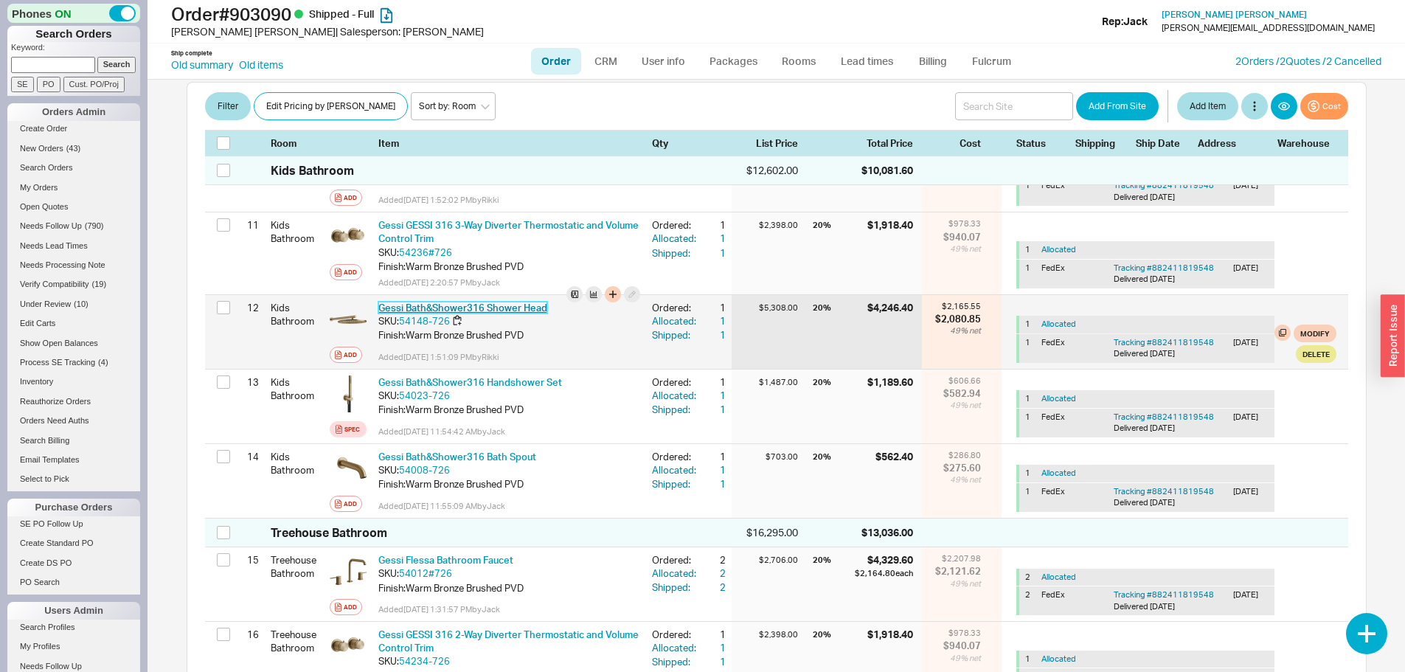
click at [498, 312] on link "Gessi Bath&Shower316 Shower Head" at bounding box center [462, 308] width 169 height 12
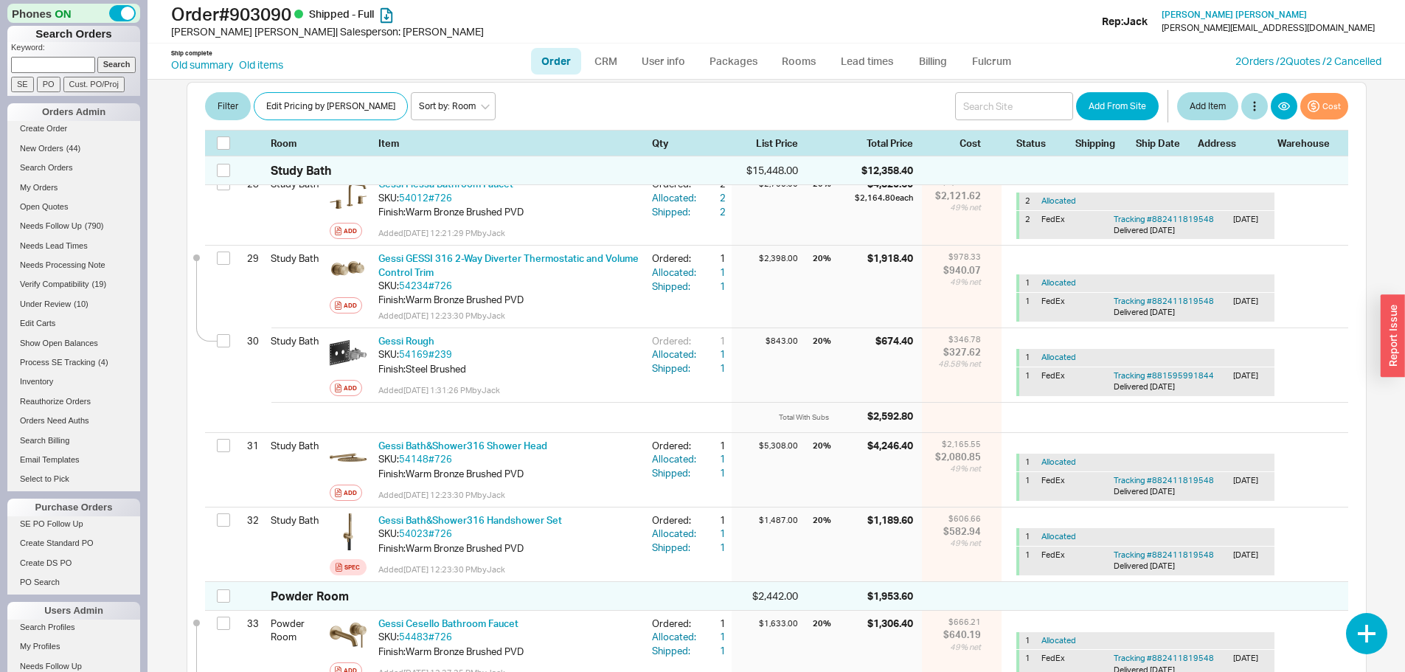
scroll to position [2803, 0]
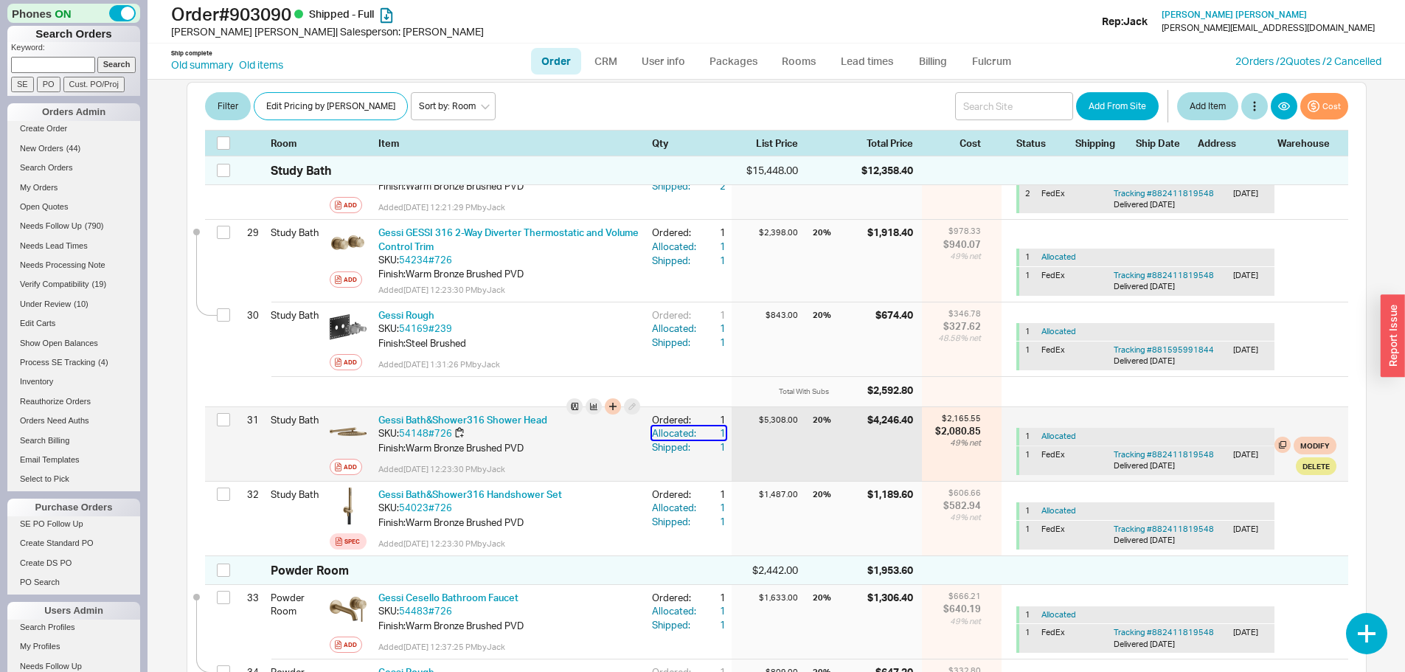
click at [712, 440] on div "1" at bounding box center [712, 432] width 27 height 13
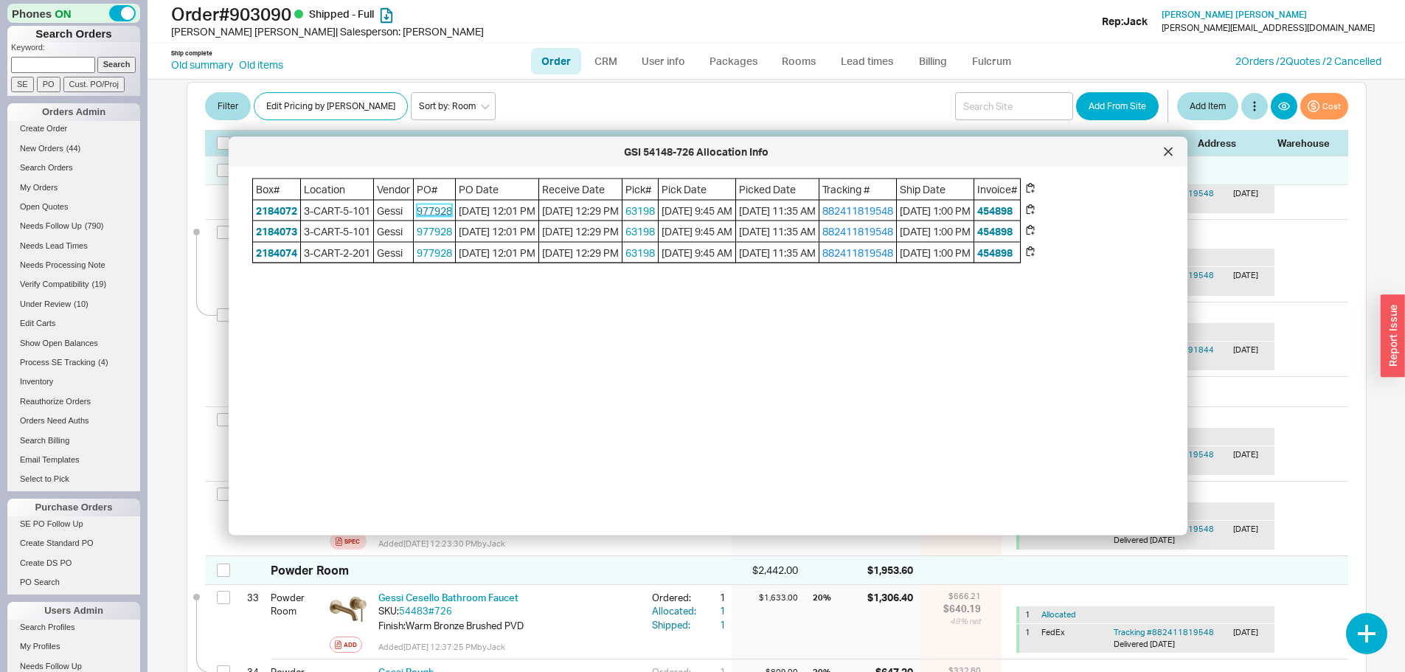
click at [445, 209] on link "977928" at bounding box center [434, 210] width 35 height 13
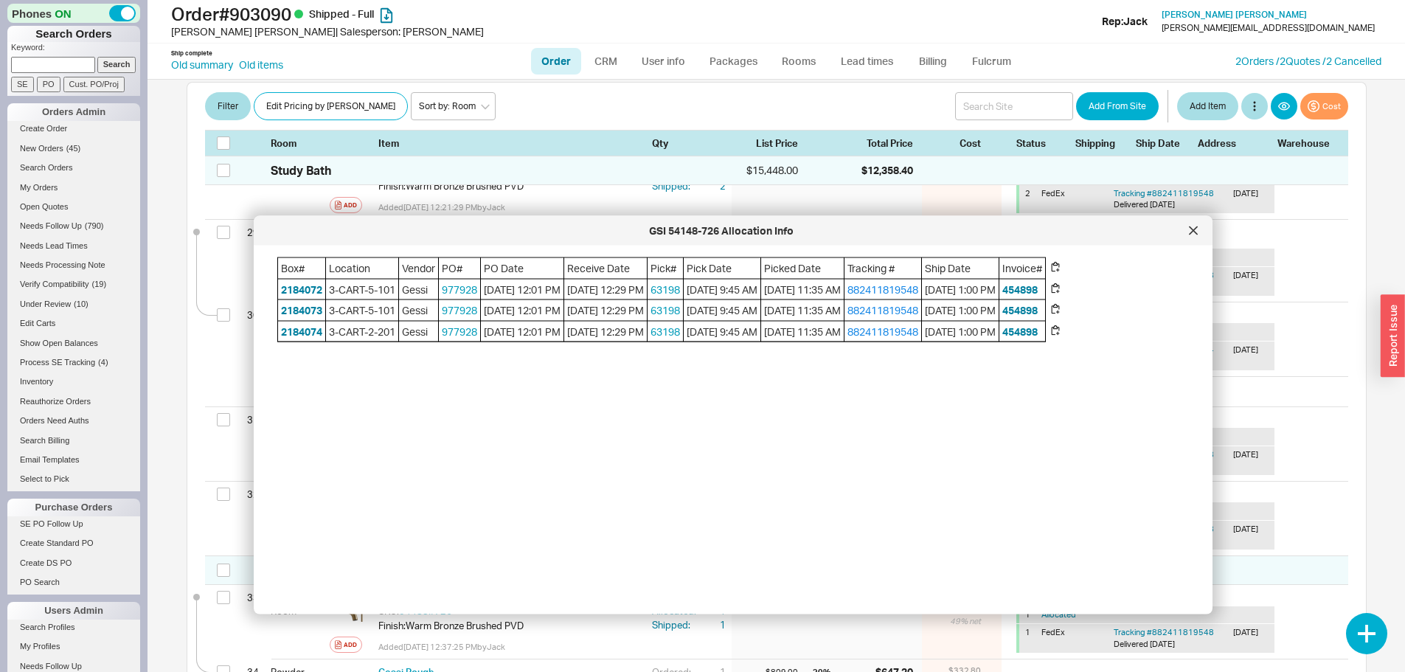
drag, startPoint x: 1098, startPoint y: 151, endPoint x: 1123, endPoint y: 230, distance: 82.6
click at [1123, 230] on div "GSI 54148-726 Allocation Info" at bounding box center [721, 230] width 921 height 15
click at [1193, 228] on icon at bounding box center [1192, 230] width 9 height 9
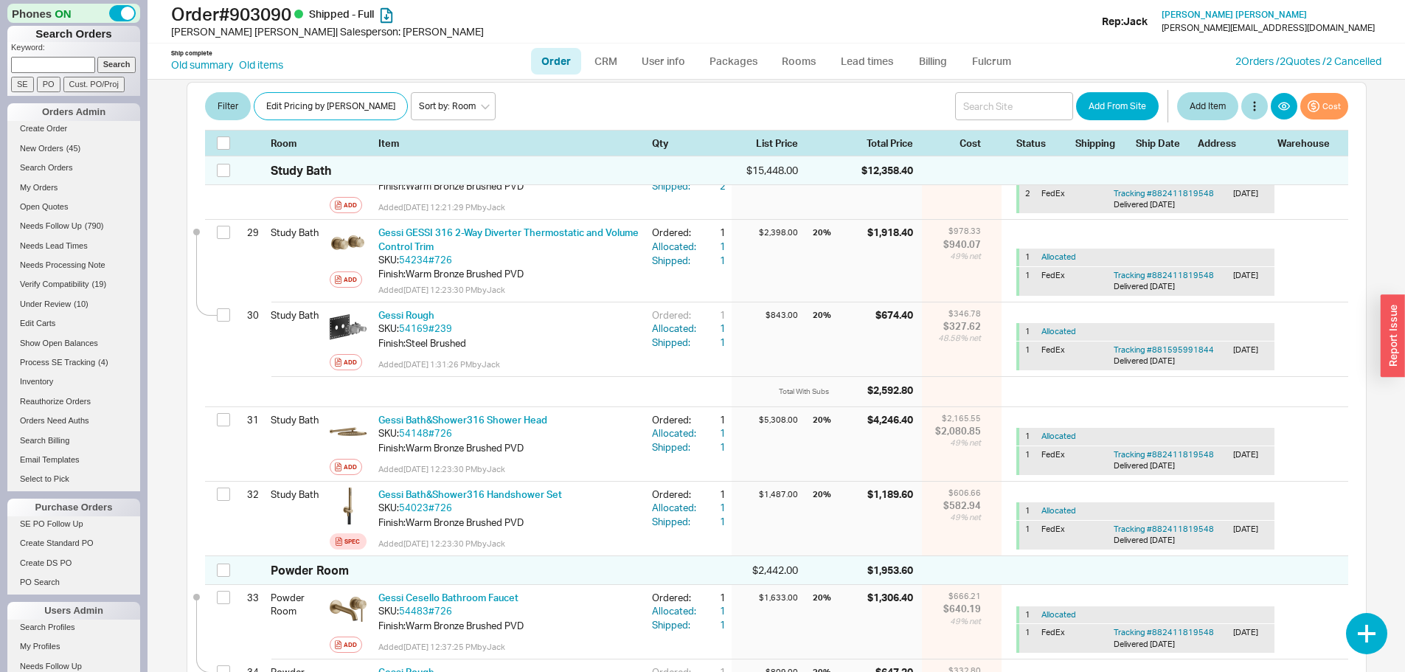
click at [659, 400] on div "Total With Subs $2,592.80" at bounding box center [776, 392] width 1143 height 30
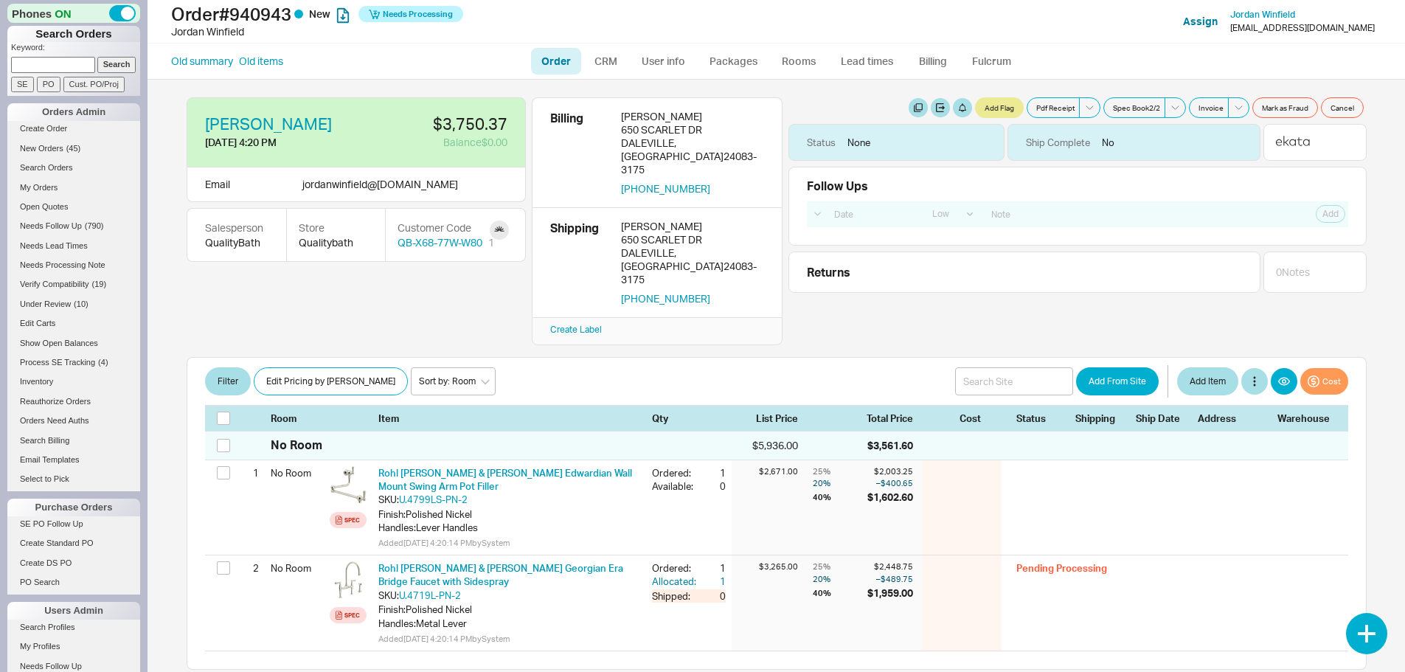
select select "LOW"
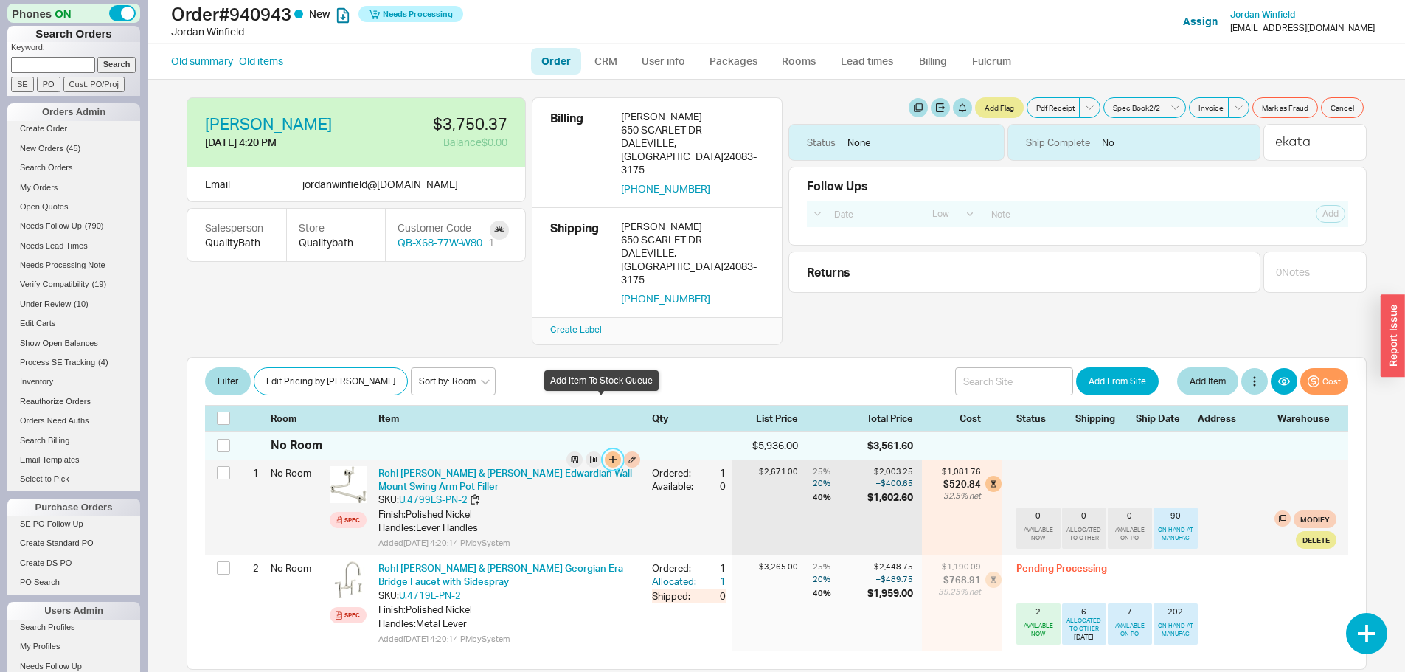
click at [605, 451] on button "button" at bounding box center [613, 459] width 16 height 16
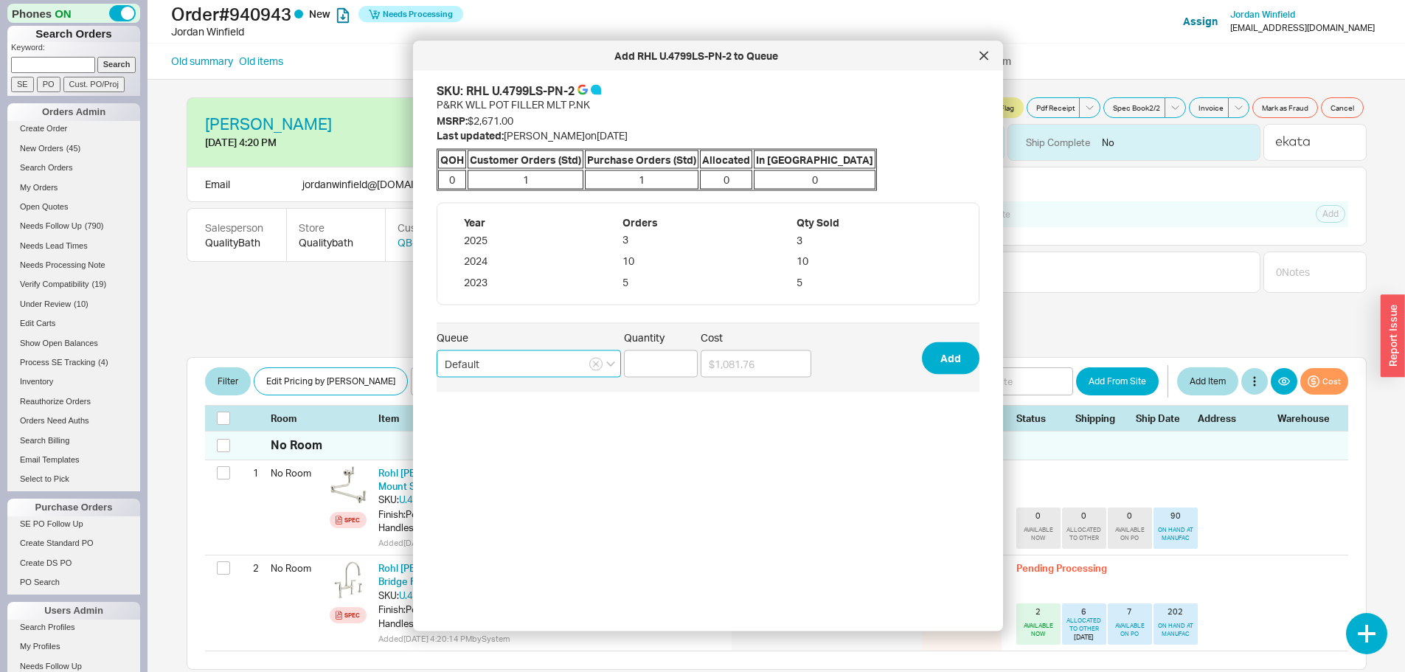
click at [547, 366] on input "Default" at bounding box center [529, 363] width 184 height 27
click at [496, 419] on div "mordys que" at bounding box center [528, 420] width 183 height 27
type input "mordys que"
click at [662, 361] on input "Quantity" at bounding box center [661, 363] width 74 height 27
type input "1"
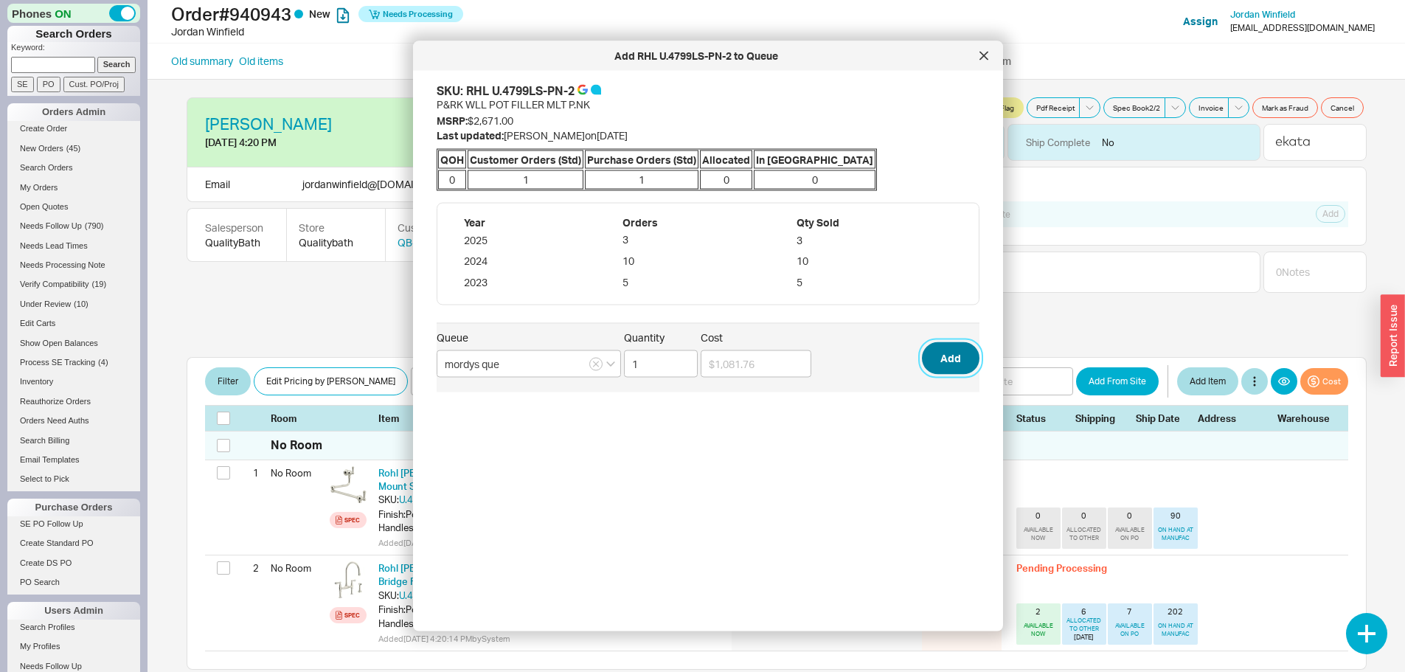
click at [937, 352] on button "Add" at bounding box center [951, 358] width 58 height 32
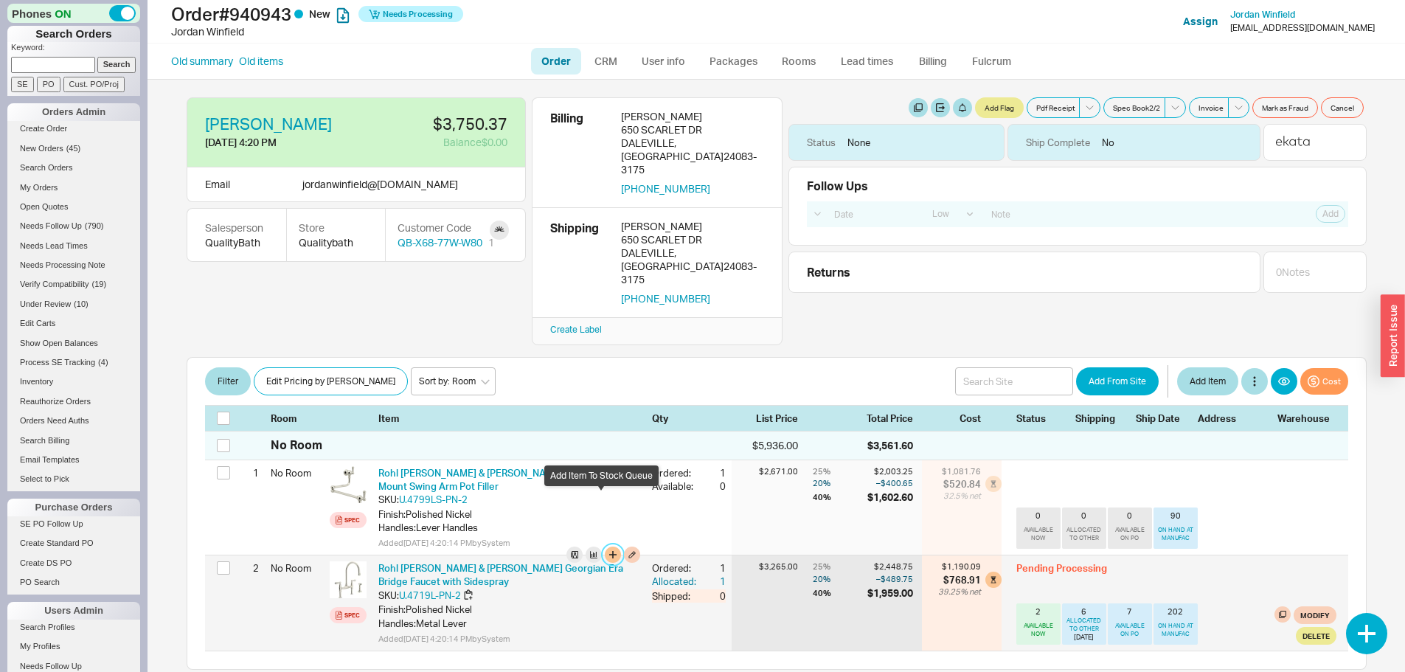
click at [605, 547] on button "button" at bounding box center [613, 555] width 16 height 16
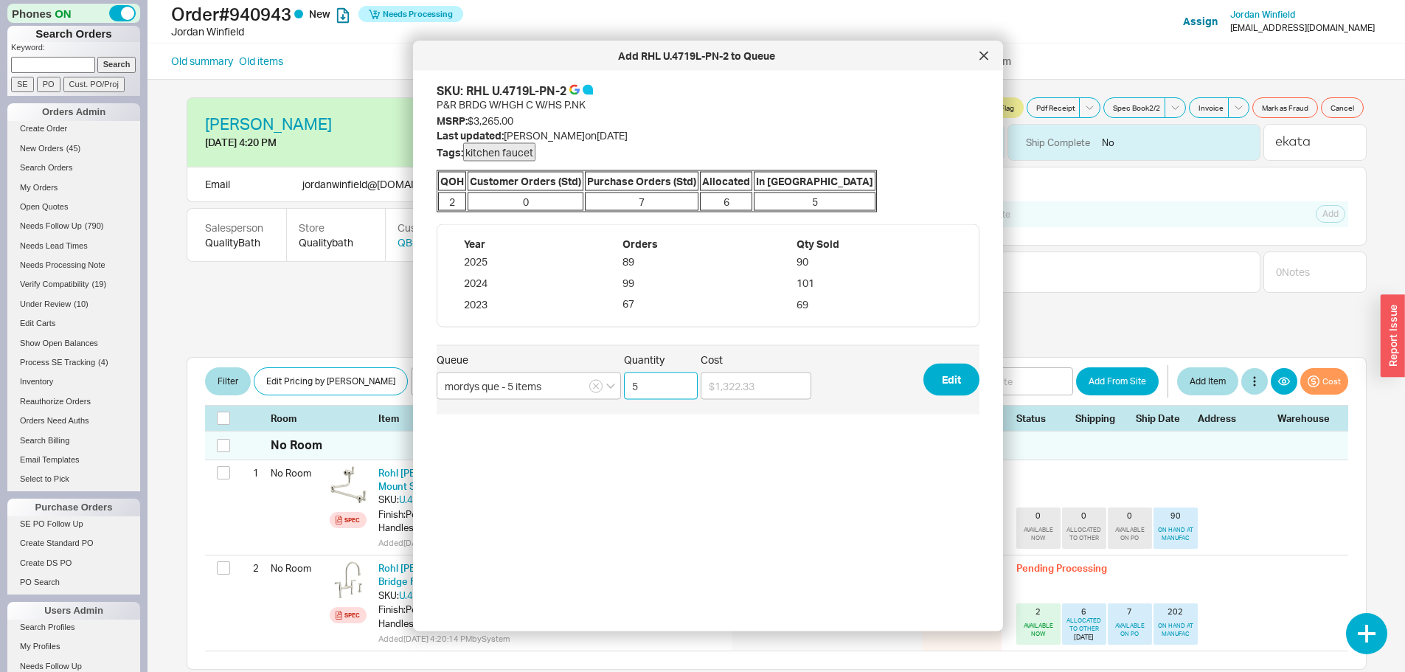
drag, startPoint x: 645, startPoint y: 386, endPoint x: 626, endPoint y: 387, distance: 19.2
click at [626, 387] on input "5" at bounding box center [661, 385] width 74 height 27
type input "6"
click at [938, 378] on button "Edit" at bounding box center [951, 380] width 56 height 32
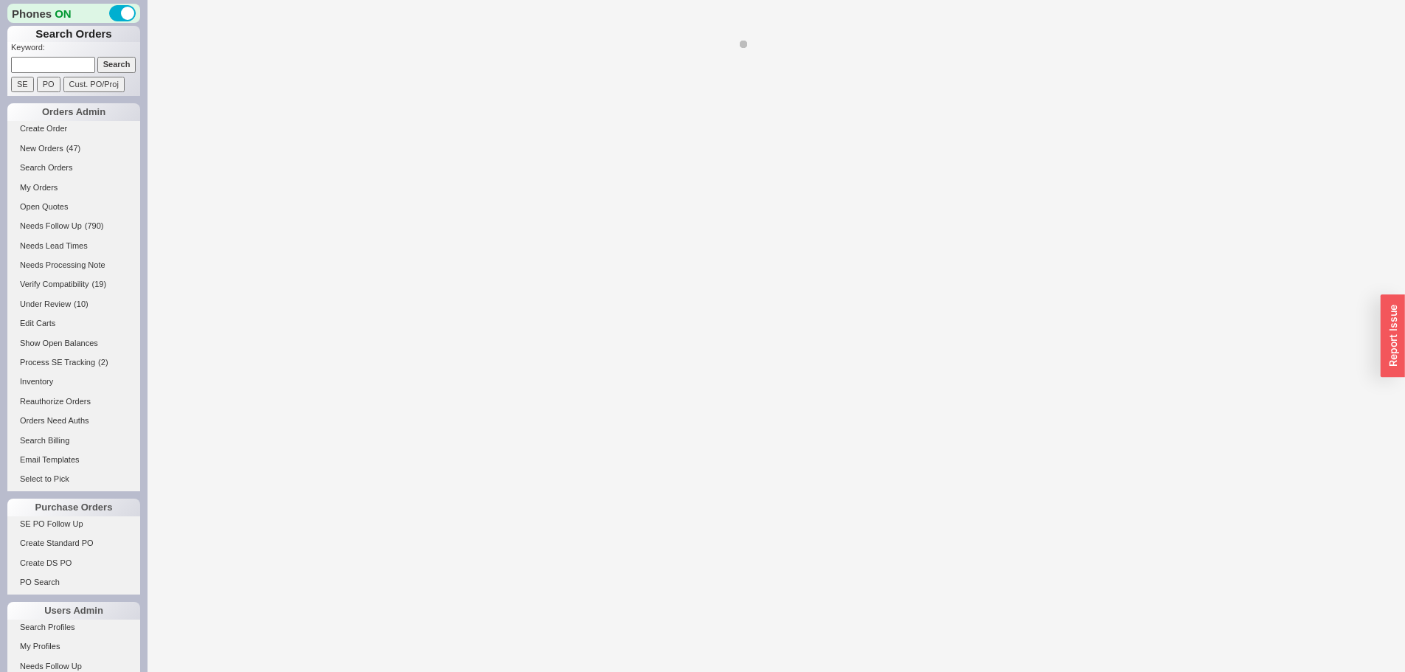
select select "LOW"
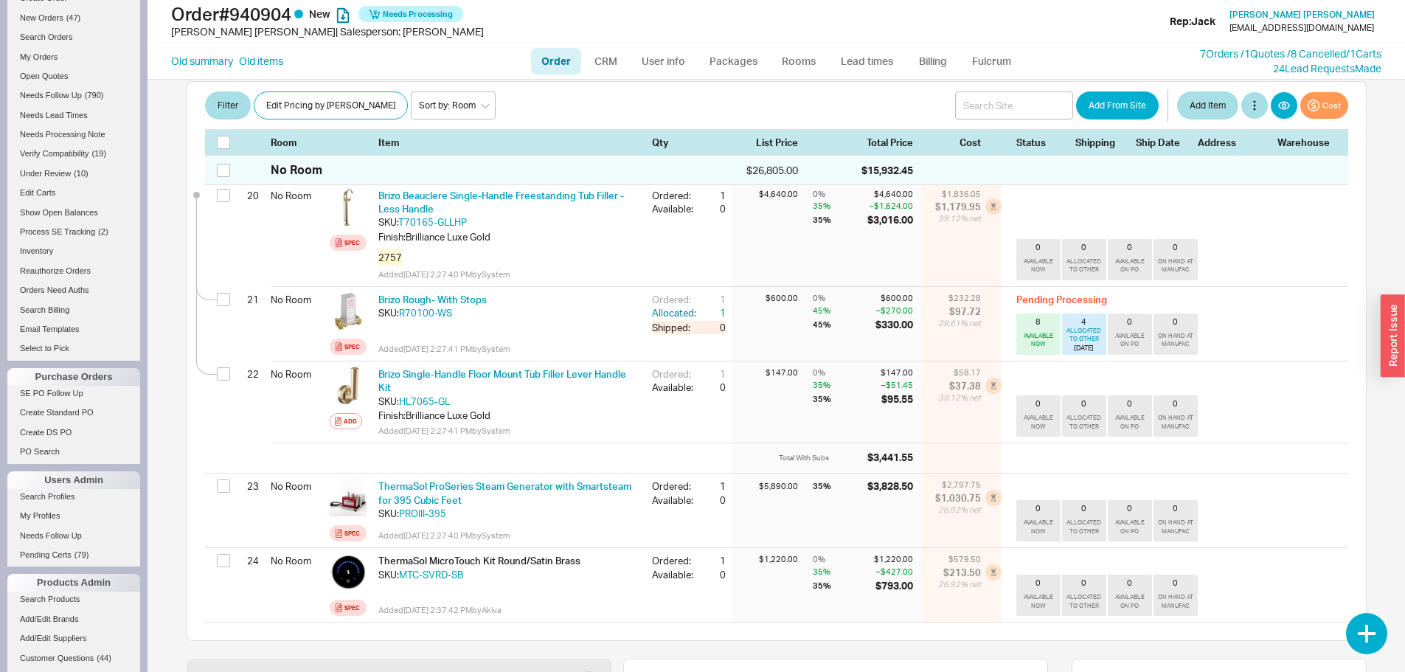
scroll to position [616, 0]
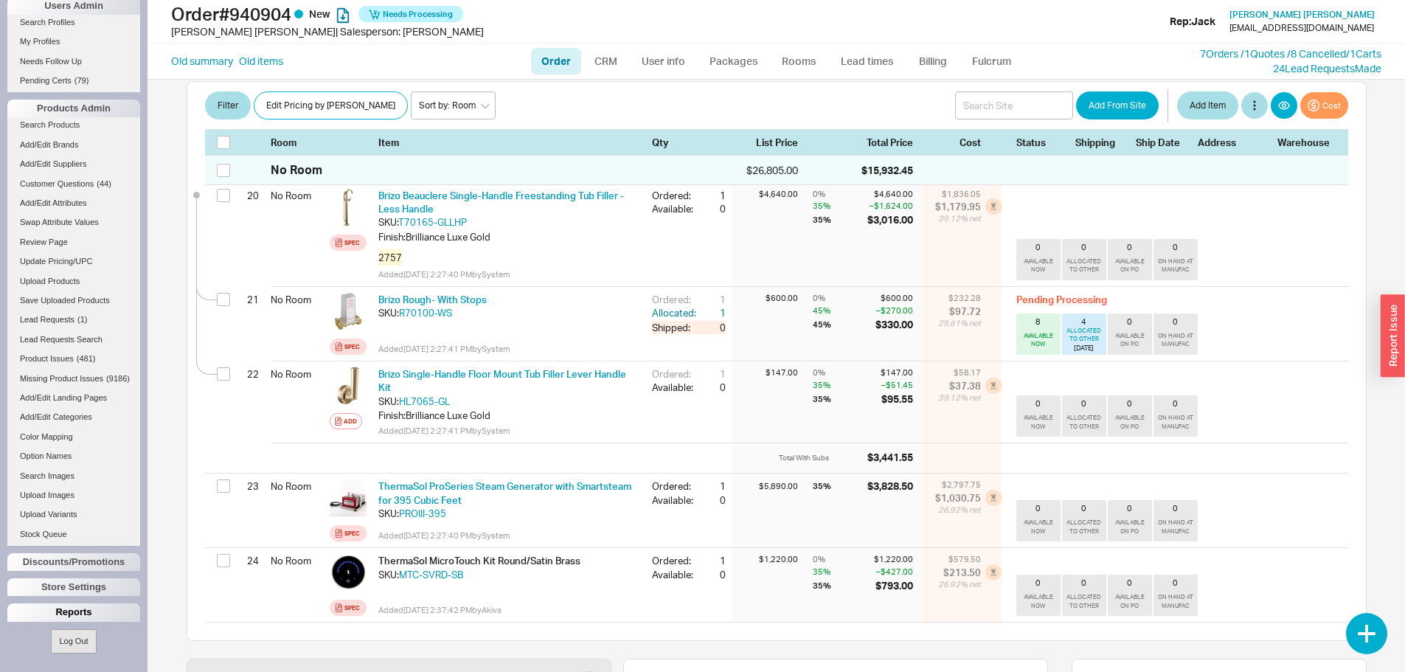
click at [82, 609] on div "Reports" at bounding box center [73, 612] width 133 height 18
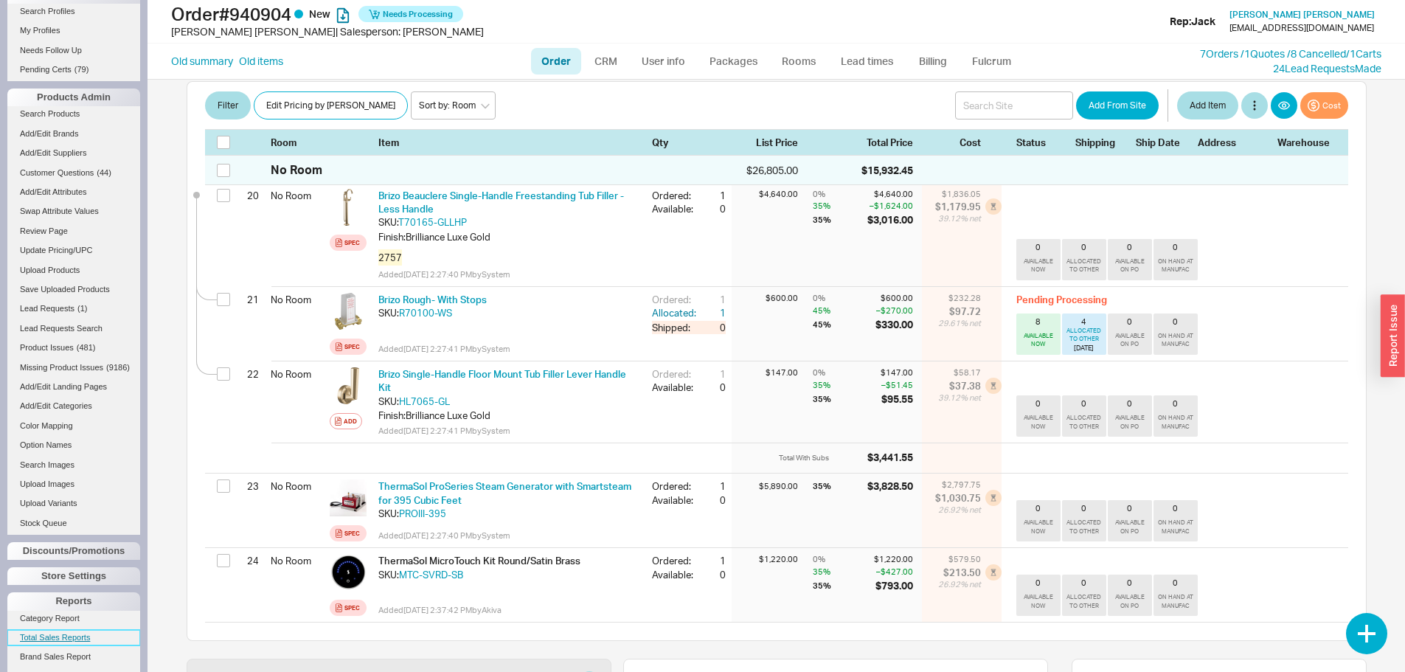
click at [74, 645] on link "Total Sales Reports" at bounding box center [73, 637] width 133 height 15
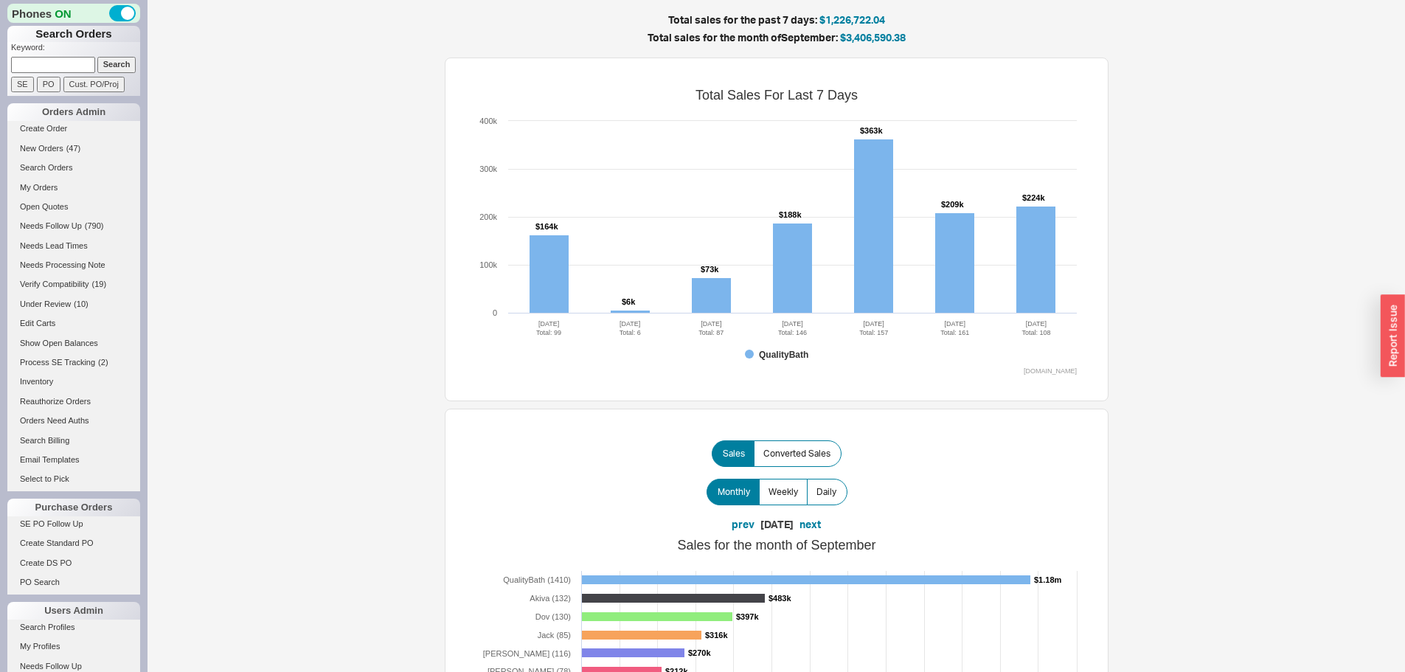
click at [46, 66] on input at bounding box center [53, 64] width 84 height 15
type input "940912"
click at [97, 57] on input "Search" at bounding box center [116, 64] width 39 height 15
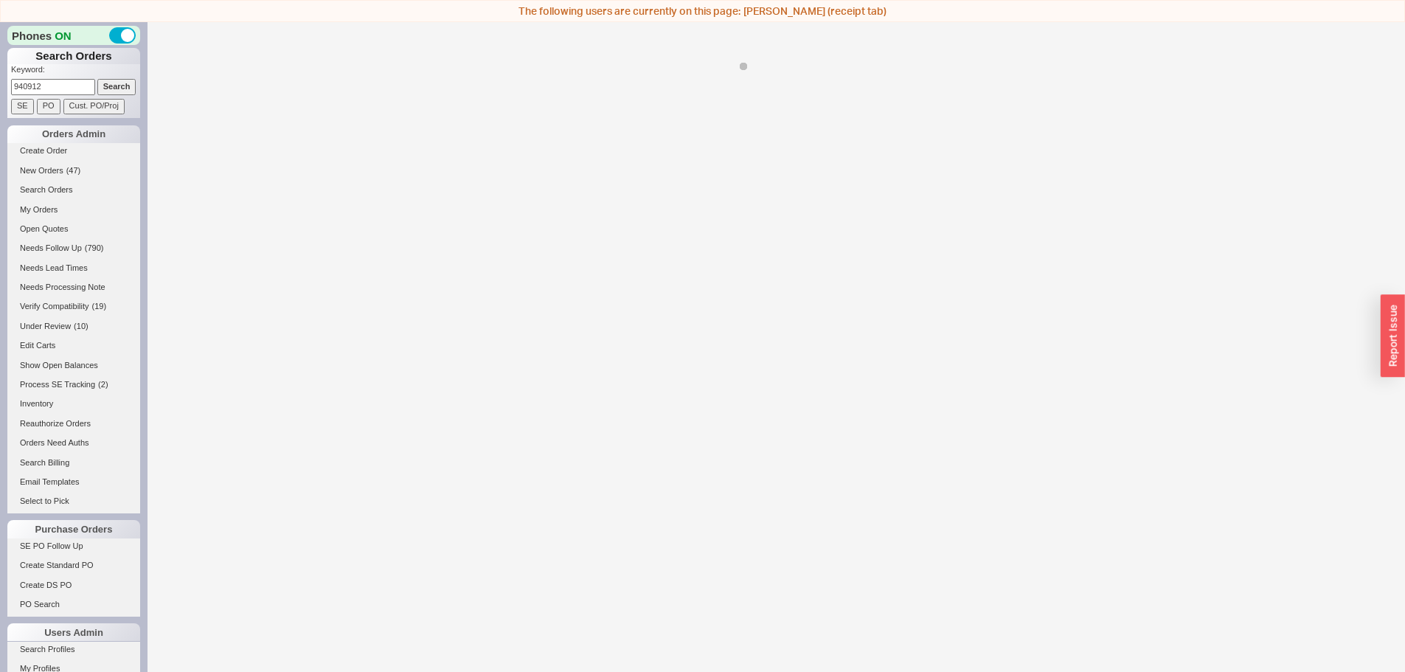
select select "LOW"
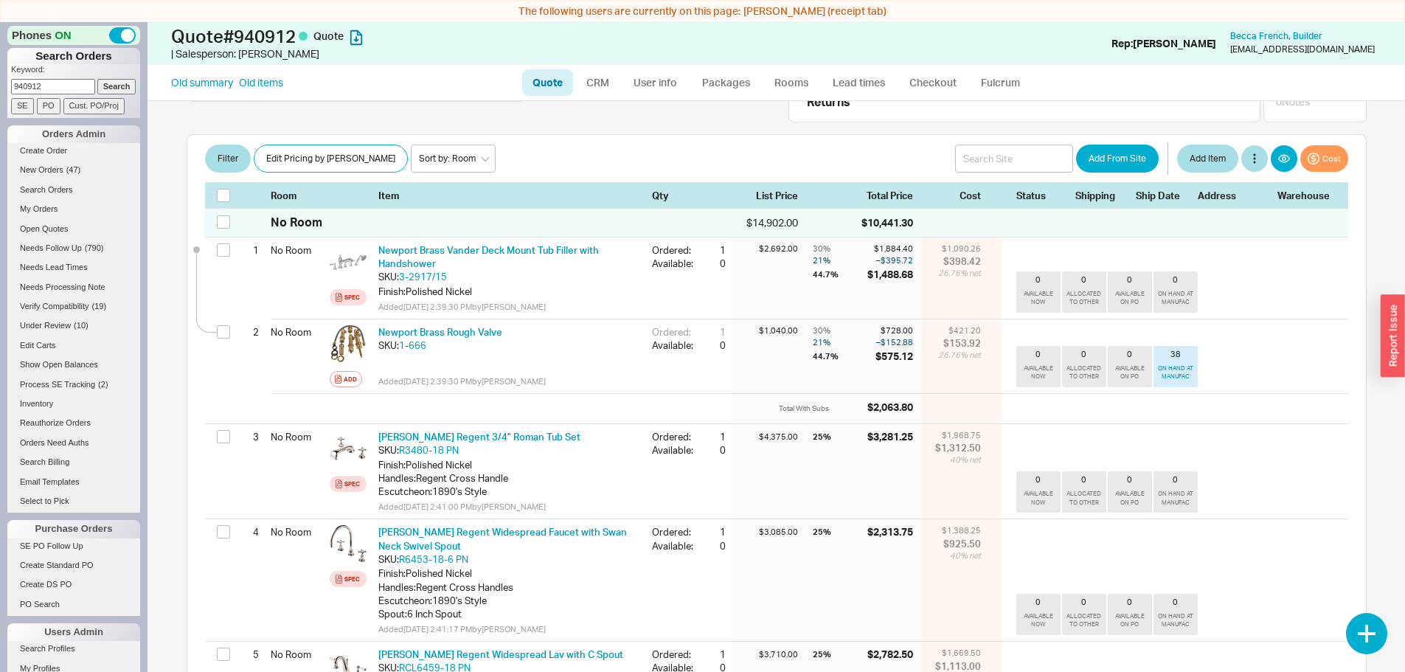
scroll to position [221, 0]
click at [411, 154] on select "Sort by: Room Sort by: Brand Sort by: Date" at bounding box center [453, 157] width 85 height 28
select select "2"
click at [411, 143] on select "Sort by: Room Sort by: Brand Sort by: Date" at bounding box center [453, 157] width 85 height 28
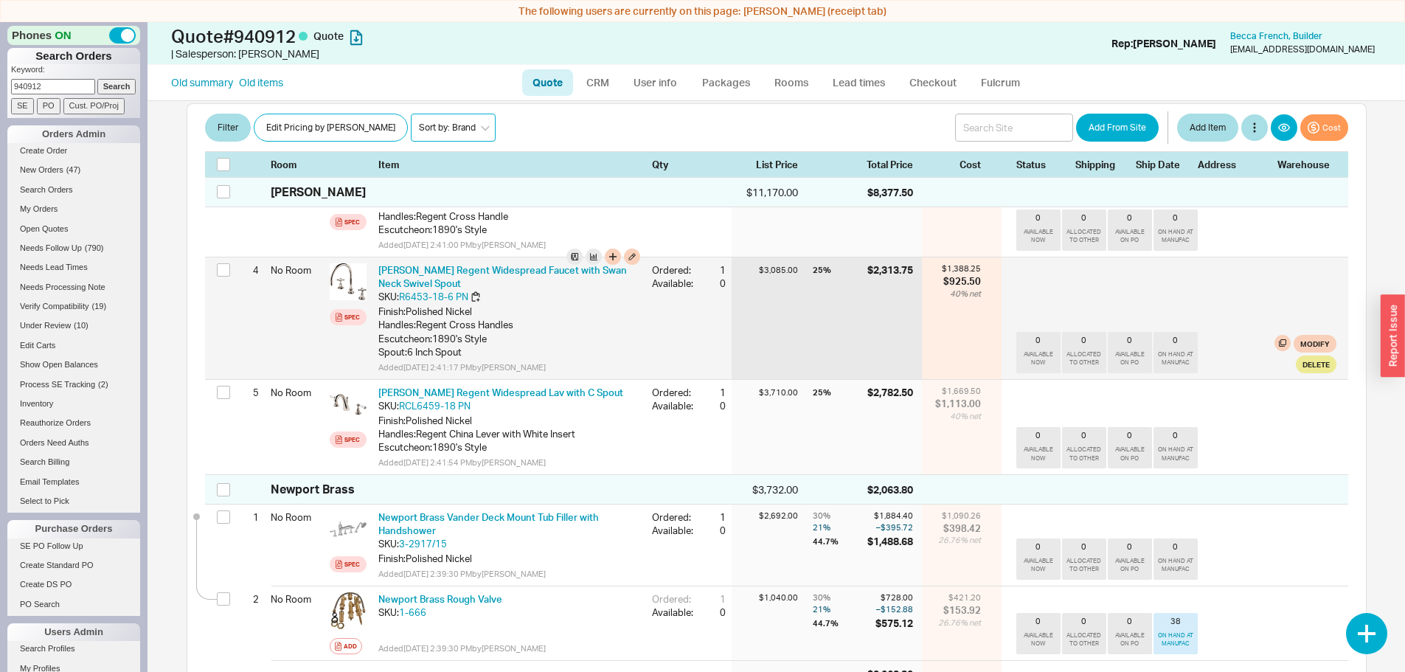
scroll to position [148, 0]
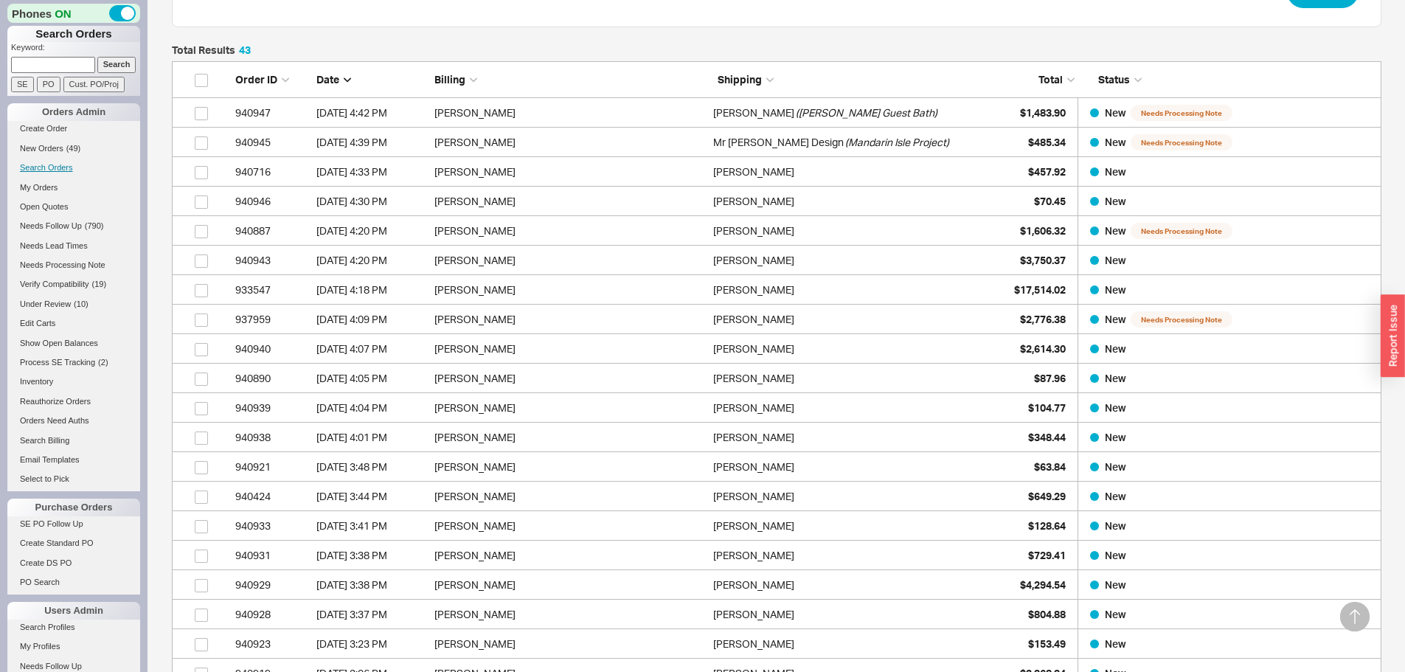
scroll to position [1324, 1199]
click at [48, 145] on span "New Orders" at bounding box center [42, 148] width 44 height 9
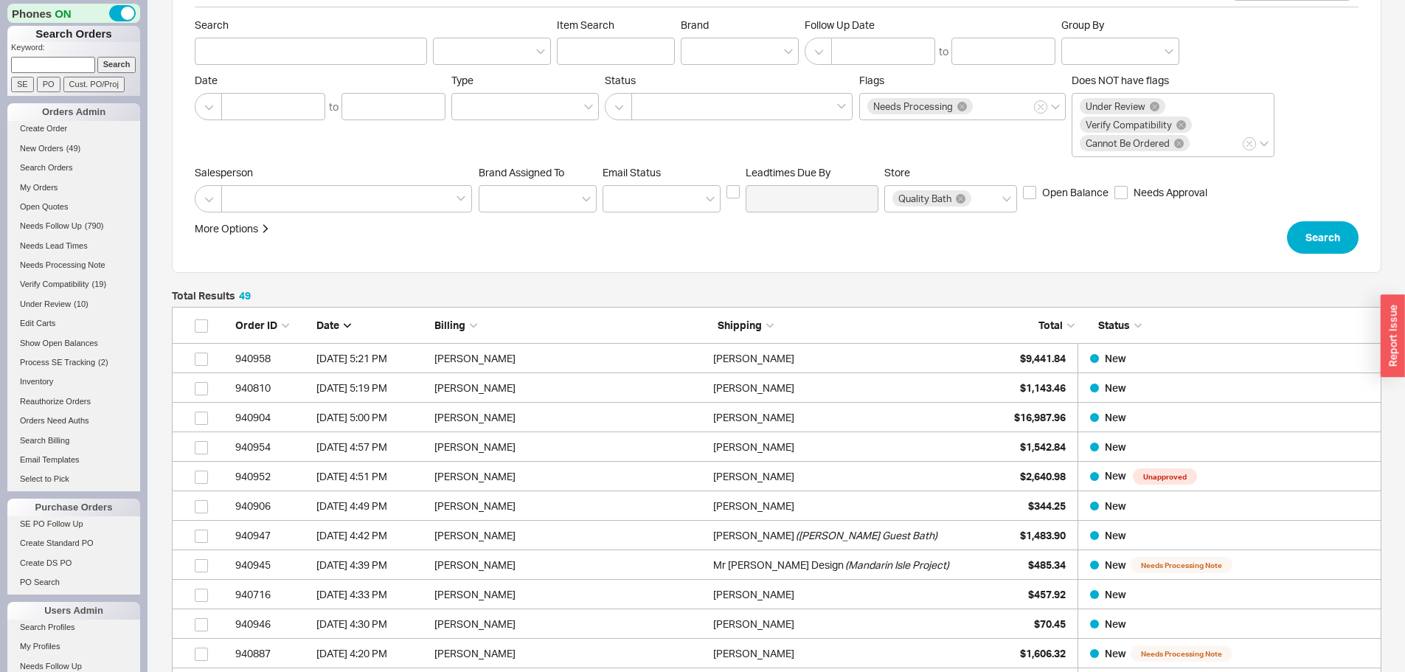
scroll to position [74, 0]
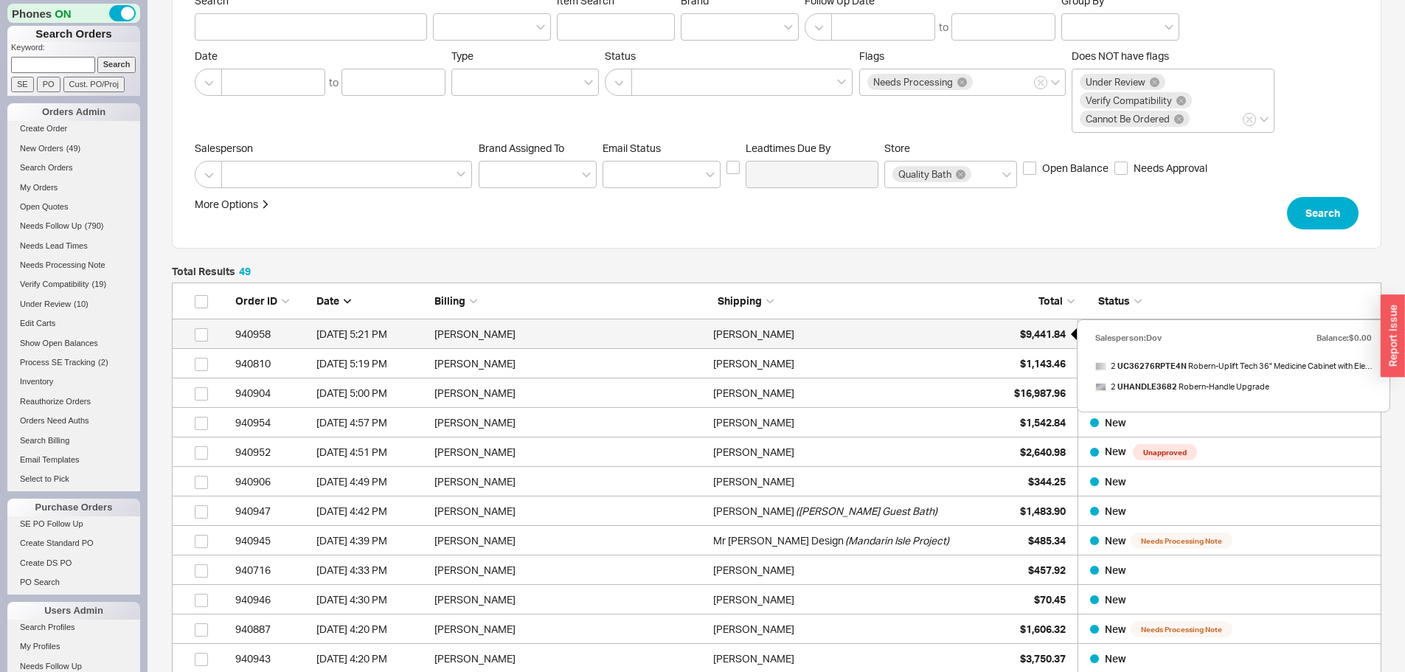
click at [1014, 333] on div "$9,441.84" at bounding box center [1029, 334] width 74 height 30
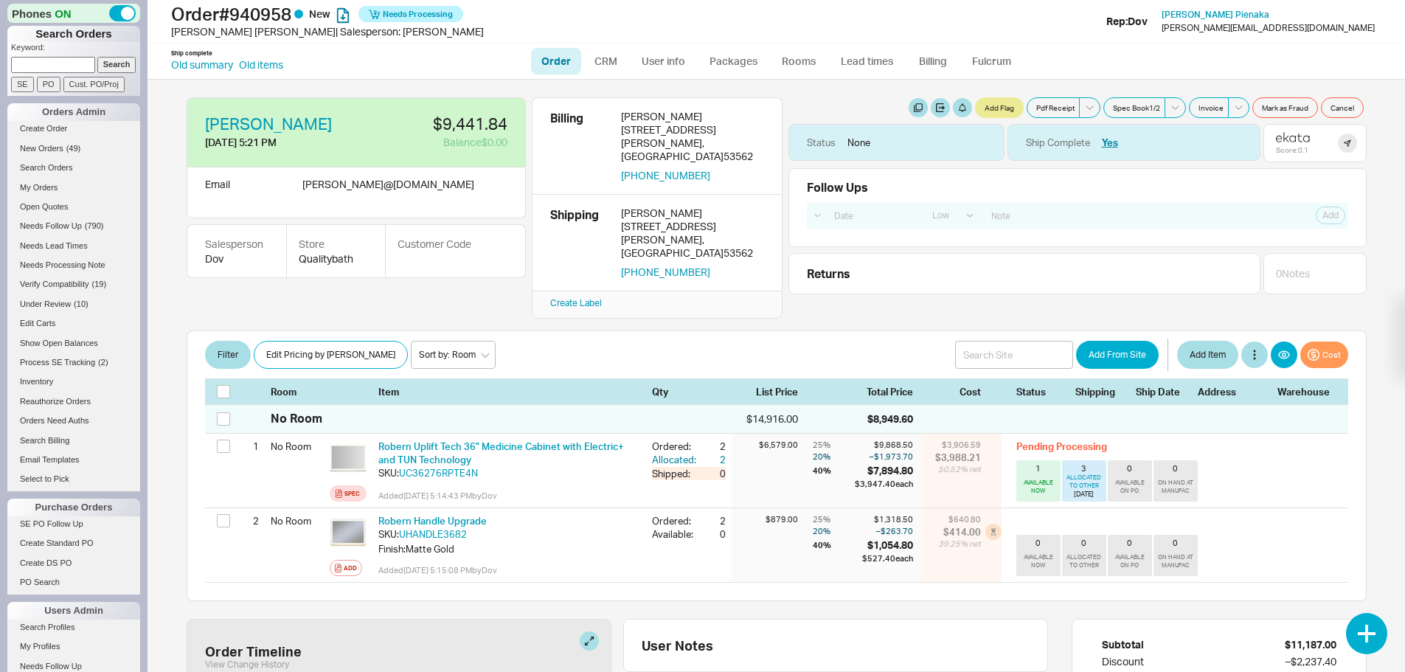
select select "LOW"
click at [44, 167] on link "Search Orders" at bounding box center [73, 167] width 133 height 15
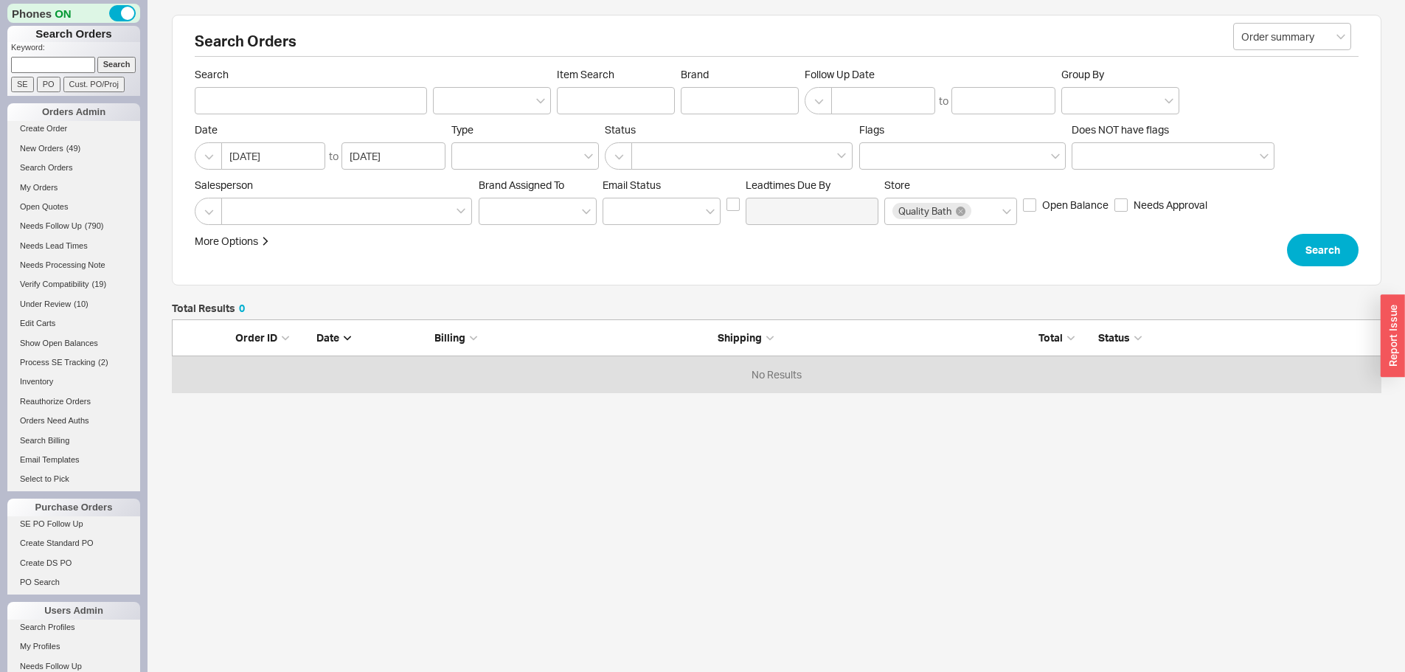
scroll to position [62, 1199]
click at [707, 89] on div at bounding box center [740, 100] width 118 height 27
click at [699, 92] on input "Brand" at bounding box center [694, 100] width 10 height 17
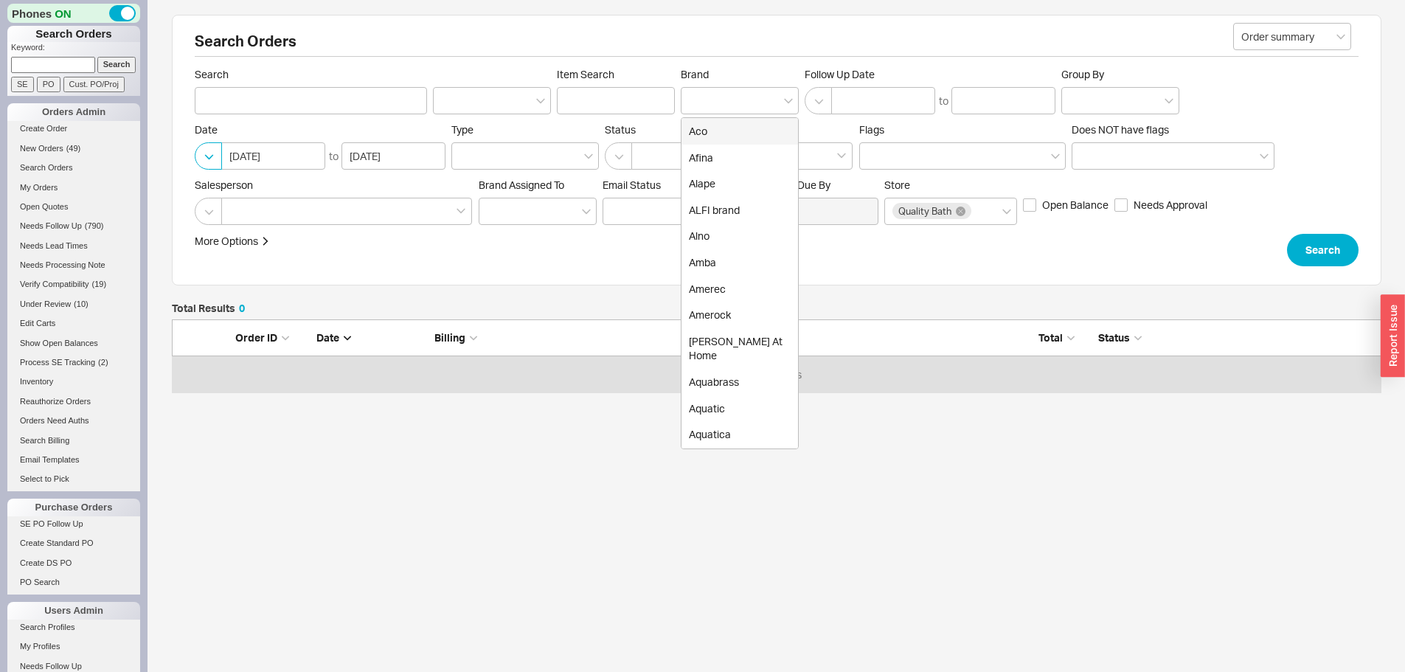
click at [205, 156] on button "button" at bounding box center [208, 155] width 27 height 27
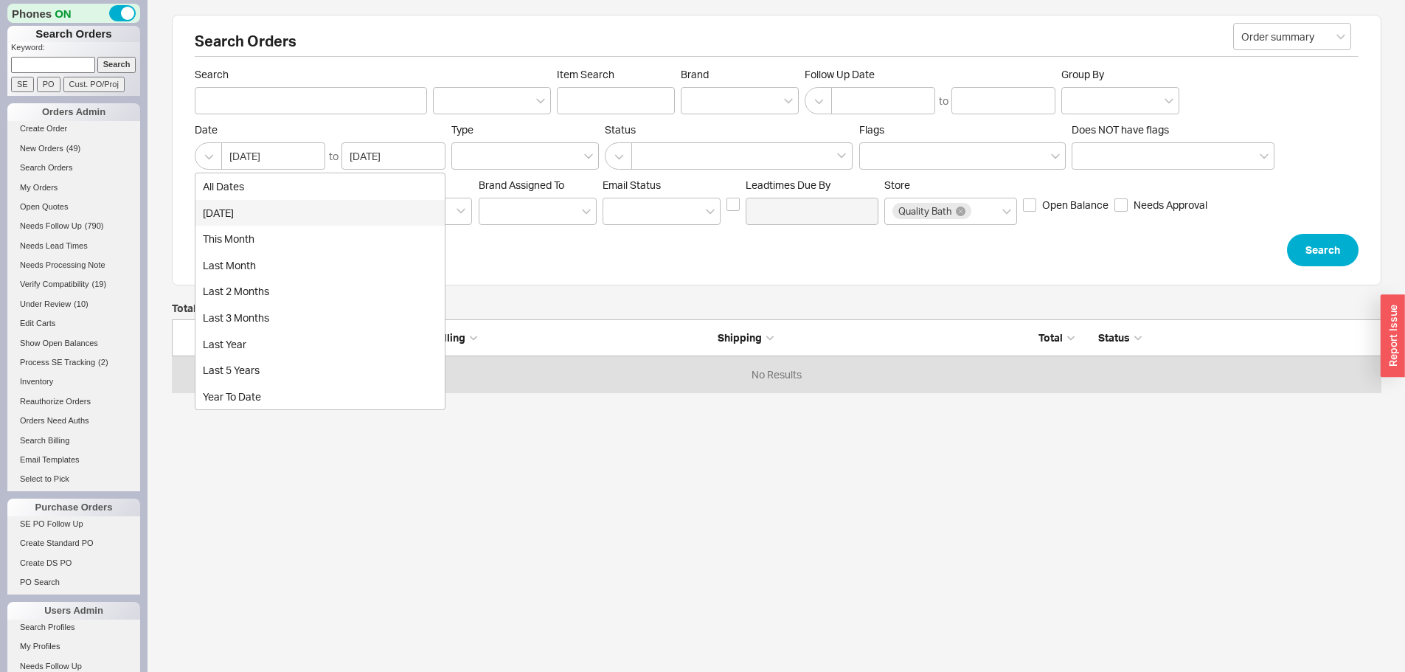
click at [223, 210] on div "[DATE]" at bounding box center [319, 213] width 249 height 27
type input "[DATE]"
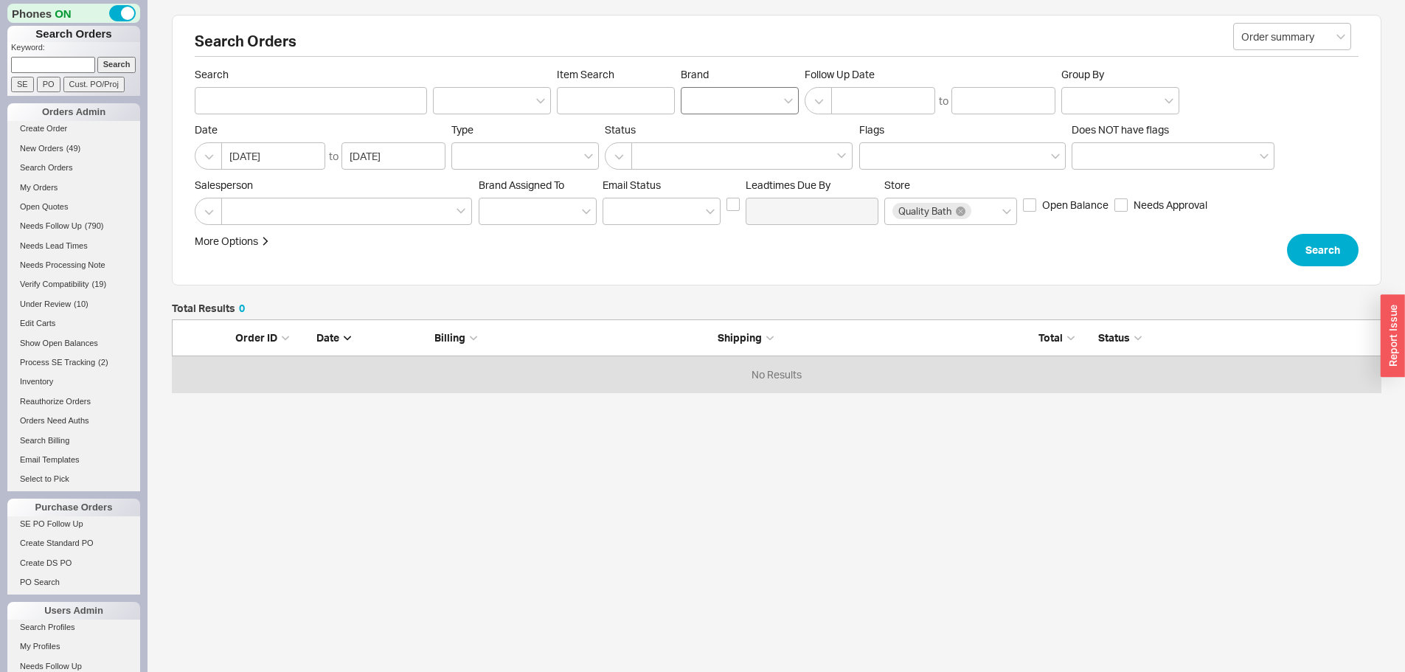
click at [717, 103] on div at bounding box center [740, 100] width 118 height 27
click at [699, 103] on input "Brand" at bounding box center [694, 100] width 10 height 17
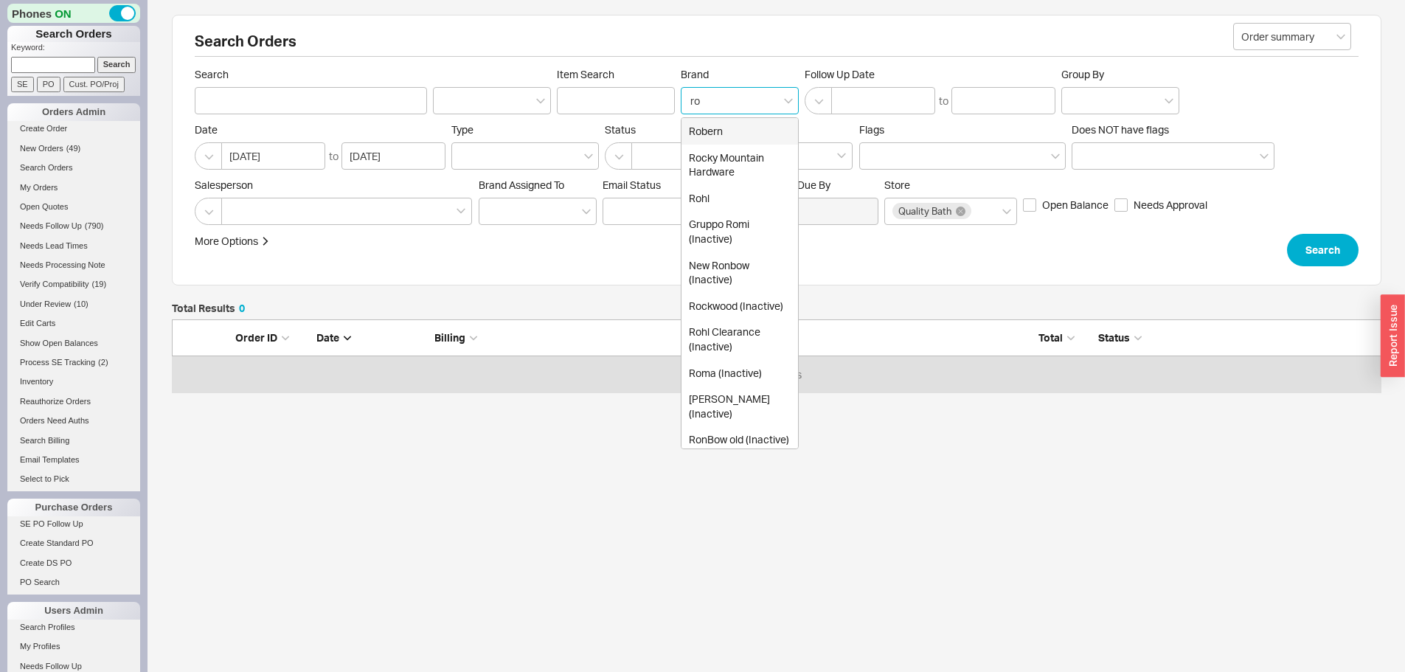
type input "rob"
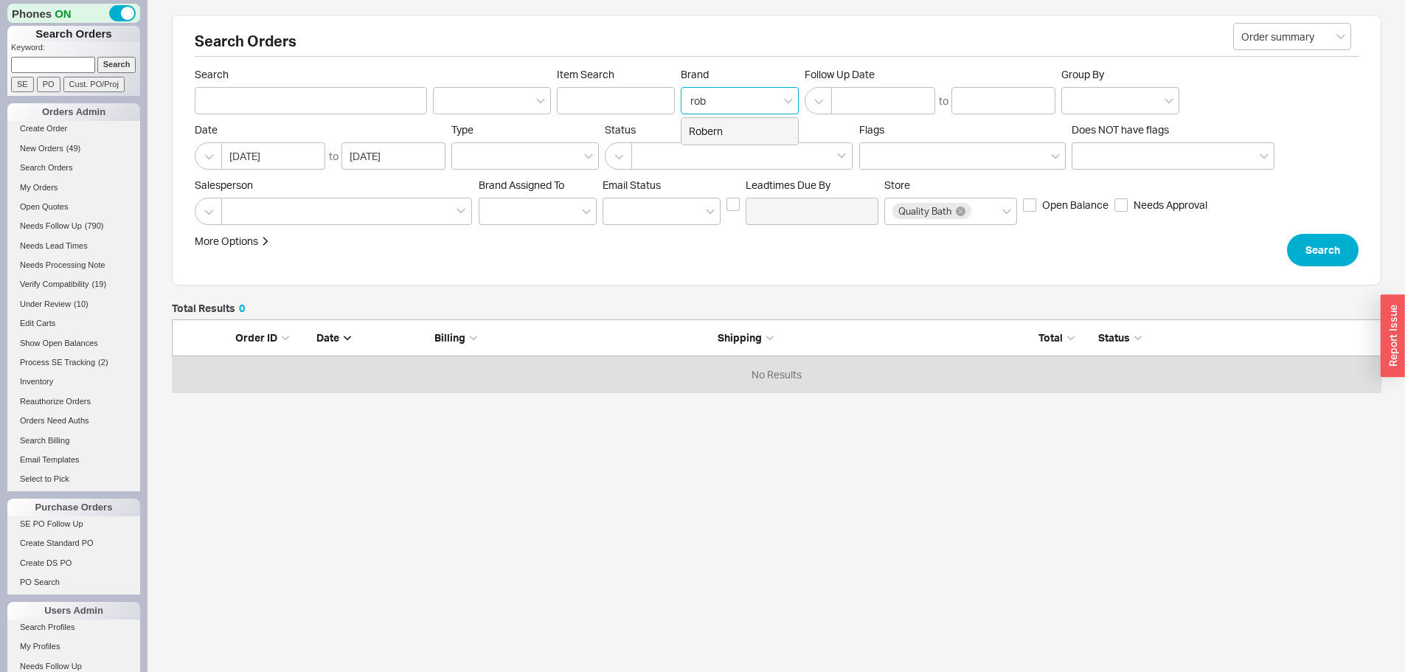
click at [721, 128] on div "Robern" at bounding box center [740, 131] width 117 height 27
type input "Brand"
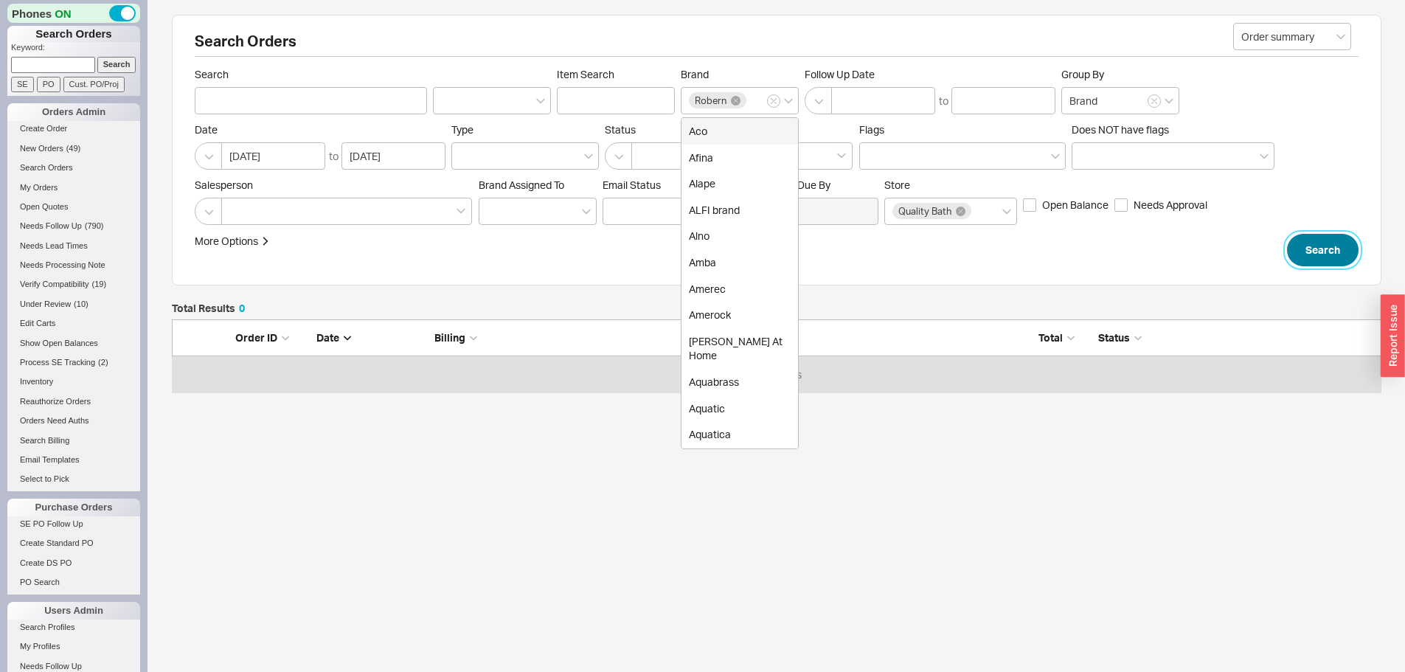
click at [1317, 240] on button "Search" at bounding box center [1323, 250] width 72 height 32
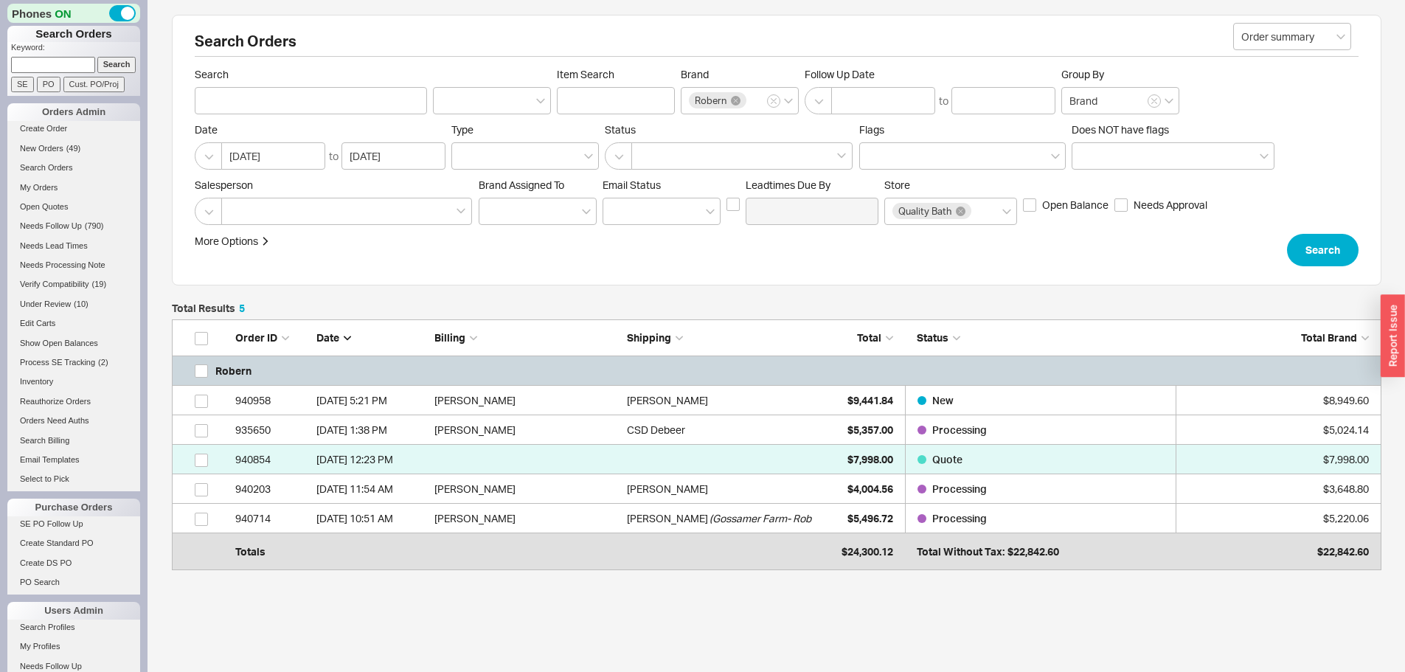
scroll to position [232, 1199]
click at [50, 147] on span "New Orders" at bounding box center [42, 148] width 44 height 9
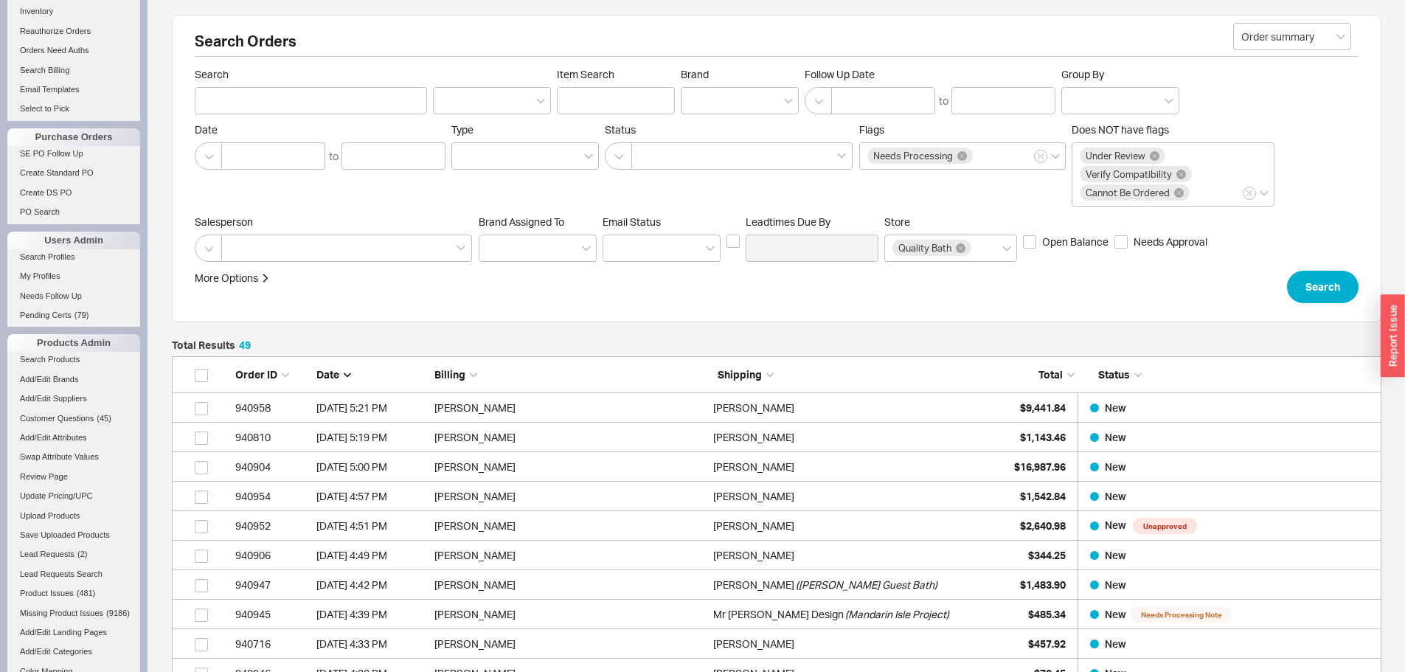
scroll to position [616, 0]
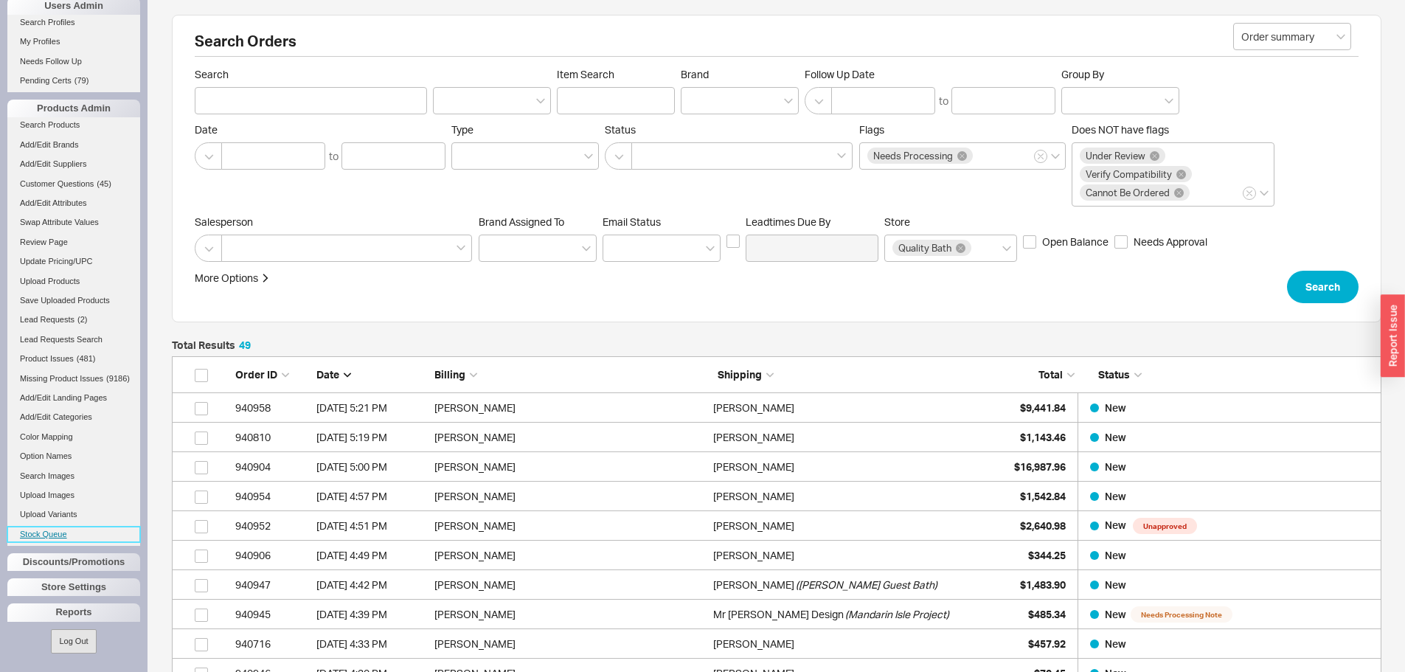
click at [58, 535] on link "Stock Queue" at bounding box center [73, 534] width 133 height 15
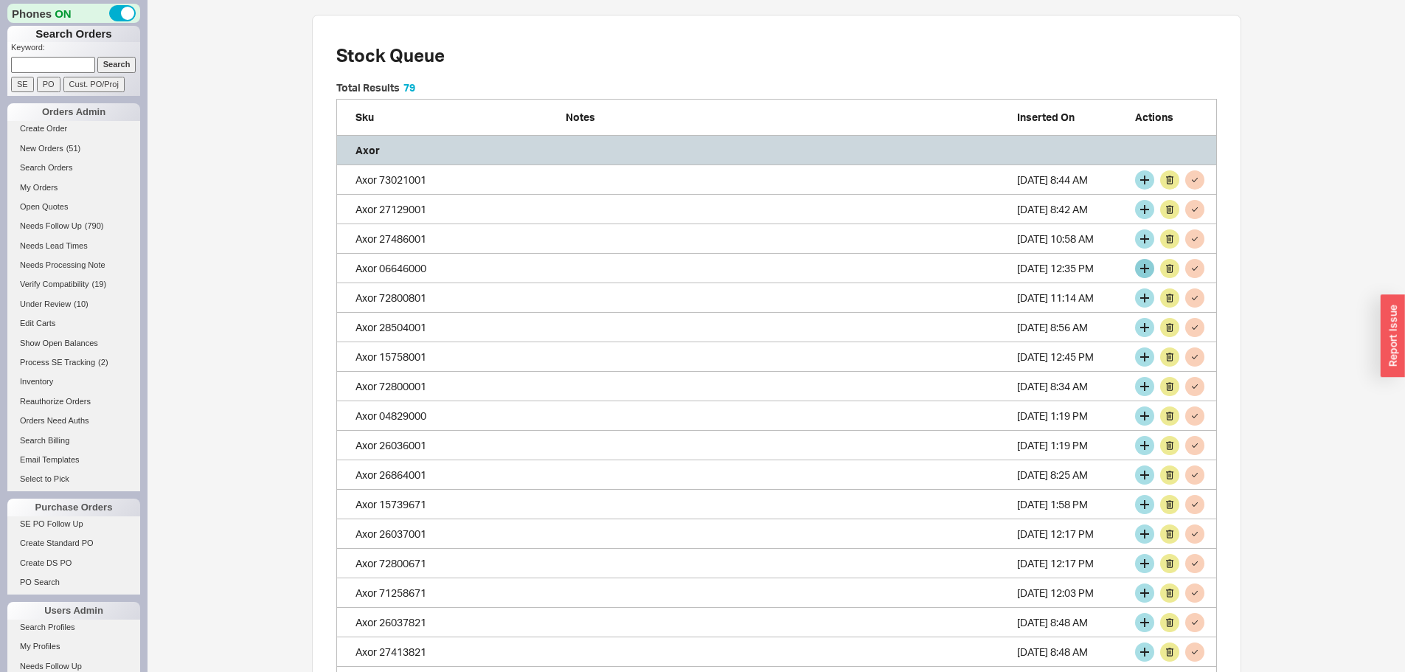
scroll to position [2815, 870]
click at [1142, 176] on button "grid" at bounding box center [1144, 179] width 19 height 19
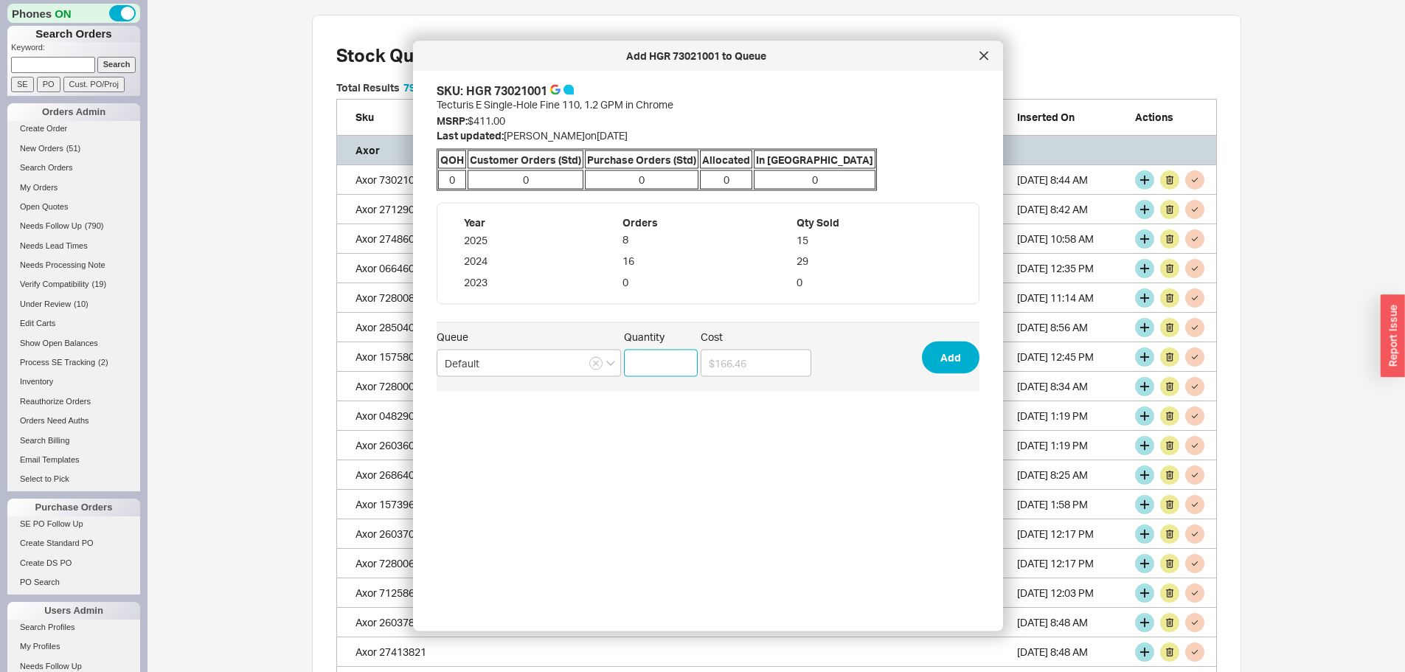
click at [666, 361] on input "Quantity" at bounding box center [661, 363] width 74 height 27
type input "1"
click at [937, 354] on button "Add" at bounding box center [951, 357] width 58 height 32
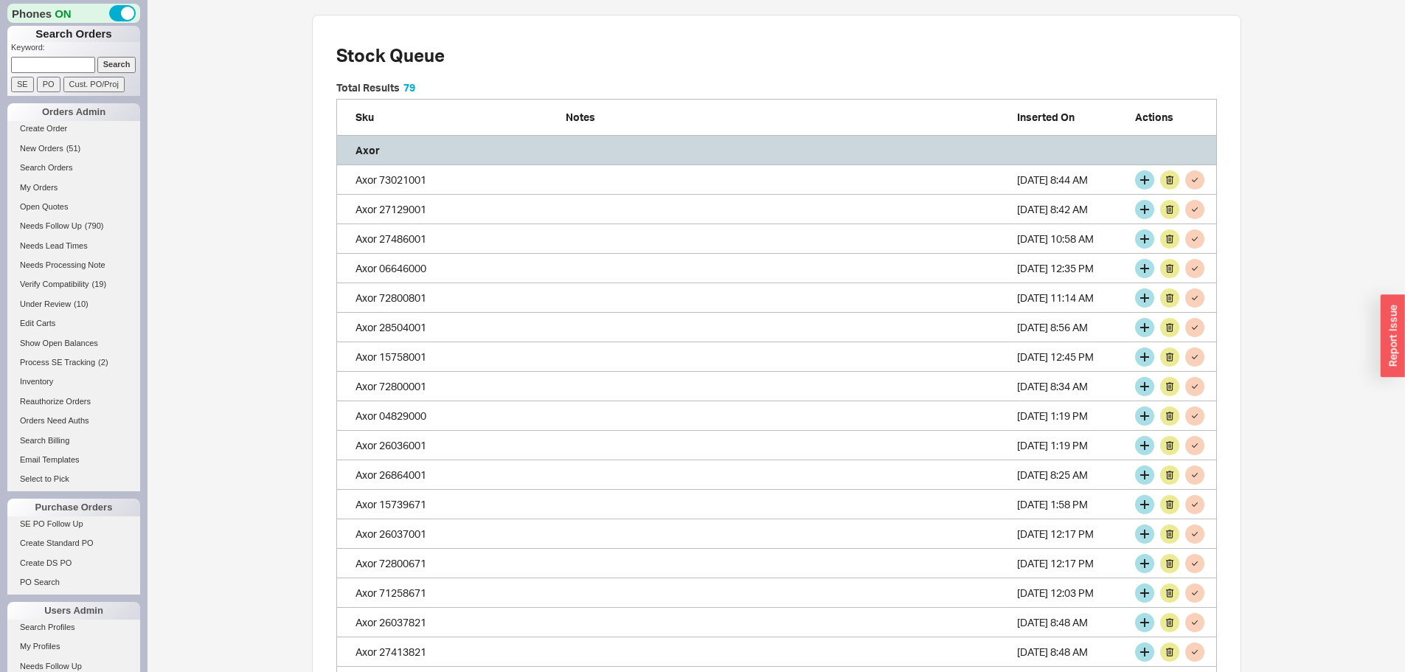
scroll to position [2786, 870]
click at [1147, 178] on button "grid" at bounding box center [1144, 179] width 19 height 19
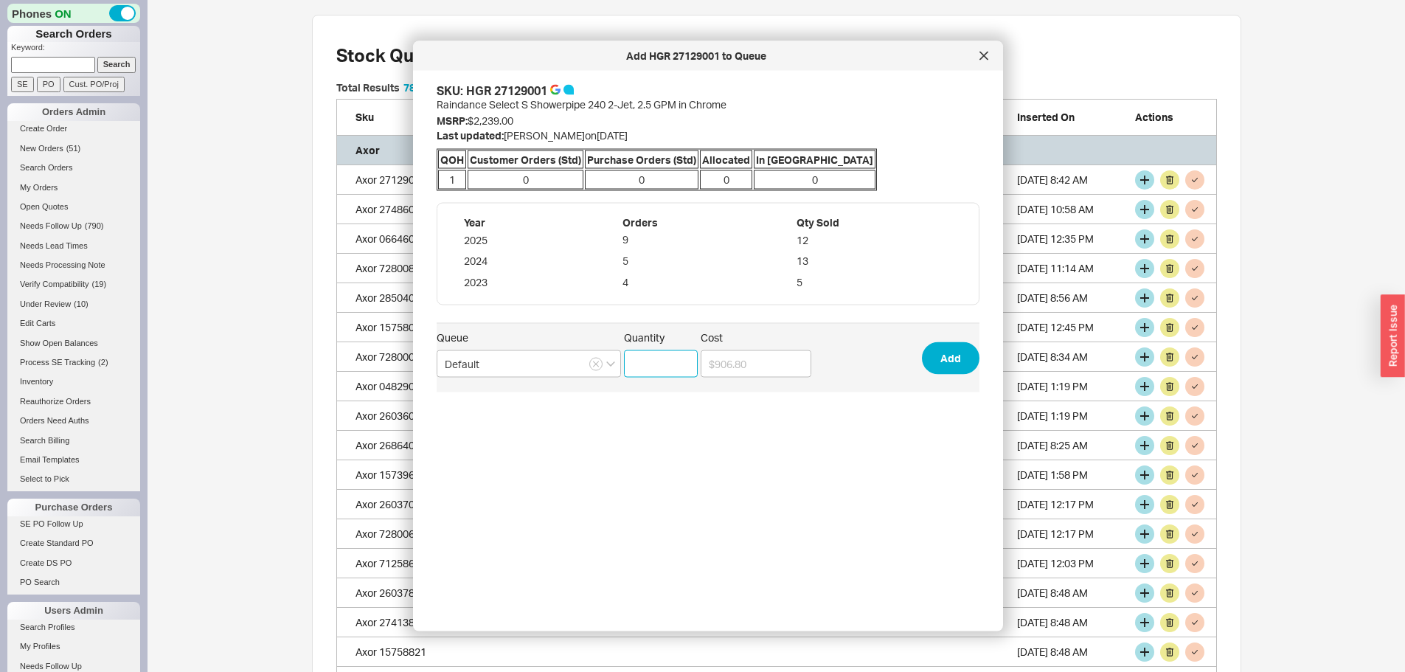
click at [674, 358] on input "Quantity" at bounding box center [661, 363] width 74 height 27
type input "1"
click at [940, 353] on button "Add" at bounding box center [951, 358] width 58 height 32
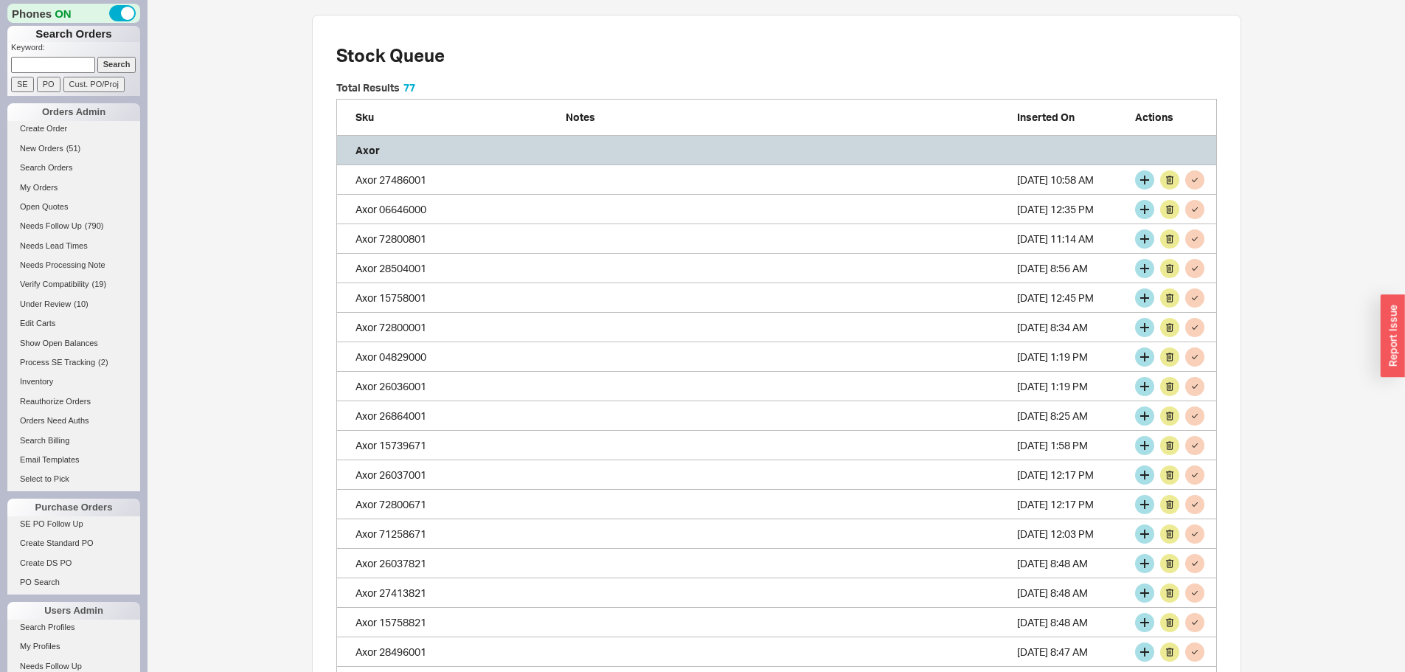
scroll to position [2756, 870]
click at [1143, 177] on button "grid" at bounding box center [1144, 179] width 19 height 19
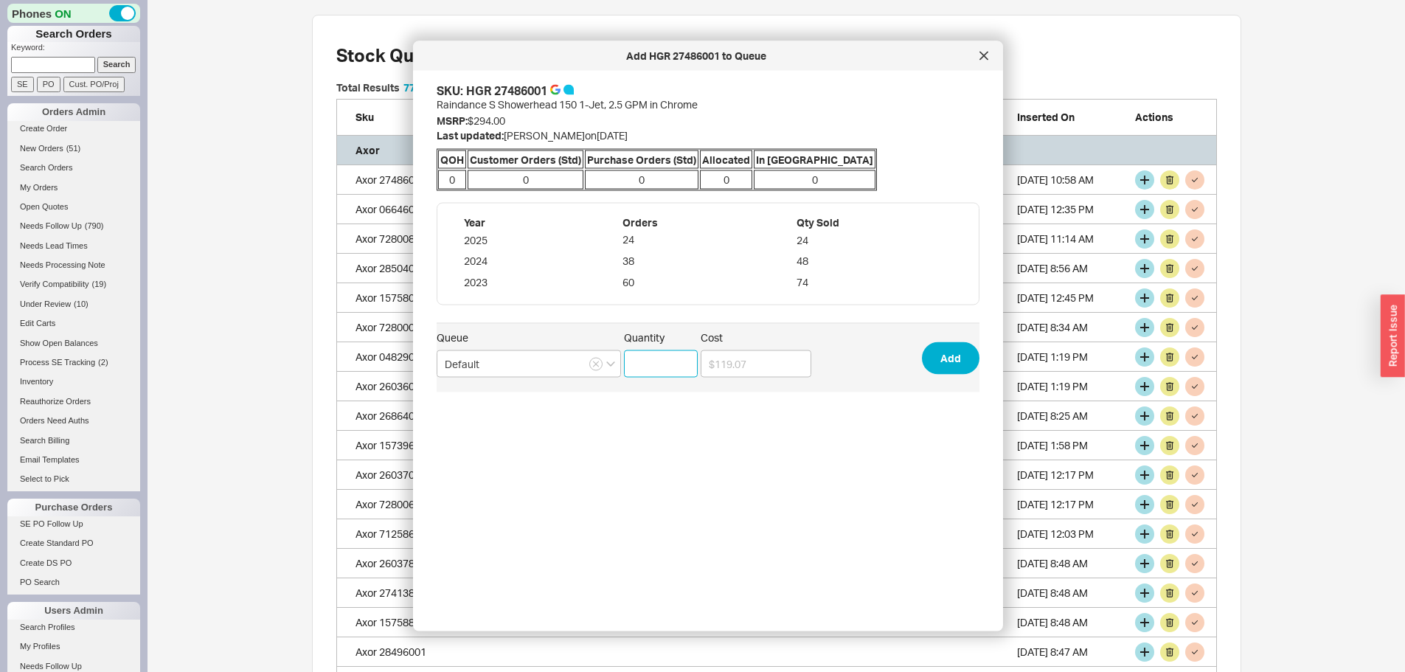
click at [659, 364] on input "Quantity" at bounding box center [661, 363] width 74 height 27
type input "2"
click at [945, 350] on button "Add" at bounding box center [951, 358] width 58 height 32
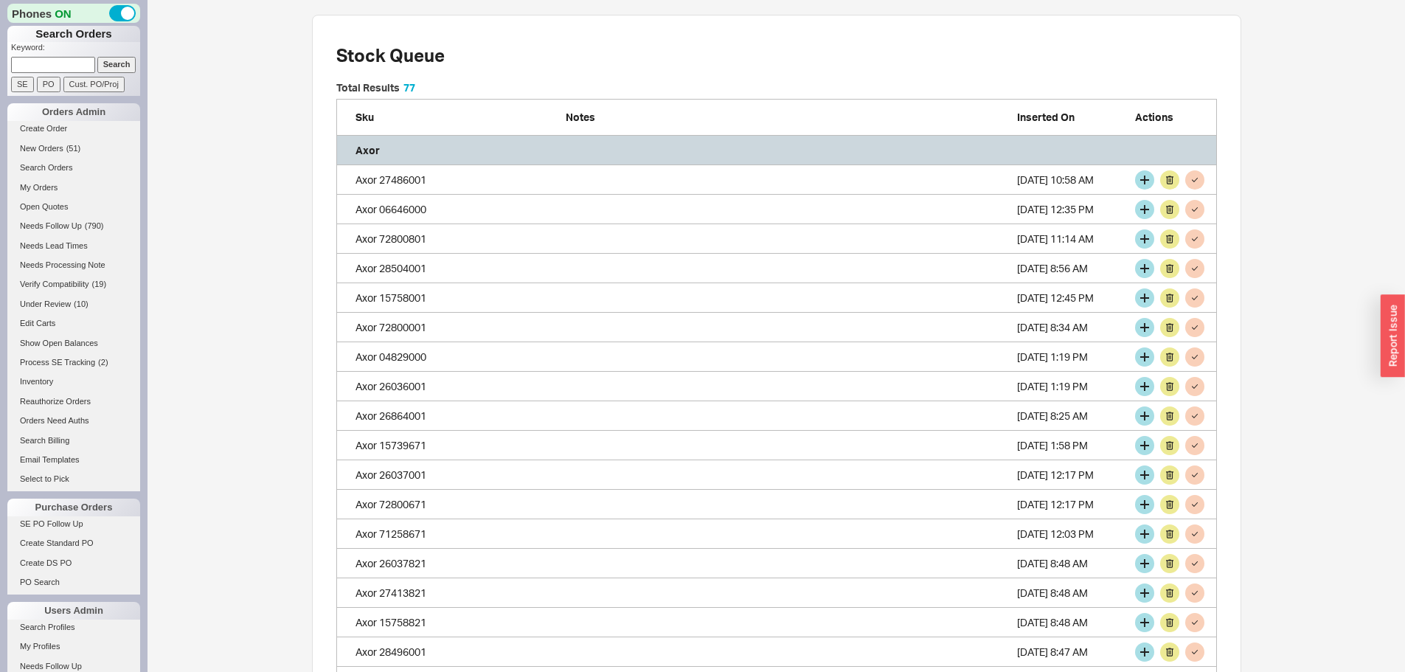
scroll to position [2727, 870]
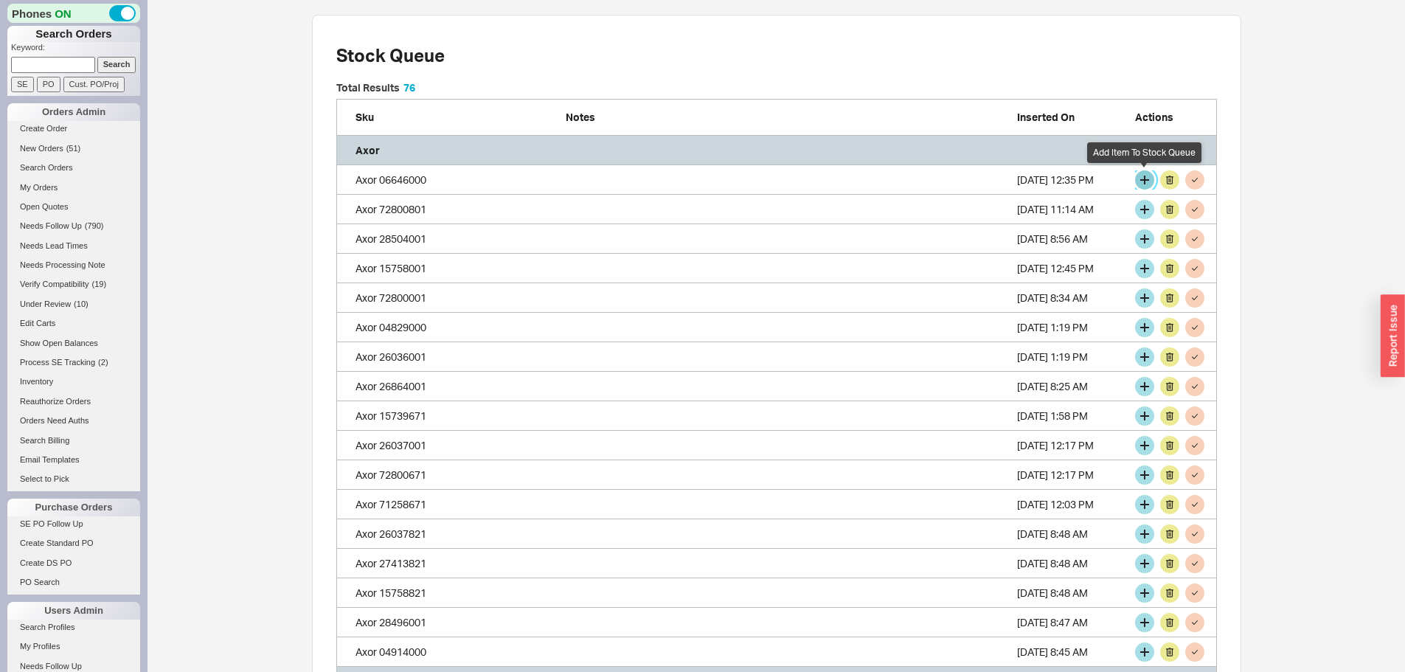
click at [1146, 180] on button "grid" at bounding box center [1144, 179] width 19 height 19
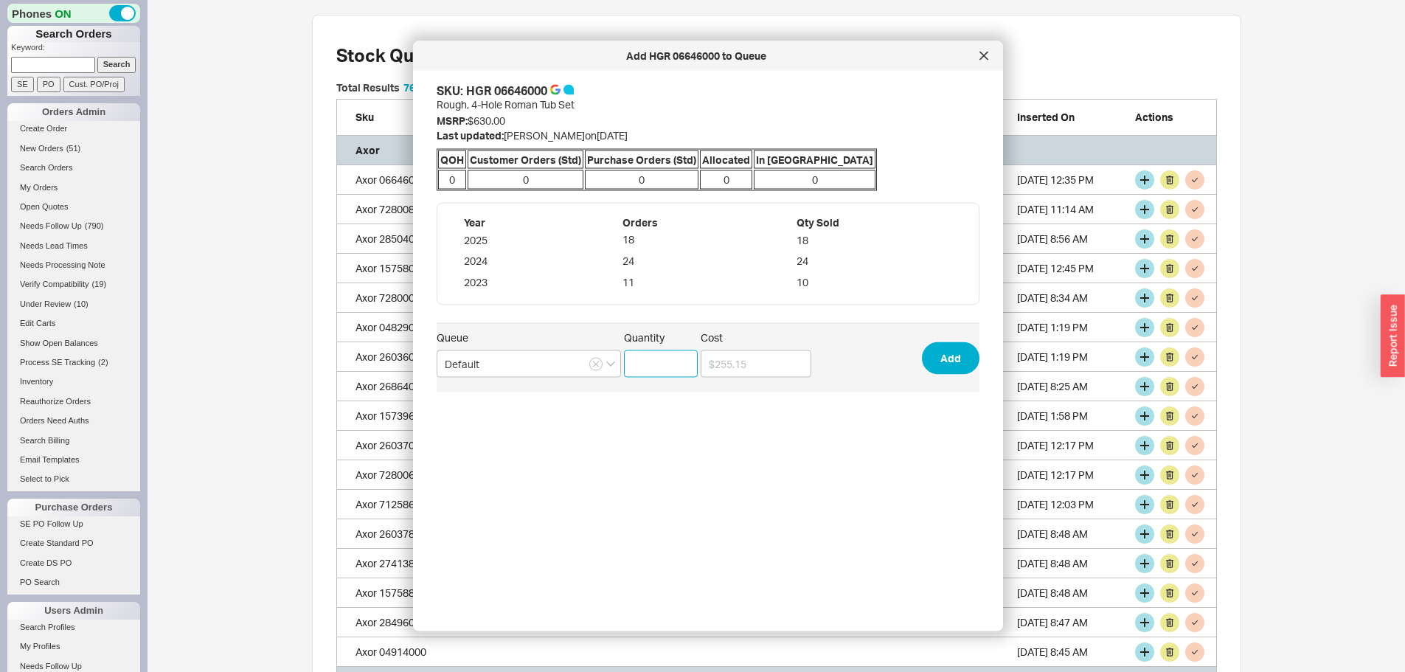
click at [659, 365] on input "Quantity" at bounding box center [661, 363] width 74 height 27
type input "3"
click at [924, 354] on button "Add" at bounding box center [951, 358] width 58 height 32
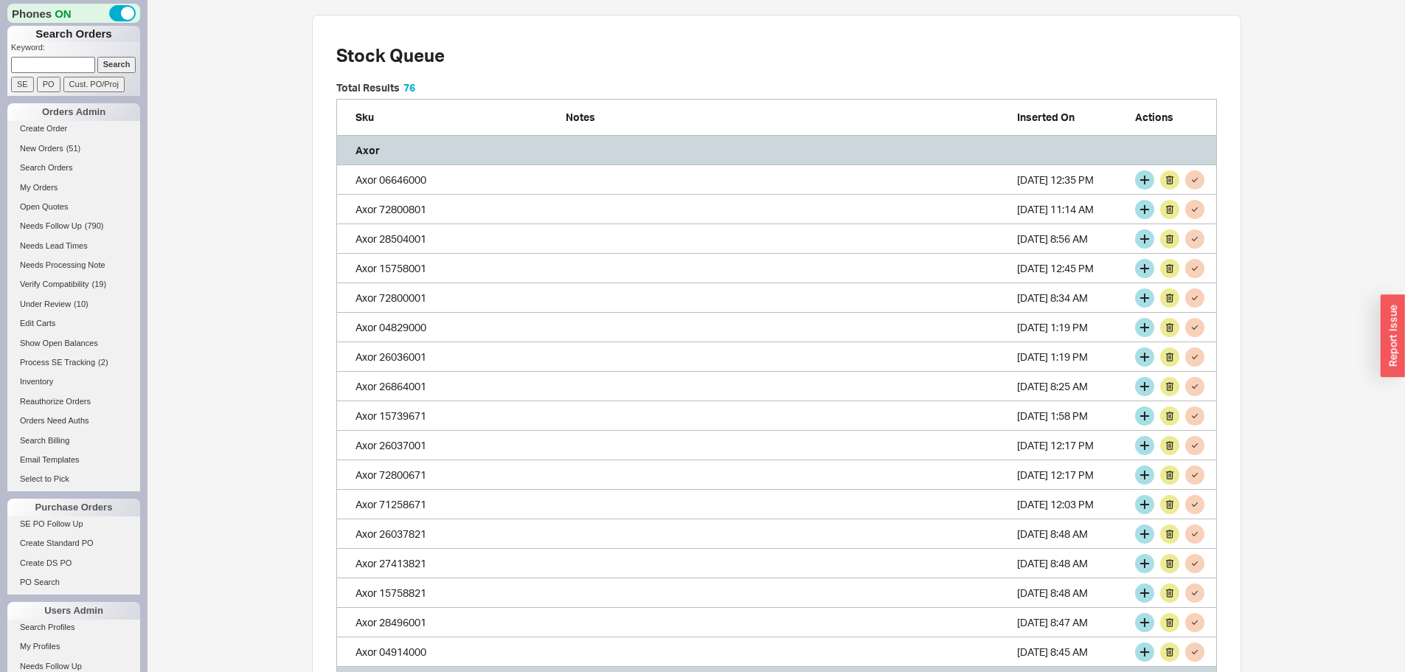
scroll to position [2697, 870]
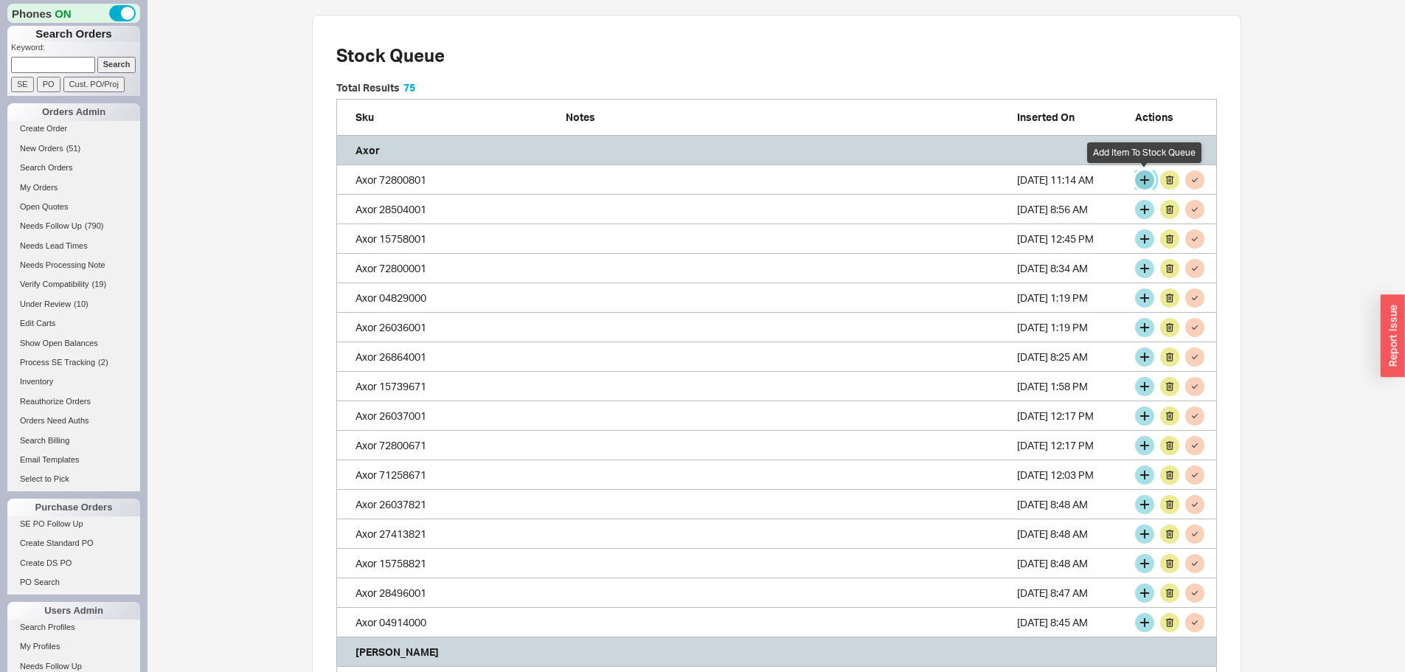
click at [1145, 178] on button "grid" at bounding box center [1144, 179] width 19 height 19
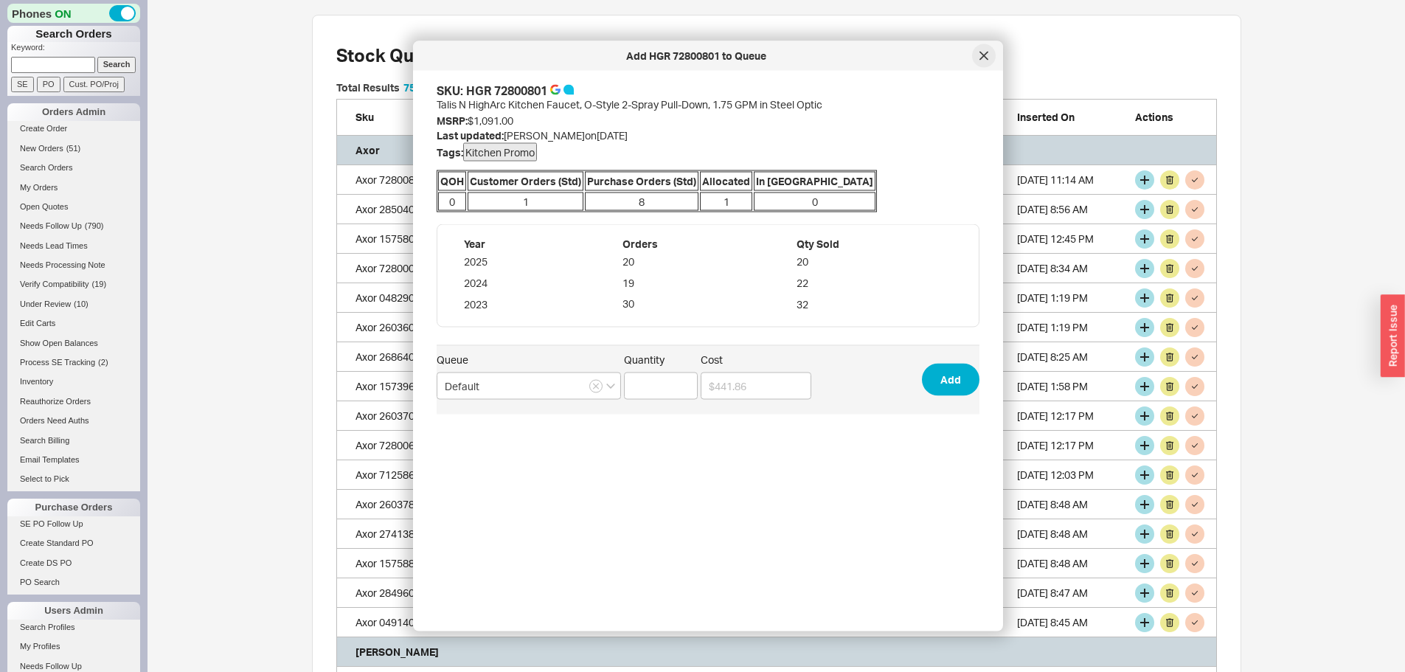
click at [987, 54] on icon at bounding box center [984, 56] width 9 height 9
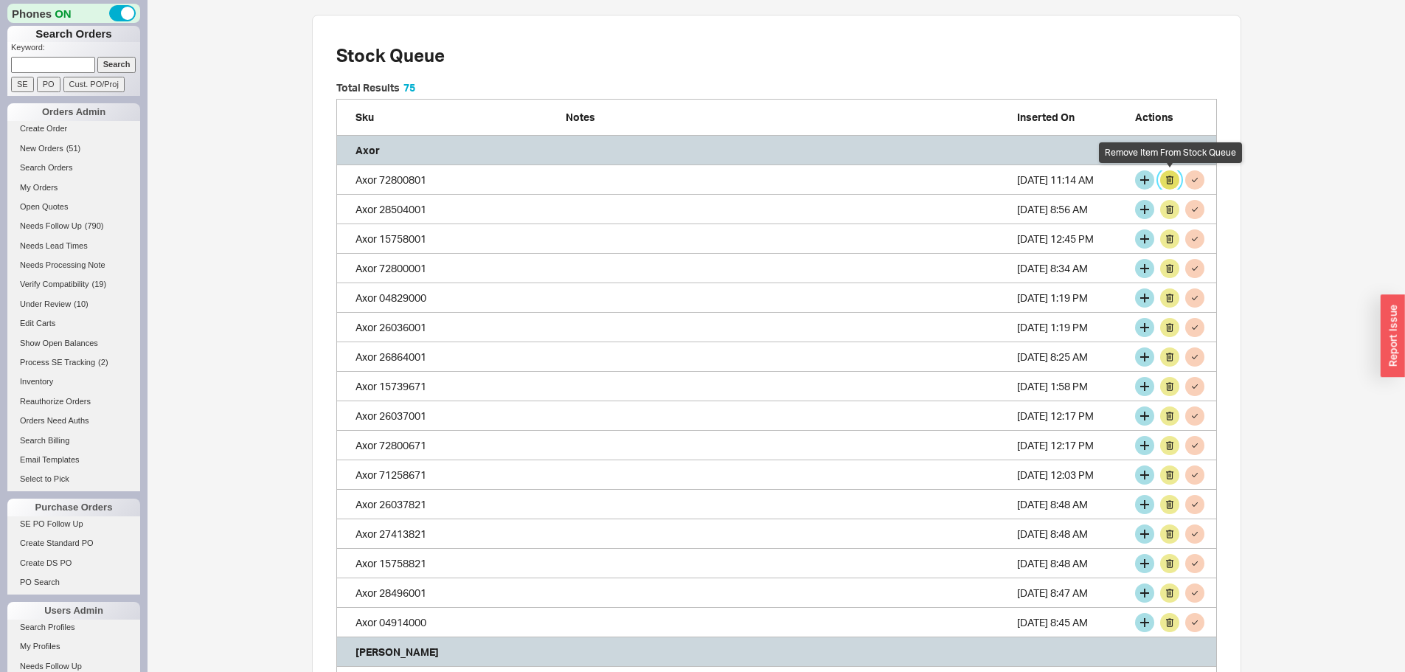
click at [1171, 181] on button "grid" at bounding box center [1169, 179] width 19 height 19
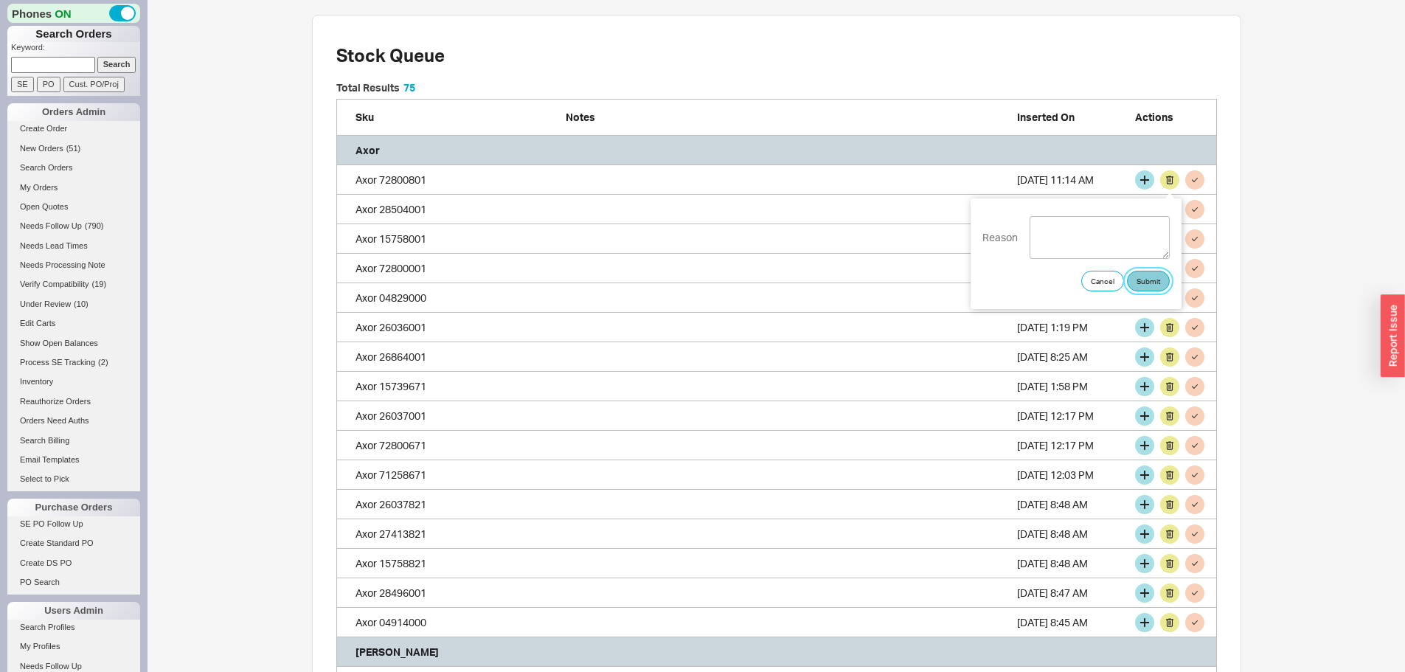
click at [1150, 283] on button "Submit" at bounding box center [1148, 281] width 43 height 21
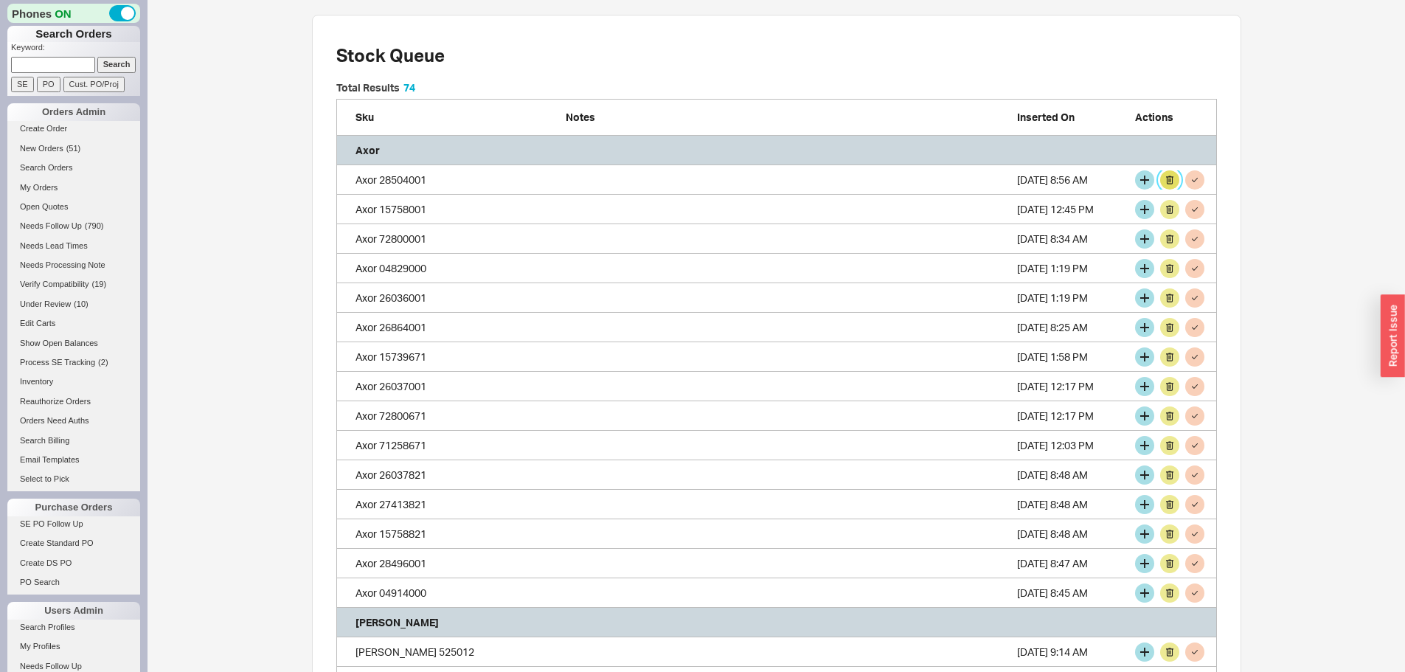
scroll to position [2668, 870]
click at [1143, 184] on button "grid" at bounding box center [1144, 179] width 19 height 19
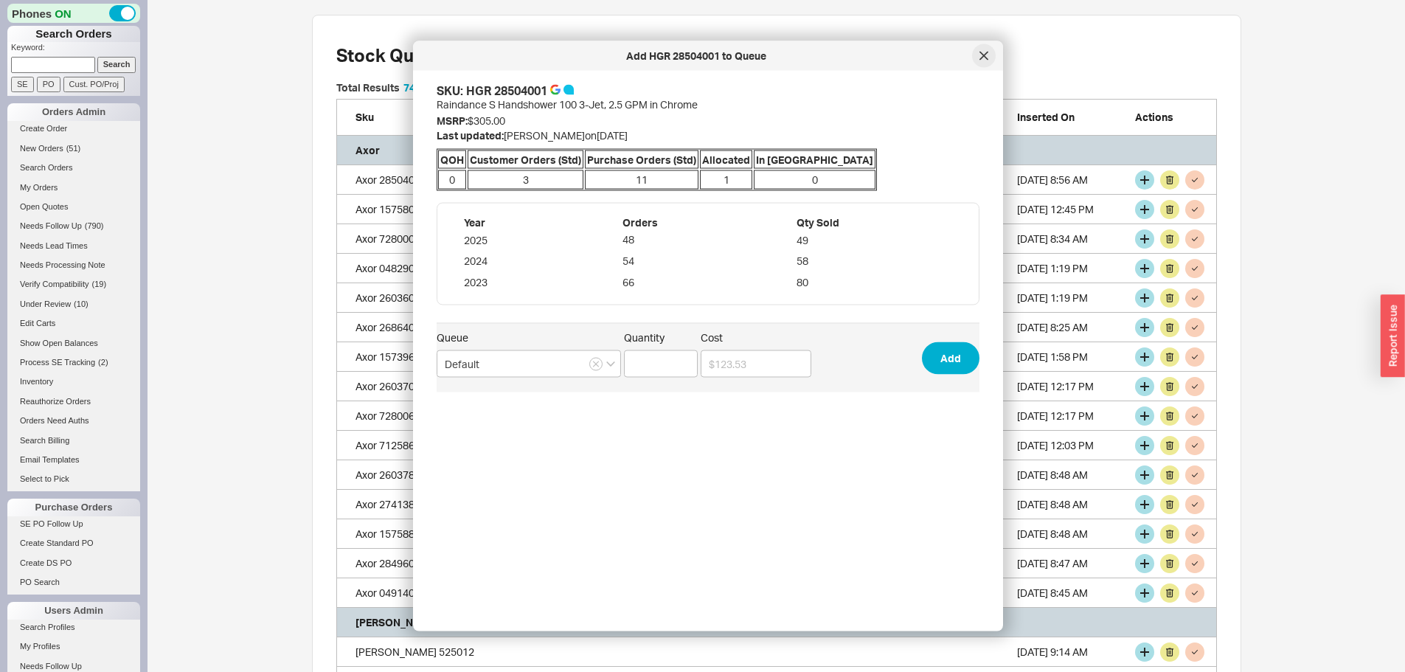
click at [983, 54] on icon at bounding box center [984, 56] width 9 height 9
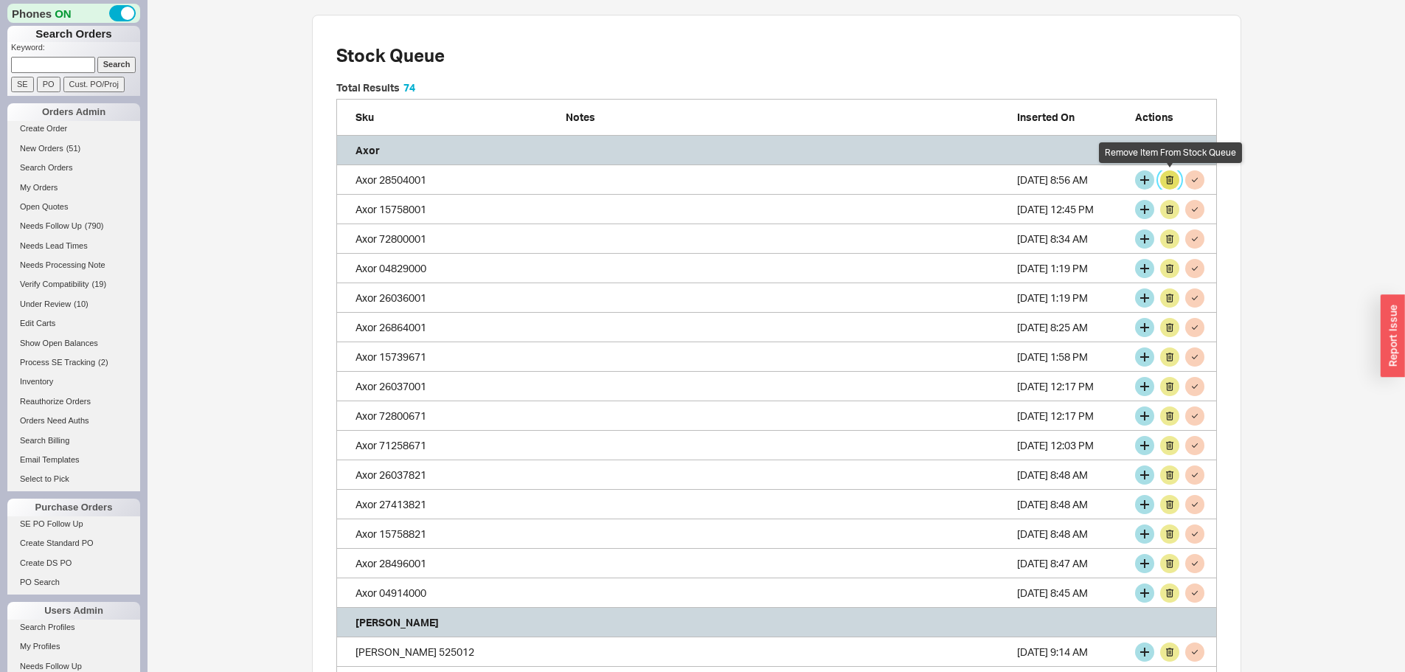
click at [1168, 176] on button "grid" at bounding box center [1169, 179] width 19 height 19
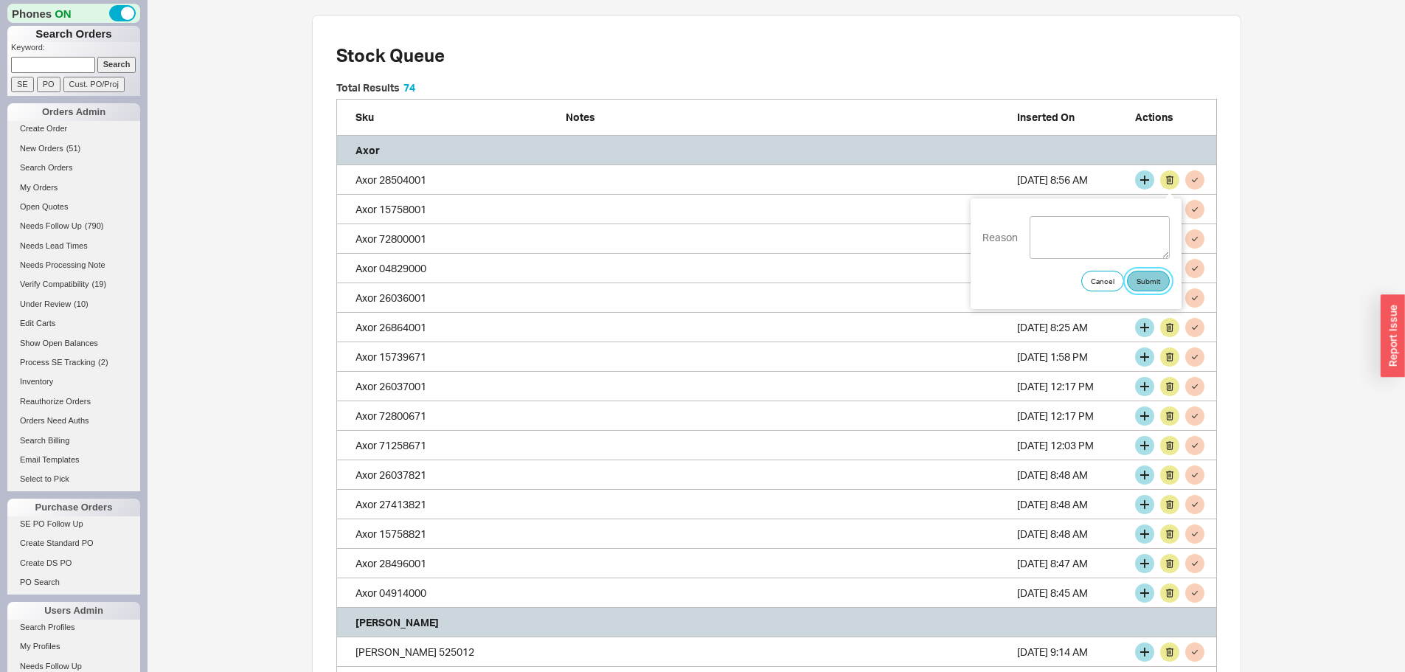
click at [1153, 278] on button "Submit" at bounding box center [1148, 281] width 43 height 21
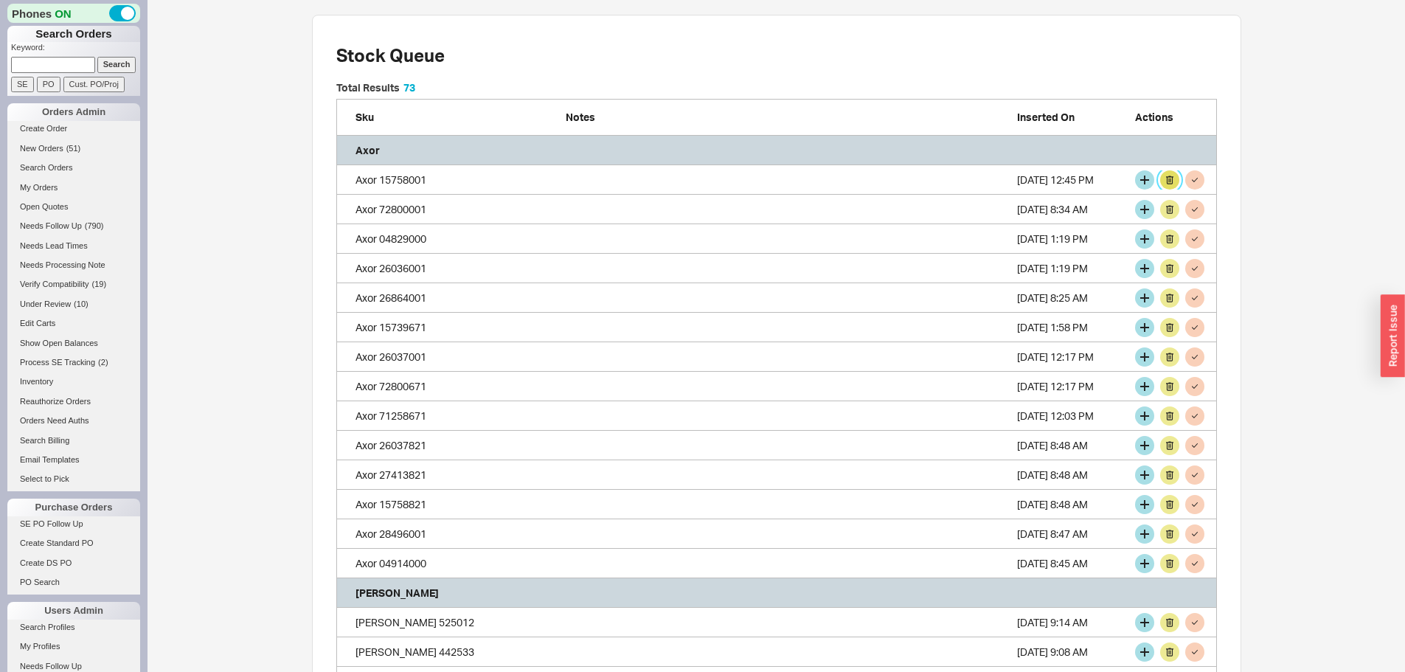
scroll to position [2638, 870]
click at [1137, 178] on button "grid" at bounding box center [1144, 179] width 19 height 19
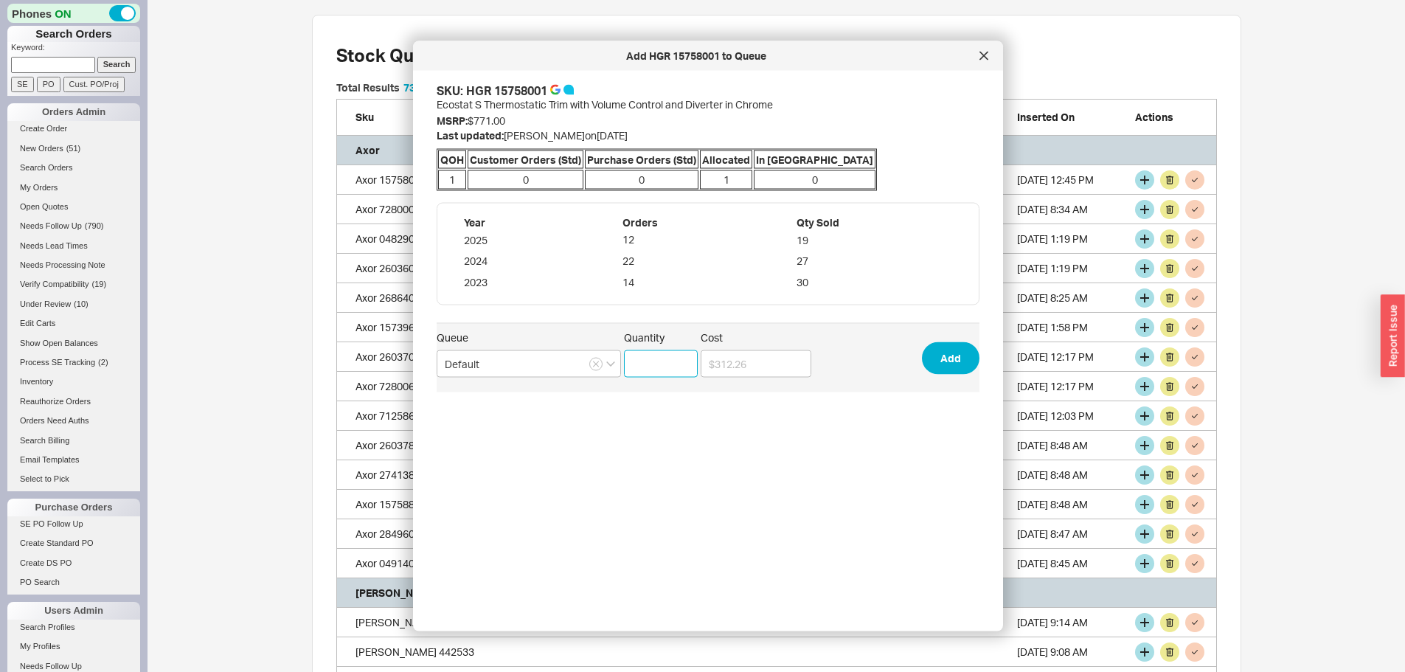
click at [654, 366] on input "Quantity" at bounding box center [661, 363] width 74 height 27
type input "2"
click at [946, 355] on button "Add" at bounding box center [951, 358] width 58 height 32
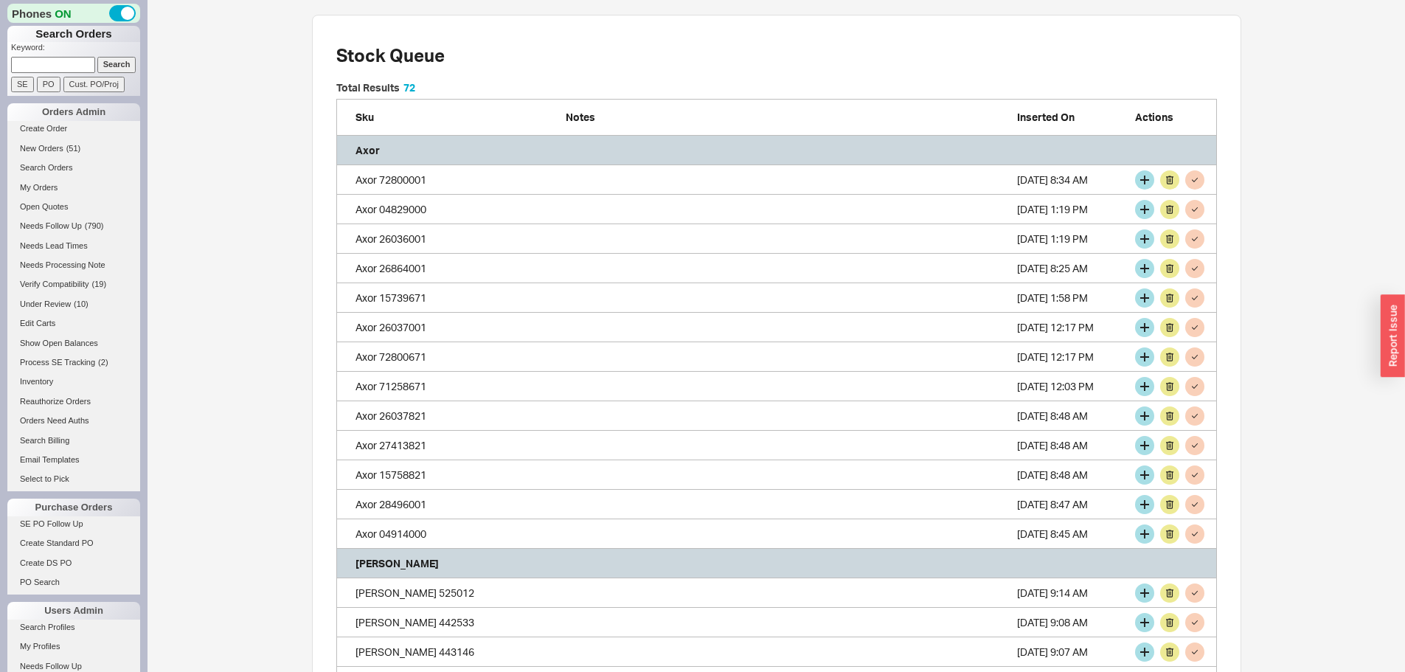
scroll to position [2609, 870]
click at [1145, 181] on button "grid" at bounding box center [1144, 179] width 19 height 19
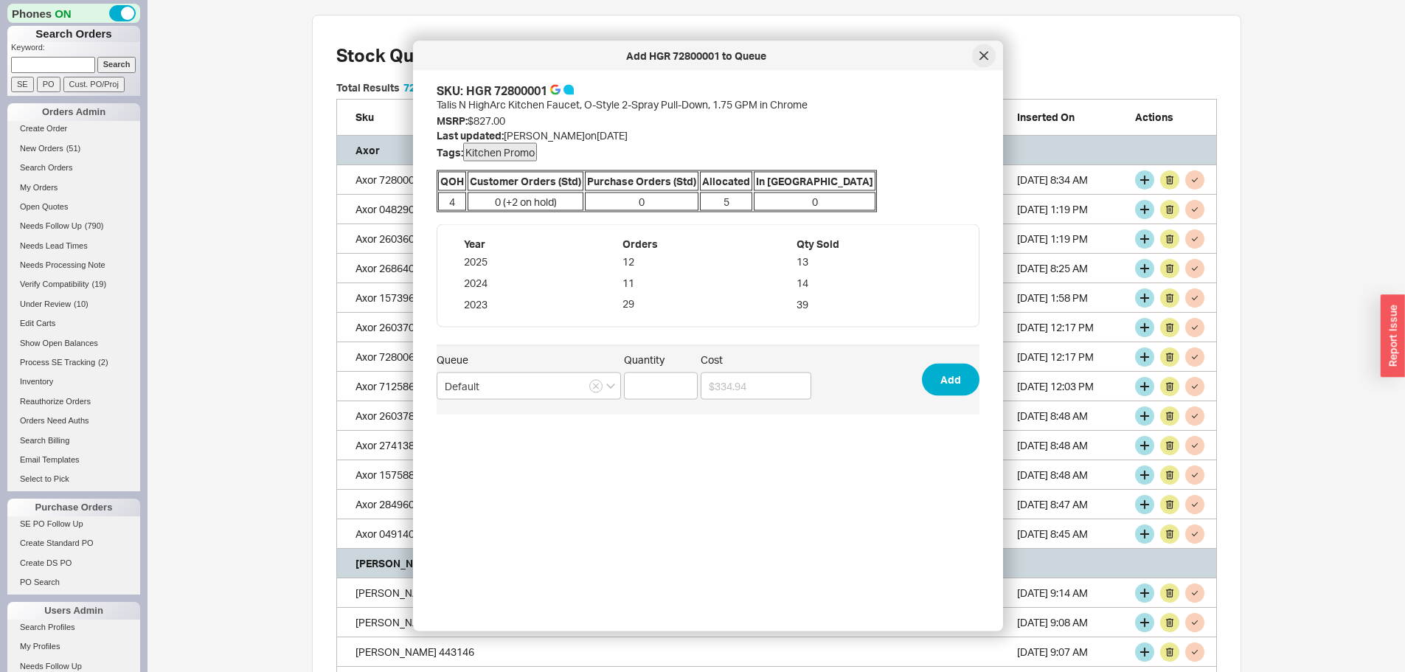
click at [988, 58] on div at bounding box center [984, 56] width 24 height 24
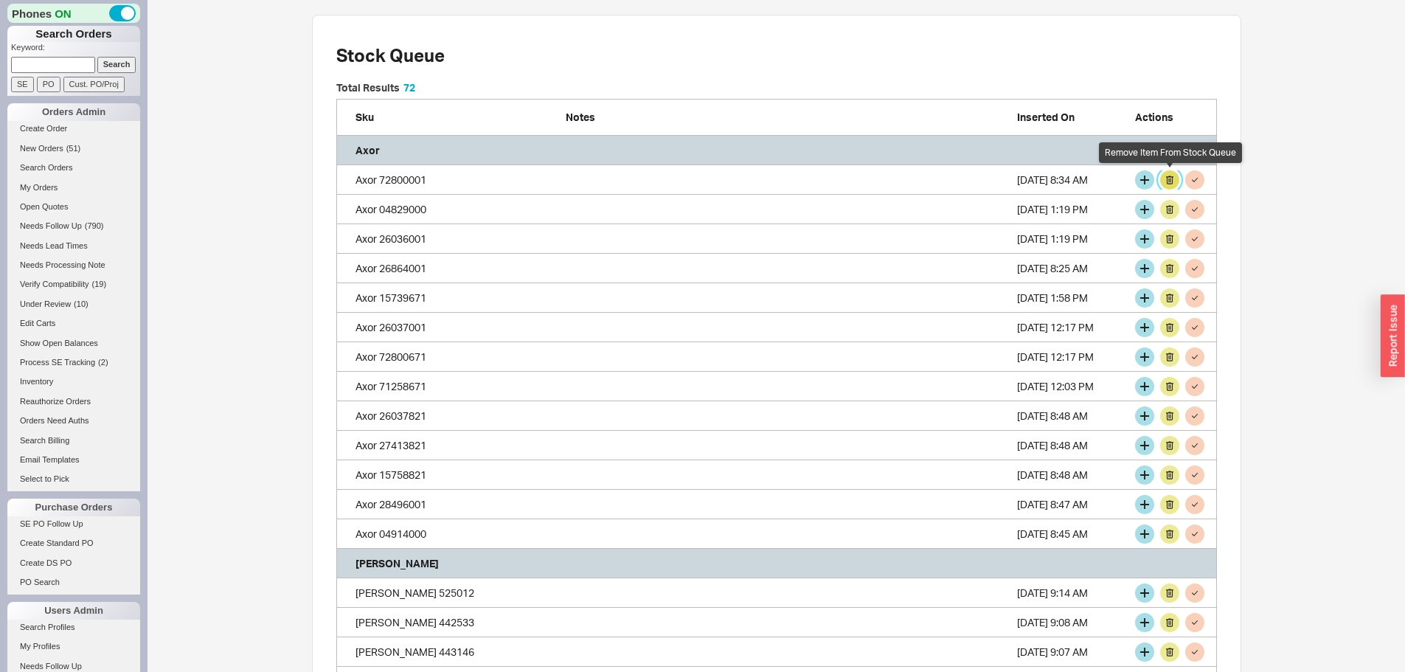
click at [1171, 175] on button "grid" at bounding box center [1169, 179] width 19 height 19
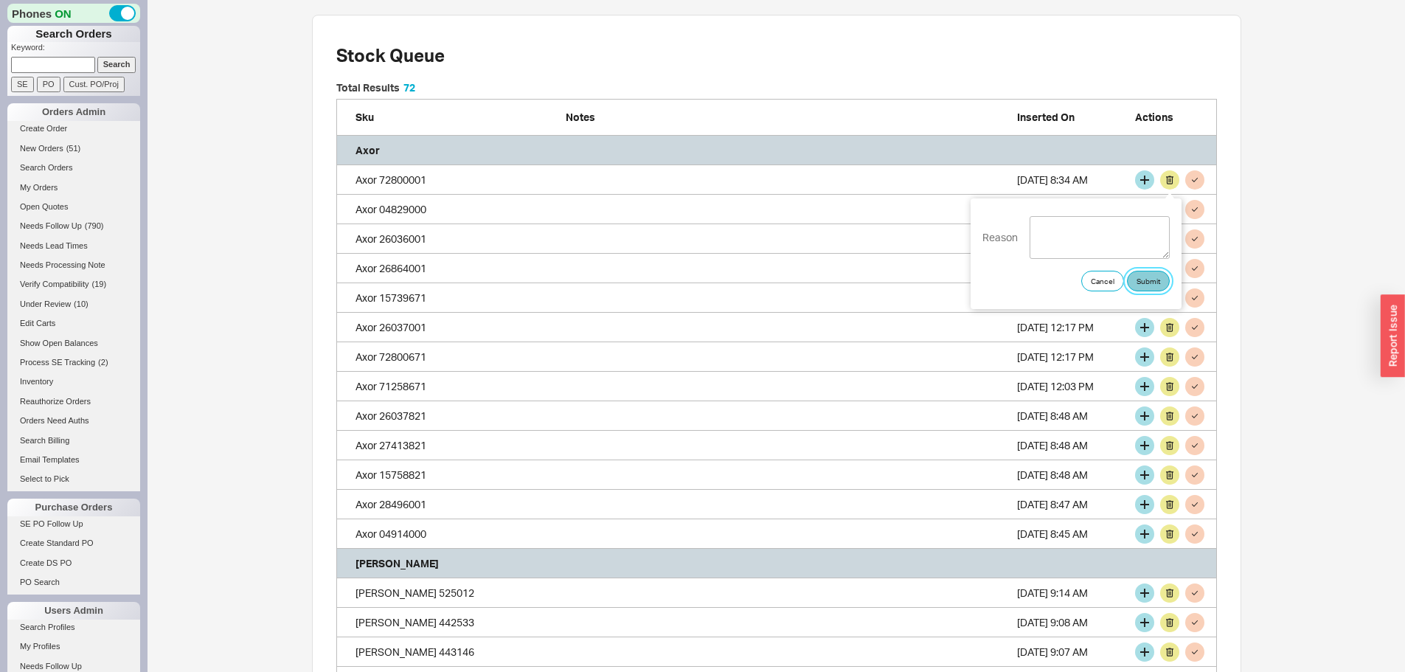
click at [1151, 280] on button "Submit" at bounding box center [1148, 281] width 43 height 21
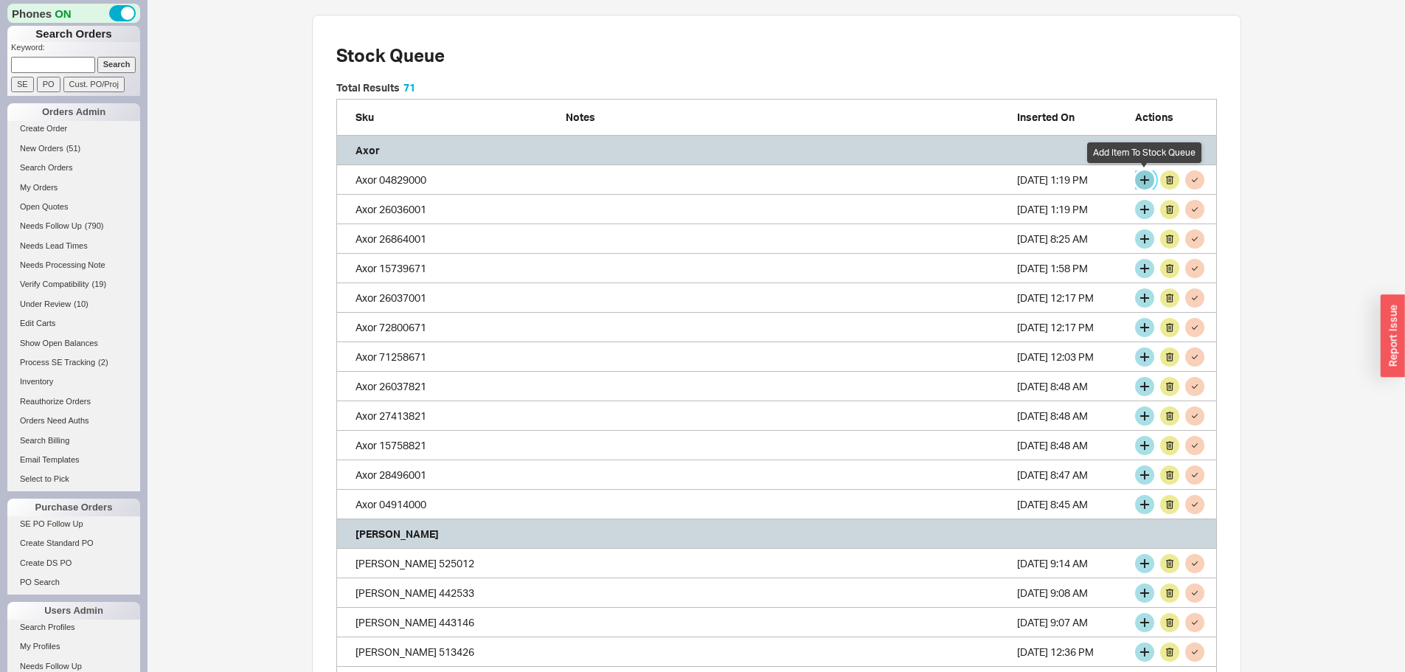
click at [1146, 178] on button "grid" at bounding box center [1144, 179] width 19 height 19
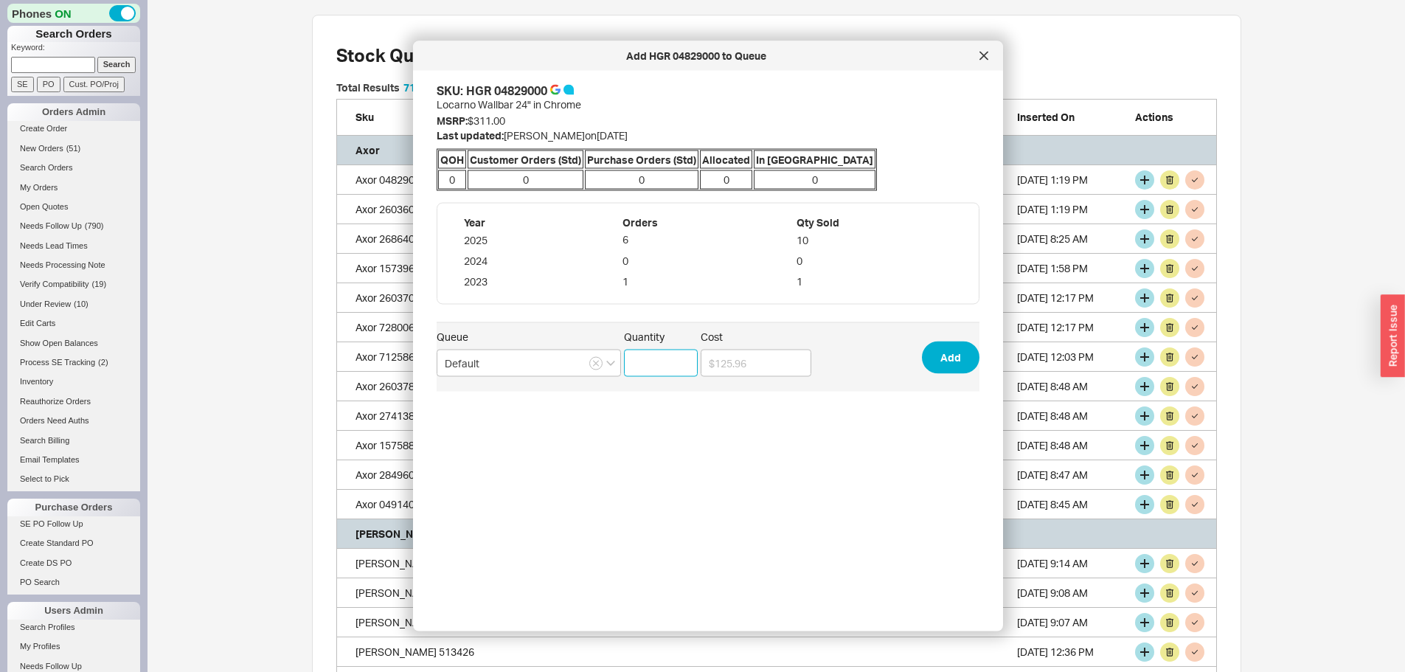
click at [659, 358] on input "Quantity" at bounding box center [661, 363] width 74 height 27
type input "1"
click at [931, 354] on button "Add" at bounding box center [951, 357] width 58 height 32
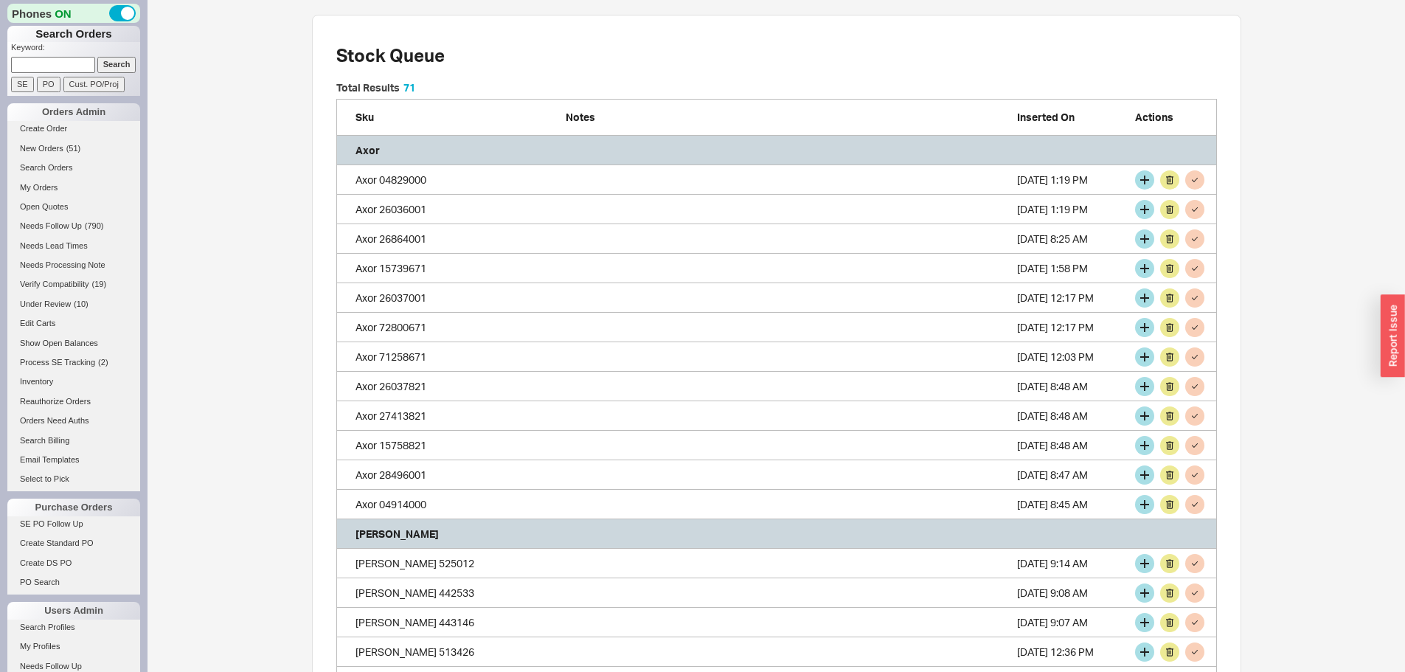
scroll to position [2550, 870]
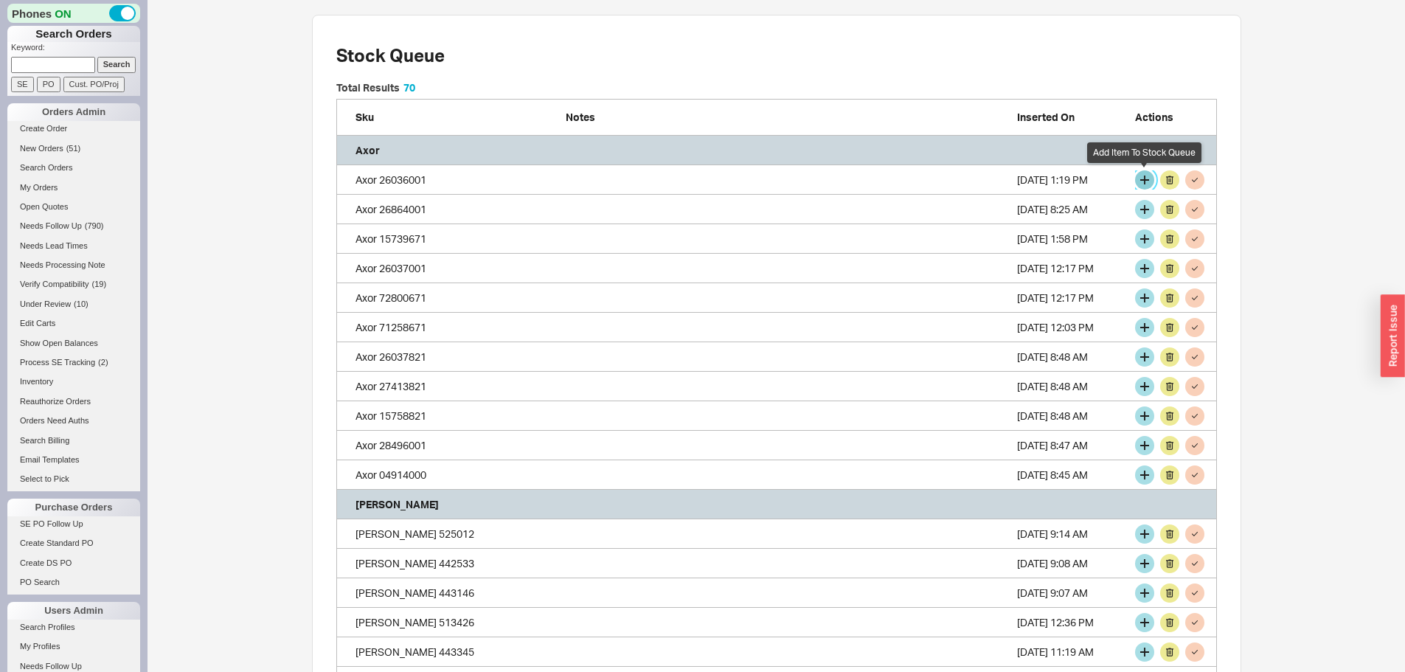
click at [1142, 183] on button "grid" at bounding box center [1144, 179] width 19 height 19
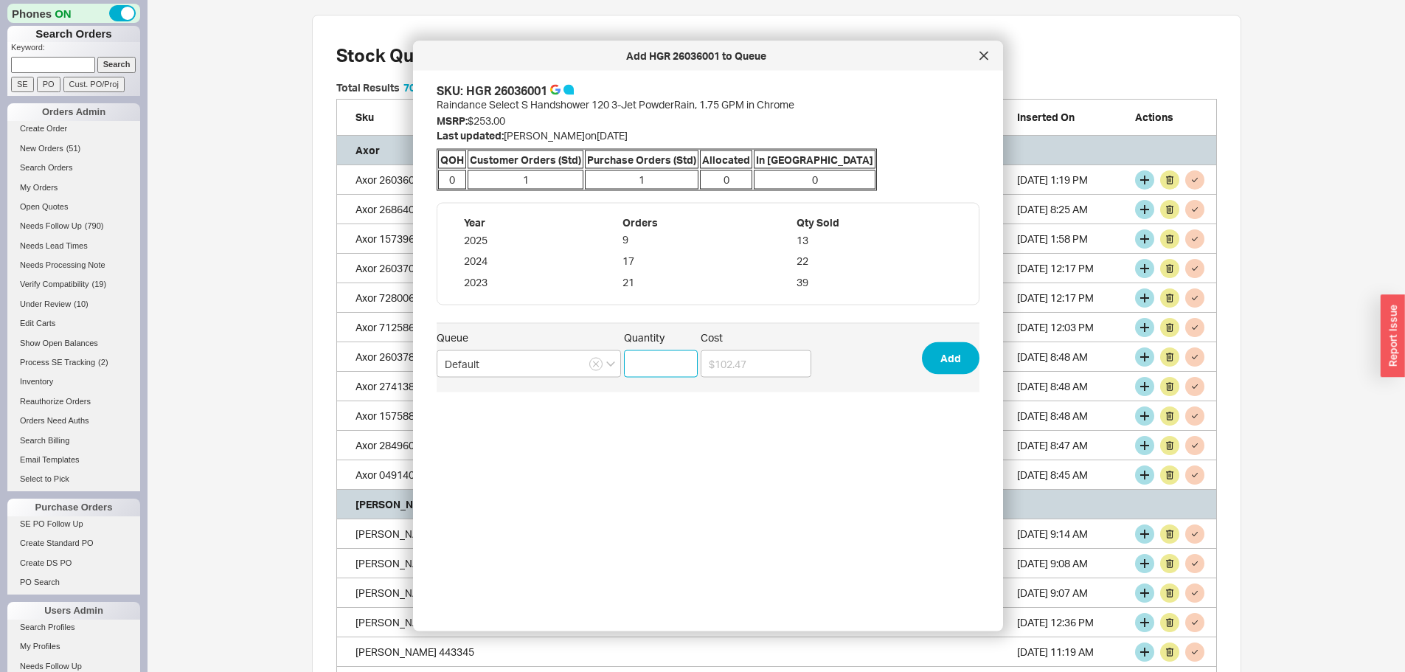
click at [656, 361] on input "Quantity" at bounding box center [661, 363] width 74 height 27
type input "1"
click at [934, 351] on button "Add" at bounding box center [951, 358] width 58 height 32
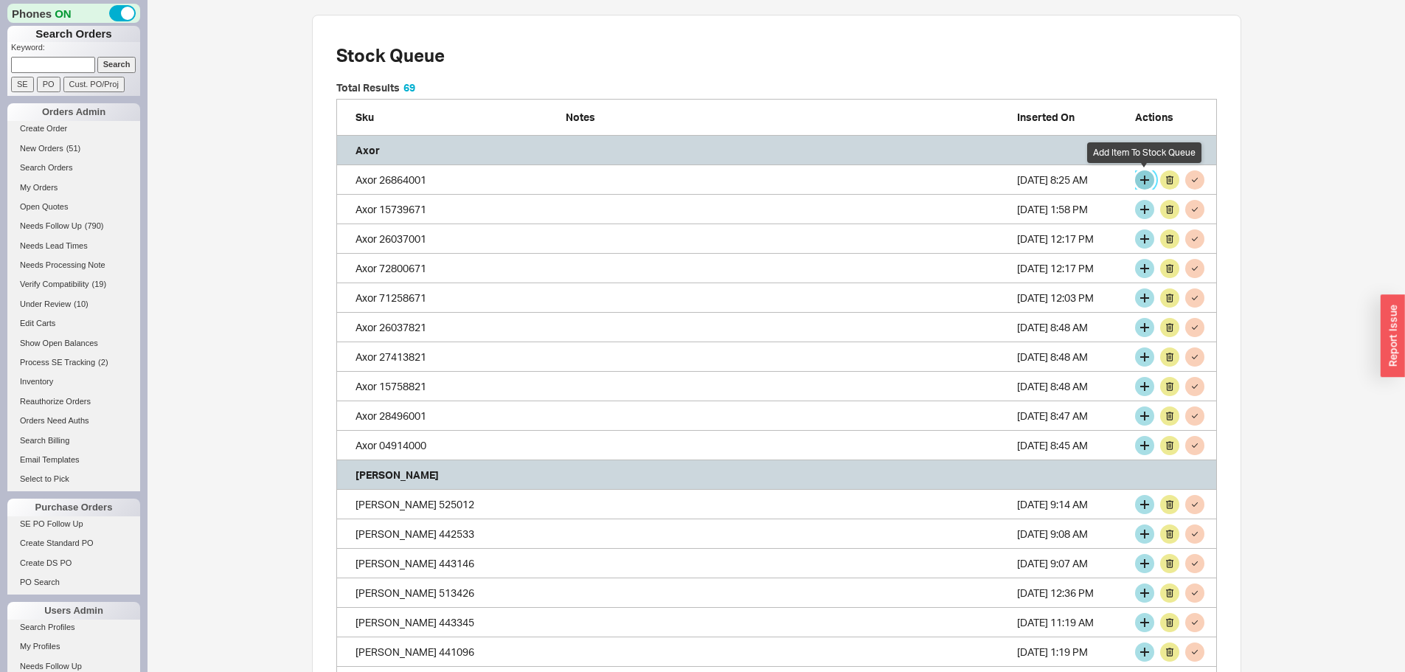
click at [1140, 185] on button "grid" at bounding box center [1144, 179] width 19 height 19
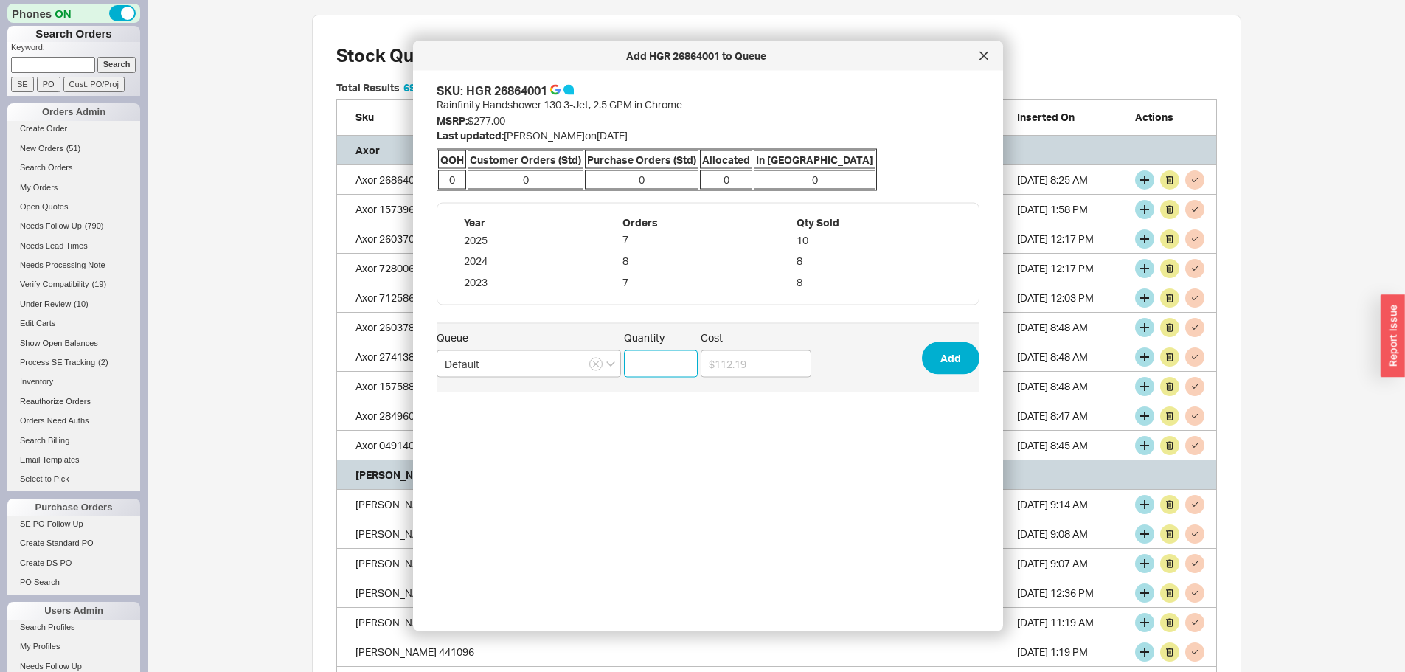
click at [662, 371] on input "Quantity" at bounding box center [661, 363] width 74 height 27
type input "1"
click at [931, 351] on button "Add" at bounding box center [951, 358] width 58 height 32
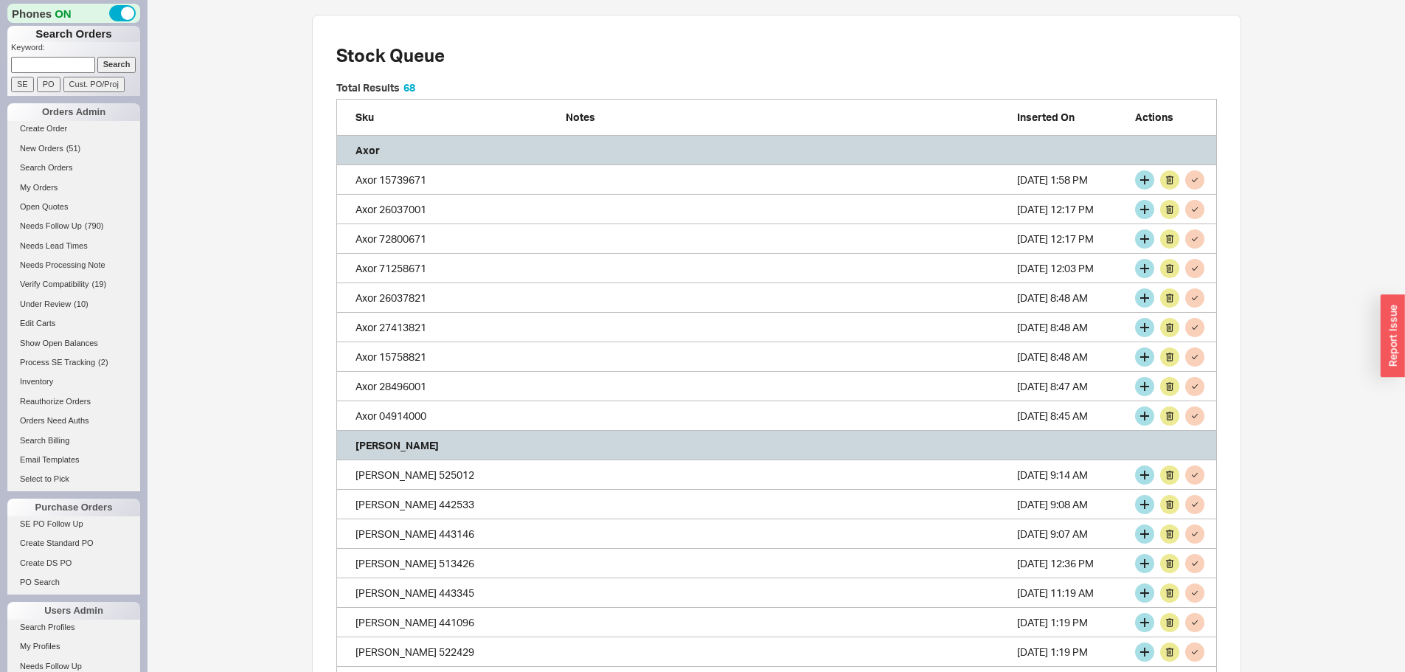
scroll to position [2491, 870]
click at [1145, 178] on button "grid" at bounding box center [1144, 179] width 19 height 19
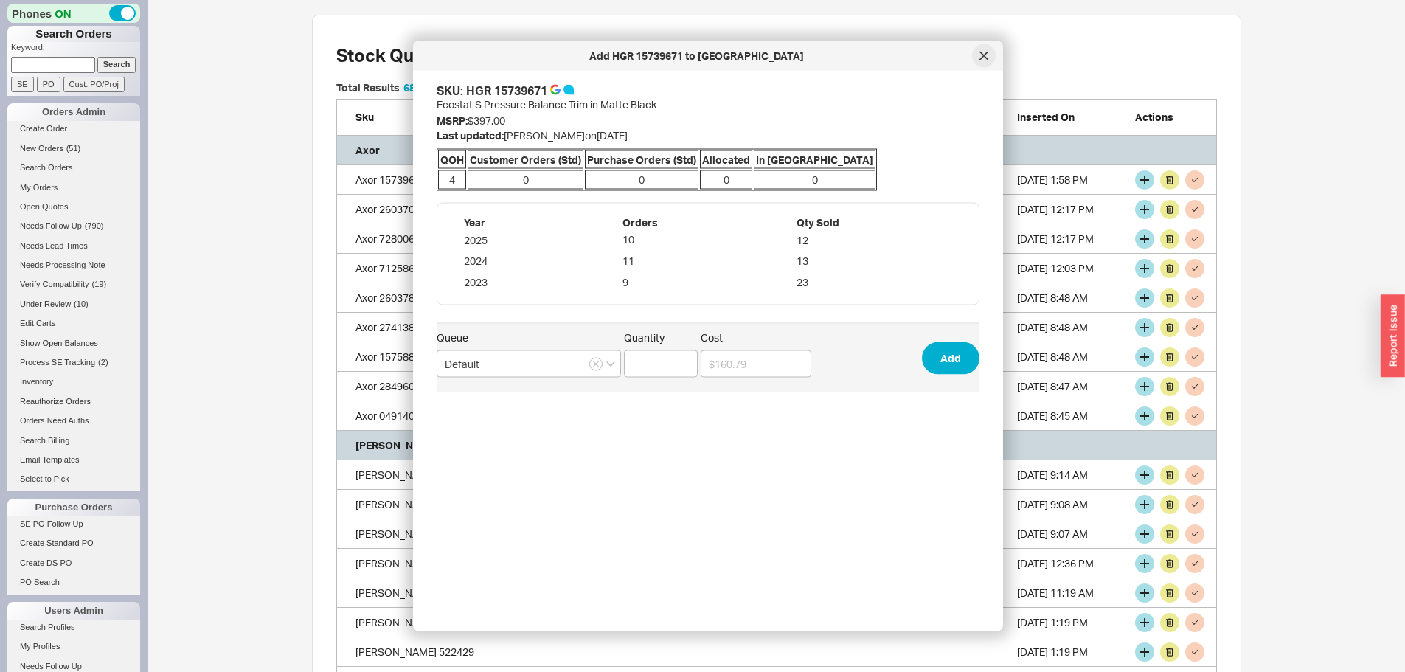
click at [980, 55] on icon at bounding box center [984, 56] width 9 height 9
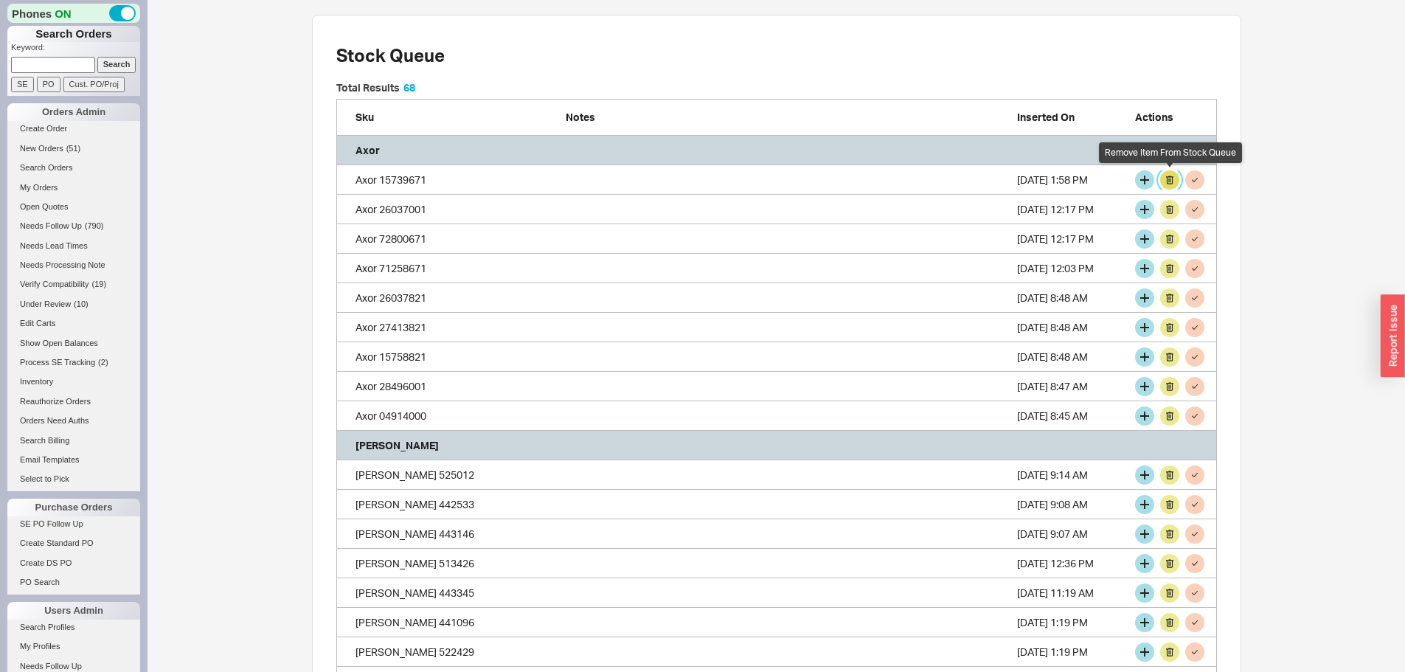
click at [1169, 178] on button "grid" at bounding box center [1169, 179] width 19 height 19
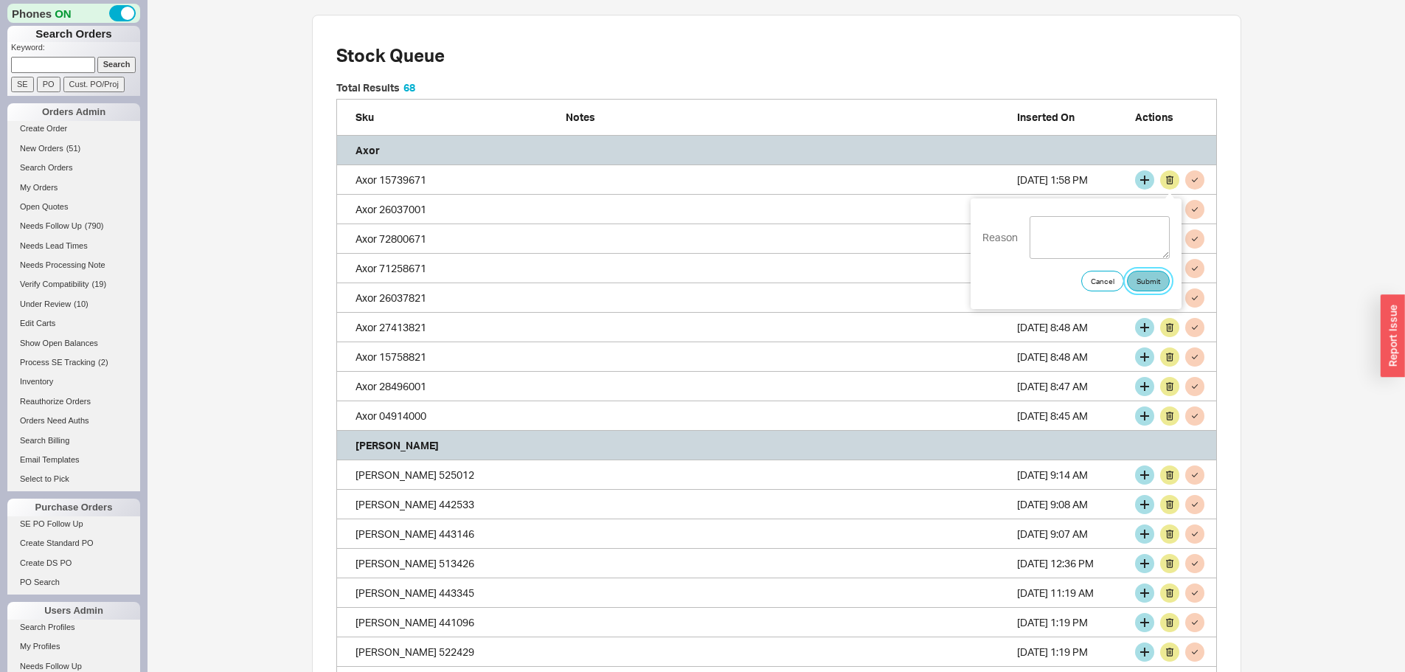
click at [1159, 288] on button "Submit" at bounding box center [1148, 281] width 43 height 21
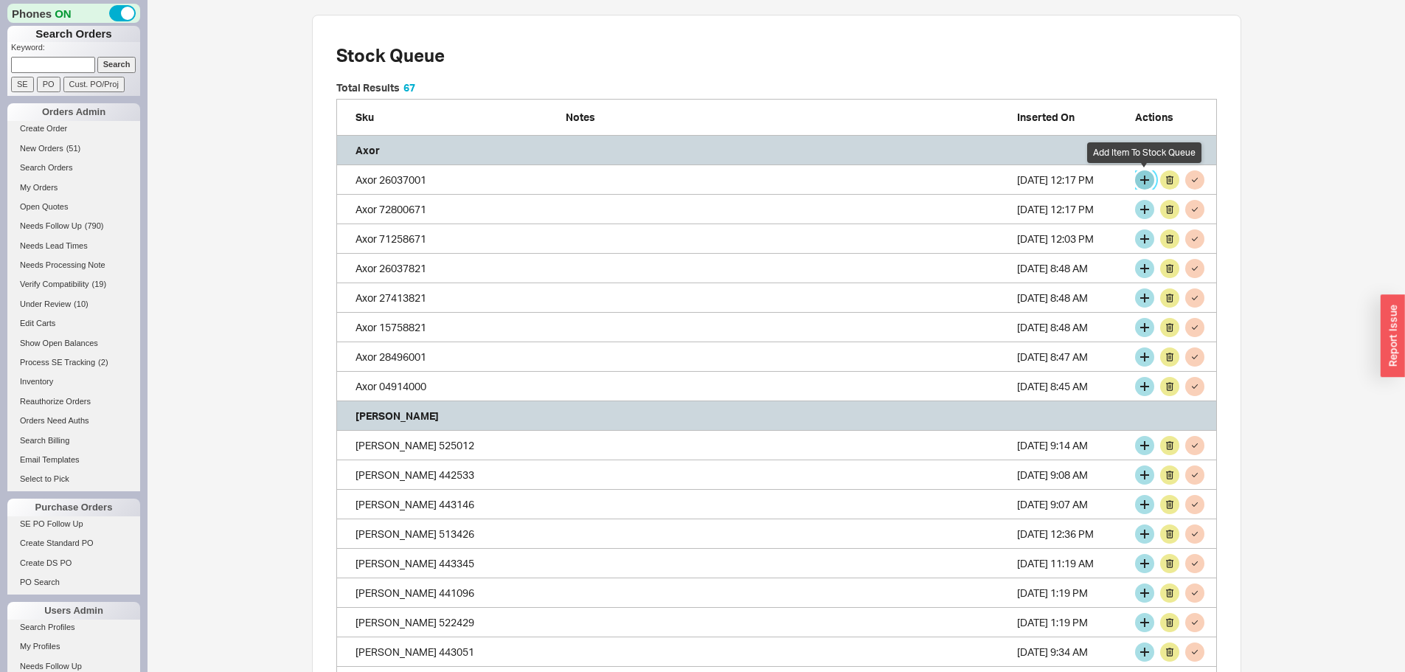
click at [1143, 179] on button "grid" at bounding box center [1144, 179] width 19 height 19
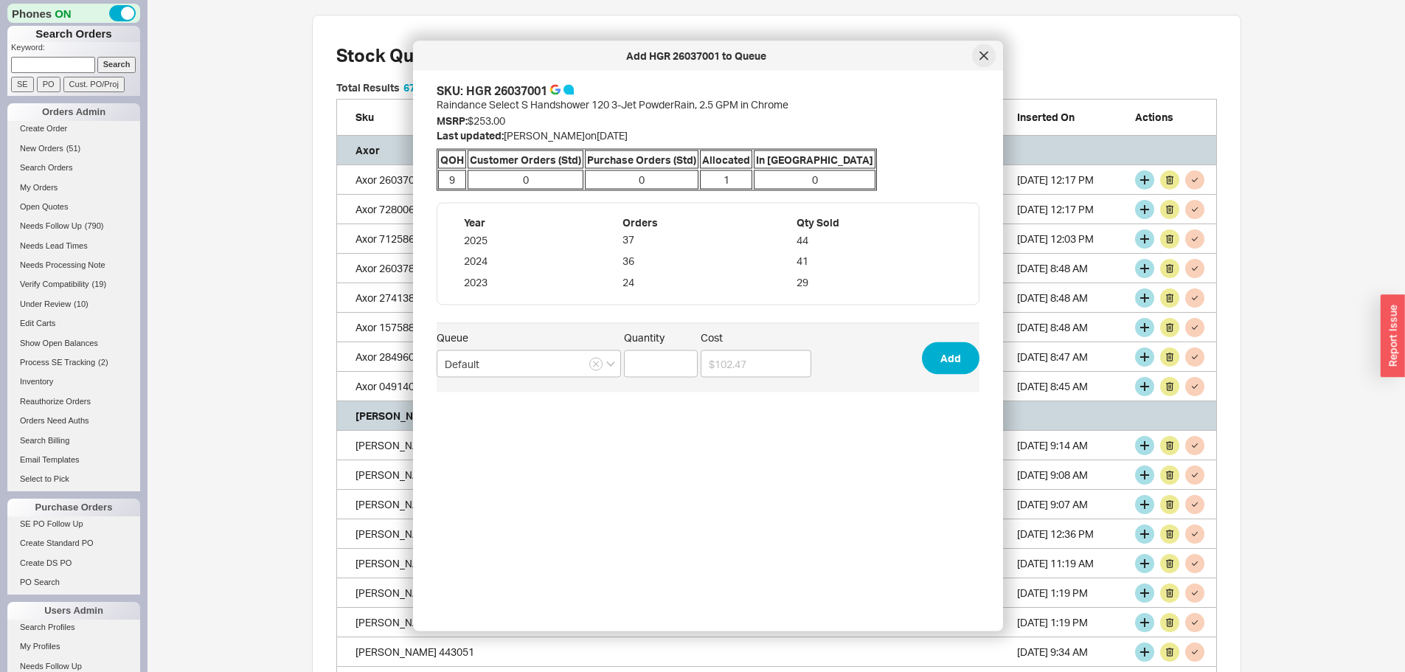
click at [982, 46] on div at bounding box center [984, 56] width 24 height 24
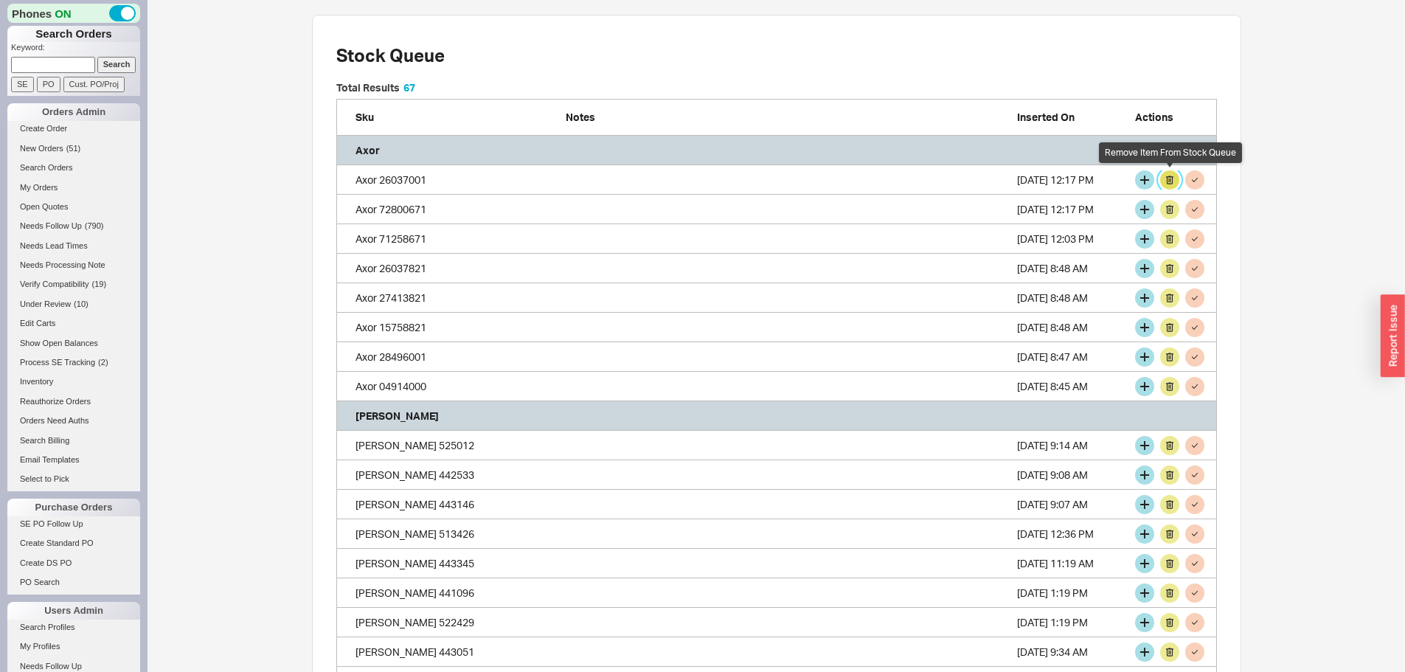
click at [1168, 175] on button "grid" at bounding box center [1169, 179] width 19 height 19
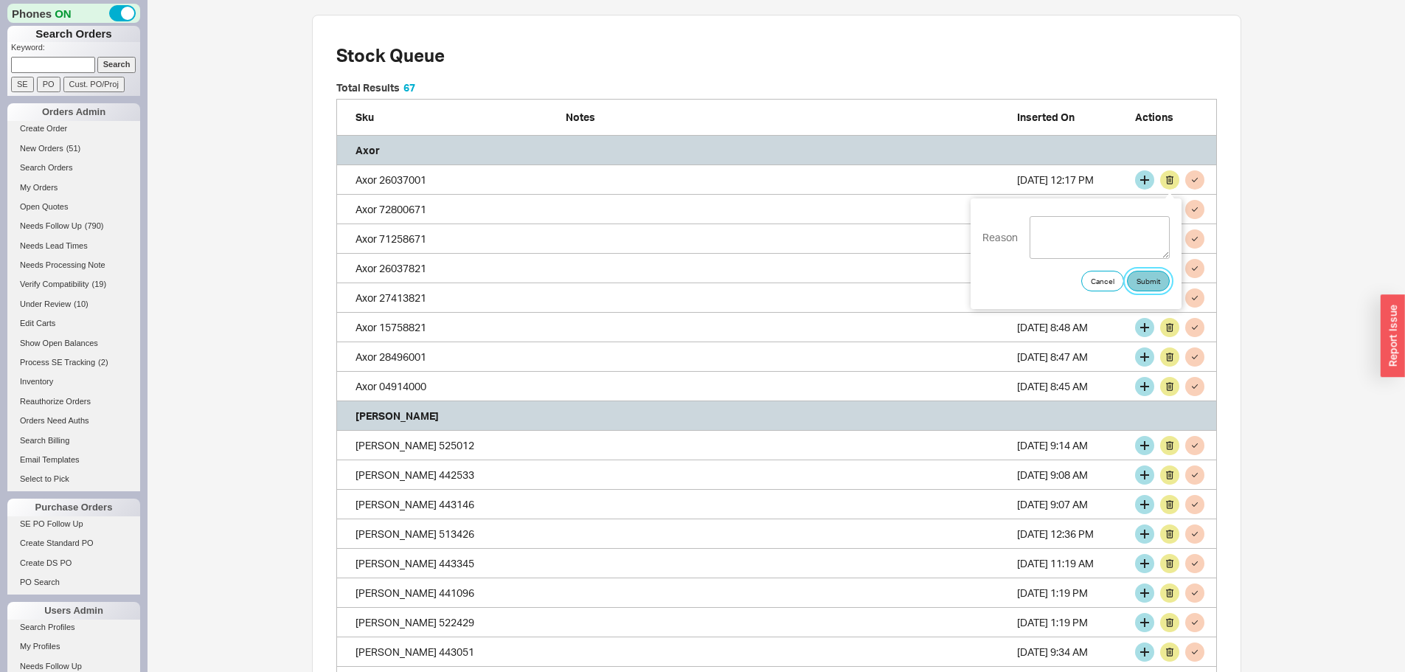
click at [1152, 277] on button "Submit" at bounding box center [1148, 281] width 43 height 21
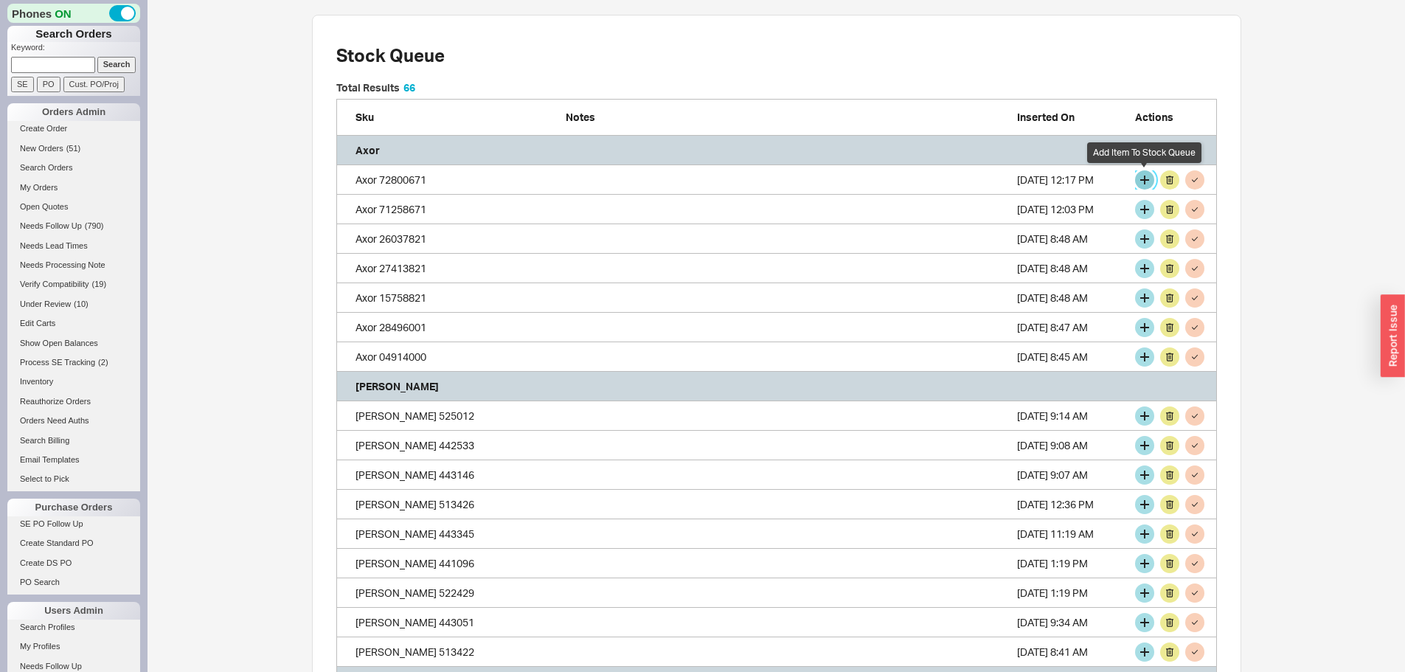
click at [1140, 177] on button "grid" at bounding box center [1144, 179] width 19 height 19
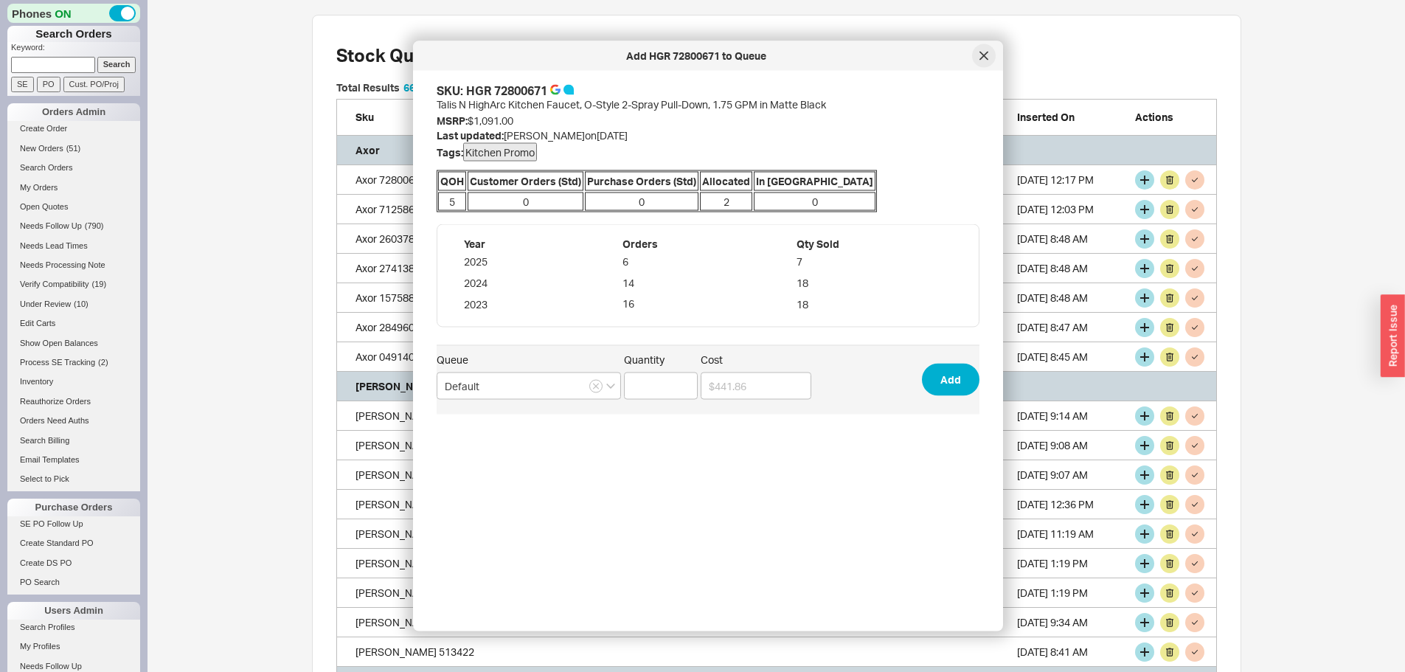
click at [985, 58] on icon at bounding box center [984, 56] width 9 height 9
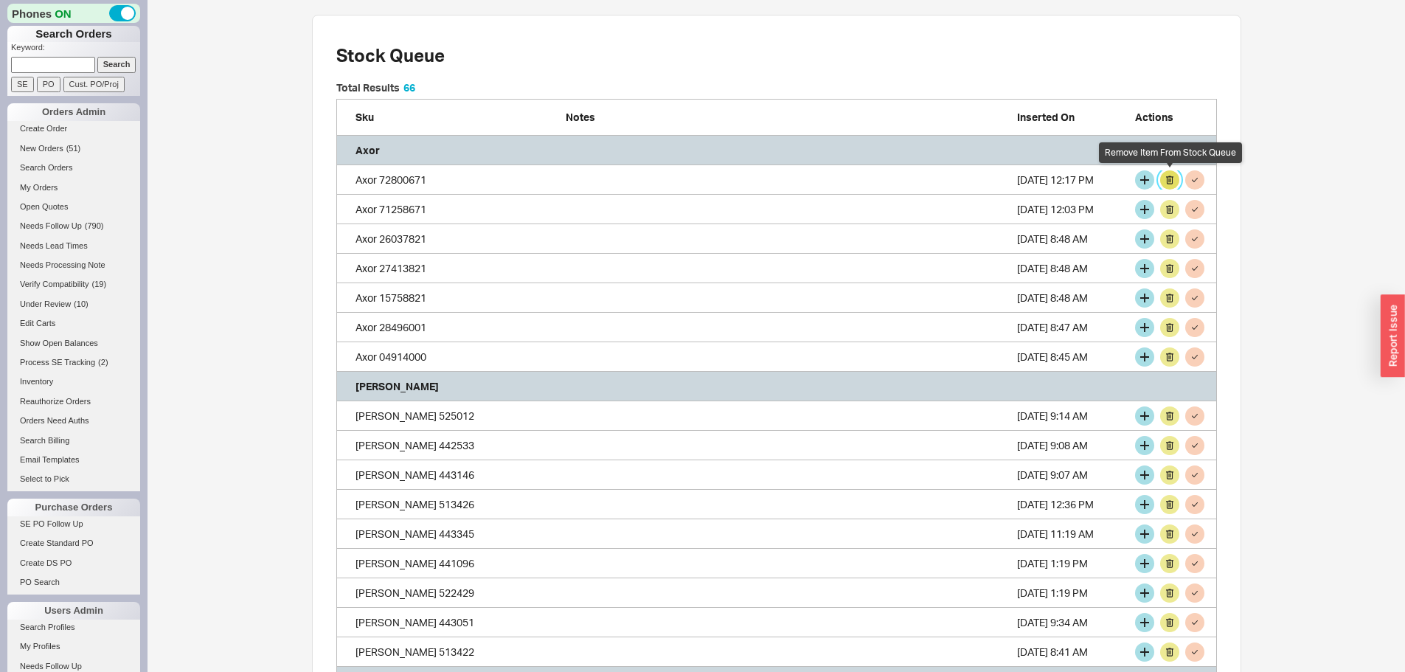
click at [1169, 181] on button "grid" at bounding box center [1169, 179] width 19 height 19
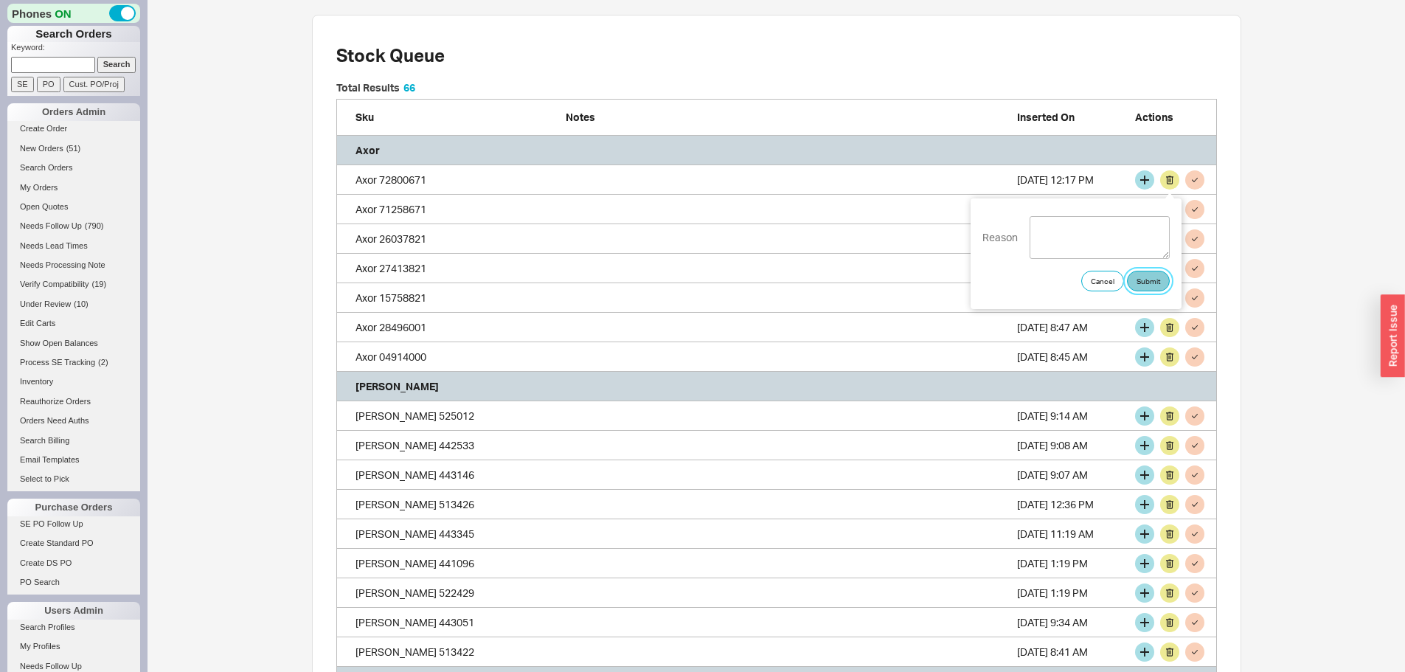
click at [1154, 285] on button "Submit" at bounding box center [1148, 281] width 43 height 21
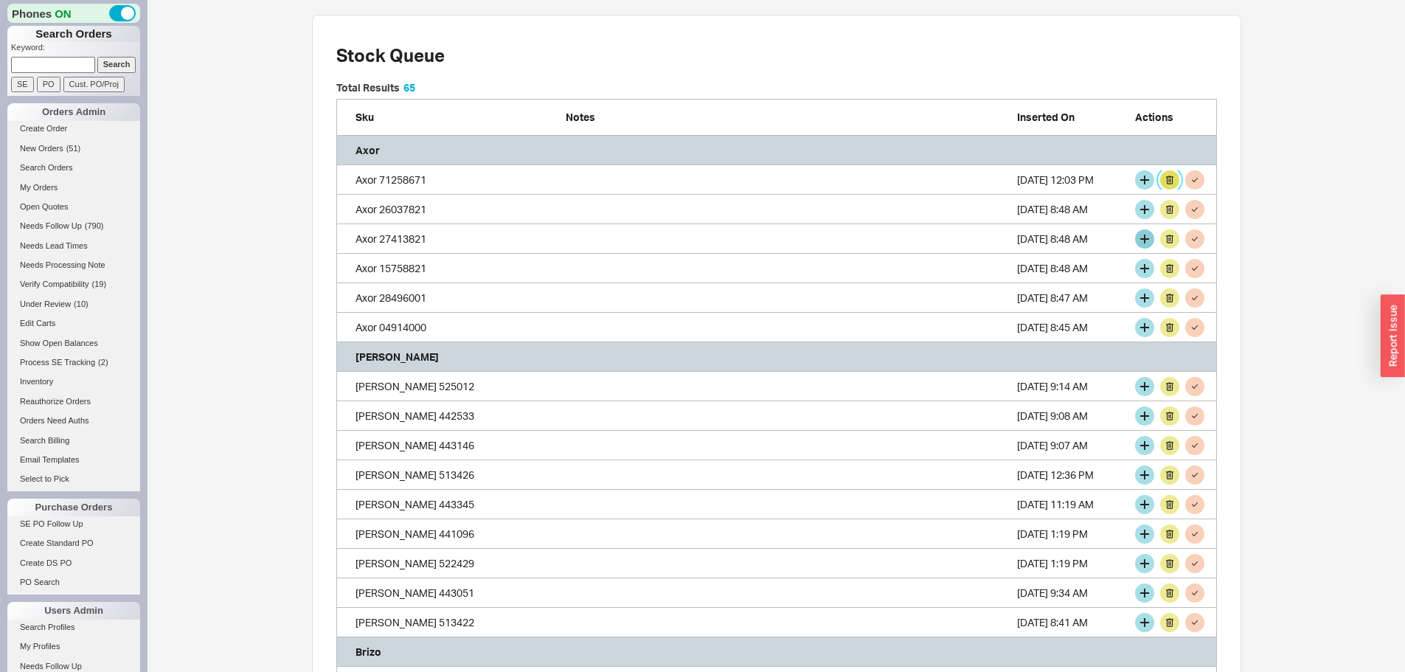
scroll to position [2402, 870]
click at [1144, 182] on button "grid" at bounding box center [1144, 179] width 19 height 19
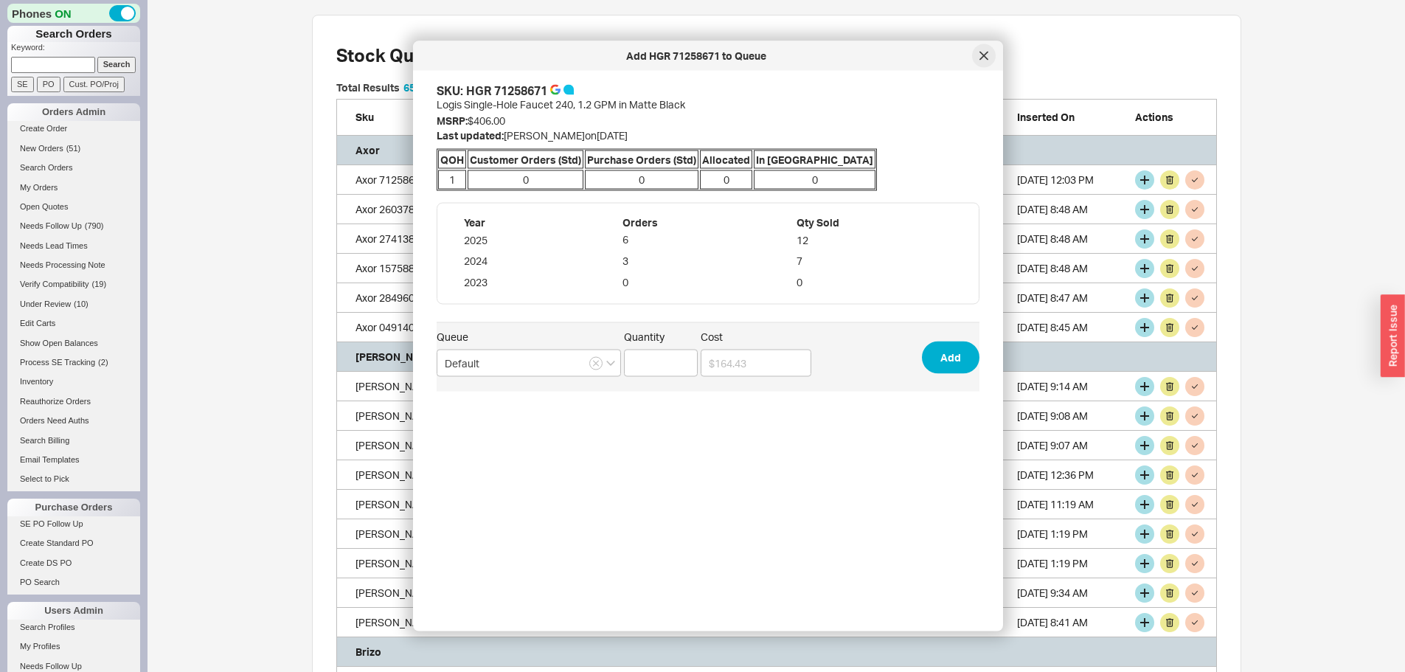
click at [982, 54] on icon at bounding box center [983, 55] width 7 height 7
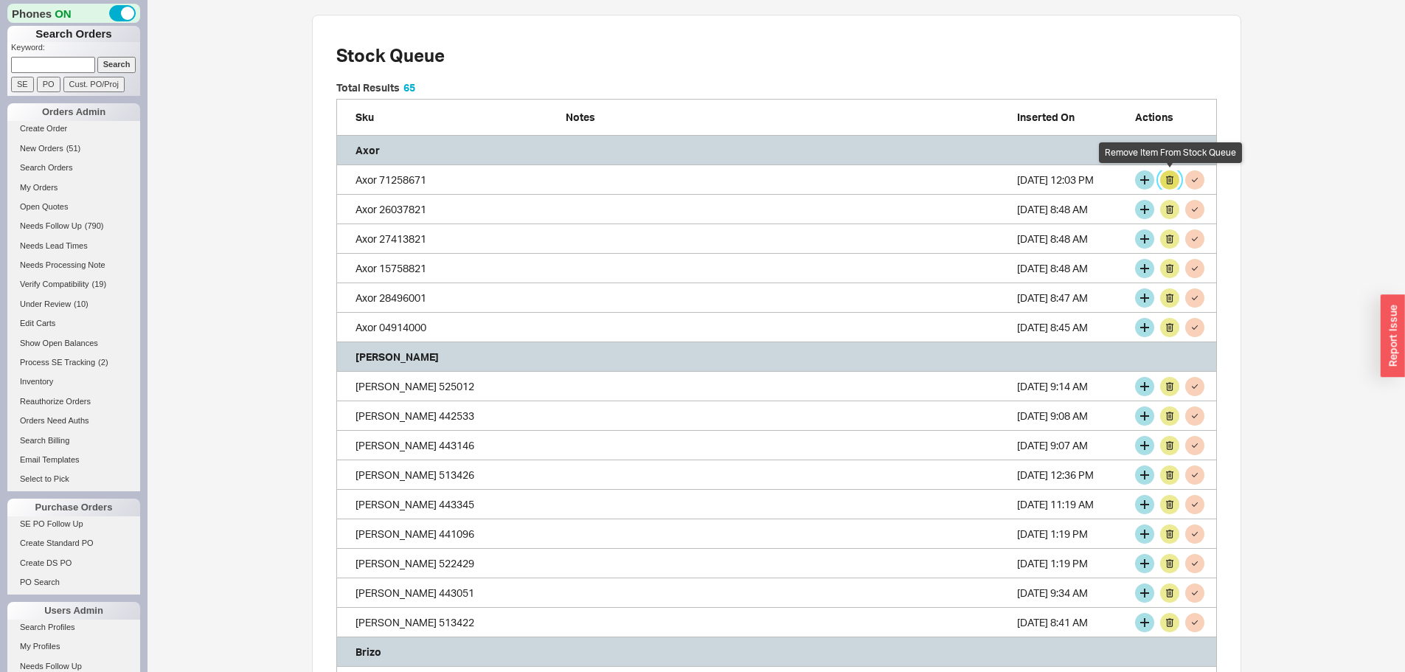
click at [1169, 173] on button "grid" at bounding box center [1169, 179] width 19 height 19
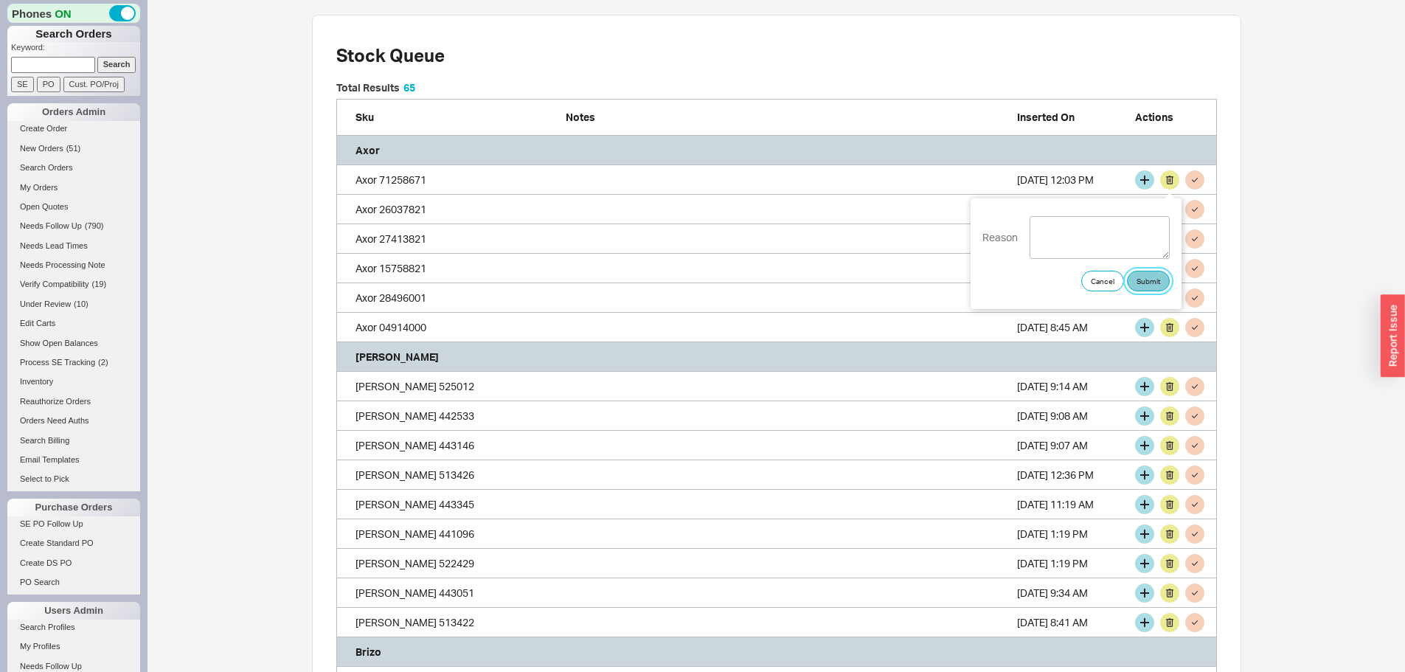
click at [1153, 282] on button "Submit" at bounding box center [1148, 281] width 43 height 21
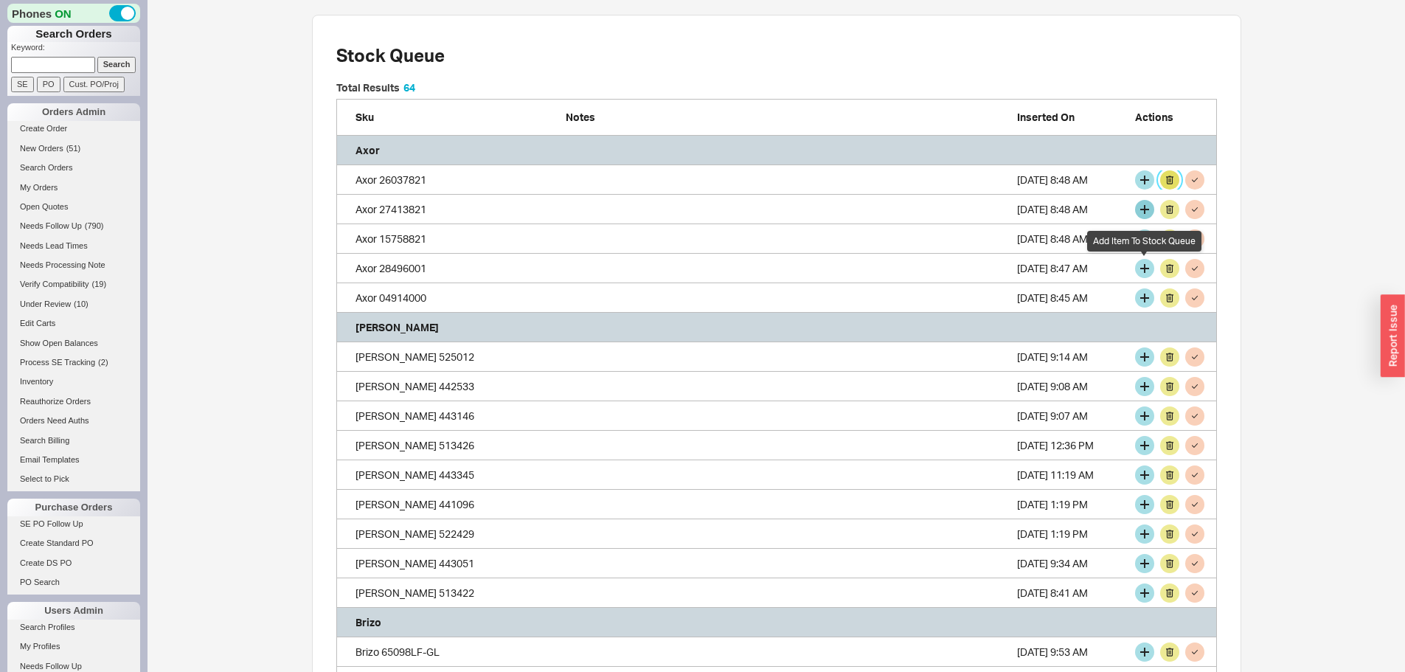
scroll to position [2373, 870]
click at [1143, 186] on button "grid" at bounding box center [1144, 179] width 19 height 19
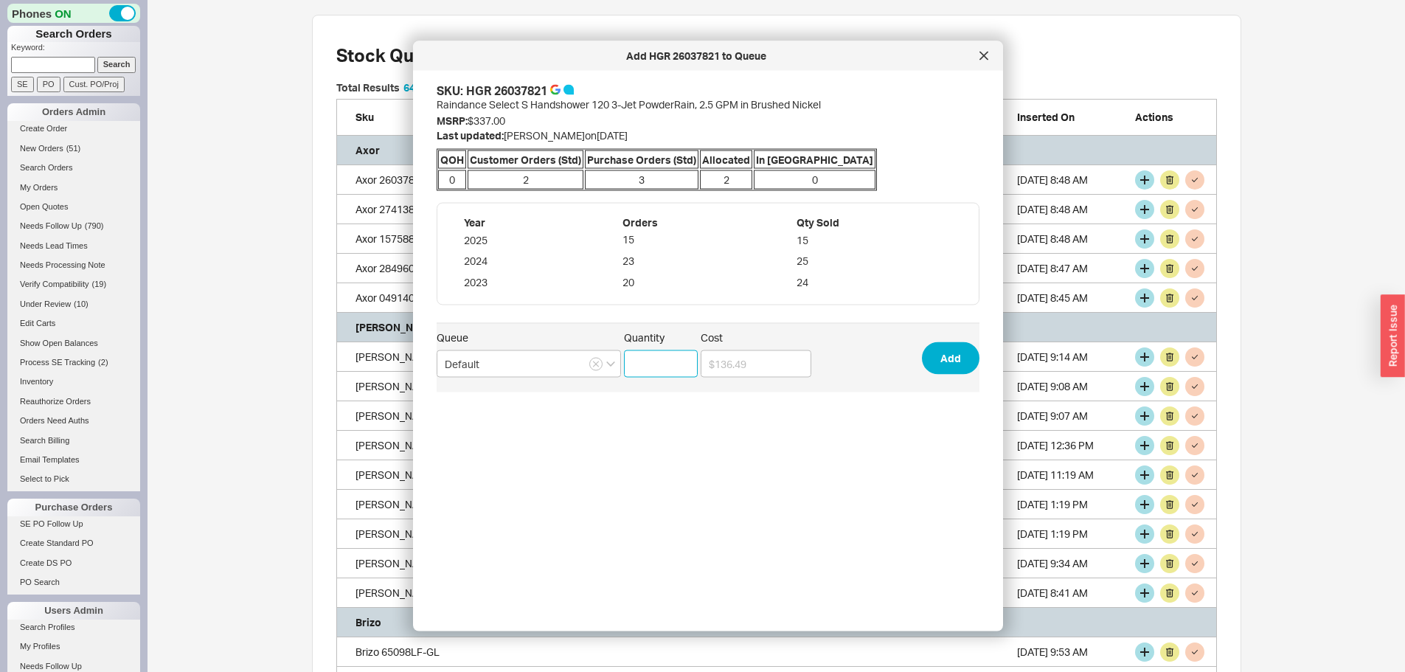
click at [651, 364] on input "Quantity" at bounding box center [661, 363] width 74 height 27
type input "1"
click at [939, 355] on button "Add" at bounding box center [951, 358] width 58 height 32
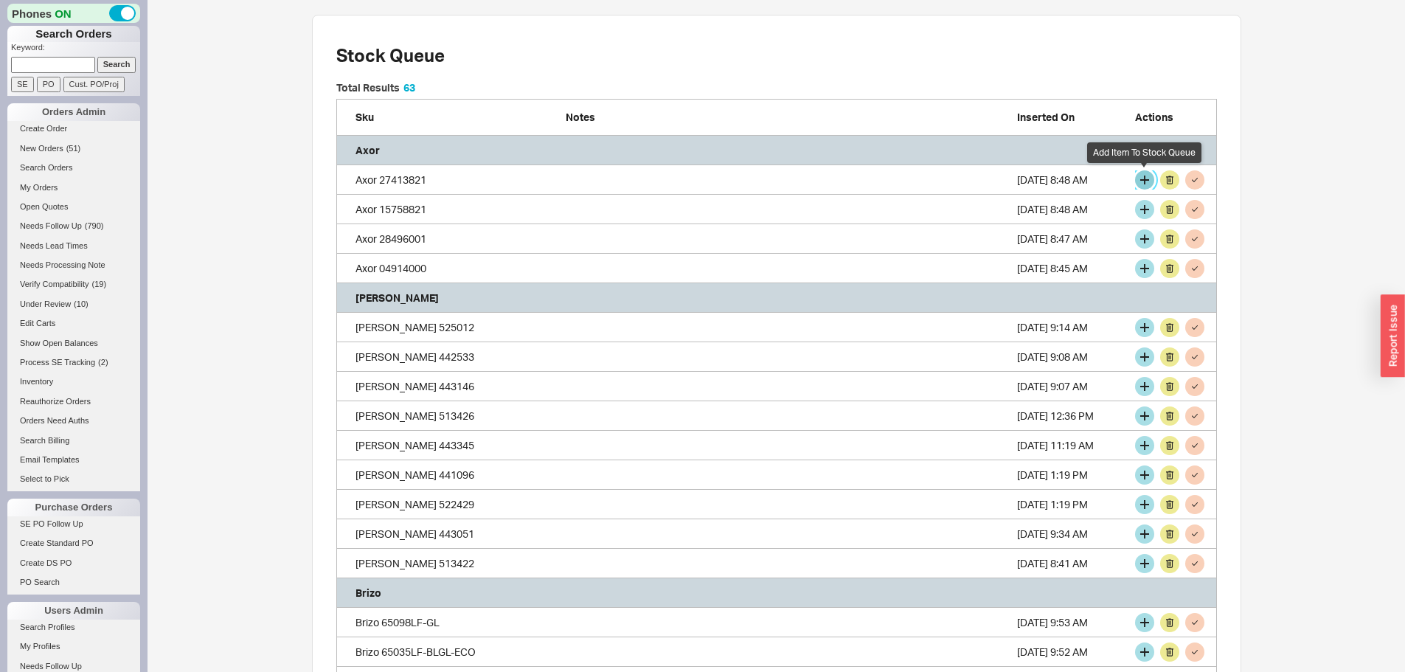
click at [1143, 181] on button "grid" at bounding box center [1144, 179] width 19 height 19
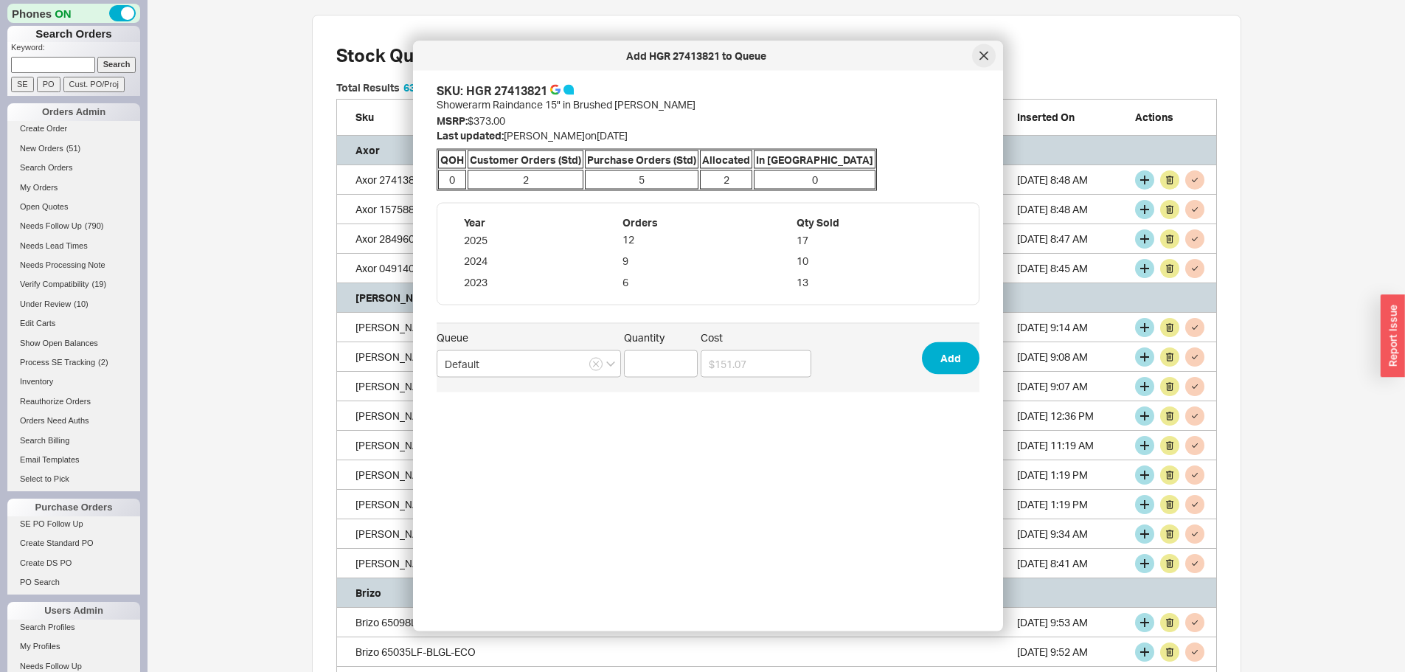
click at [981, 55] on icon at bounding box center [984, 56] width 9 height 9
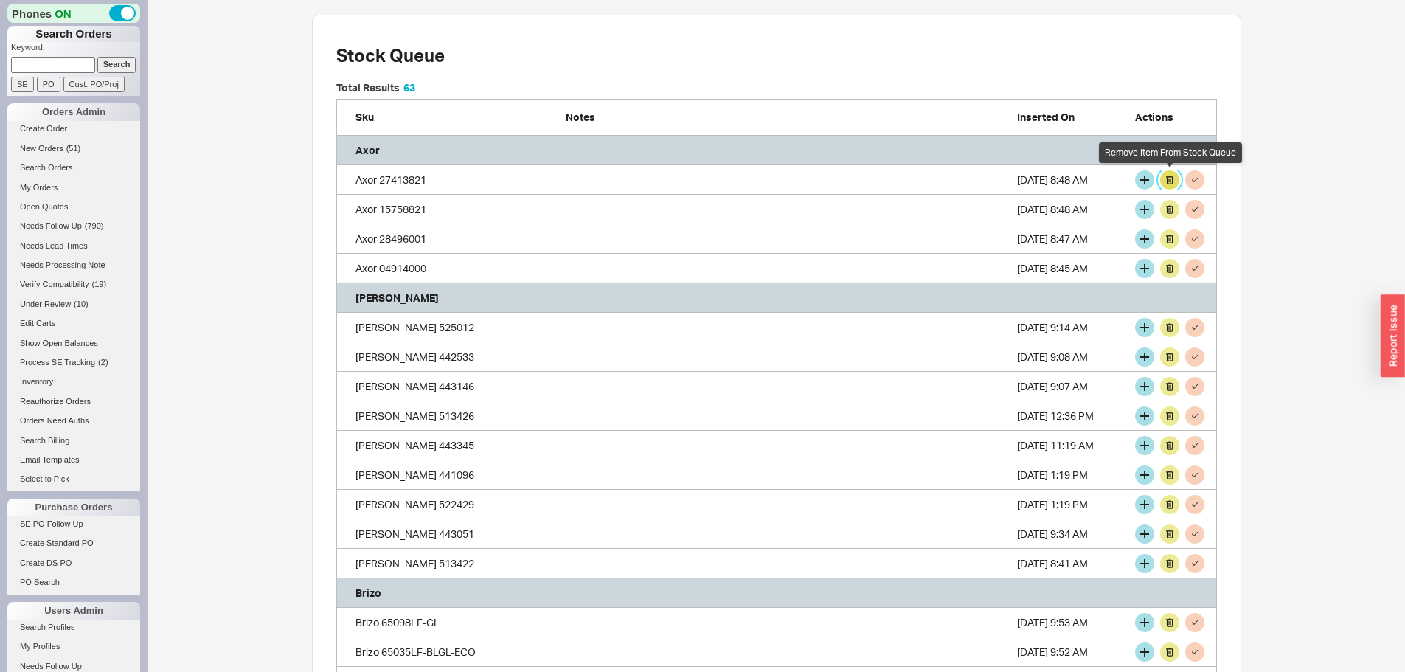
click at [1168, 180] on button "grid" at bounding box center [1169, 179] width 19 height 19
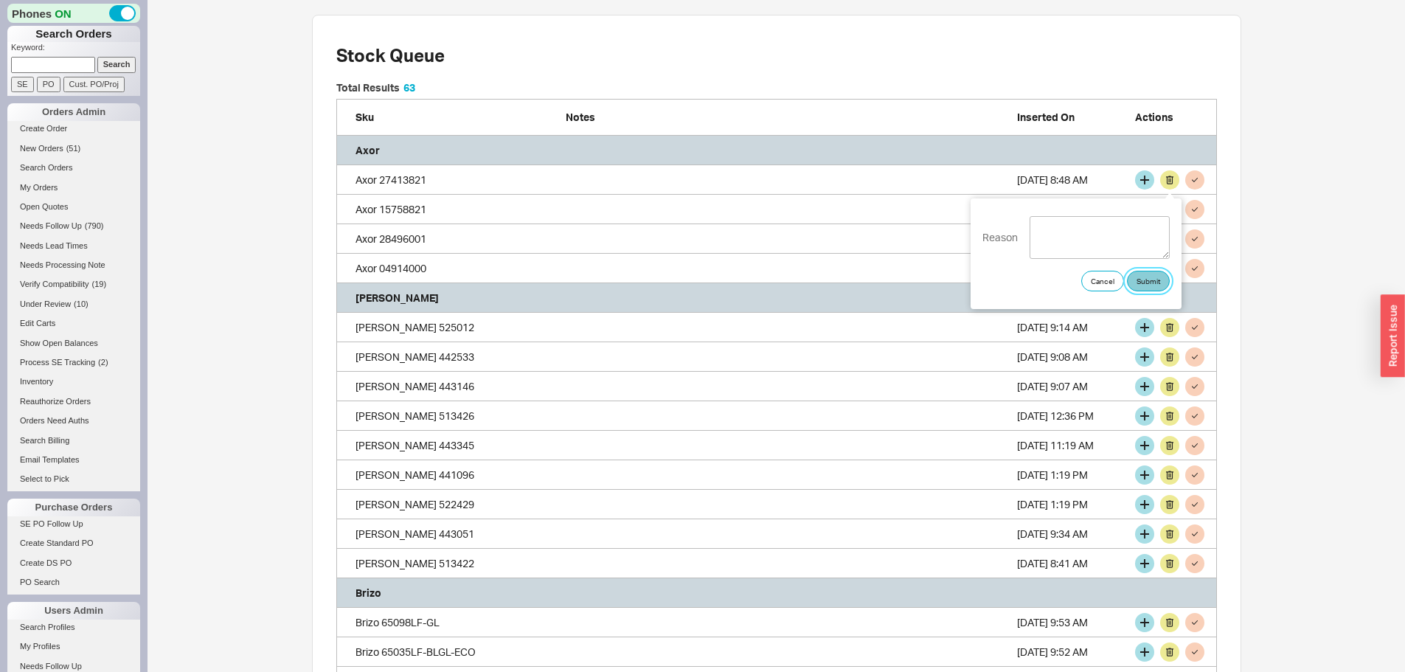
click at [1161, 272] on button "Submit" at bounding box center [1148, 281] width 43 height 21
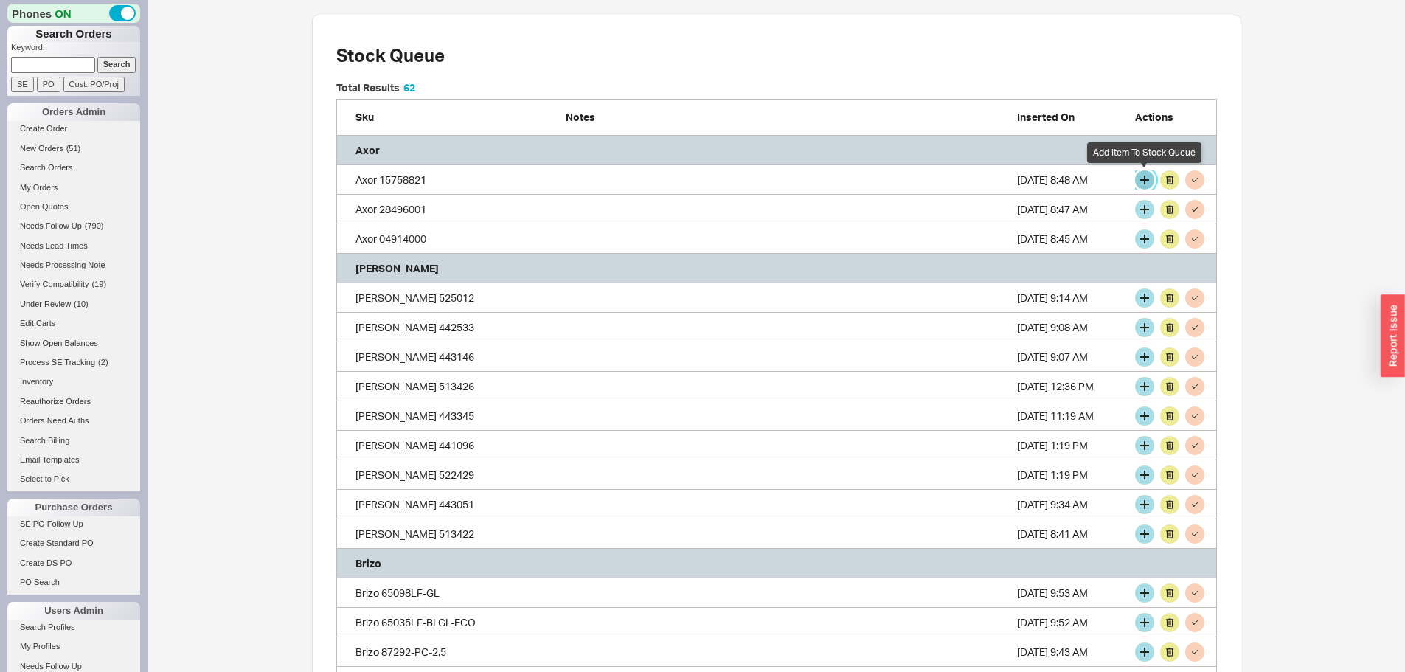
click at [1145, 183] on button "grid" at bounding box center [1144, 179] width 19 height 19
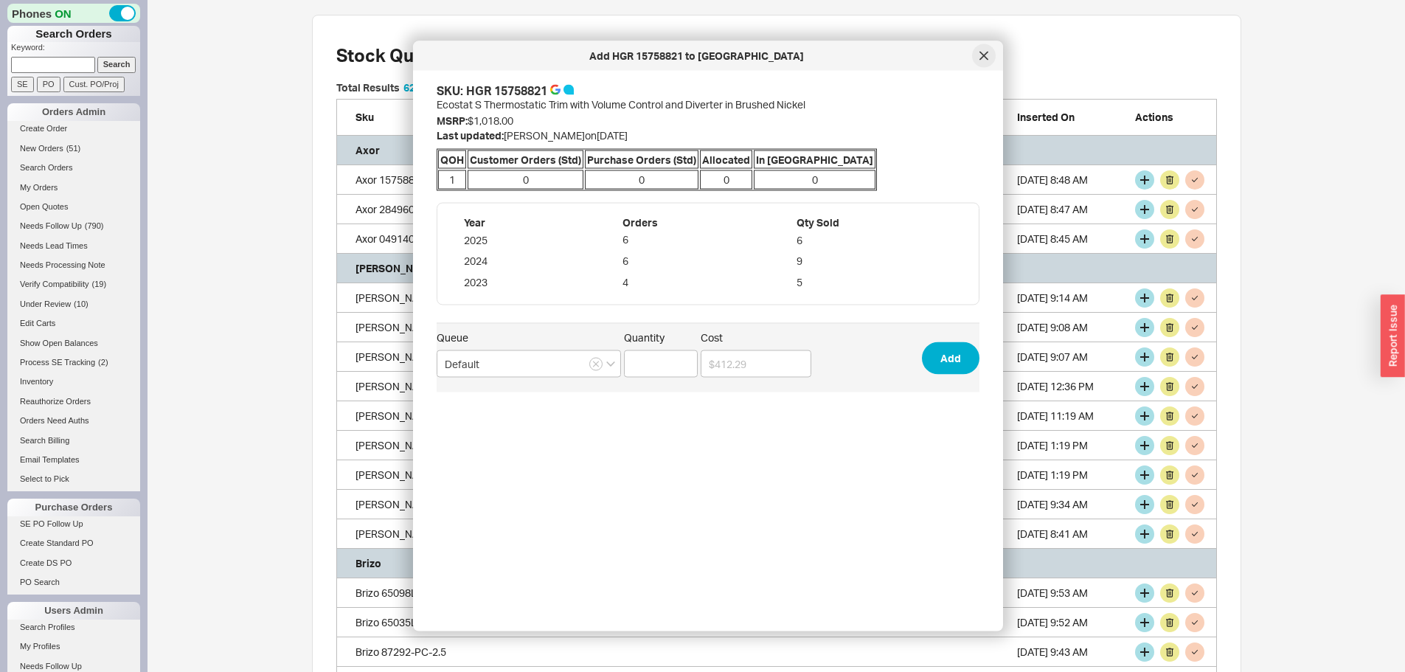
click at [982, 52] on icon at bounding box center [984, 56] width 9 height 9
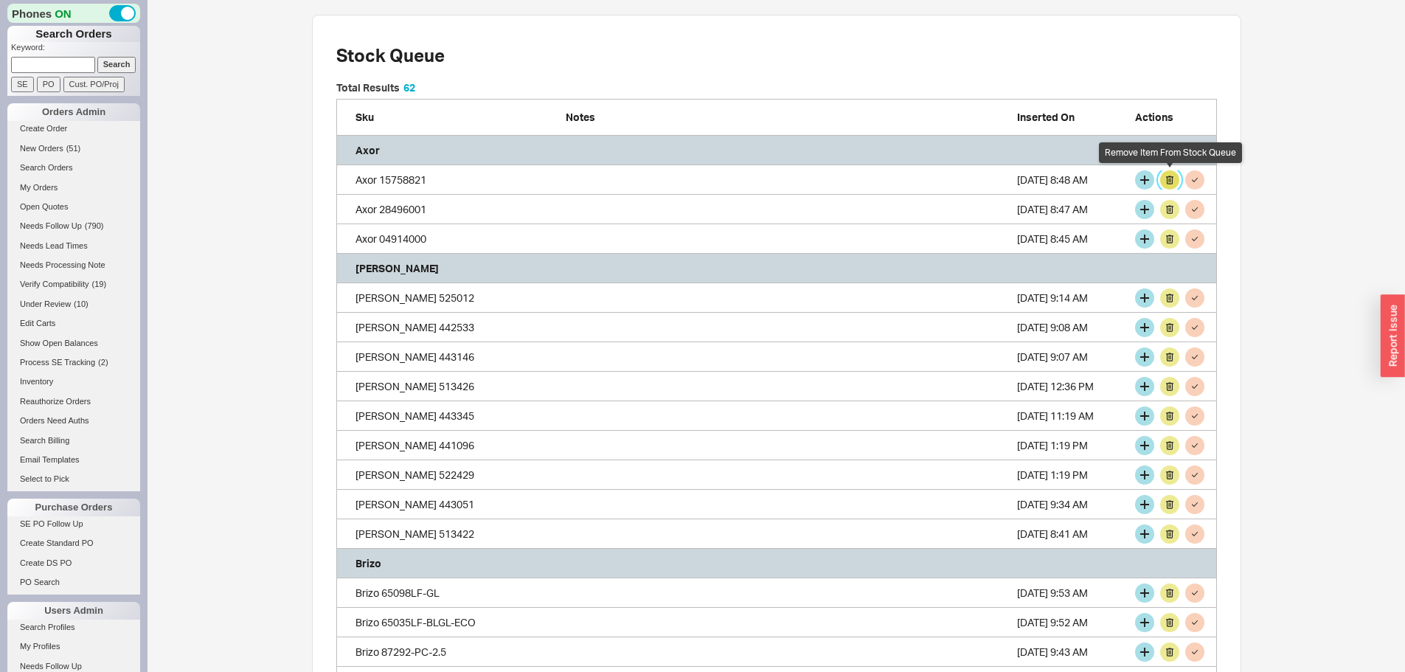
click at [1167, 178] on button "grid" at bounding box center [1169, 179] width 19 height 19
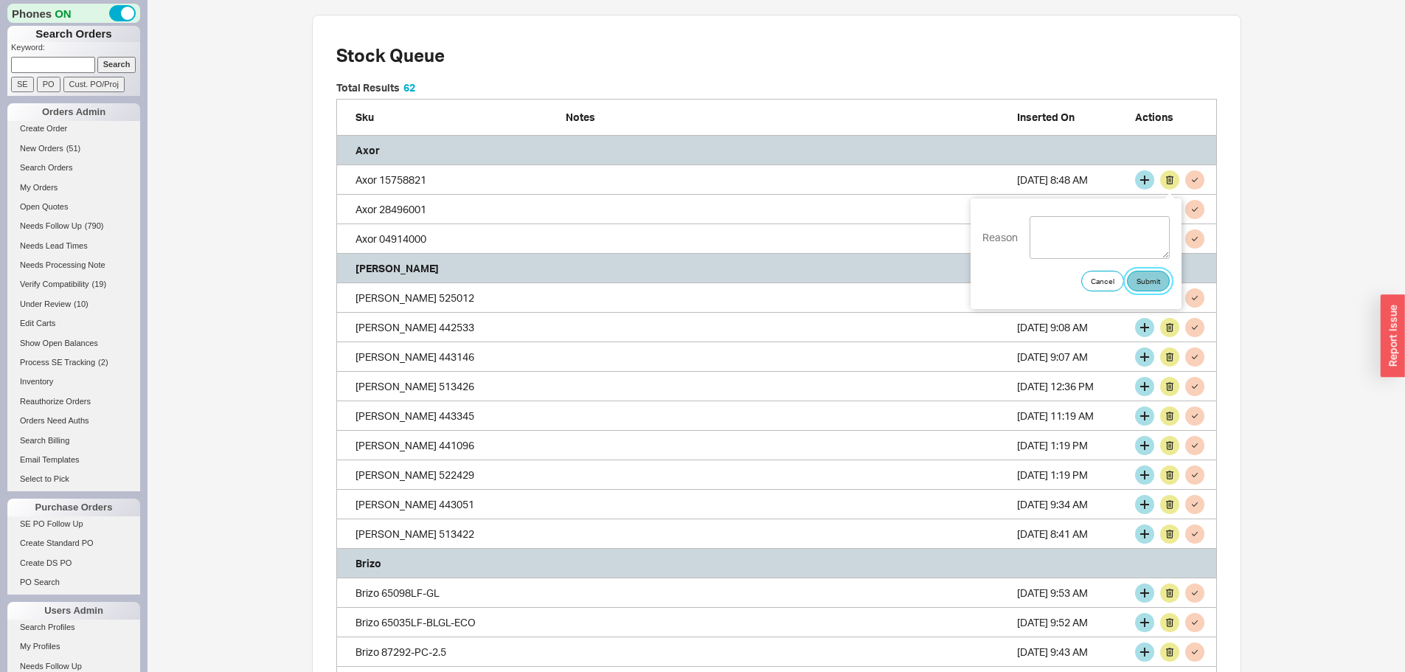
click at [1143, 271] on button "Submit" at bounding box center [1148, 281] width 43 height 21
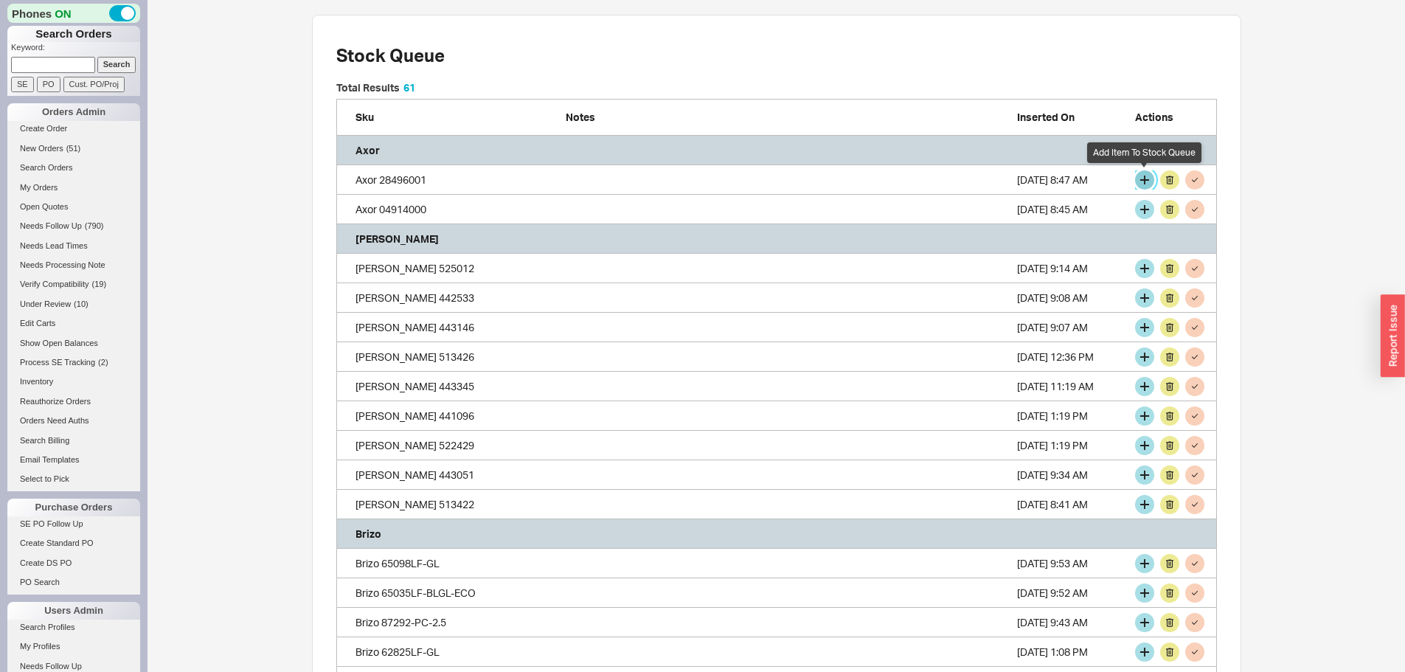
click at [1145, 176] on button "grid" at bounding box center [1144, 179] width 19 height 19
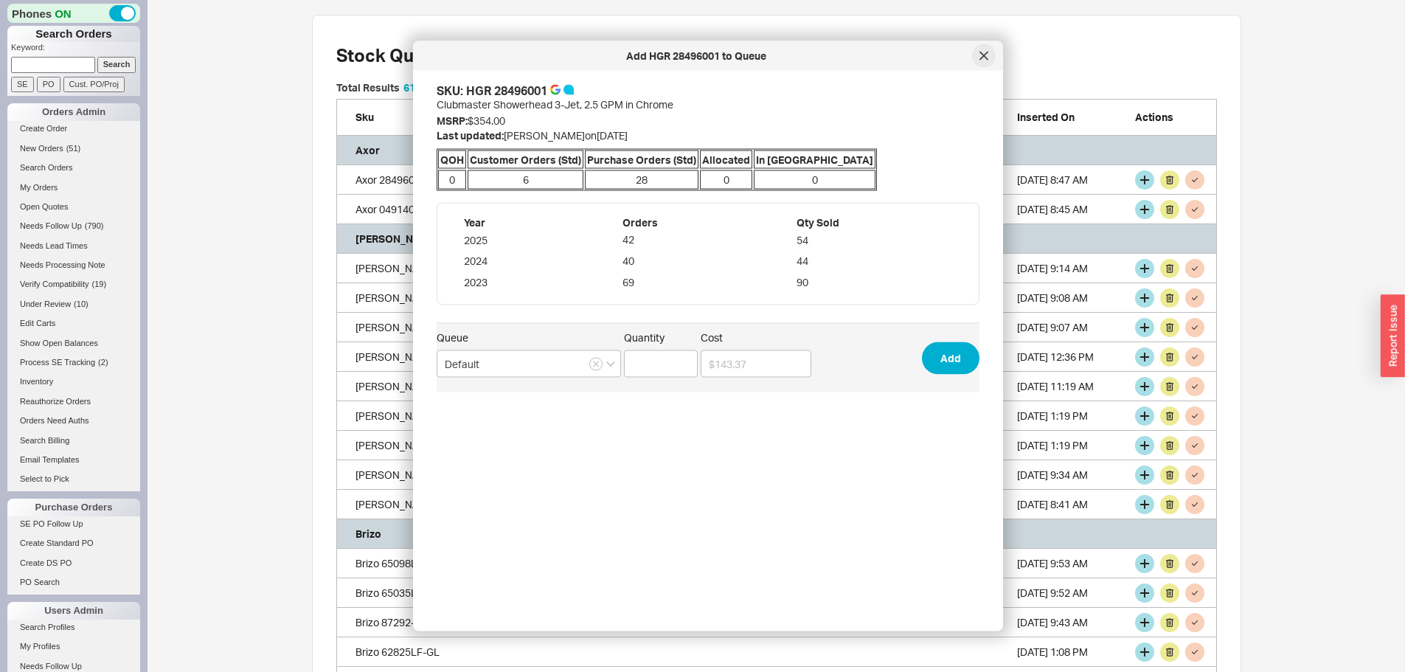
click at [991, 57] on div at bounding box center [984, 56] width 24 height 24
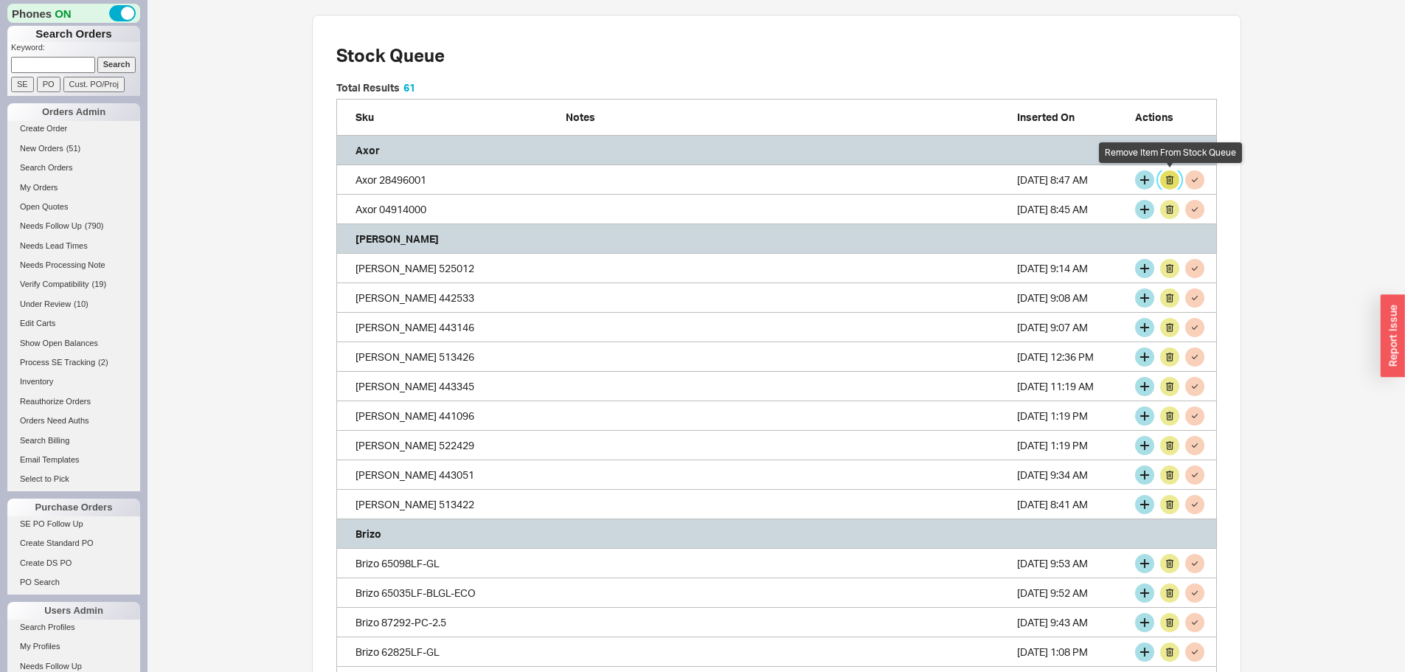
click at [1167, 176] on button "grid" at bounding box center [1169, 179] width 19 height 19
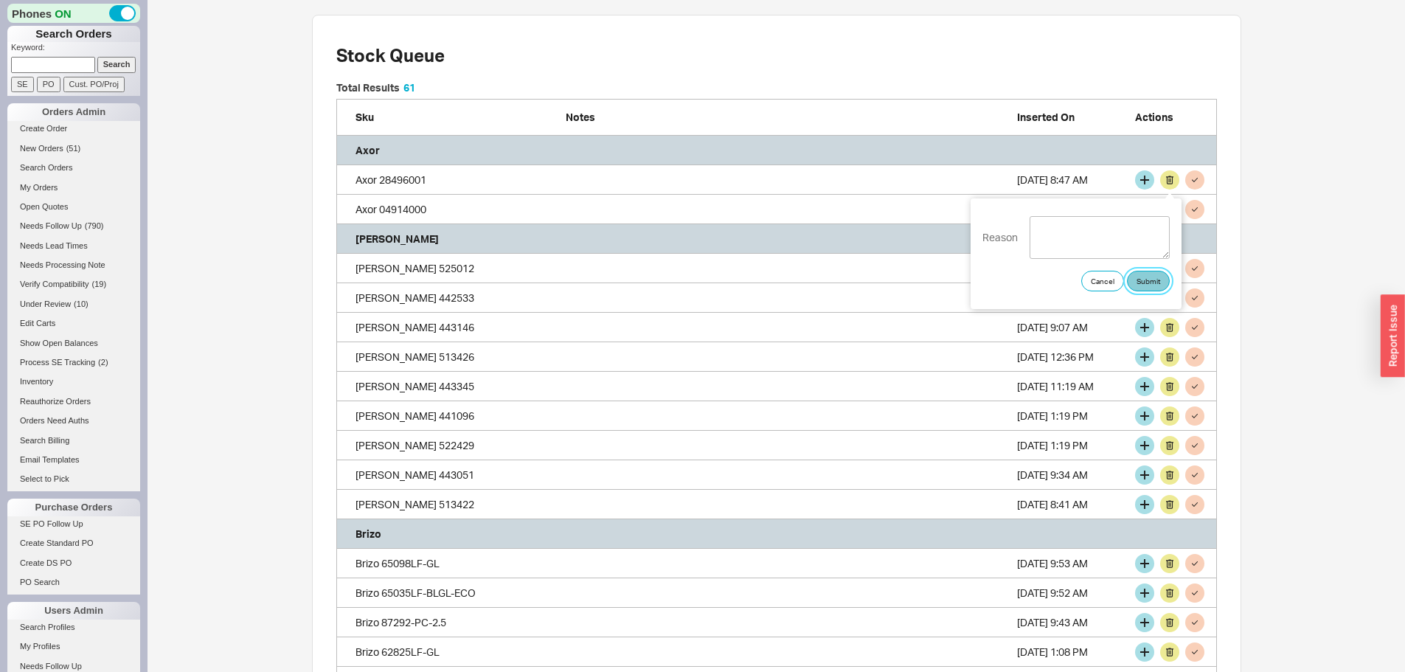
click at [1147, 285] on button "Submit" at bounding box center [1148, 281] width 43 height 21
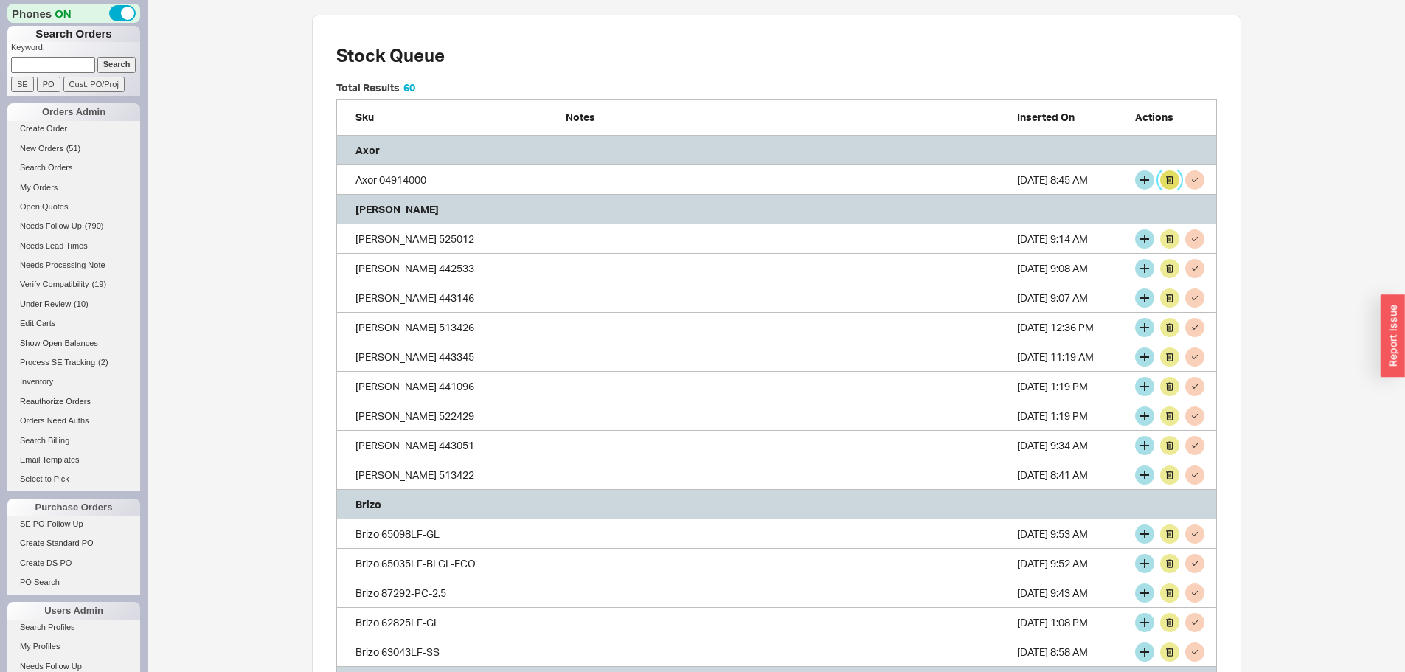
scroll to position [2255, 870]
click at [1141, 177] on button "grid" at bounding box center [1144, 179] width 19 height 19
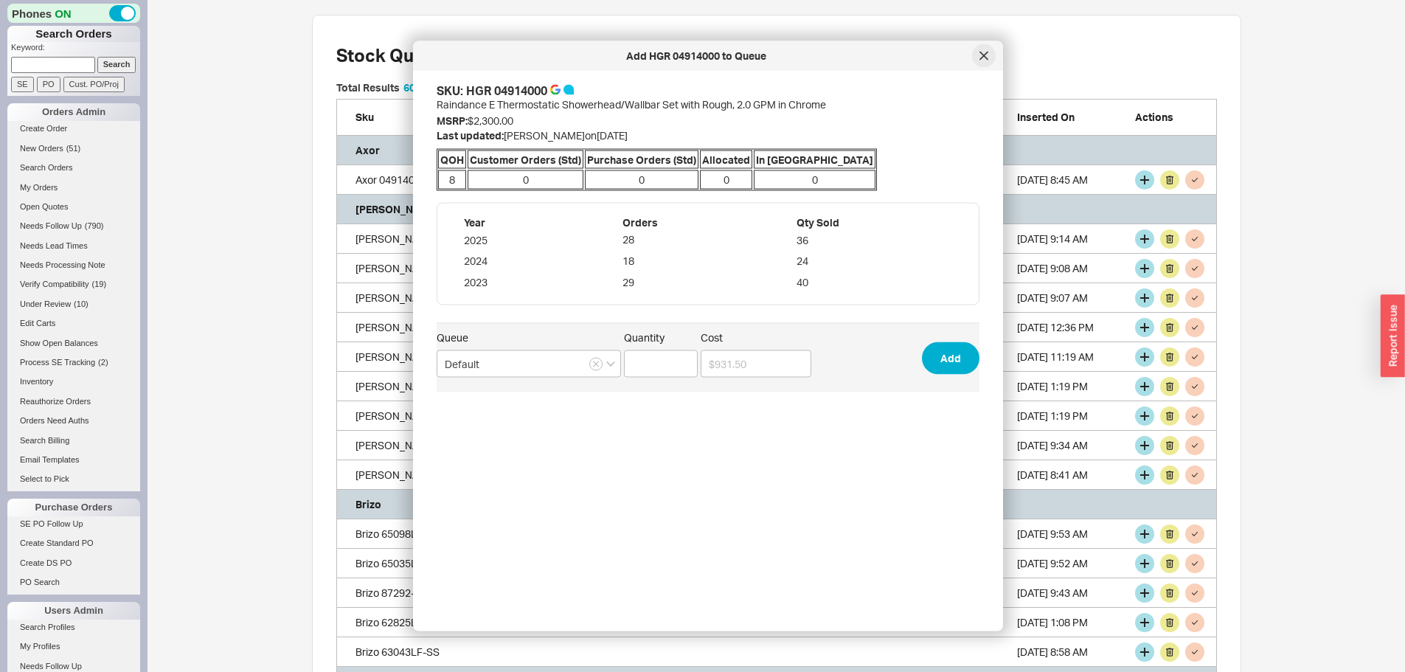
click at [988, 57] on icon at bounding box center [984, 56] width 9 height 9
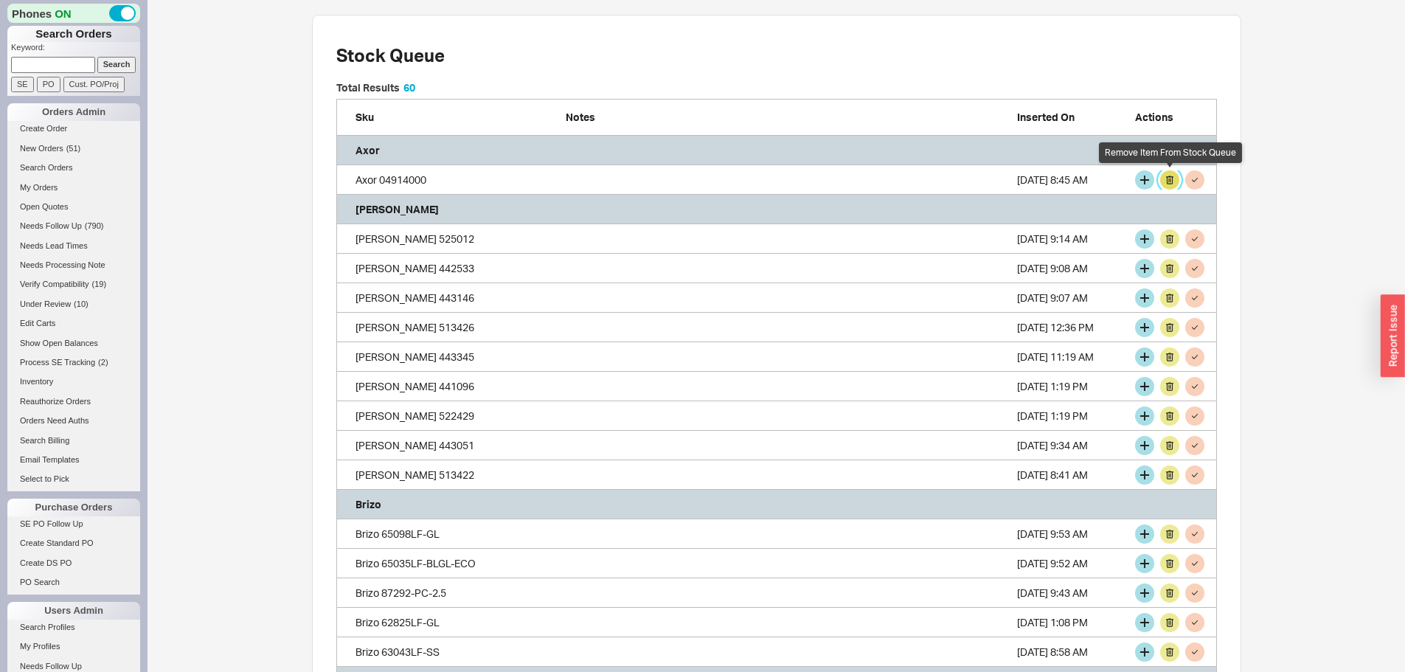
click at [1171, 179] on button "grid" at bounding box center [1169, 179] width 19 height 19
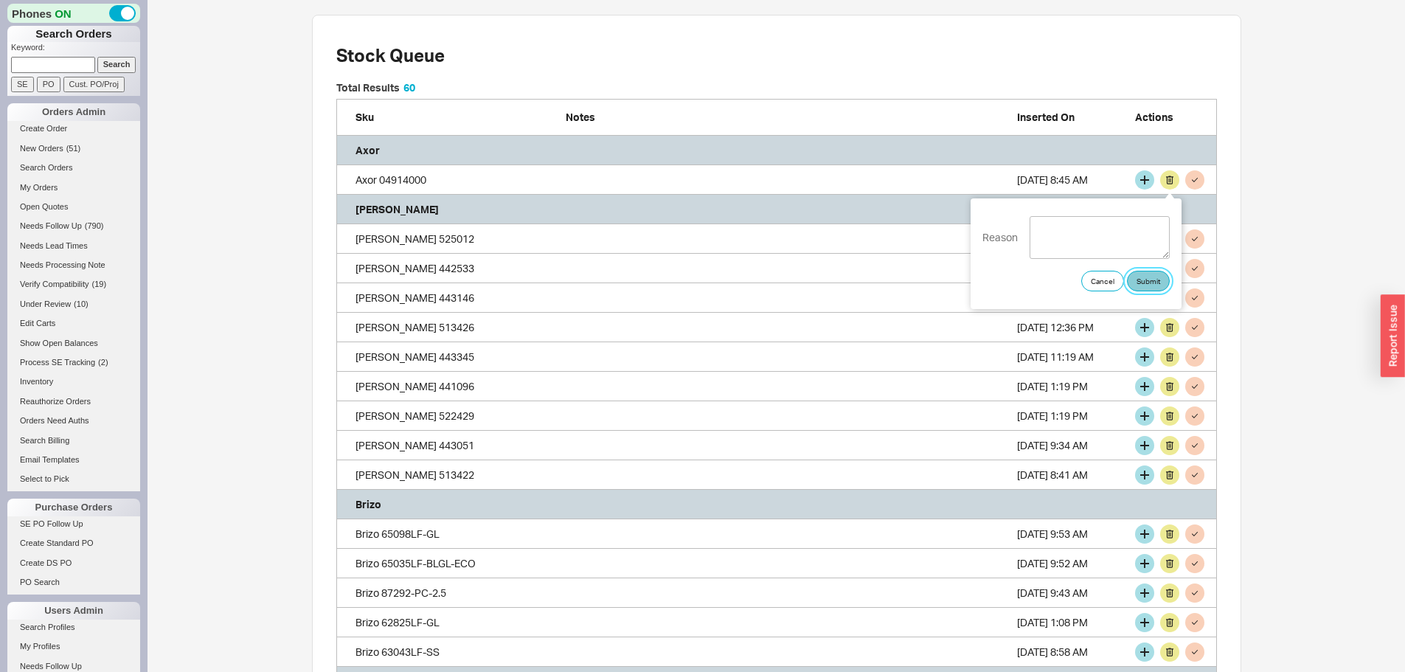
click at [1145, 282] on button "Submit" at bounding box center [1148, 281] width 43 height 21
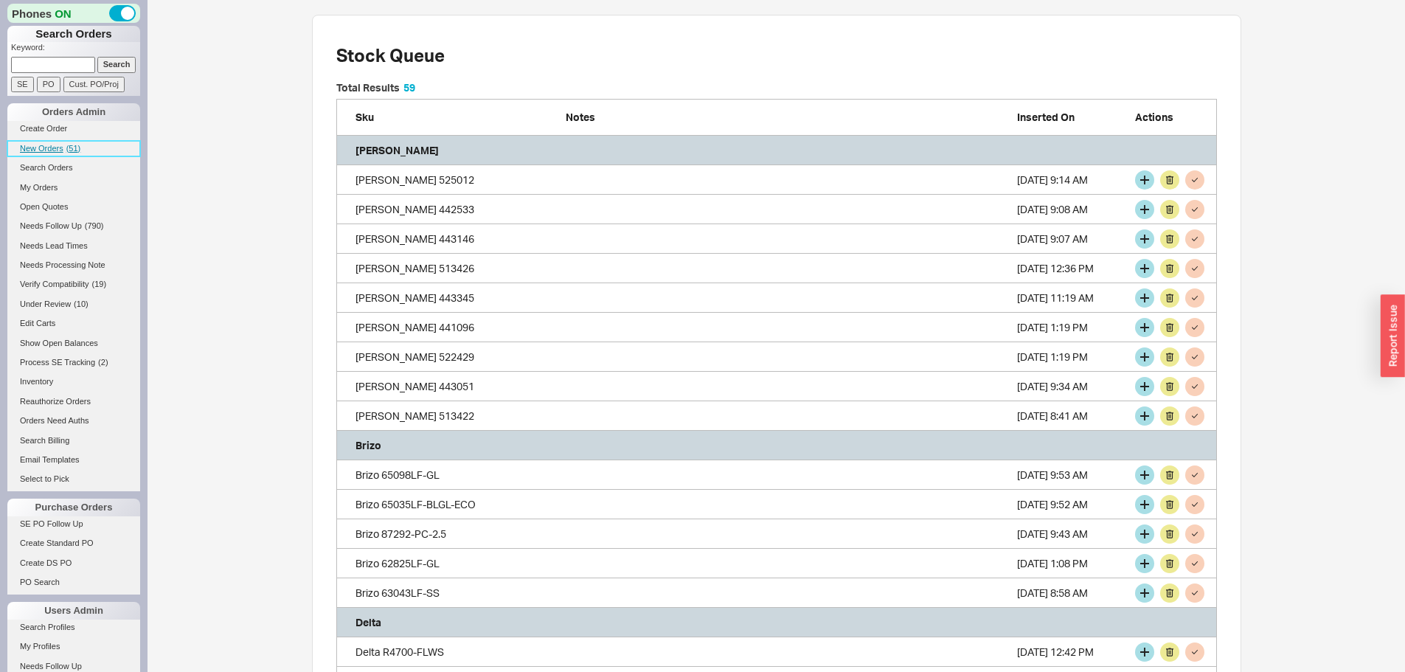
click at [51, 145] on span "New Orders" at bounding box center [42, 148] width 44 height 9
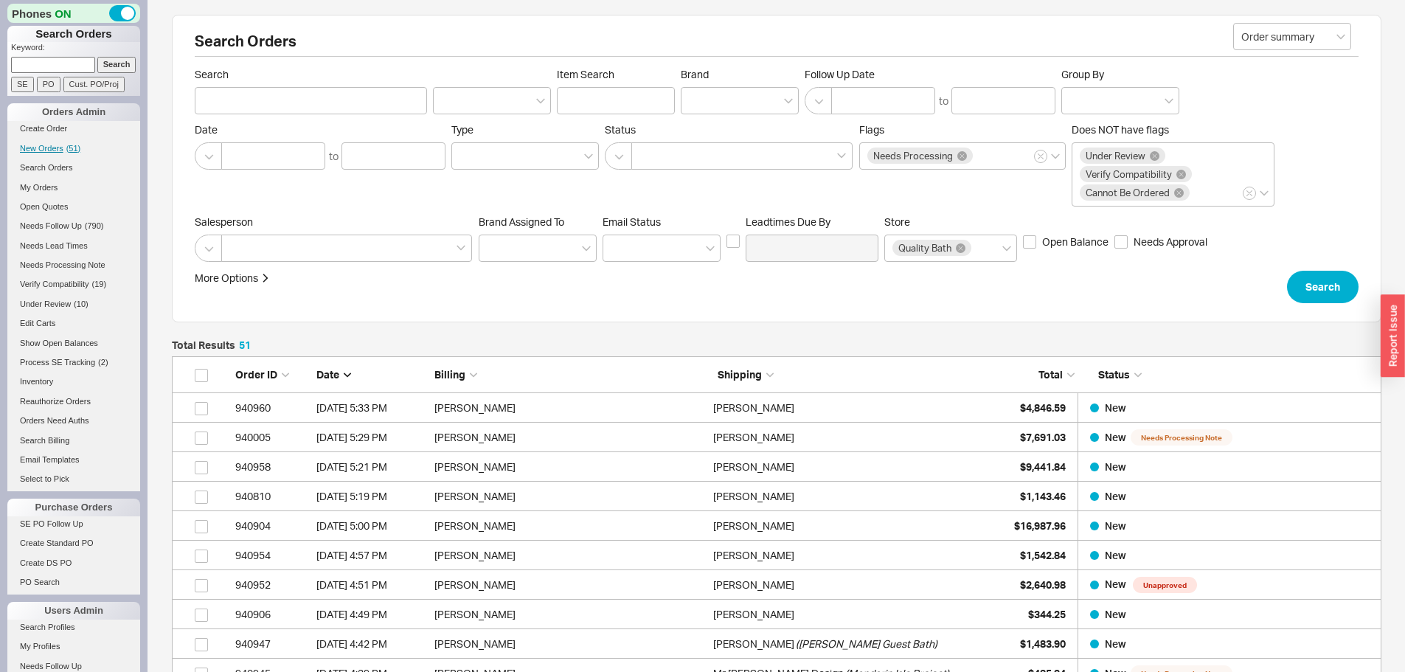
scroll to position [1560, 1199]
